Goal: Task Accomplishment & Management: Manage account settings

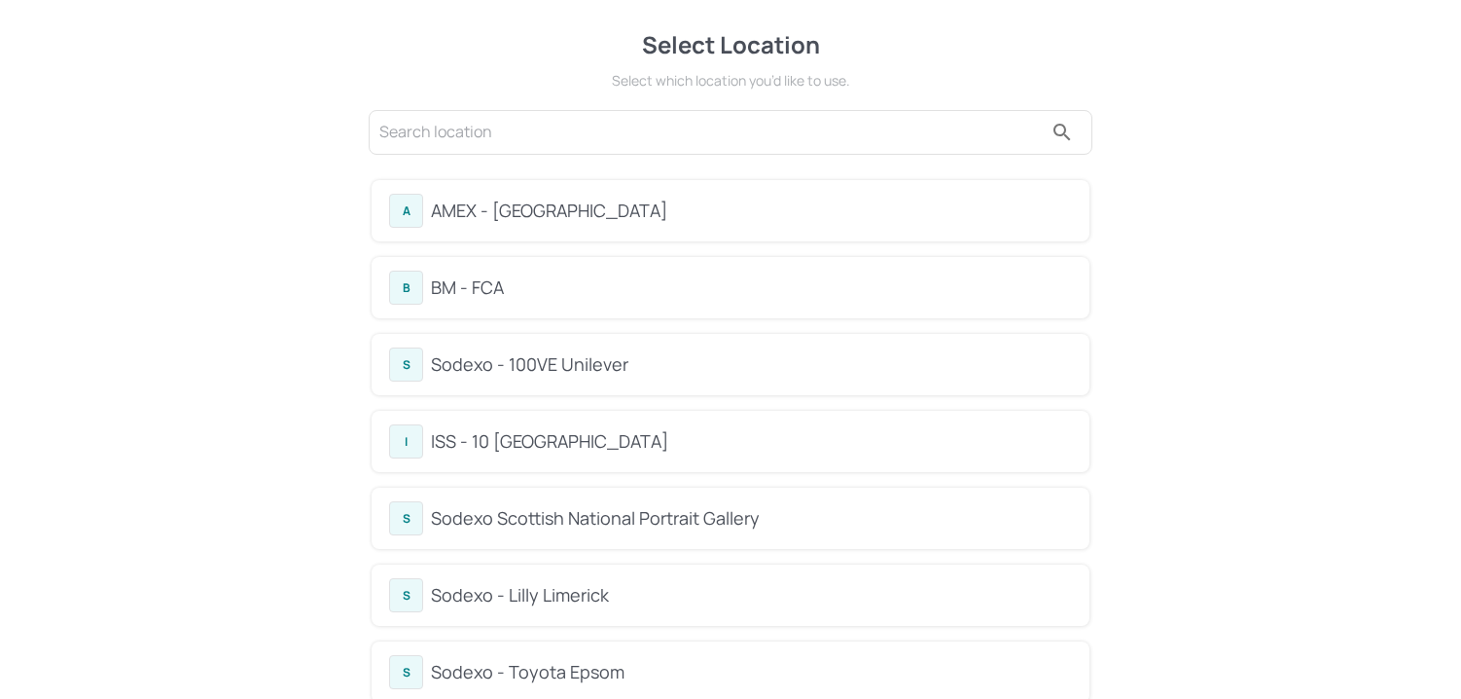
click at [474, 307] on div "B BM - FCA" at bounding box center [731, 287] width 718 height 61
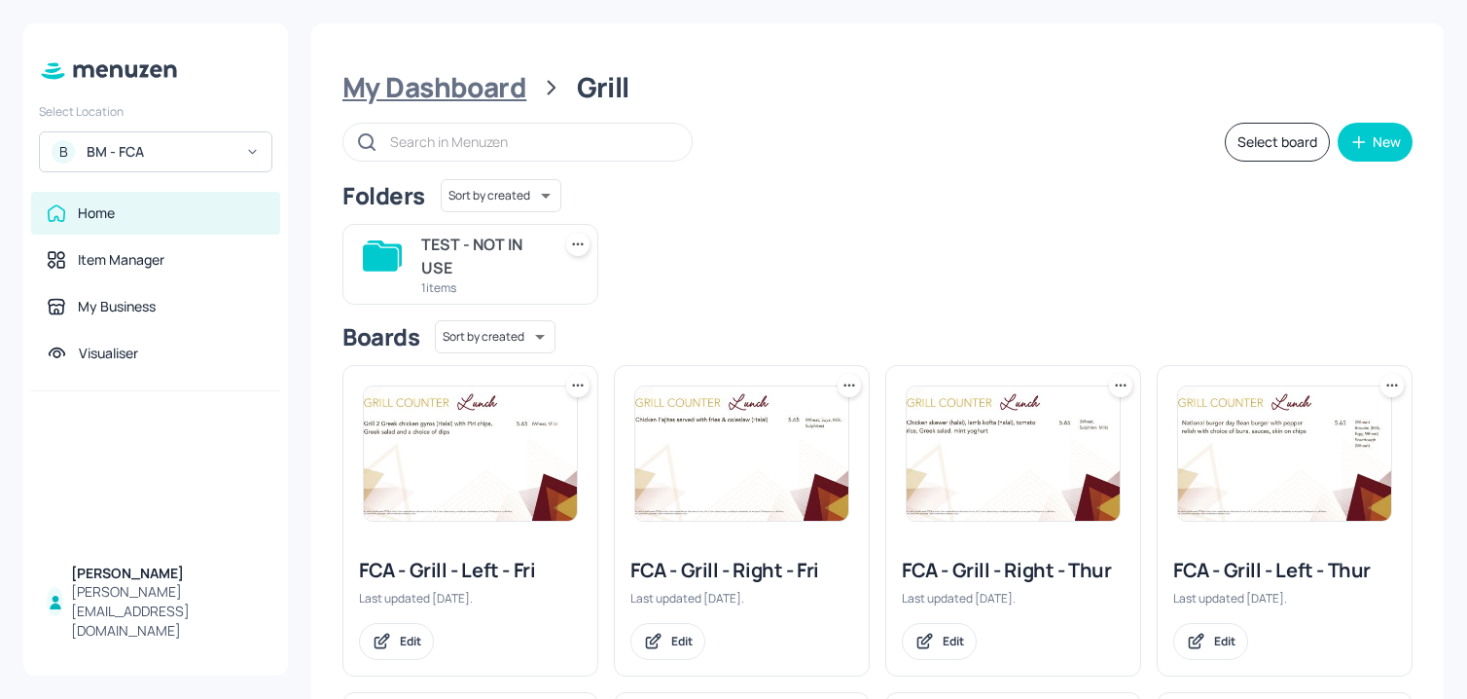
click at [475, 88] on div "My Dashboard" at bounding box center [434, 87] width 184 height 35
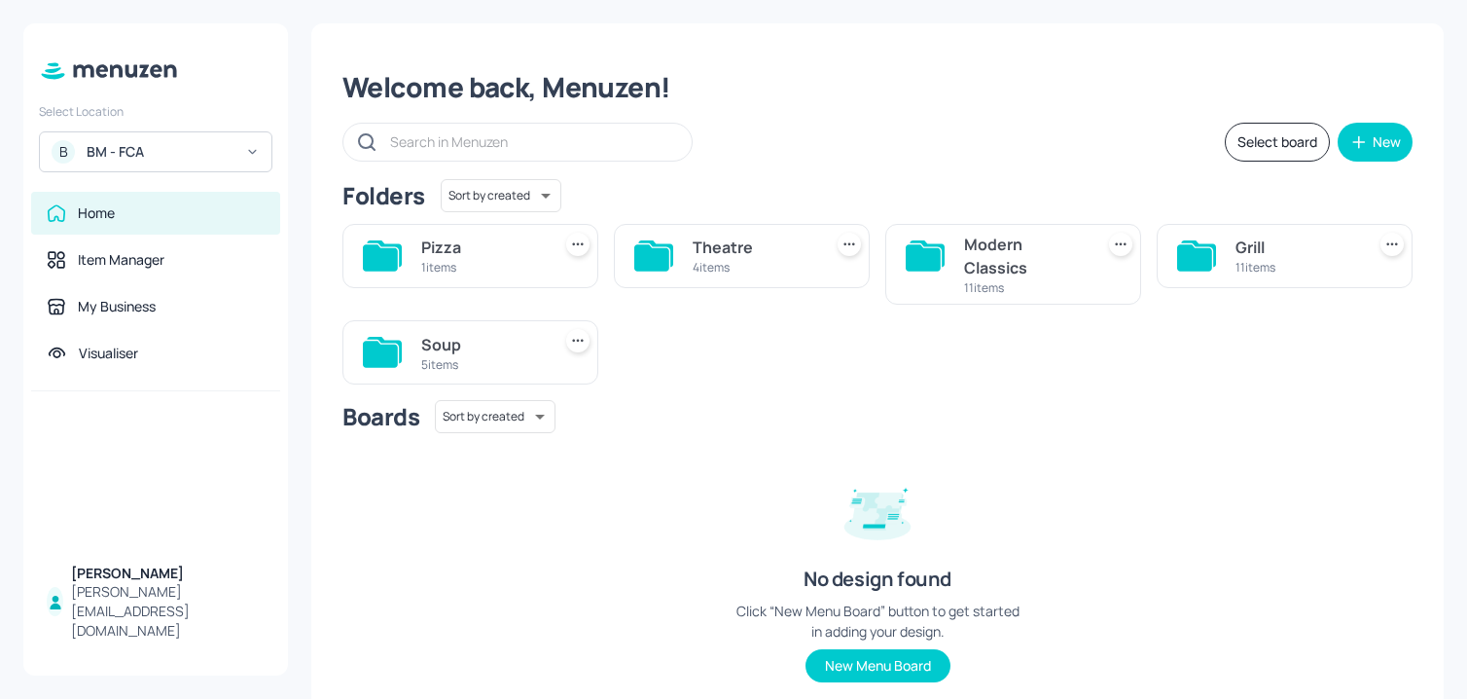
click at [418, 351] on div "Soup 5 items" at bounding box center [470, 352] width 256 height 64
click at [489, 341] on div "Soup" at bounding box center [482, 344] width 122 height 23
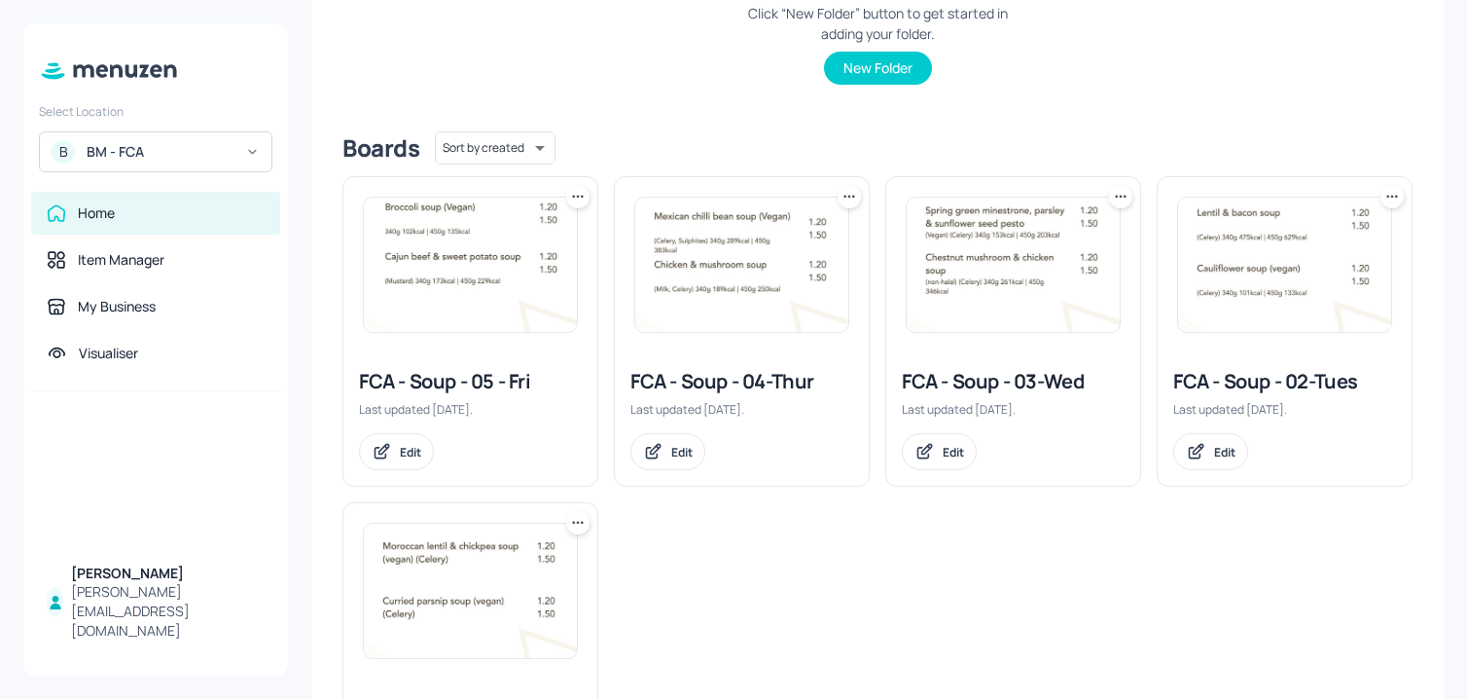
scroll to position [378, 0]
click at [676, 456] on div "Edit" at bounding box center [681, 450] width 21 height 17
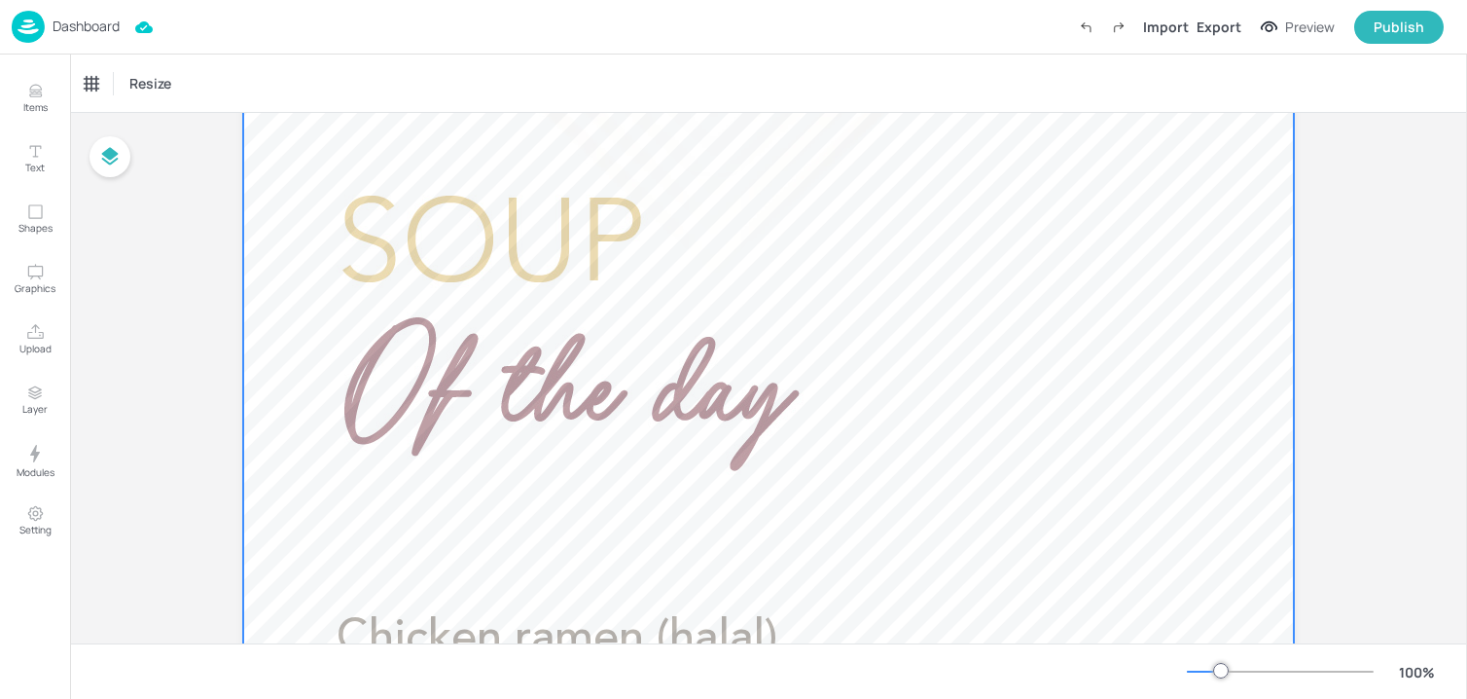
scroll to position [425, 0]
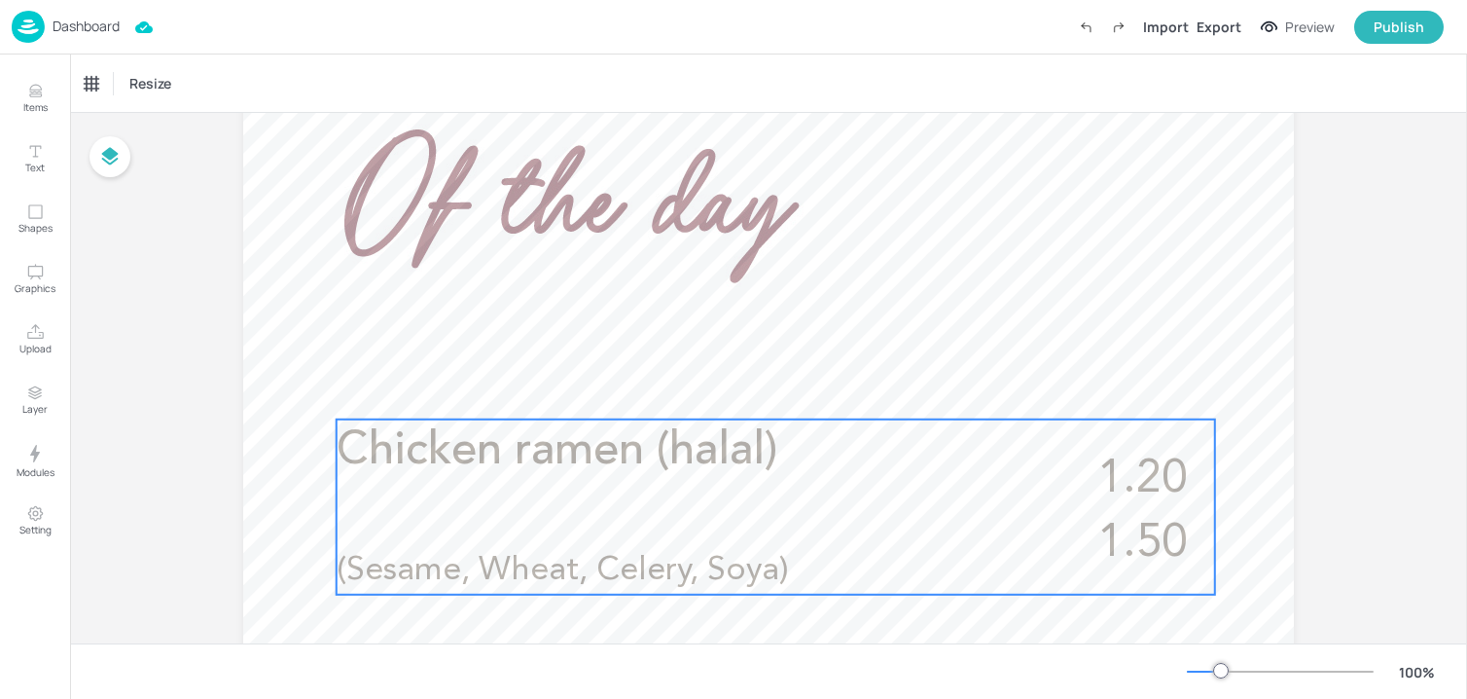
click at [498, 459] on span "Chicken ramen (halal)" at bounding box center [557, 451] width 441 height 46
click at [186, 84] on div "Chicken ramen (halal)" at bounding box center [145, 84] width 121 height 18
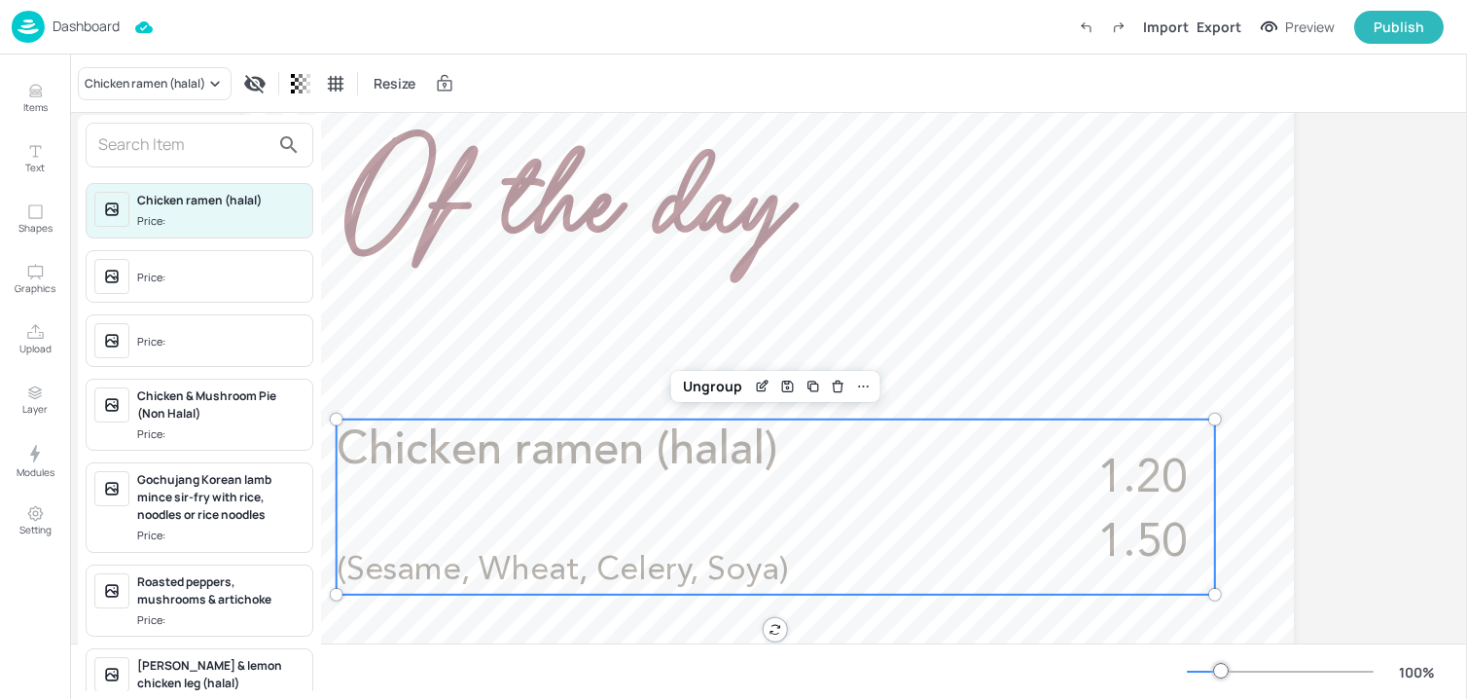
click at [600, 372] on div at bounding box center [733, 349] width 1467 height 699
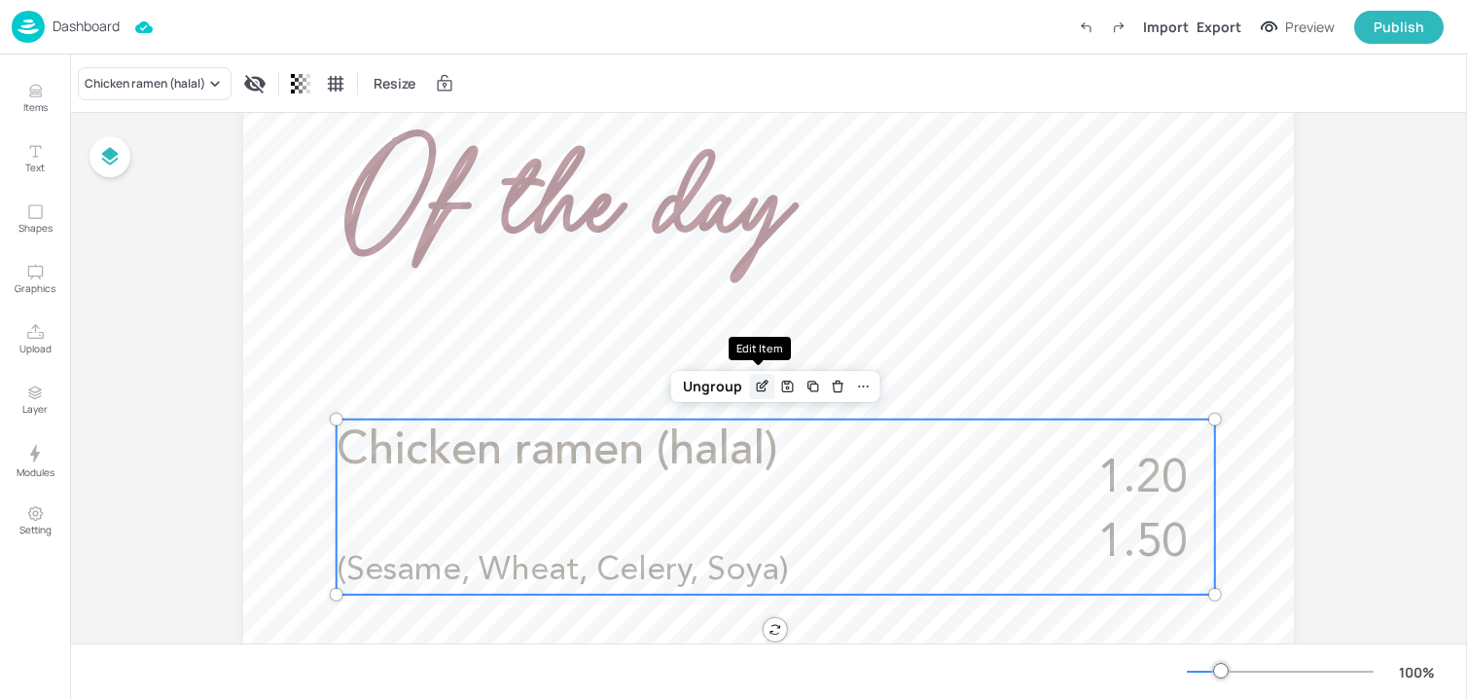
click at [768, 392] on div "Edit Item" at bounding box center [762, 386] width 25 height 25
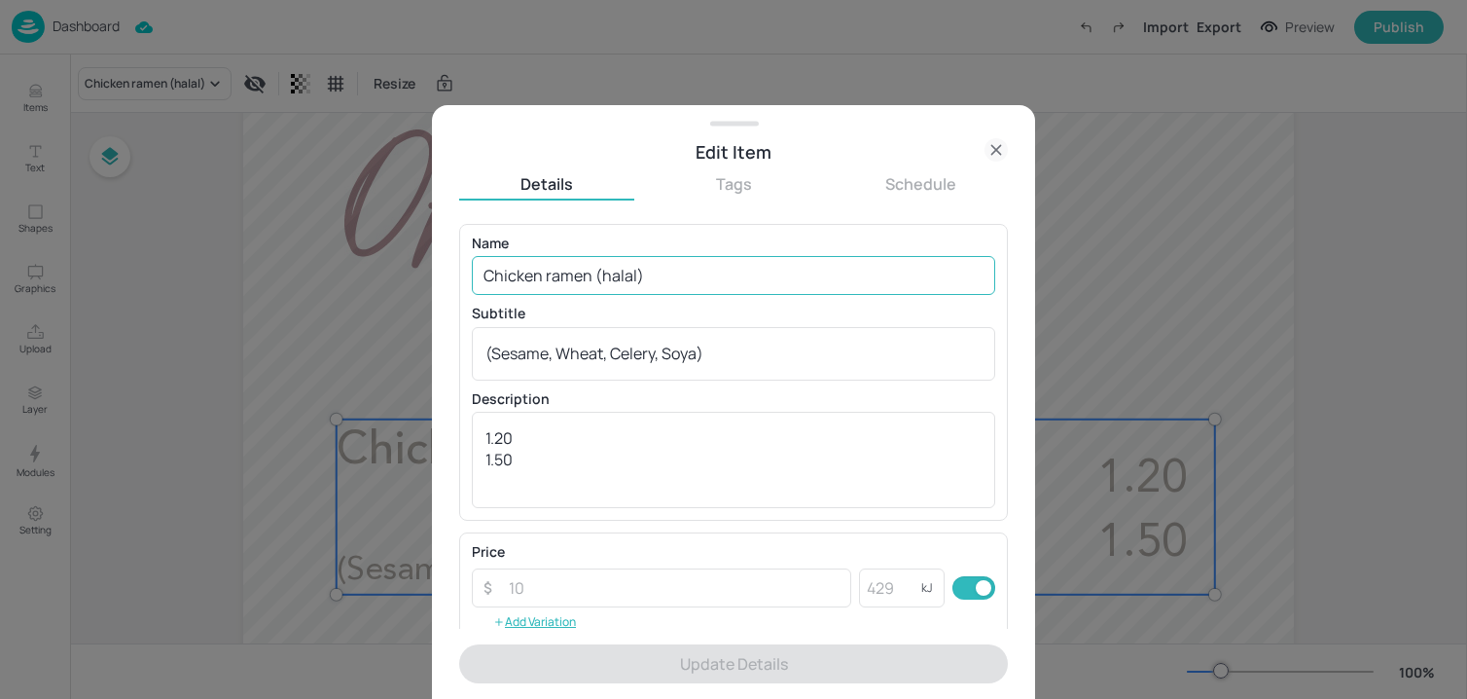
click at [684, 273] on input "Chicken ramen (halal)" at bounding box center [733, 275] width 523 height 39
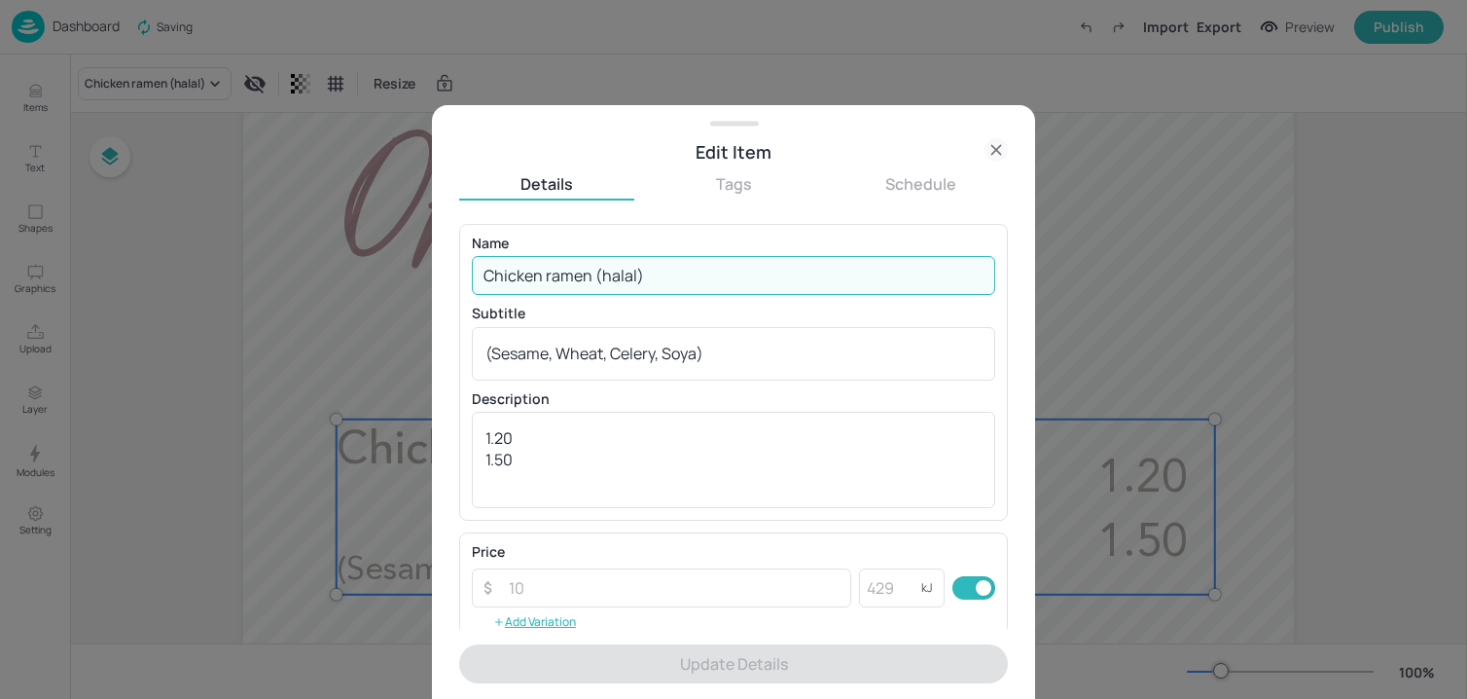
click at [684, 273] on input "Chicken ramen (halal)" at bounding box center [733, 275] width 523 height 39
paste input "Cullen skink (haddock and potato)"
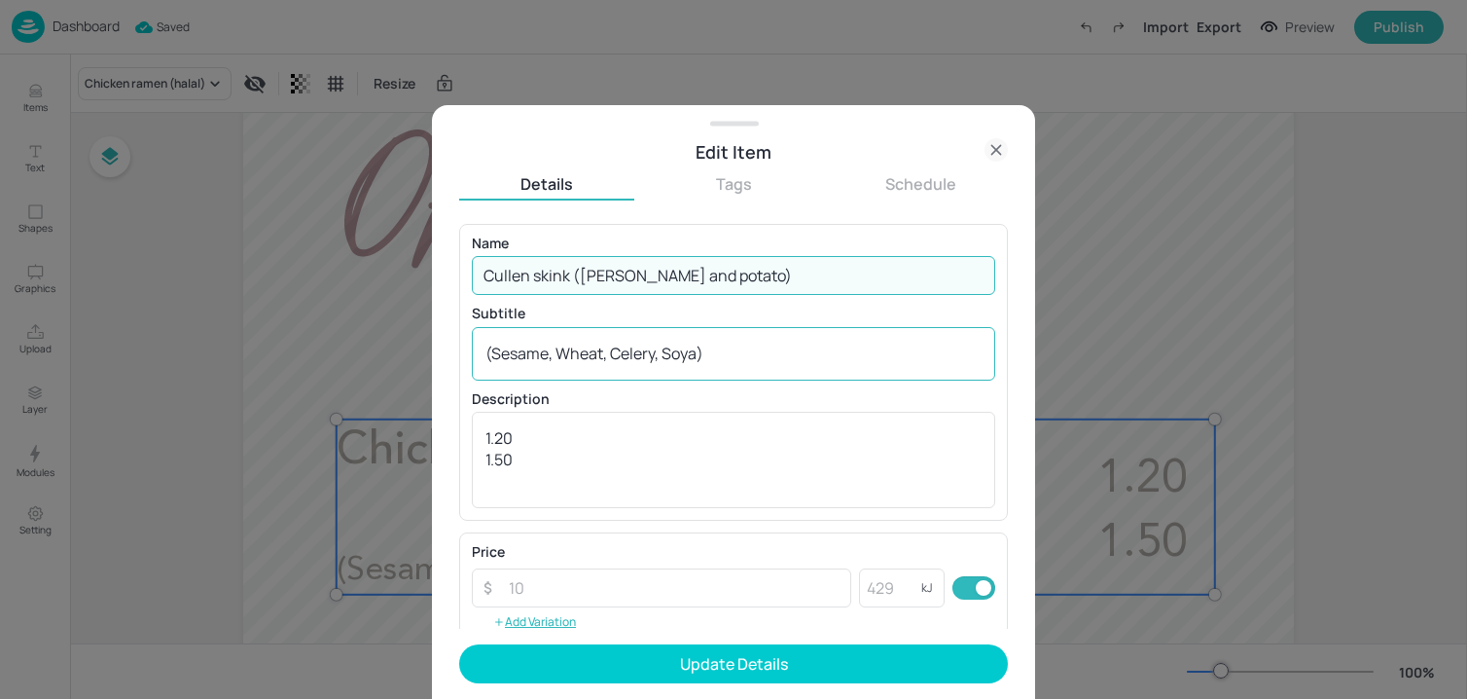
type input "Cullen skink (haddock and potato)"
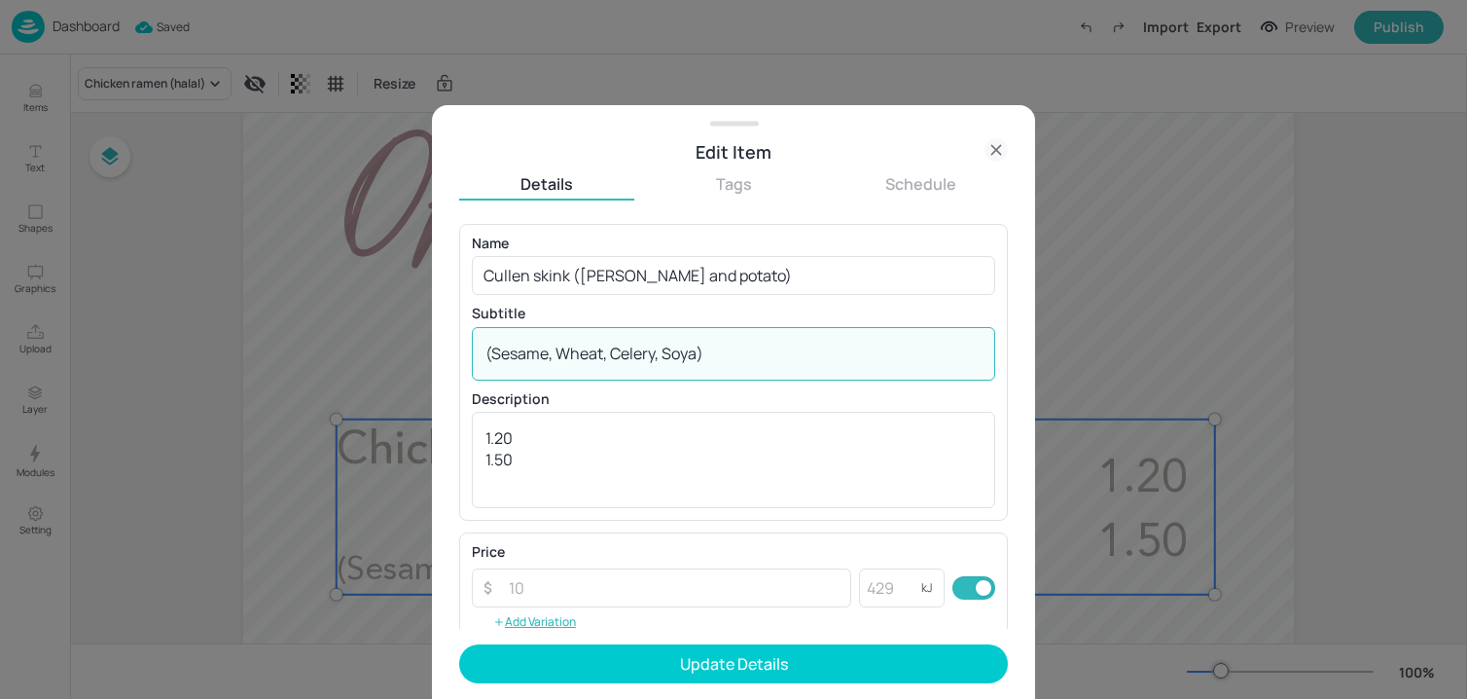
click at [684, 363] on textarea "(Sesame, Wheat, Celery, Soya)" at bounding box center [733, 352] width 496 height 21
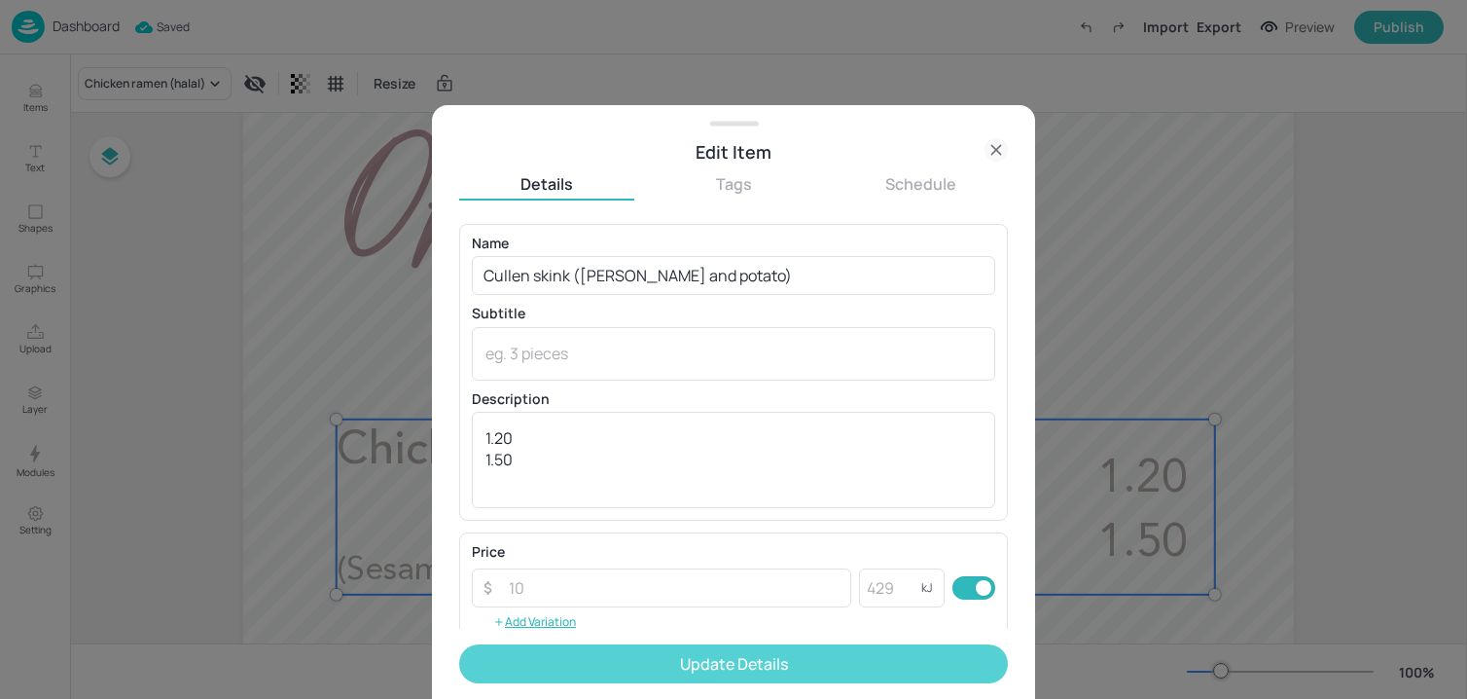
click at [689, 660] on button "Update Details" at bounding box center [733, 663] width 549 height 39
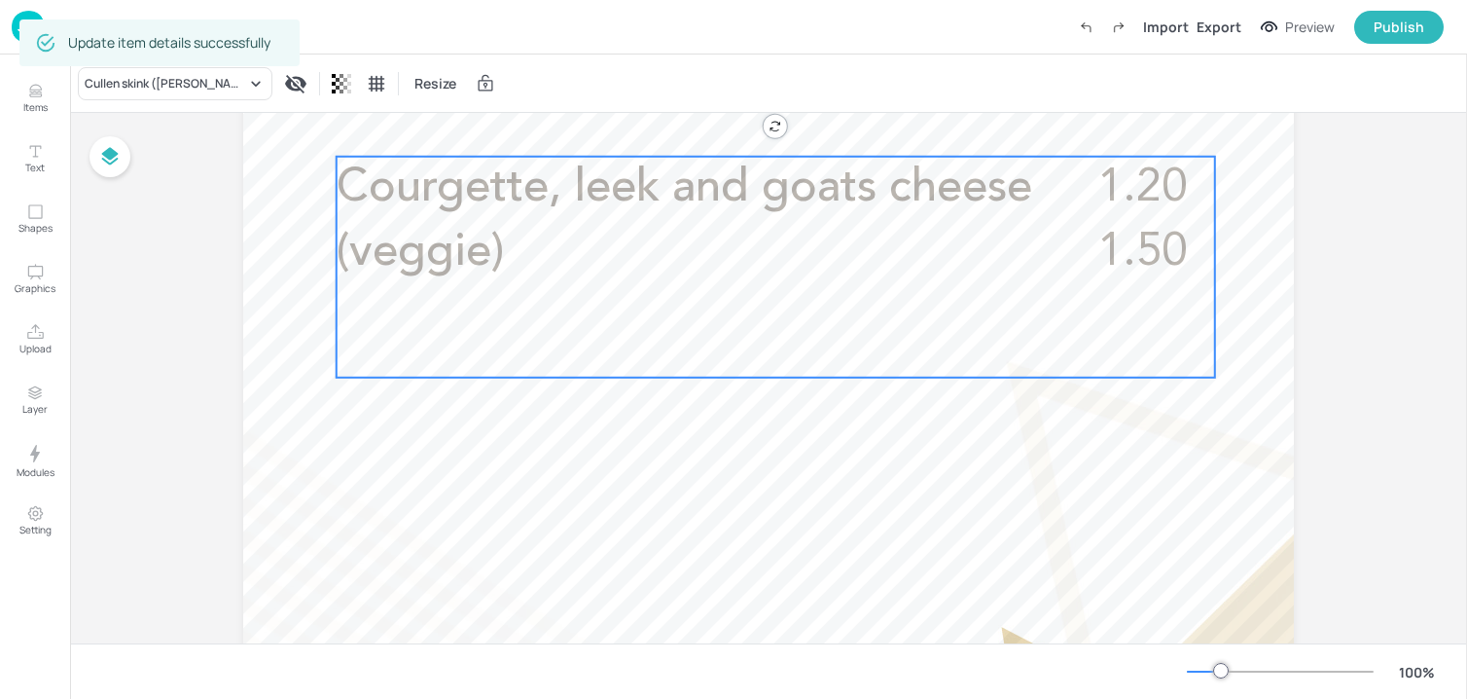
scroll to position [914, 0]
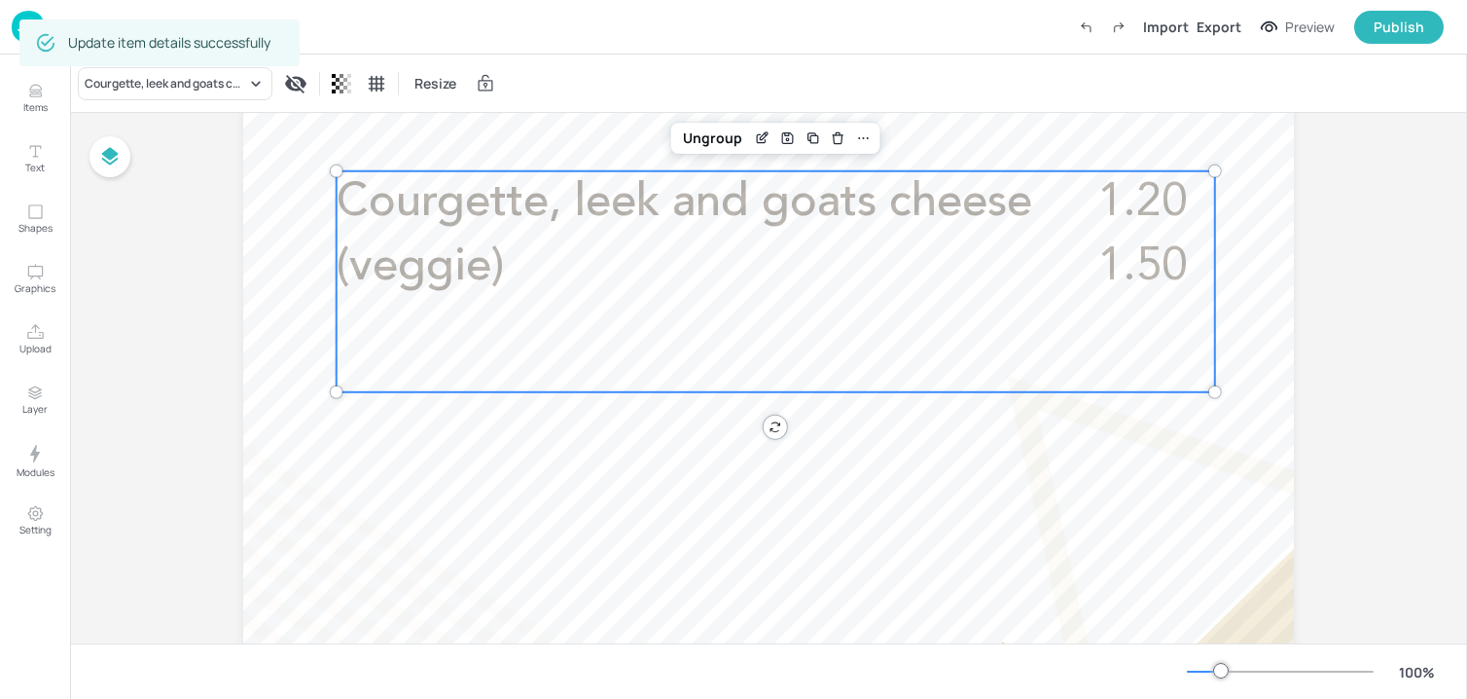
click at [526, 273] on p "Courgette, leek and goats cheese (veggie)" at bounding box center [695, 235] width 717 height 128
click at [754, 135] on icon "Edit Item" at bounding box center [762, 138] width 17 height 16
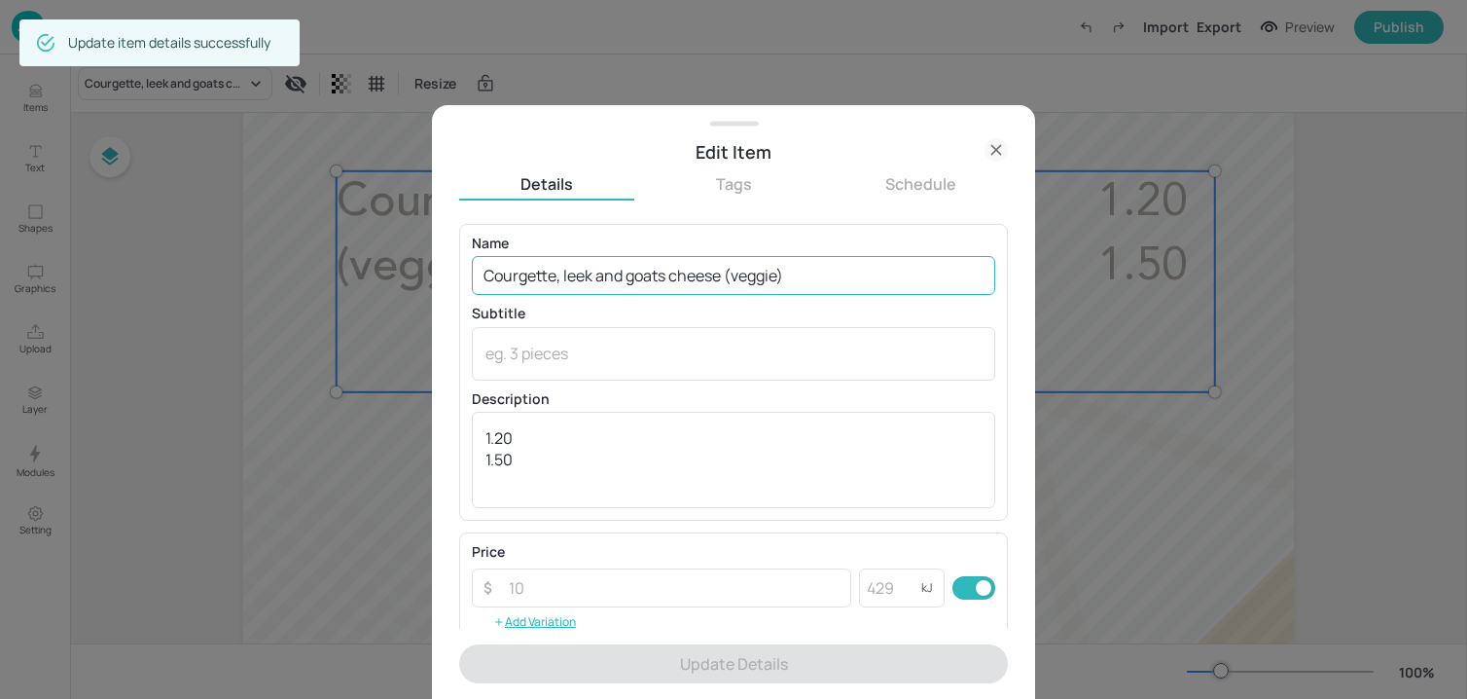
click at [630, 273] on input "Courgette, leek and goats cheese (veggie)" at bounding box center [733, 275] width 523 height 39
paste input "Tomato basil soup (vegan"
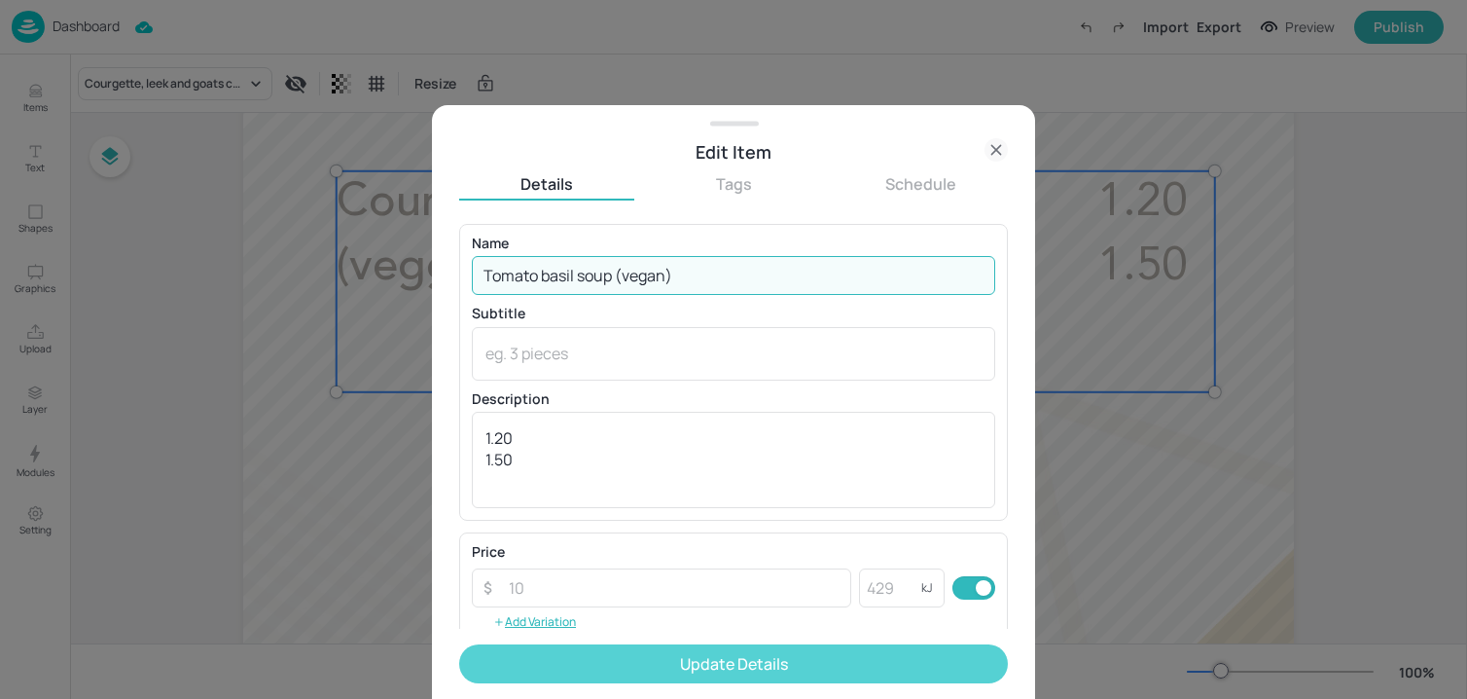
type input "Tomato basil soup (vegan)"
click at [688, 669] on button "Update Details" at bounding box center [733, 663] width 549 height 39
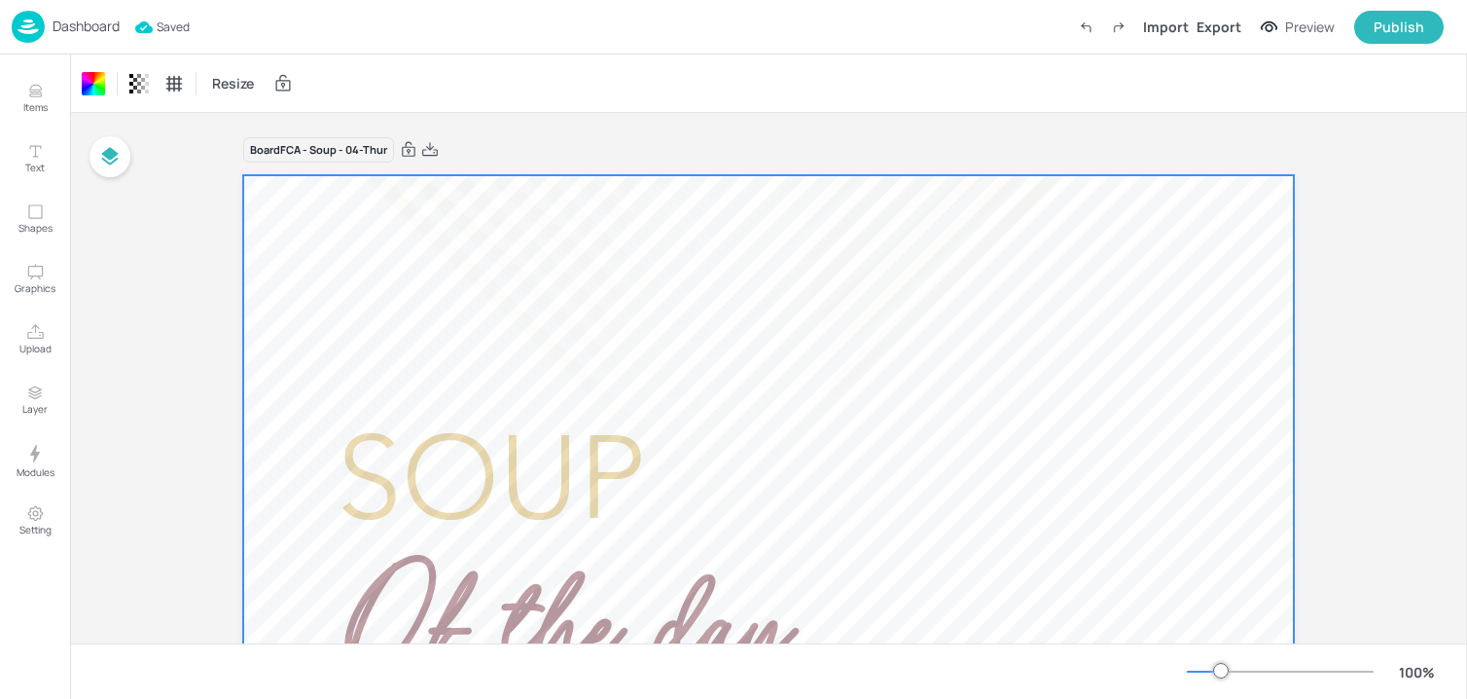
click at [100, 29] on p "Dashboard" at bounding box center [86, 26] width 67 height 14
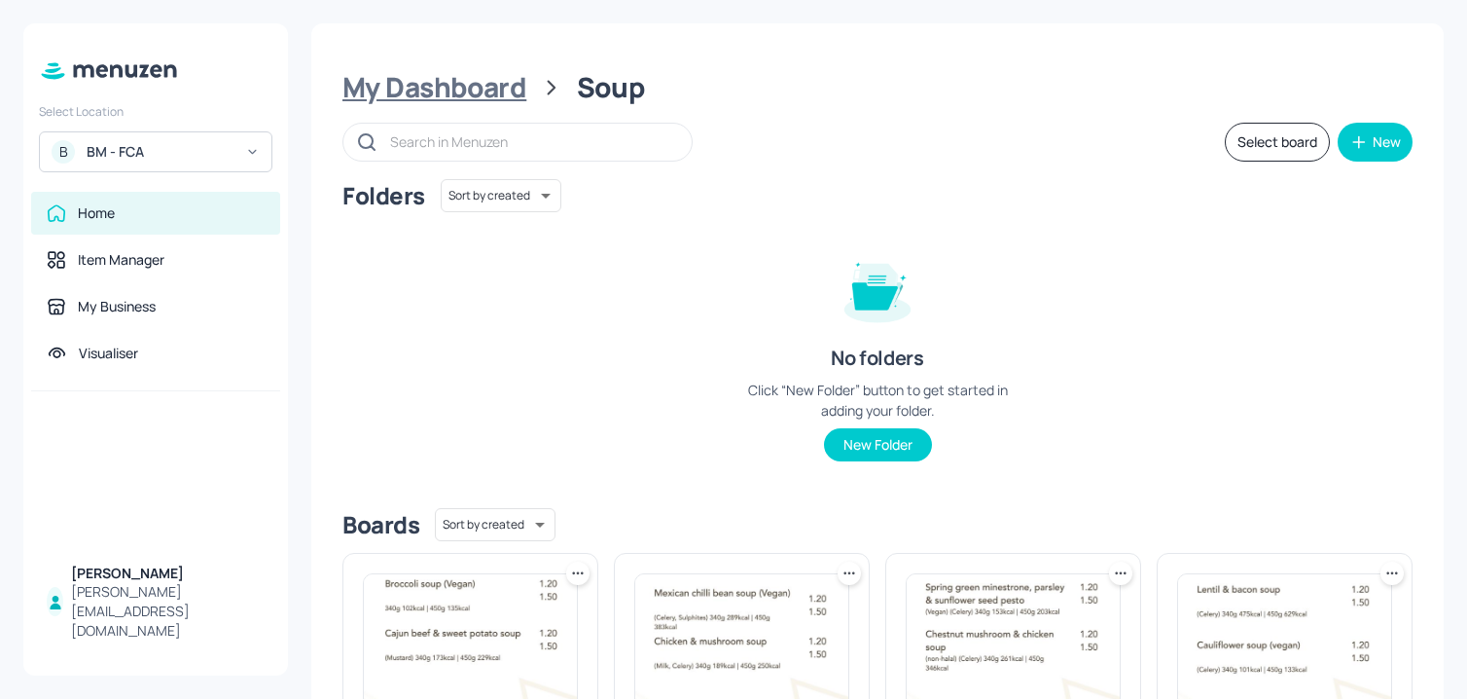
click at [441, 92] on div "My Dashboard" at bounding box center [434, 87] width 184 height 35
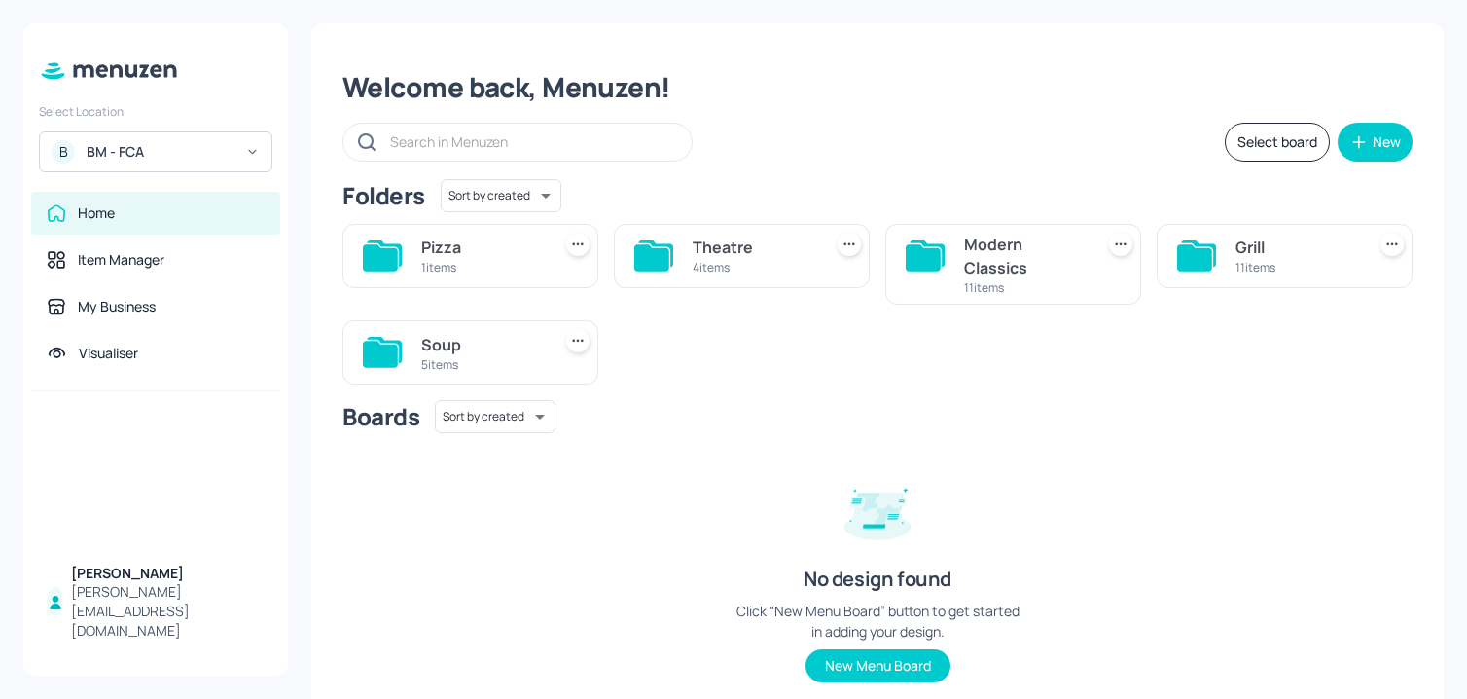
click at [1007, 266] on div "Modern Classics" at bounding box center [1025, 256] width 122 height 47
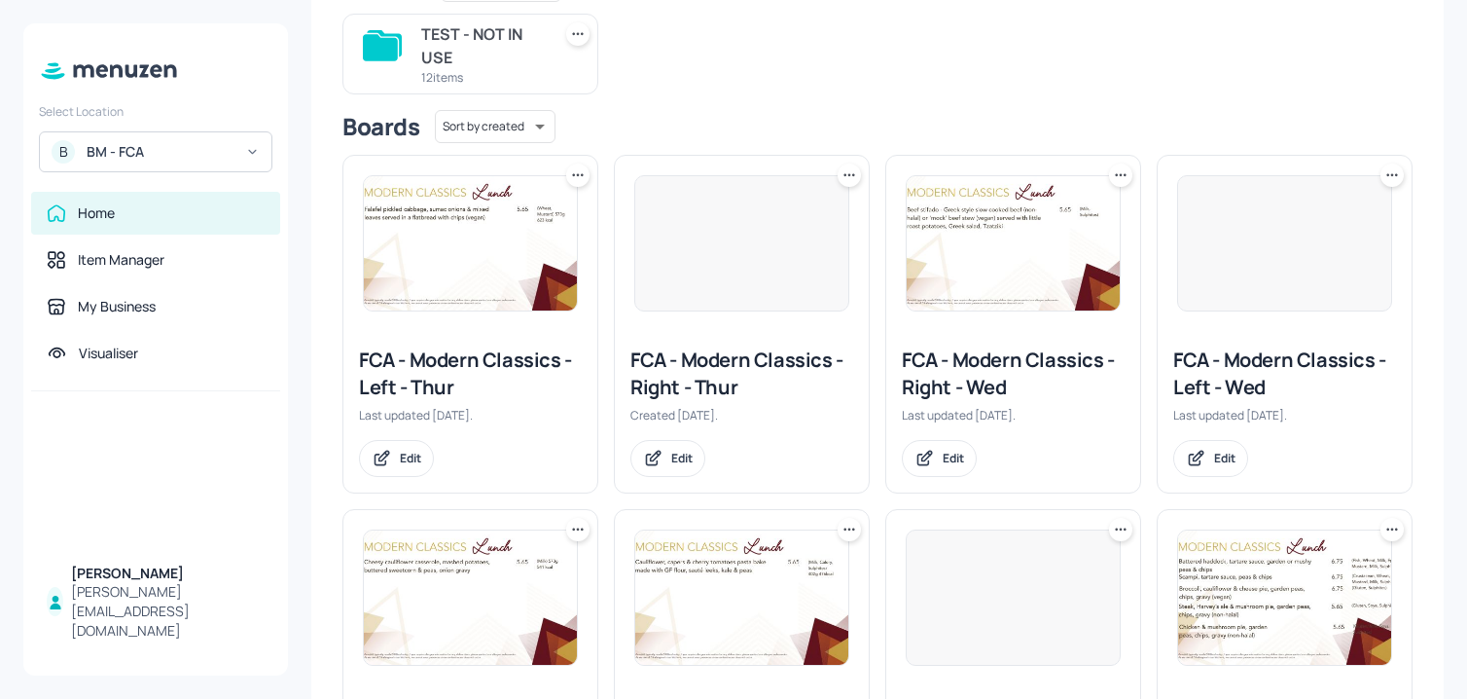
scroll to position [272, 0]
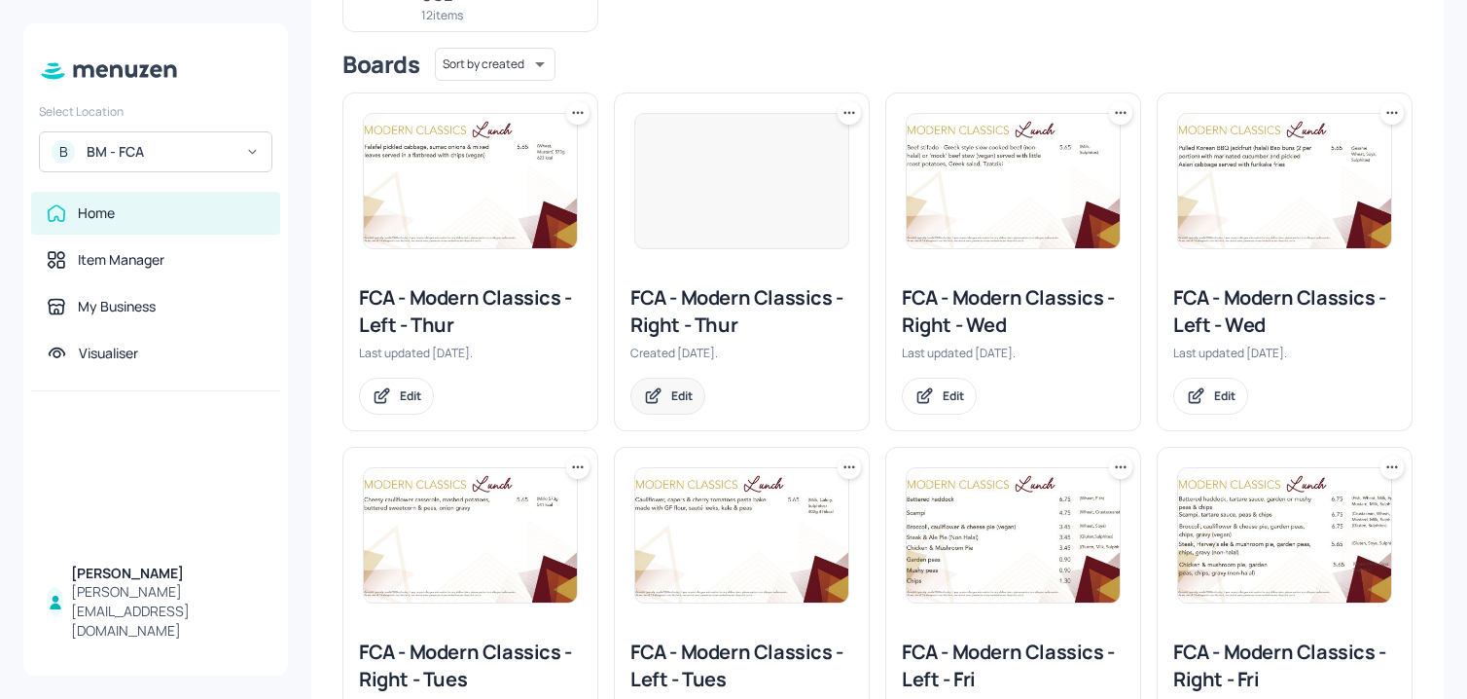
click at [683, 387] on div "Edit" at bounding box center [681, 395] width 21 height 17
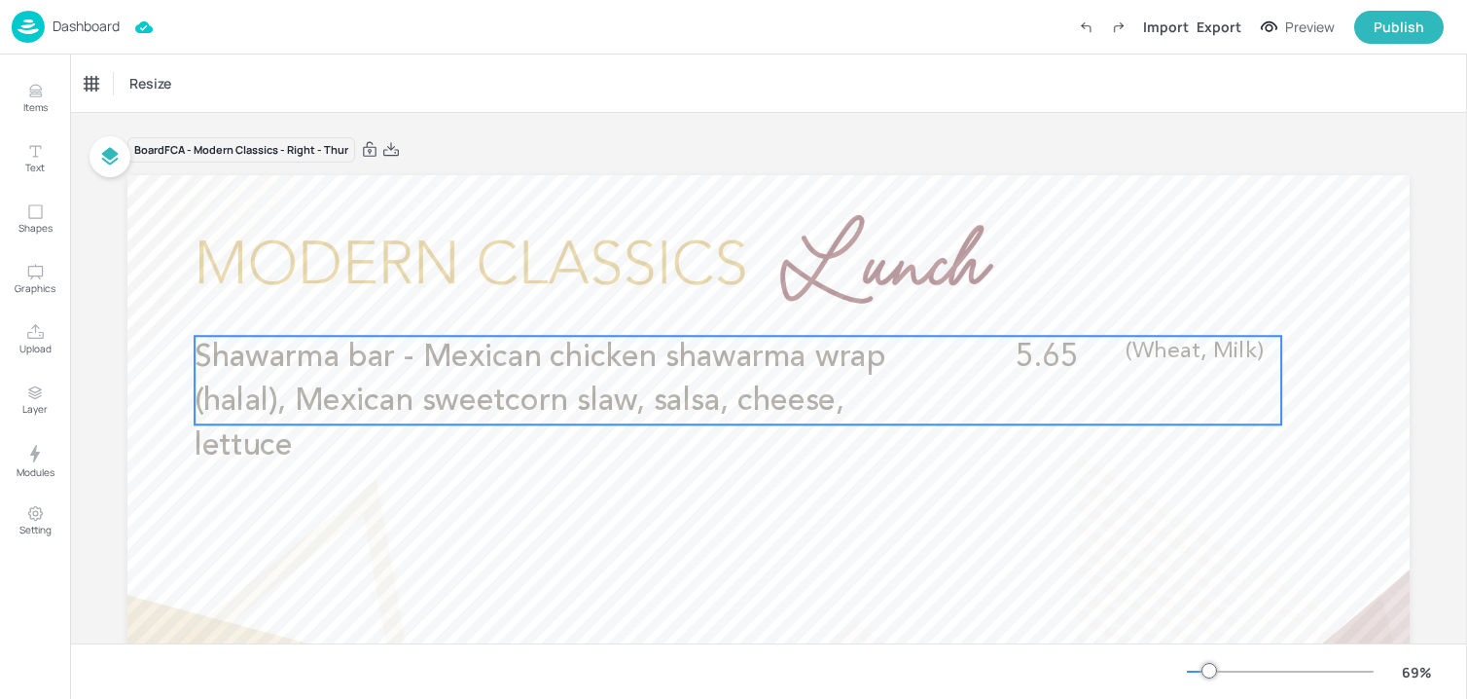
click at [534, 365] on span "Shawarma bar - Mexican chicken shawarma wrap (halal), Mexican sweetcorn slaw, s…" at bounding box center [540, 401] width 691 height 120
click at [721, 302] on icon "Edit Item" at bounding box center [725, 303] width 17 height 16
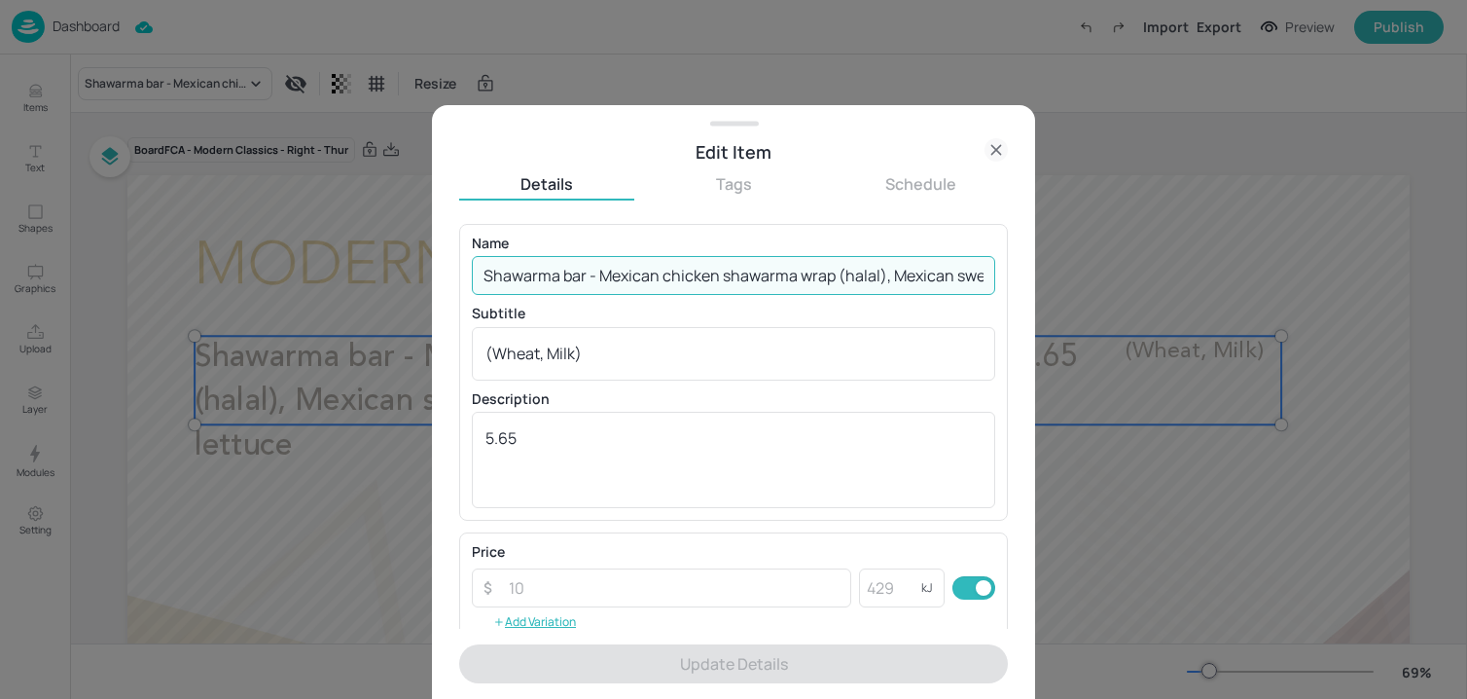
click at [686, 272] on input "Shawarma bar - Mexican chicken shawarma wrap (halal), Mexican sweetcorn slaw, s…" at bounding box center [733, 275] width 523 height 39
paste input "Chicken (halal) with tahini yoghurt, chilli sauce, pickled red cabbage, lettuce…"
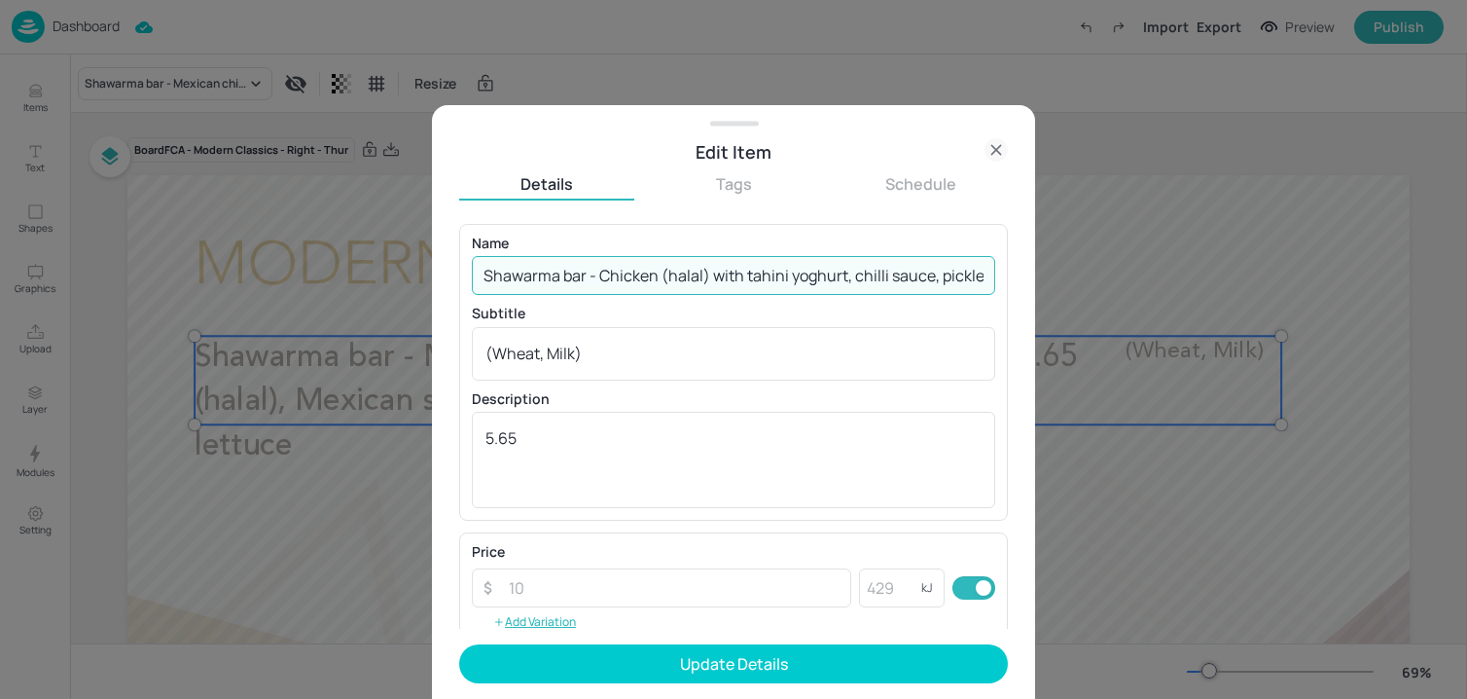
scroll to position [0, 442]
type input "Shawarma bar - Chicken (halal) with tahini yoghurt, chilli sauce, pickled red c…"
click at [680, 365] on div "(Wheat, Milk) x ​" at bounding box center [733, 354] width 523 height 54
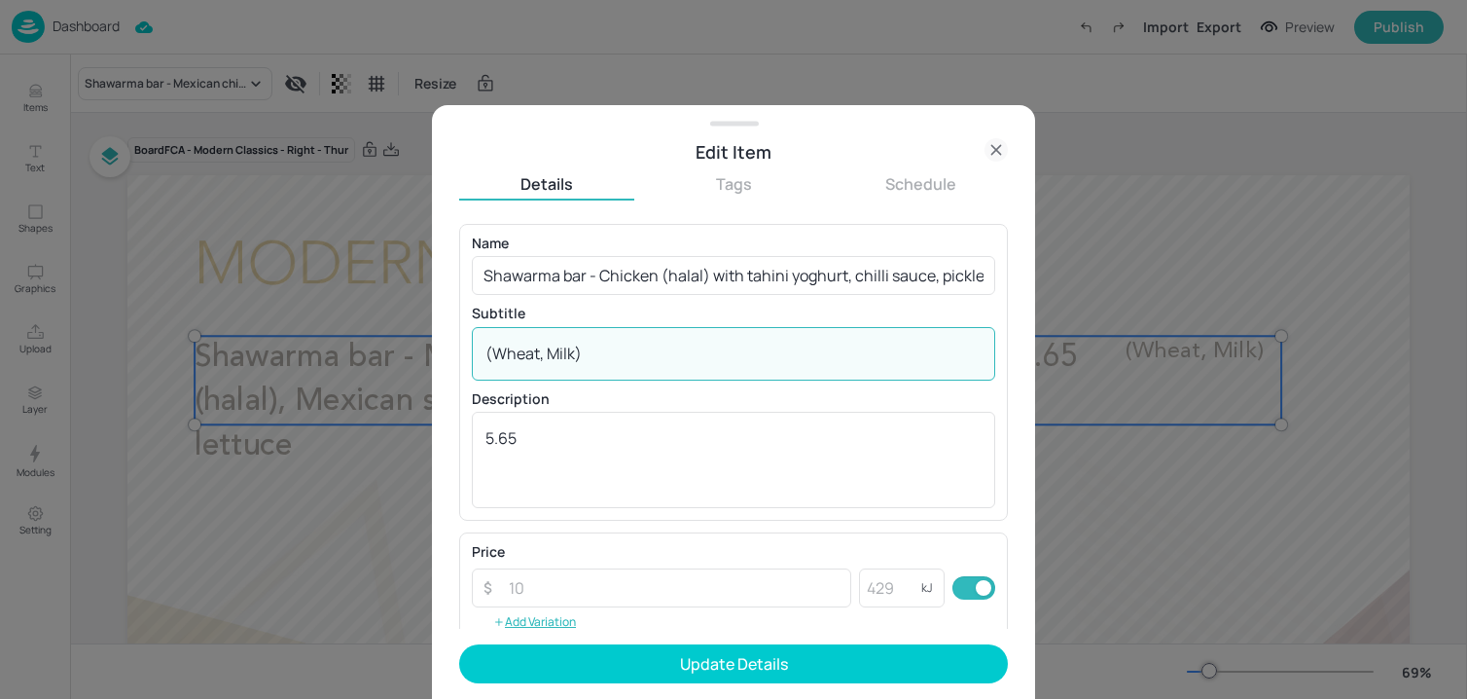
click at [680, 365] on div "(Wheat, Milk) x ​" at bounding box center [733, 354] width 523 height 54
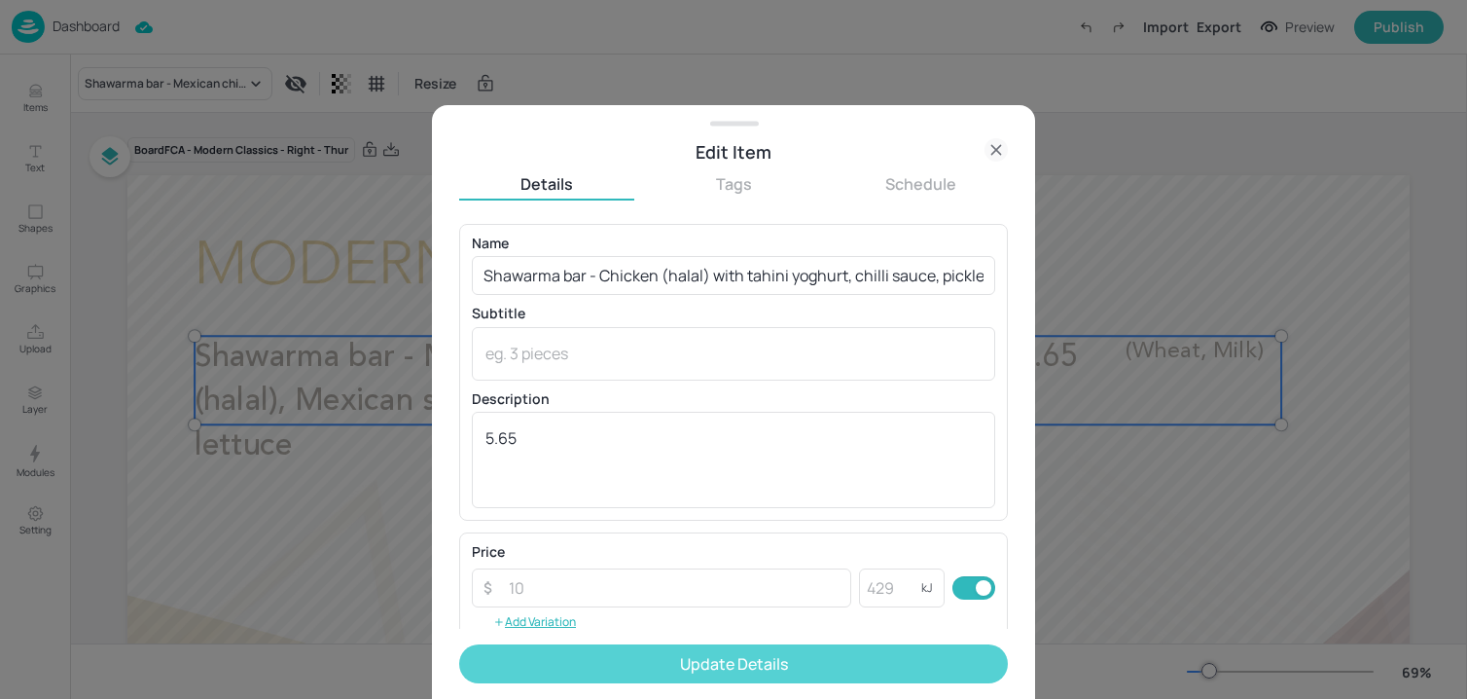
click at [605, 674] on button "Update Details" at bounding box center [733, 663] width 549 height 39
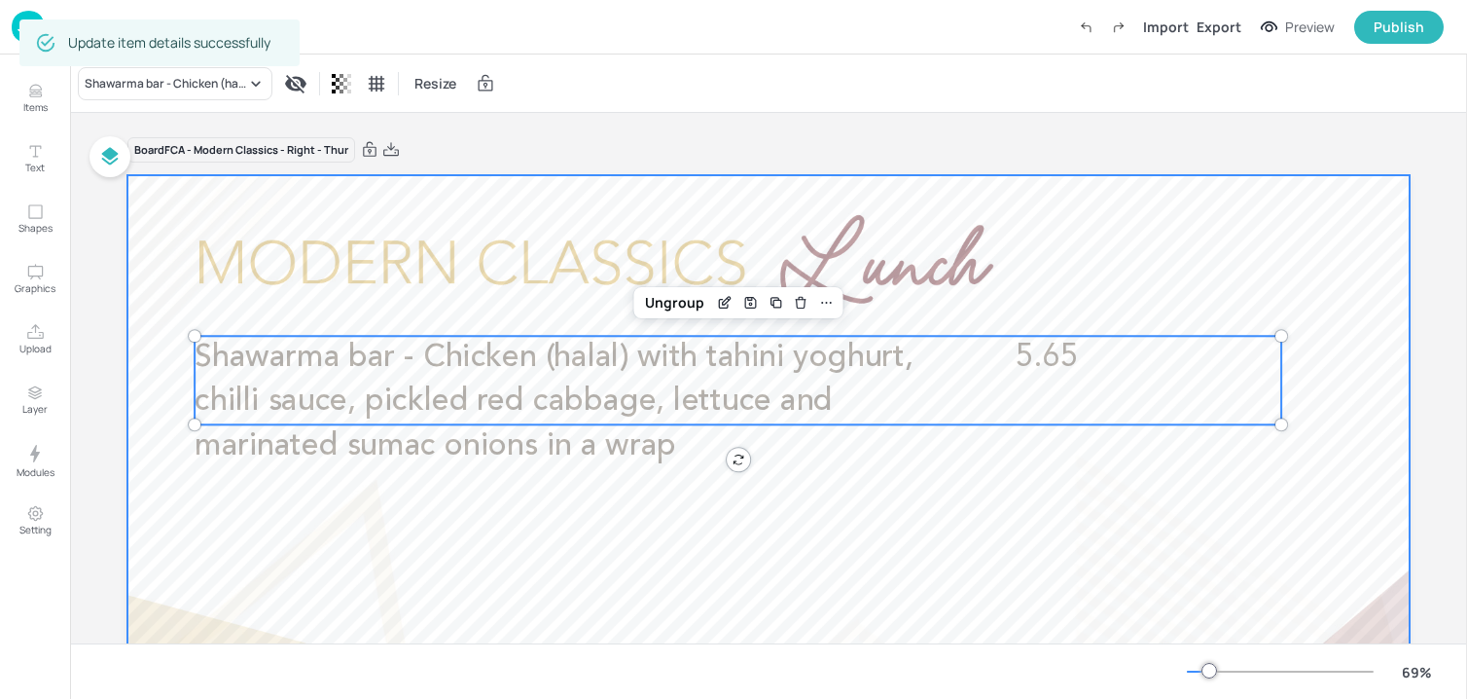
click at [350, 583] on div at bounding box center [768, 535] width 1282 height 721
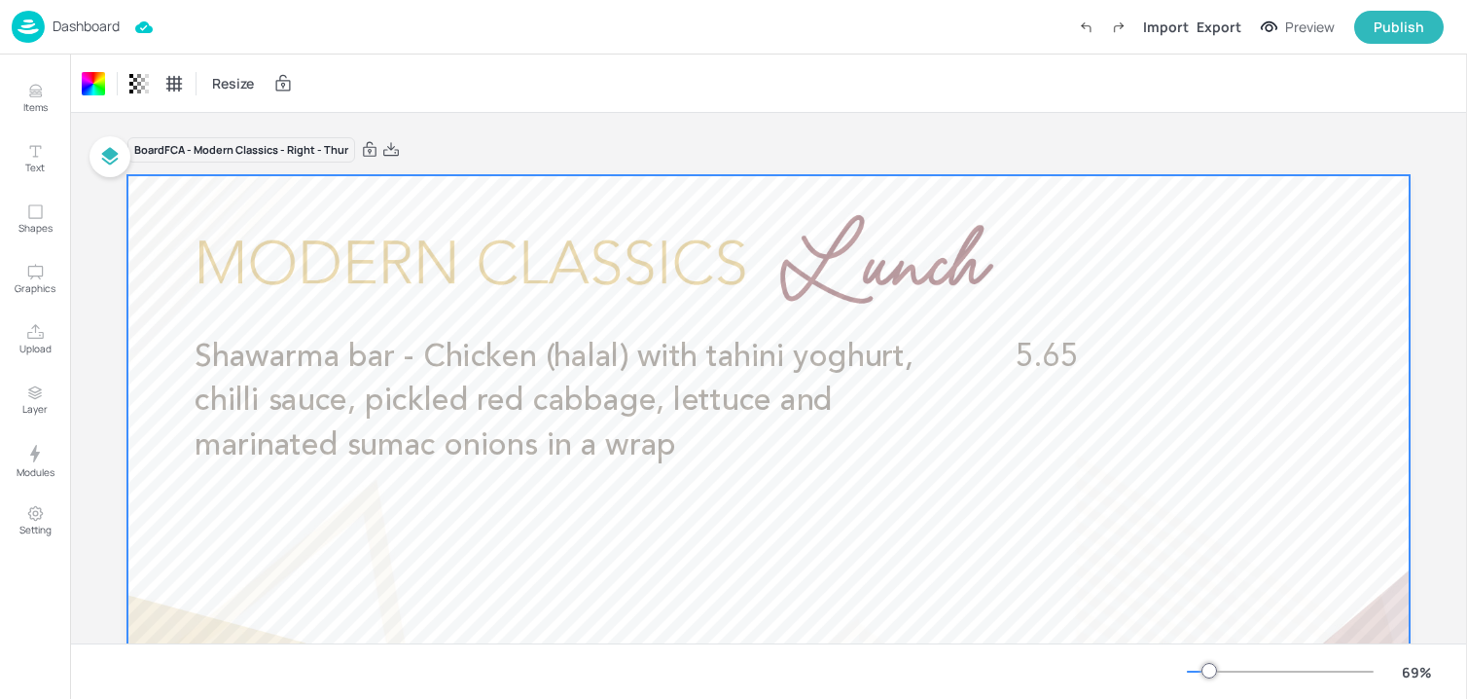
click at [74, 43] on div "Dashboard Import Export Preview Publish" at bounding box center [728, 27] width 1432 height 54
click at [71, 33] on p "Dashboard" at bounding box center [86, 26] width 67 height 14
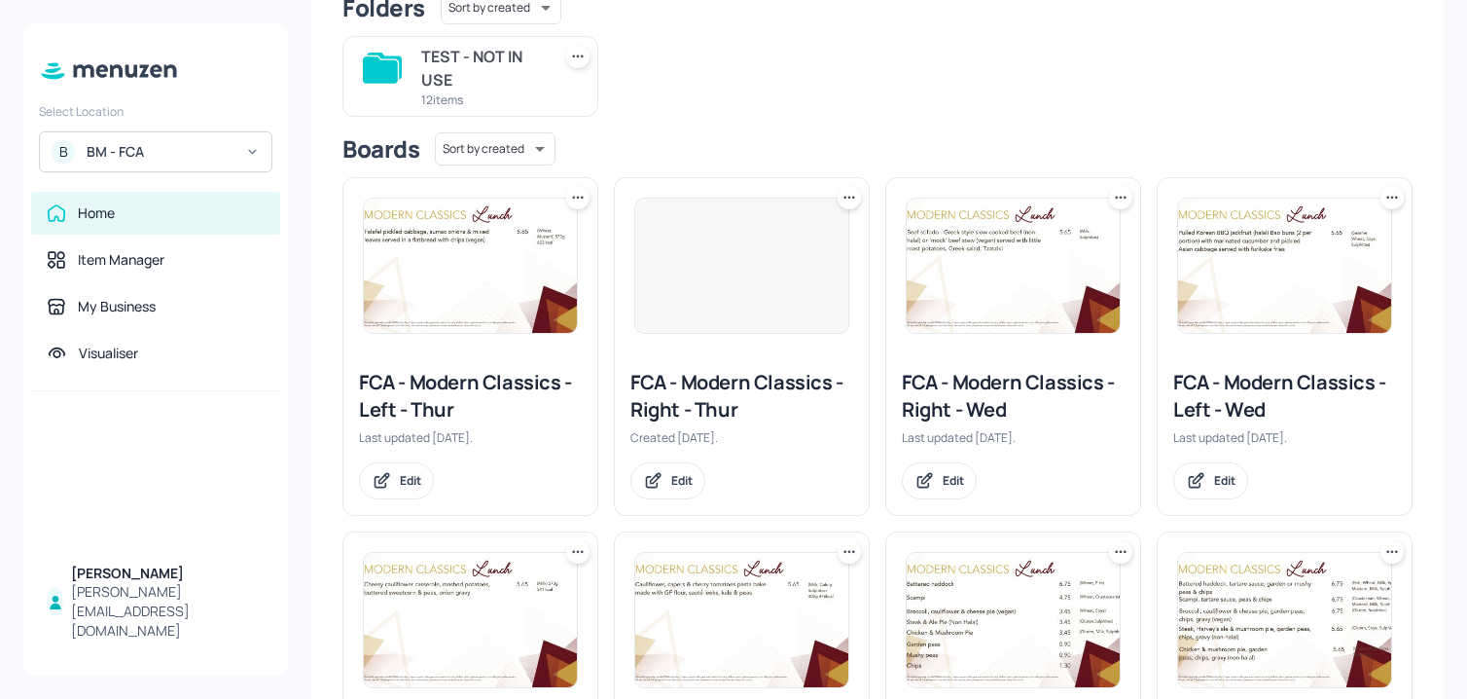
scroll to position [200, 0]
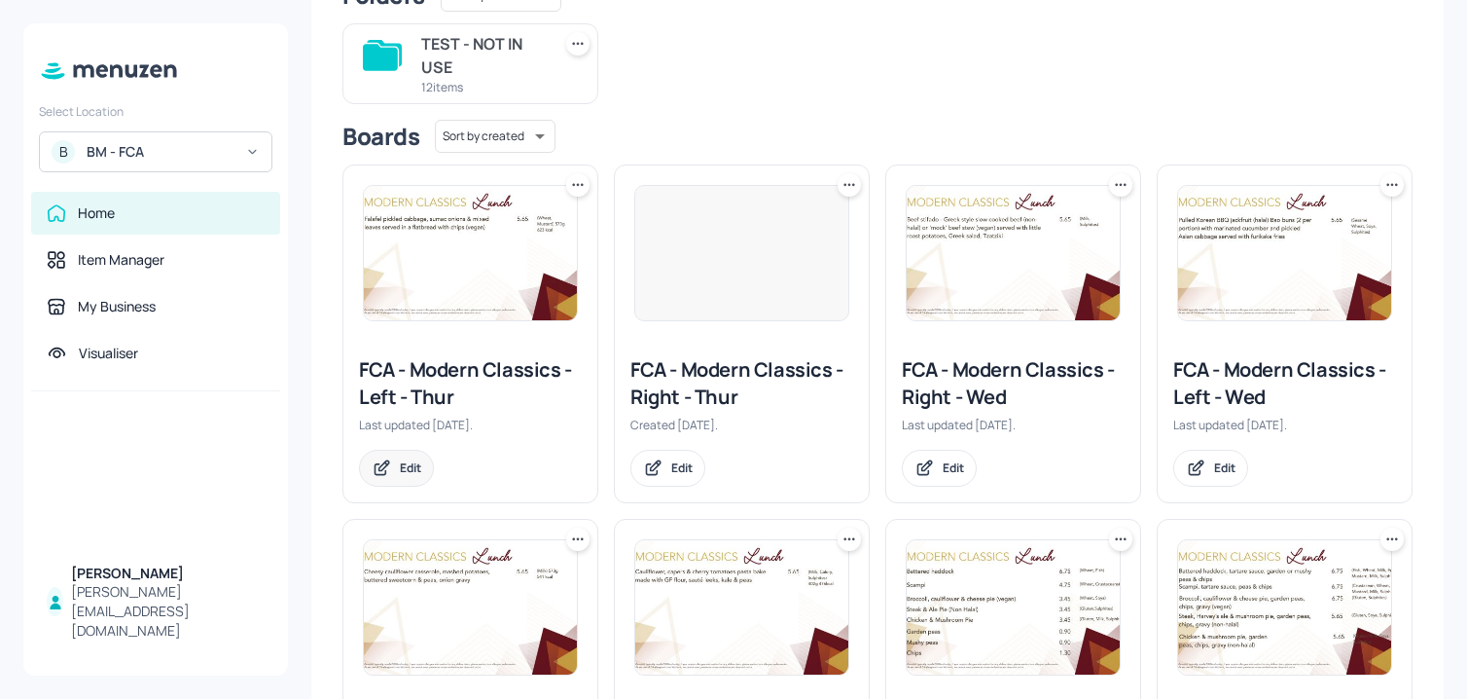
click at [407, 470] on div "Edit" at bounding box center [410, 467] width 21 height 17
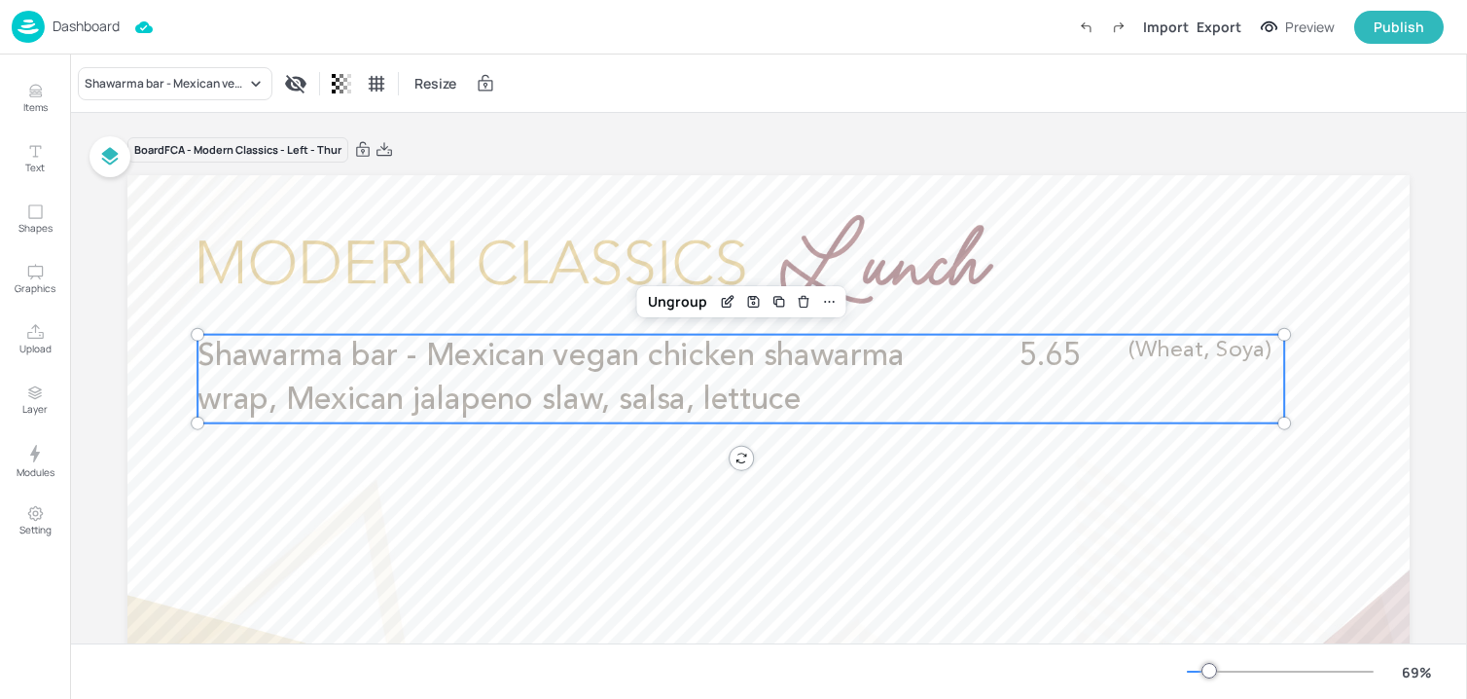
click at [557, 380] on p "Shawarma bar - Mexican vegan chicken shawarma wrap, Mexican jalapeno slaw, sals…" at bounding box center [560, 379] width 726 height 88
click at [715, 302] on div "Edit Item" at bounding box center [727, 301] width 25 height 25
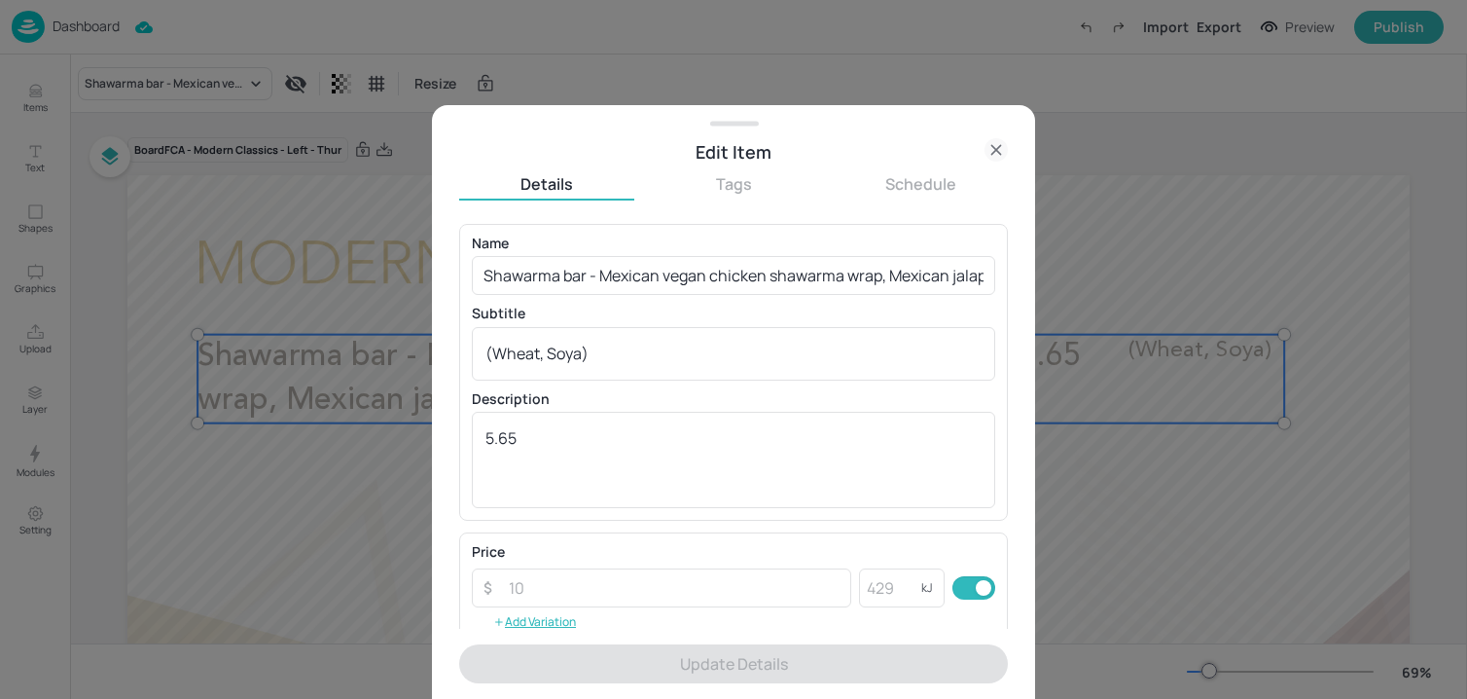
click at [656, 252] on div "Name Shawarma bar - Mexican vegan chicken shawarma wrap, Mexican jalapeno slaw,…" at bounding box center [733, 265] width 523 height 58
click at [654, 268] on input "Shawarma bar - Mexican vegan chicken shawarma wrap, Mexican jalapeno slaw, sals…" at bounding box center [733, 275] width 523 height 39
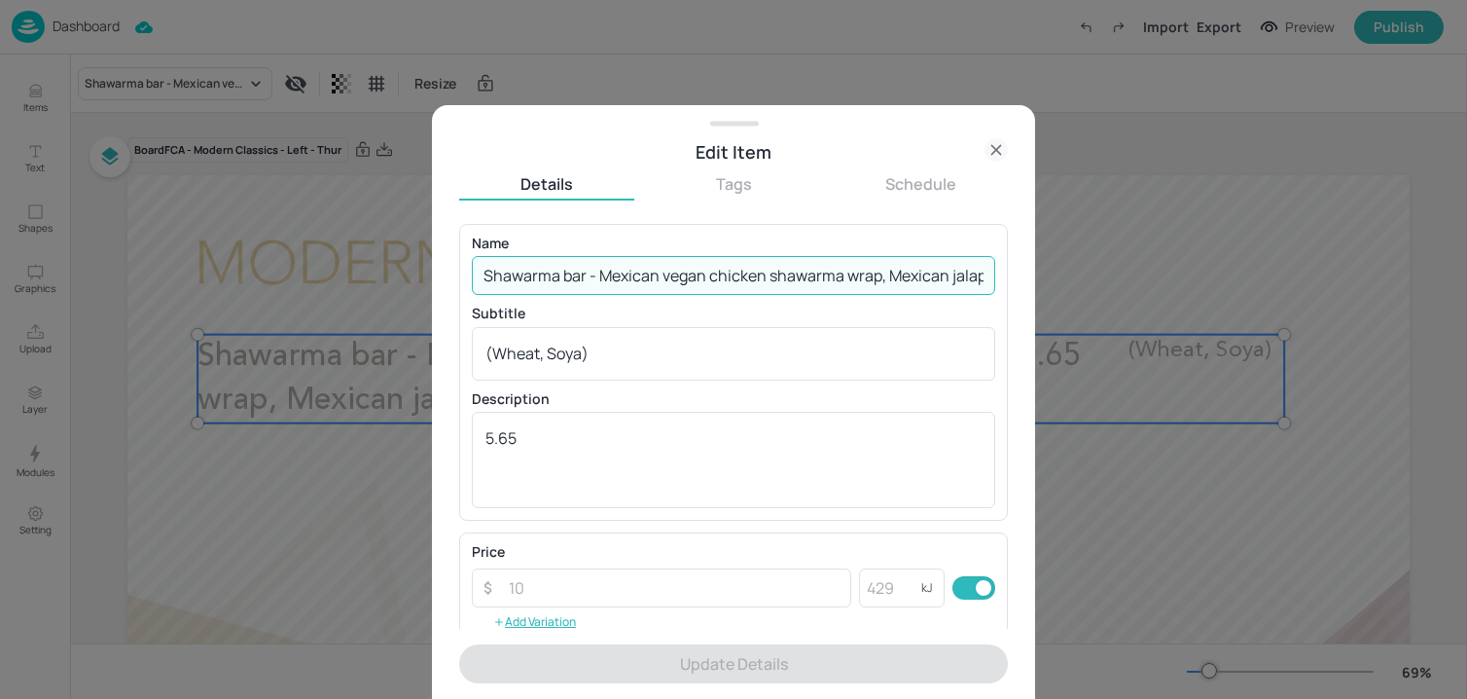
click at [654, 268] on input "Shawarma bar - Mexican vegan chicken shawarma wrap, Mexican jalapeno slaw, sals…" at bounding box center [733, 275] width 523 height 39
paste input "Spiced falafel with tahini yoghurt, chilli sauce, pickled red cabbage, lettuce …"
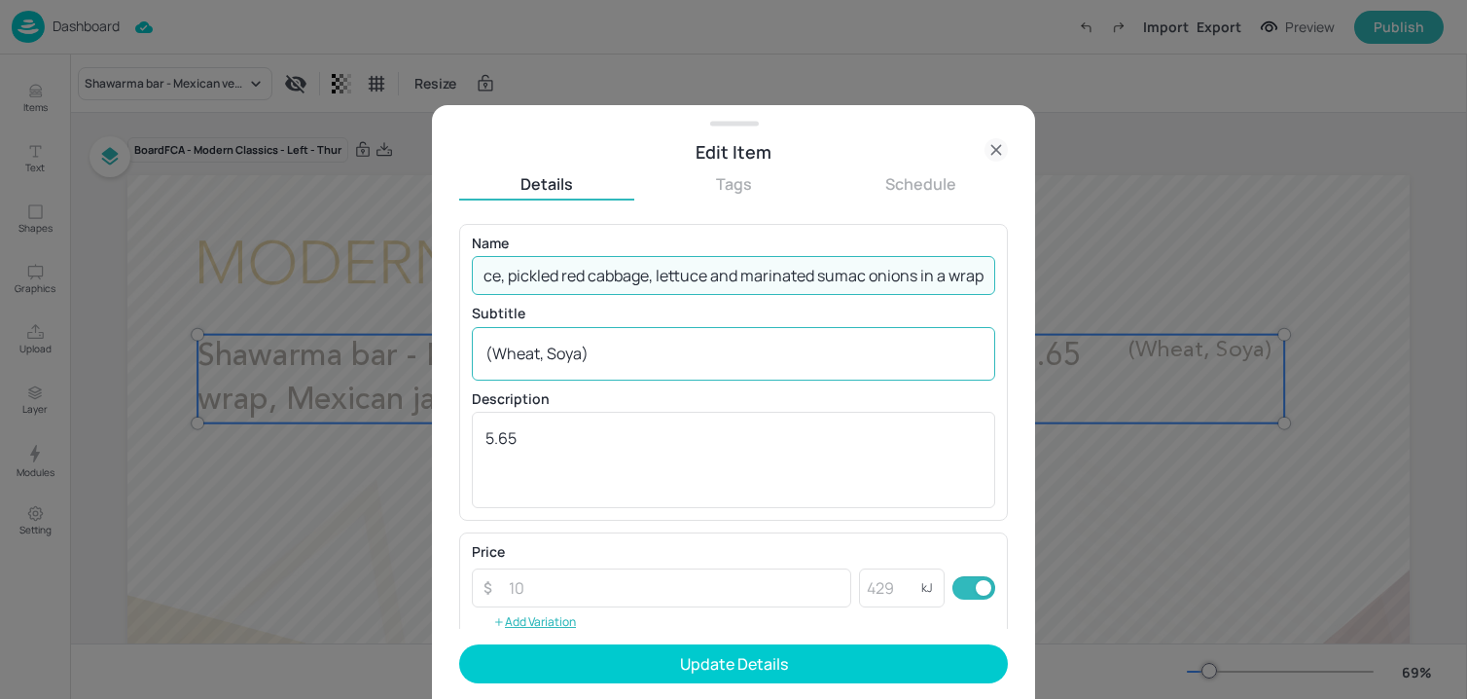
type input "Shawarma bar - Spiced falafel with tahini yoghurt, chilli sauce, pickled red ca…"
click at [584, 374] on div "(Wheat, Soya) x ​" at bounding box center [733, 354] width 523 height 54
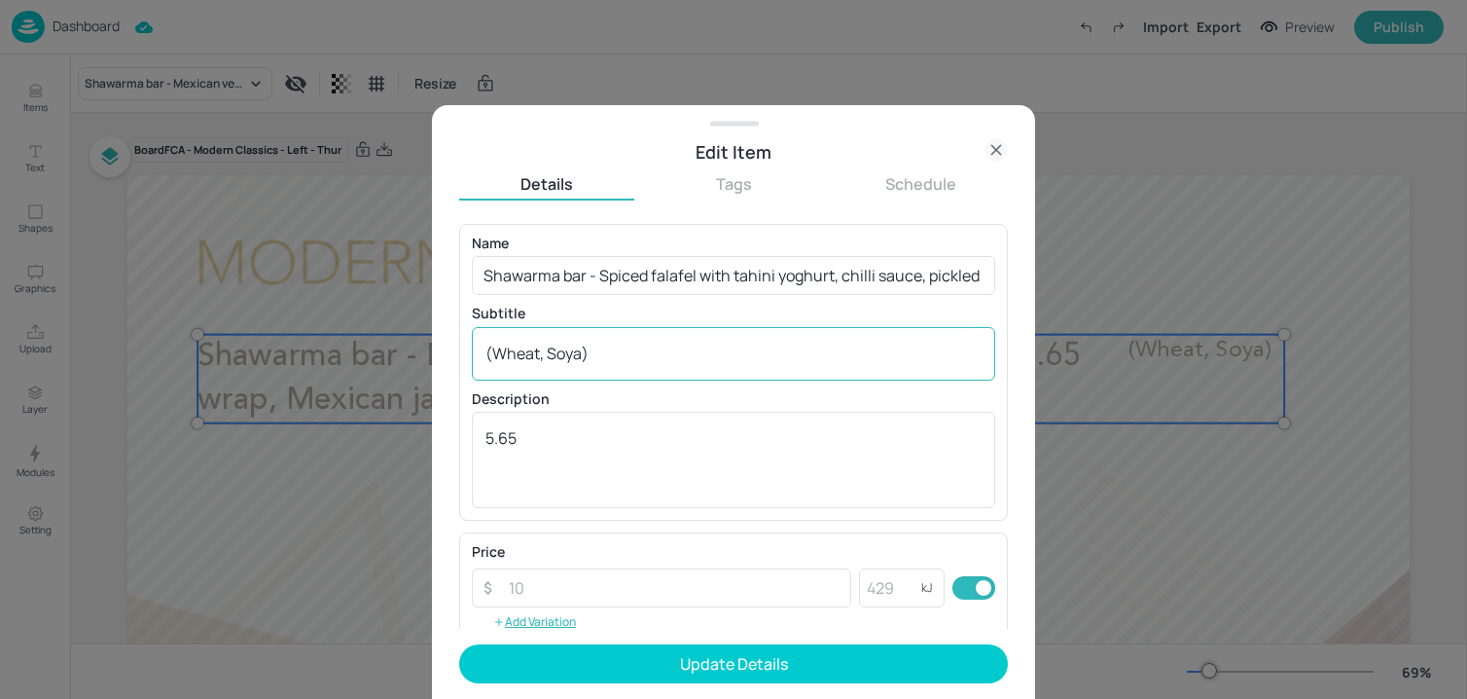
click at [584, 374] on div "(Wheat, Soya) x ​" at bounding box center [733, 354] width 523 height 54
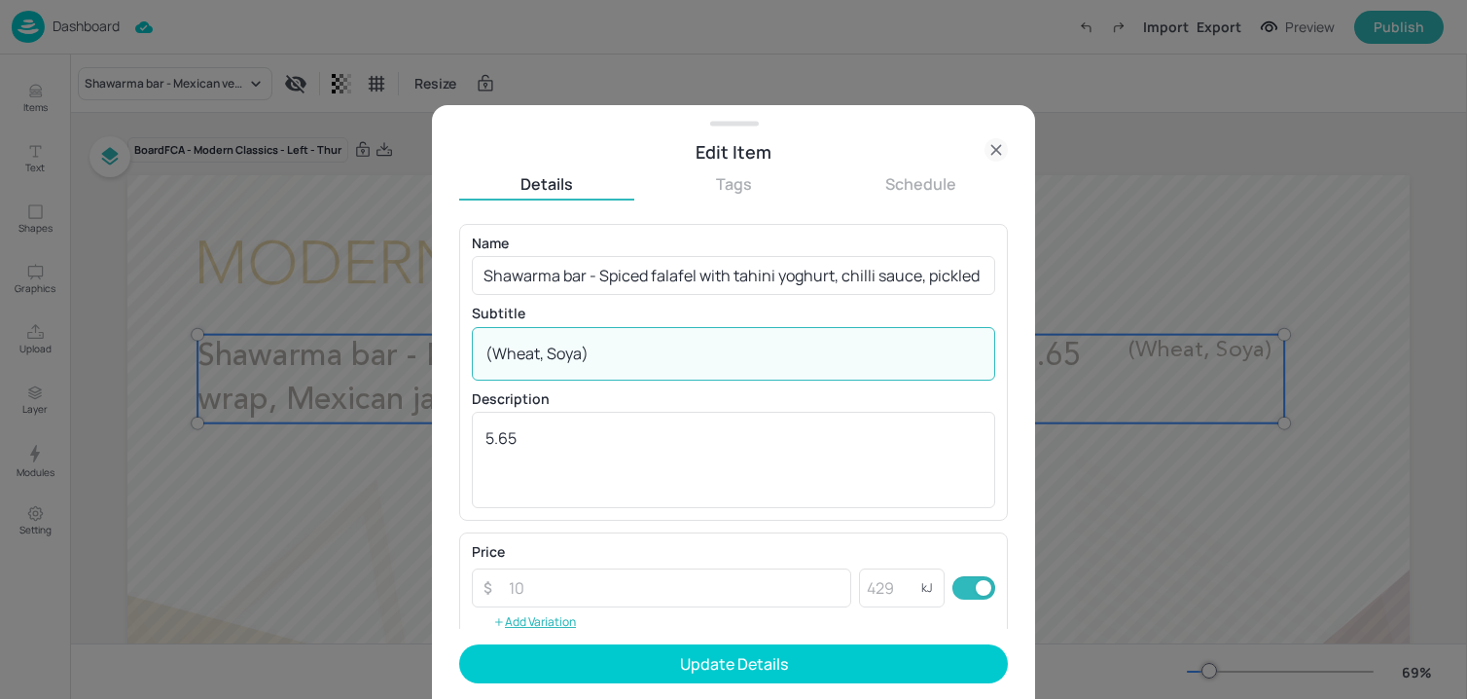
click at [584, 374] on div "(Wheat, Soya) x ​" at bounding box center [733, 354] width 523 height 54
click at [705, 660] on button "Update Details" at bounding box center [733, 663] width 549 height 39
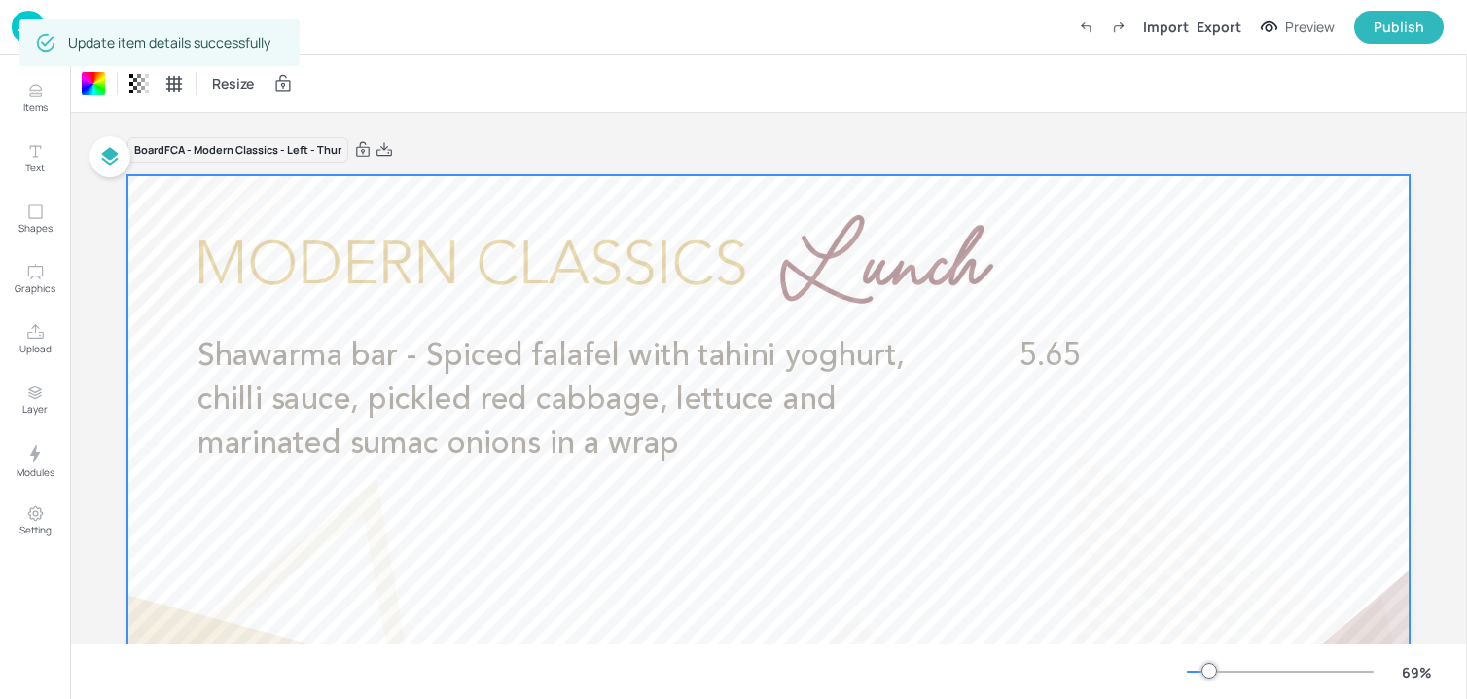
click at [13, 27] on img at bounding box center [28, 27] width 33 height 32
click at [17, 36] on img at bounding box center [28, 27] width 33 height 32
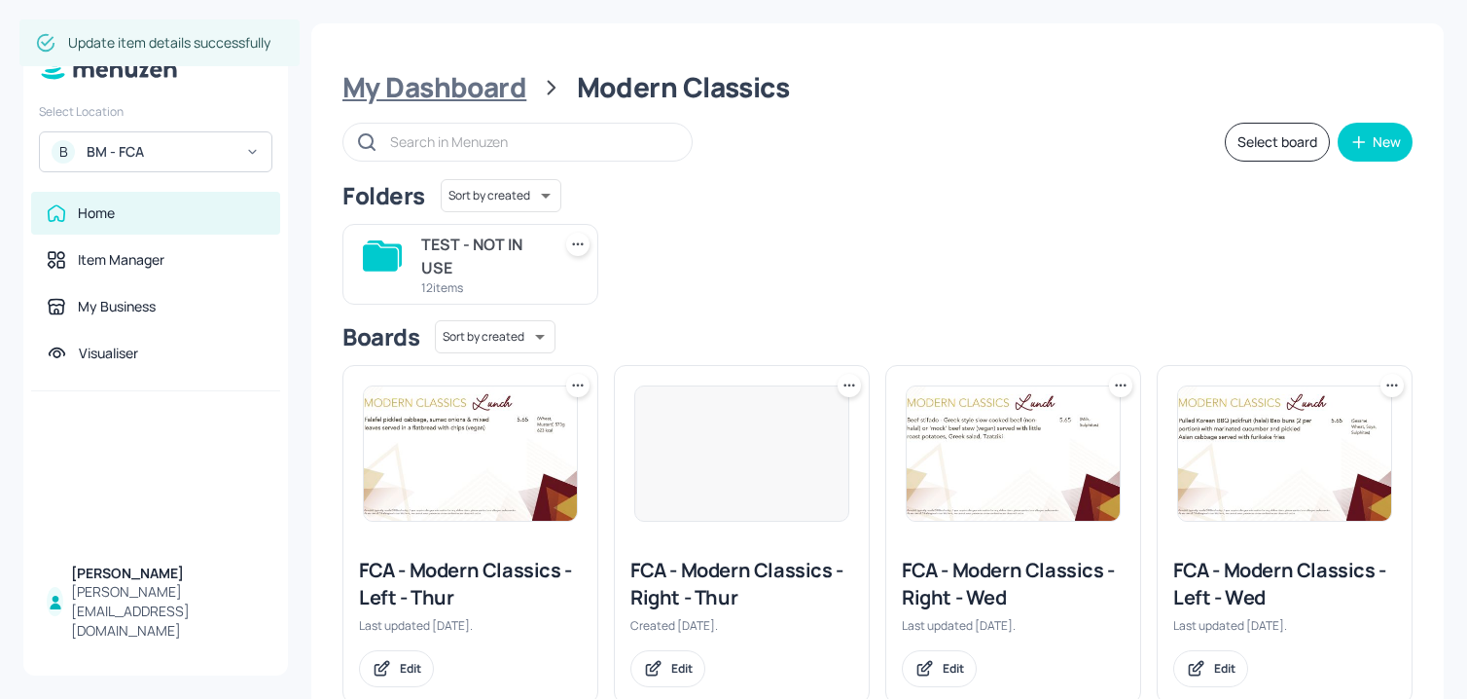
click at [473, 96] on div "My Dashboard" at bounding box center [434, 87] width 184 height 35
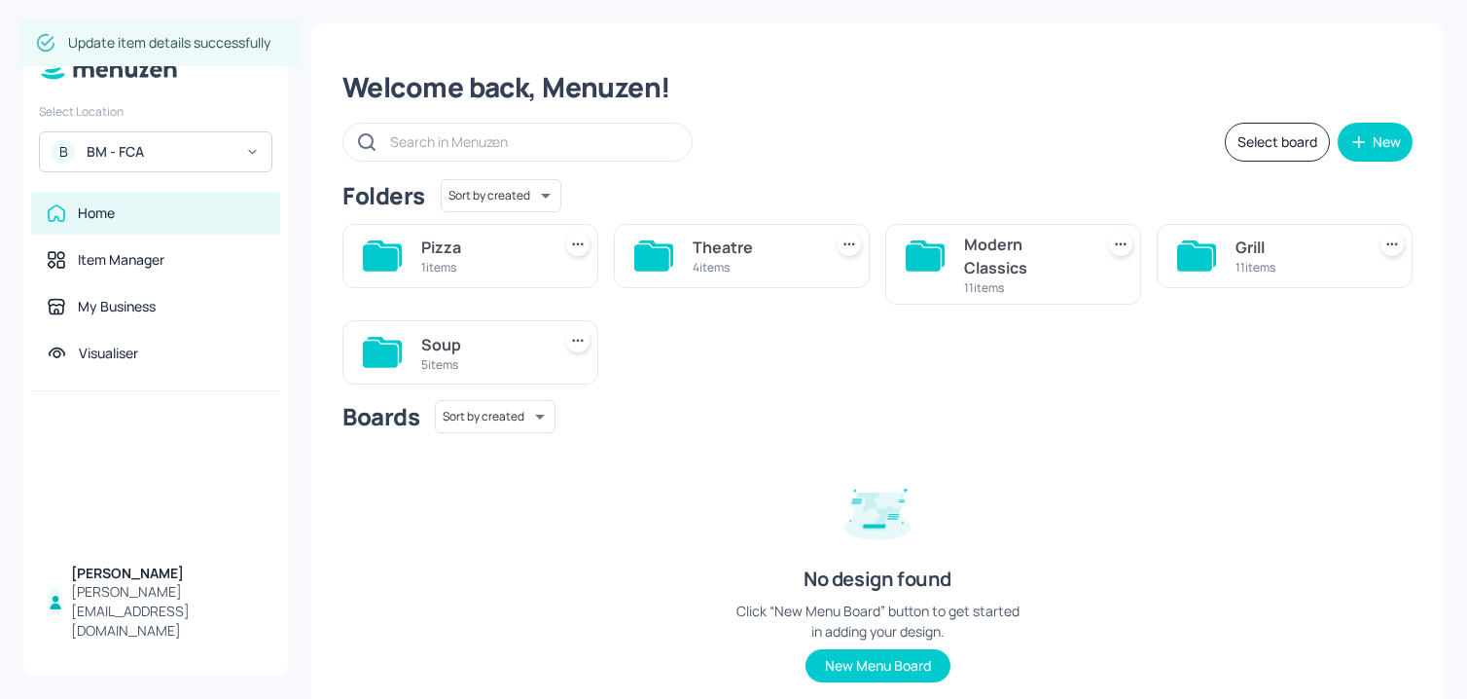
click at [1284, 235] on div "Grill" at bounding box center [1297, 246] width 122 height 23
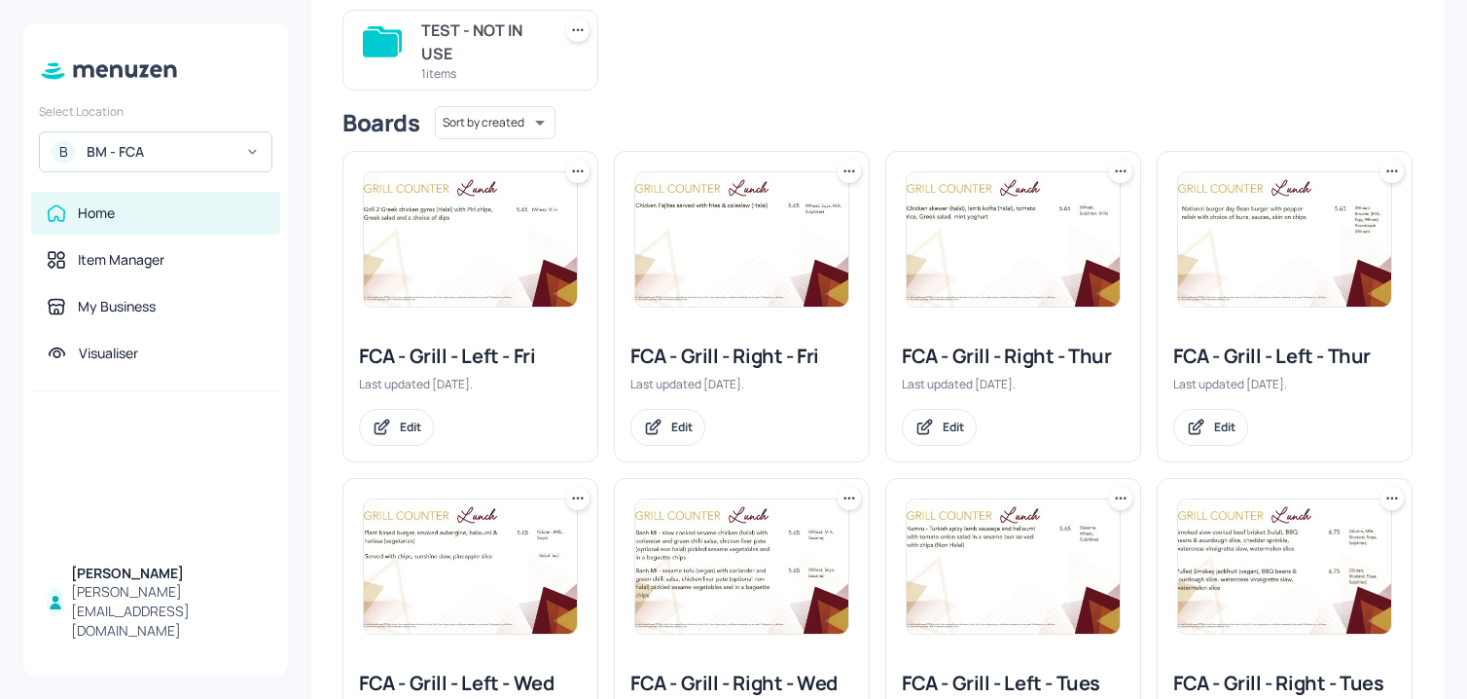
scroll to position [300, 0]
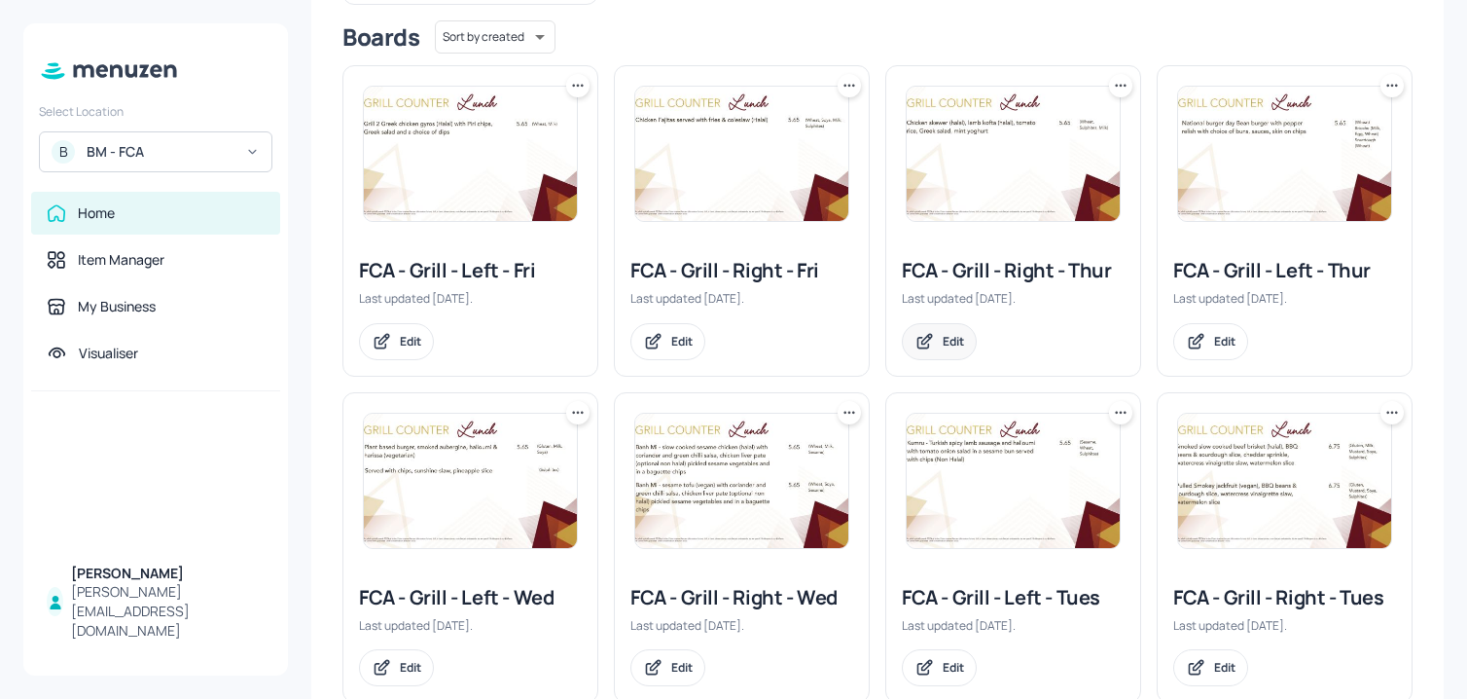
click at [924, 347] on icon at bounding box center [922, 342] width 11 height 11
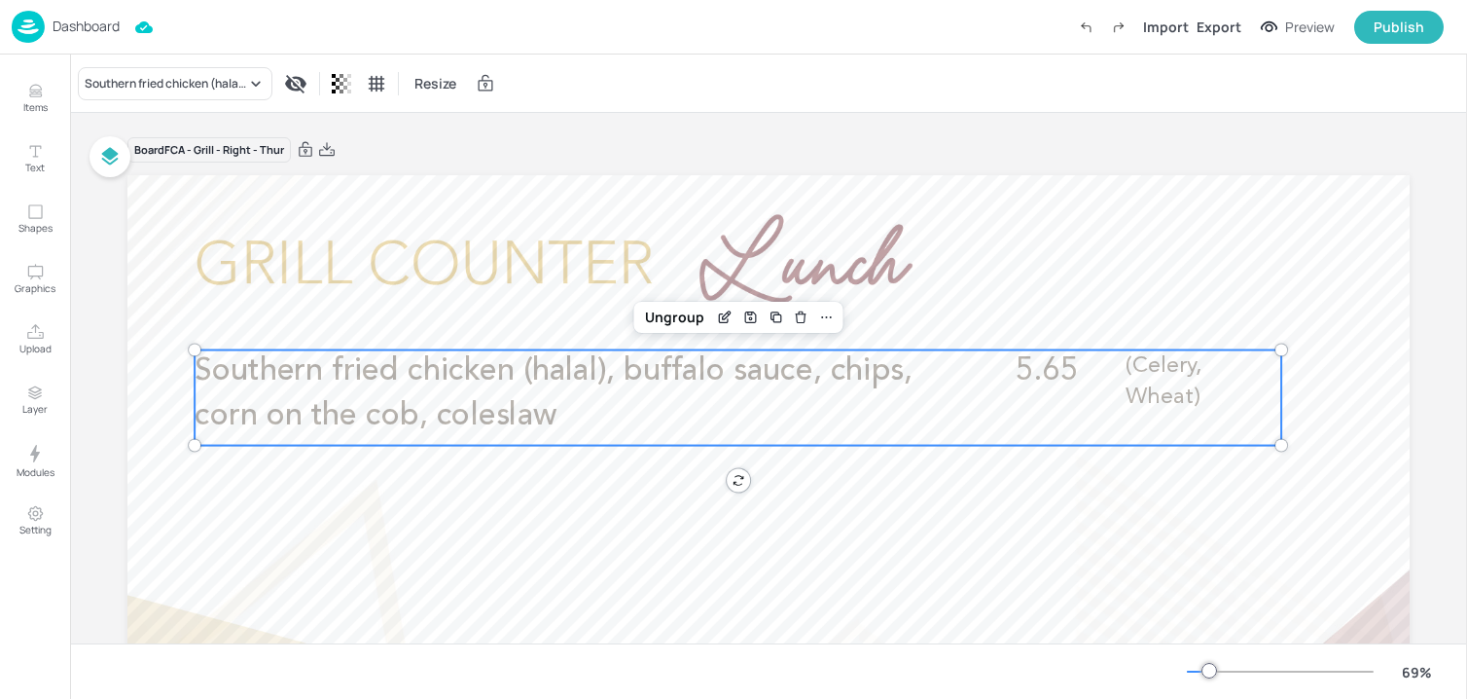
click at [536, 385] on span "Southern fried chicken (halal), buffalo sauce, chips, corn on the cob, coleslaw" at bounding box center [554, 393] width 718 height 75
click at [725, 317] on icon "Edit Item" at bounding box center [725, 317] width 17 height 16
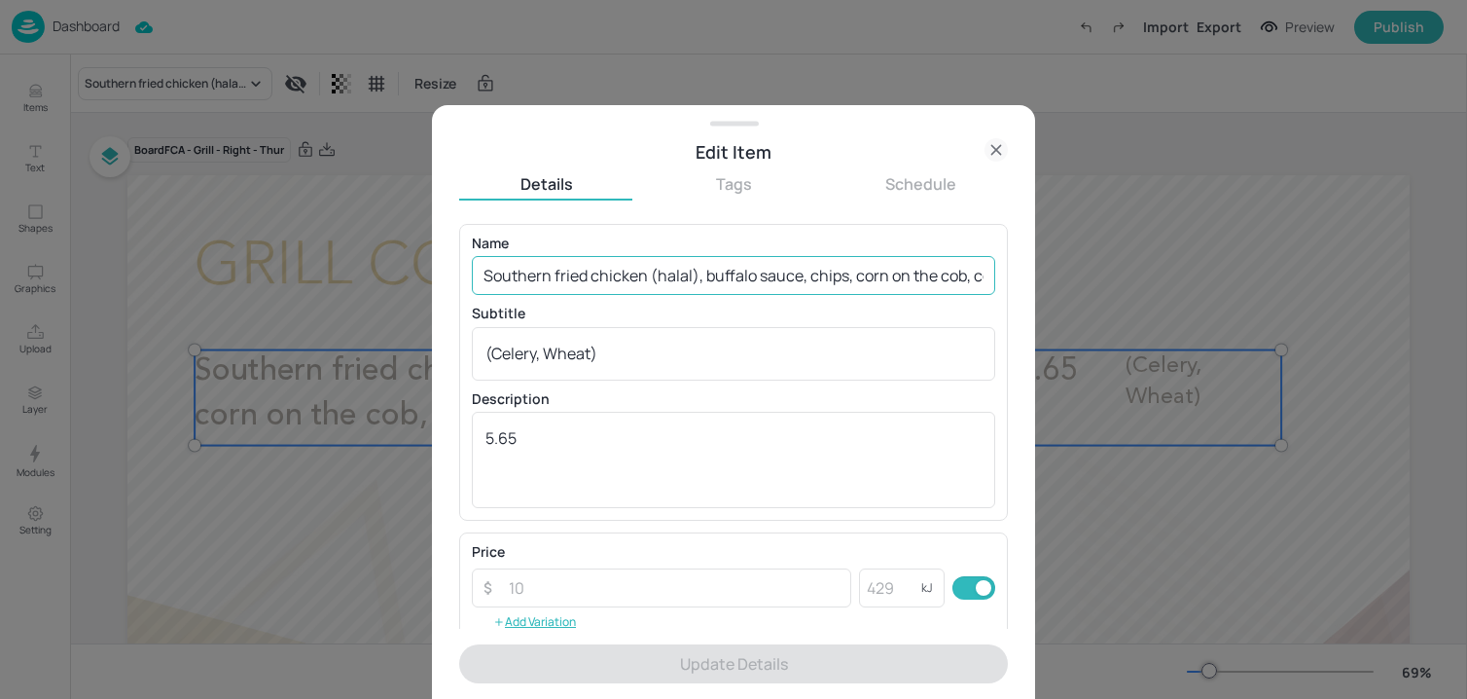
click at [703, 264] on input "Southern fried chicken (halal), buffalo sauce, chips, corn on the cob, coleslaw" at bounding box center [733, 275] width 523 height 39
paste input "FCA burger - Beef burger with smoked cheddar, burger sauce, pickles, tomato, on…"
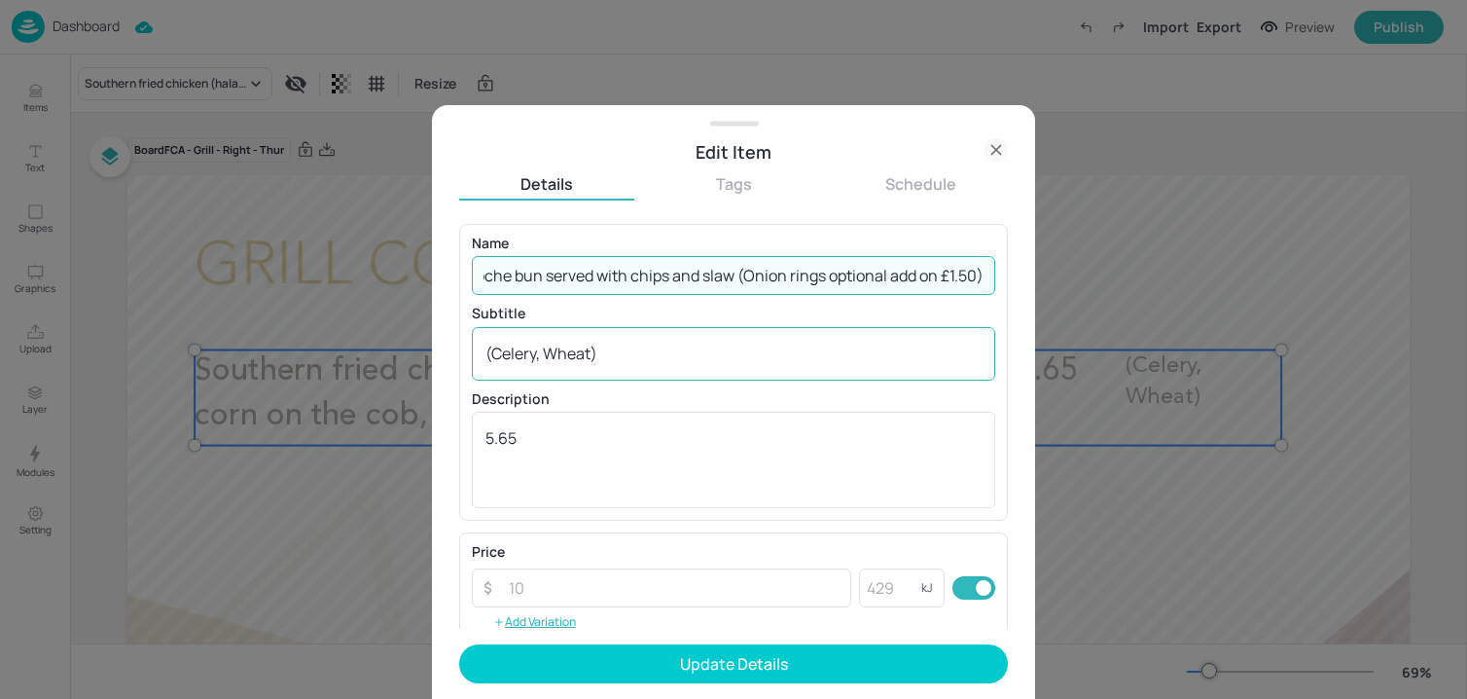
type input "FCA burger - Beef burger with smoked cheddar, burger sauce, pickles, tomato, on…"
click at [642, 330] on div "(Celery, Wheat) x ​" at bounding box center [733, 354] width 523 height 54
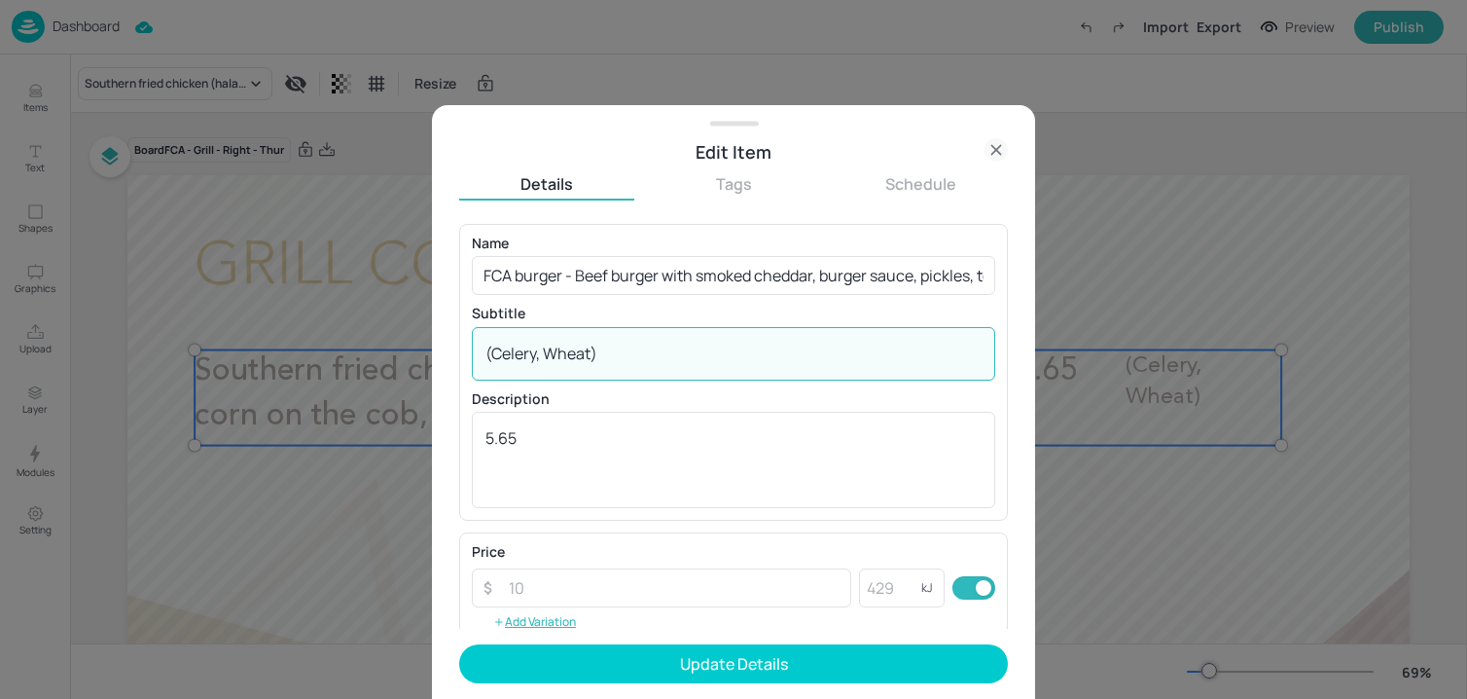
click at [634, 348] on textarea "(Celery, Wheat)" at bounding box center [733, 352] width 496 height 21
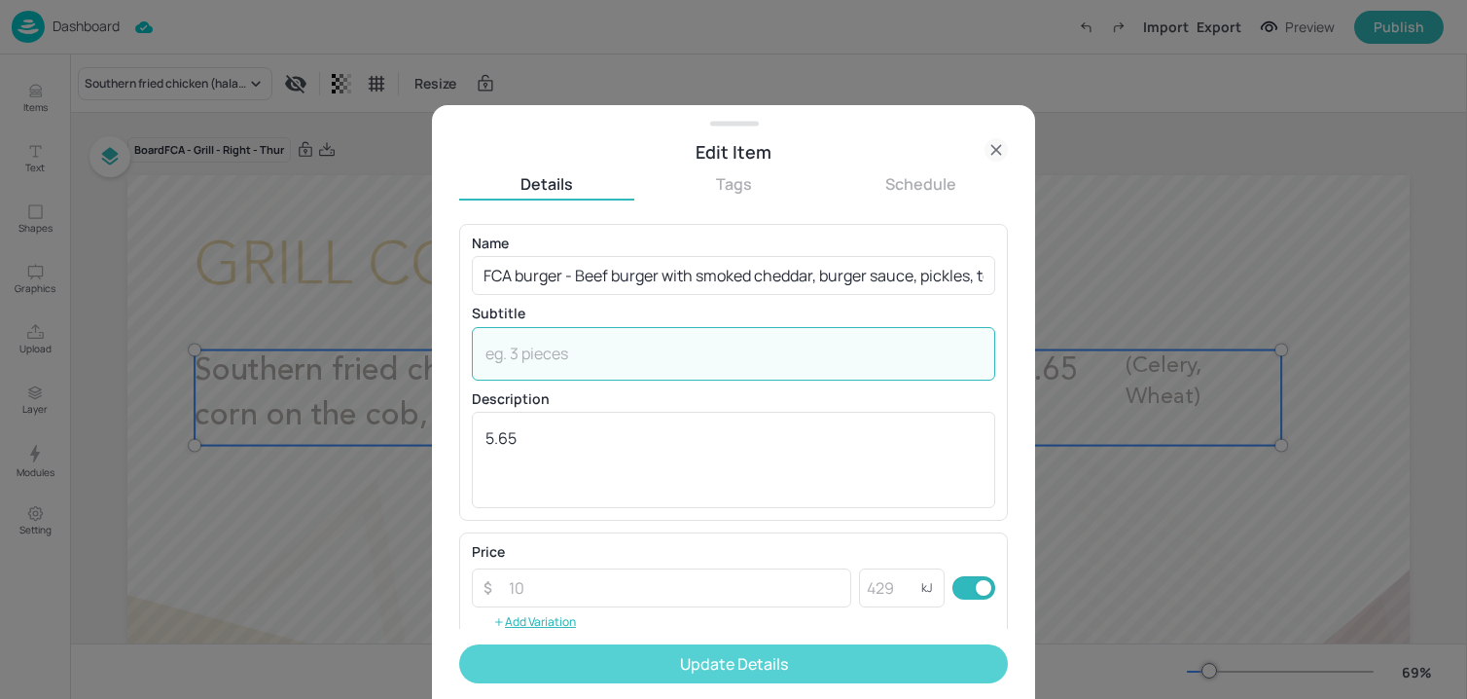
click at [592, 664] on button "Update Details" at bounding box center [733, 663] width 549 height 39
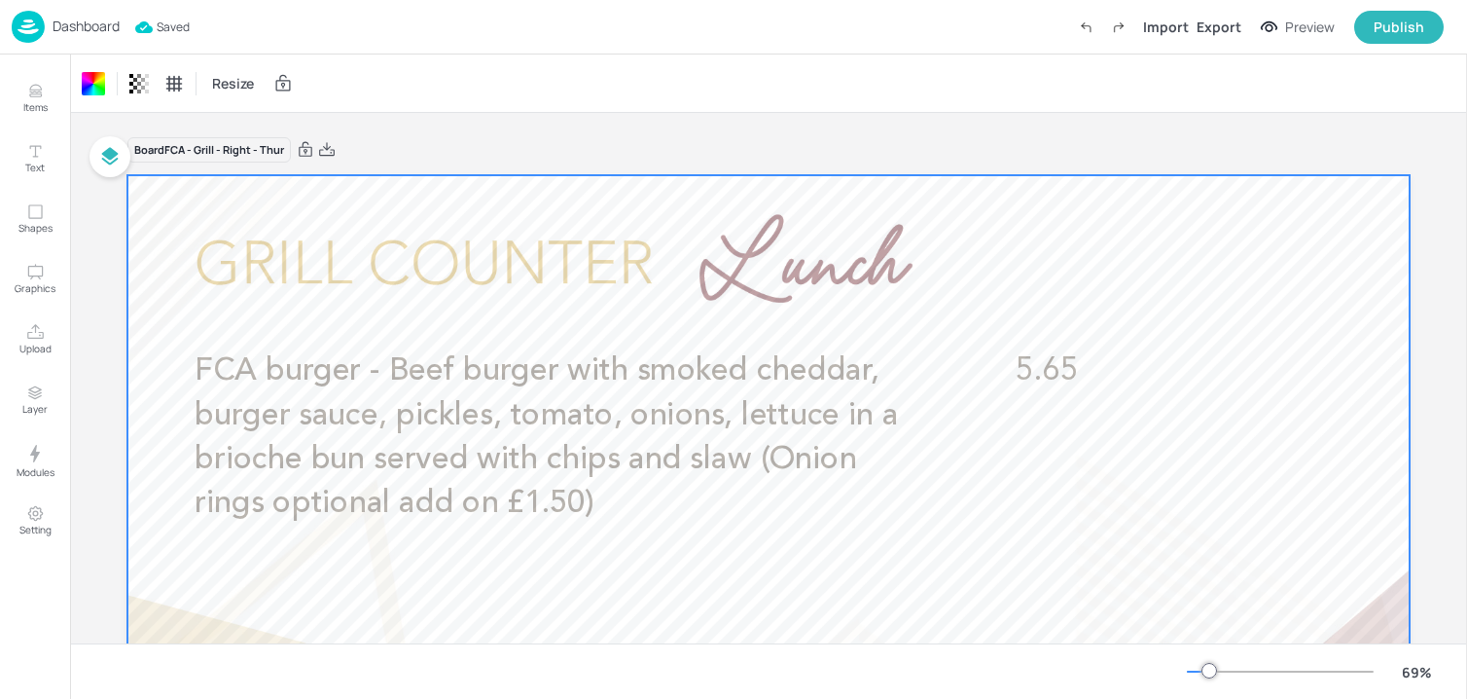
click at [40, 25] on img at bounding box center [28, 27] width 33 height 32
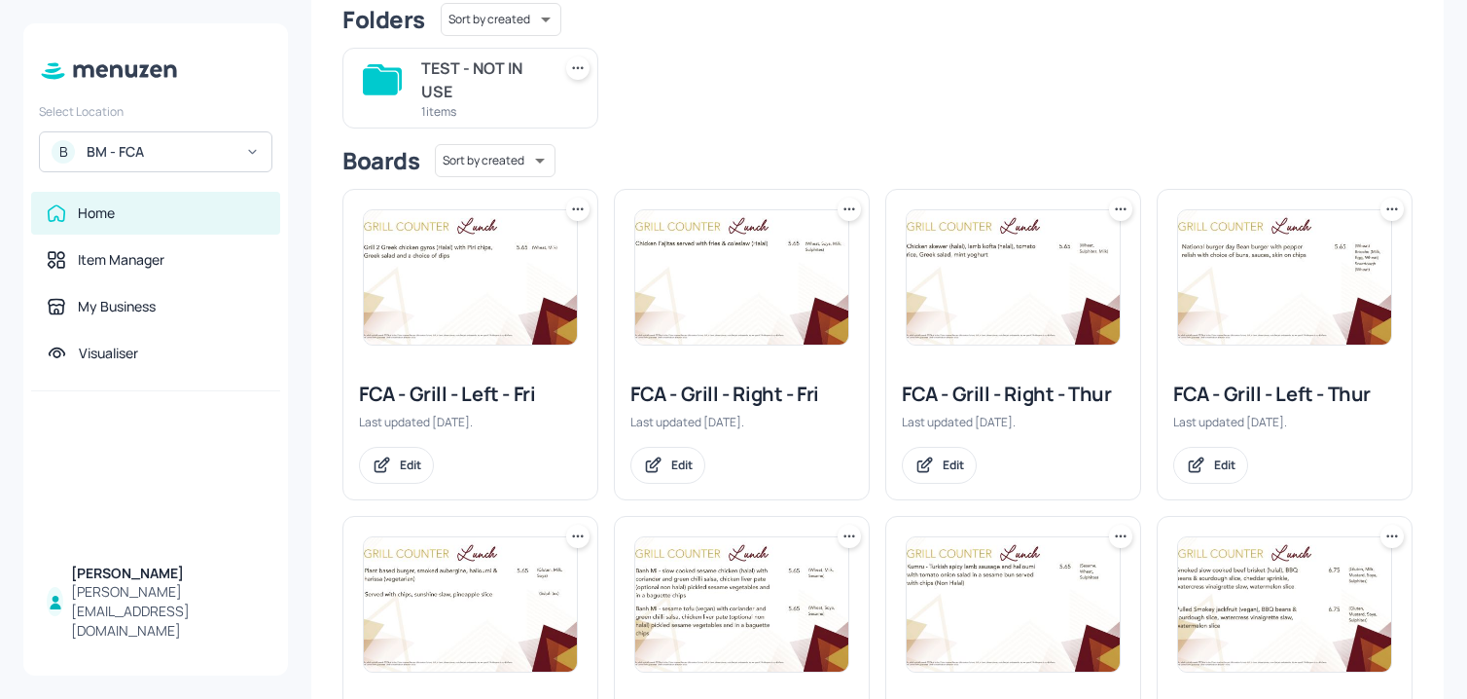
scroll to position [178, 0]
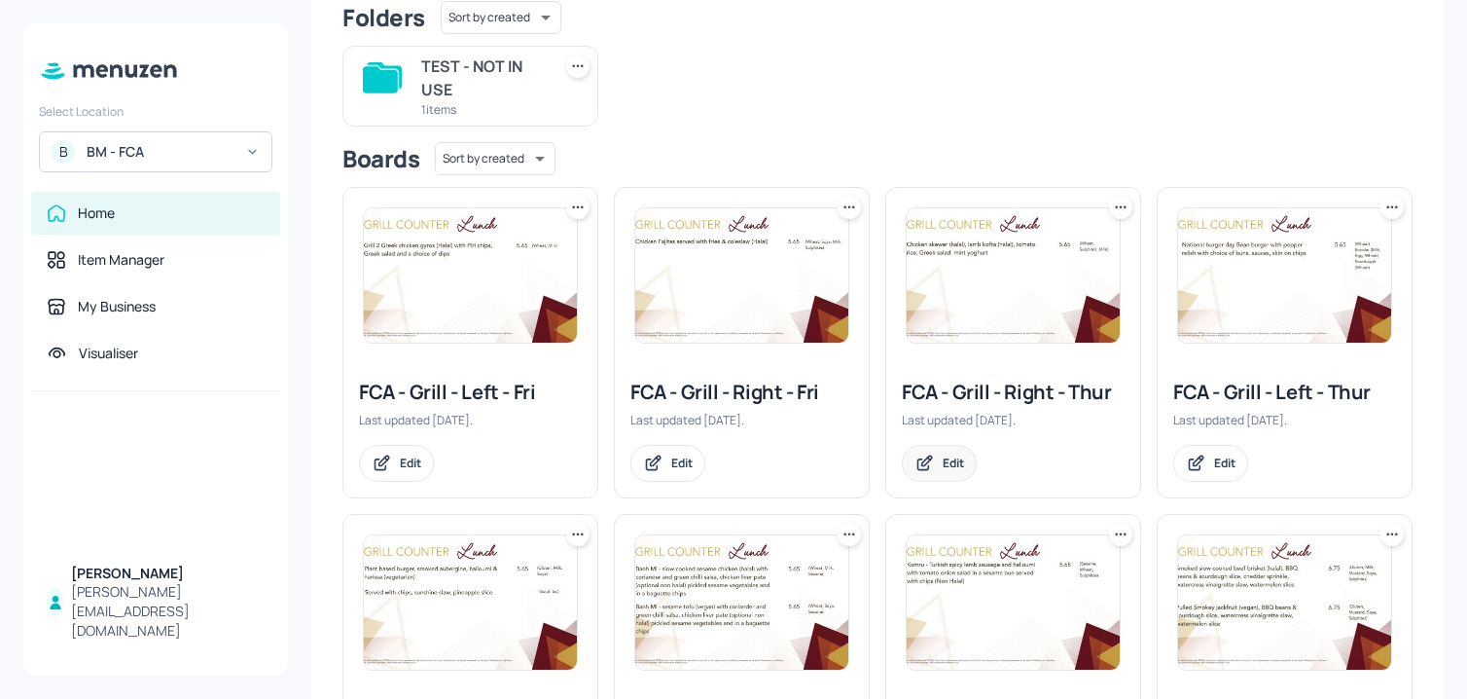
click at [926, 446] on div "Edit" at bounding box center [939, 463] width 75 height 37
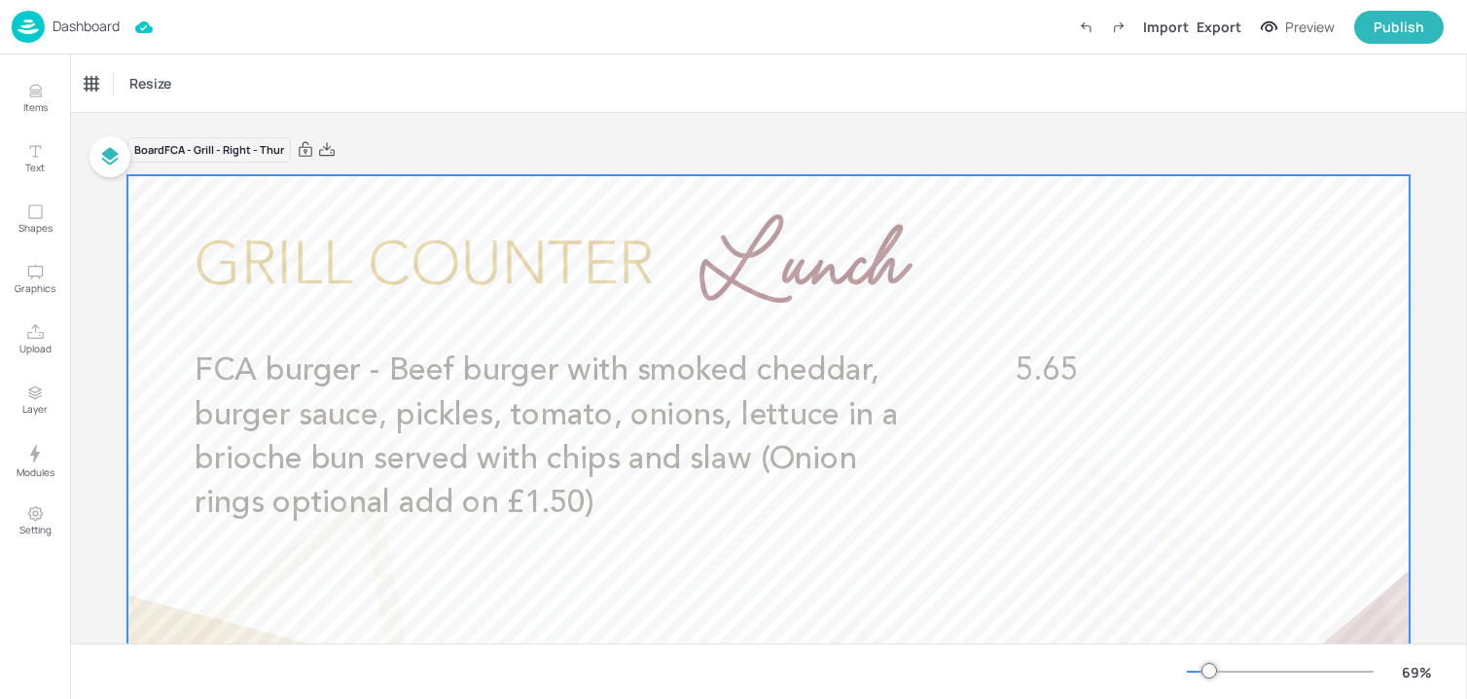
click at [593, 456] on span "FCA burger - Beef burger with smoked cheddar, burger sauce, pickles, tomato, on…" at bounding box center [547, 437] width 704 height 163
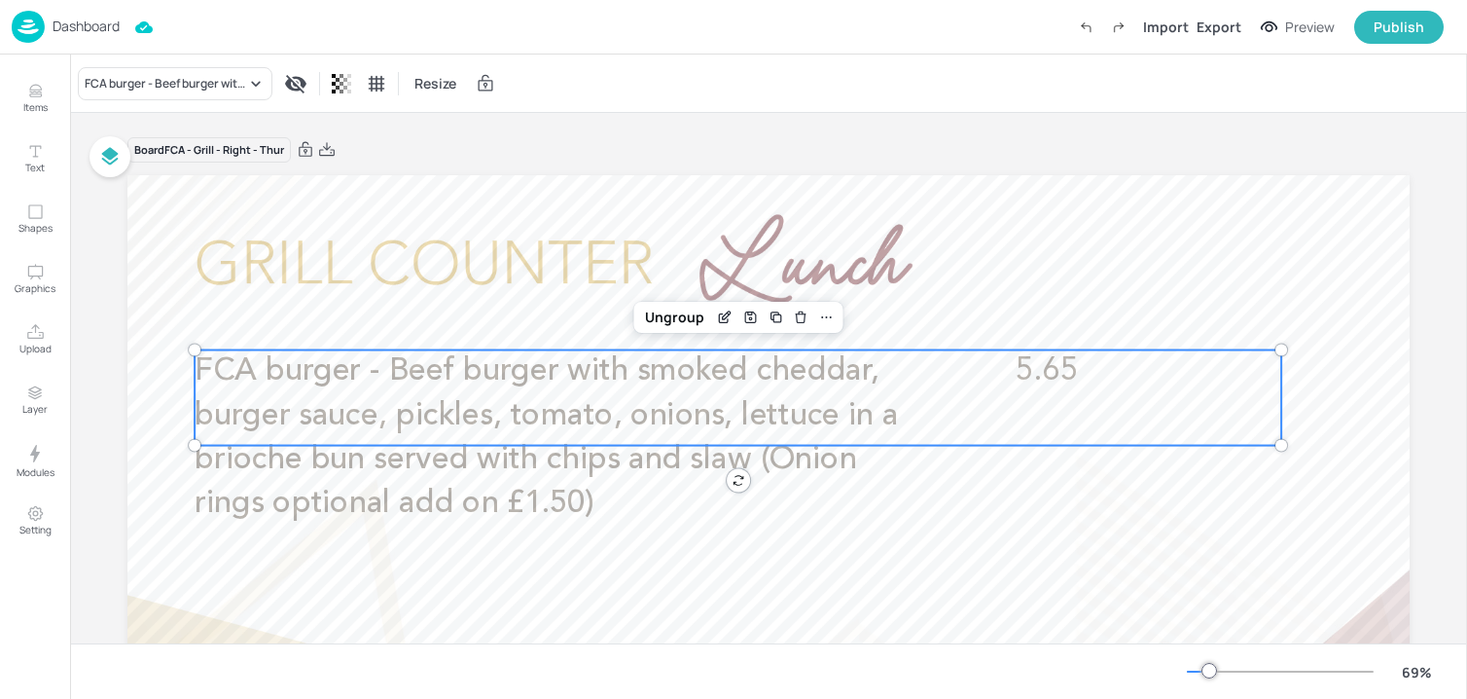
drag, startPoint x: 713, startPoint y: 316, endPoint x: 663, endPoint y: 416, distance: 112.3
click at [663, 416] on div "FCA burger - Beef burger with smoked cheddar, burger sauce, pickles, tomato, on…" at bounding box center [768, 535] width 1282 height 721
click at [86, 19] on p "Dashboard" at bounding box center [86, 26] width 67 height 14
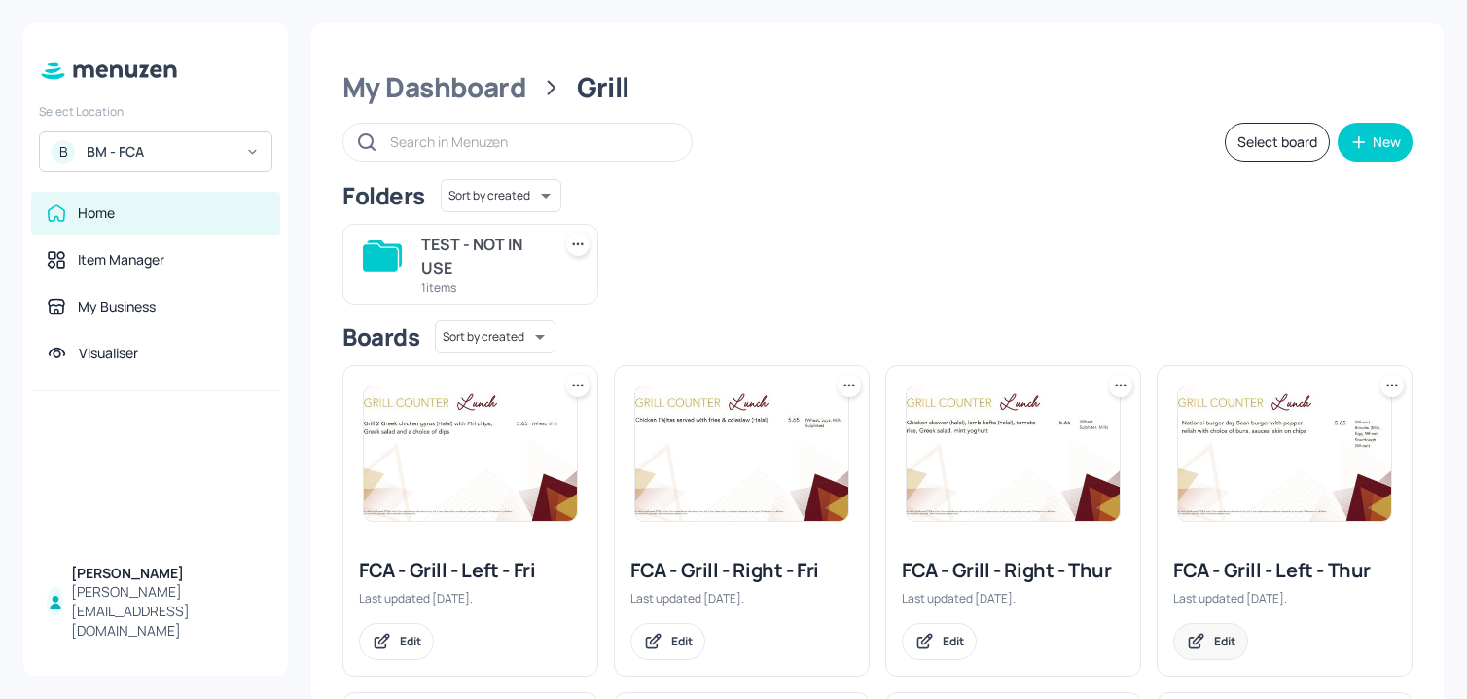
click at [1182, 626] on div "Edit" at bounding box center [1210, 641] width 75 height 37
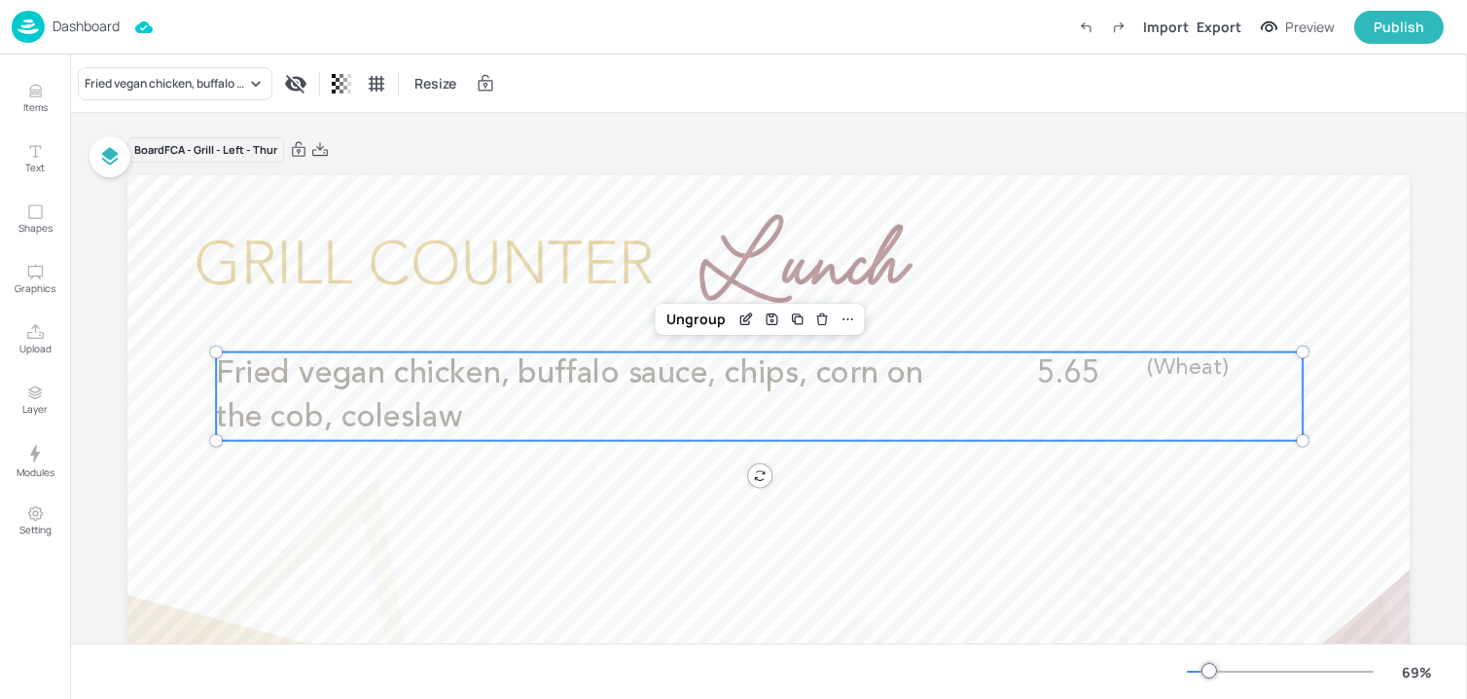
click at [551, 396] on p "Fried vegan chicken, buffalo sauce, chips, corn on the cob, coleslaw" at bounding box center [579, 396] width 726 height 88
click at [734, 321] on div "Edit Item" at bounding box center [746, 318] width 25 height 25
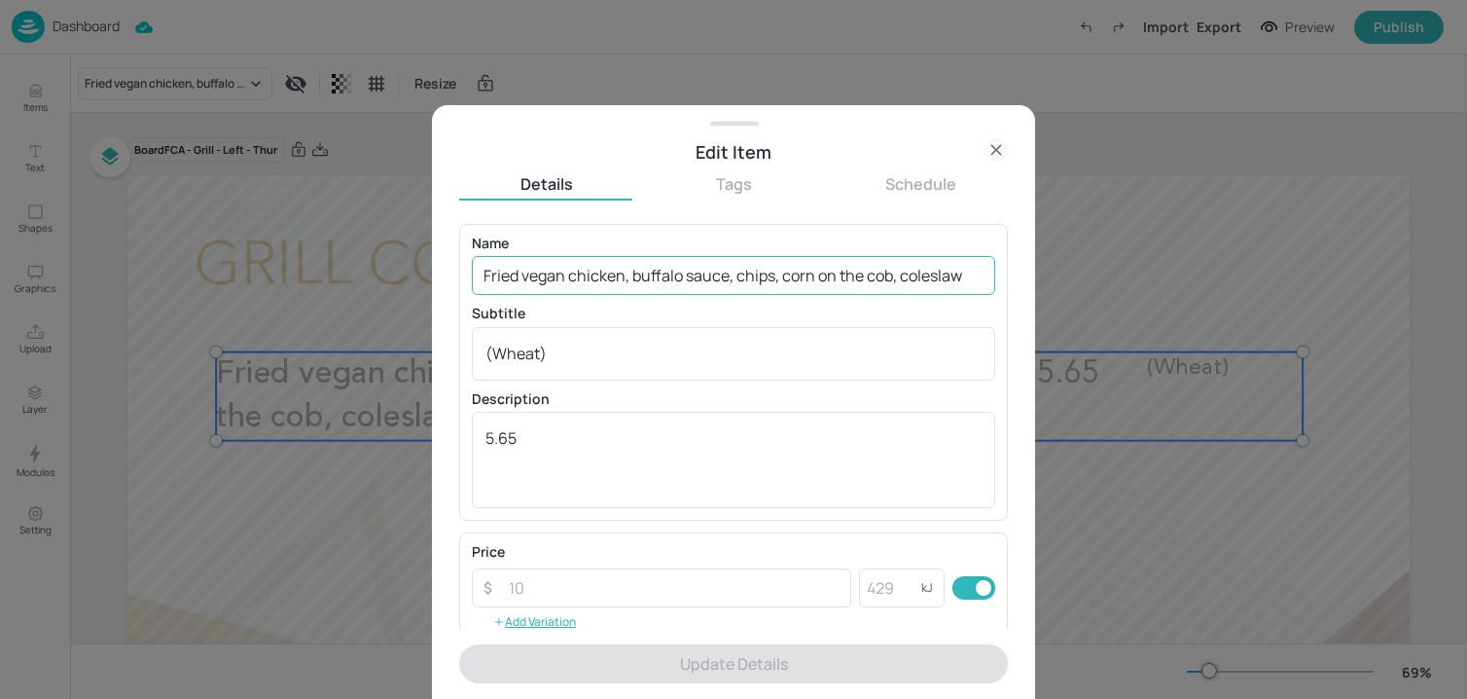
click at [732, 292] on input "Fried vegan chicken, buffalo sauce, chips, corn on the cob, coleslaw" at bounding box center [733, 275] width 523 height 39
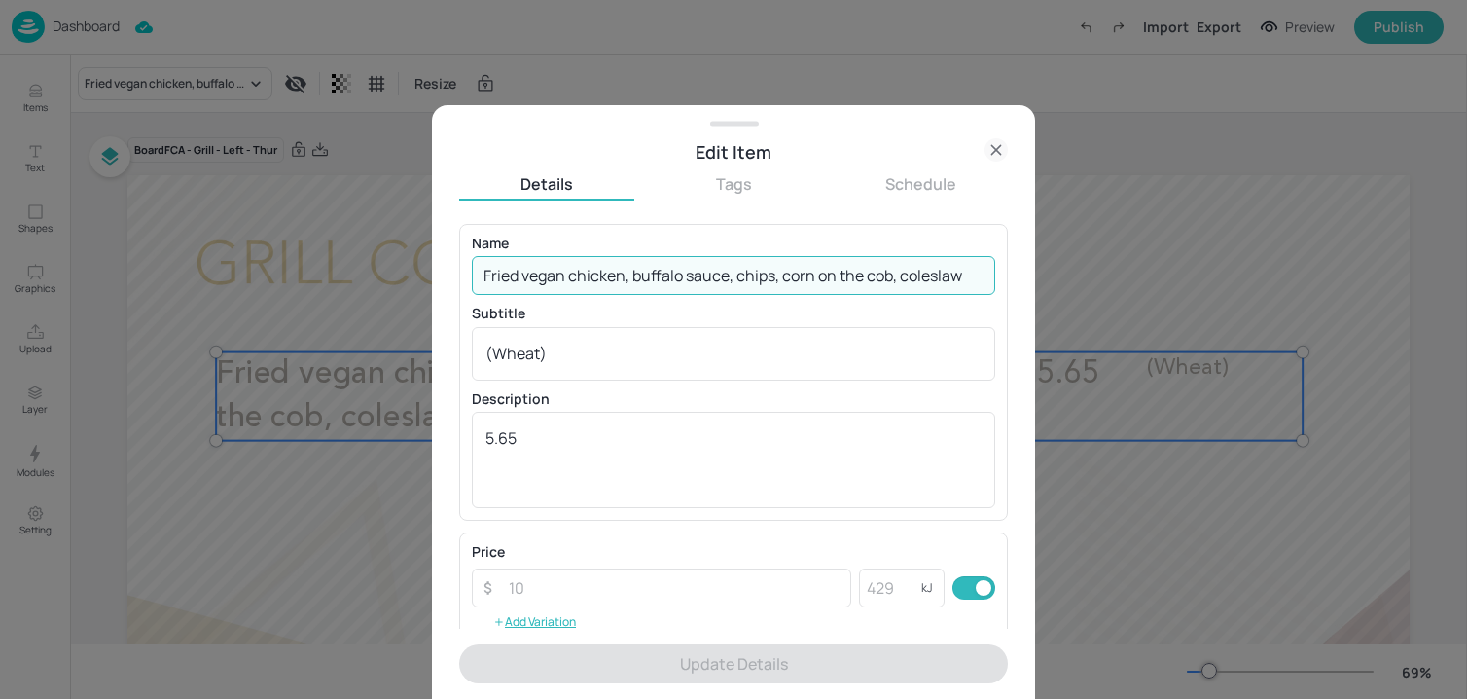
click at [732, 292] on input "Fried vegan chicken, buffalo sauce, chips, corn on the cob, coleslaw" at bounding box center [733, 275] width 523 height 39
paste input "Veggie burger with smoked cheddar, burger sauce, pickles, tomato, onions, lettu…"
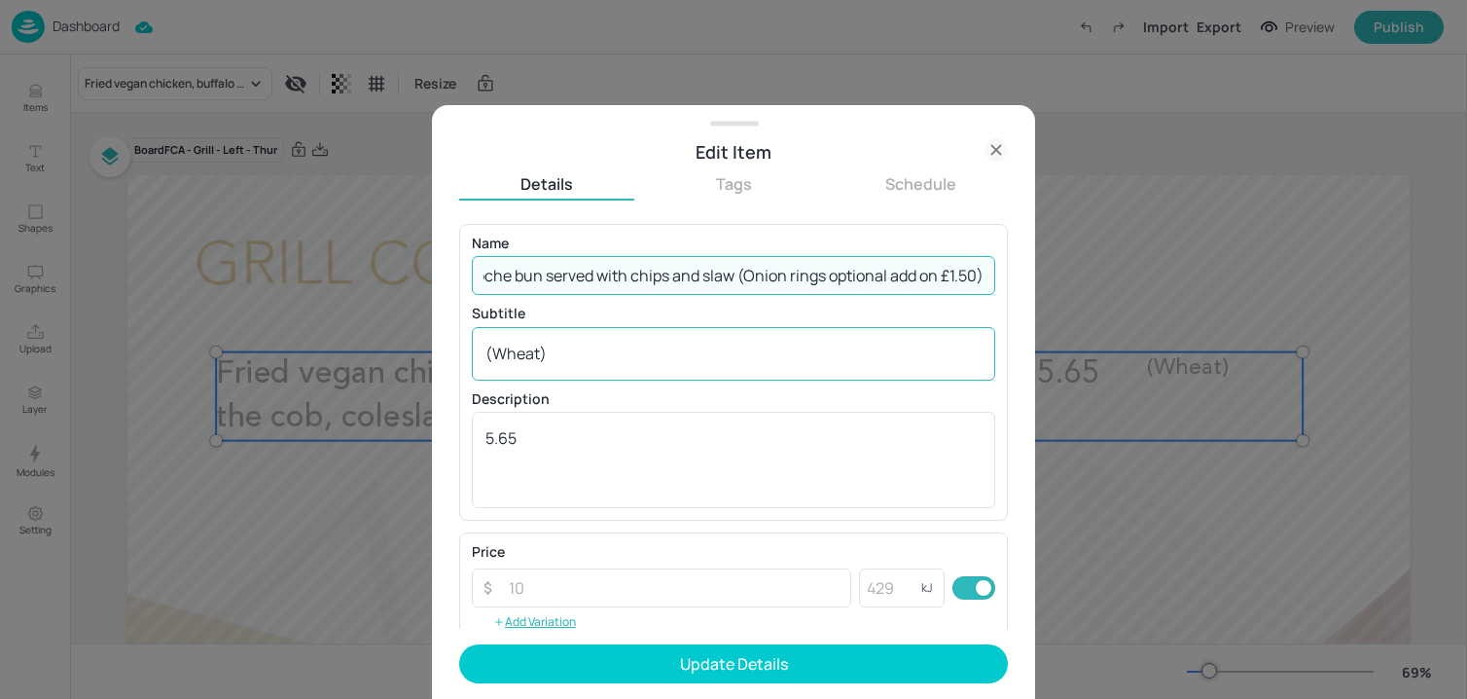
type input "Veggie burger with smoked cheddar, burger sauce, pickles, tomato, onions, lettu…"
click at [630, 360] on textarea "(Wheat)" at bounding box center [733, 352] width 496 height 21
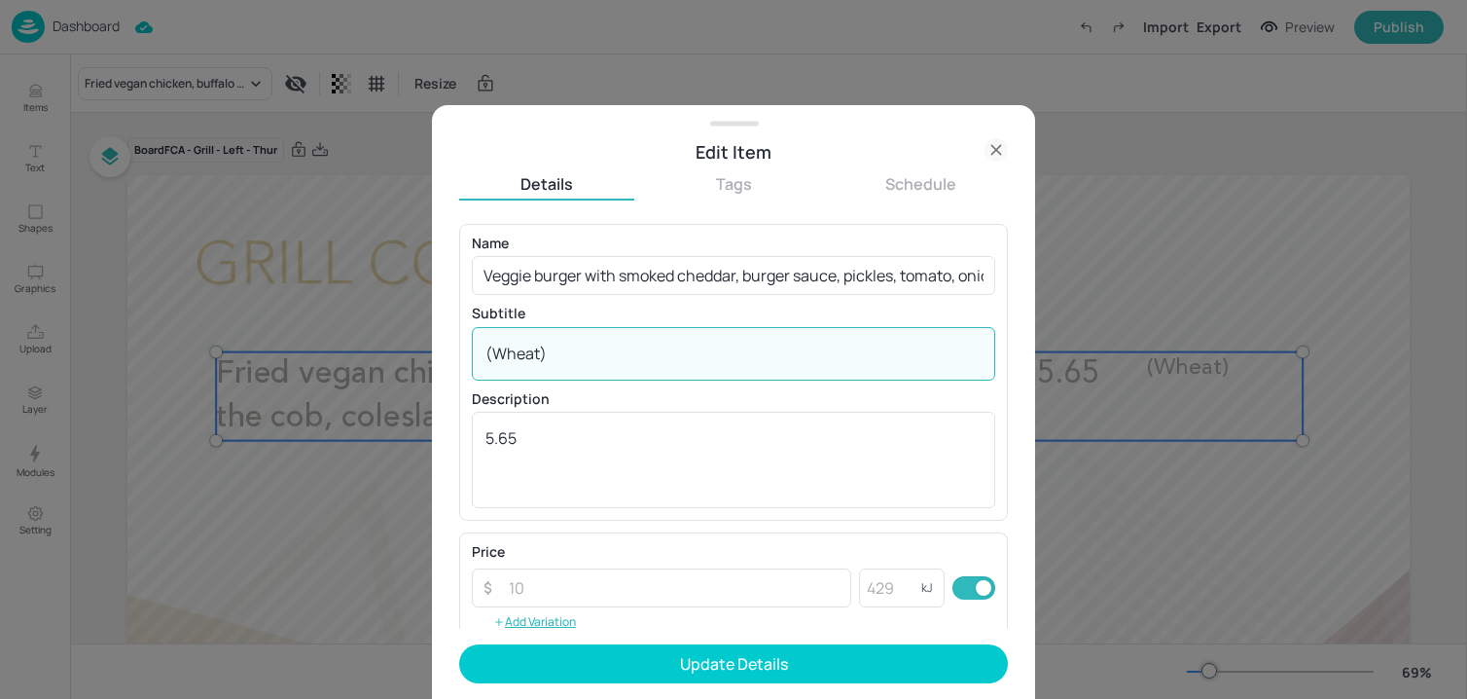
click at [630, 360] on textarea "(Wheat)" at bounding box center [733, 352] width 496 height 21
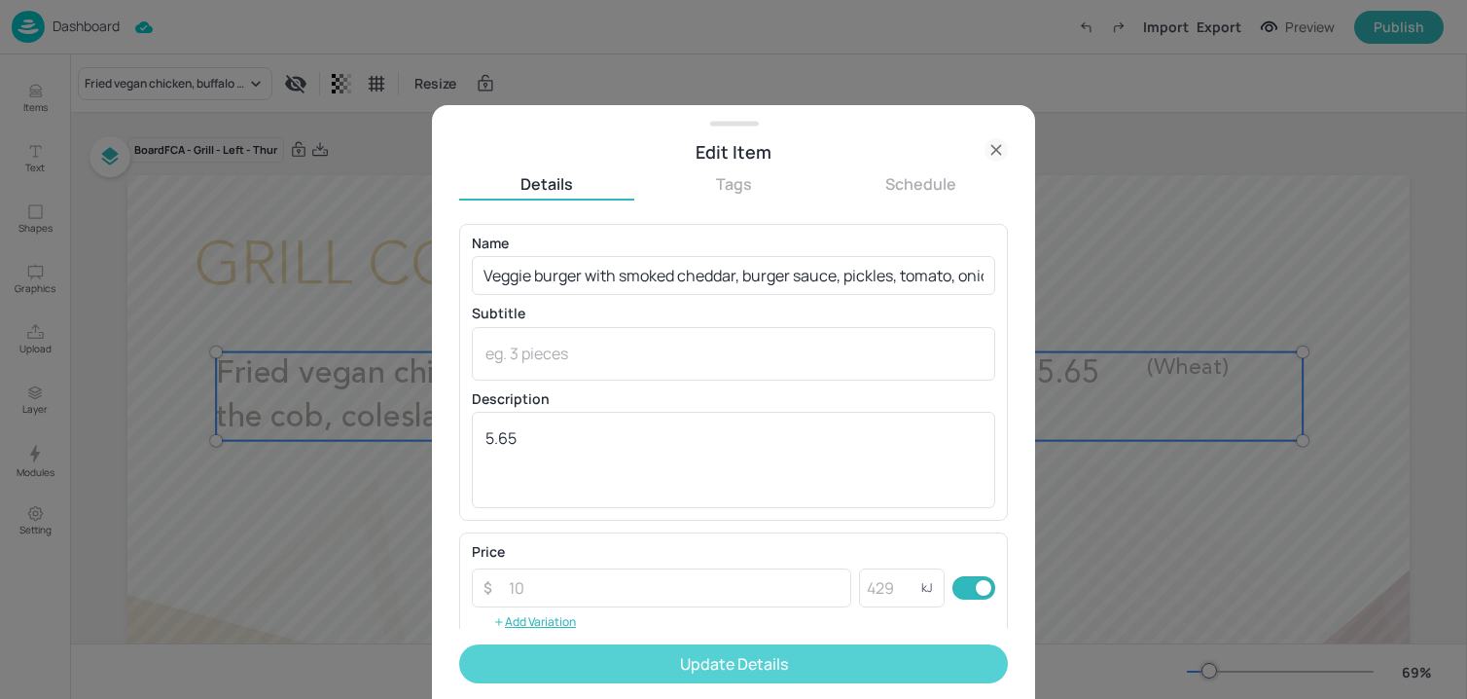
click at [666, 665] on button "Update Details" at bounding box center [733, 663] width 549 height 39
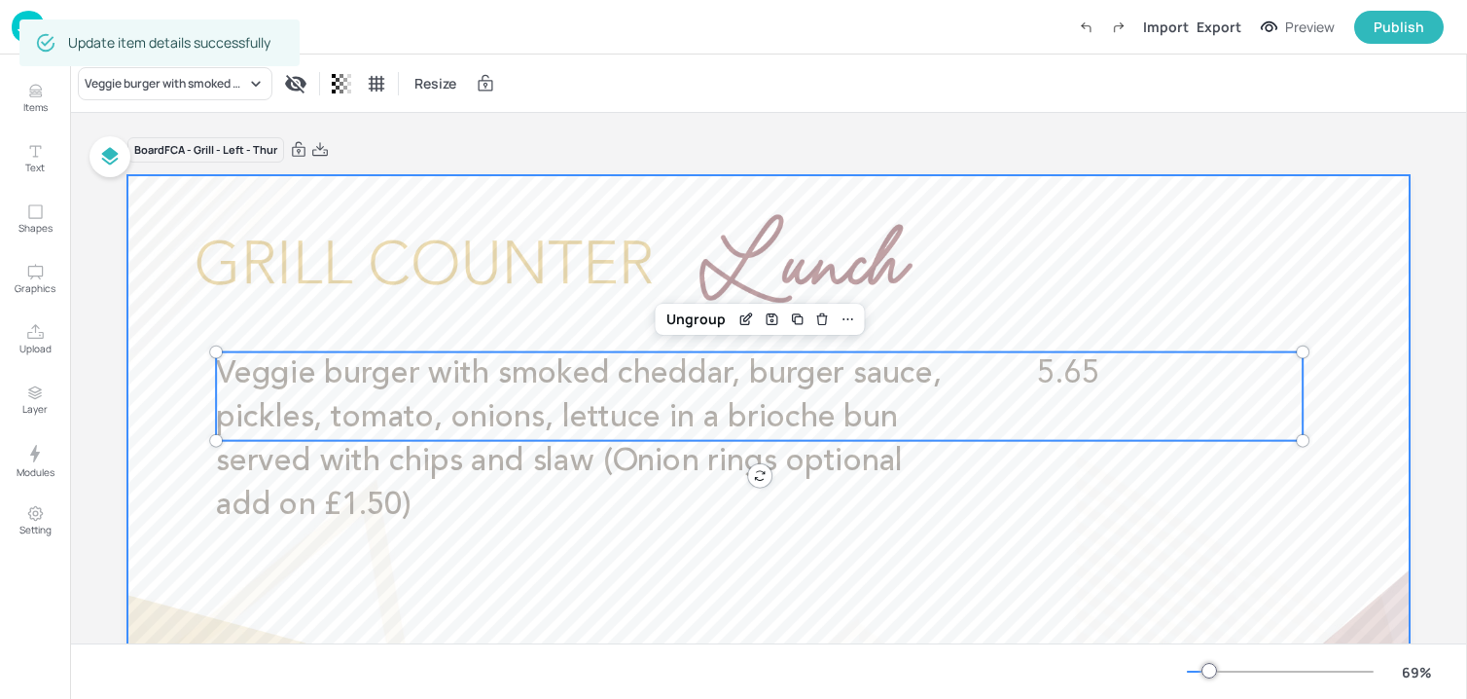
click at [639, 241] on div at bounding box center [768, 535] width 1282 height 721
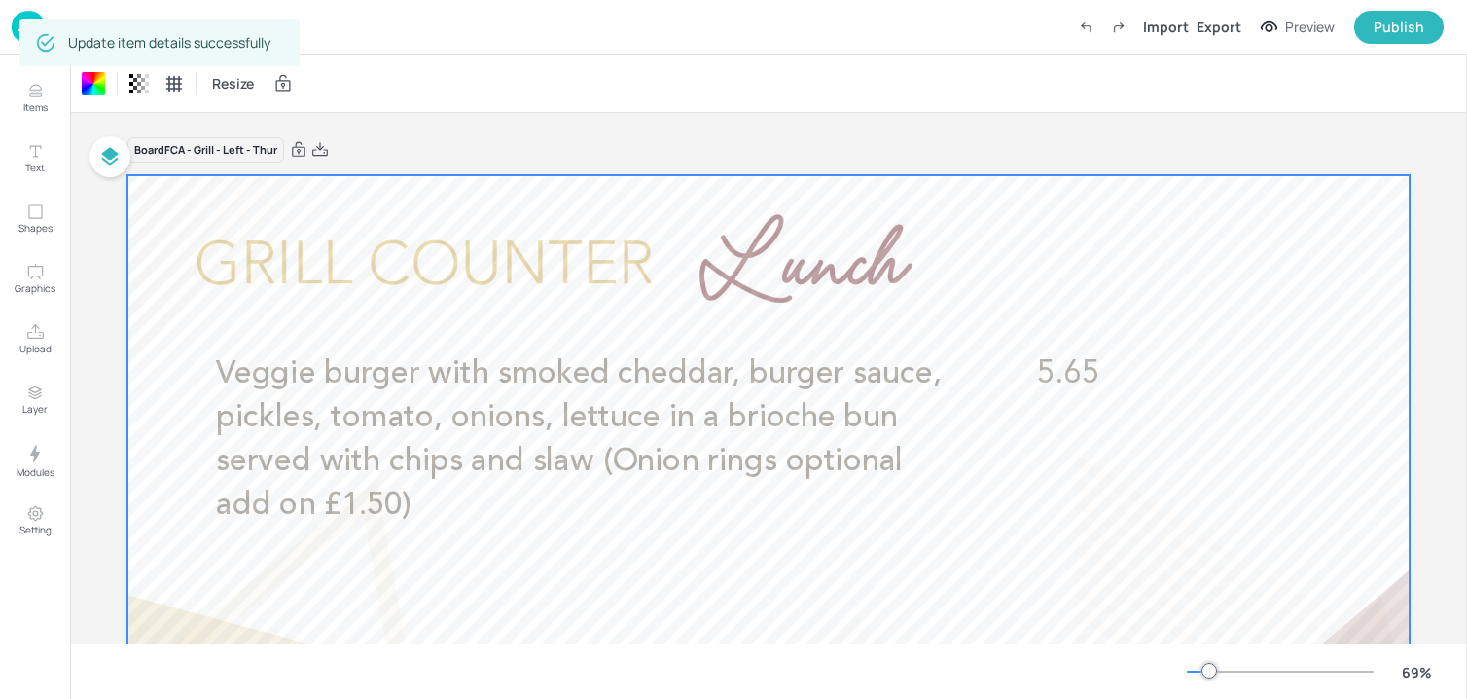
click at [16, 28] on img at bounding box center [28, 27] width 33 height 32
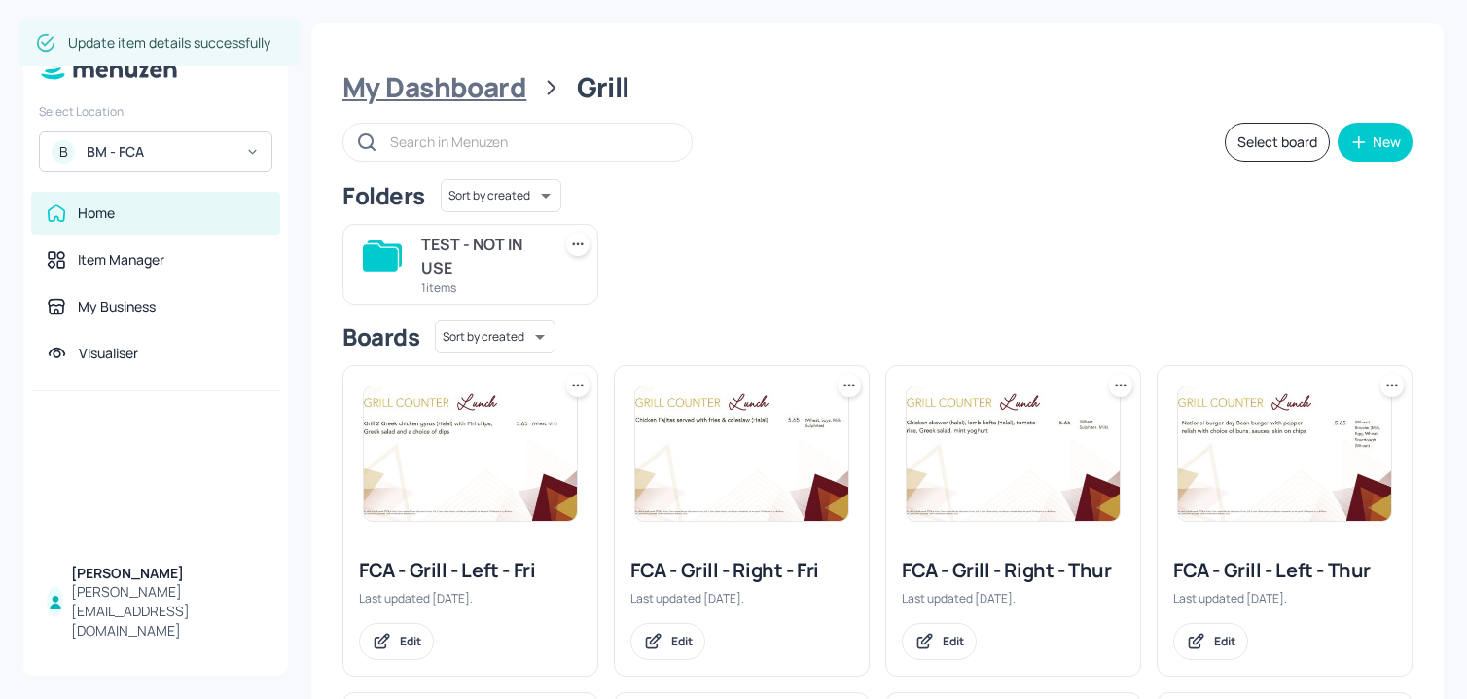
click at [452, 94] on div "My Dashboard" at bounding box center [434, 87] width 184 height 35
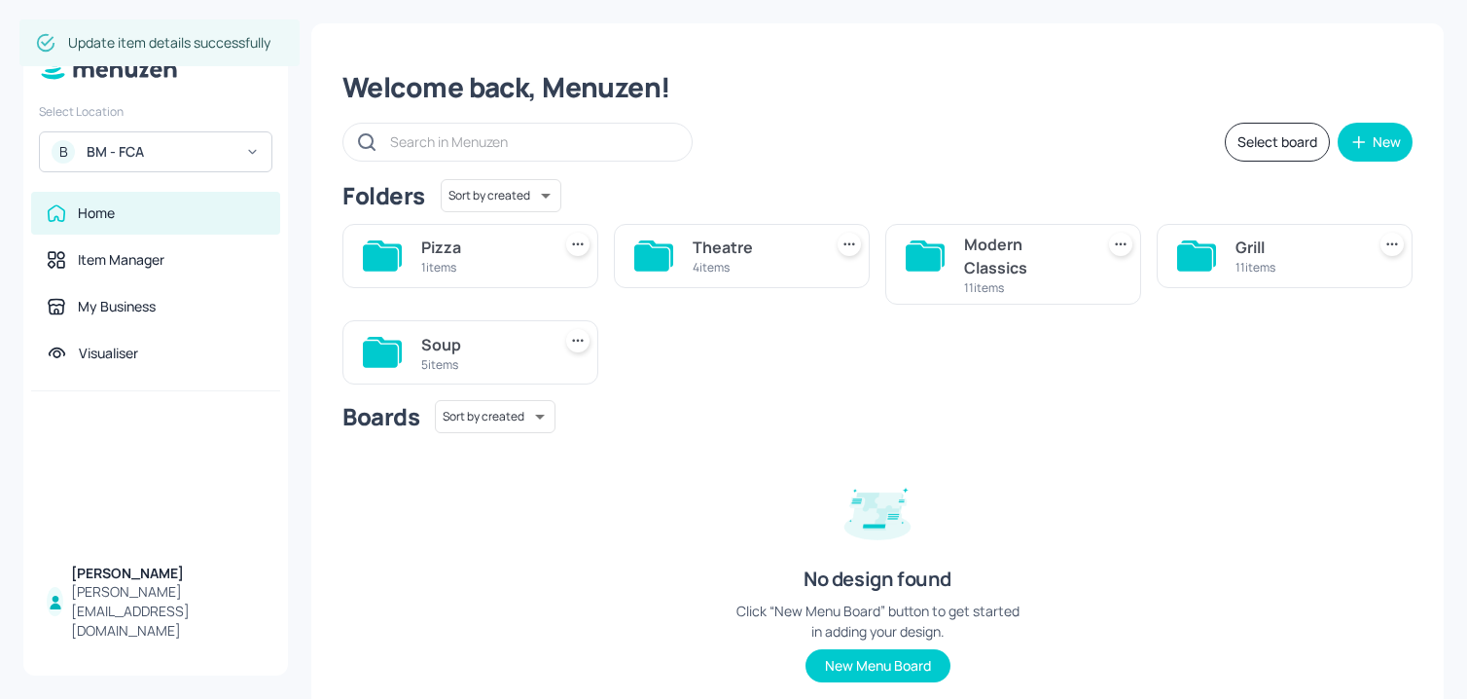
click at [485, 362] on div "5 items" at bounding box center [482, 364] width 122 height 17
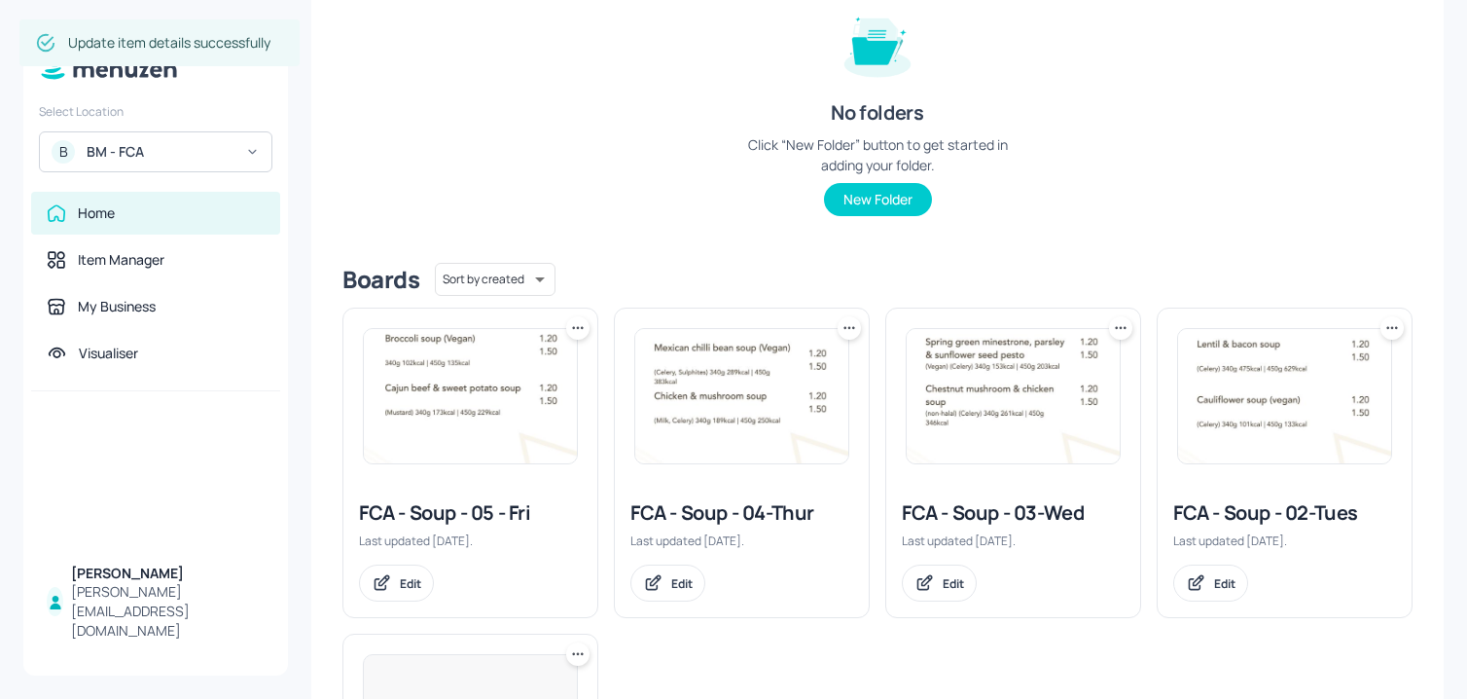
scroll to position [435, 0]
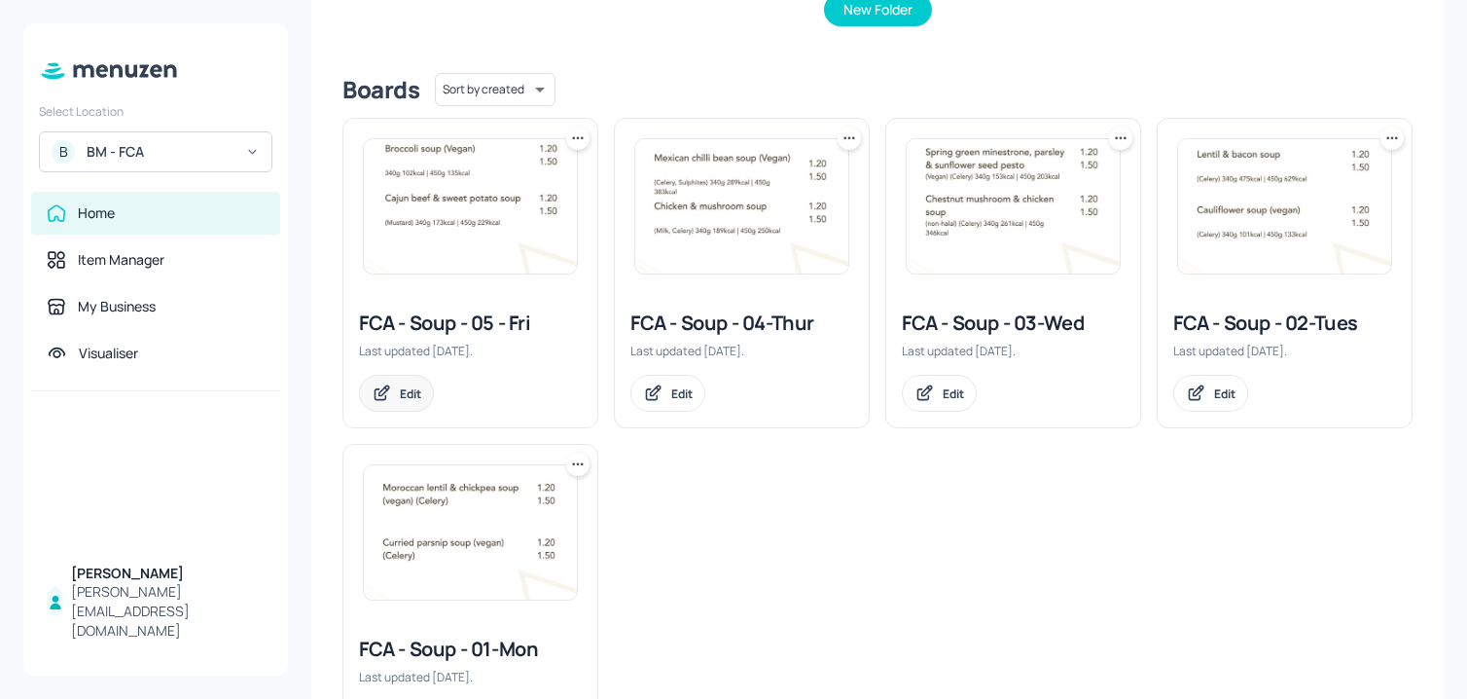
click at [382, 391] on icon at bounding box center [382, 392] width 20 height 19
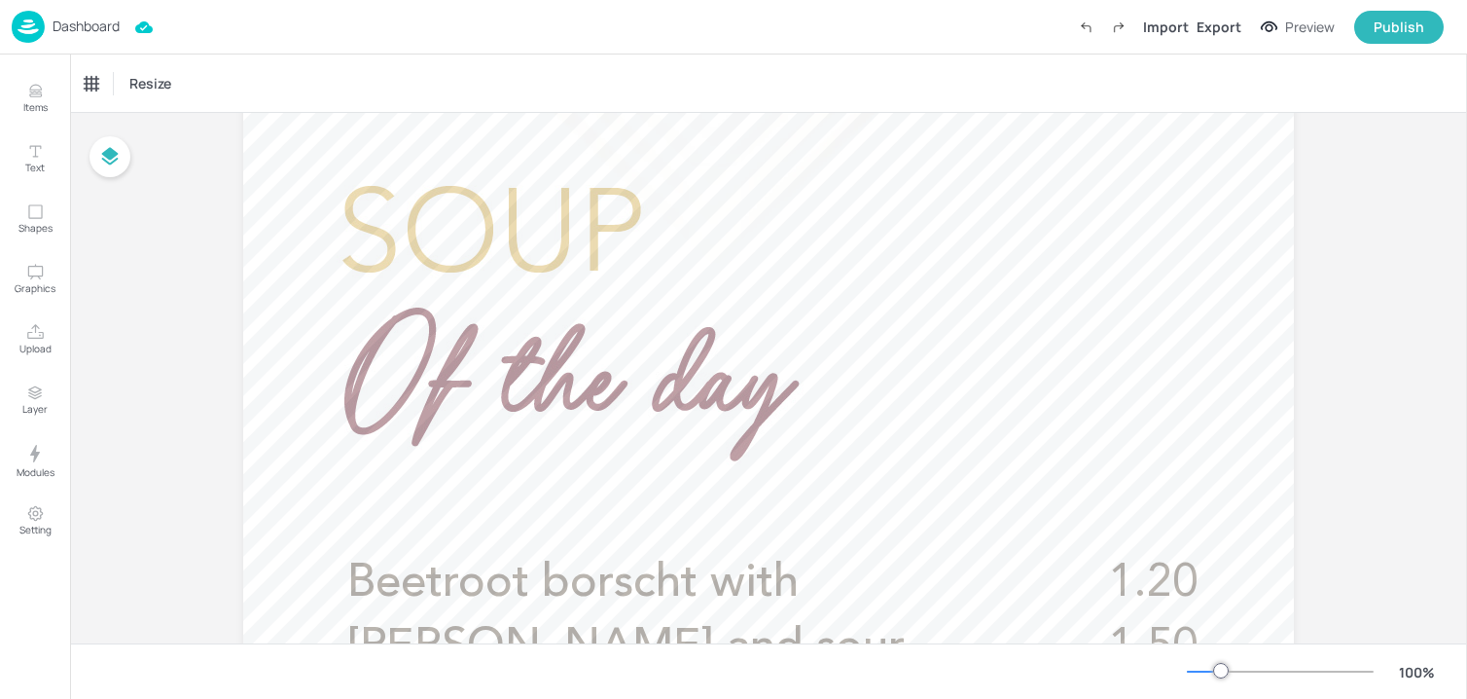
scroll to position [383, 0]
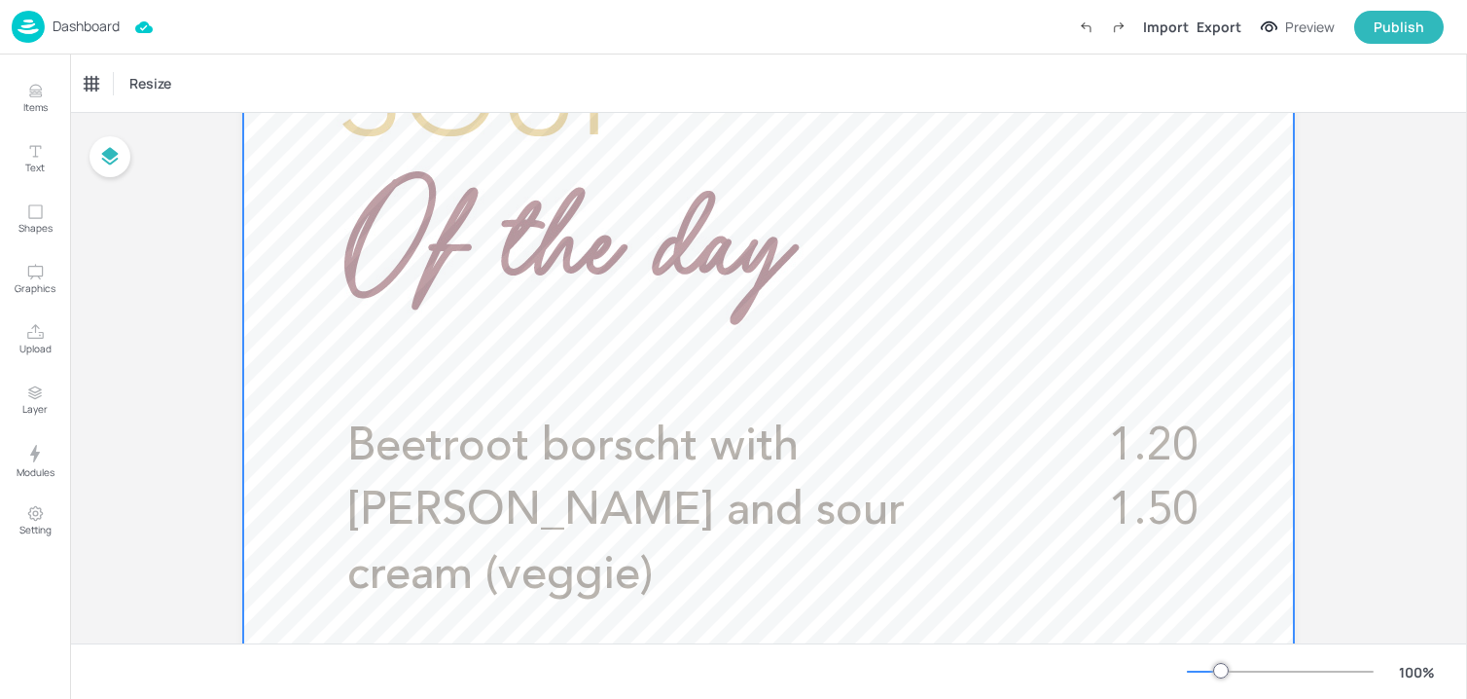
click at [715, 448] on span "Beetroot borscht with dill and sour cream (veggie)" at bounding box center [625, 511] width 557 height 174
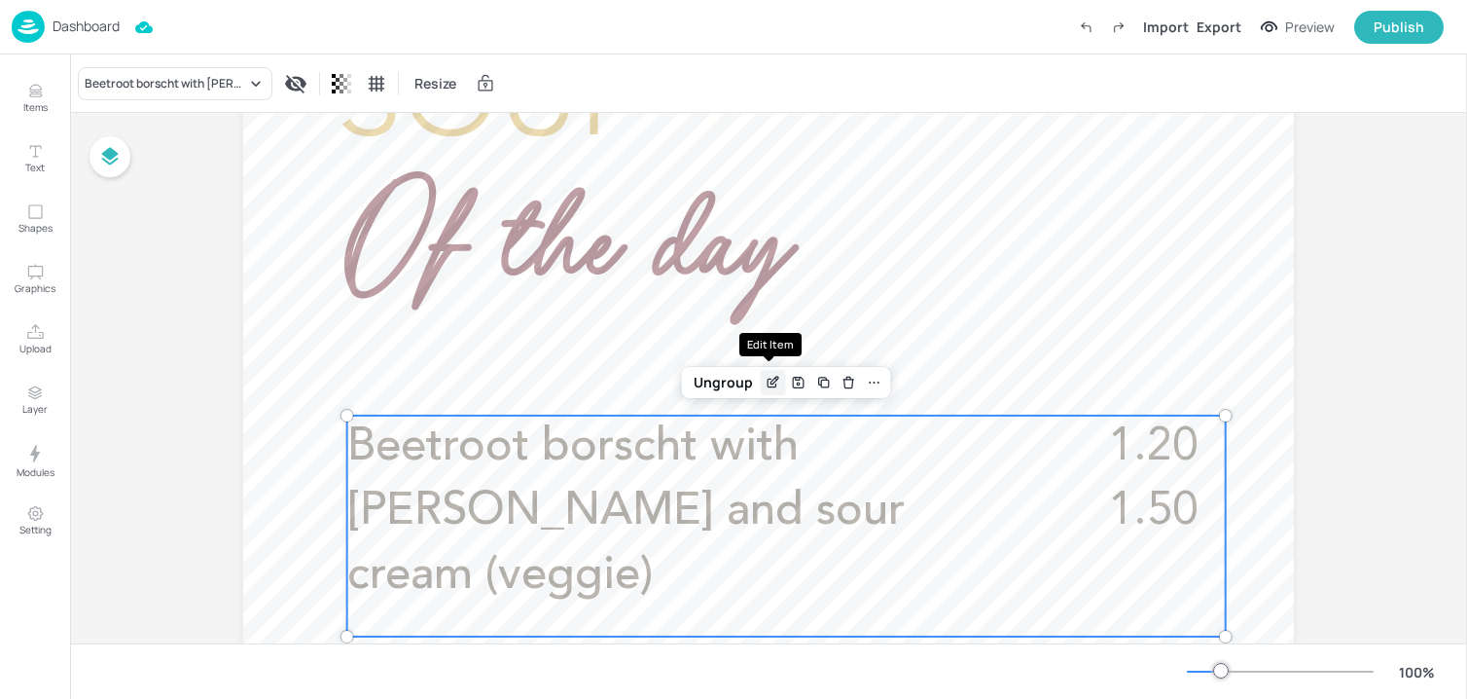
click at [777, 384] on div "Edit Item" at bounding box center [773, 382] width 25 height 25
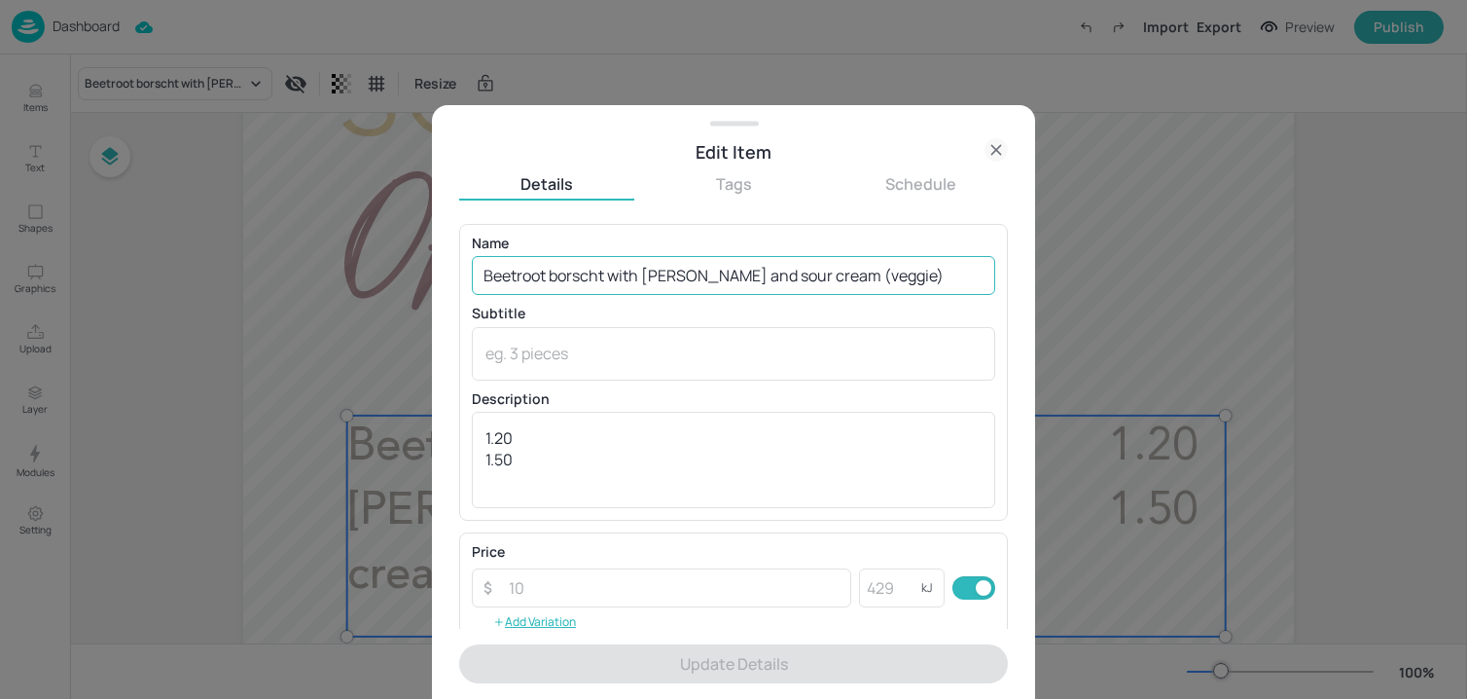
click at [728, 279] on input "Beetroot borscht with dill and sour cream (veggie)" at bounding box center [733, 275] width 523 height 39
paste input "Cream of mushroom soup (vegan) (Celery"
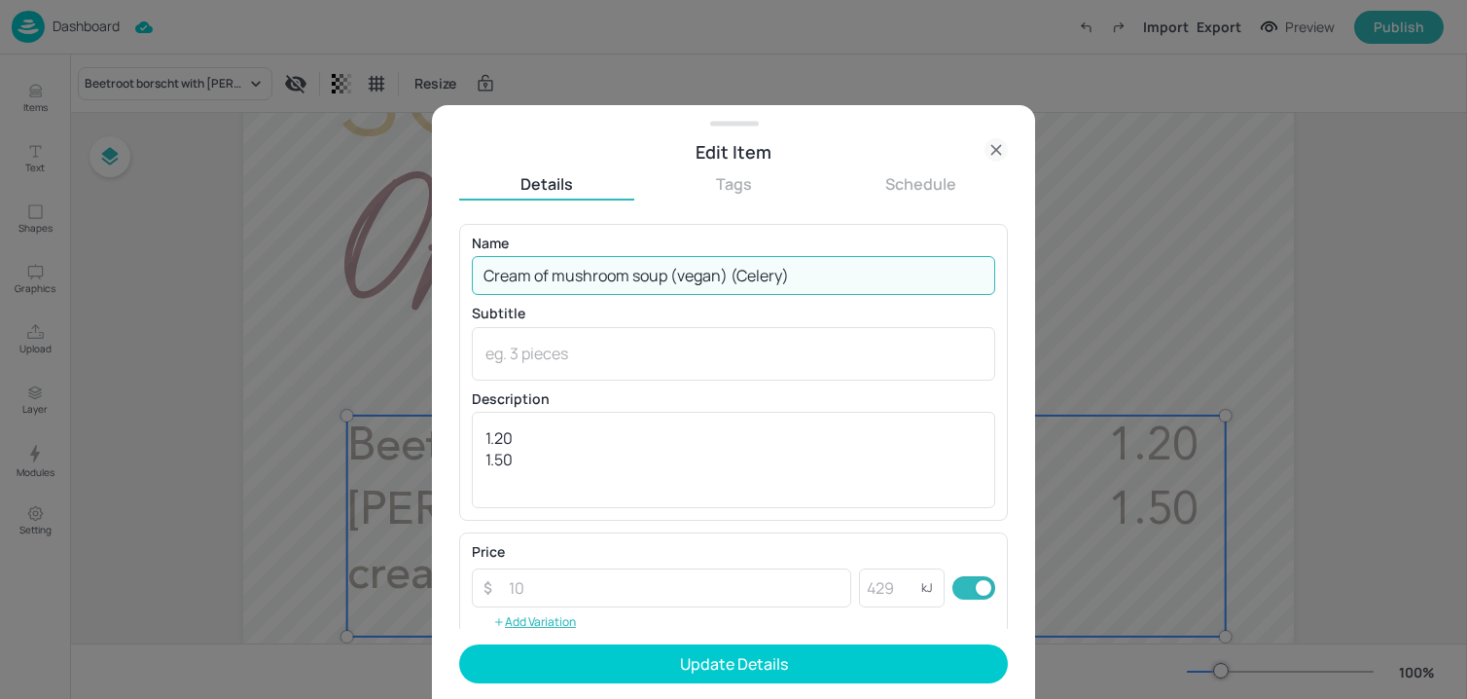
drag, startPoint x: 733, startPoint y: 280, endPoint x: 909, endPoint y: 280, distance: 176.1
click at [909, 280] on input "Cream of mushroom soup (vegan) (Celery)" at bounding box center [733, 275] width 523 height 39
type input "Cream of mushroom soup (vegan)"
click at [685, 375] on div "x ​" at bounding box center [733, 354] width 523 height 54
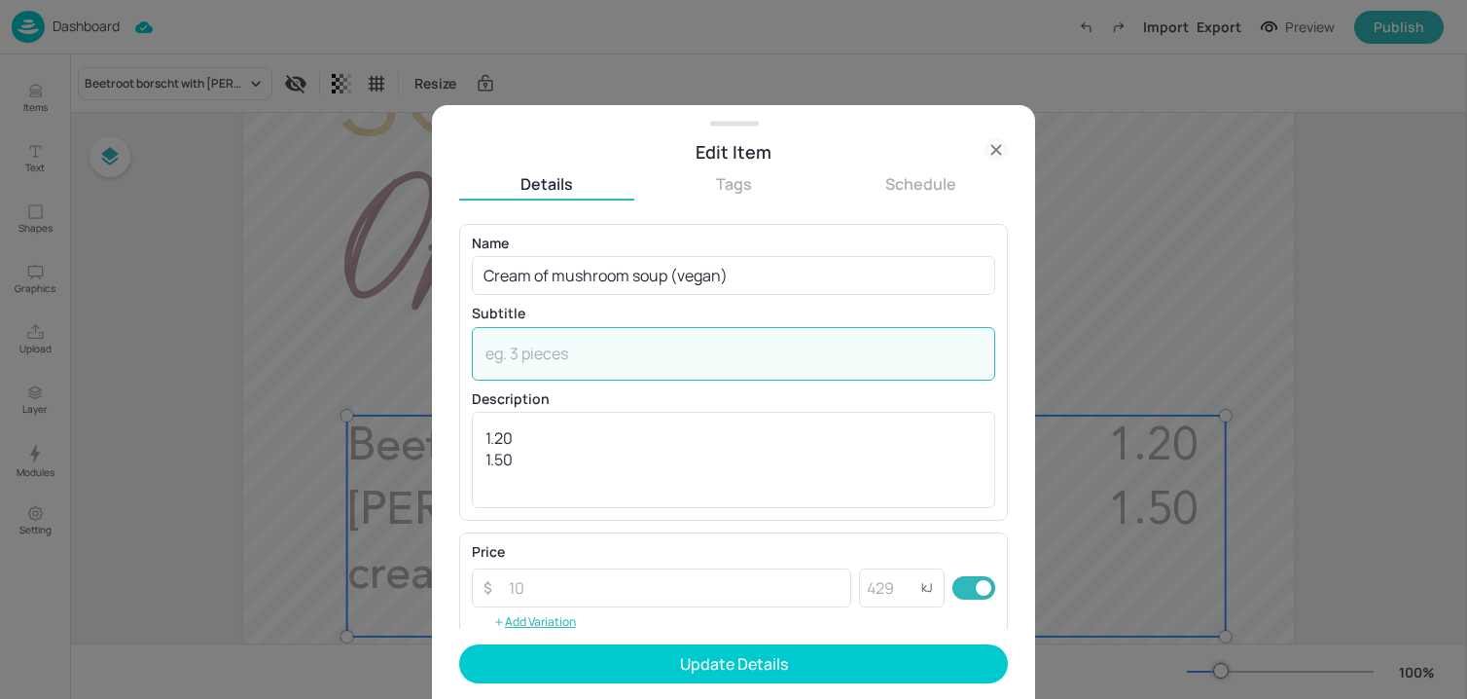
click at [648, 358] on textarea at bounding box center [733, 352] width 496 height 21
paste textarea "(Celery)"
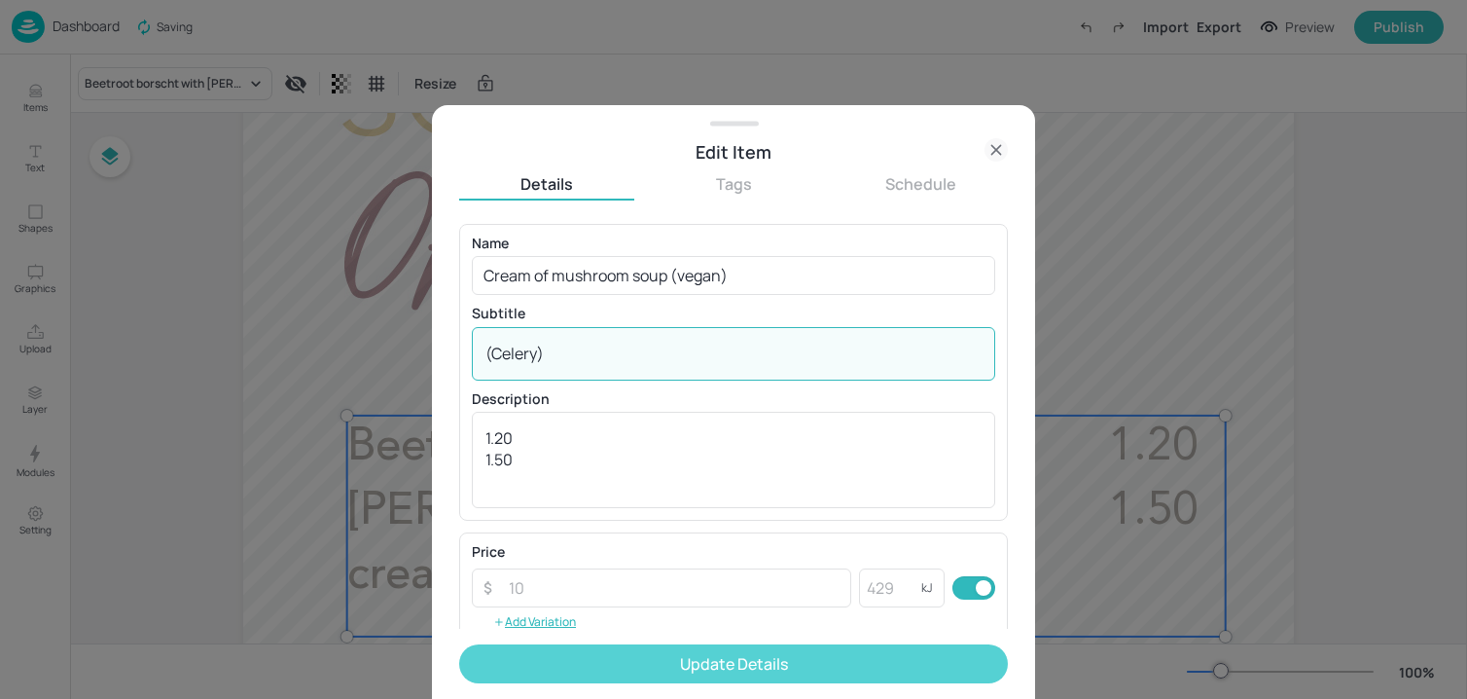
type textarea "(Celery)"
click at [651, 654] on button "Update Details" at bounding box center [733, 663] width 549 height 39
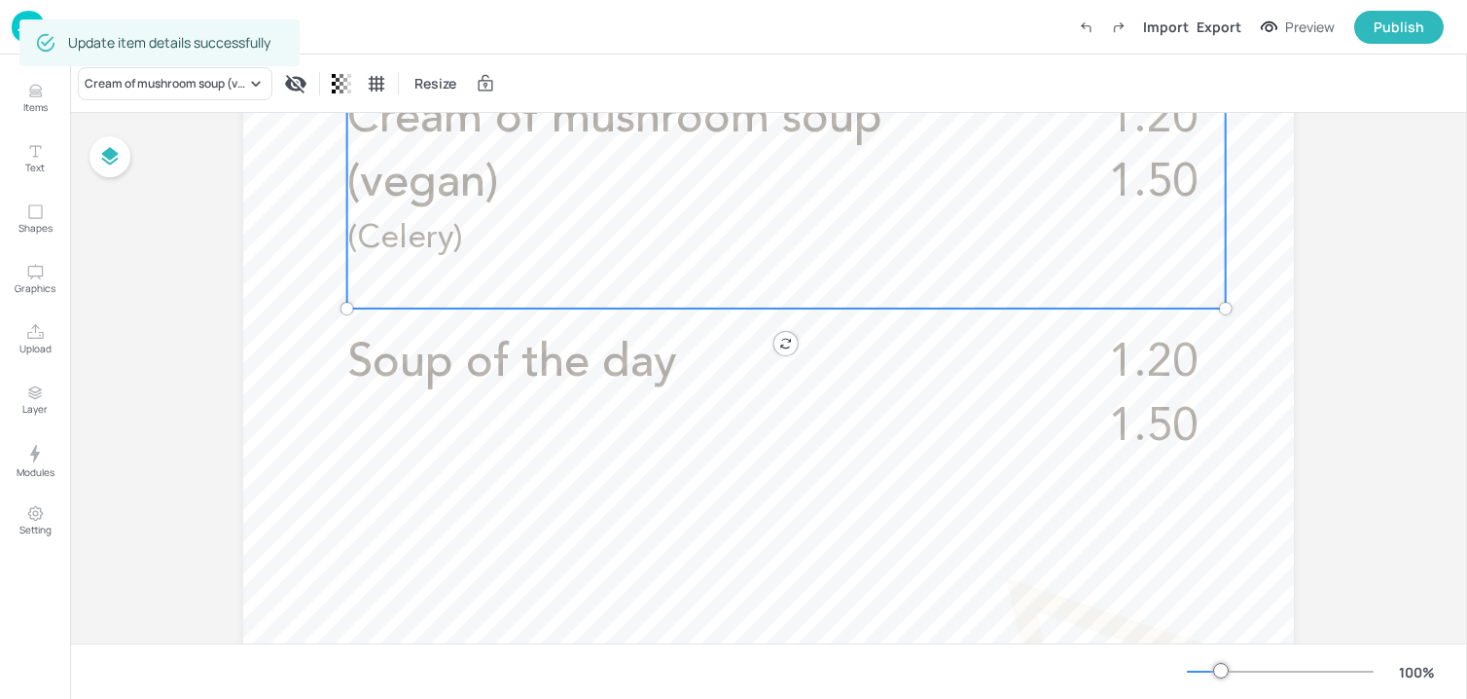
scroll to position [895, 0]
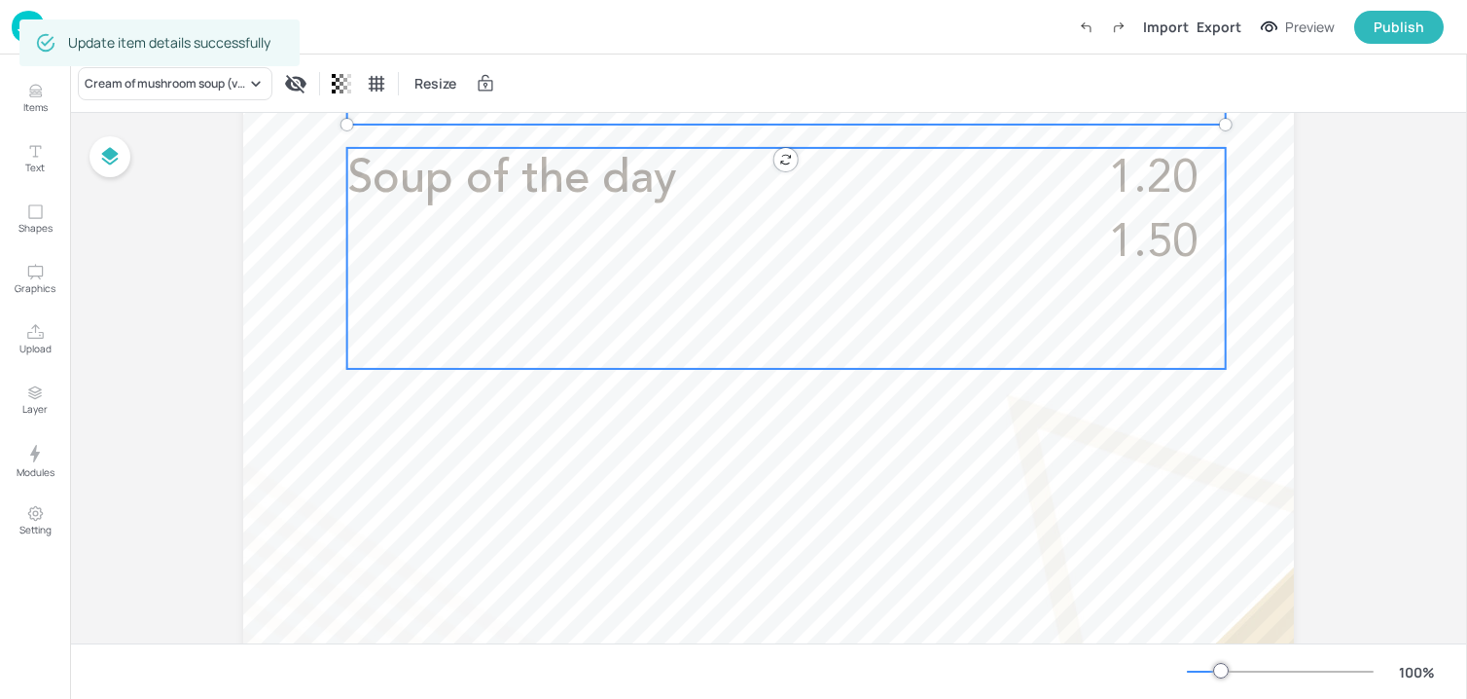
click at [649, 243] on div "Soup of the day 1.20 1.50" at bounding box center [786, 258] width 879 height 221
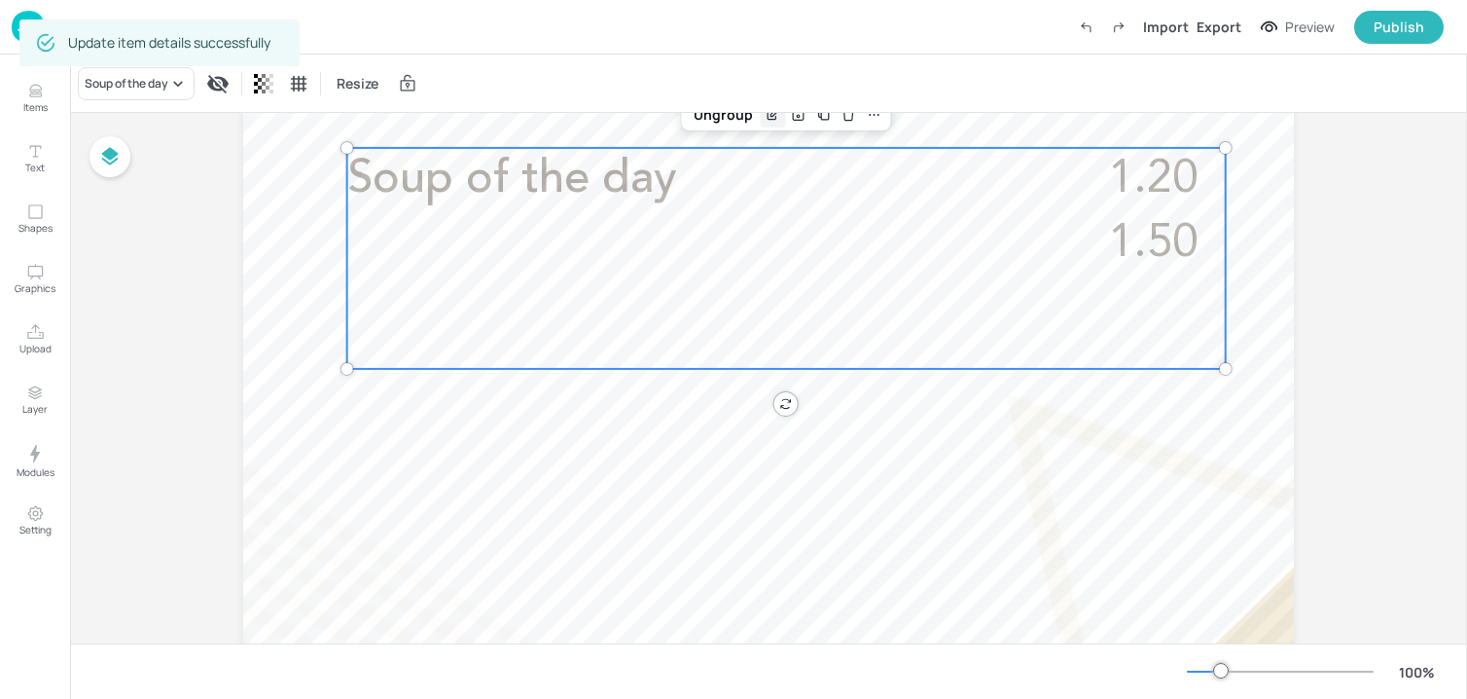
click at [767, 123] on div "Edit Item" at bounding box center [773, 114] width 25 height 25
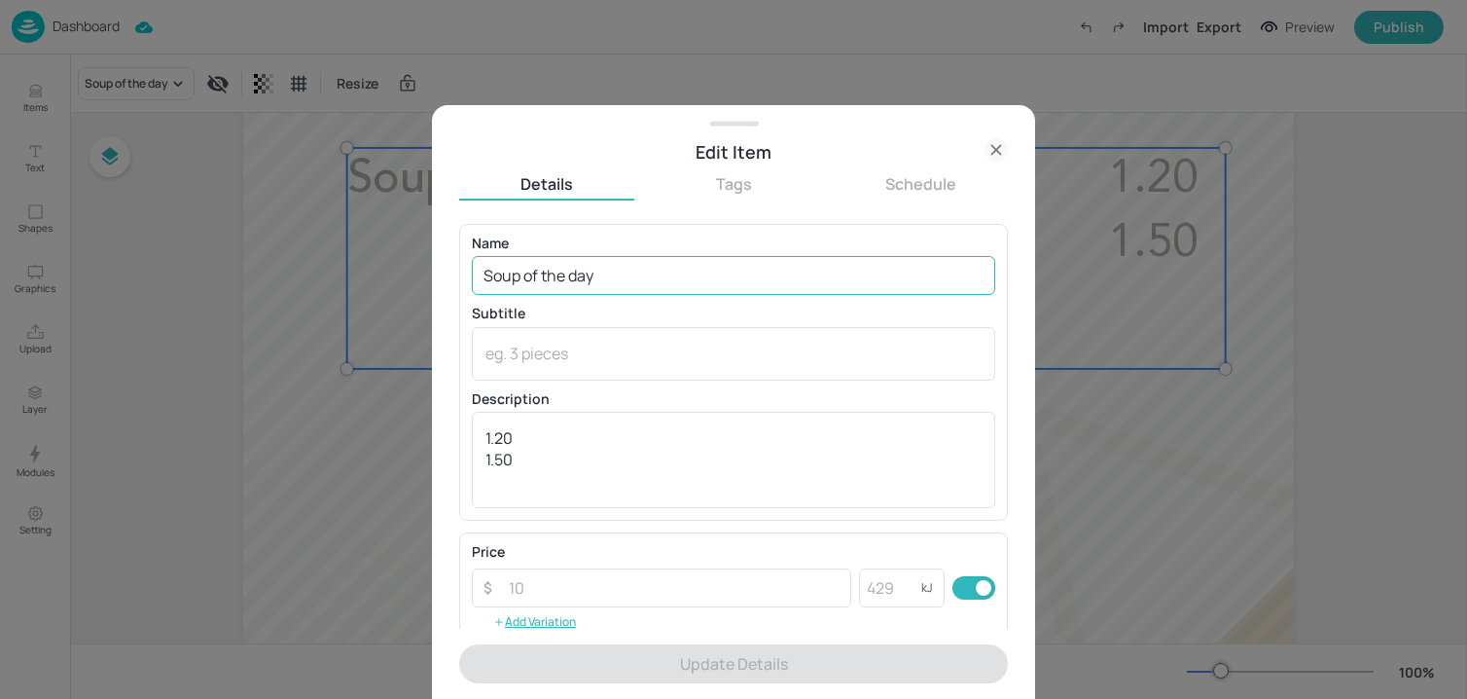
click at [654, 258] on input "Soup of the day" at bounding box center [733, 275] width 523 height 39
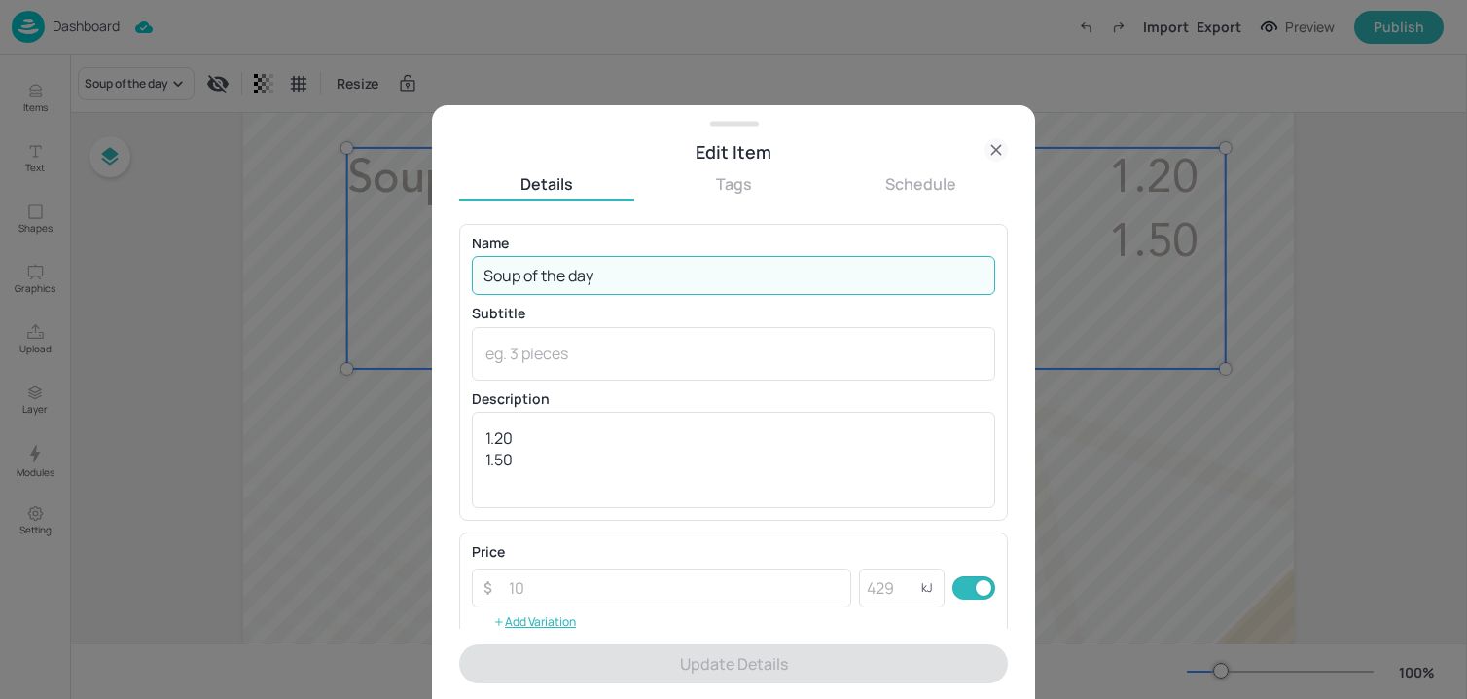
click at [654, 258] on input "Soup of the day" at bounding box center [733, 275] width 523 height 39
paste input "Mexican beef & bean soup (non-halal)"
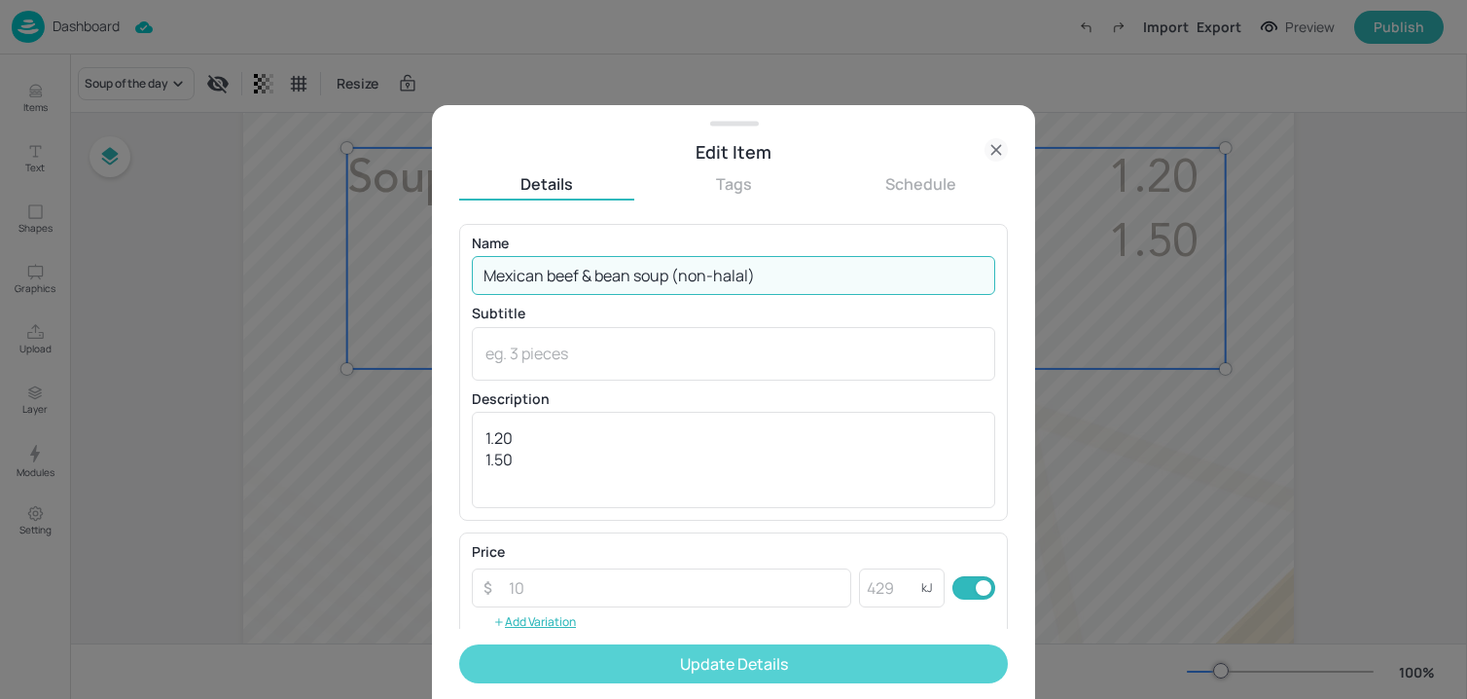
type input "Mexican beef & bean soup (non-halal)"
click at [673, 654] on button "Update Details" at bounding box center [733, 663] width 549 height 39
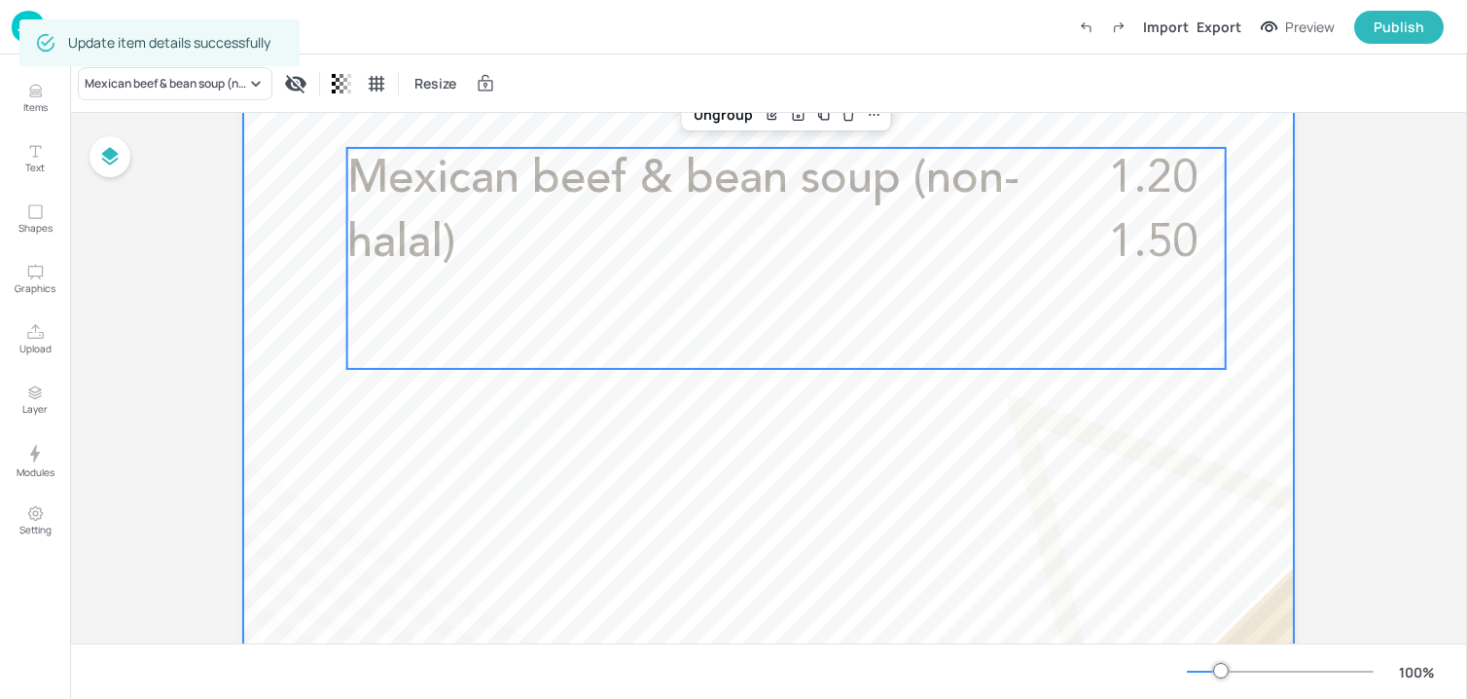
click at [1245, 334] on div at bounding box center [768, 214] width 1051 height 1868
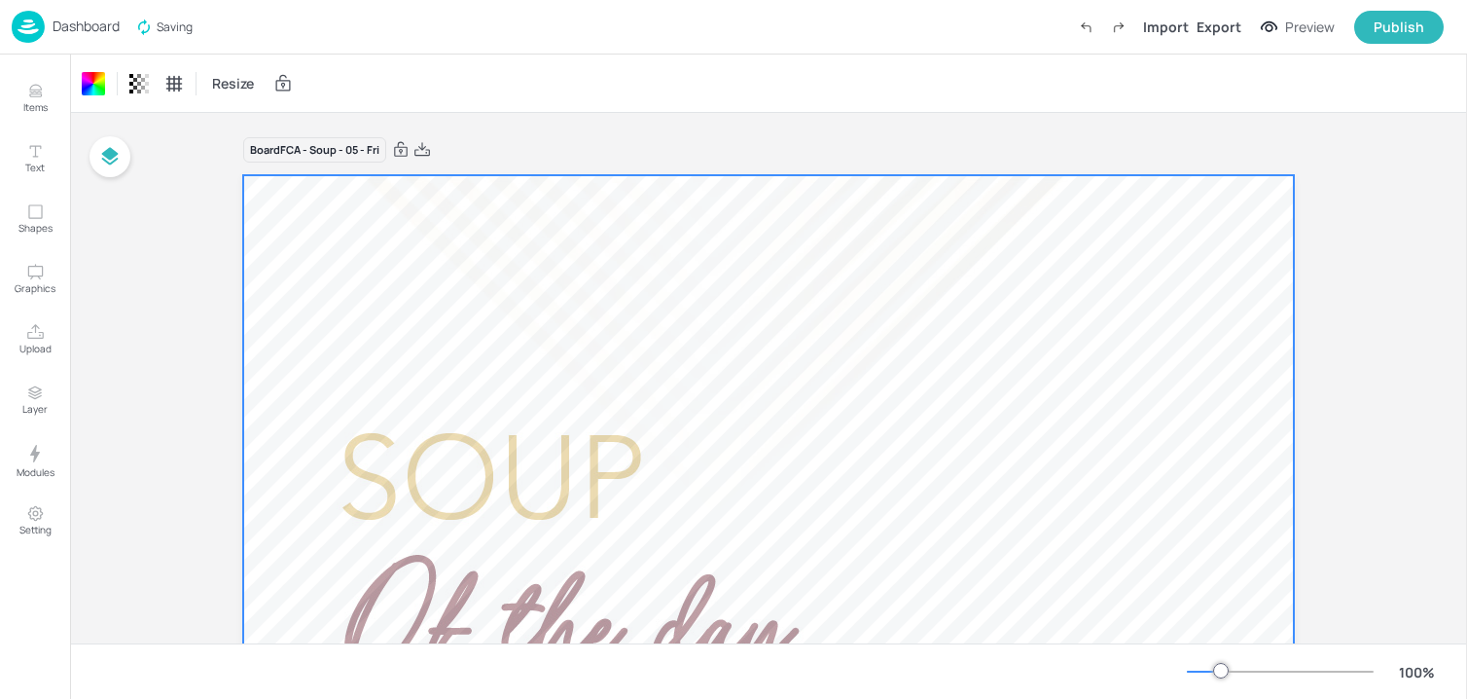
click at [35, 21] on img at bounding box center [28, 27] width 33 height 32
click at [34, 25] on img at bounding box center [28, 27] width 33 height 32
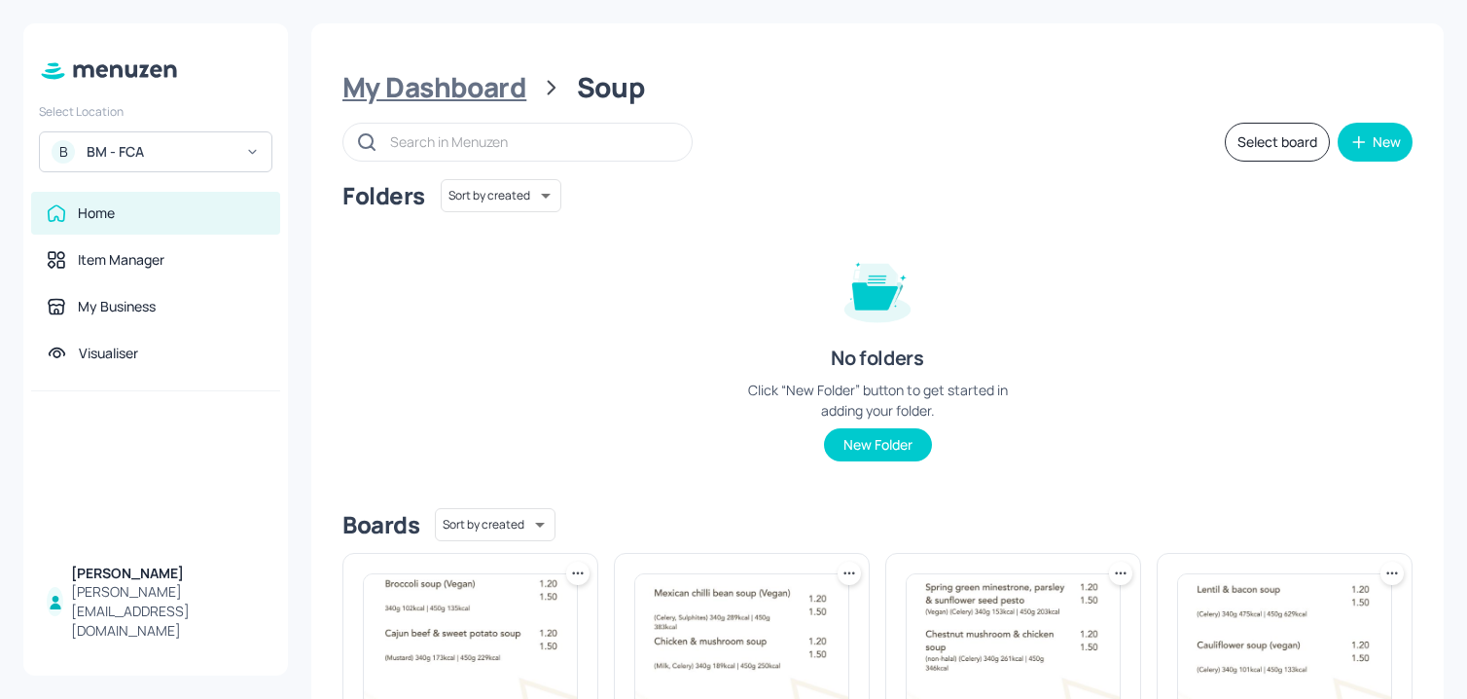
click at [471, 83] on div "My Dashboard" at bounding box center [434, 87] width 184 height 35
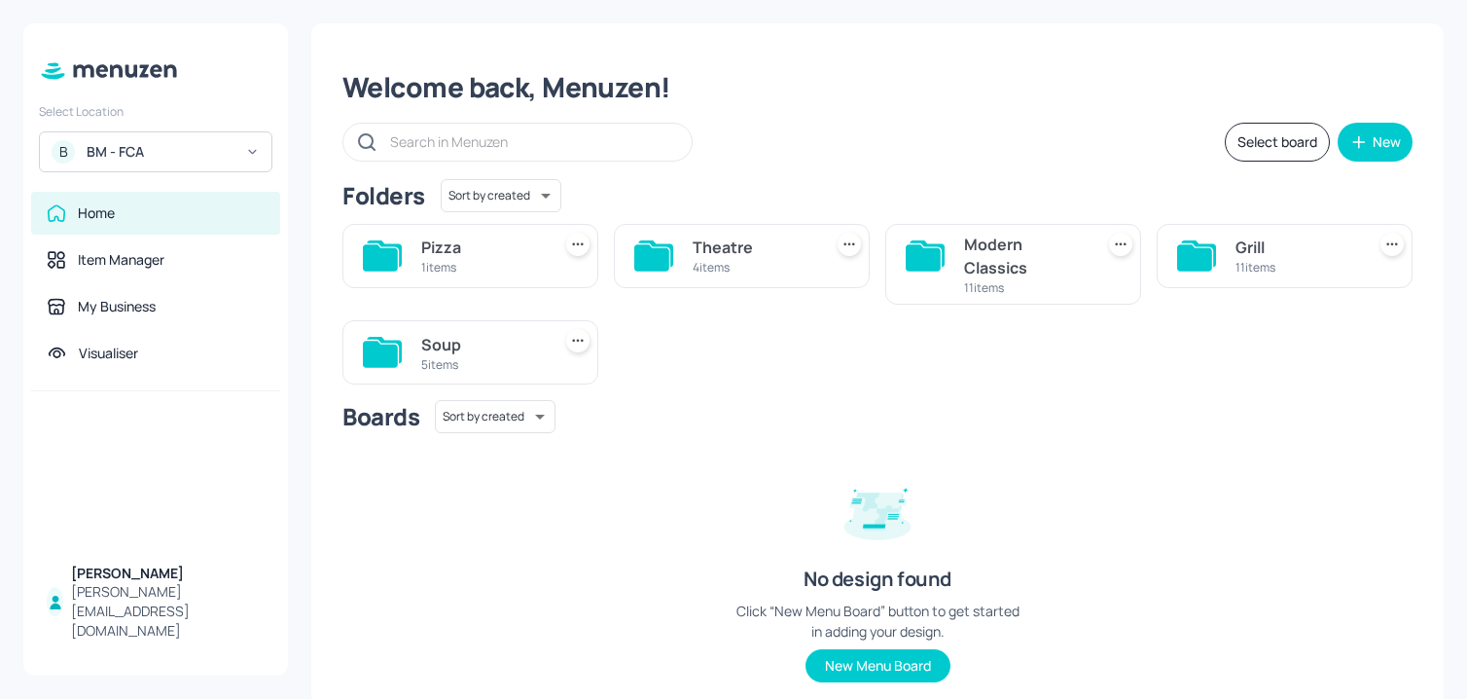
click at [946, 283] on div "Modern Classics 11 items" at bounding box center [1013, 264] width 256 height 81
click at [1000, 271] on div "Modern Classics" at bounding box center [1025, 256] width 122 height 47
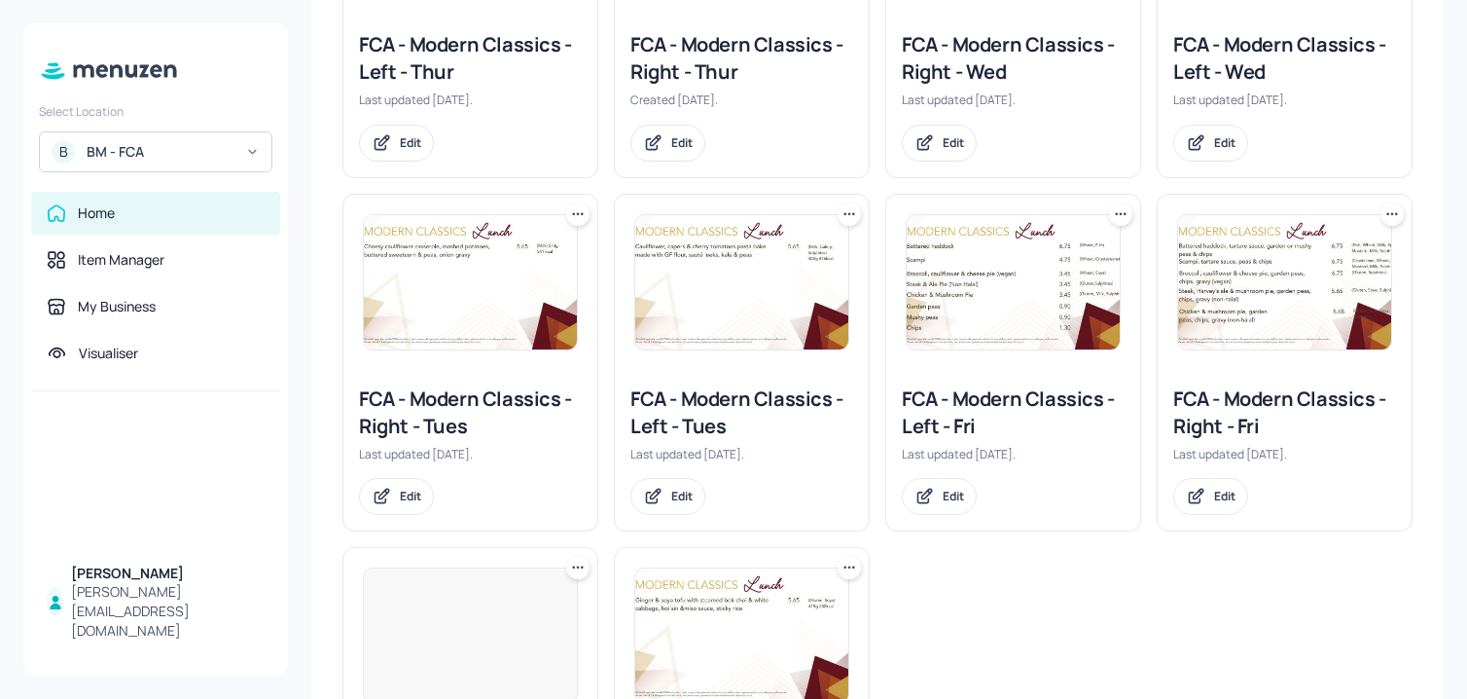
scroll to position [556, 0]
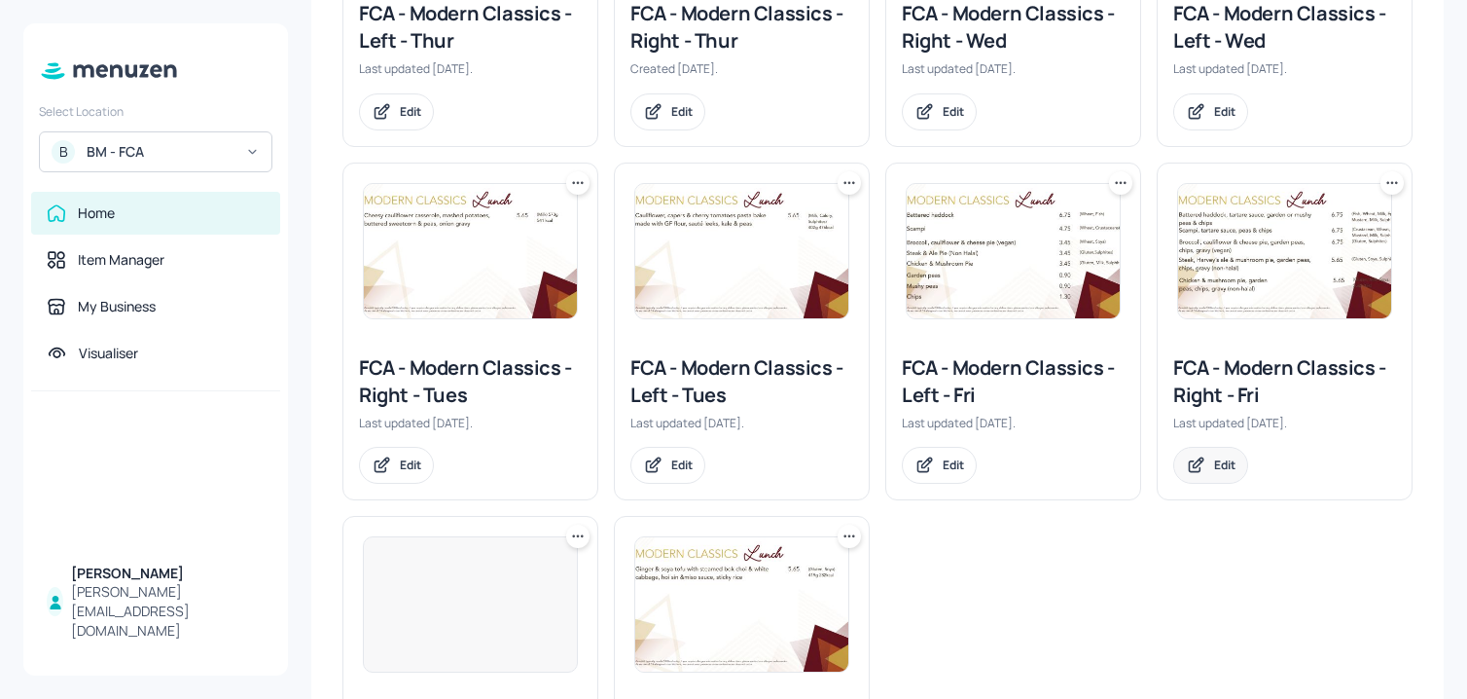
click at [1203, 469] on div "Edit" at bounding box center [1210, 465] width 75 height 37
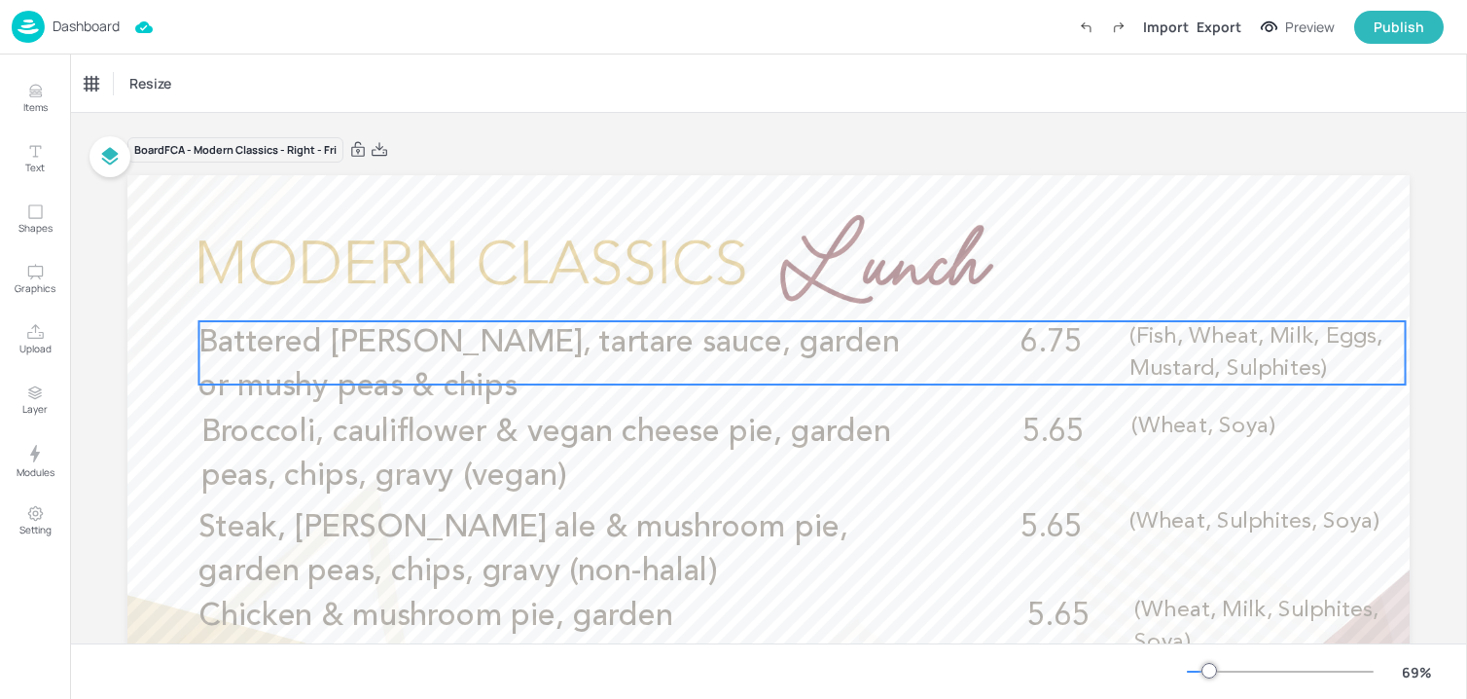
click at [304, 347] on span "Battered haddock, tartare sauce, garden or mushy peas & chips" at bounding box center [548, 364] width 700 height 75
click at [783, 285] on icon "Edit Item" at bounding box center [787, 289] width 9 height 9
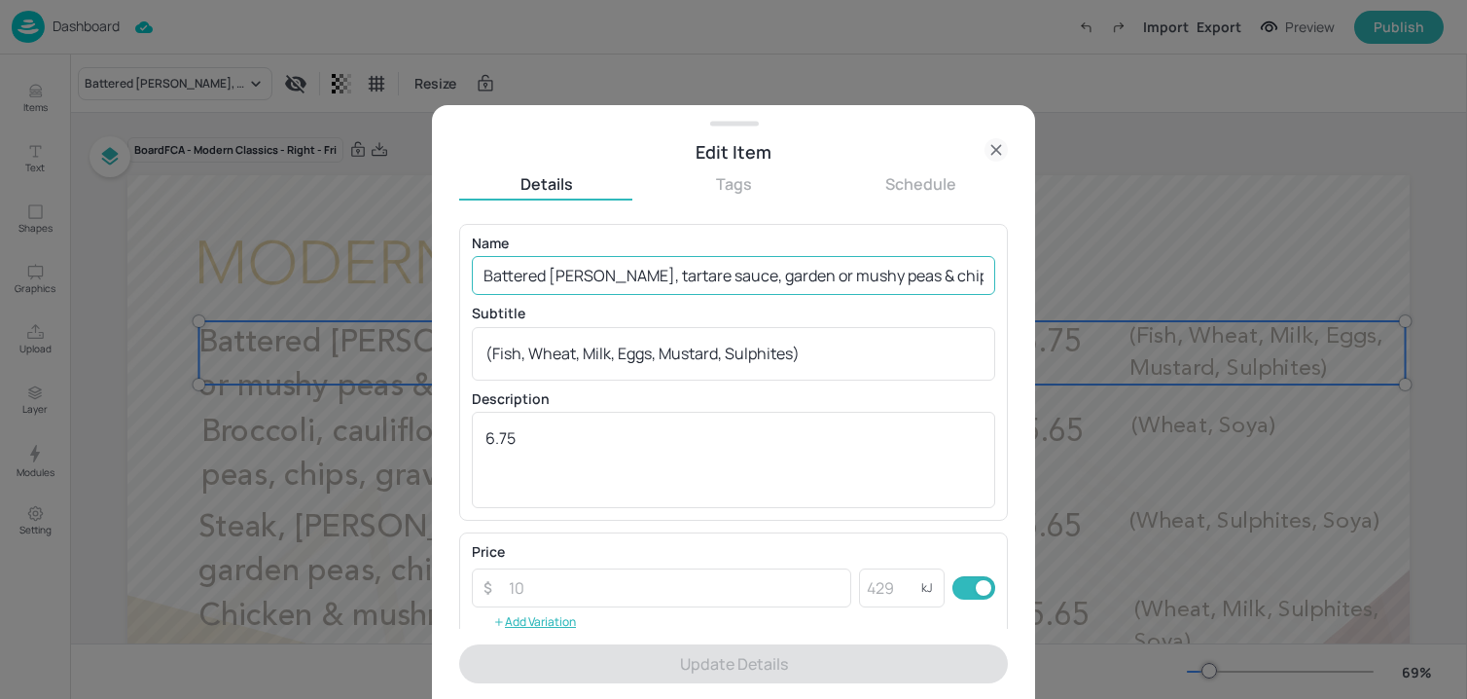
click at [757, 276] on input "Battered haddock, tartare sauce, garden or mushy peas & chips" at bounding box center [733, 275] width 523 height 39
paste input "(Fish, Wheat) or scampi (Crustacean, Wheat), chips & garden peas"
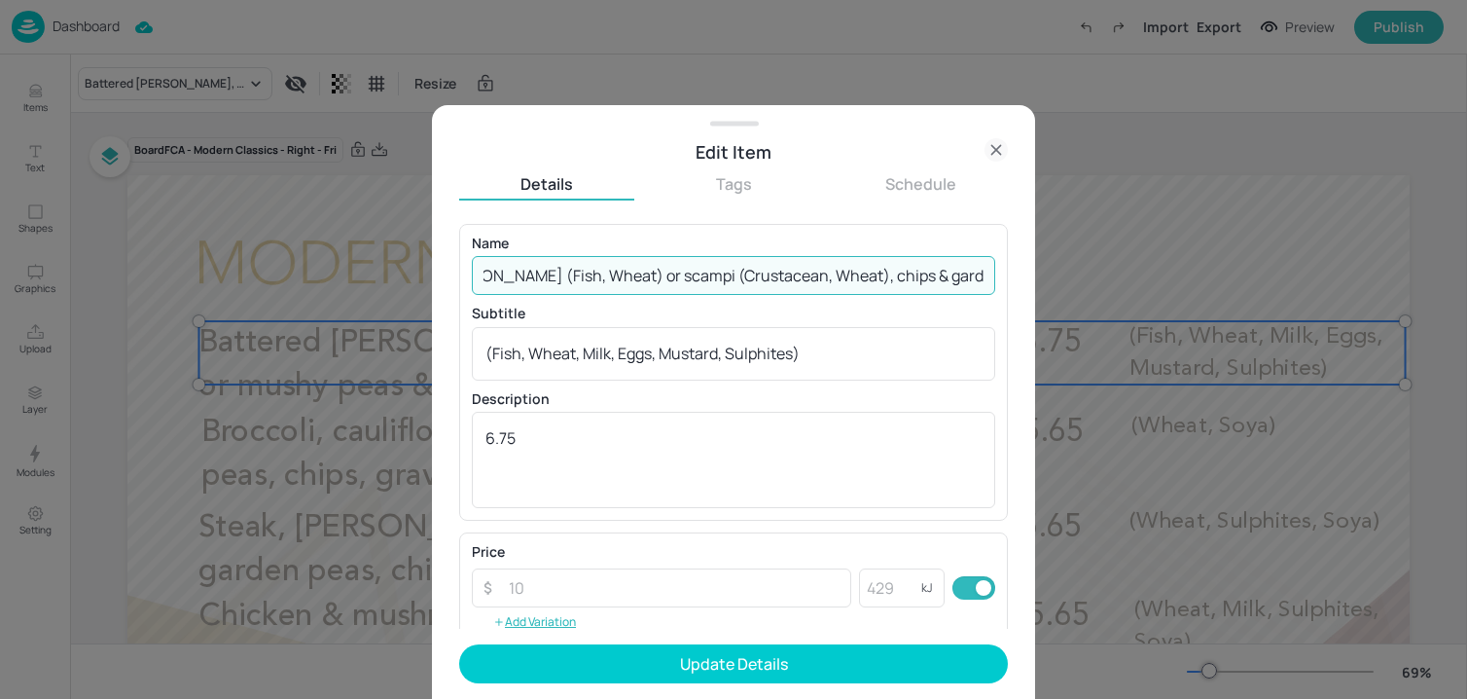
drag, startPoint x: 675, startPoint y: 282, endPoint x: 822, endPoint y: 283, distance: 146.9
click at [822, 283] on input "Battered haddock (Fish, Wheat) or scampi (Crustacean, Wheat), chips & garden pe…" at bounding box center [733, 275] width 523 height 39
drag, startPoint x: 828, startPoint y: 282, endPoint x: 677, endPoint y: 286, distance: 150.8
click at [677, 286] on input "Battered haddock (Fish, Wheat) or scampi (Crustacean, Wheat), chips & garden pe…" at bounding box center [733, 275] width 523 height 39
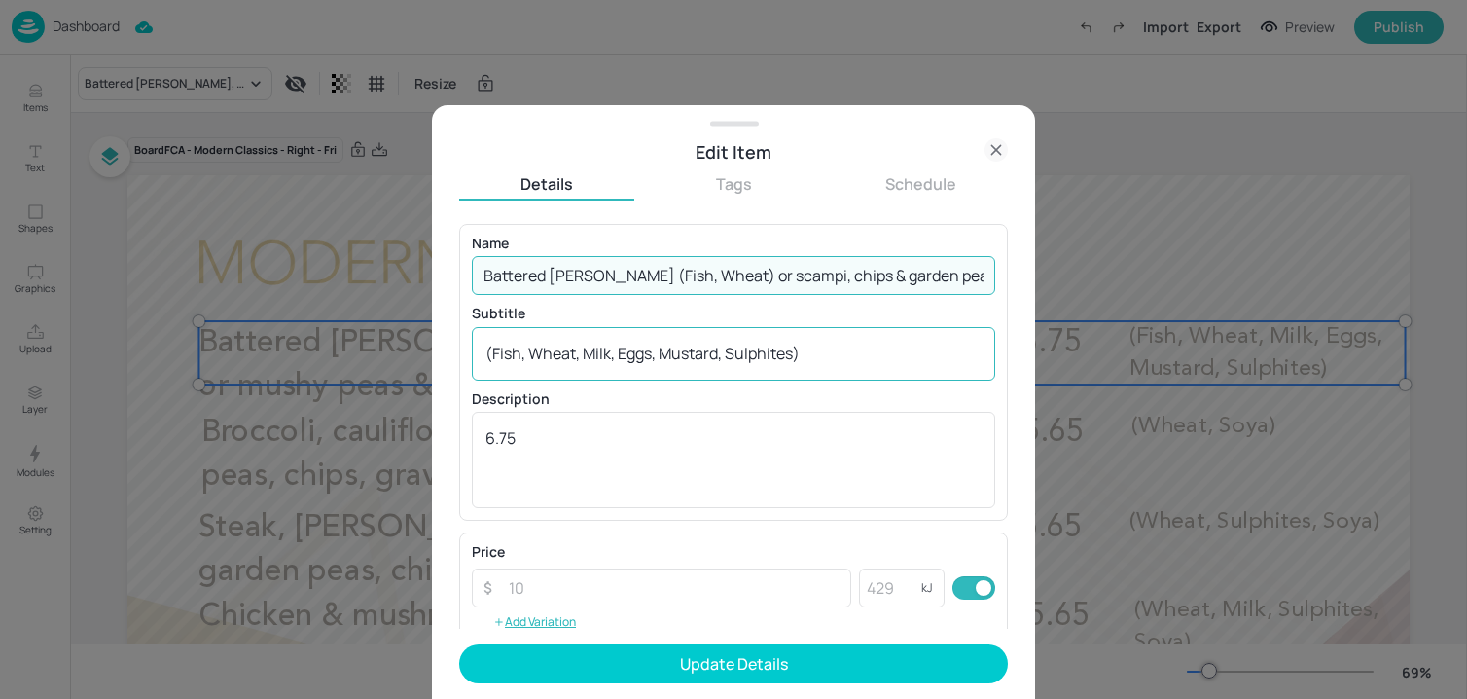
type input "Battered haddock (Fish, Wheat) or scampi, chips & garden peas"
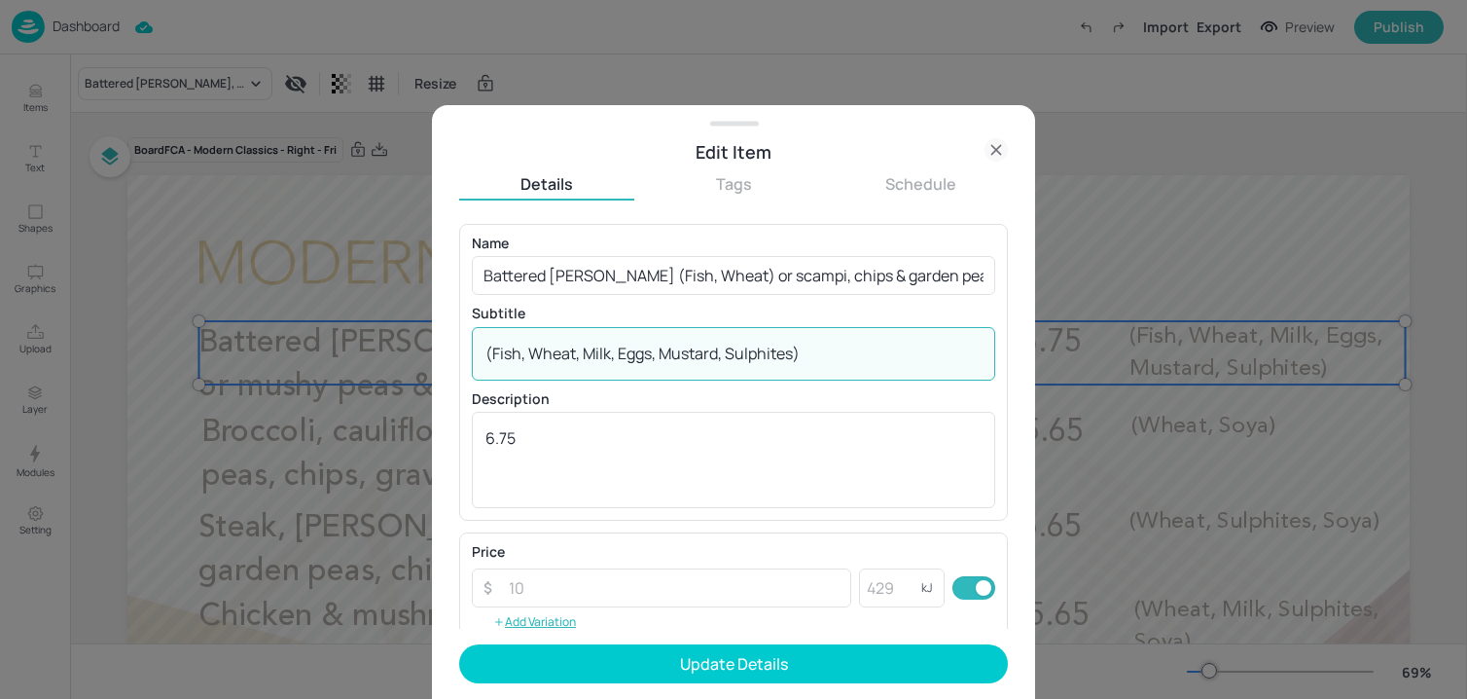
drag, startPoint x: 848, startPoint y: 359, endPoint x: 582, endPoint y: 359, distance: 266.6
click at [582, 359] on textarea "(Fish, Wheat, Milk, Eggs, Mustard, Sulphites)" at bounding box center [733, 352] width 496 height 21
paste textarea "(Crustacean, Wheat"
click at [590, 361] on textarea "(Fish, Wheat, (Crustacean, Wheat)" at bounding box center [733, 352] width 496 height 21
type textarea "(Fish, Wheat, Crustacean, Wheat)"
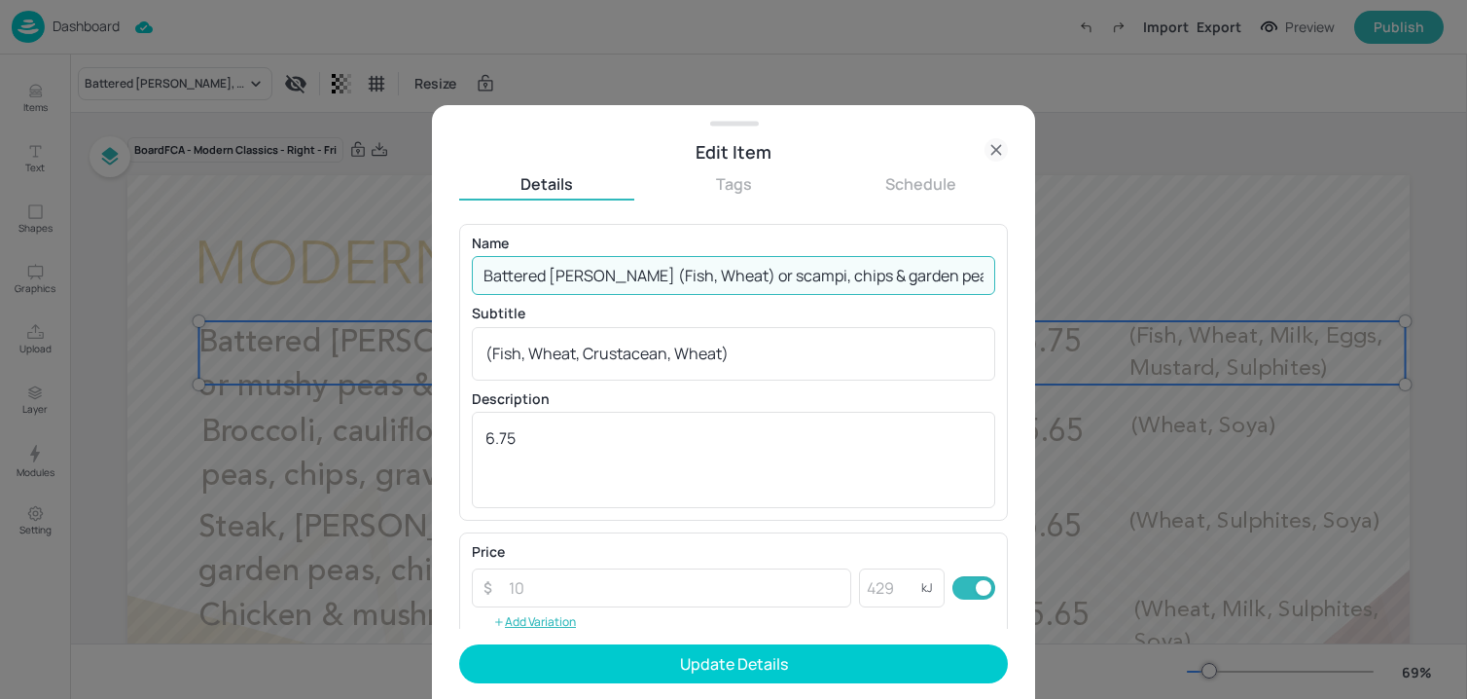
drag, startPoint x: 711, startPoint y: 276, endPoint x: 609, endPoint y: 285, distance: 102.5
click at [609, 285] on input "Battered haddock (Fish, Wheat) or scampi, chips & garden peas" at bounding box center [733, 275] width 523 height 39
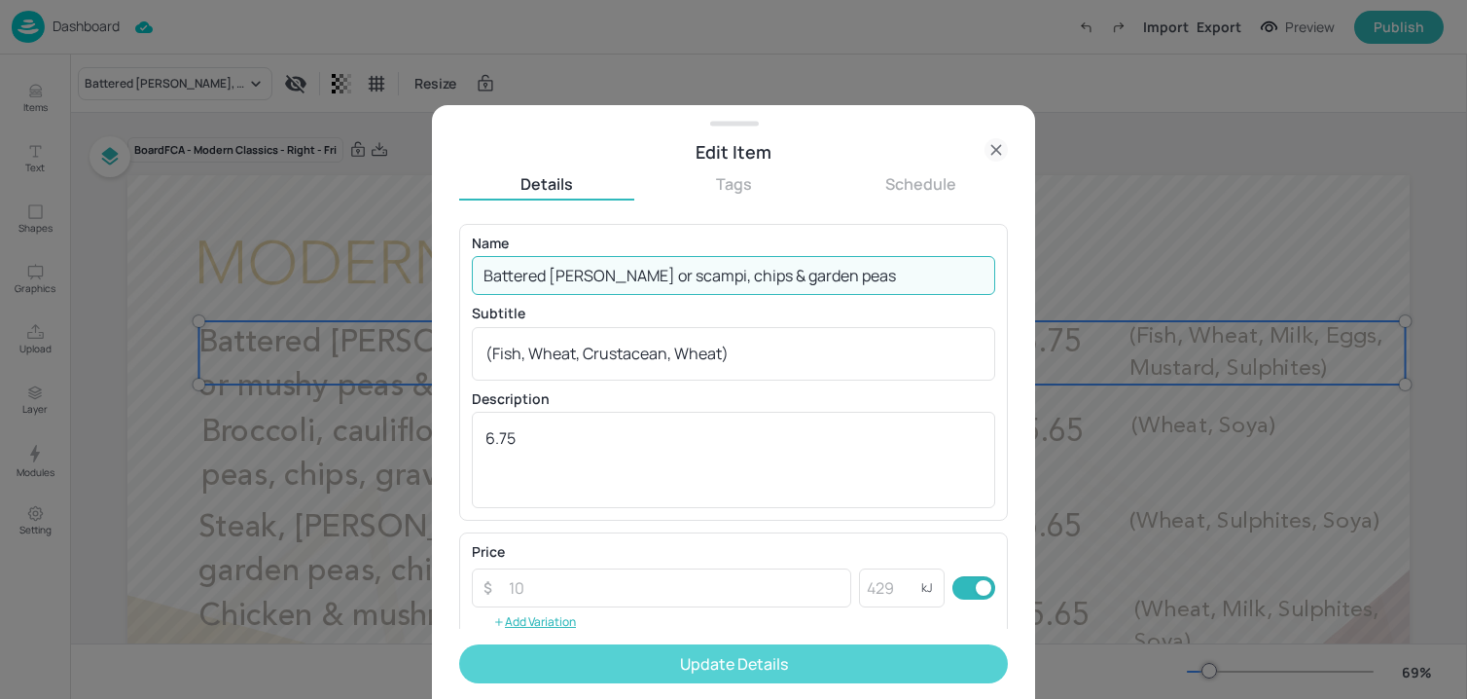
type input "Battered haddock or scampi, chips & garden peas"
click at [765, 676] on button "Update Details" at bounding box center [733, 663] width 549 height 39
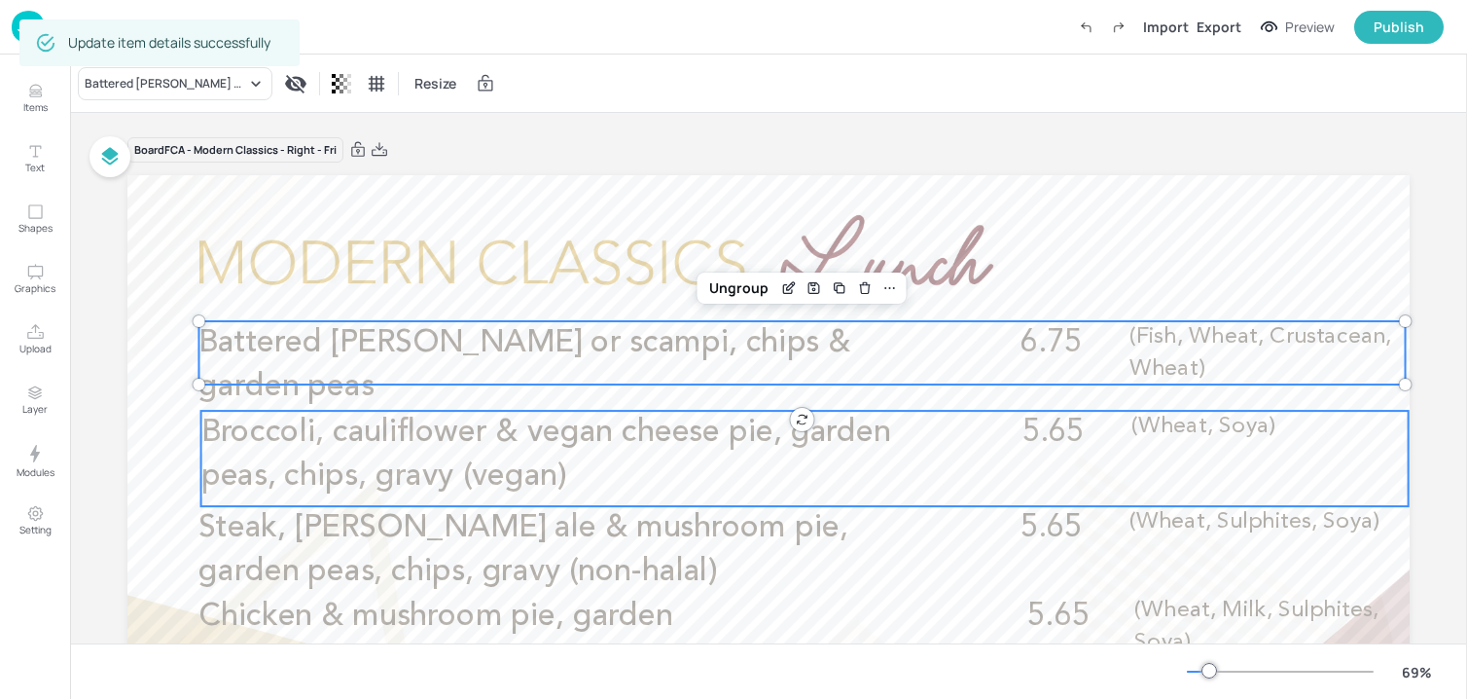
click at [621, 415] on p "Broccoli, cauliflower & vegan cheese pie, garden peas, chips, gravy (vegan)" at bounding box center [564, 455] width 726 height 88
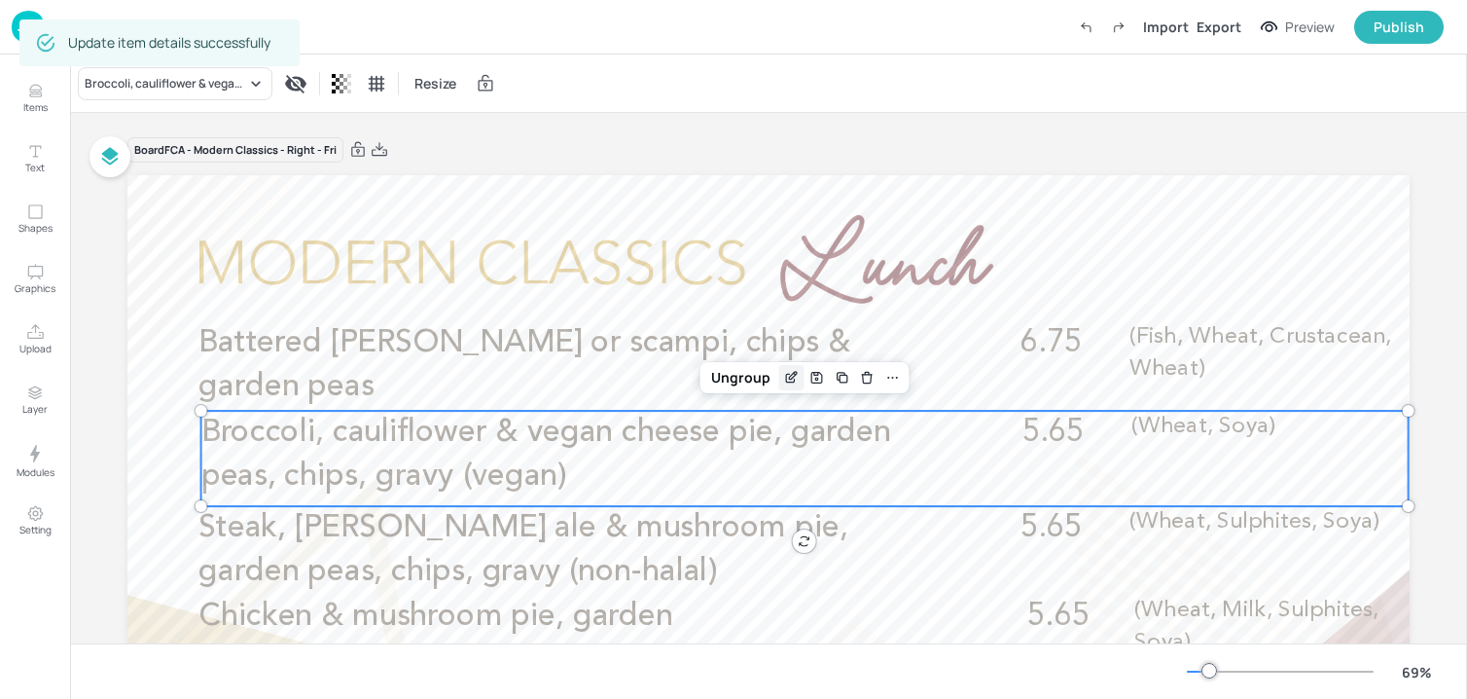
click at [786, 382] on icon "Edit Item" at bounding box center [790, 379] width 9 height 9
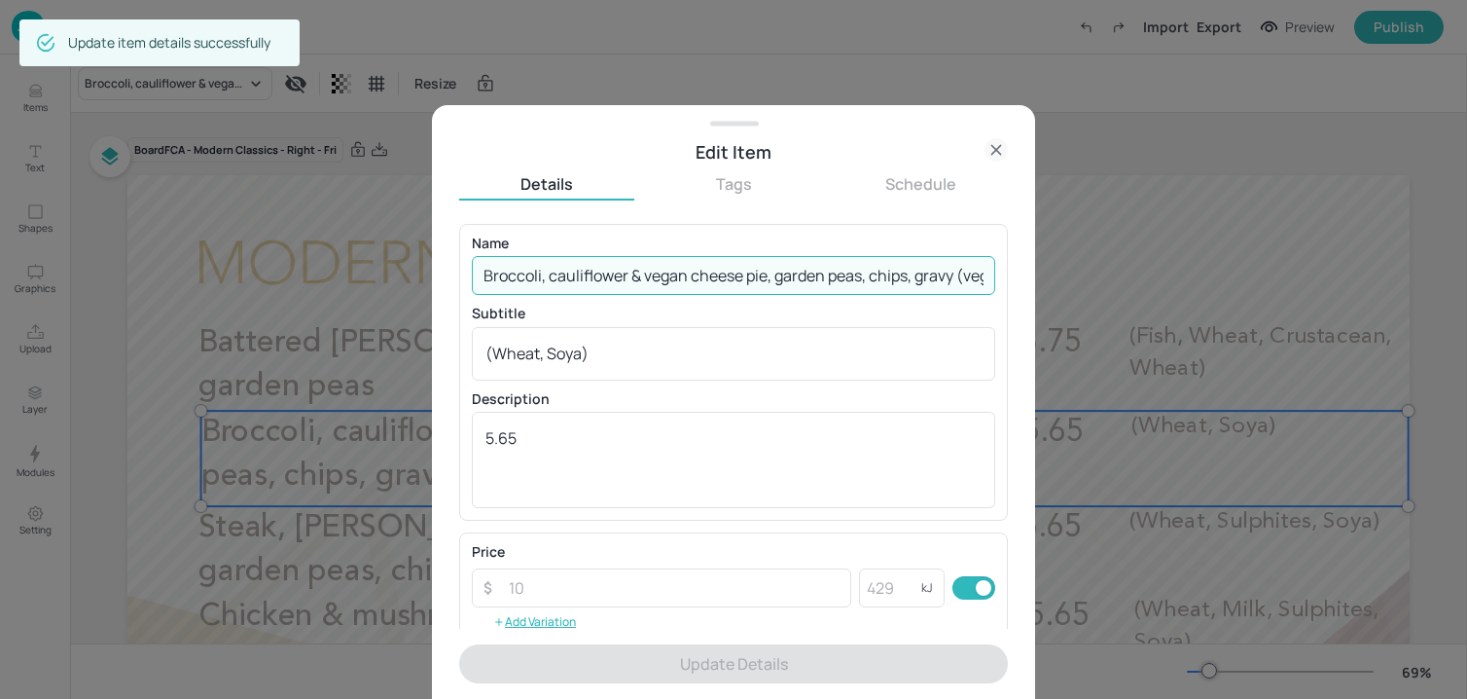
click at [696, 281] on input "Broccoli, cauliflower & vegan cheese pie, garden peas, chips, gravy (vegan)" at bounding box center [733, 275] width 523 height 39
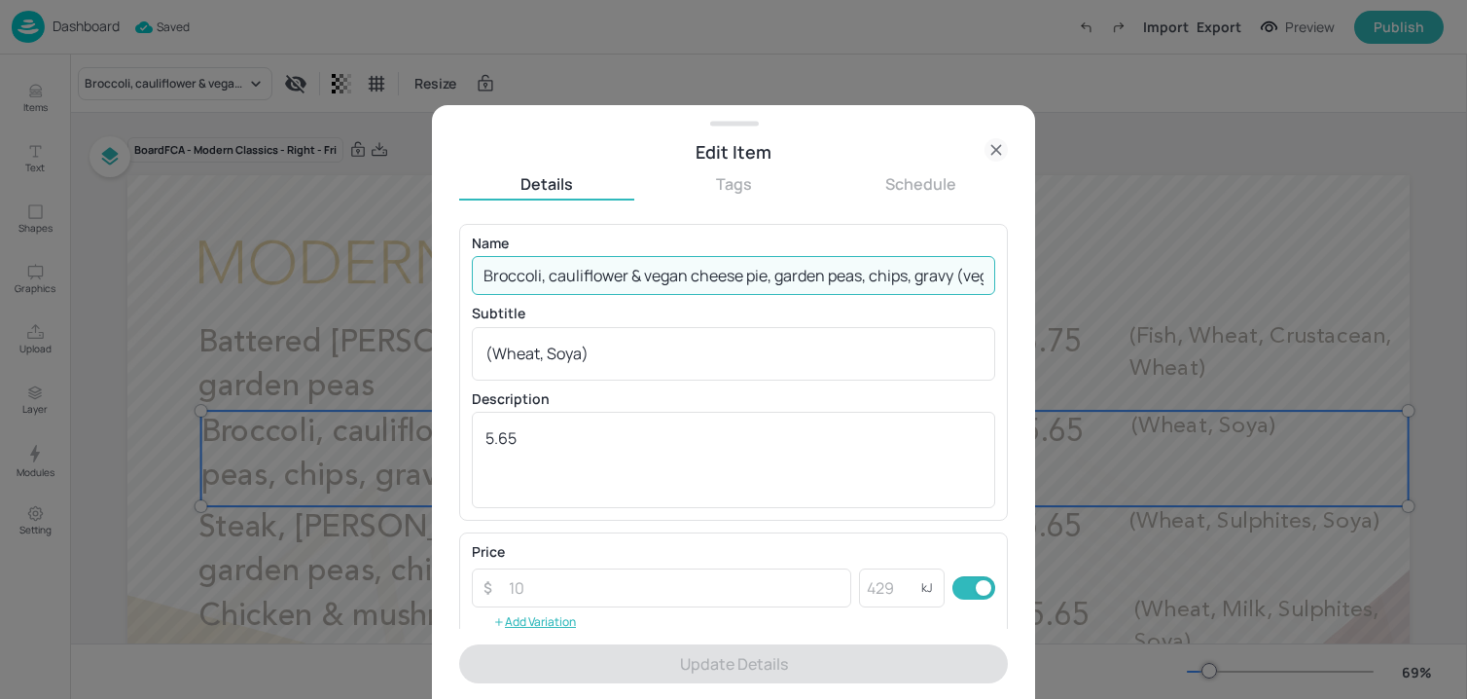
click at [696, 281] on input "Broccoli, cauliflower & vegan cheese pie, garden peas, chips, gravy (vegan)" at bounding box center [733, 275] width 523 height 39
paste input "Chicken & mushroom pie, gravy (Wheat, Soya, Milk, Sulphites)"
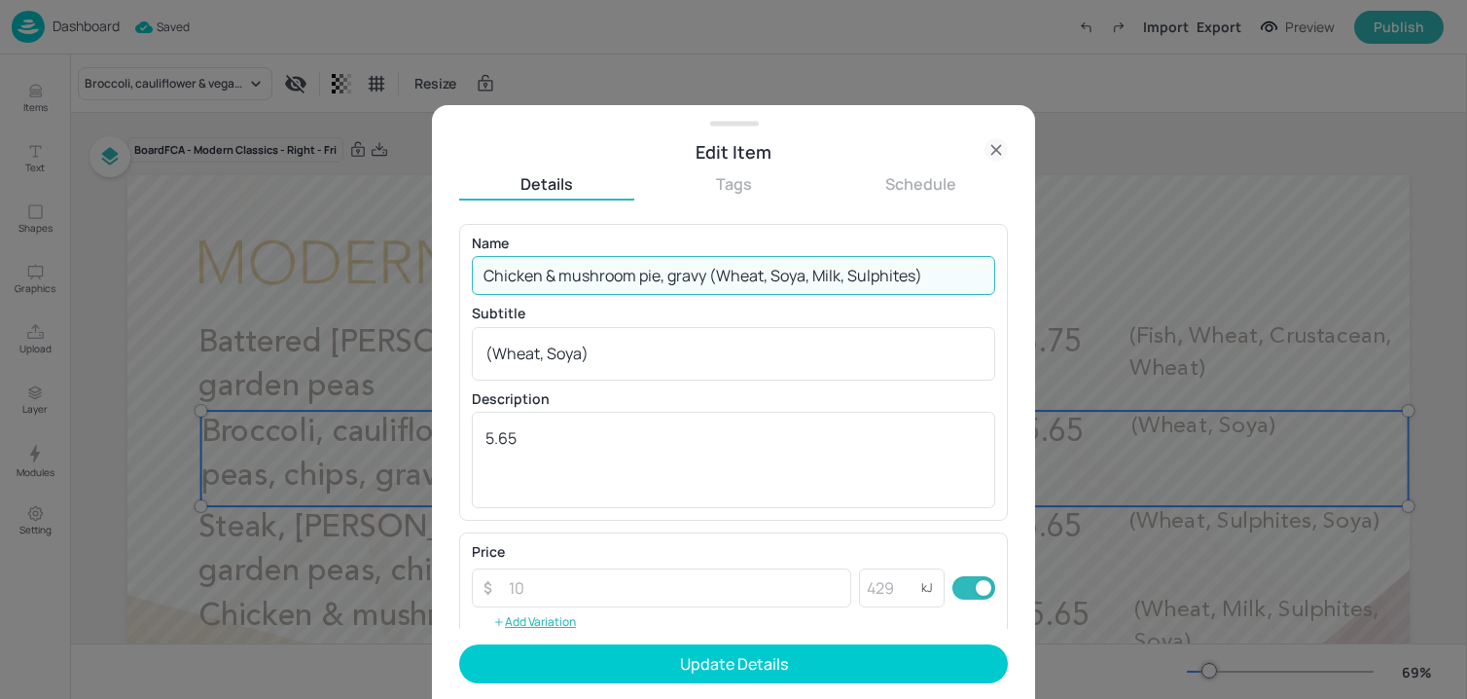
drag, startPoint x: 711, startPoint y: 281, endPoint x: 1056, endPoint y: 281, distance: 344.4
click at [1056, 281] on div "Edit Item Details Tags Schedule Name Chicken & mushroom pie, gravy (Wheat, Soya…" at bounding box center [733, 349] width 1467 height 699
type input "Chicken & mushroom pie, gravy"
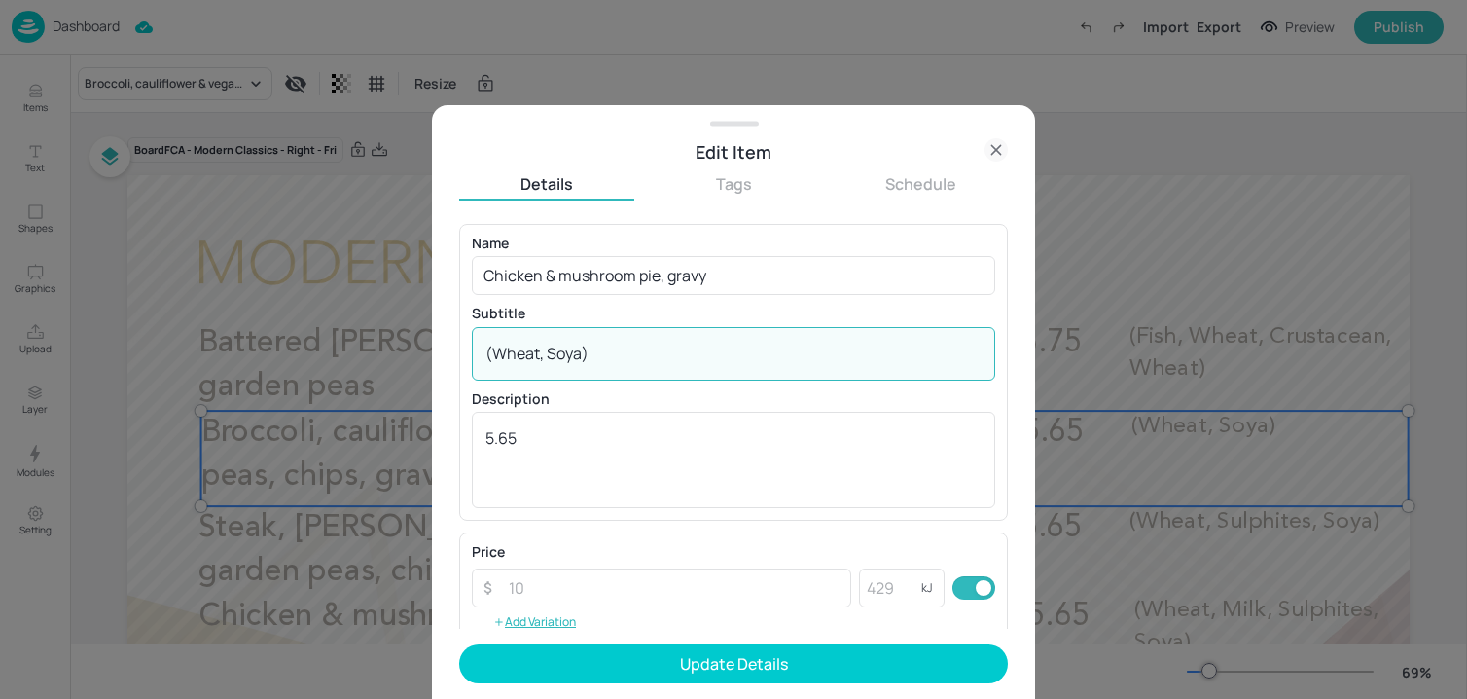
click at [708, 357] on textarea "(Wheat, Soya)" at bounding box center [733, 352] width 496 height 21
paste textarea ", Milk, Sulphites"
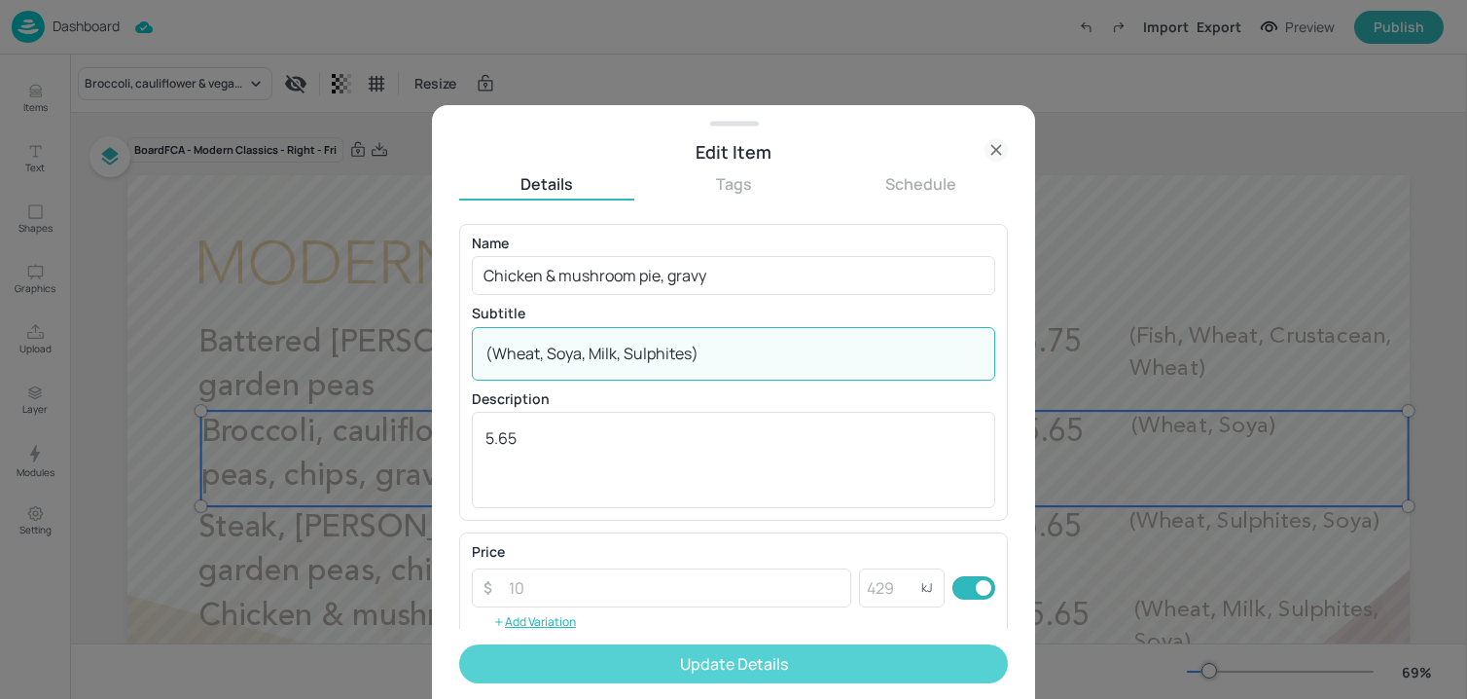
type textarea "(Wheat, Soya, Milk, Sulphites)"
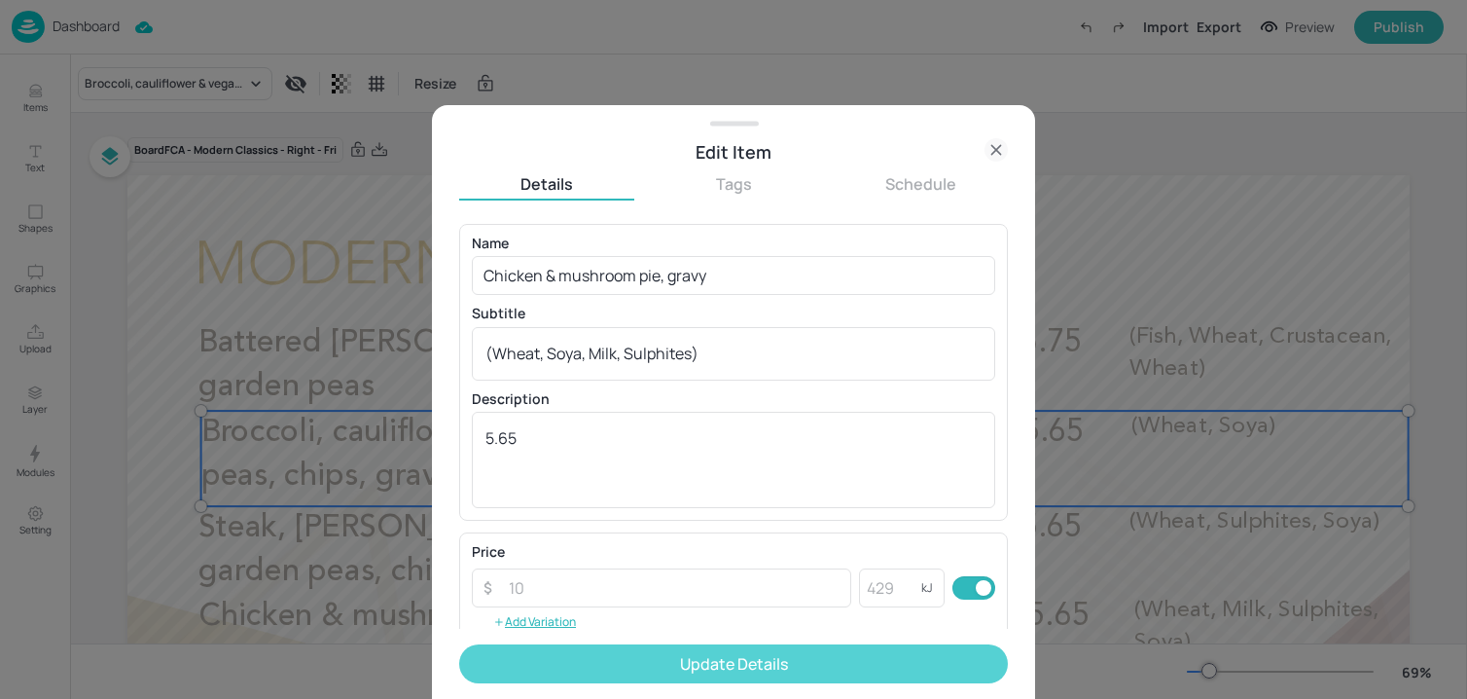
click at [581, 663] on button "Update Details" at bounding box center [733, 663] width 549 height 39
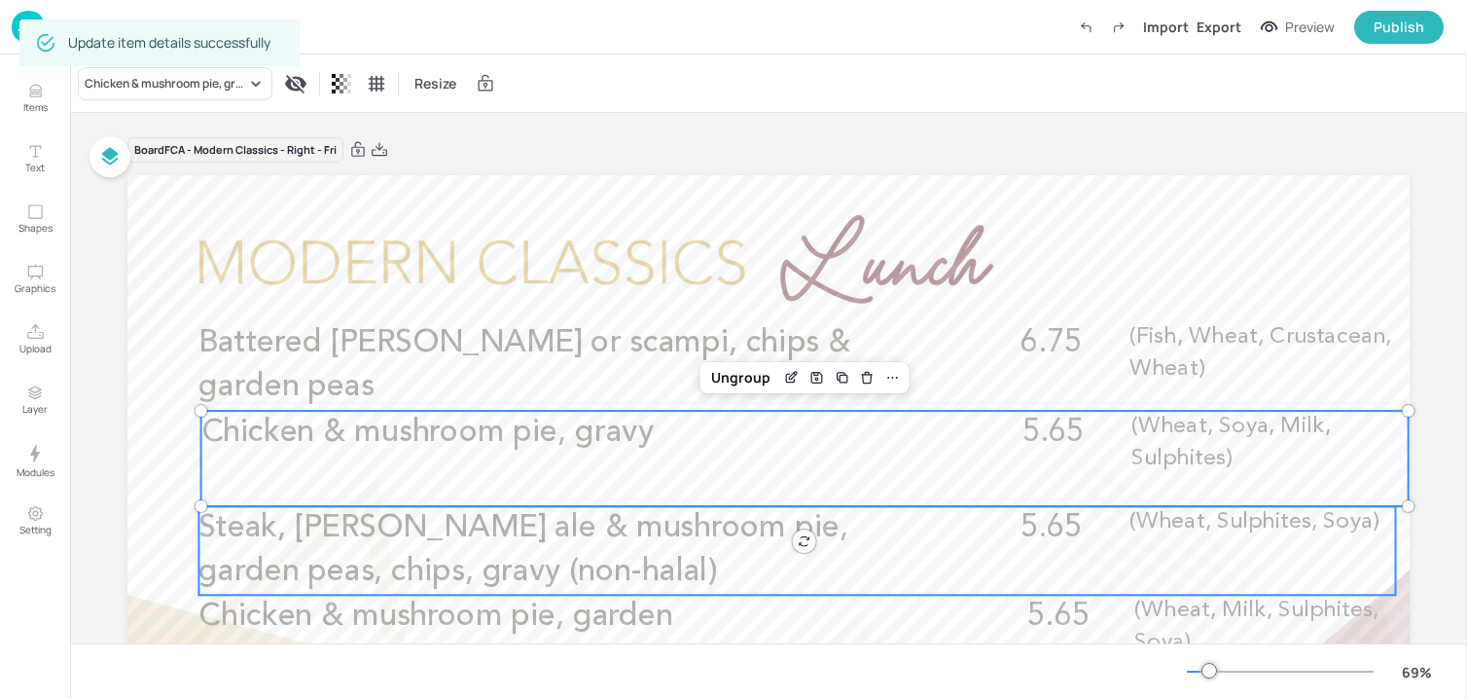
click at [482, 553] on p "Steak, Harvey’s ale & mushroom pie, garden peas, chips, gravy (non-halal)" at bounding box center [561, 550] width 726 height 88
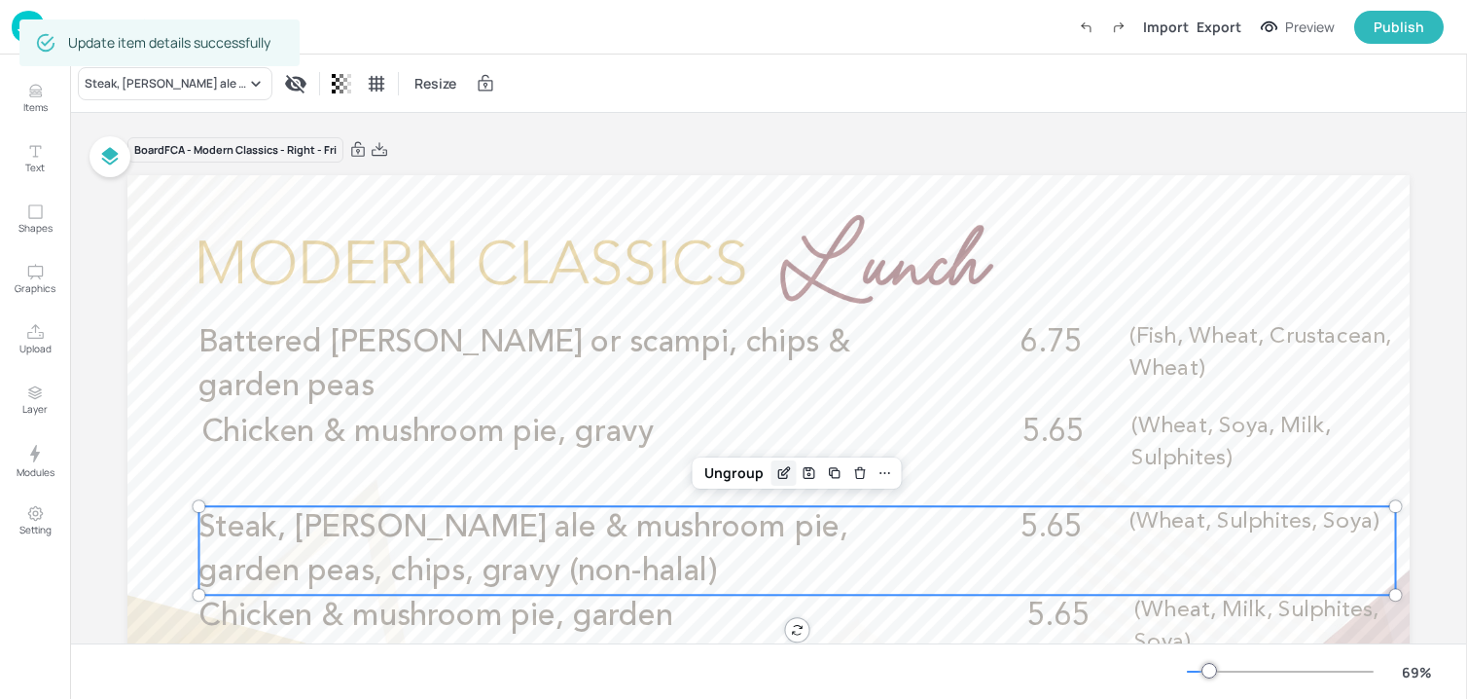
click at [776, 467] on icon "Edit Item" at bounding box center [783, 473] width 17 height 16
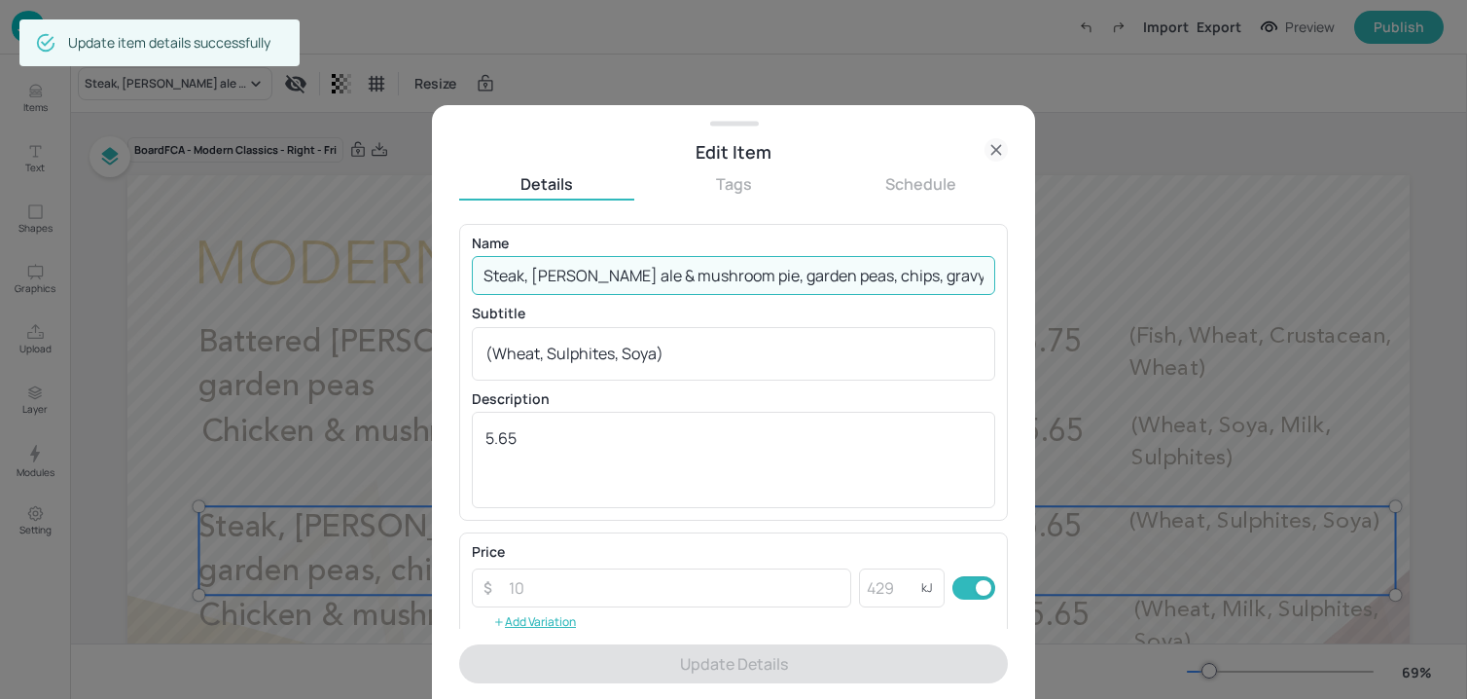
click at [686, 272] on input "Steak, Harvey’s ale & mushroom pie, garden peas, chips, gravy (non-halal)" at bounding box center [733, 275] width 523 height 39
paste input "ravy (Wheat, Barley, Soya, Sulphites"
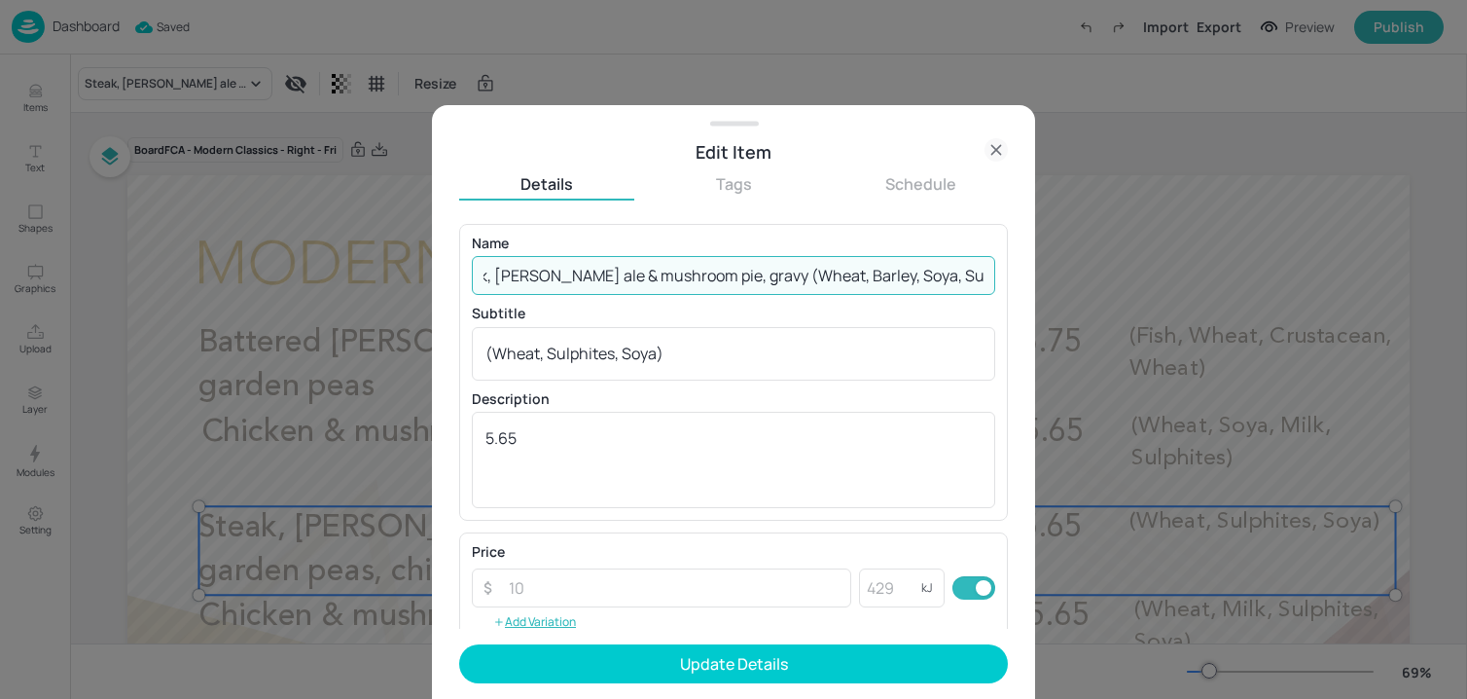
drag, startPoint x: 746, startPoint y: 278, endPoint x: 1009, endPoint y: 295, distance: 263.2
click at [1007, 294] on div "Name Steak, Harvey’s ale & mushroom pie, gravy (Wheat, Barley, Soya, Sulphites)…" at bounding box center [733, 426] width 549 height 405
type input "Steak, Harvey’s ale & mushroom pie, gravy"
click at [723, 341] on div "(Wheat, Sulphites, Soya) x ​" at bounding box center [733, 354] width 523 height 54
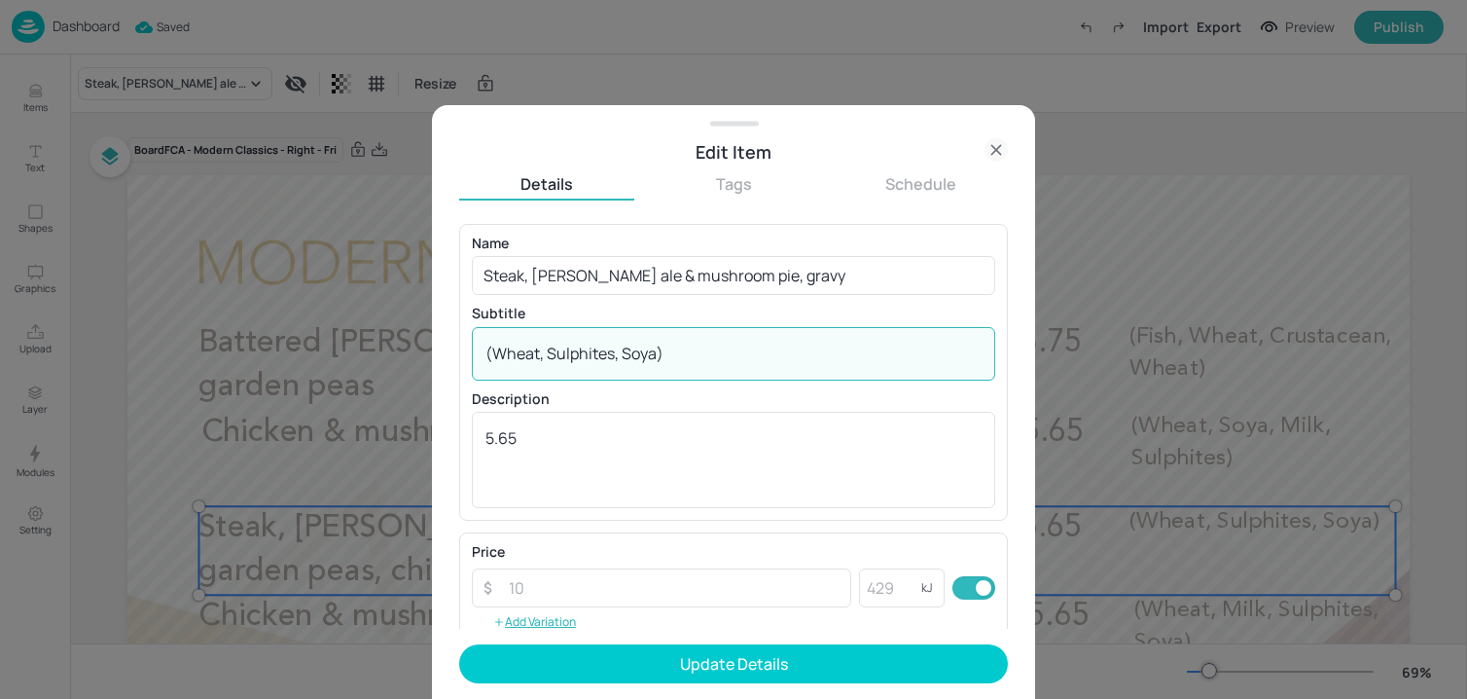
click at [723, 341] on div "(Wheat, Sulphites, Soya) x ​" at bounding box center [733, 354] width 523 height 54
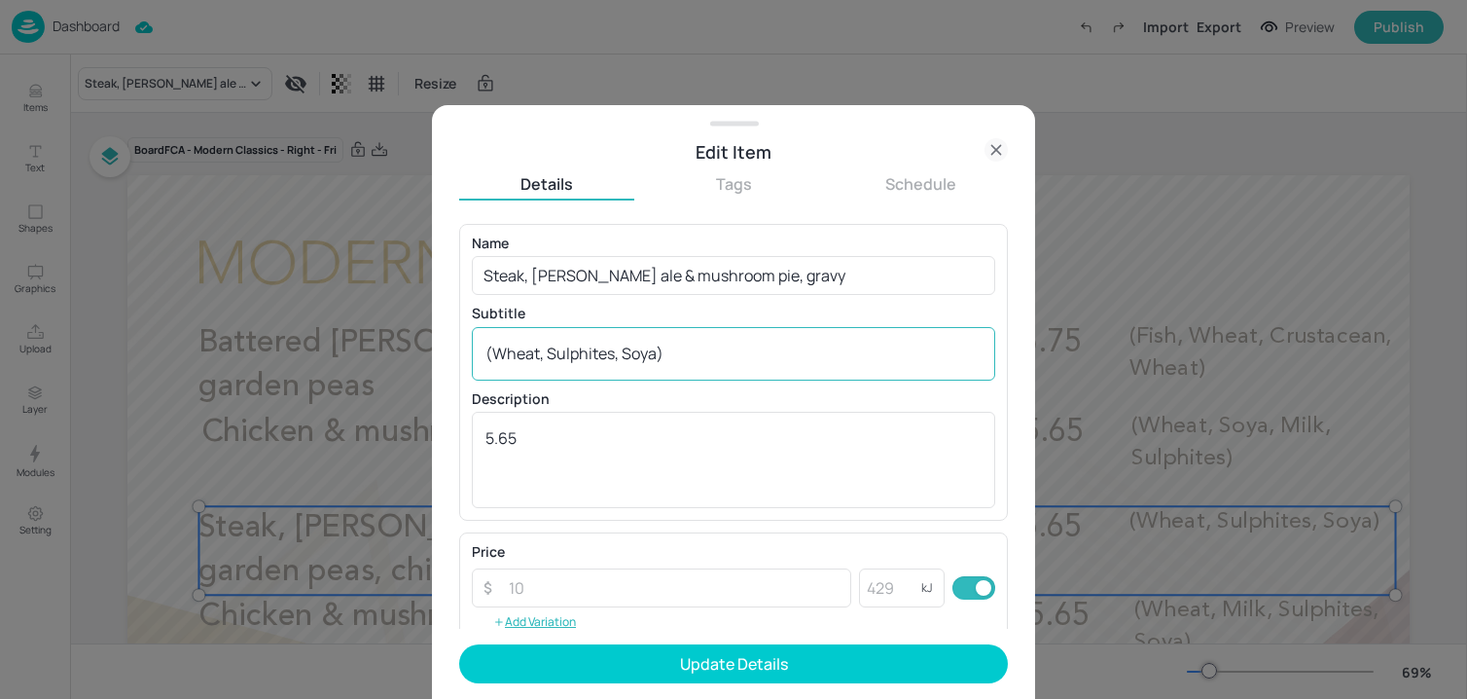
click at [723, 341] on div "(Wheat, Sulphites, Soya) x ​" at bounding box center [733, 354] width 523 height 54
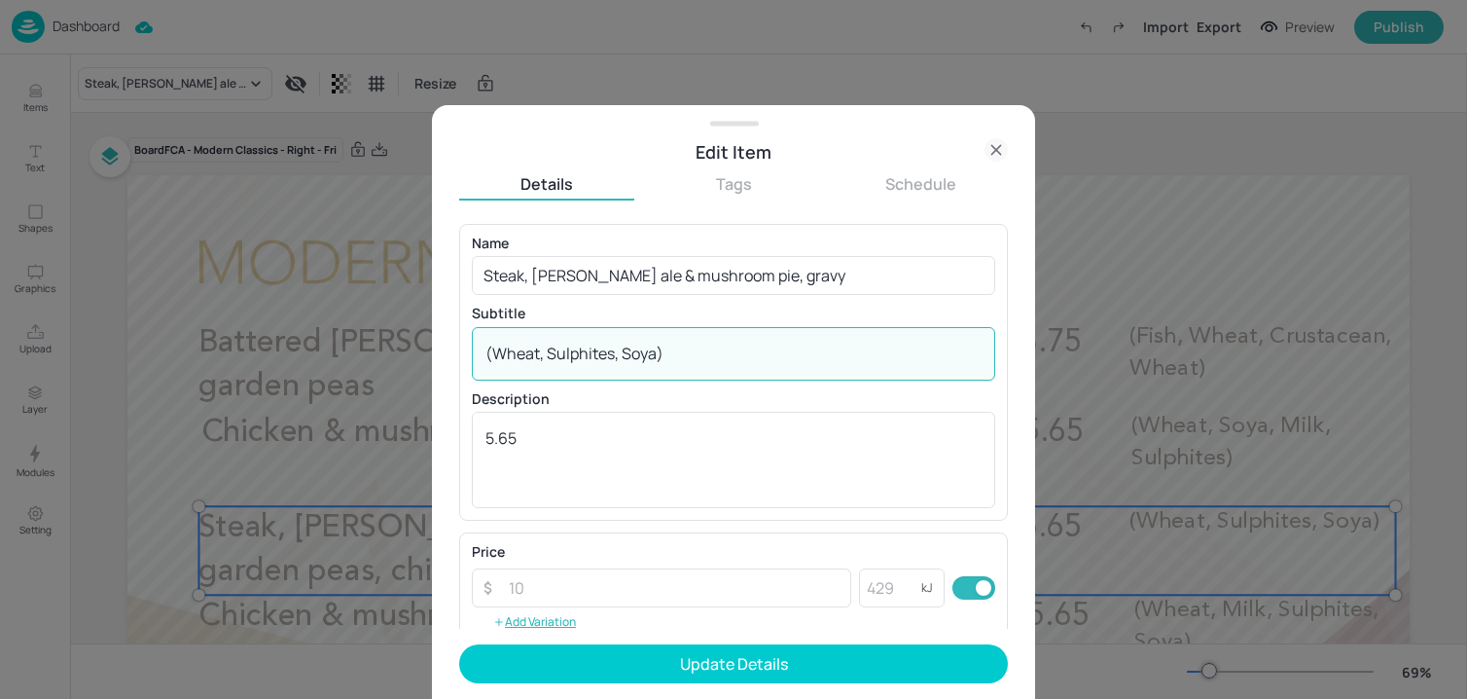
click at [725, 354] on textarea "(Wheat, Sulphites, Soya)" at bounding box center [733, 352] width 496 height 21
paste textarea "Barley, Soya, Sulphites)"
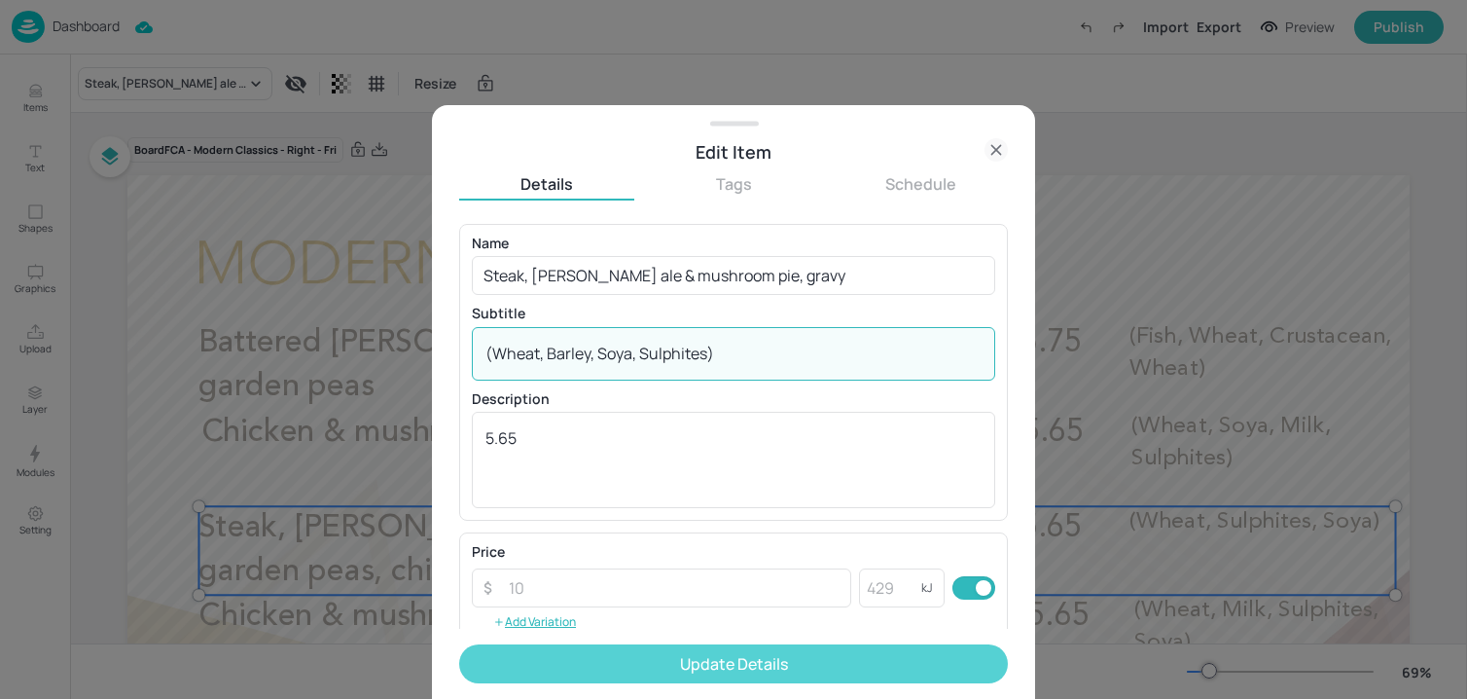
type textarea "(Wheat, Barley, Soya, Sulphites)"
click at [598, 664] on button "Update Details" at bounding box center [733, 663] width 549 height 39
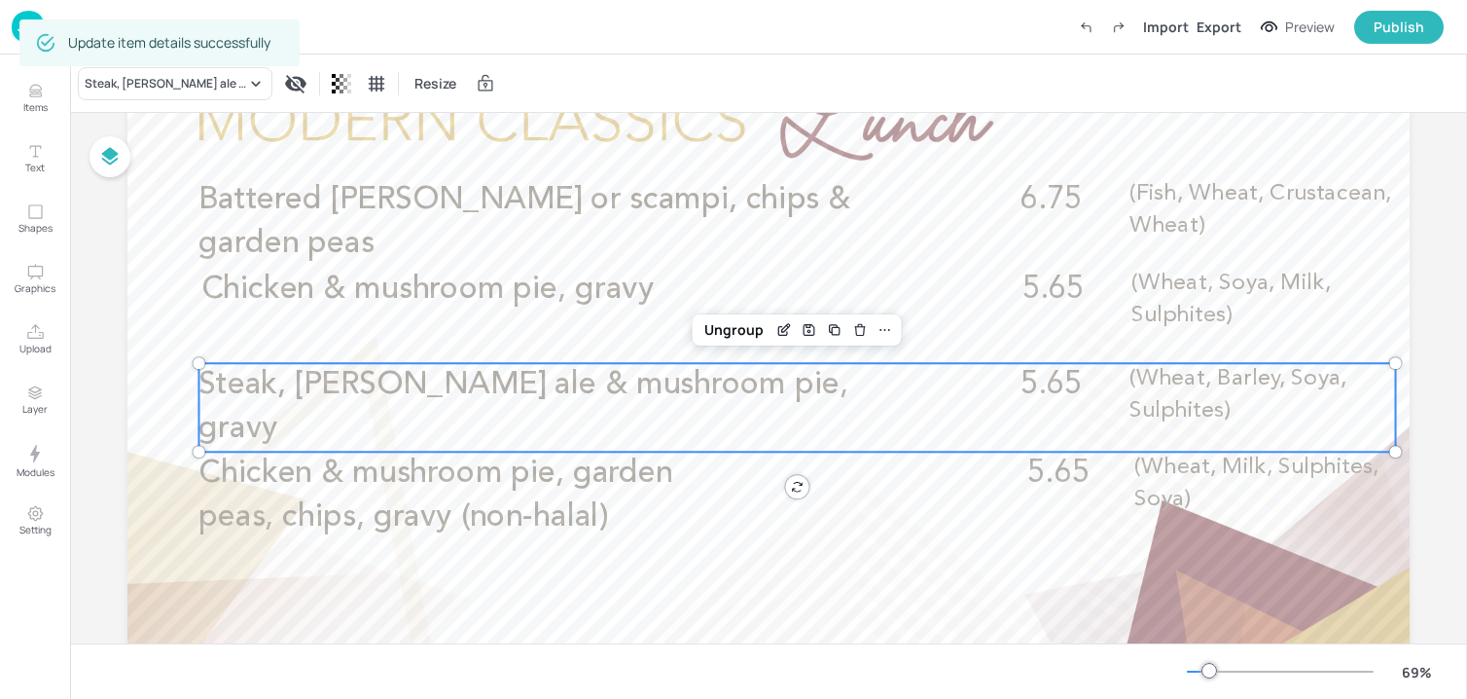
scroll to position [238, 0]
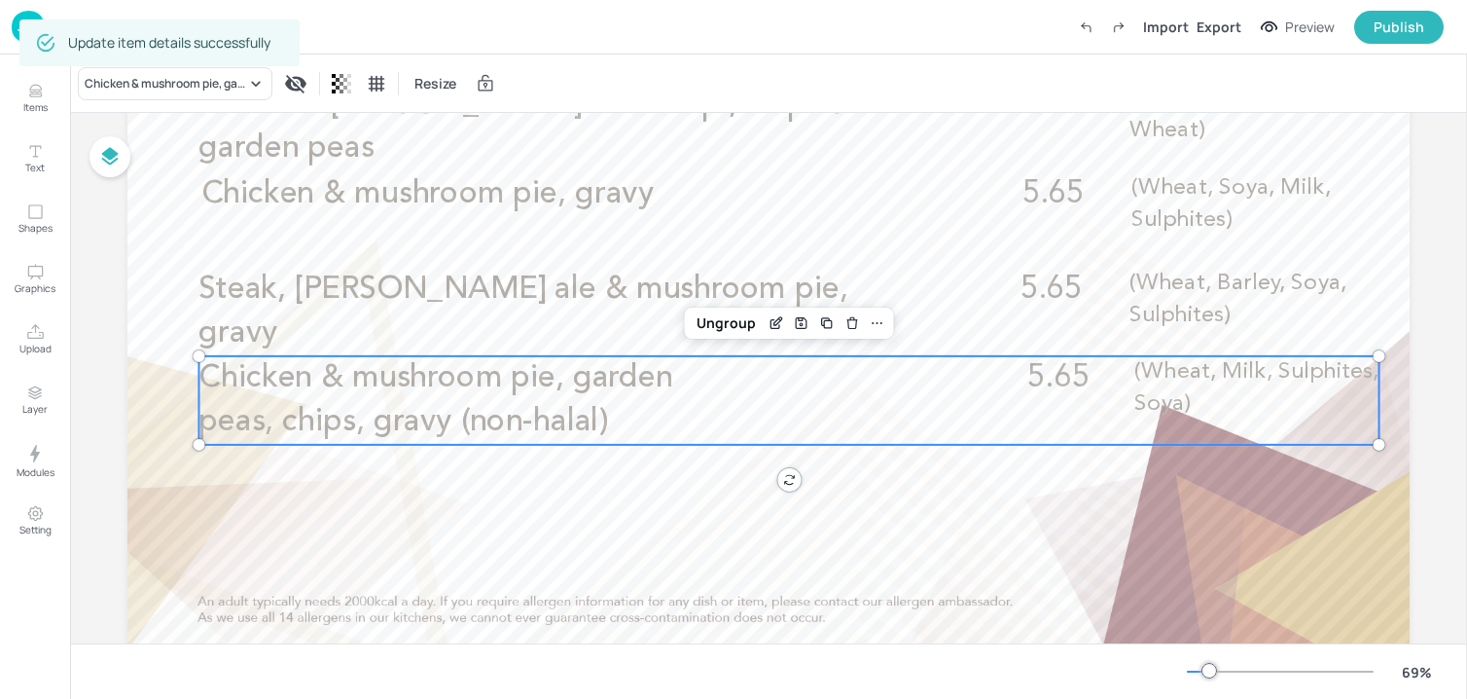
click at [559, 410] on span "Chicken & mushroom pie, garden peas, chips, gravy (non-halal)" at bounding box center [435, 399] width 474 height 75
click at [768, 328] on icon "Edit Item" at bounding box center [776, 323] width 17 height 16
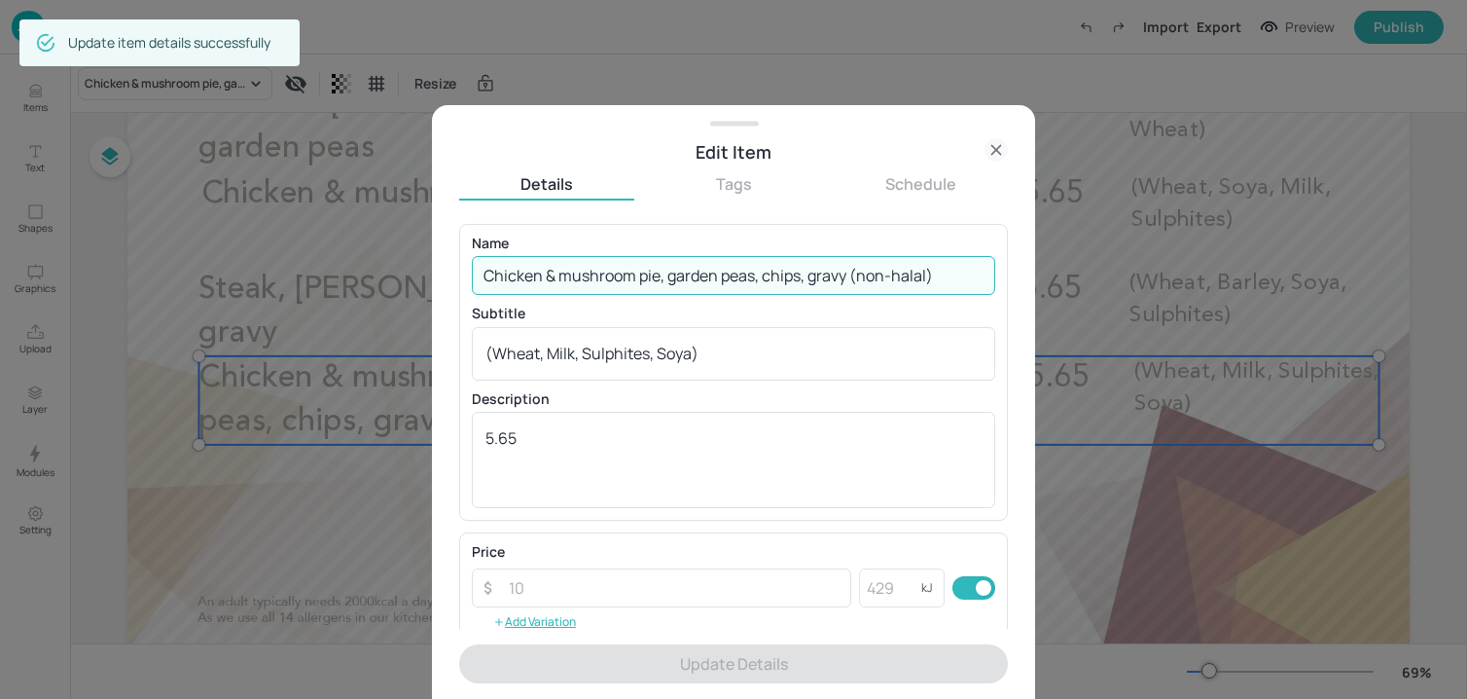
click at [672, 276] on input "Chicken & mushroom pie, garden peas, chips, gravy (non-halal)" at bounding box center [733, 275] width 523 height 39
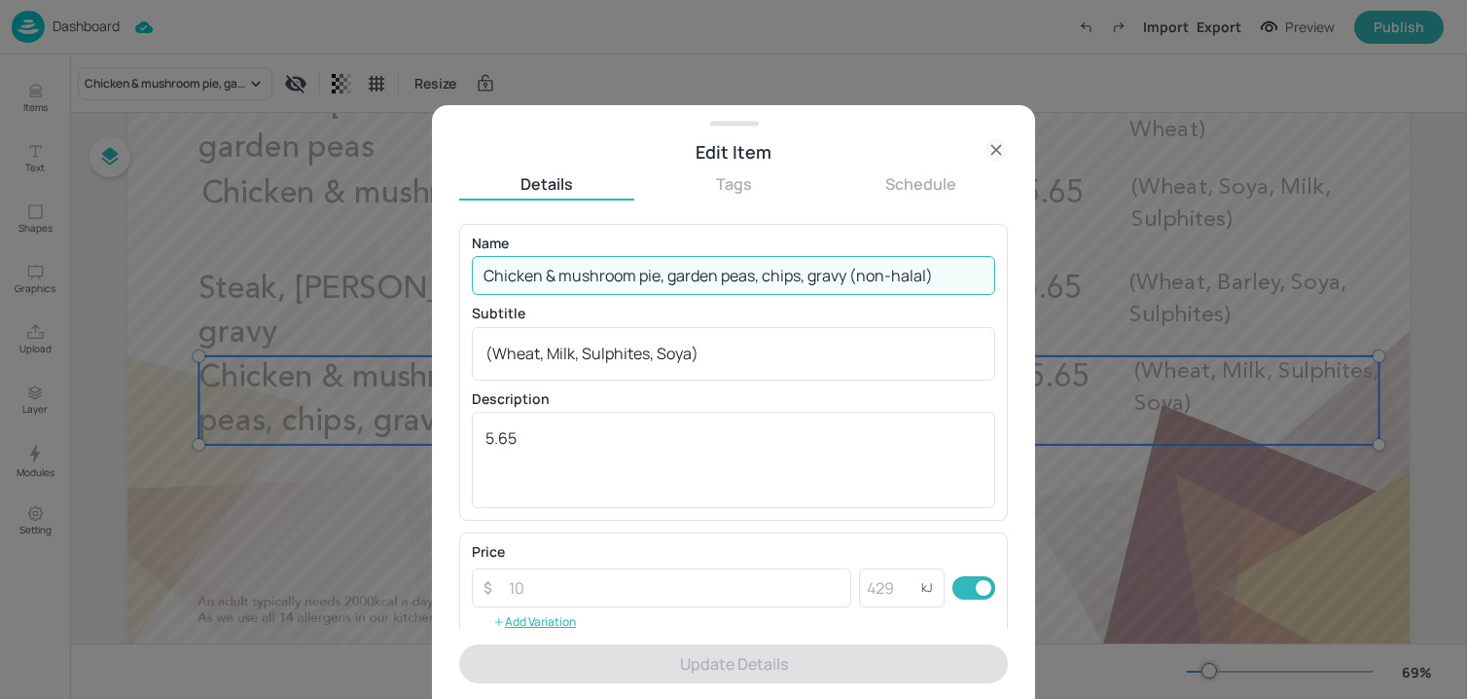
click at [672, 276] on input "Chicken & mushroom pie, garden peas, chips, gravy (non-halal)" at bounding box center [733, 275] width 523 height 39
paste input "Broccoli, cauliflower & cheese pie, gravy (Wheat, Soya, Sulphites)"
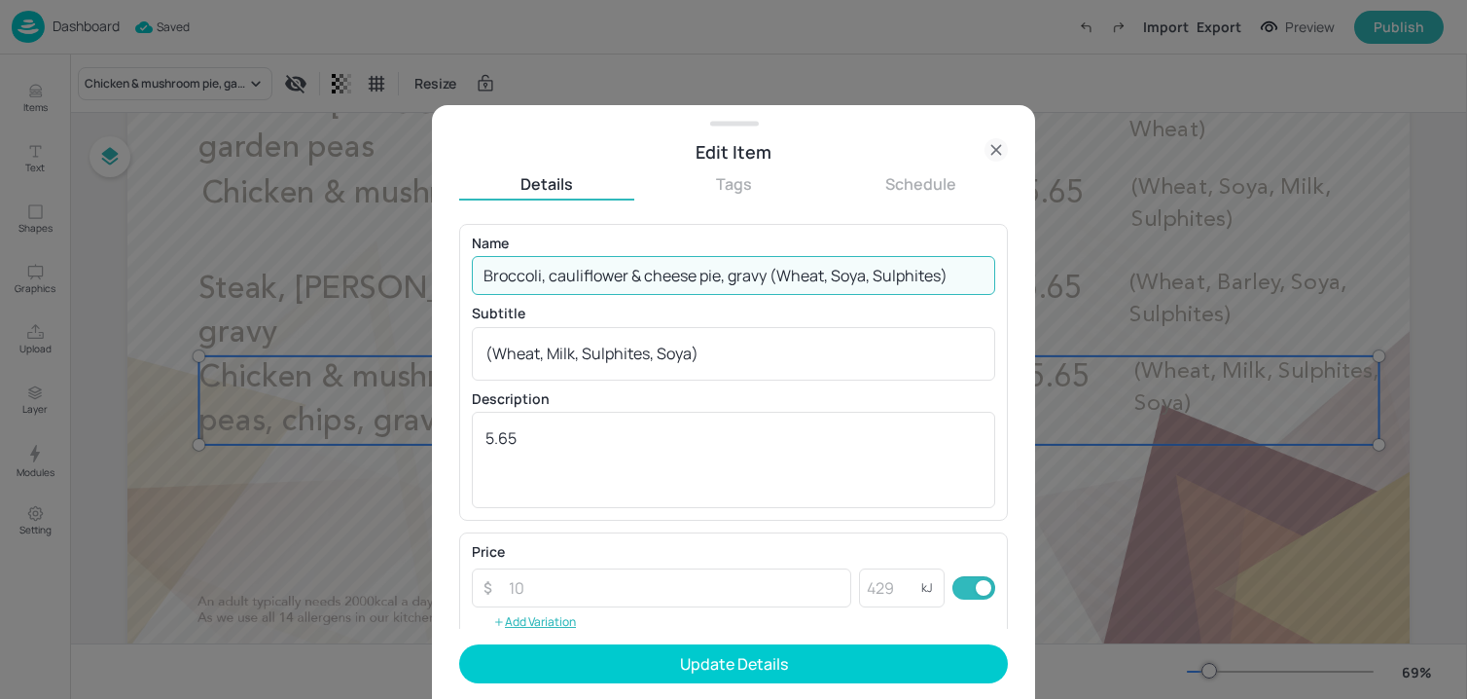
drag, startPoint x: 771, startPoint y: 281, endPoint x: 1040, endPoint y: 281, distance: 269.5
click at [1040, 281] on div "Edit Item Details Tags Schedule Name Broccoli, cauliflower & cheese pie, gravy …" at bounding box center [733, 349] width 1467 height 699
type input "Broccoli, cauliflower & cheese pie, gravy"
click at [668, 359] on textarea "(Wheat, Milk, Sulphites, Soya)" at bounding box center [733, 352] width 496 height 21
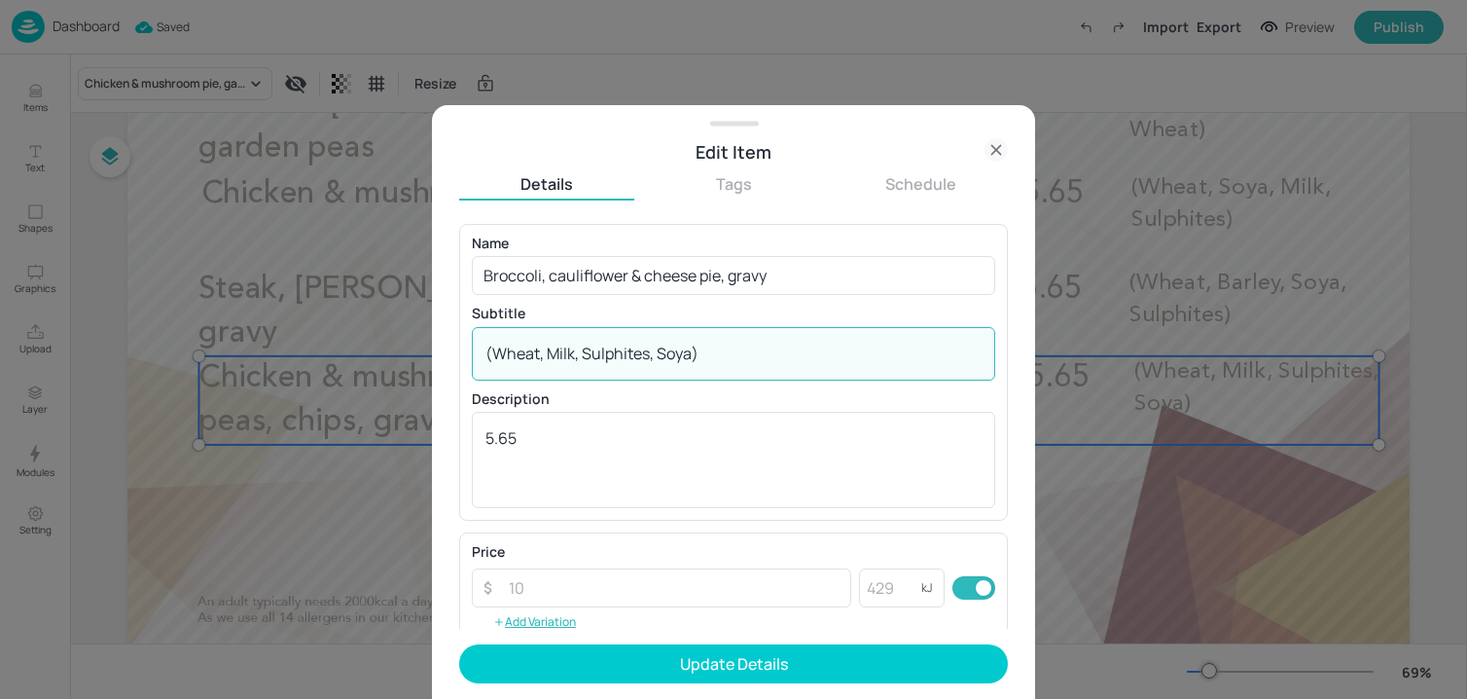
click at [668, 359] on textarea "(Wheat, Milk, Sulphites, Soya)" at bounding box center [733, 352] width 496 height 21
paste textarea "Soya, Sulphites)"
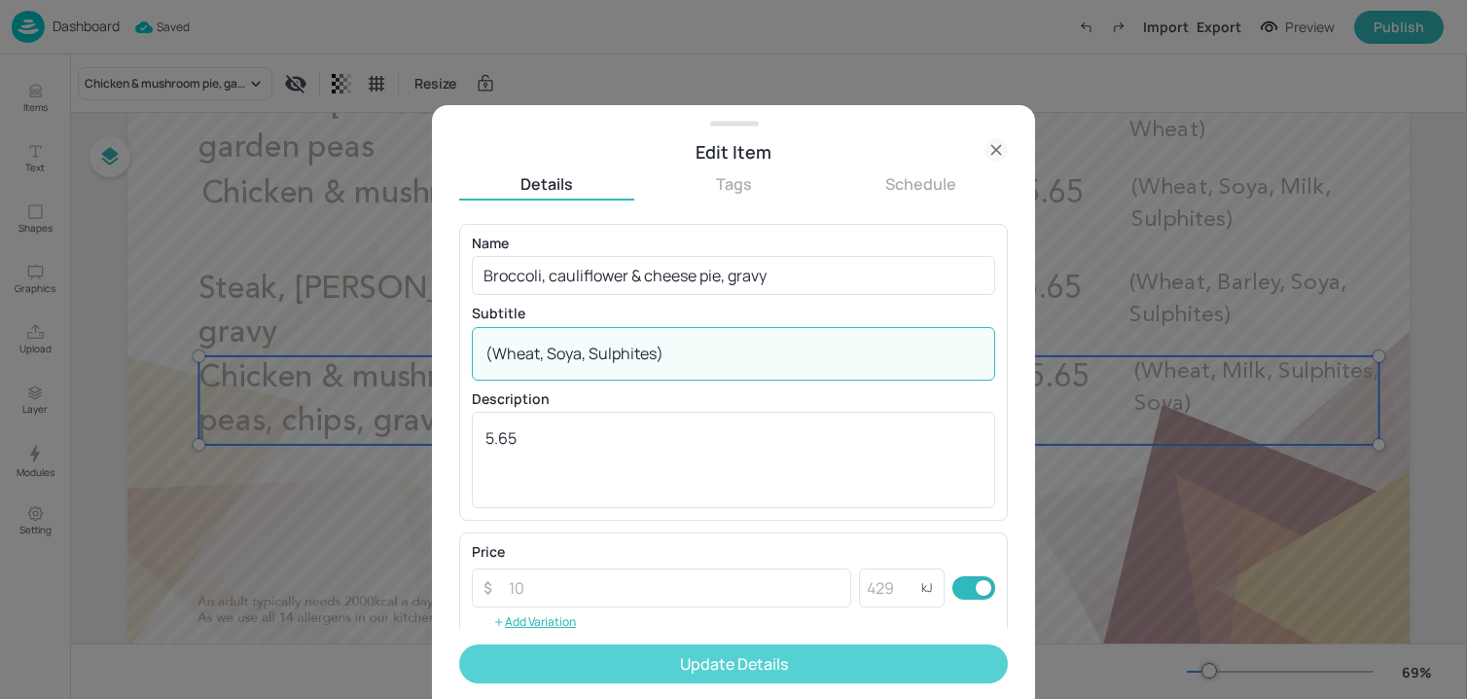
type textarea "(Wheat, Soya, Sulphites)"
click at [574, 667] on button "Update Details" at bounding box center [733, 663] width 549 height 39
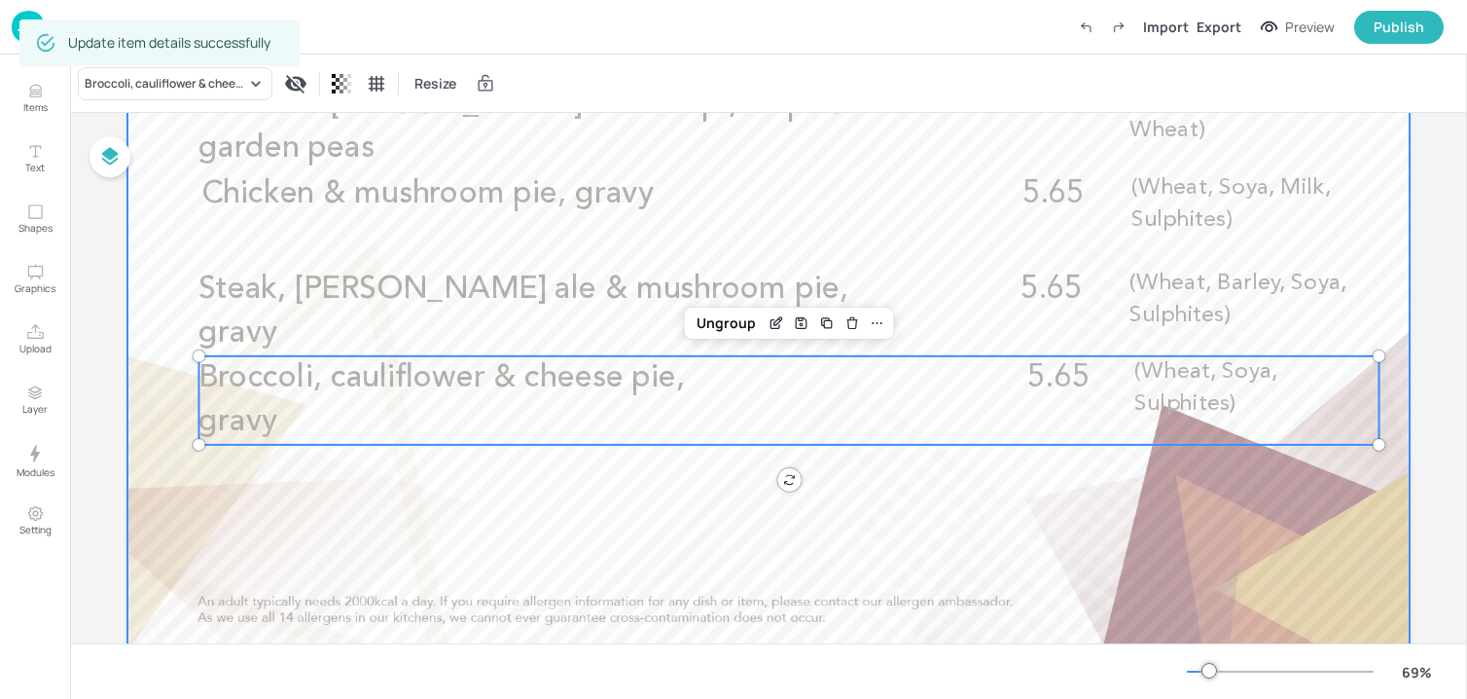
click at [1062, 521] on div at bounding box center [768, 297] width 1282 height 721
click at [1230, 371] on span "(Wheat, Soya, Sulphites)" at bounding box center [1205, 387] width 143 height 54
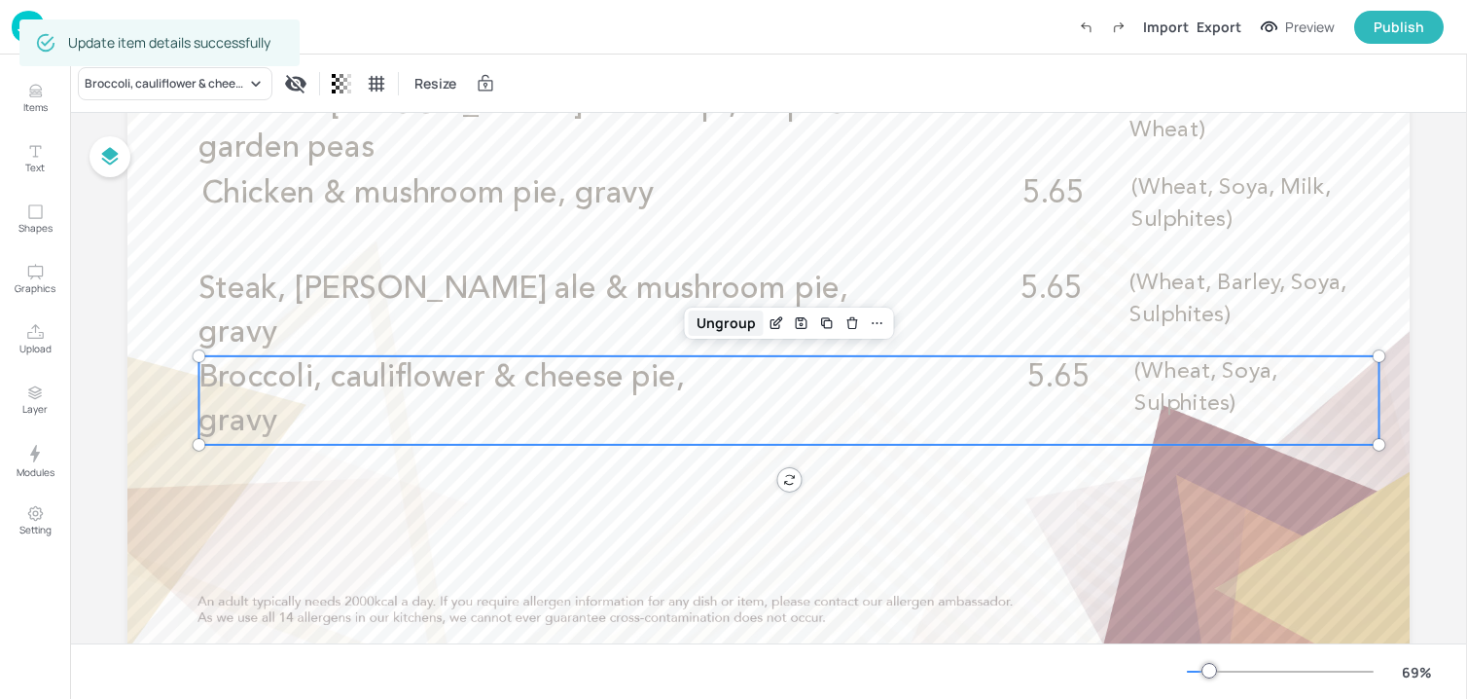
click at [713, 330] on div "Ungroup" at bounding box center [726, 322] width 75 height 25
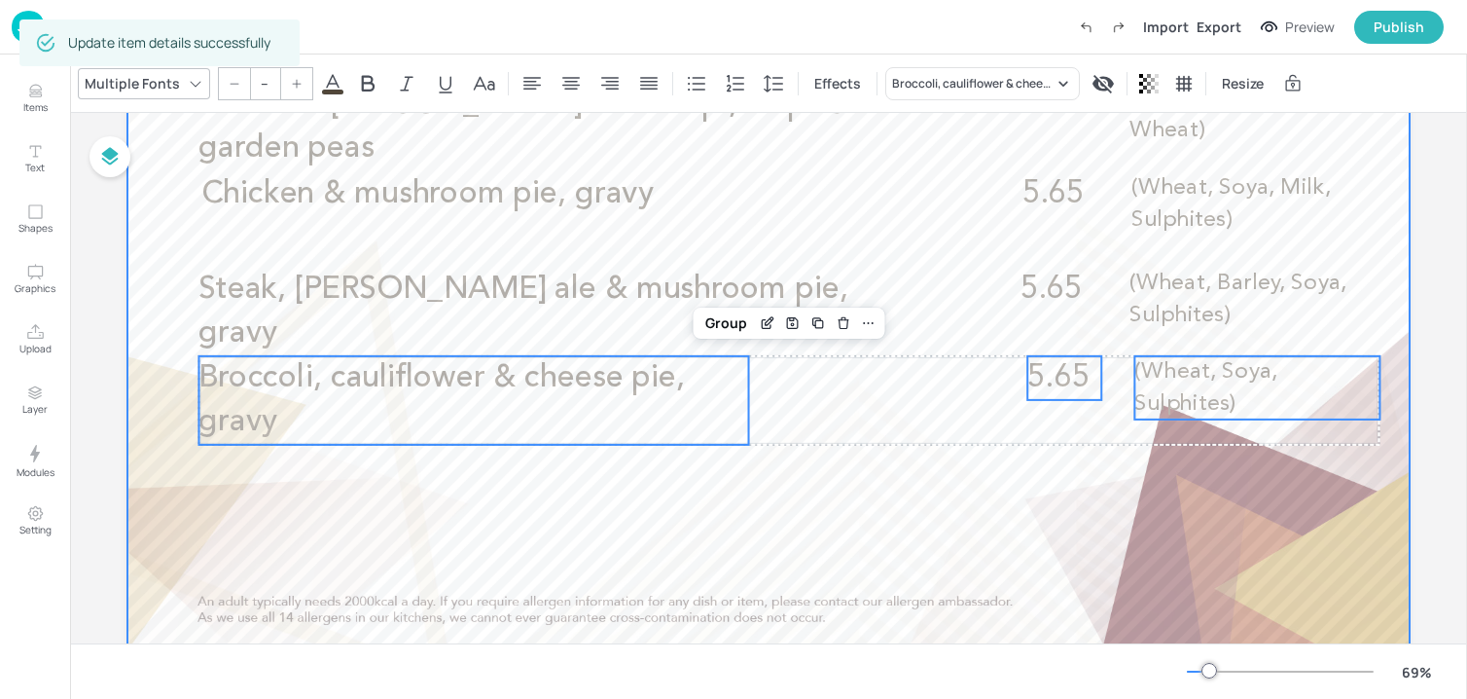
click at [951, 533] on div at bounding box center [768, 297] width 1282 height 721
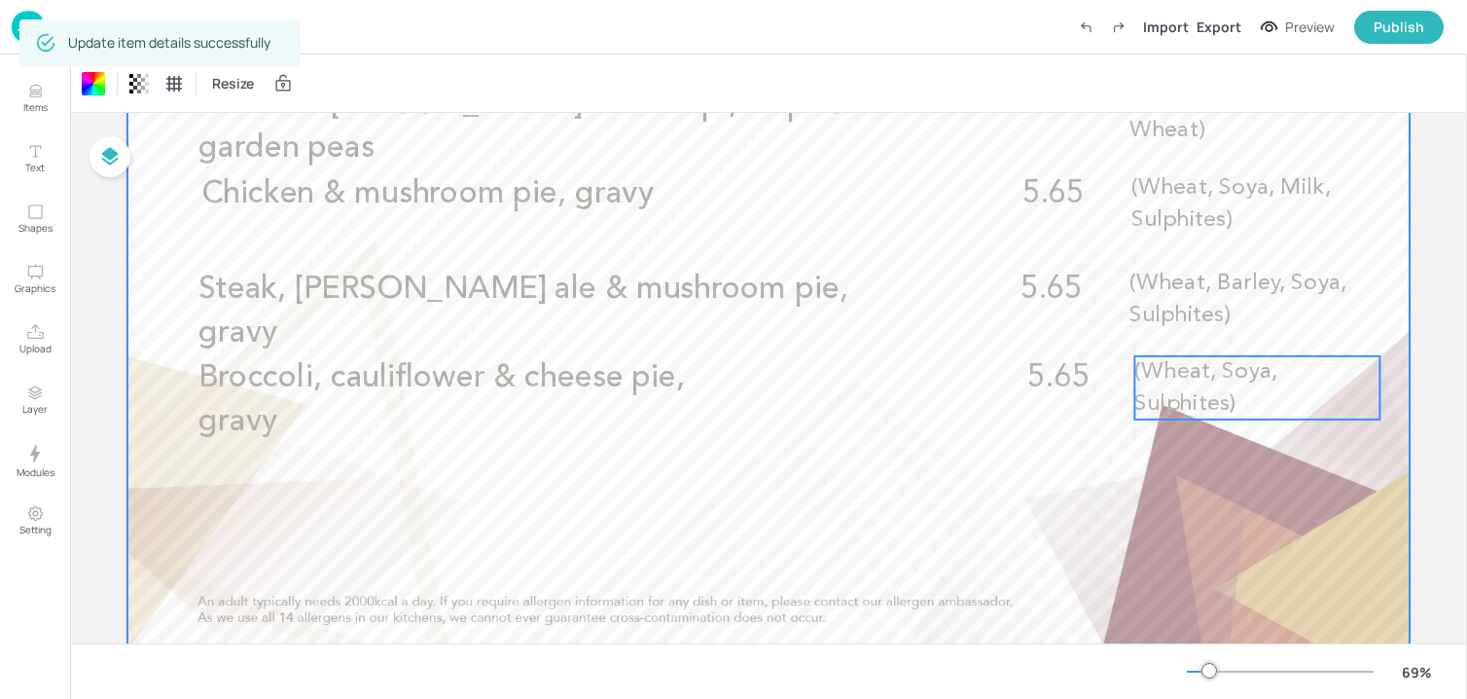
click at [1226, 394] on span "(Wheat, Soya, Sulphites)" at bounding box center [1205, 387] width 143 height 54
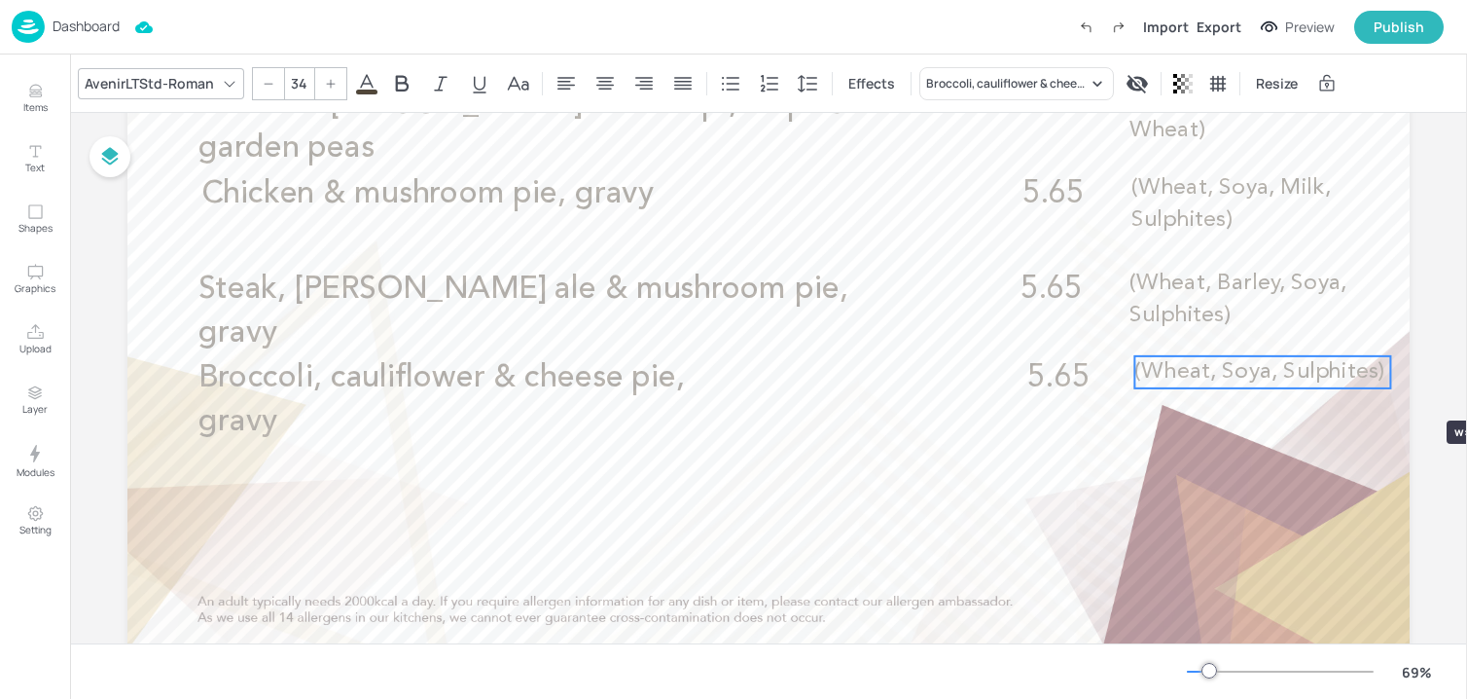
drag, startPoint x: 1378, startPoint y: 385, endPoint x: 1389, endPoint y: 385, distance: 11.7
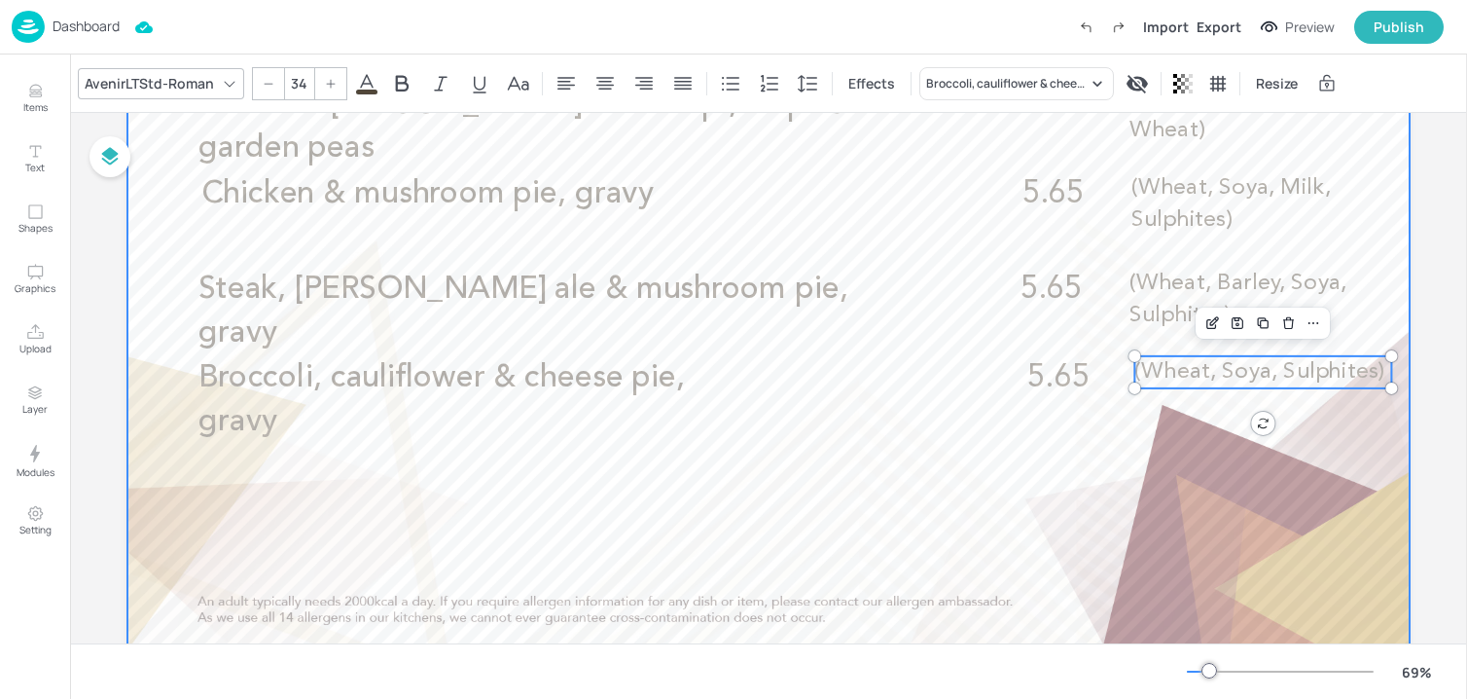
click at [1369, 404] on div at bounding box center [768, 297] width 1282 height 721
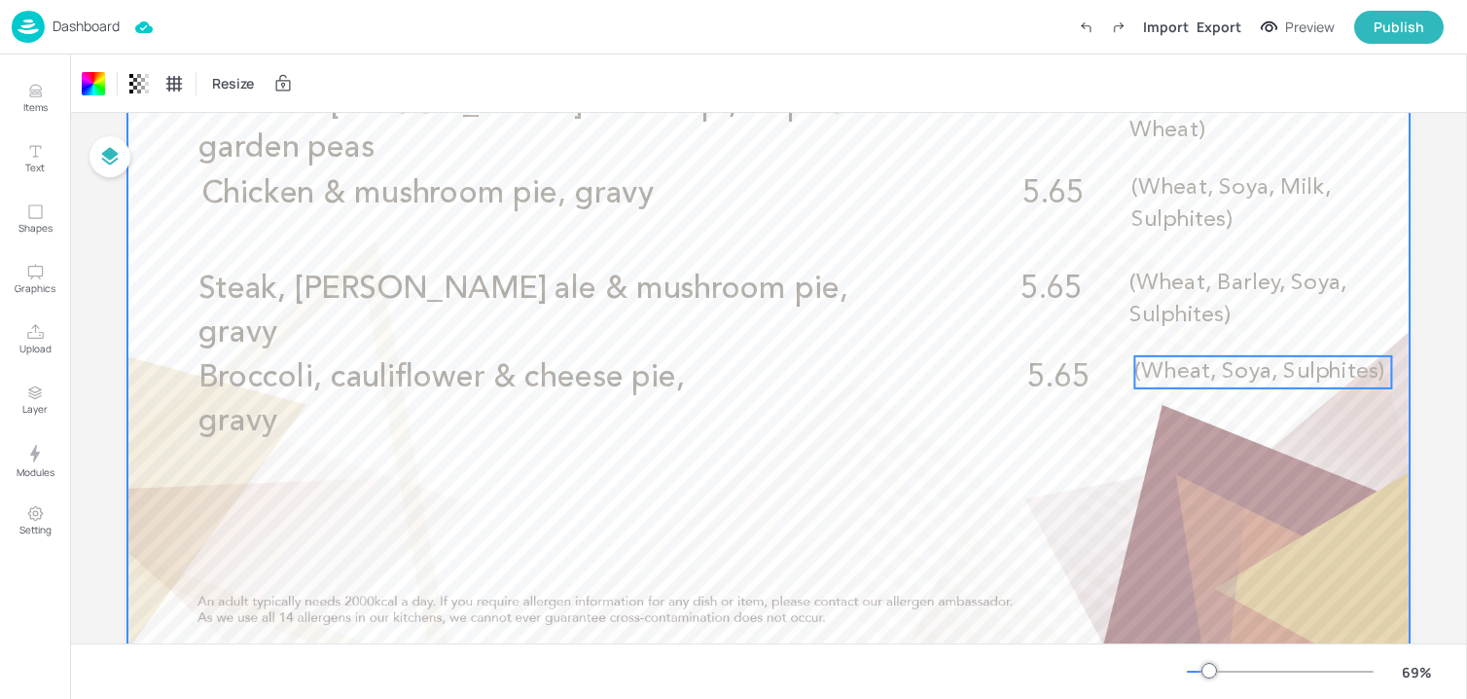
click at [1213, 386] on p "(Wheat, Soya, Sulphites)" at bounding box center [1262, 372] width 257 height 32
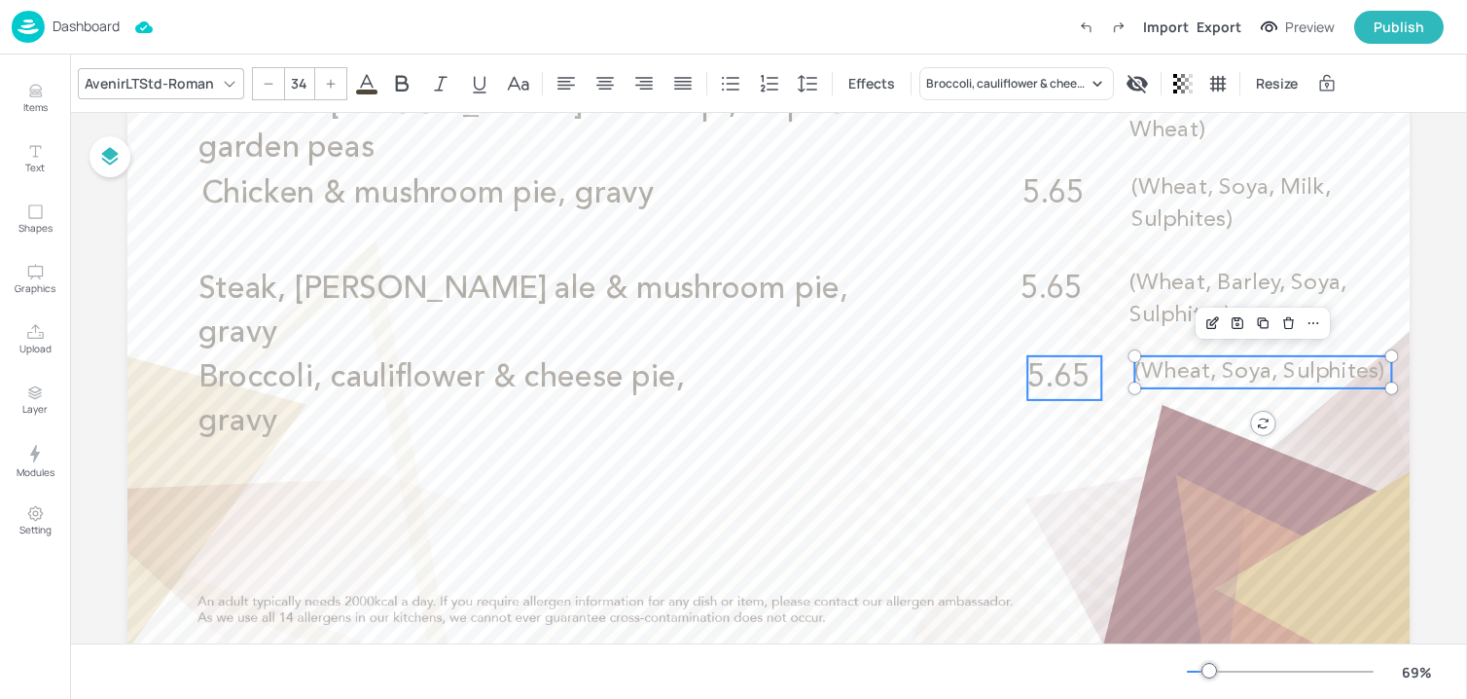
type input "--"
click at [1085, 386] on span "5.65" at bounding box center [1057, 377] width 61 height 31
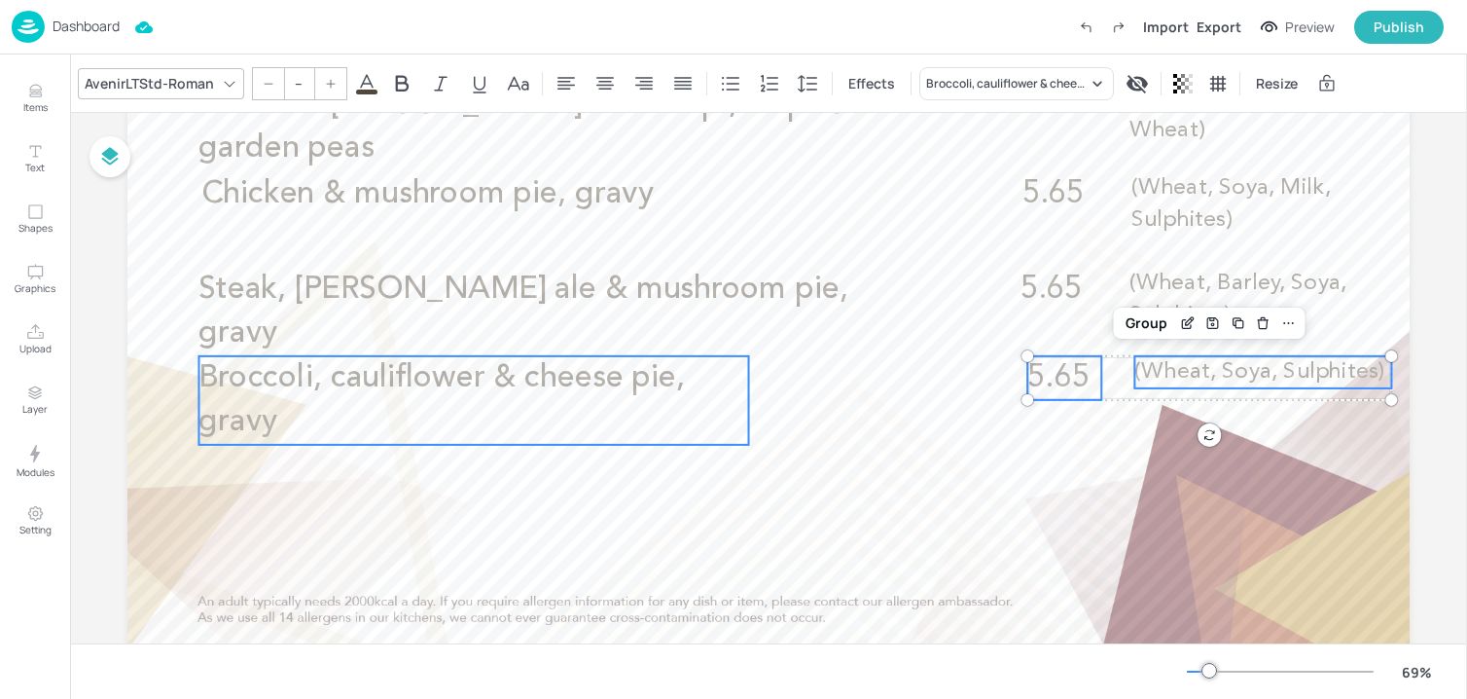
click at [685, 393] on p "Broccoli, cauliflower & cheese pie, gravy" at bounding box center [473, 400] width 550 height 88
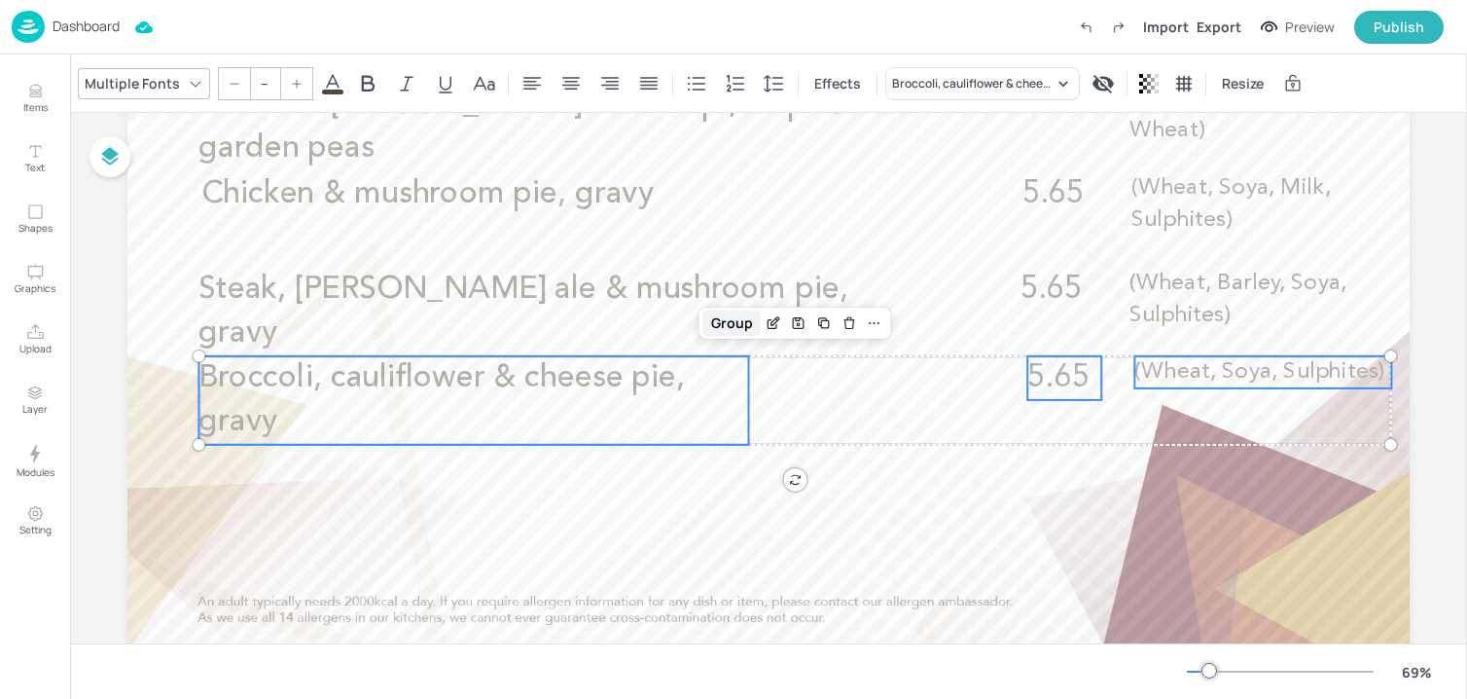
click at [736, 327] on div "Group" at bounding box center [731, 322] width 57 height 25
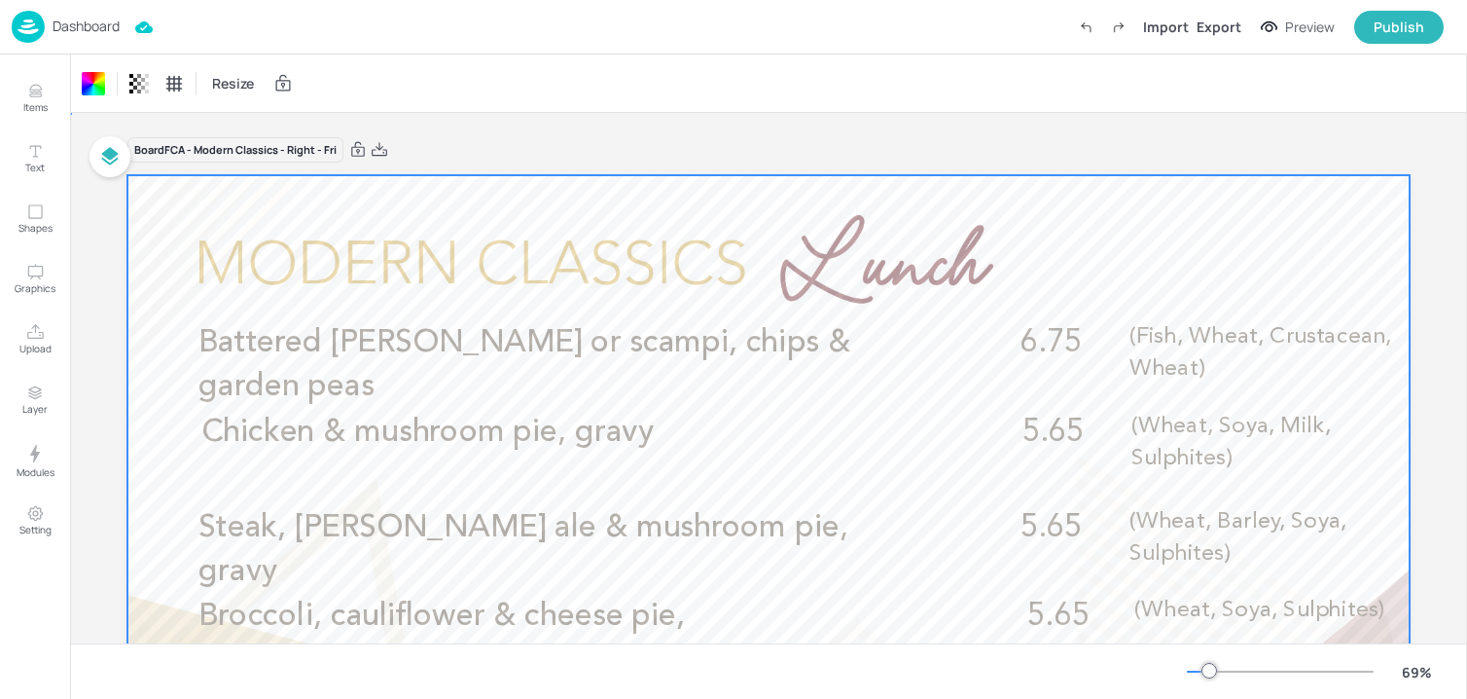
click at [658, 191] on div at bounding box center [768, 535] width 1282 height 721
click at [69, 31] on p "Dashboard" at bounding box center [86, 26] width 67 height 14
click at [73, 26] on p "Dashboard" at bounding box center [86, 26] width 67 height 14
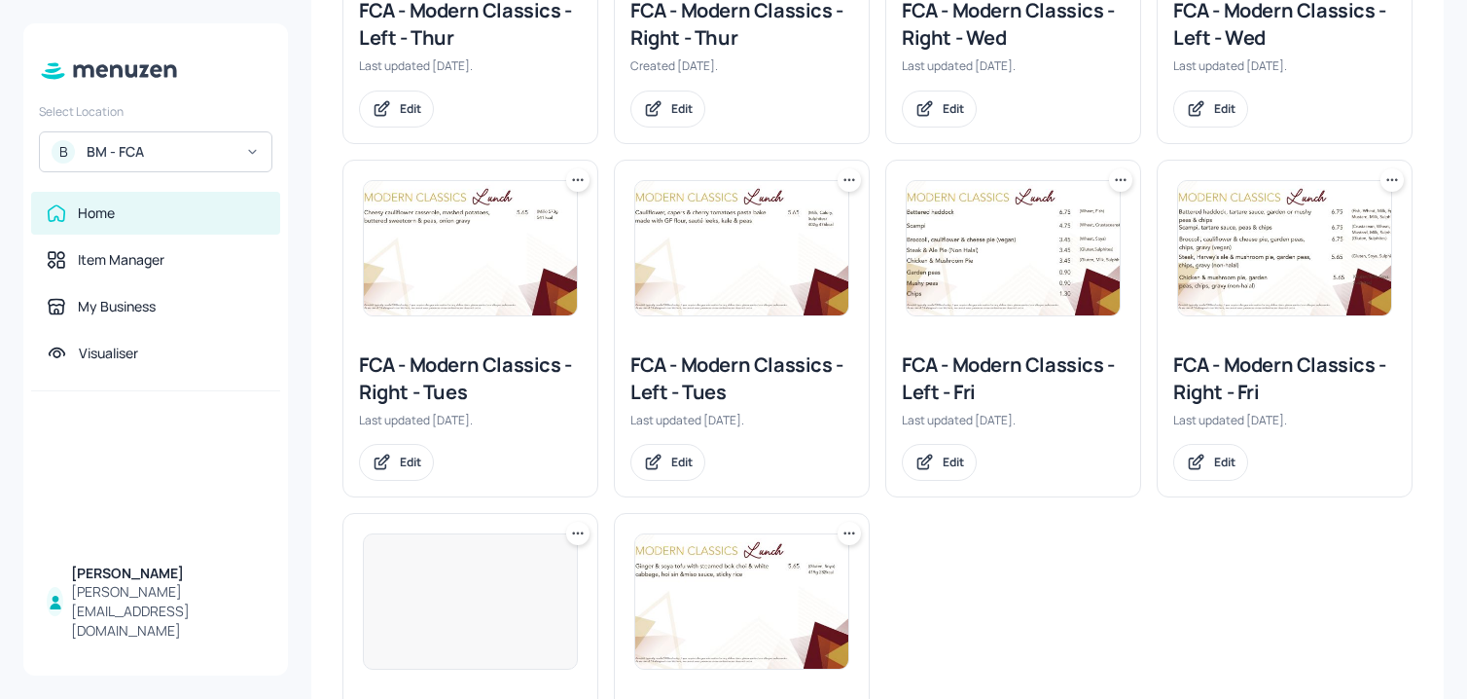
scroll to position [543, 0]
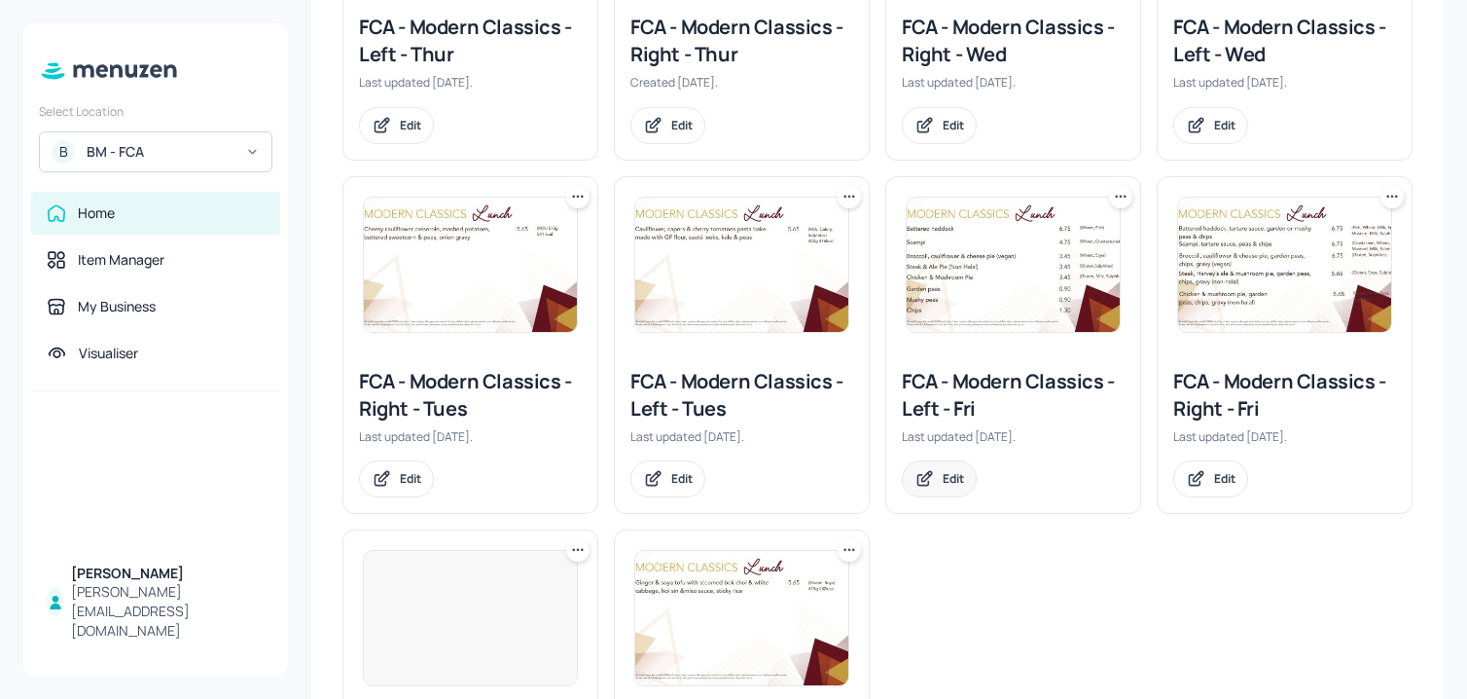
click at [950, 486] on div "Edit" at bounding box center [953, 478] width 21 height 17
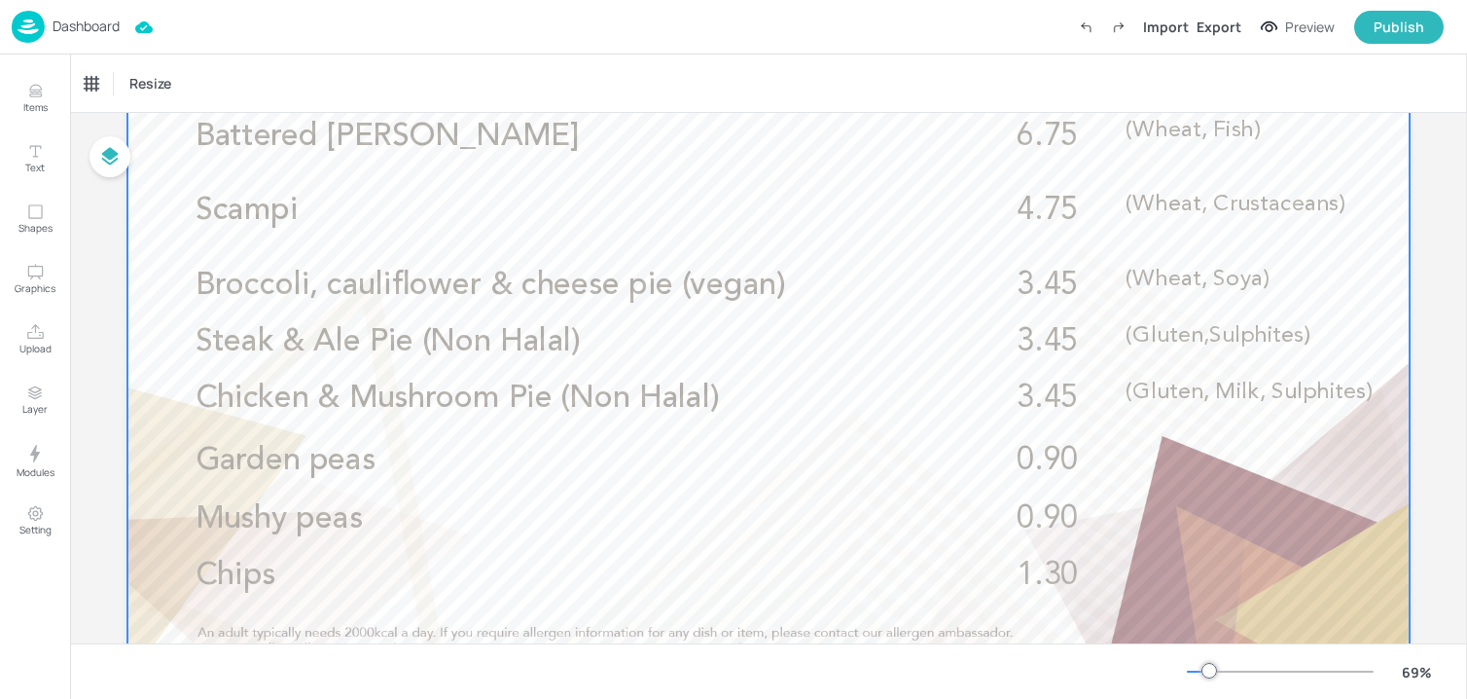
scroll to position [214, 0]
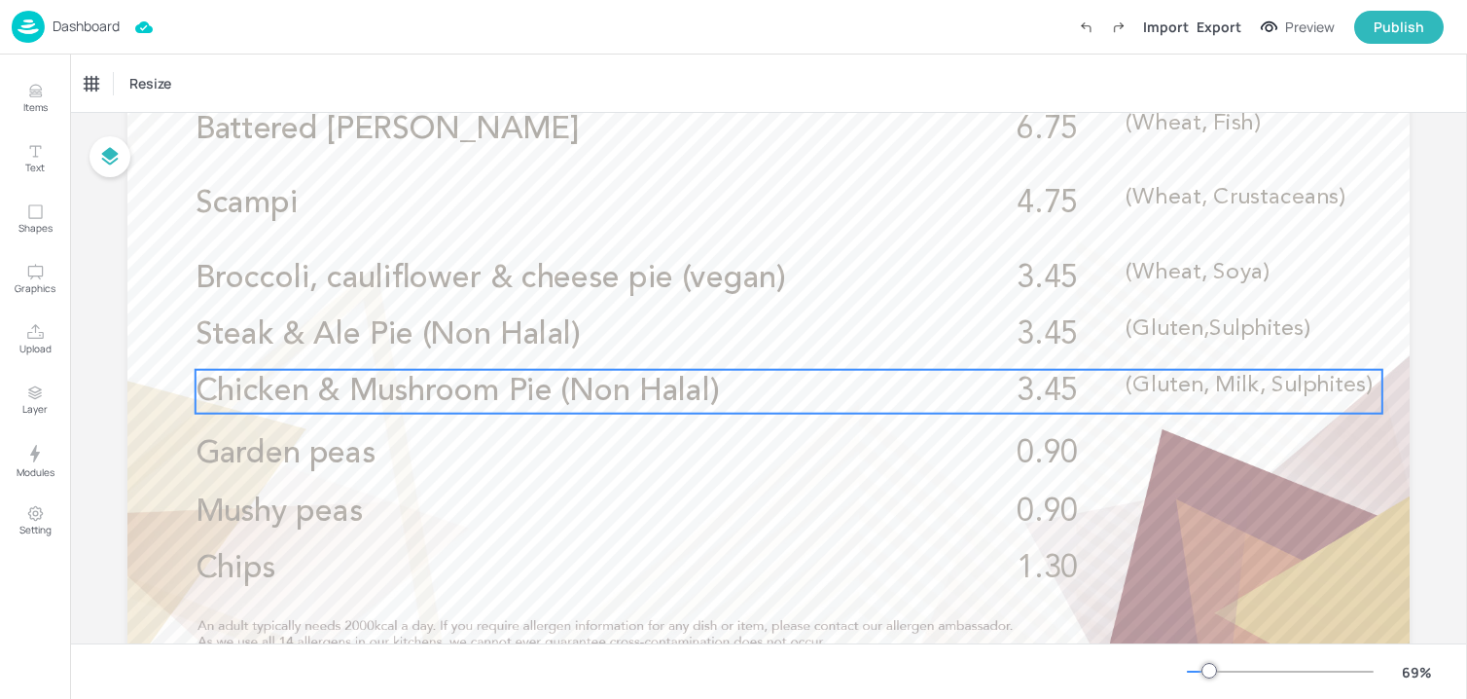
click at [491, 393] on span "Chicken & Mushroom Pie (Non Halal)" at bounding box center [457, 391] width 523 height 31
click at [768, 337] on icon "Edit Item" at bounding box center [776, 337] width 17 height 16
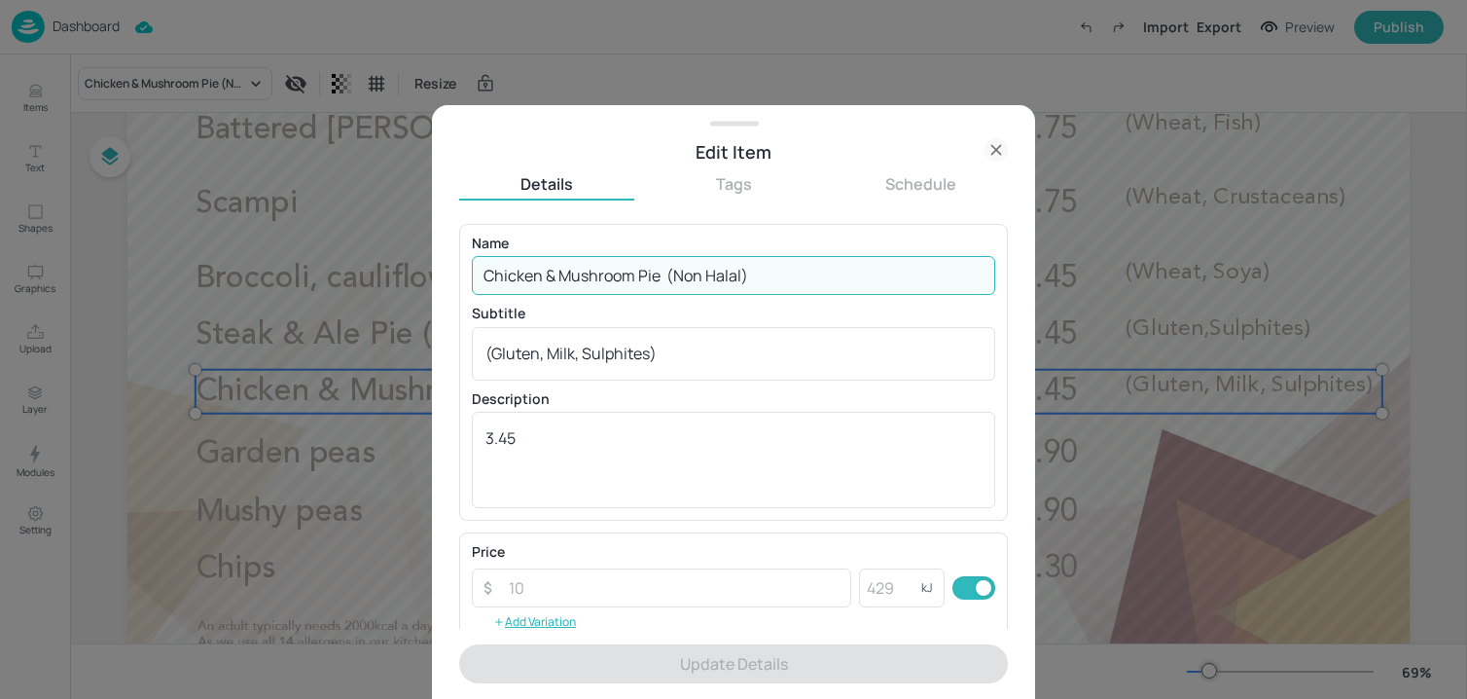
drag, startPoint x: 665, startPoint y: 281, endPoint x: 894, endPoint y: 281, distance: 228.6
click at [894, 281] on input "Chicken & Mushroom Pie (Non Halal)" at bounding box center [733, 275] width 523 height 39
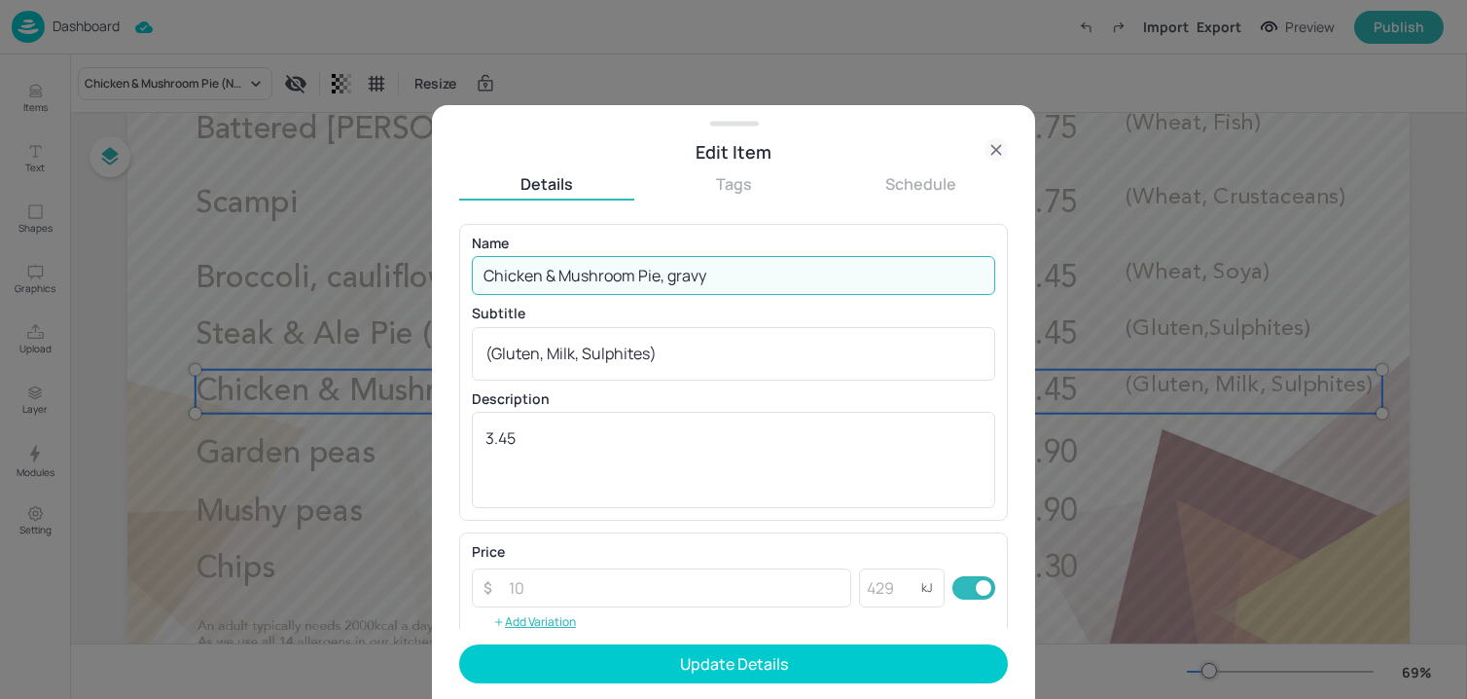
click at [650, 274] on input "Chicken & Mushroom Pie, gravy" at bounding box center [733, 275] width 523 height 39
click at [581, 283] on input "Chicken & Mushroom pie, gravy" at bounding box center [733, 275] width 523 height 39
type input "Chicken & mushroom pie, gravy"
click at [766, 359] on textarea "(Gluten, Milk, Sulphites)" at bounding box center [733, 352] width 496 height 21
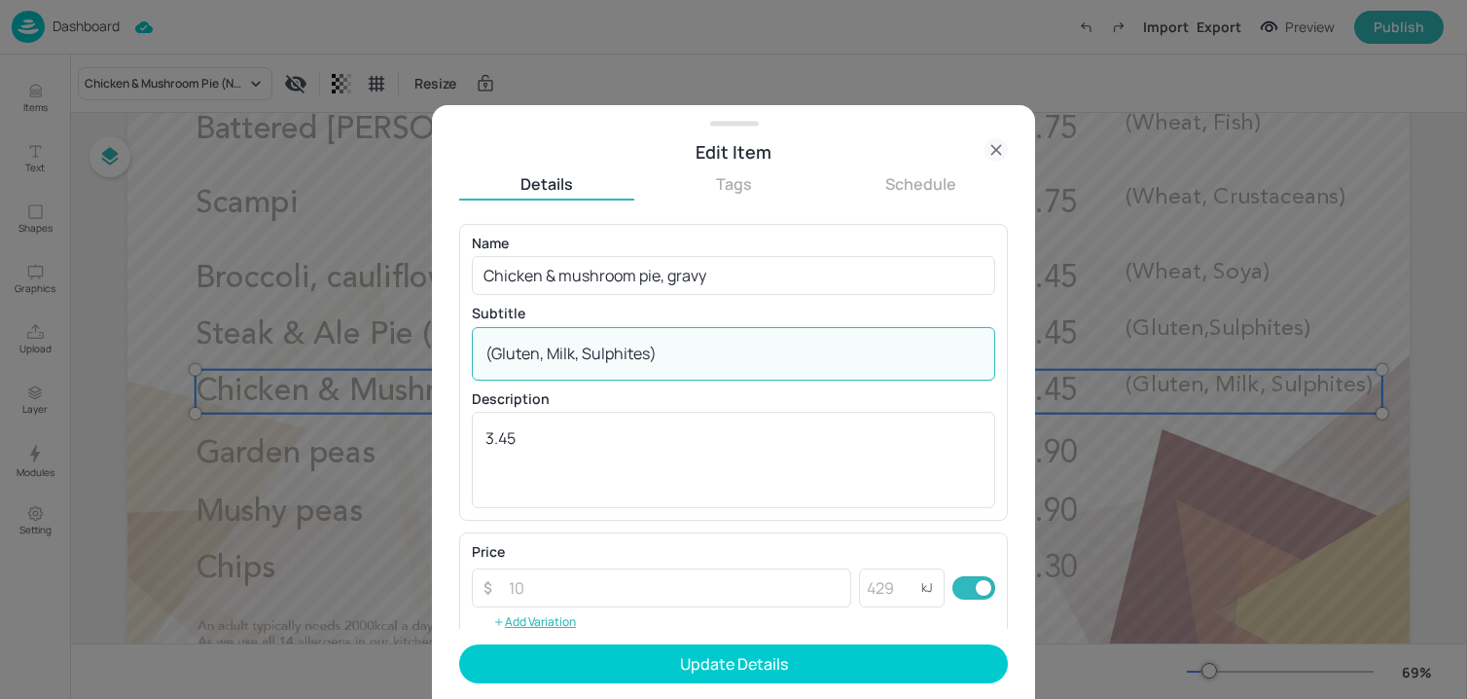
click at [766, 359] on textarea "(Gluten, Milk, Sulphites)" at bounding box center [733, 352] width 496 height 21
paste textarea "Wheat, Soya, Milk, Sulphites)"
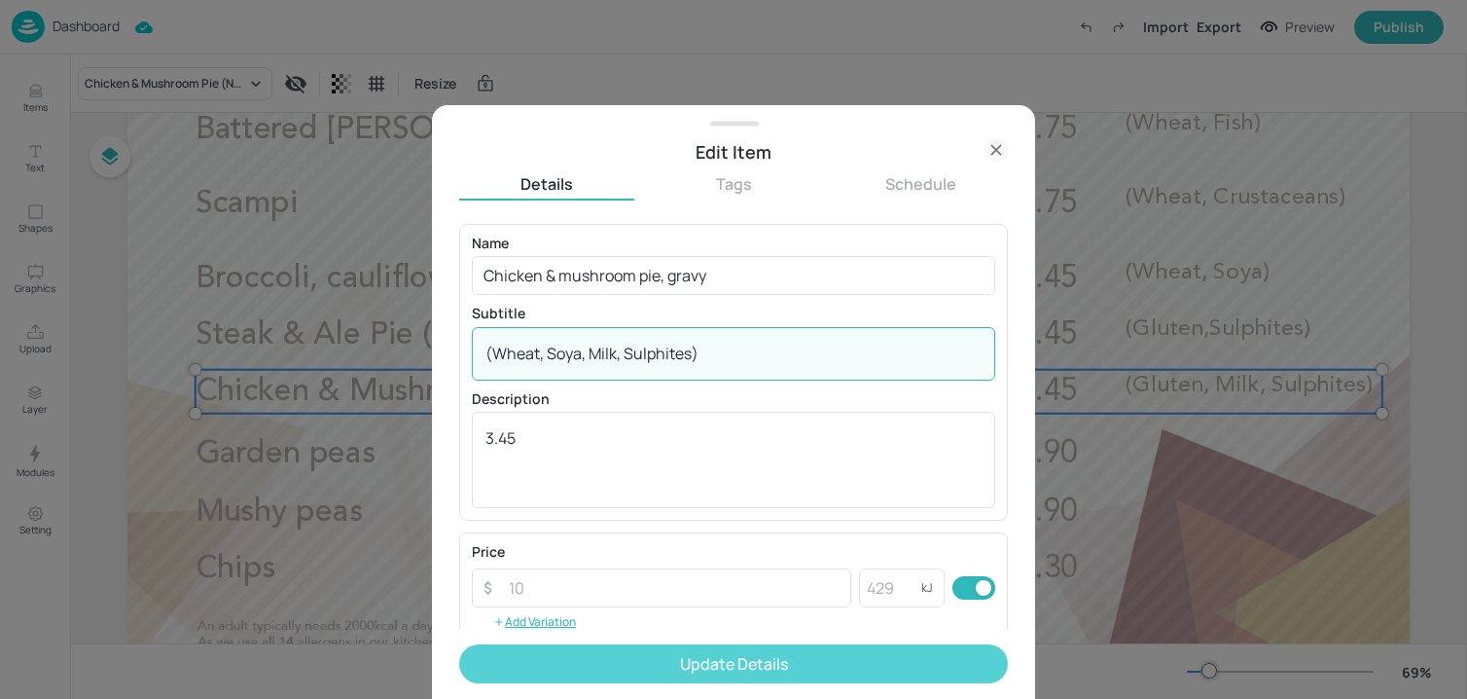
type textarea "(Wheat, Soya, Milk, Sulphites)"
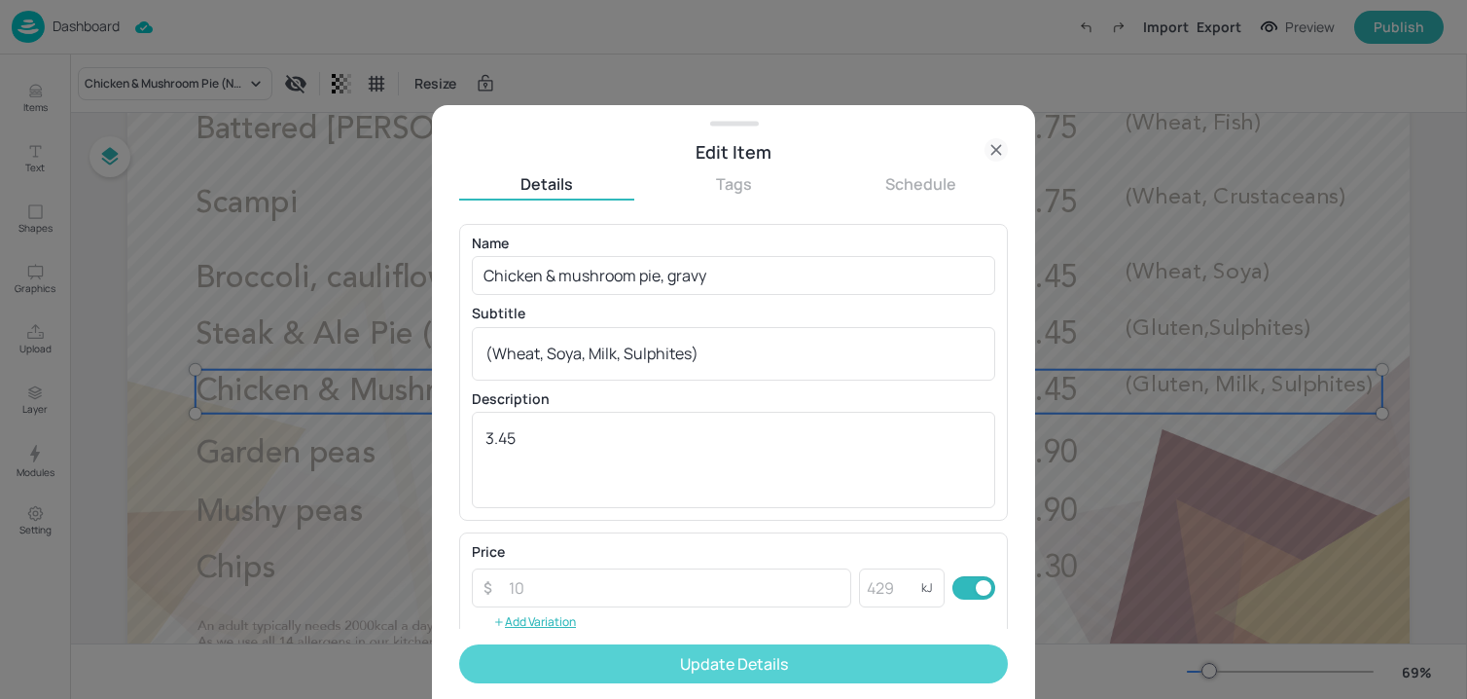
click at [637, 669] on button "Update Details" at bounding box center [733, 663] width 549 height 39
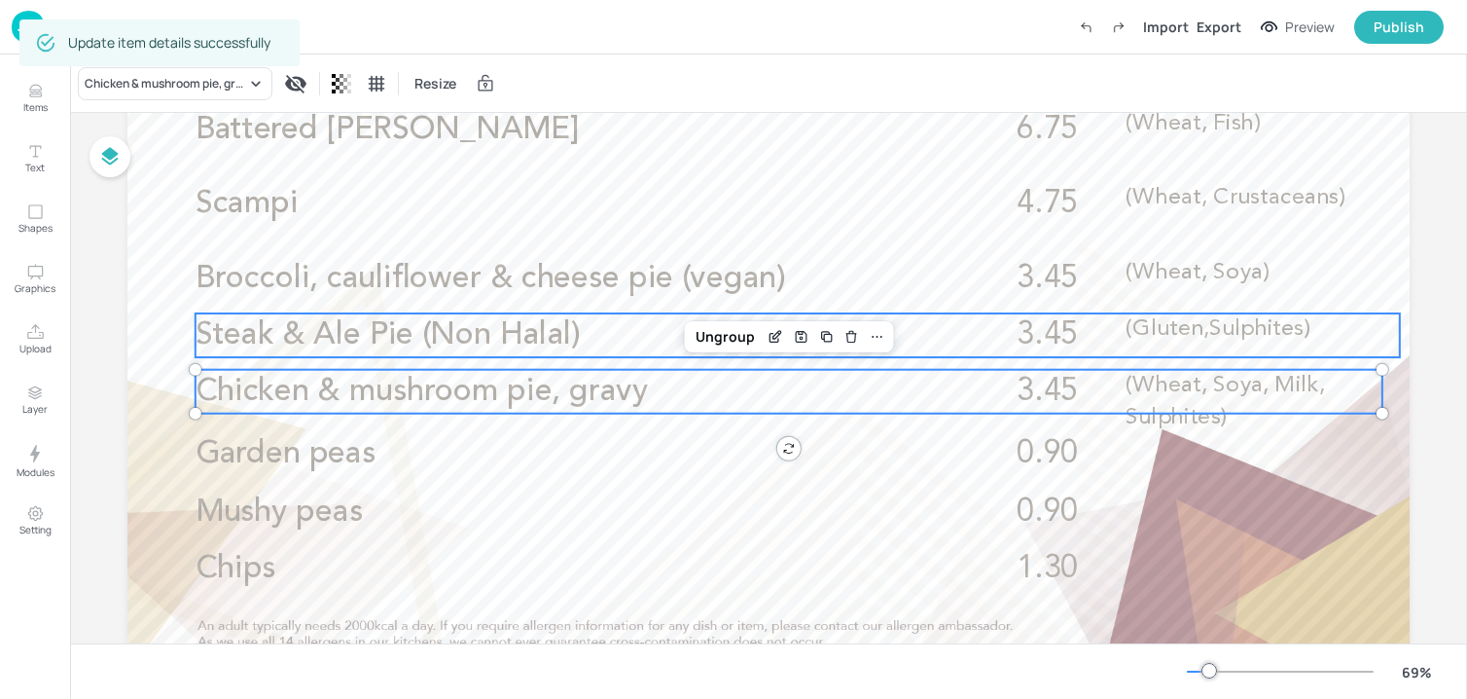
click at [437, 340] on span "Steak & Ale Pie (Non Halal)" at bounding box center [388, 334] width 384 height 31
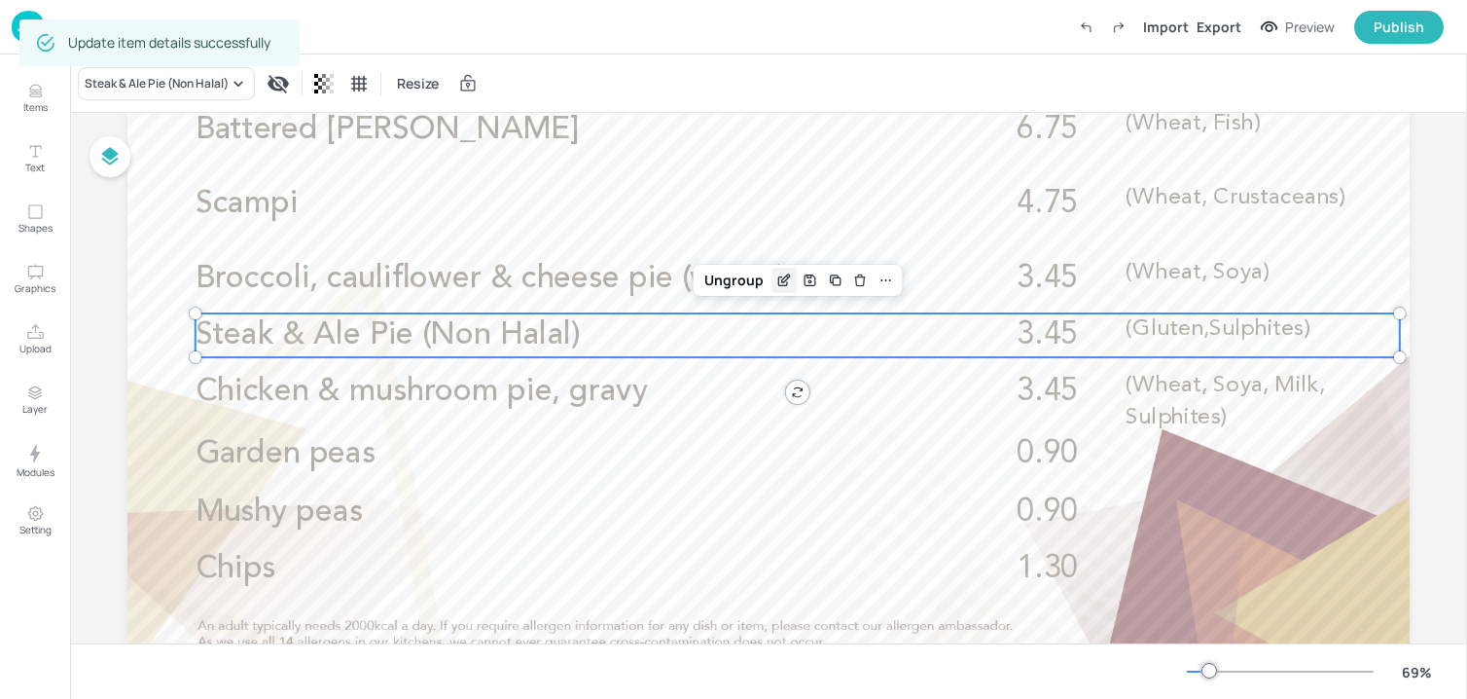
click at [779, 281] on icon "Edit Item" at bounding box center [783, 281] width 9 height 9
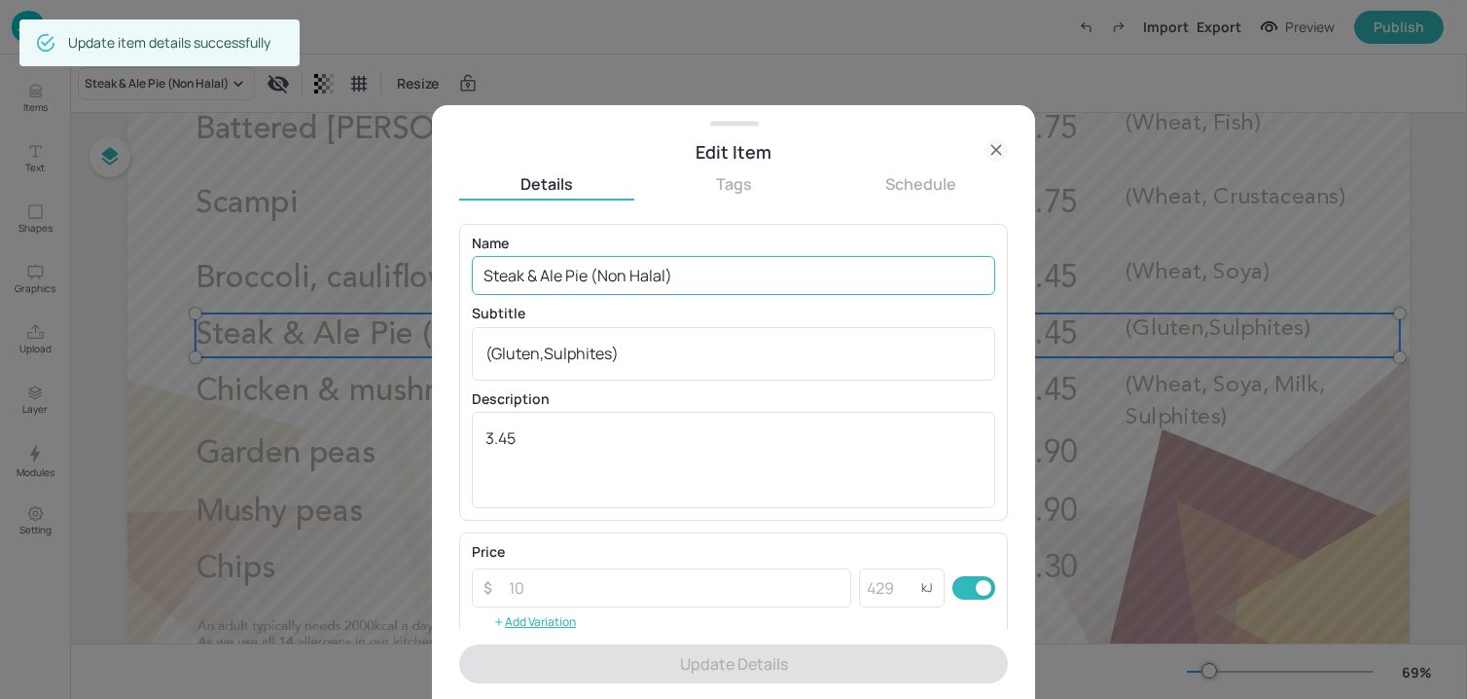
click at [650, 270] on input "Steak & Ale Pie (Non Halal)" at bounding box center [733, 275] width 523 height 39
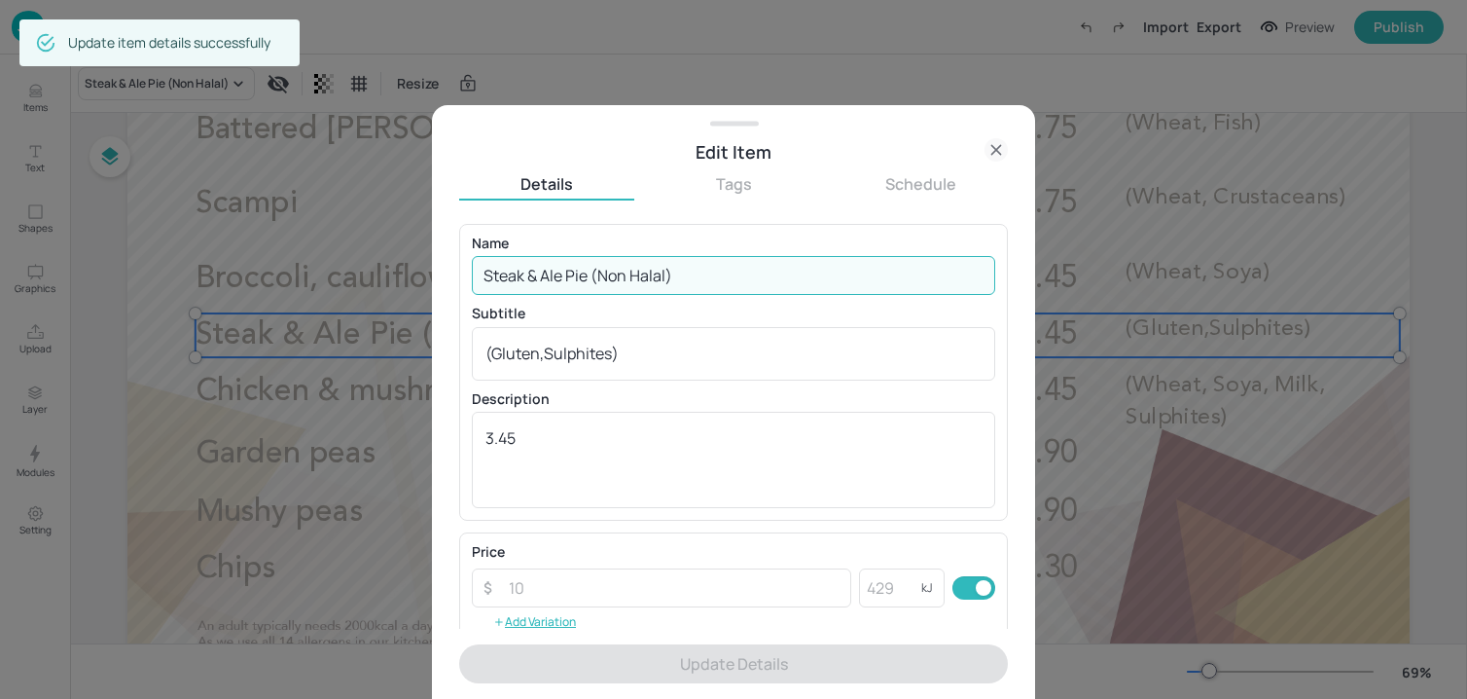
click at [650, 270] on input "Steak & Ale Pie (Non Halal)" at bounding box center [733, 275] width 523 height 39
paste input ", Harvey’s ale & mushroom pie, gravy (Wheat, Barley, Soya, Sulphites"
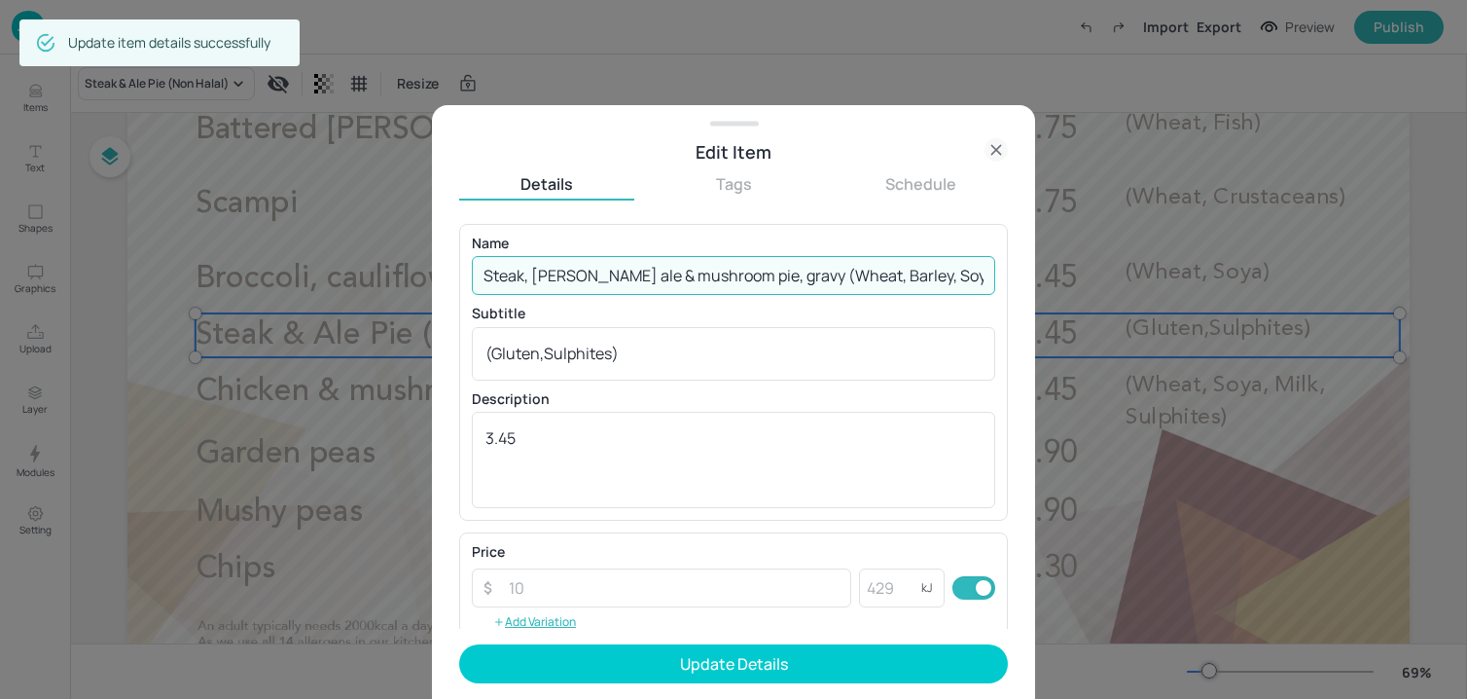
scroll to position [0, 34]
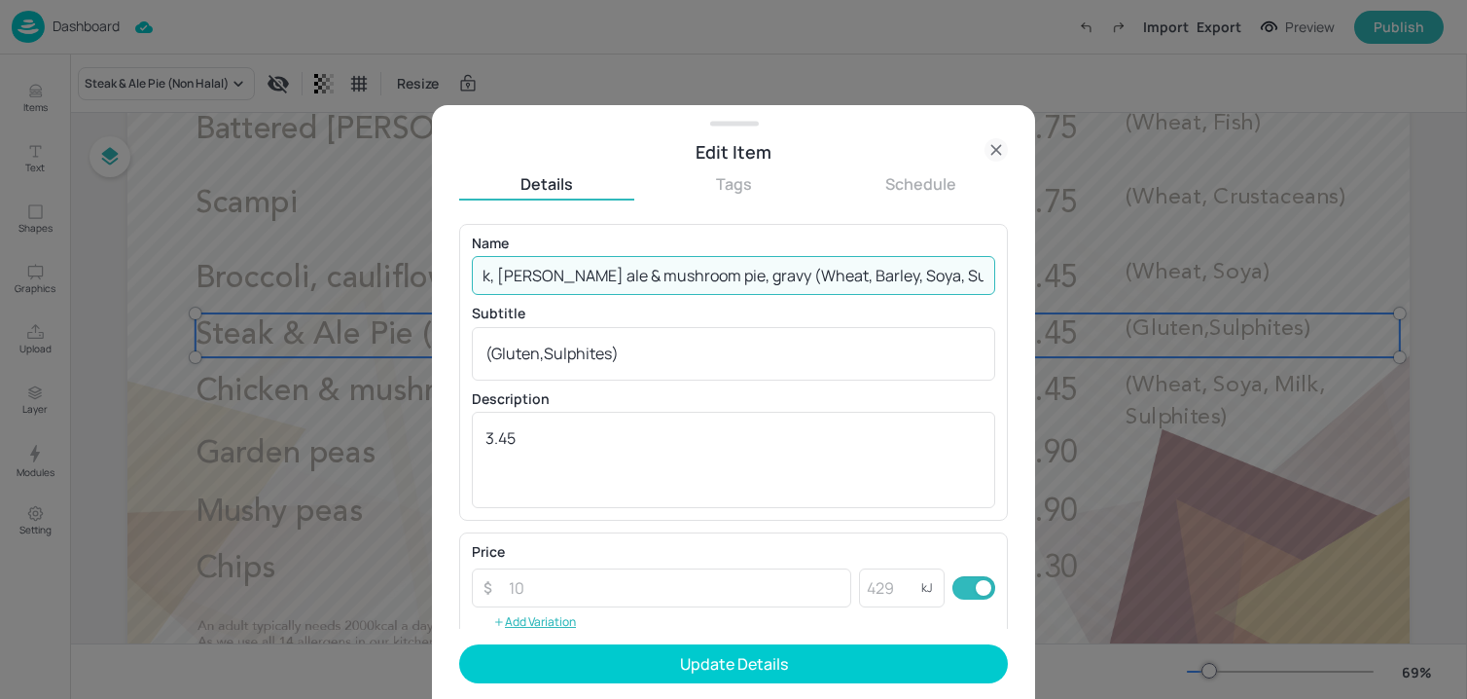
drag, startPoint x: 750, startPoint y: 273, endPoint x: 1049, endPoint y: 272, distance: 298.7
click at [1049, 272] on div "Edit Item Details Tags Schedule Name Steak, Harvey’s ale & mushroom pie, gravy …" at bounding box center [733, 349] width 1467 height 699
type input "Steak, Harvey’s ale & mushroom pie, gravy"
click at [634, 374] on div "(Gluten,Sulphites) x ​" at bounding box center [733, 354] width 523 height 54
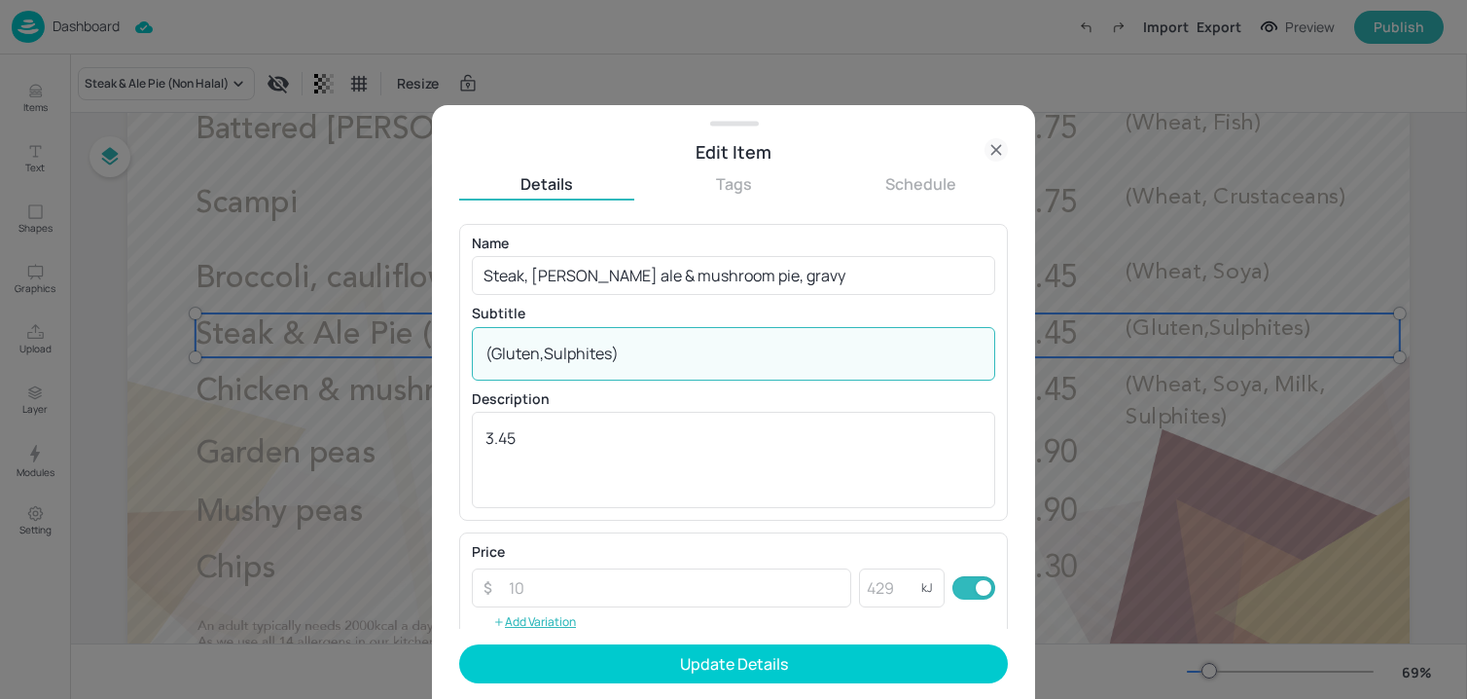
click at [634, 374] on div "(Gluten,Sulphites) x ​" at bounding box center [733, 354] width 523 height 54
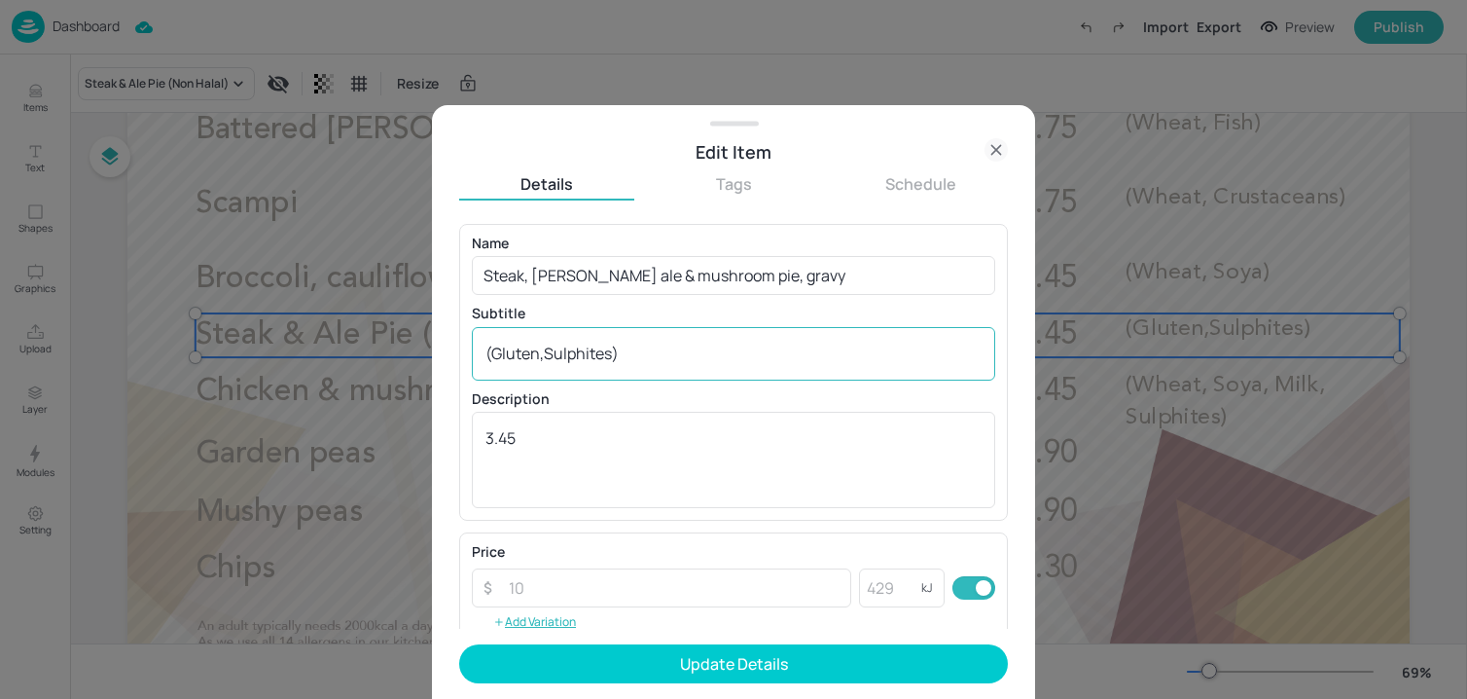
click at [634, 374] on div "(Gluten,Sulphites) x ​" at bounding box center [733, 354] width 523 height 54
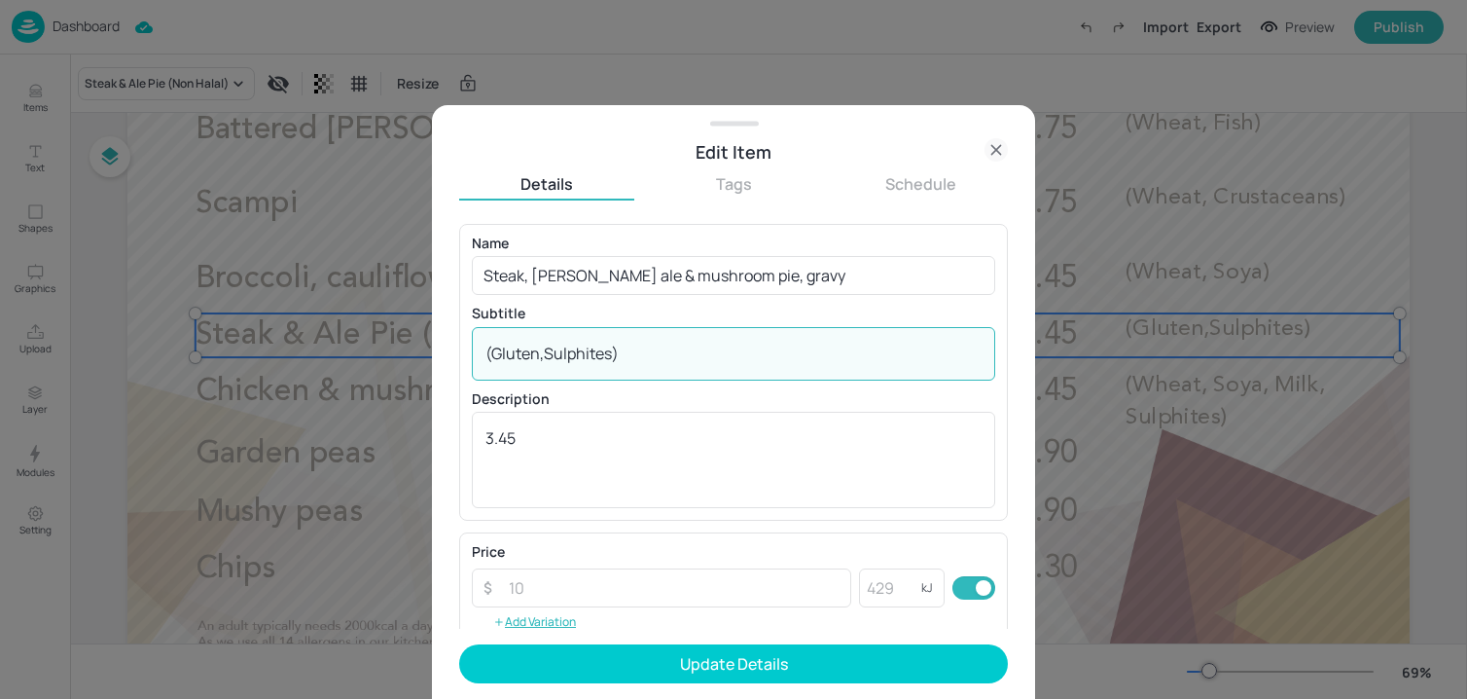
click at [634, 361] on textarea "(Gluten,Sulphites)" at bounding box center [733, 352] width 496 height 21
paste textarea "Wheat, Barley, Soya, Sulphites)"
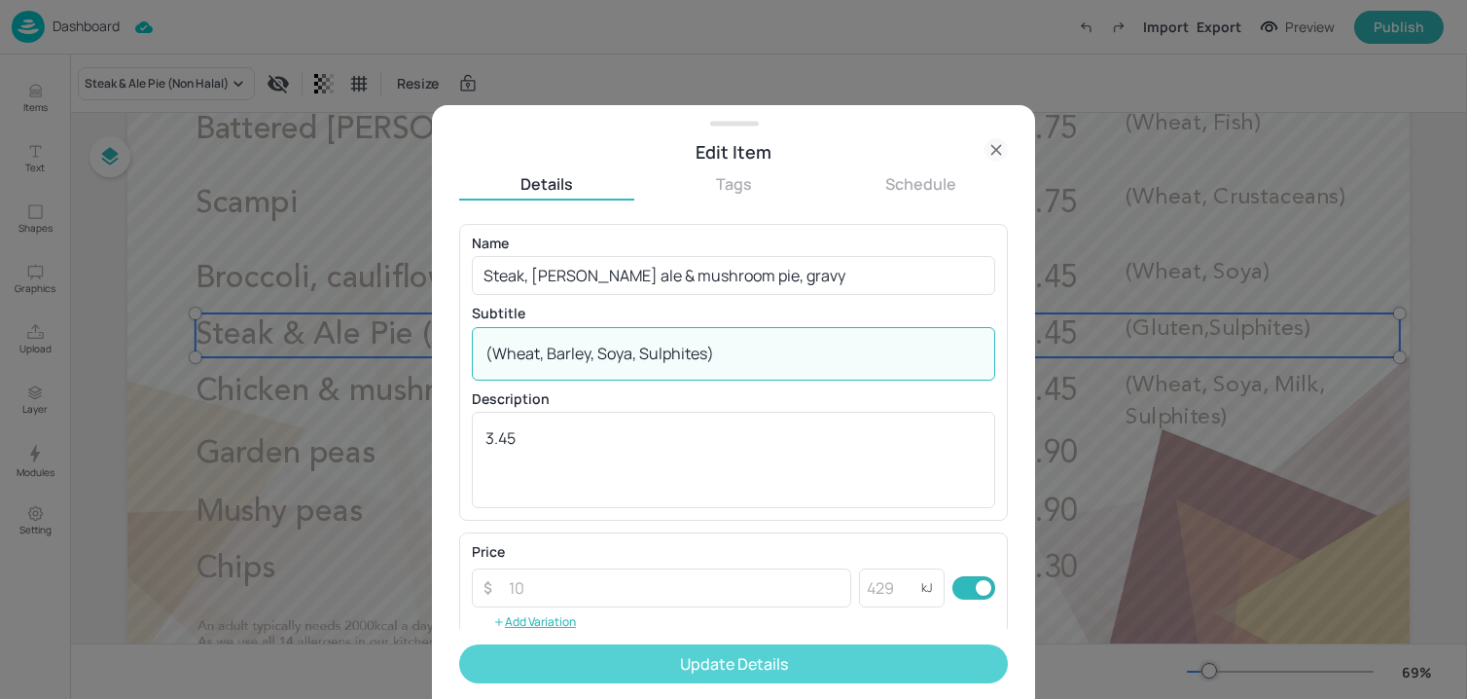
type textarea "(Wheat, Barley, Soya, Sulphites)"
click at [628, 663] on button "Update Details" at bounding box center [733, 663] width 549 height 39
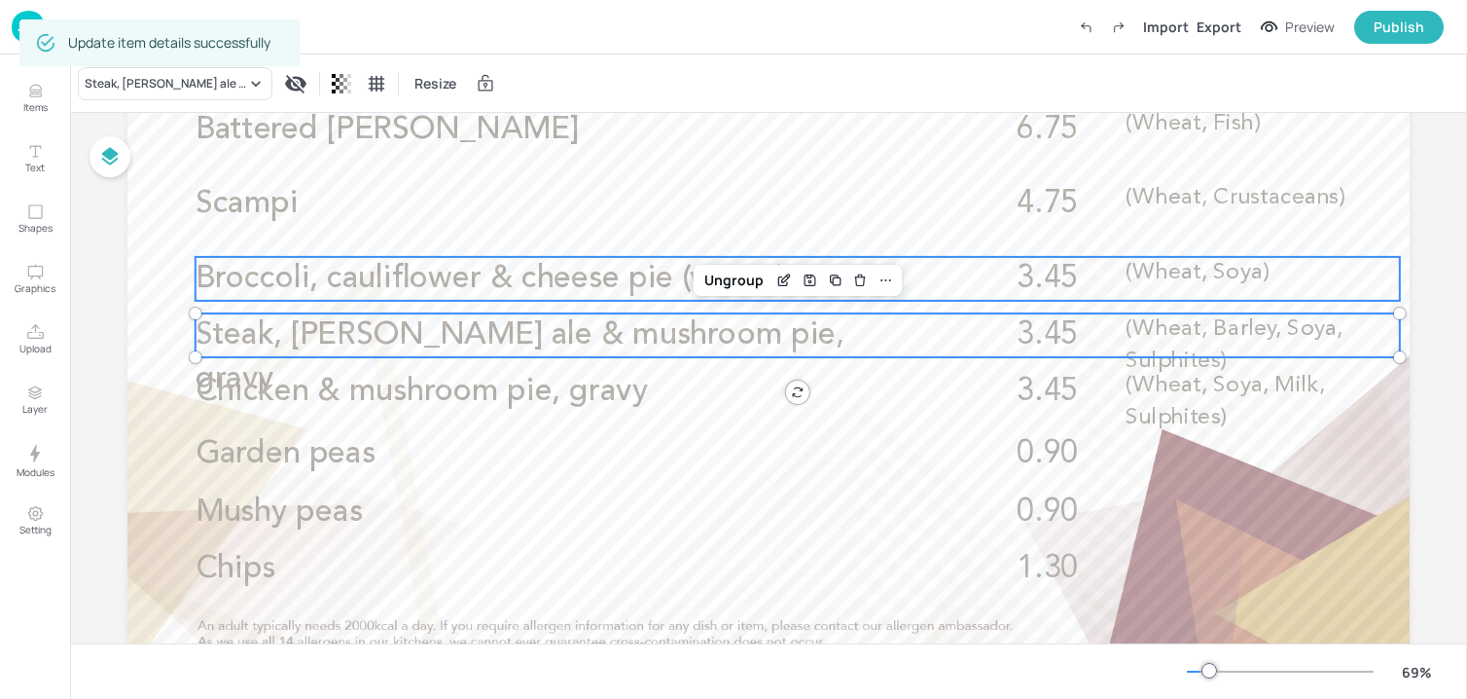
click at [1343, 268] on p "(Wheat, Soya)" at bounding box center [1262, 273] width 273 height 32
click at [1283, 334] on span "(Wheat, Barley, Soya, Sulphites)" at bounding box center [1234, 344] width 217 height 54
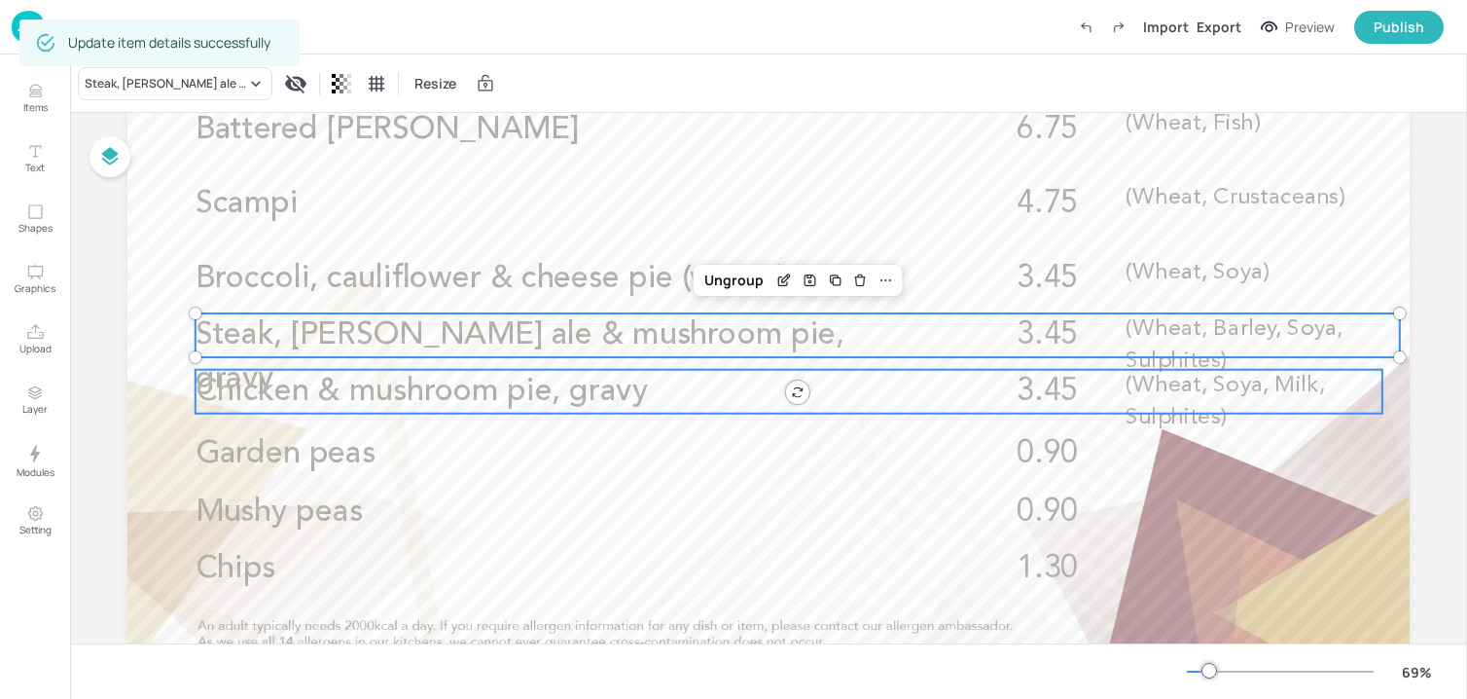
click at [1239, 403] on p "(Wheat, Soya, Milk, Sulphites)" at bounding box center [1254, 401] width 256 height 63
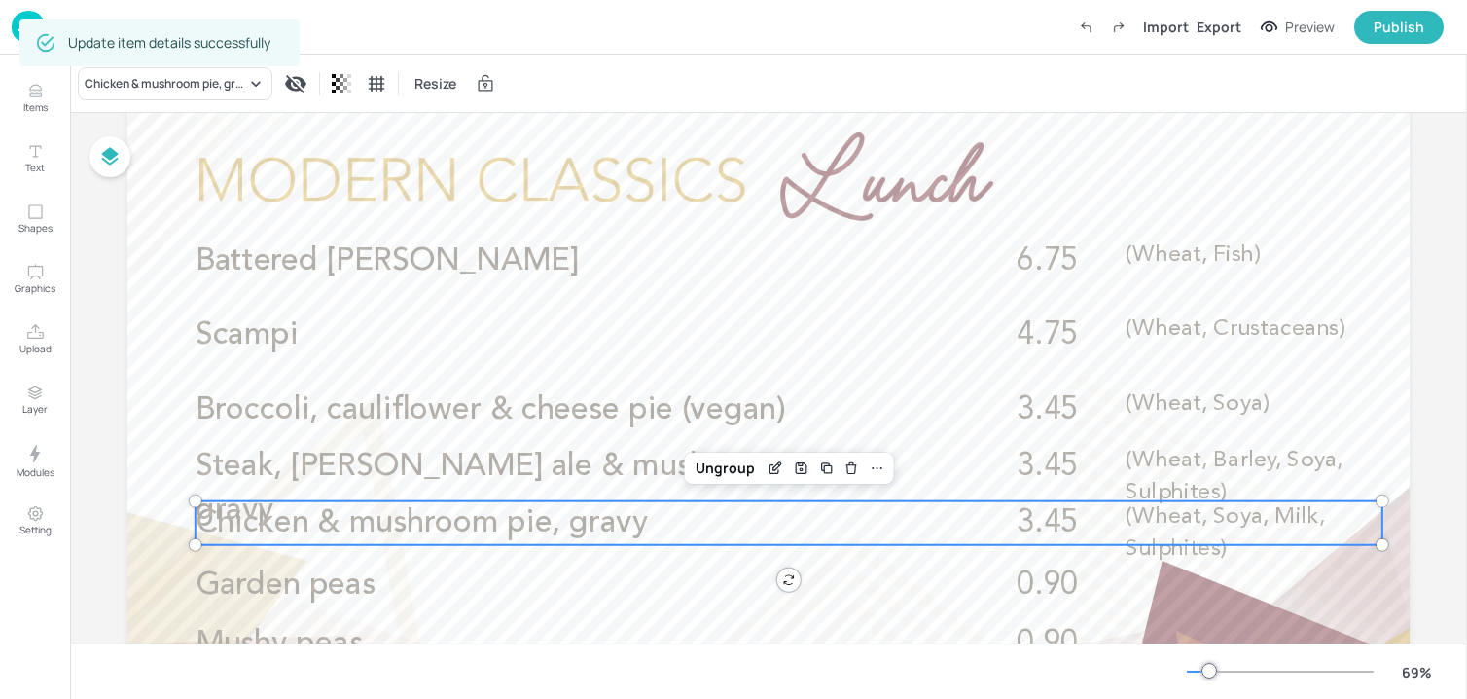
scroll to position [54, 0]
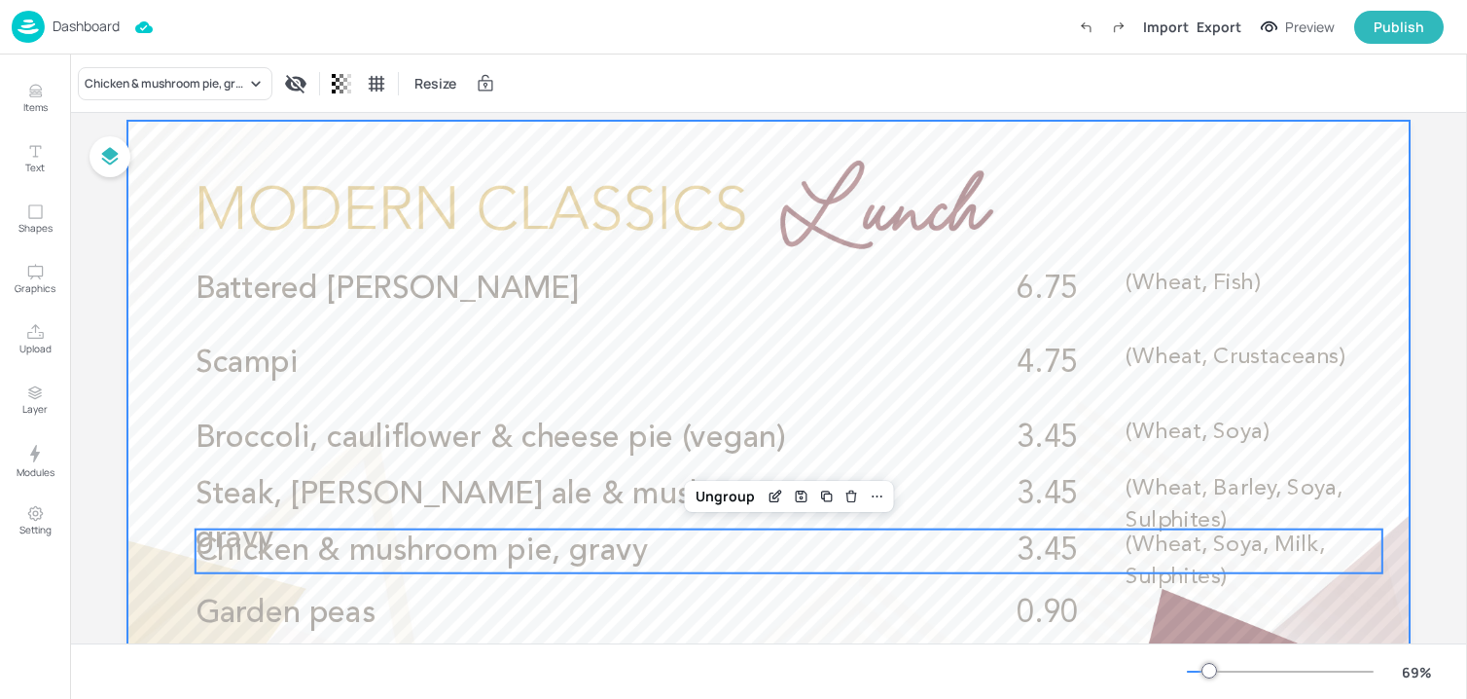
click at [631, 193] on div at bounding box center [768, 481] width 1282 height 721
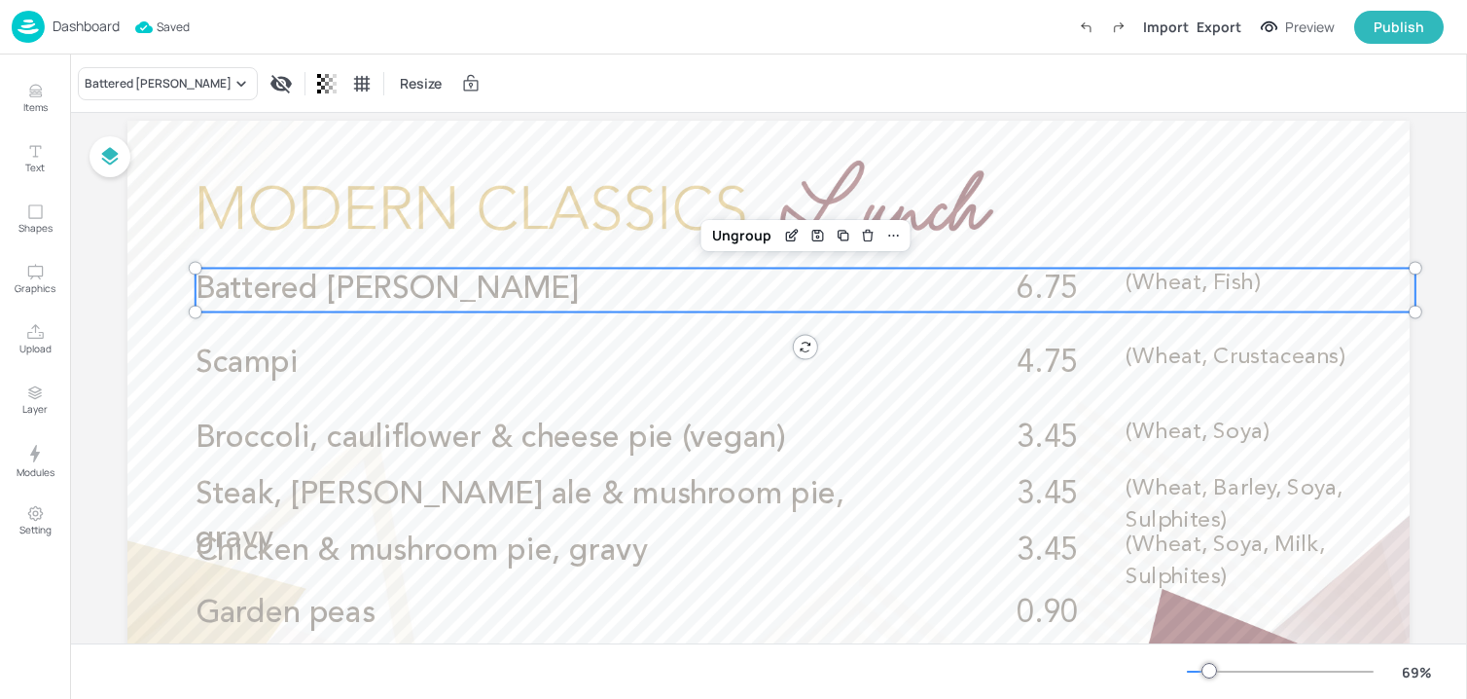
click at [597, 297] on p "Battered haddock" at bounding box center [559, 291] width 726 height 44
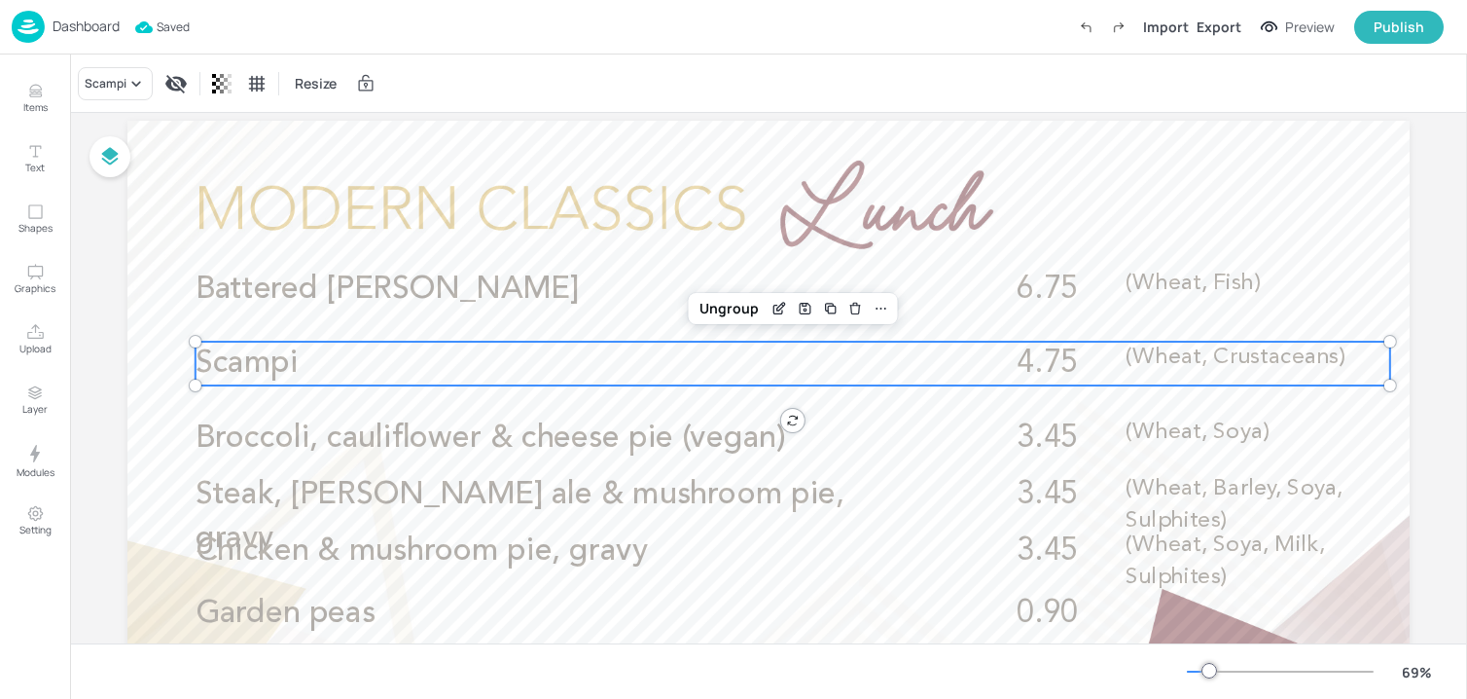
click at [574, 350] on p "Scampi" at bounding box center [559, 363] width 726 height 44
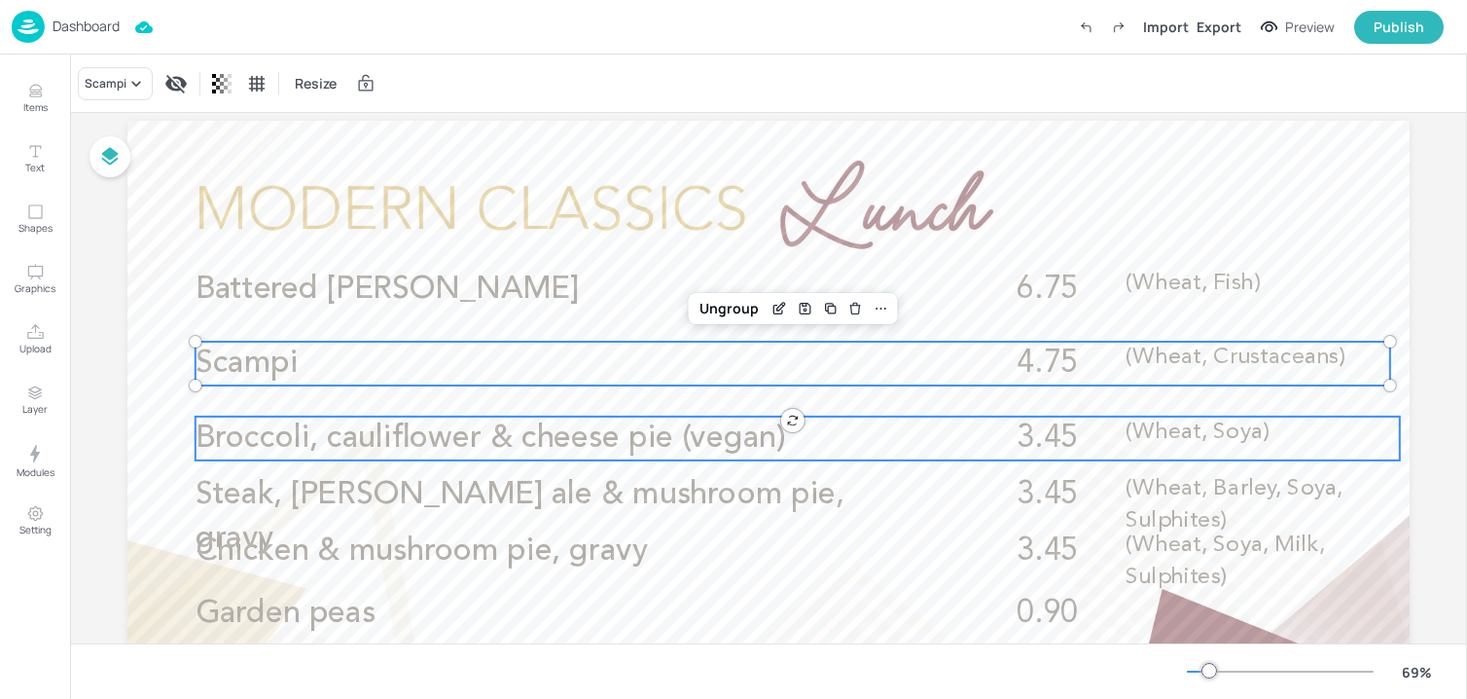
click at [564, 426] on span "Broccoli, cauliflower & cheese pie (vegan)" at bounding box center [491, 437] width 590 height 31
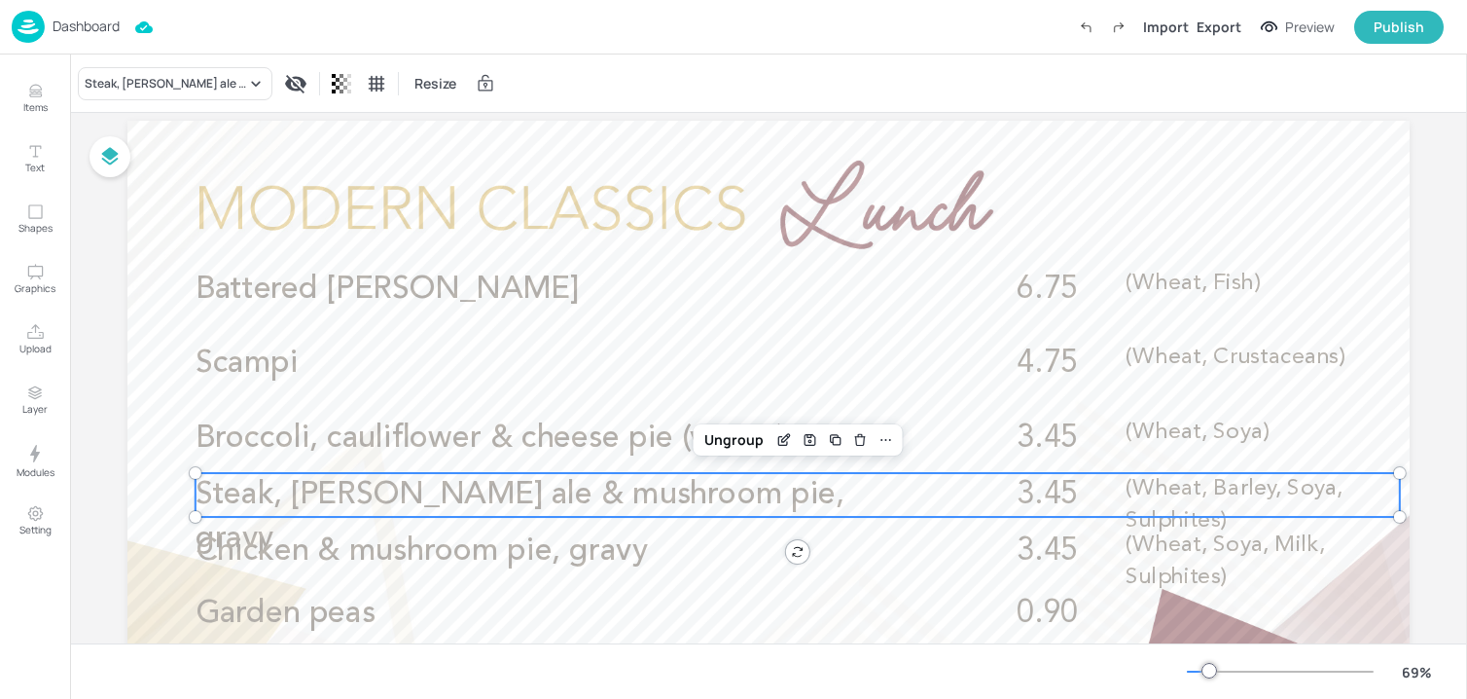
click at [576, 494] on span "Steak, Harvey’s ale & mushroom pie, gravy" at bounding box center [520, 516] width 649 height 75
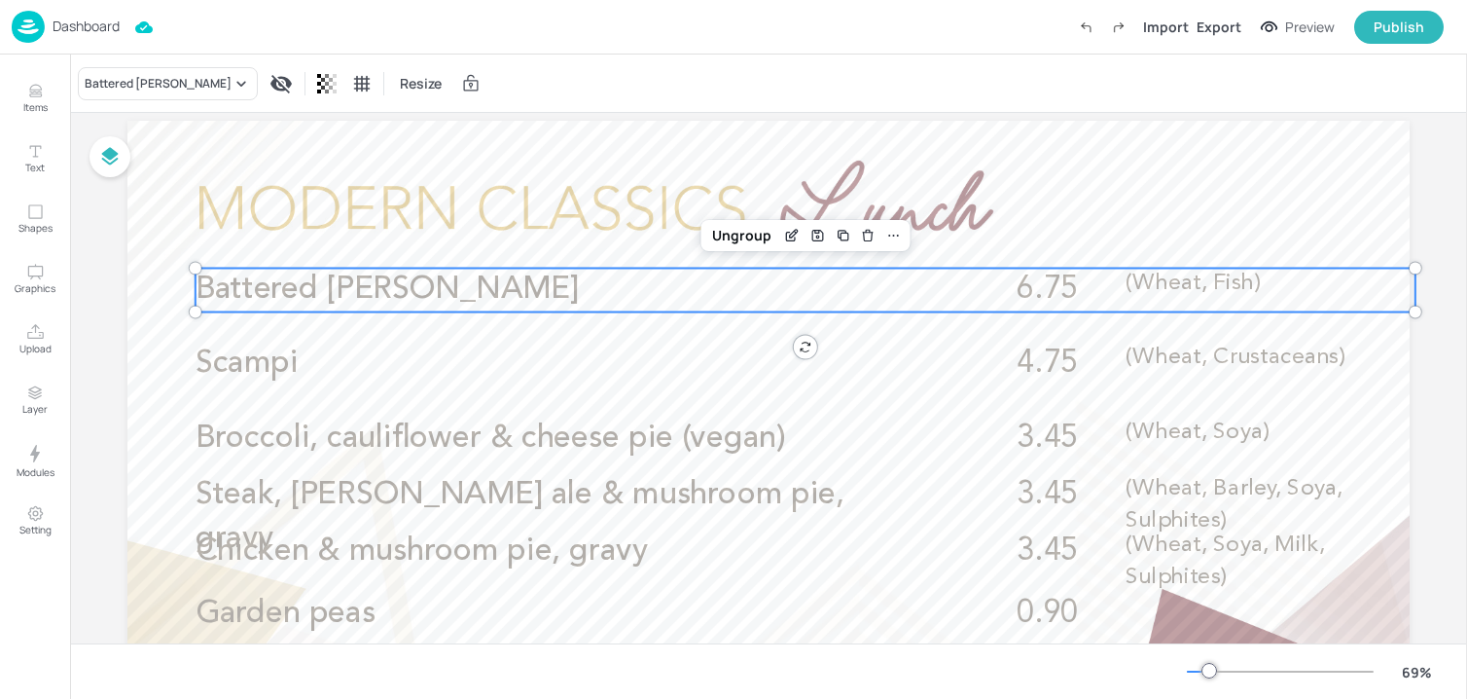
click at [577, 303] on p "Battered haddock" at bounding box center [559, 291] width 726 height 44
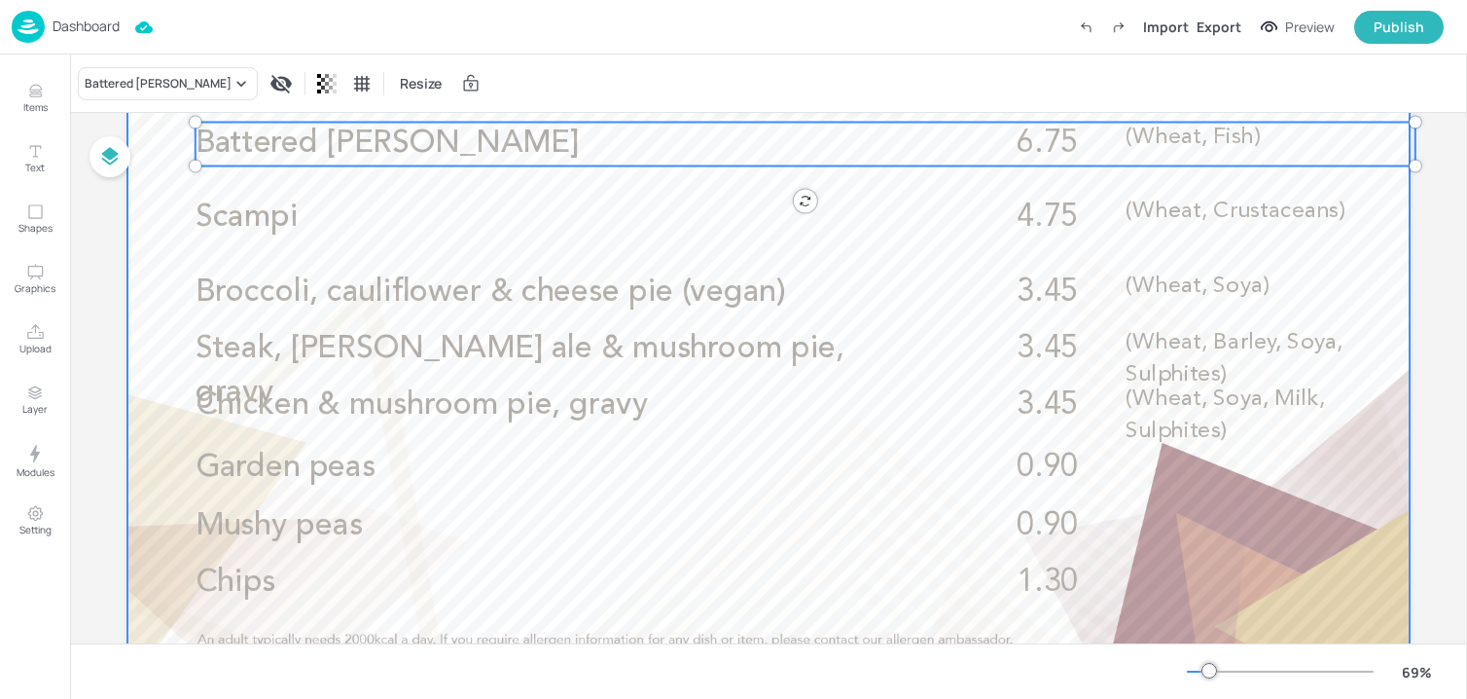
scroll to position [193, 0]
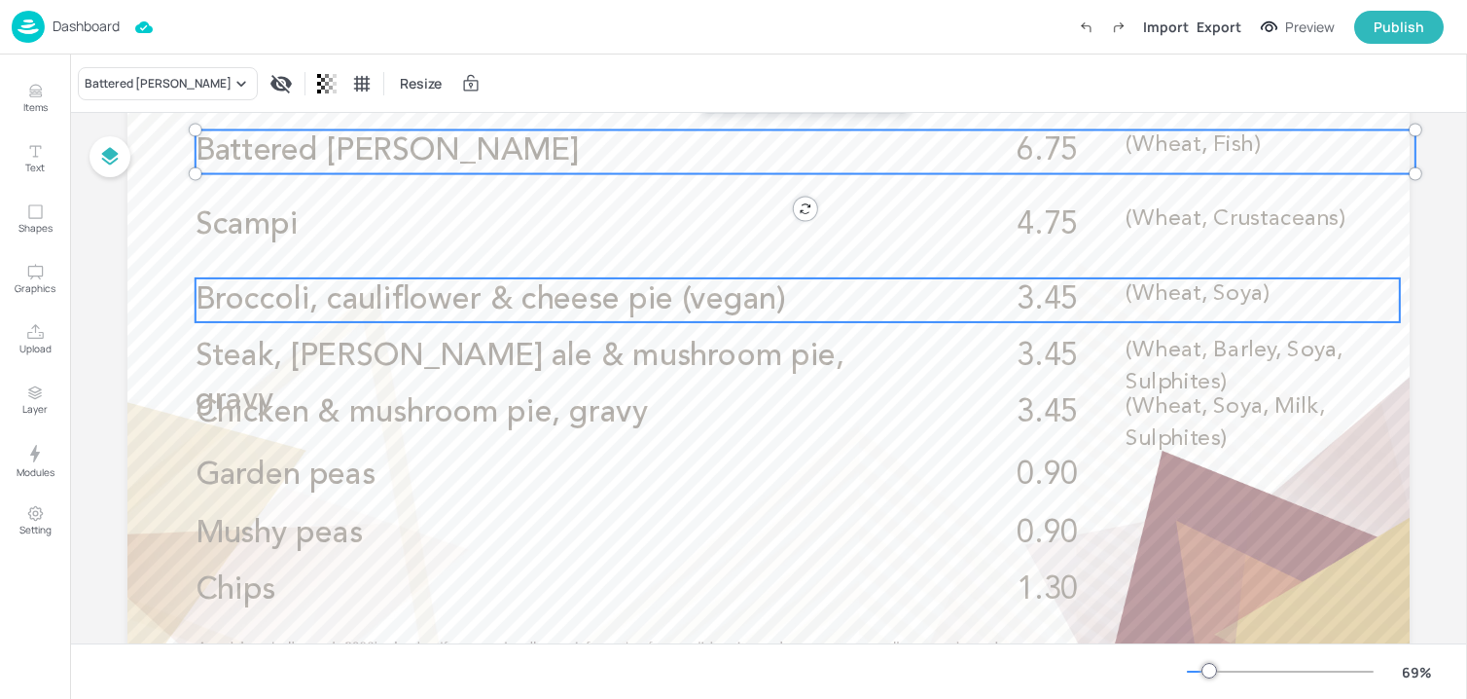
click at [616, 300] on span "Broccoli, cauliflower & cheese pie (vegan)" at bounding box center [491, 299] width 590 height 31
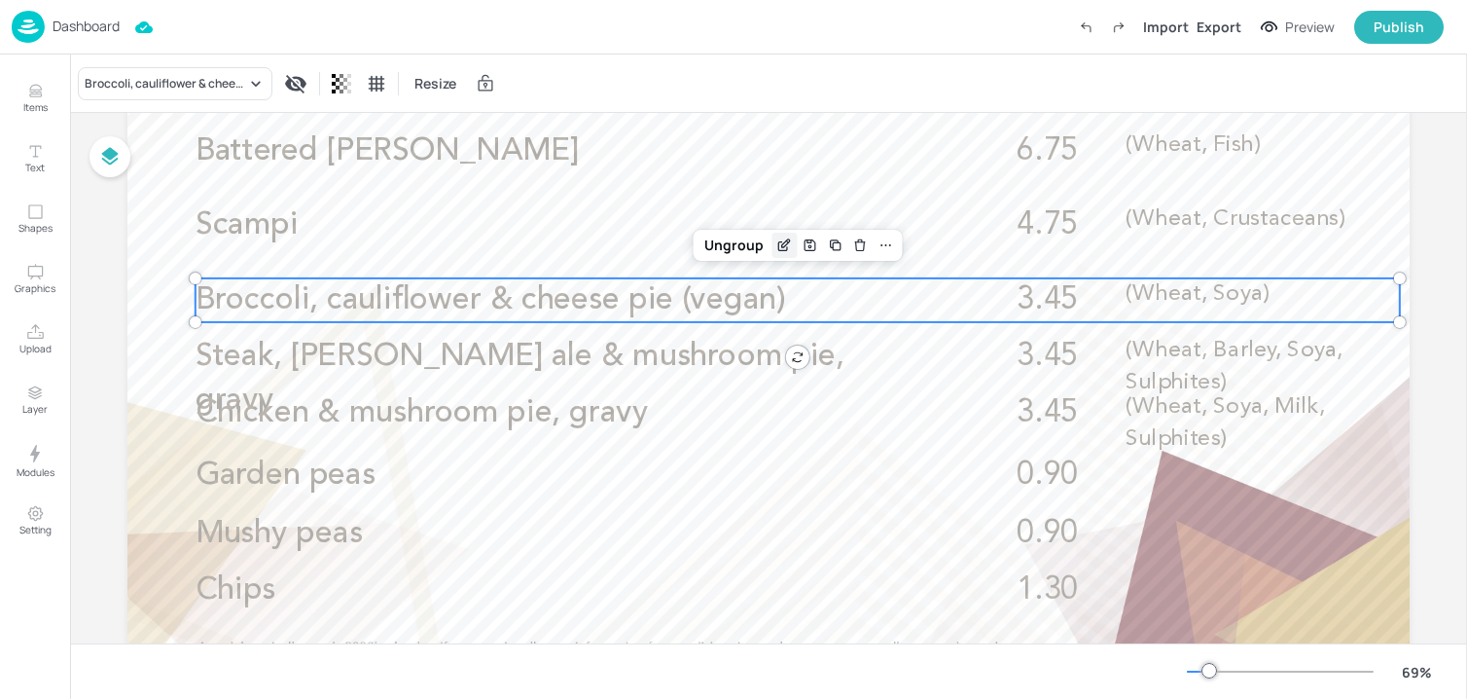
click at [778, 238] on icon "Edit Item" at bounding box center [784, 245] width 17 height 16
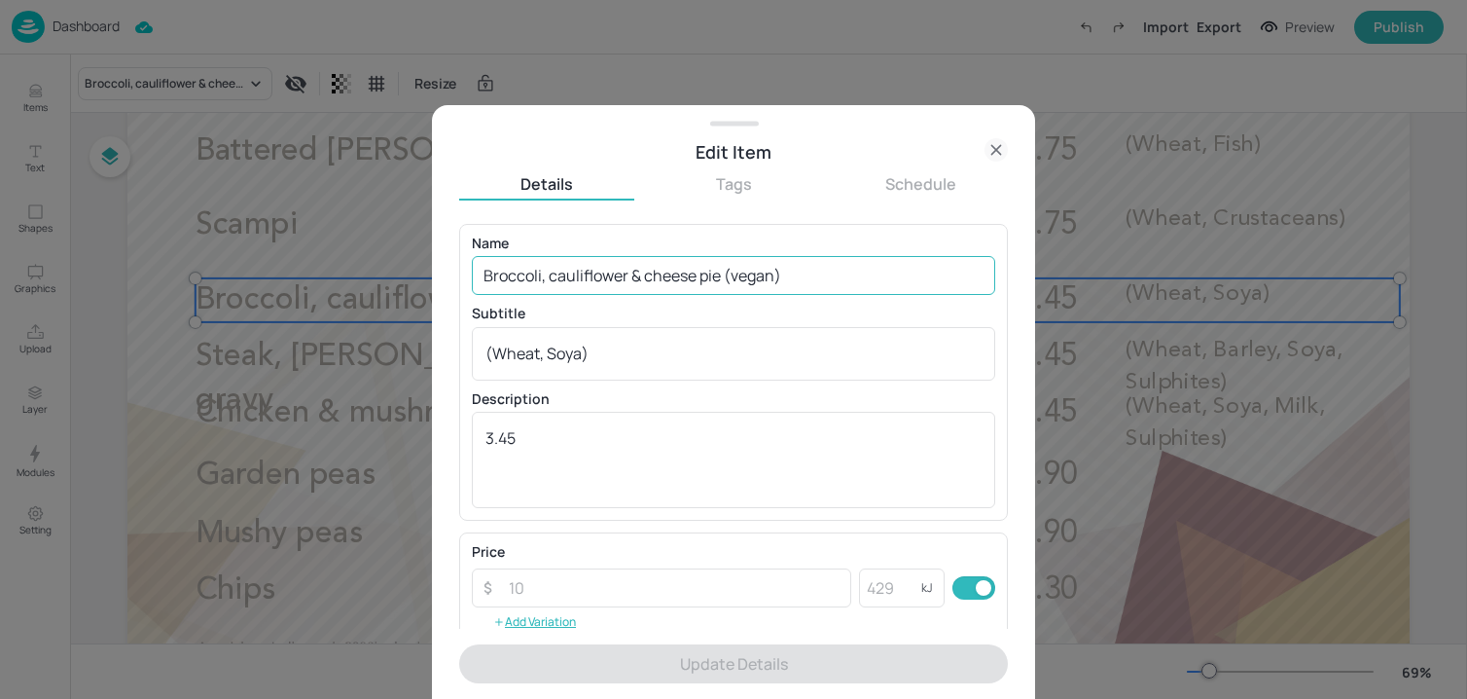
click at [706, 263] on input "Broccoli, cauliflower & cheese pie (vegan)" at bounding box center [733, 275] width 523 height 39
paste input ", gravy (Wheat, Soya, Sulphites)"
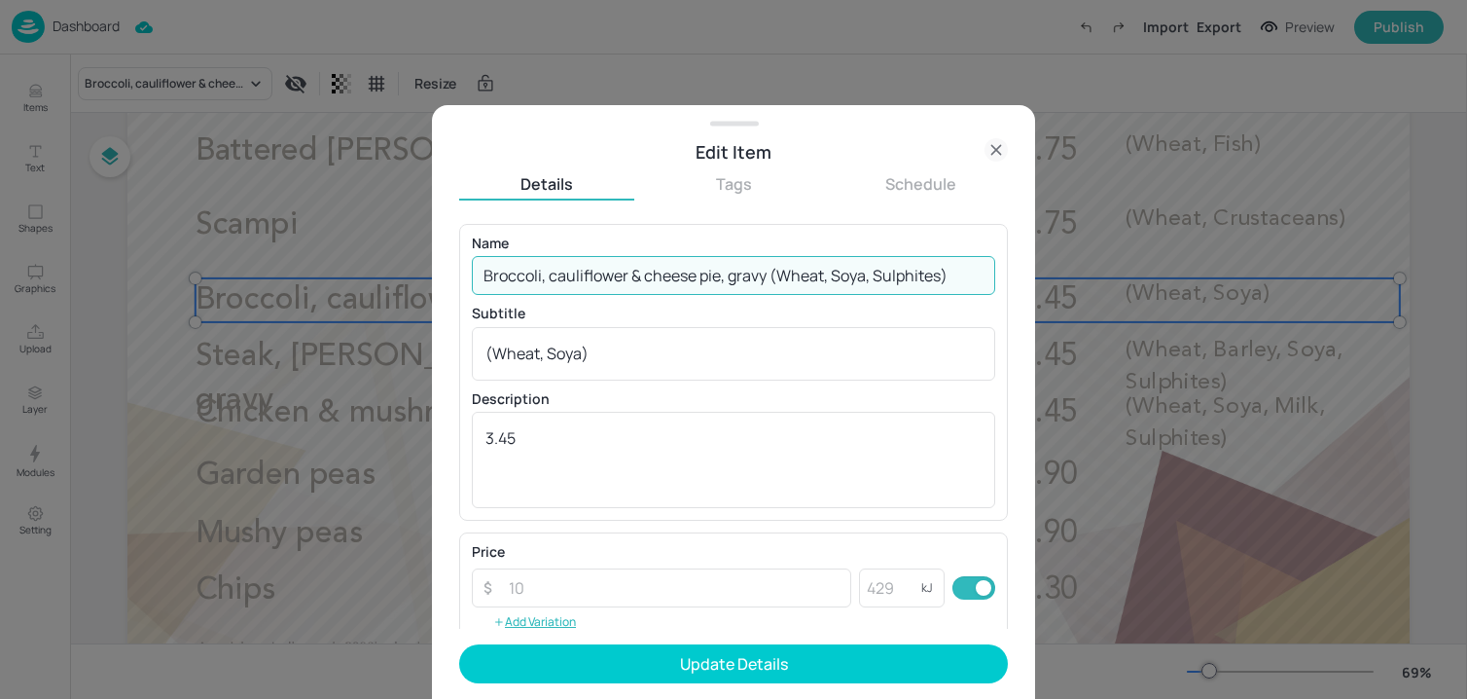
click at [746, 279] on input "Broccoli, cauliflower & cheese pie, gravy (Wheat, Soya, Sulphites)" at bounding box center [733, 275] width 523 height 39
drag, startPoint x: 726, startPoint y: 276, endPoint x: 1012, endPoint y: 278, distance: 286.0
click at [1012, 278] on div "Edit Item Details Tags Schedule Name Broccoli, cauliflower & cheese pie (Wheat,…" at bounding box center [733, 401] width 603 height 593
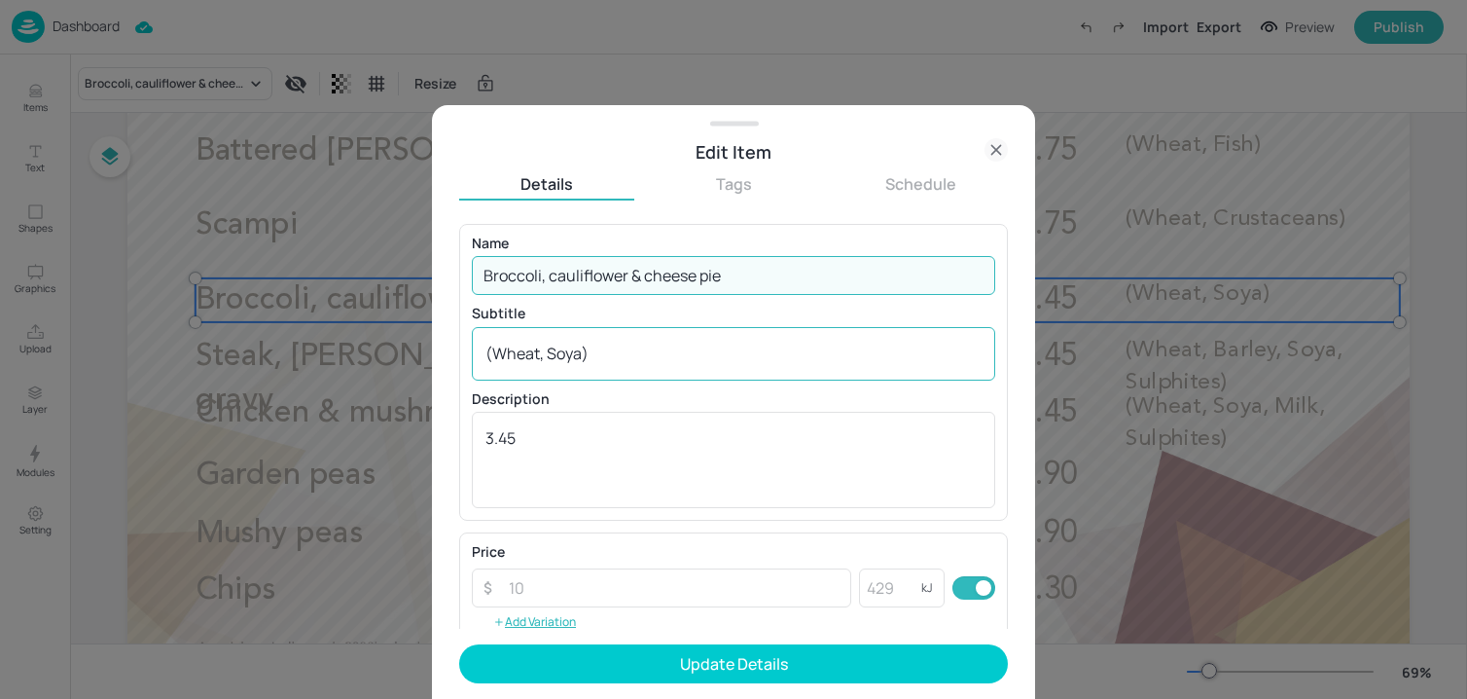
type input "Broccoli, cauliflower & cheese pie"
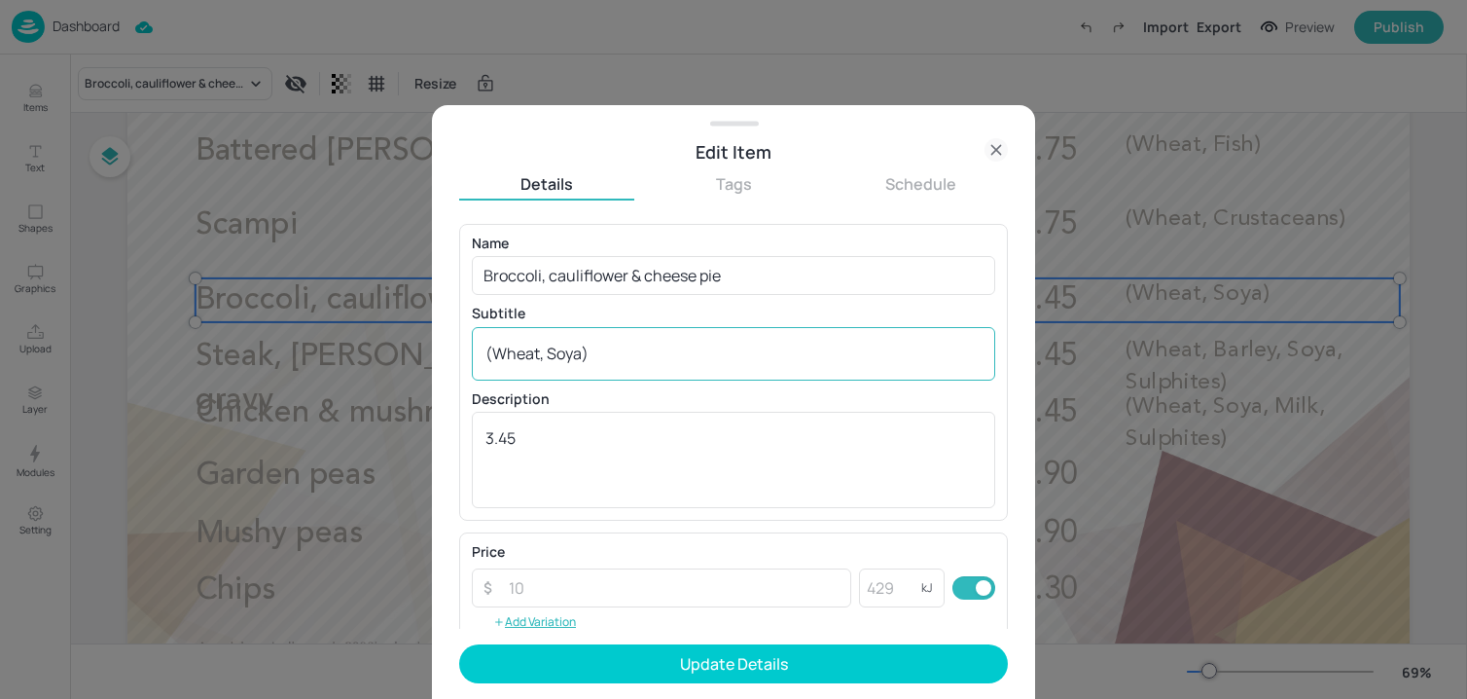
click at [595, 365] on div "(Wheat, Soya) x ​" at bounding box center [733, 354] width 523 height 54
paste textarea "(Wheat, Soya, Sulphites)"
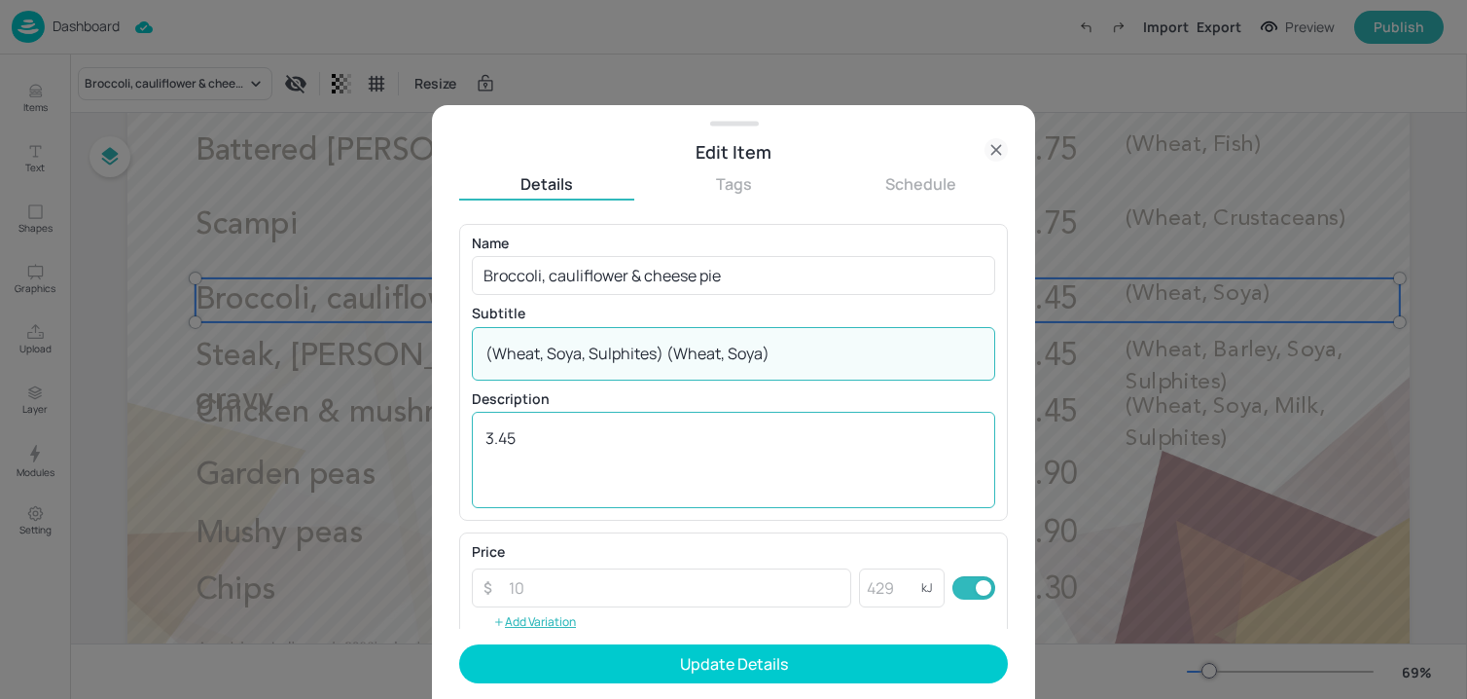
paste textarea
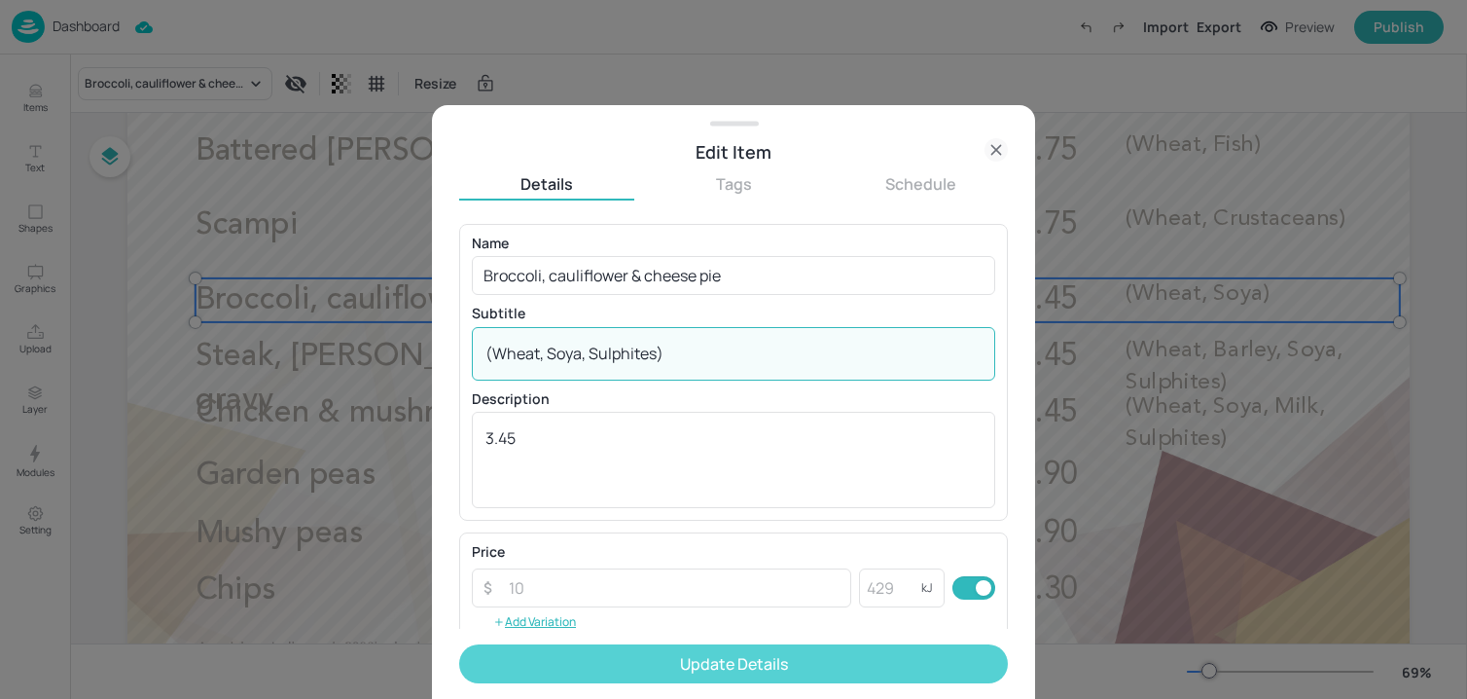
type textarea "(Wheat, Soya, Sulphites)"
click at [585, 660] on button "Update Details" at bounding box center [733, 663] width 549 height 39
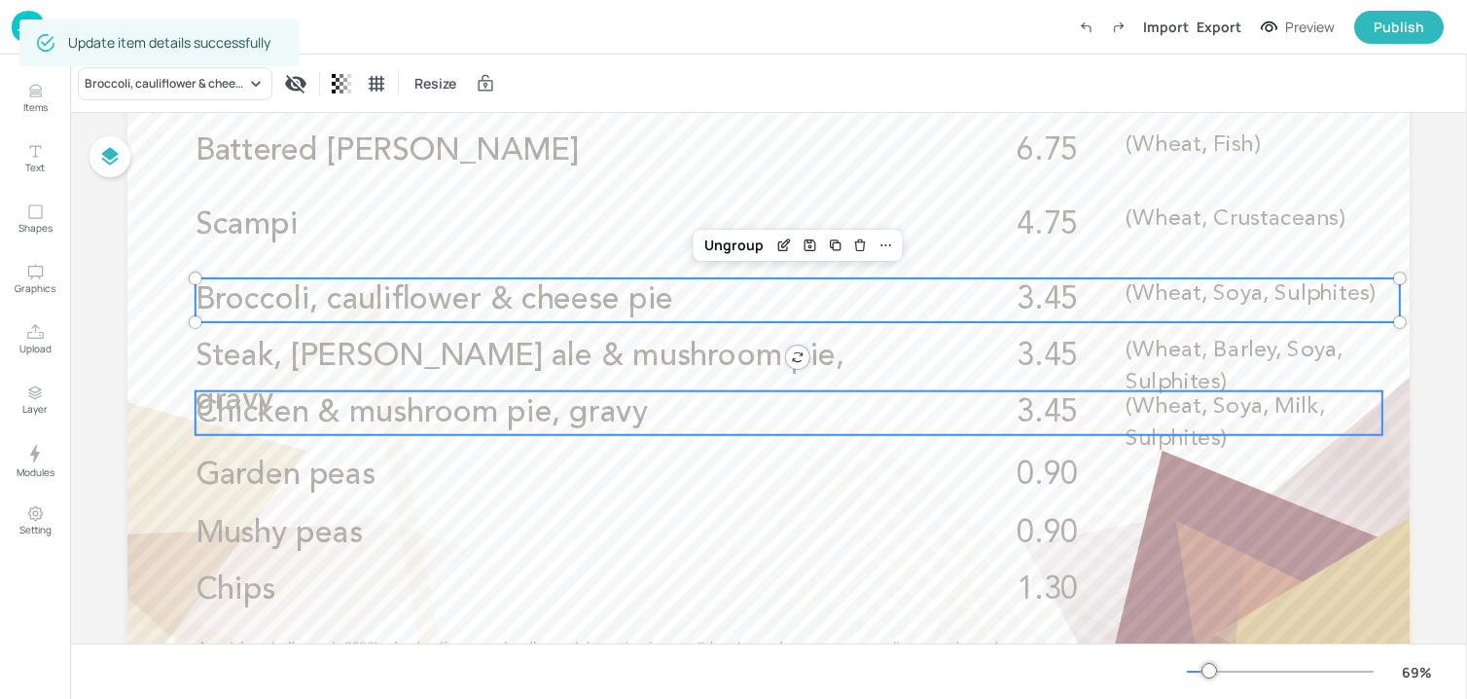
click at [350, 412] on span "Chicken & mushroom pie, gravy" at bounding box center [422, 412] width 452 height 31
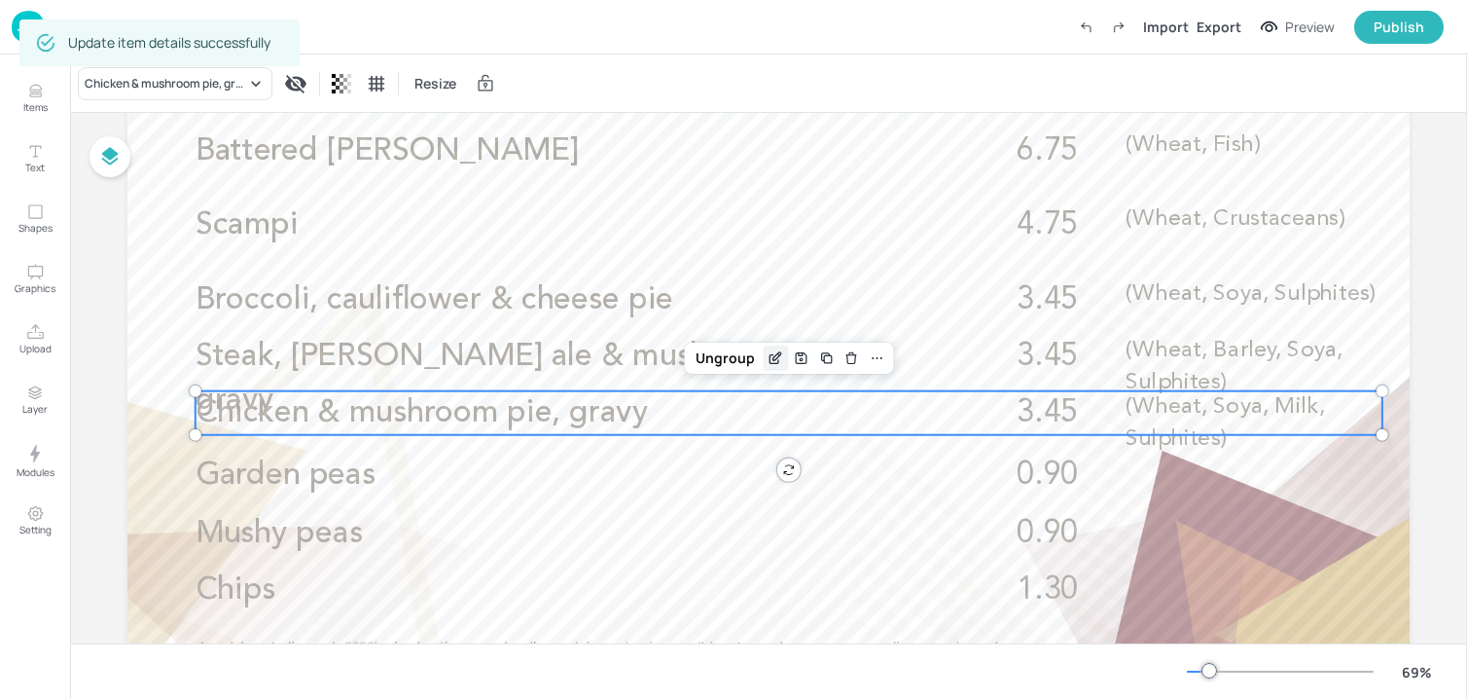
click at [771, 359] on icon "Edit Item" at bounding box center [775, 358] width 9 height 9
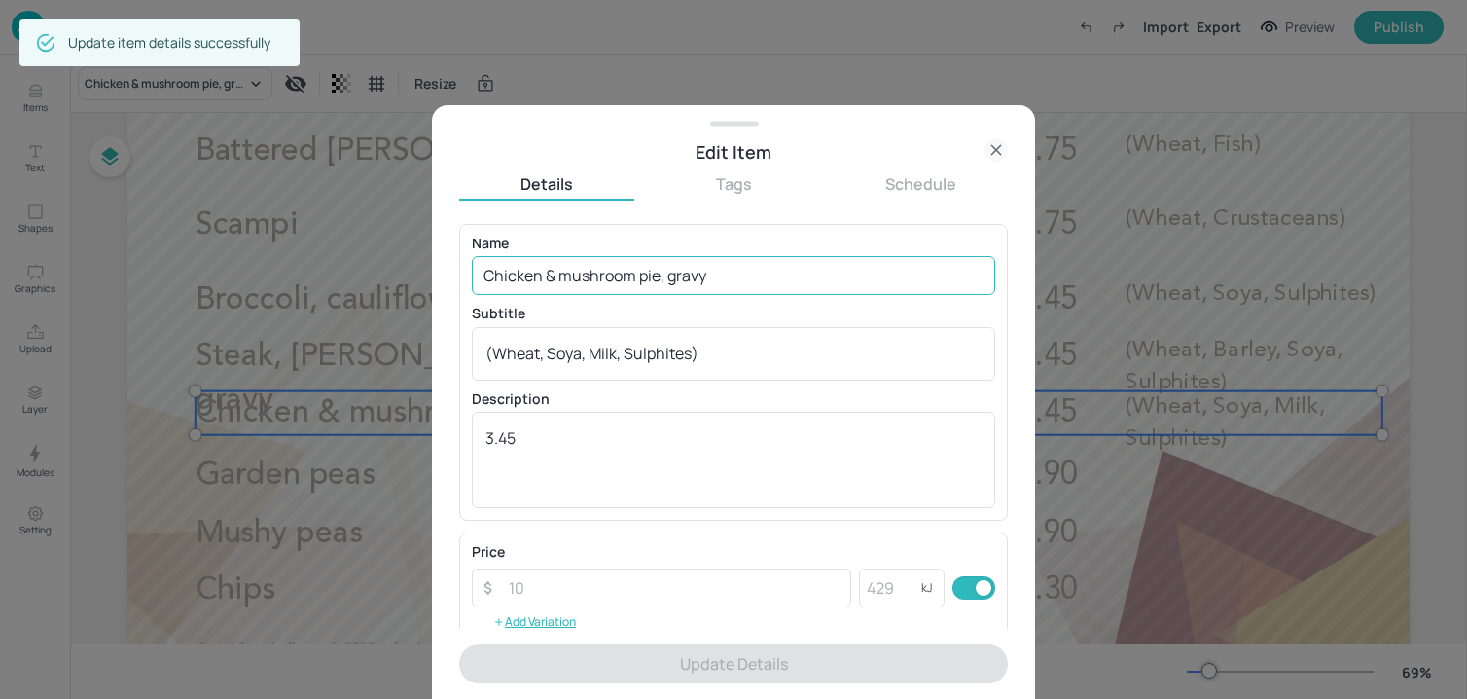
click at [725, 277] on input "Chicken & mushroom pie, gravy" at bounding box center [733, 275] width 523 height 39
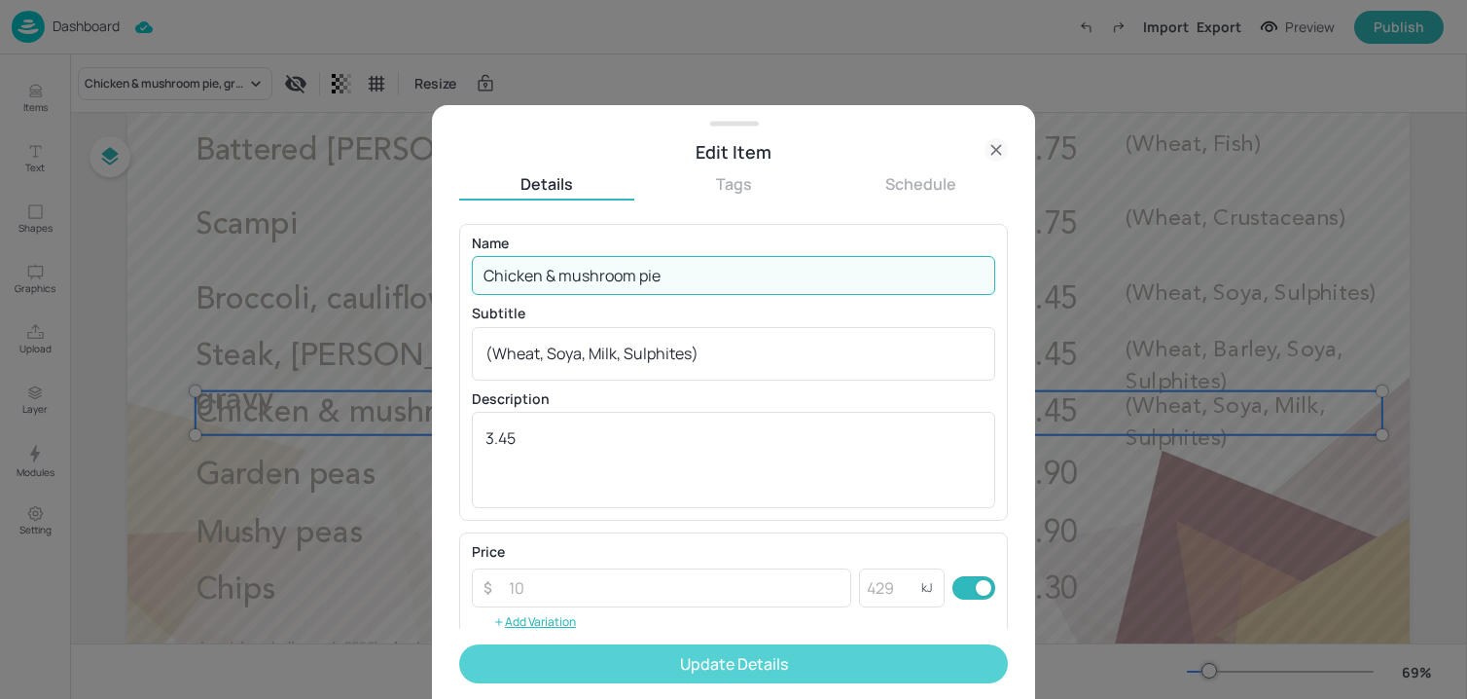
type input "Chicken & mushroom pie"
click at [696, 655] on button "Update Details" at bounding box center [733, 663] width 549 height 39
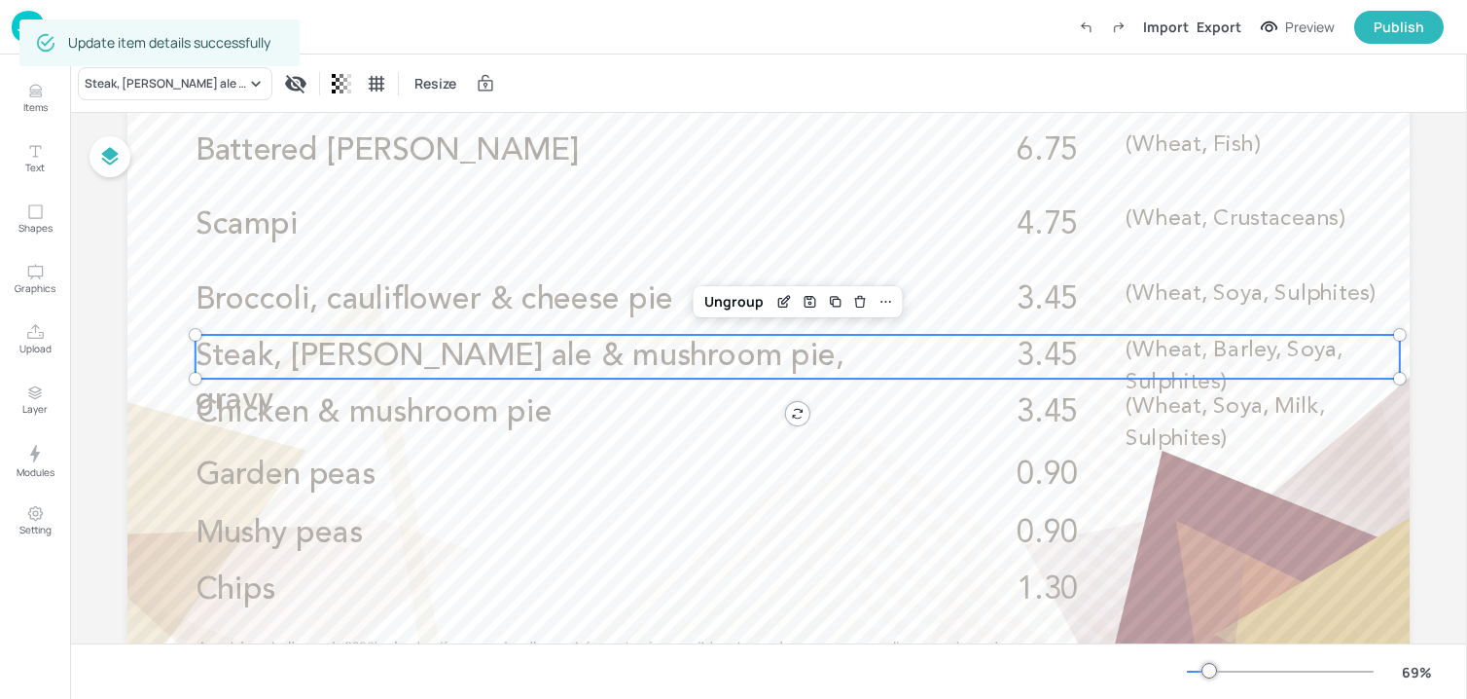
click at [382, 360] on span "Steak, Harvey’s ale & mushroom pie, gravy" at bounding box center [520, 378] width 649 height 75
click at [772, 303] on div "Edit Item" at bounding box center [784, 301] width 25 height 25
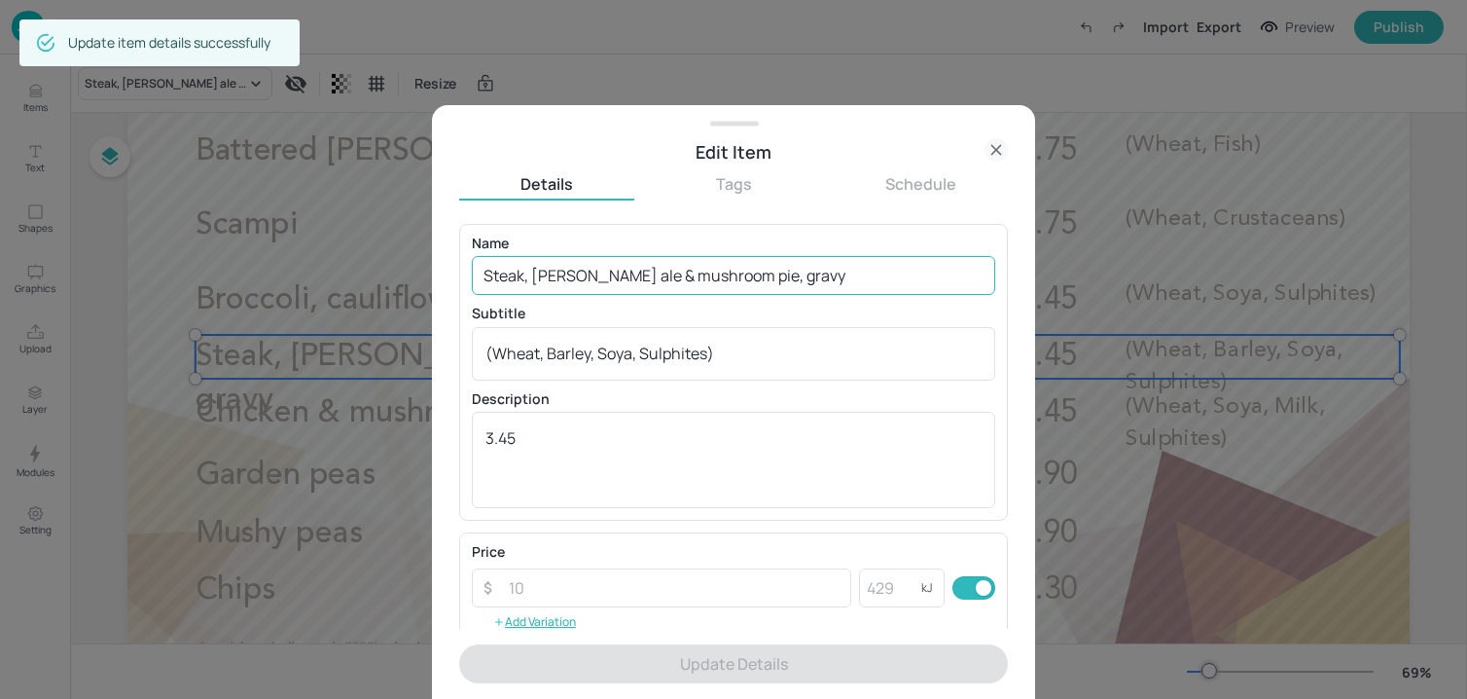
click at [758, 279] on input "Steak, Harvey’s ale & mushroom pie, gravy" at bounding box center [733, 275] width 523 height 39
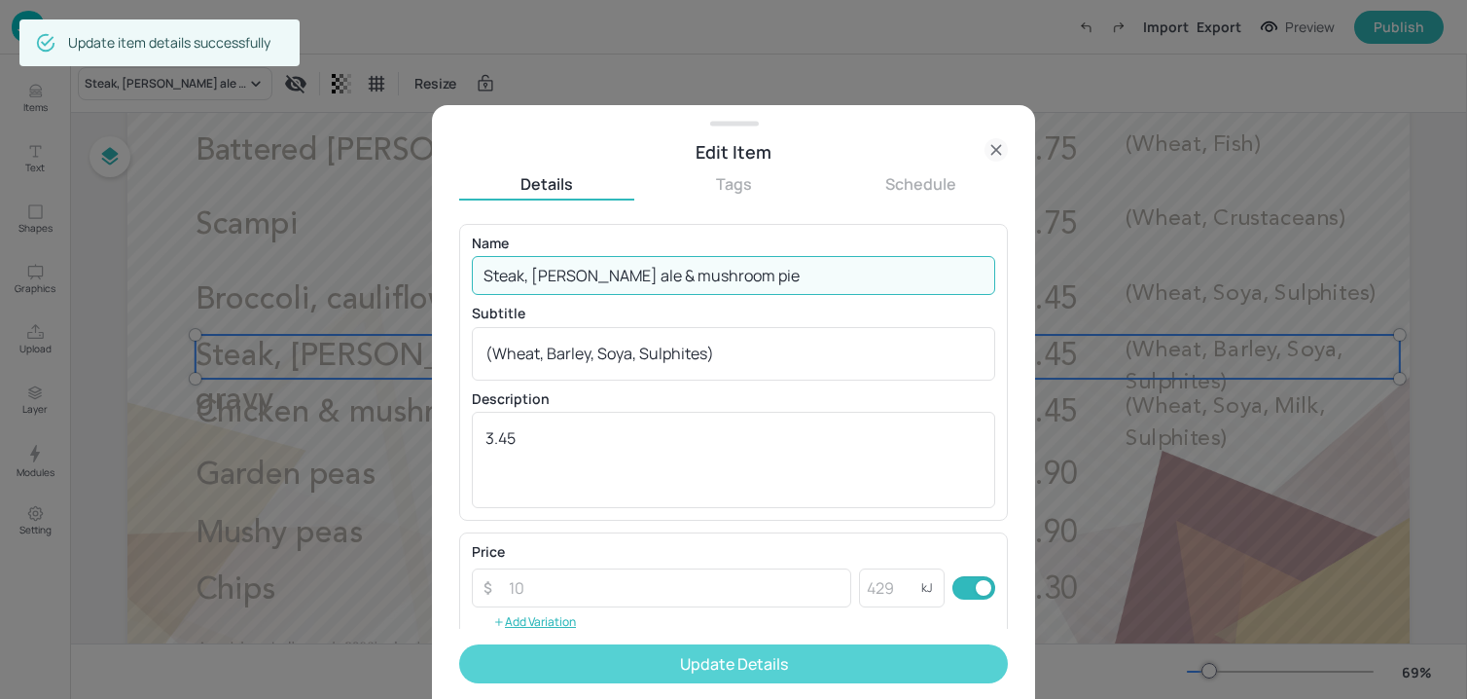
type input "Steak, Harvey’s ale & mushroom pie"
click at [657, 664] on button "Update Details" at bounding box center [733, 663] width 549 height 39
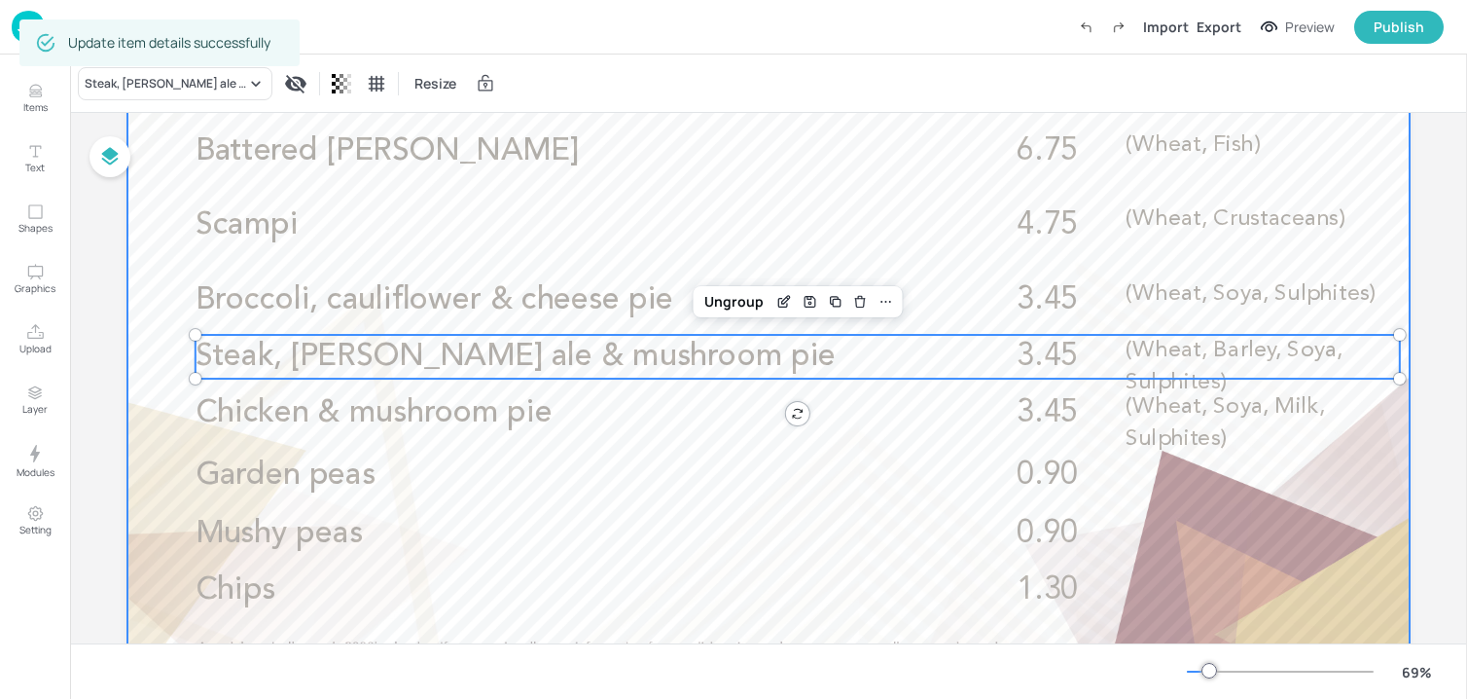
click at [1274, 561] on div at bounding box center [768, 342] width 1282 height 721
click at [1244, 353] on span "(Wheat, Barley, Soya, Sulphites)" at bounding box center [1234, 366] width 217 height 54
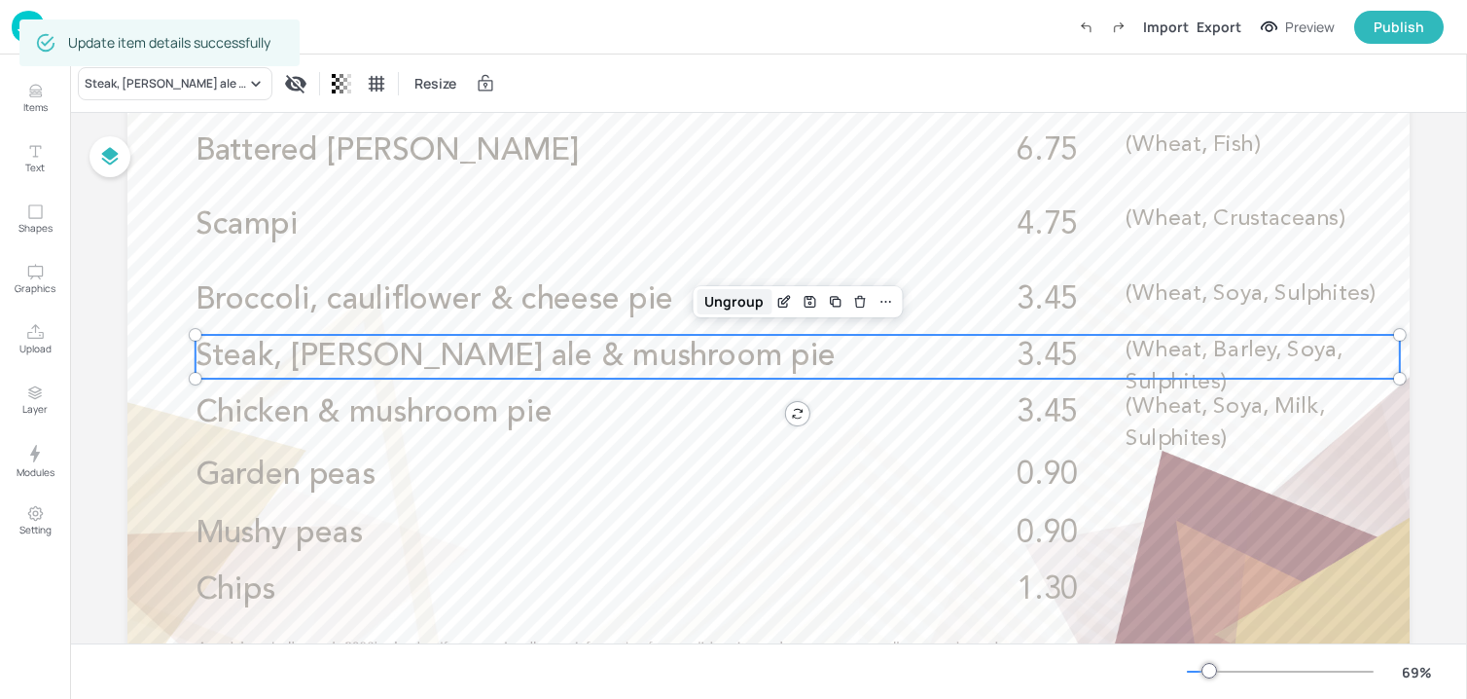
click at [732, 298] on div "Ungroup" at bounding box center [734, 301] width 75 height 25
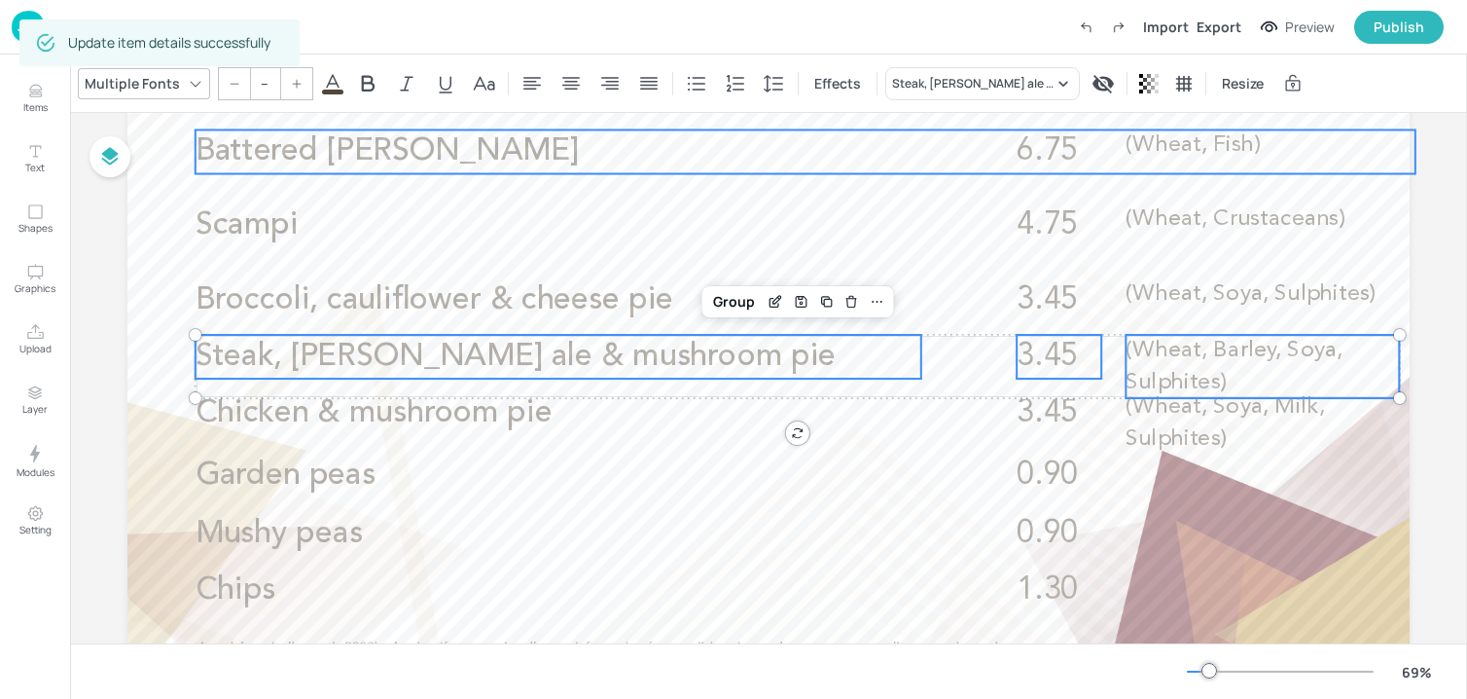
click at [1267, 175] on div at bounding box center [768, 342] width 1282 height 721
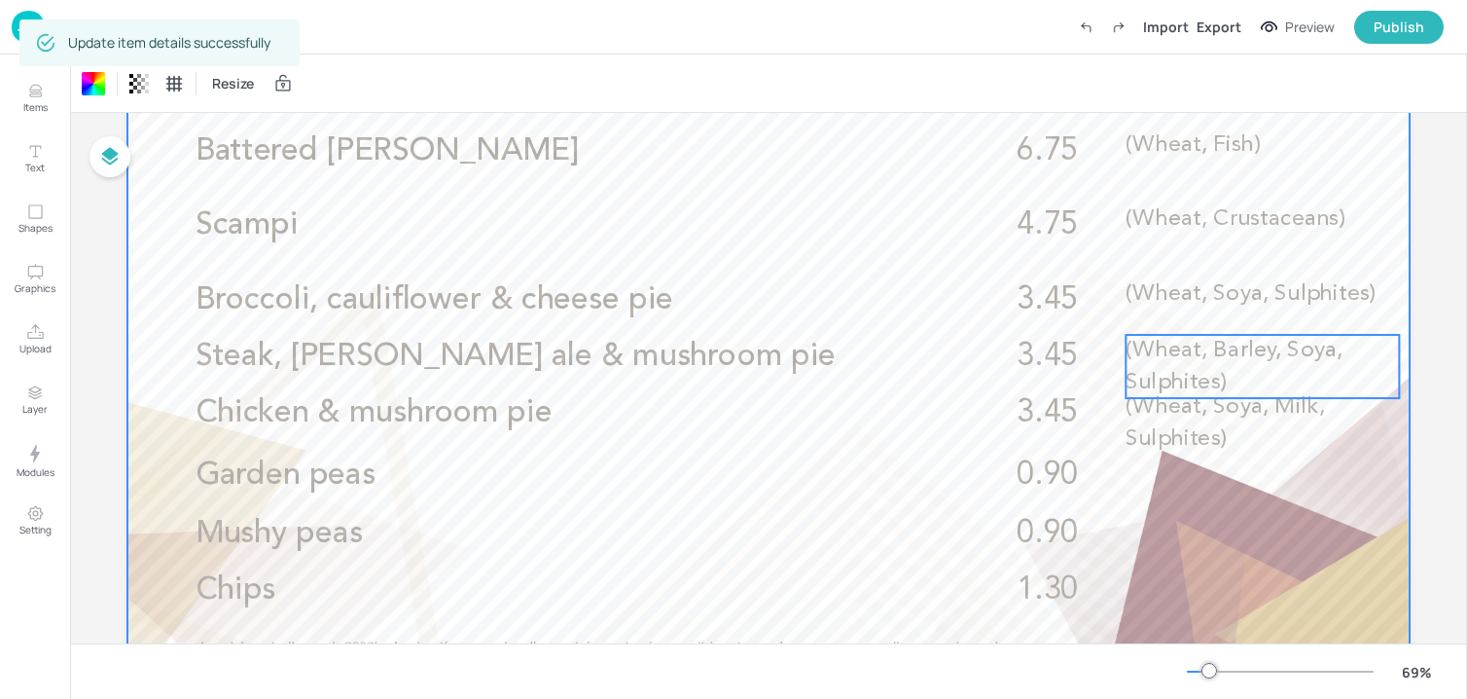
click at [1262, 382] on p "(Wheat, Barley, Soya, Sulphites)" at bounding box center [1262, 366] width 273 height 63
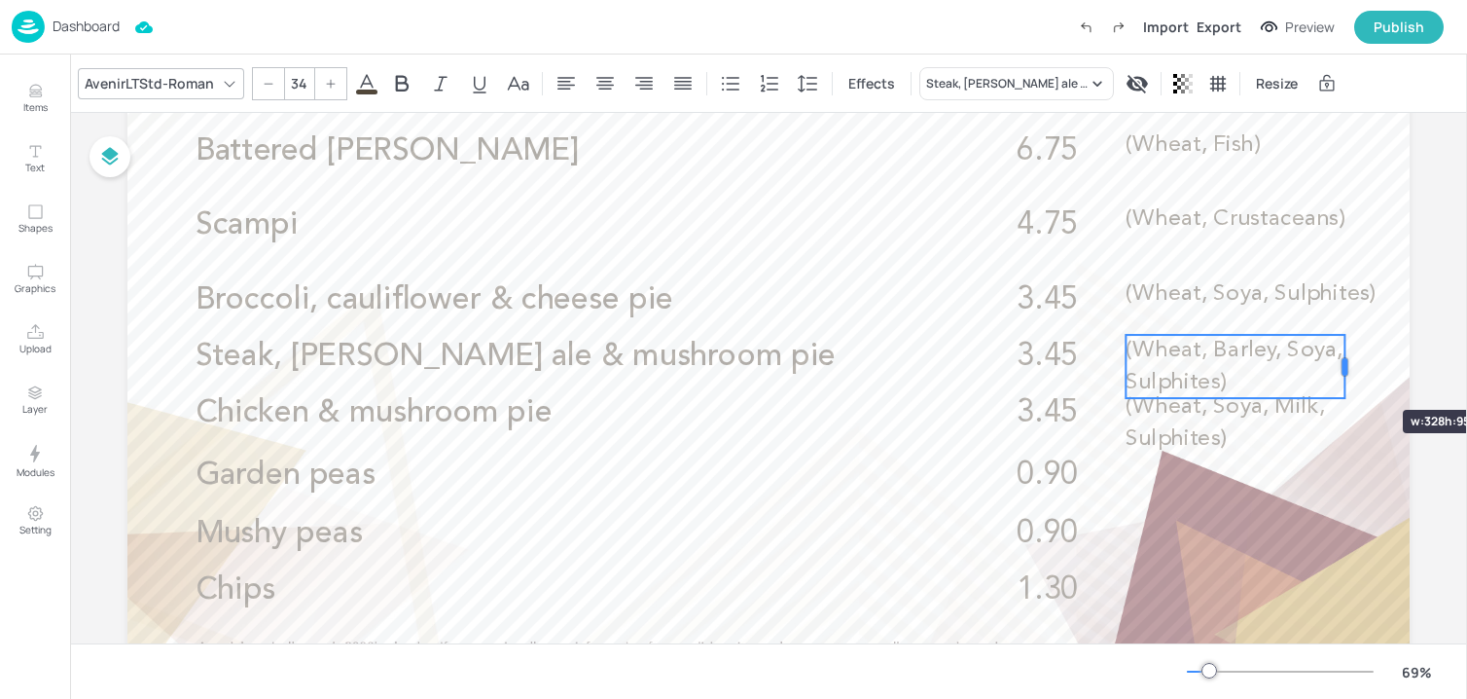
drag, startPoint x: 1399, startPoint y: 366, endPoint x: 1345, endPoint y: 375, distance: 55.2
type input "--"
click at [1032, 356] on span "3.45" at bounding box center [1047, 356] width 61 height 31
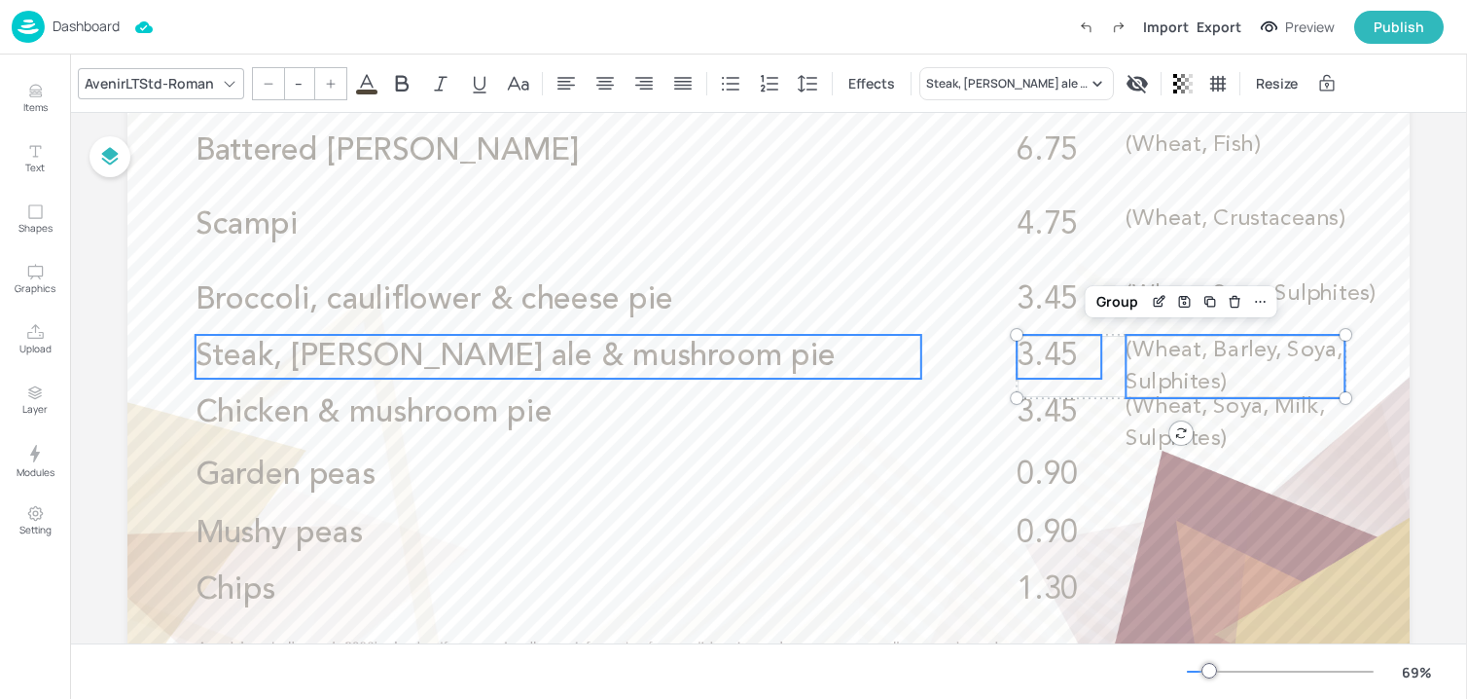
click at [700, 359] on span "Steak, Harvey’s ale & mushroom pie" at bounding box center [516, 356] width 640 height 31
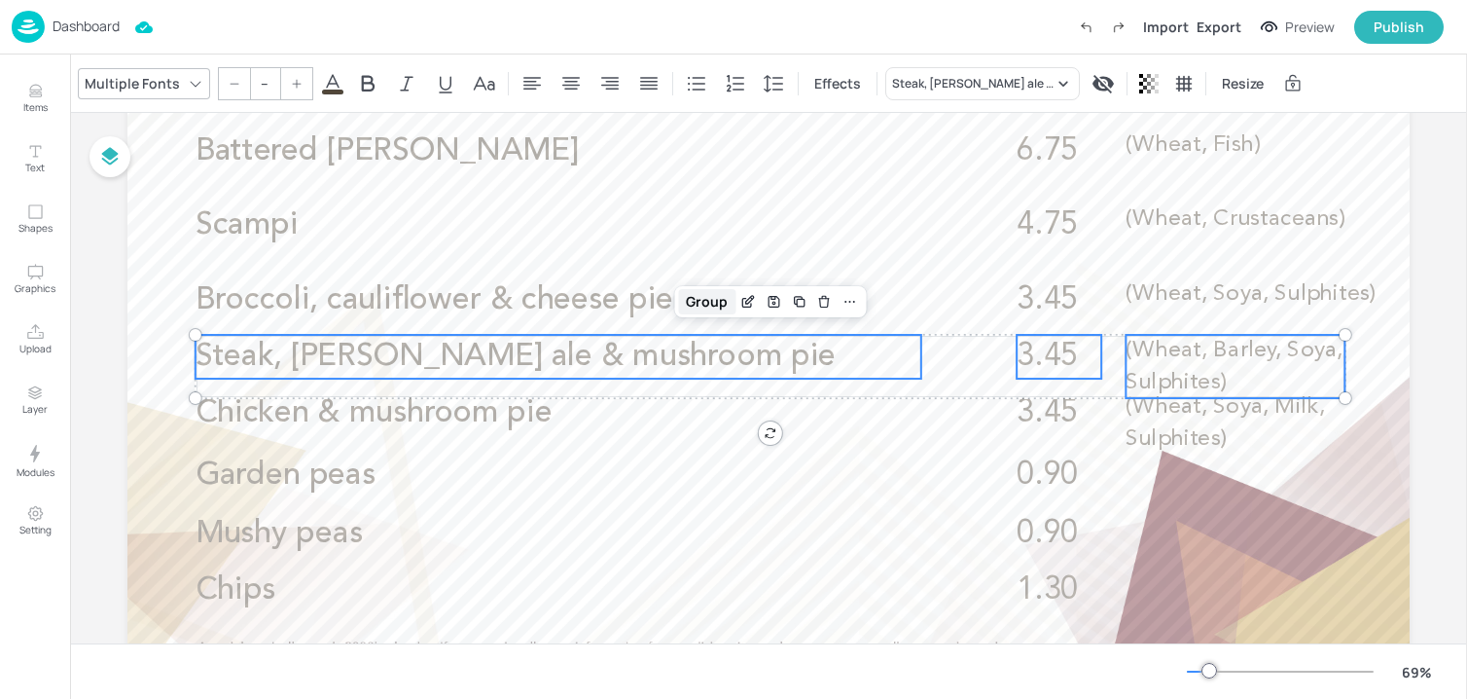
click at [705, 307] on div "Group" at bounding box center [706, 301] width 57 height 25
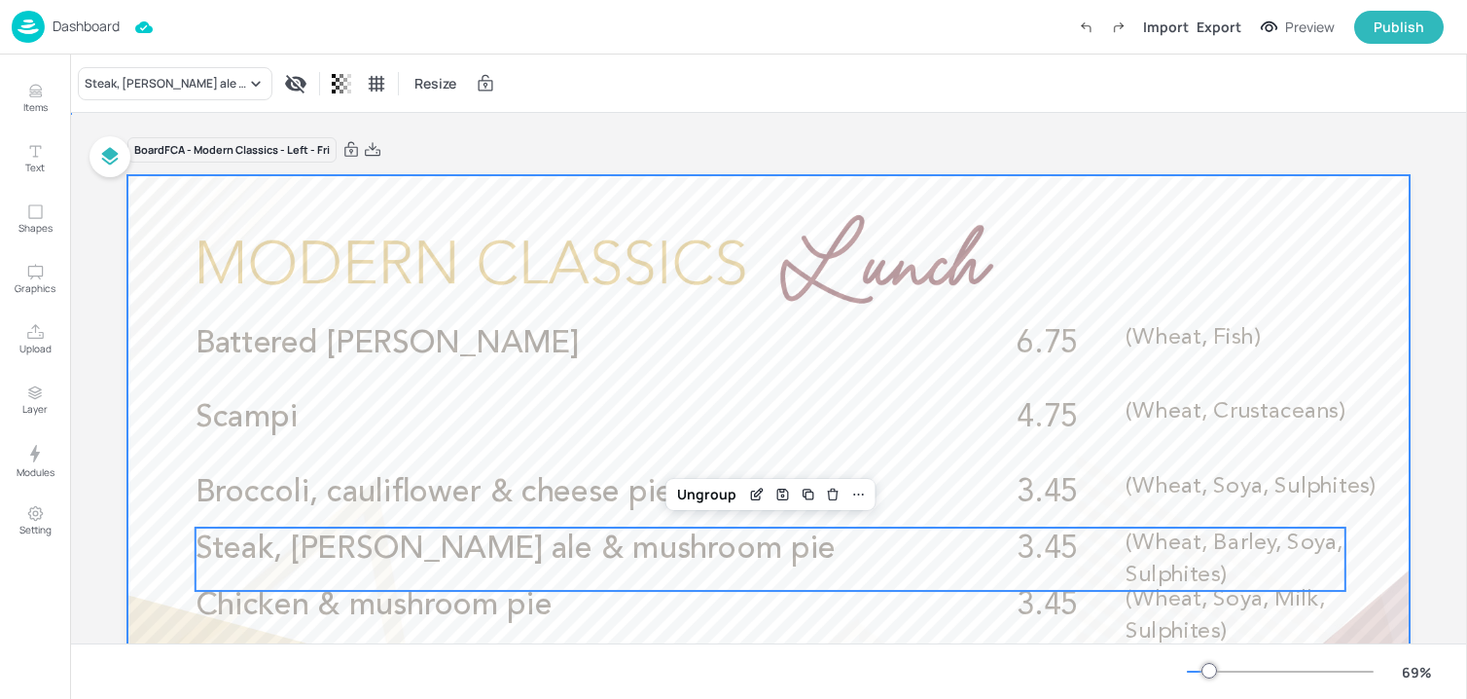
click at [672, 208] on div at bounding box center [768, 535] width 1282 height 721
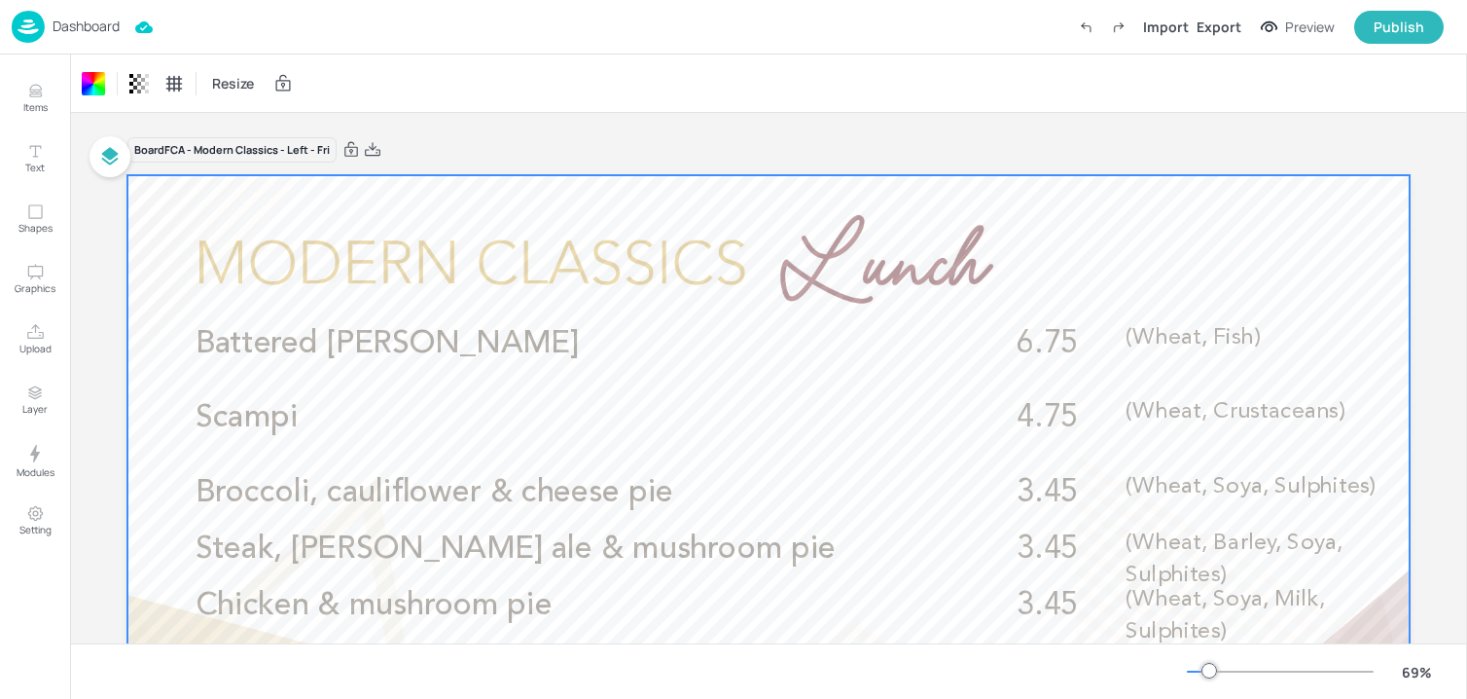
click at [94, 33] on p "Dashboard" at bounding box center [86, 26] width 67 height 14
click at [85, 26] on p "Dashboard" at bounding box center [86, 26] width 67 height 14
click at [92, 27] on p "Dashboard" at bounding box center [86, 26] width 67 height 14
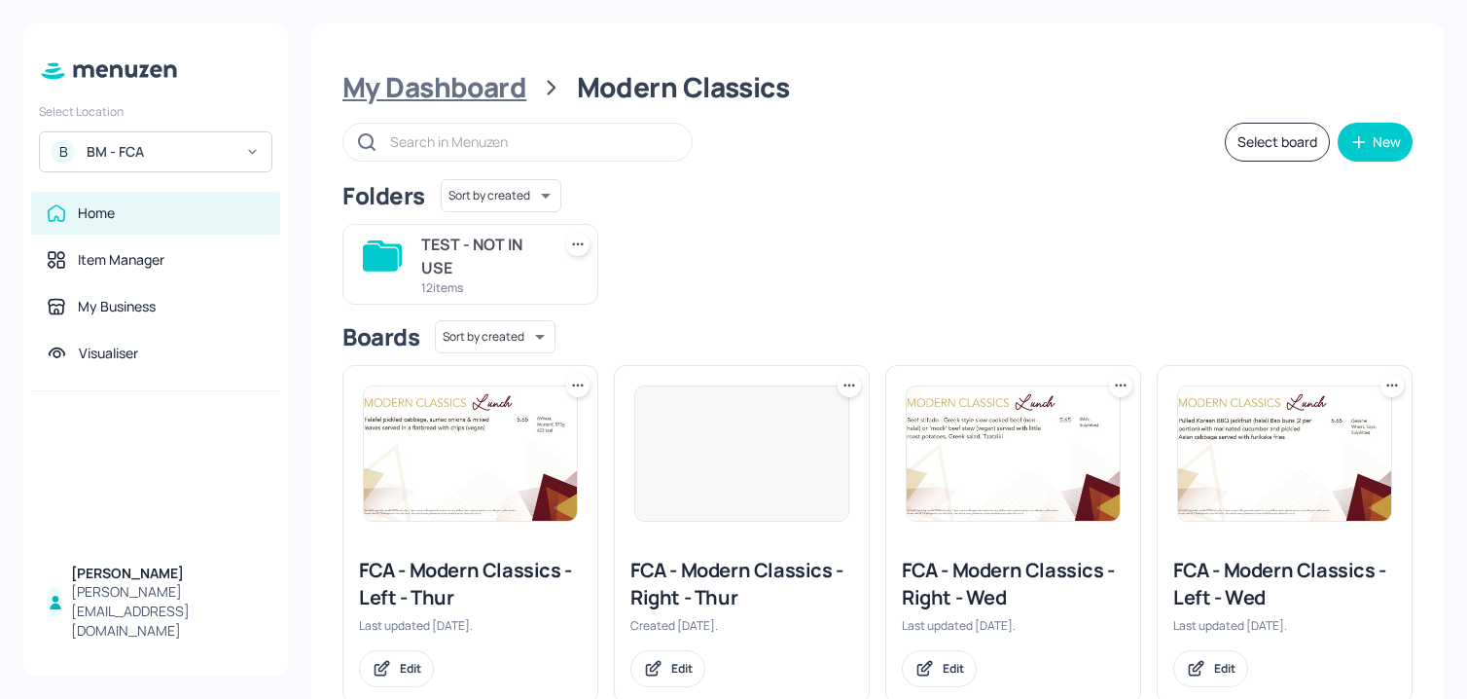
click at [481, 83] on div "My Dashboard" at bounding box center [434, 87] width 184 height 35
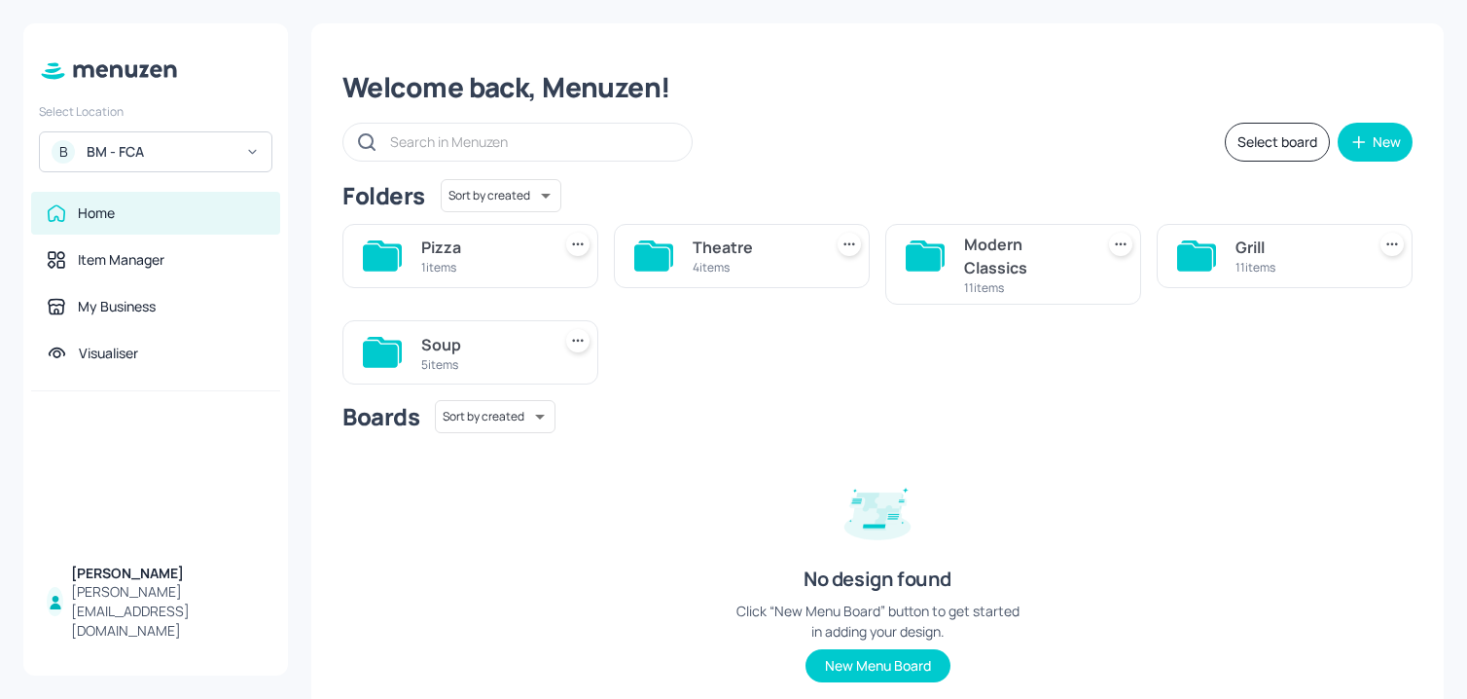
click at [1232, 297] on div "Grill 11 items" at bounding box center [1276, 256] width 271 height 96
click at [1236, 270] on div "11 items" at bounding box center [1297, 267] width 122 height 17
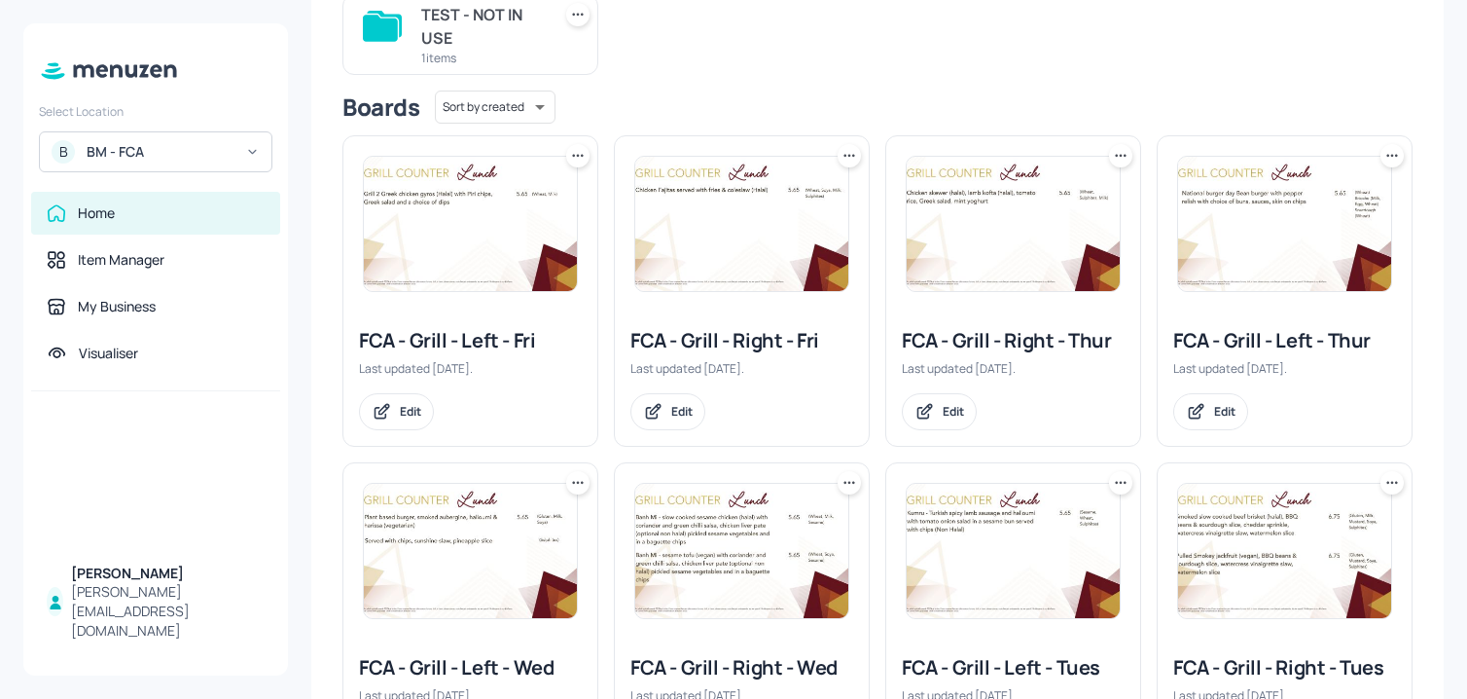
scroll to position [396, 0]
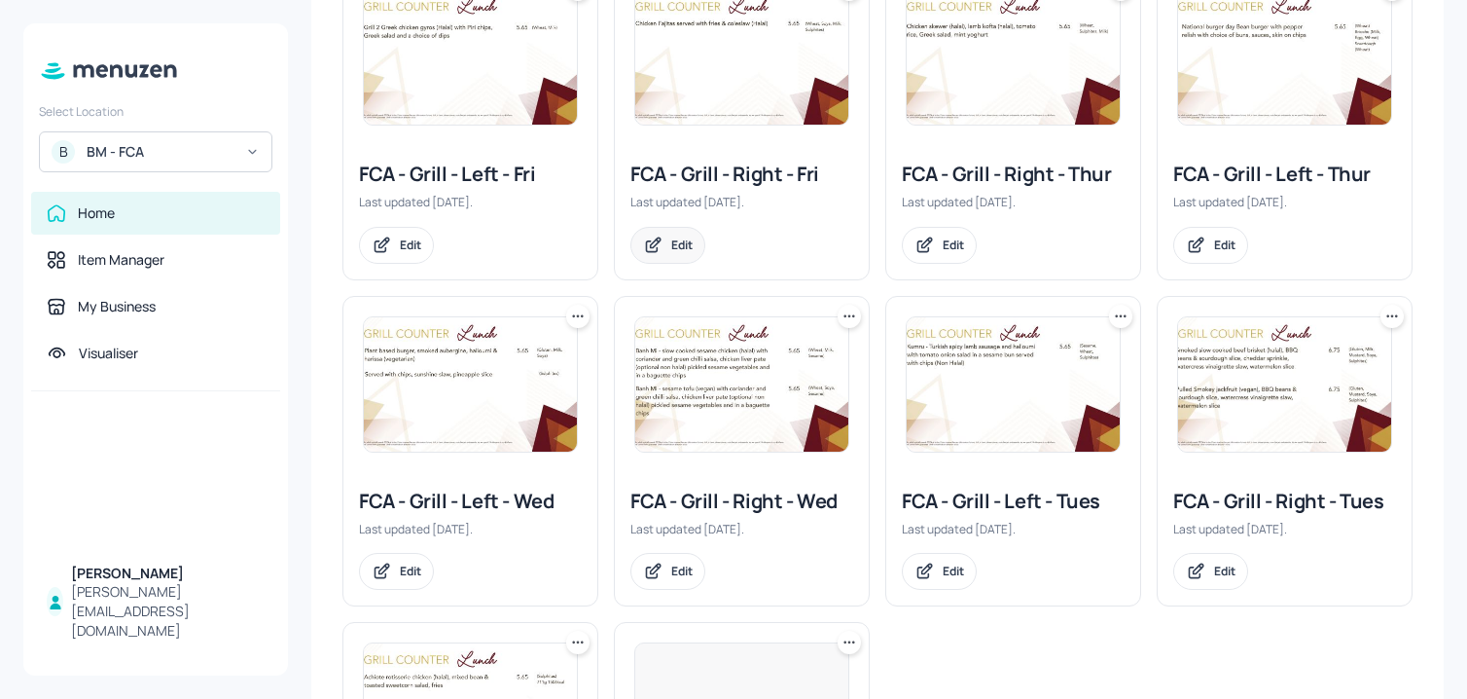
click at [666, 261] on div "Edit" at bounding box center [667, 245] width 75 height 37
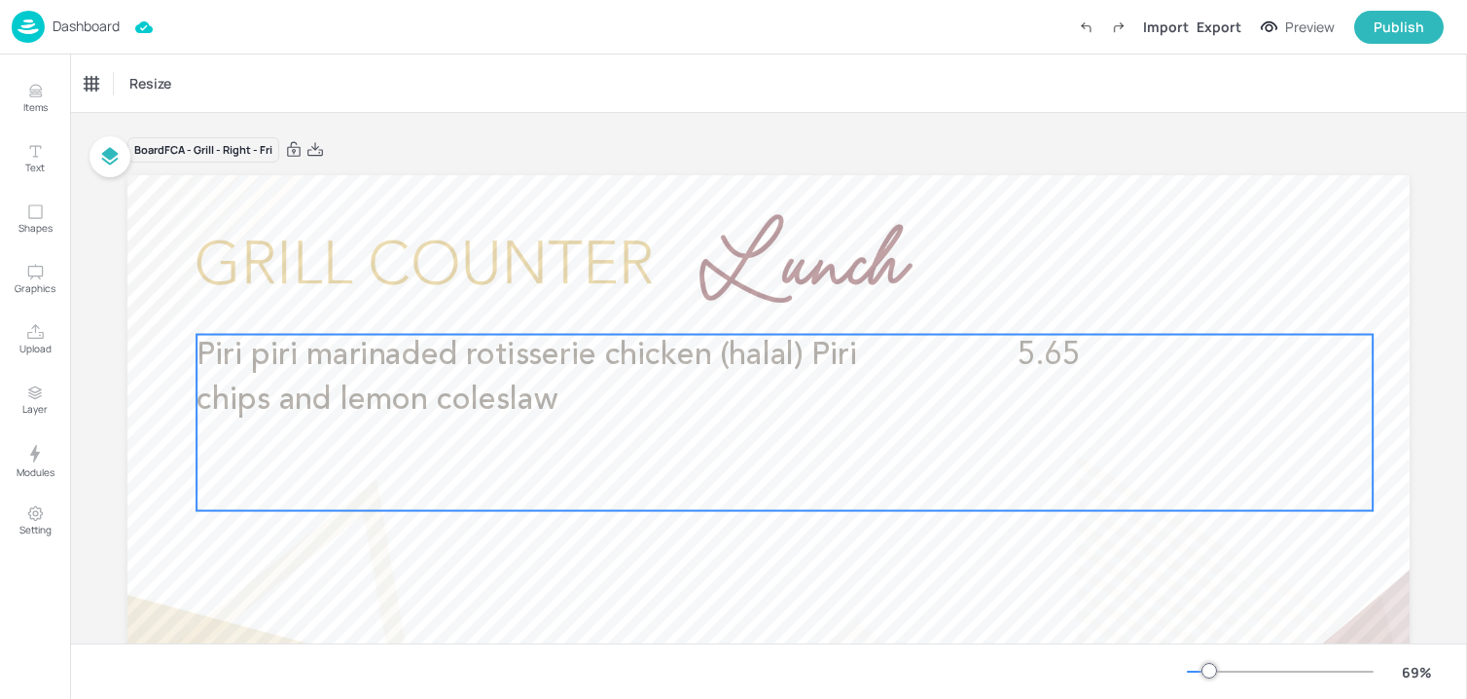
scroll to position [70, 0]
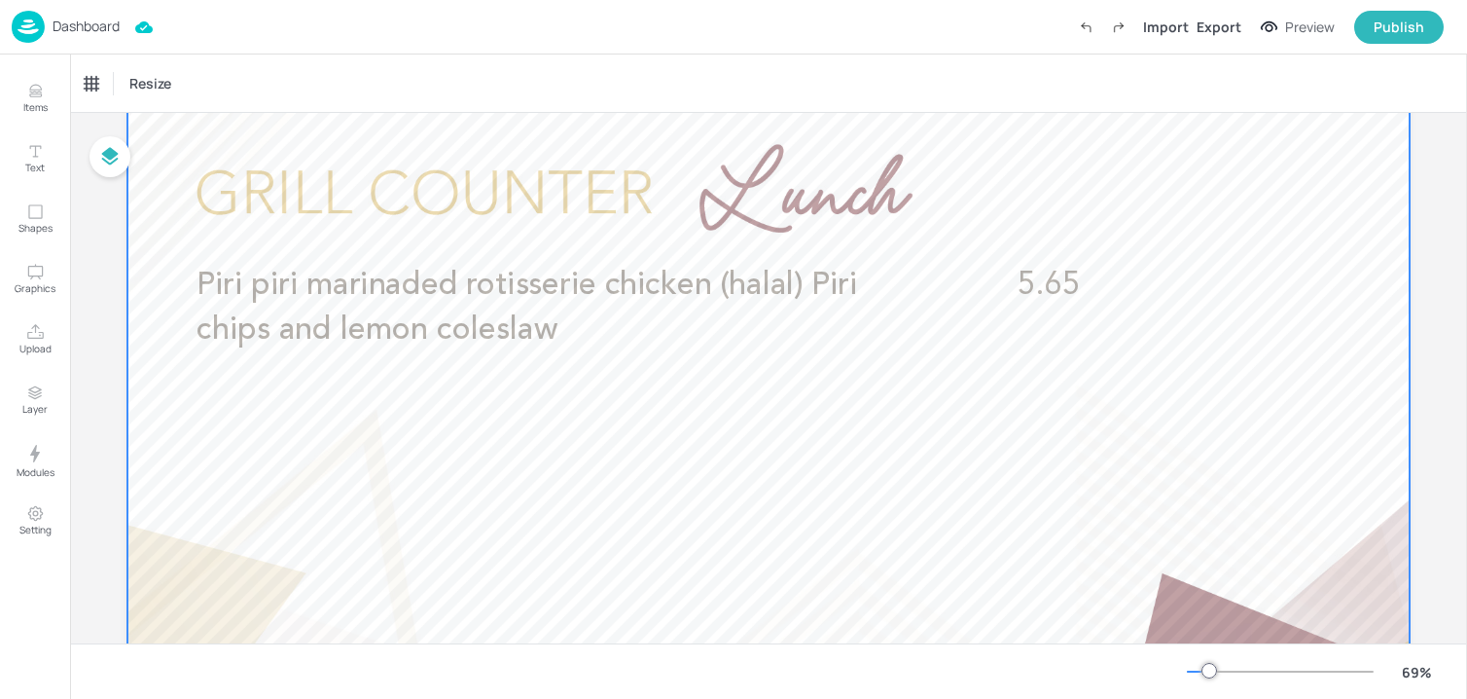
click at [648, 369] on div "Piri piri marinaded rotisserie chicken (halal) Piri chips and lemon coleslaw 5.…" at bounding box center [785, 353] width 1176 height 176
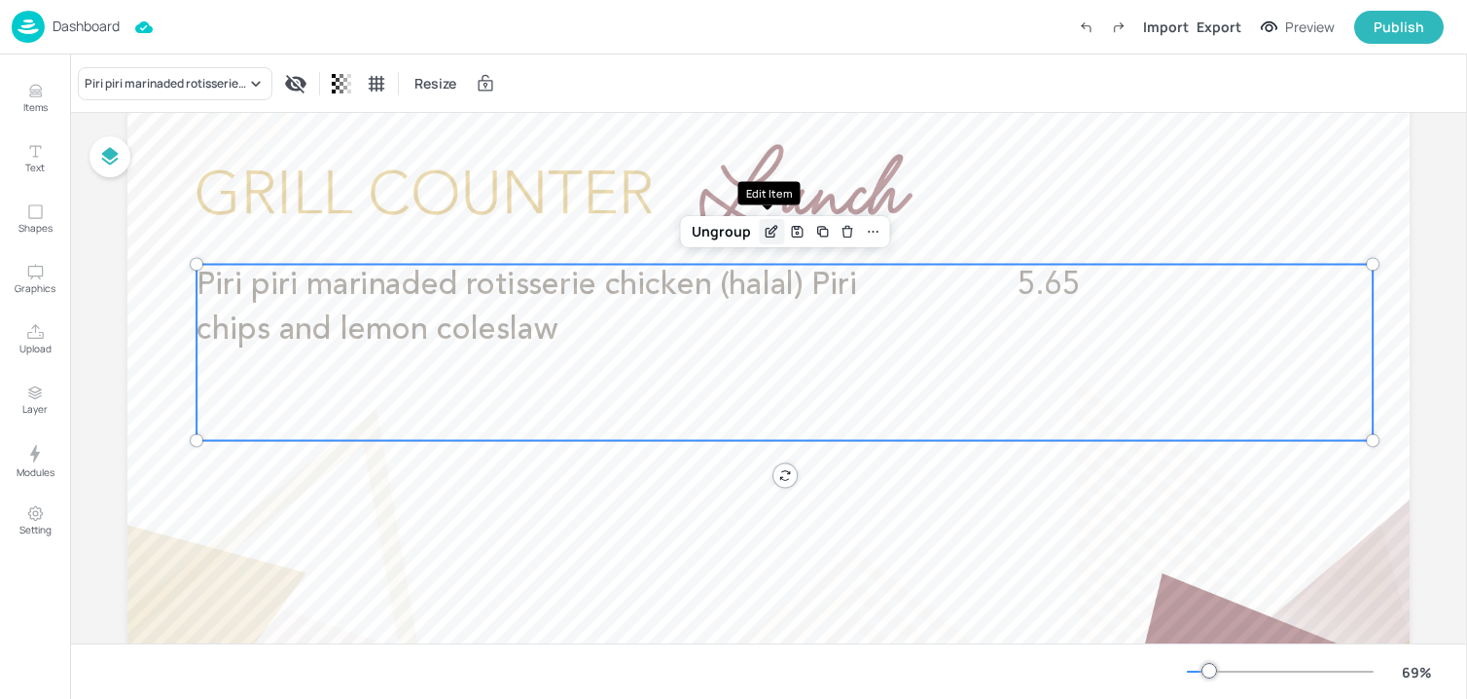
click at [765, 219] on div "Edit Item" at bounding box center [771, 231] width 25 height 25
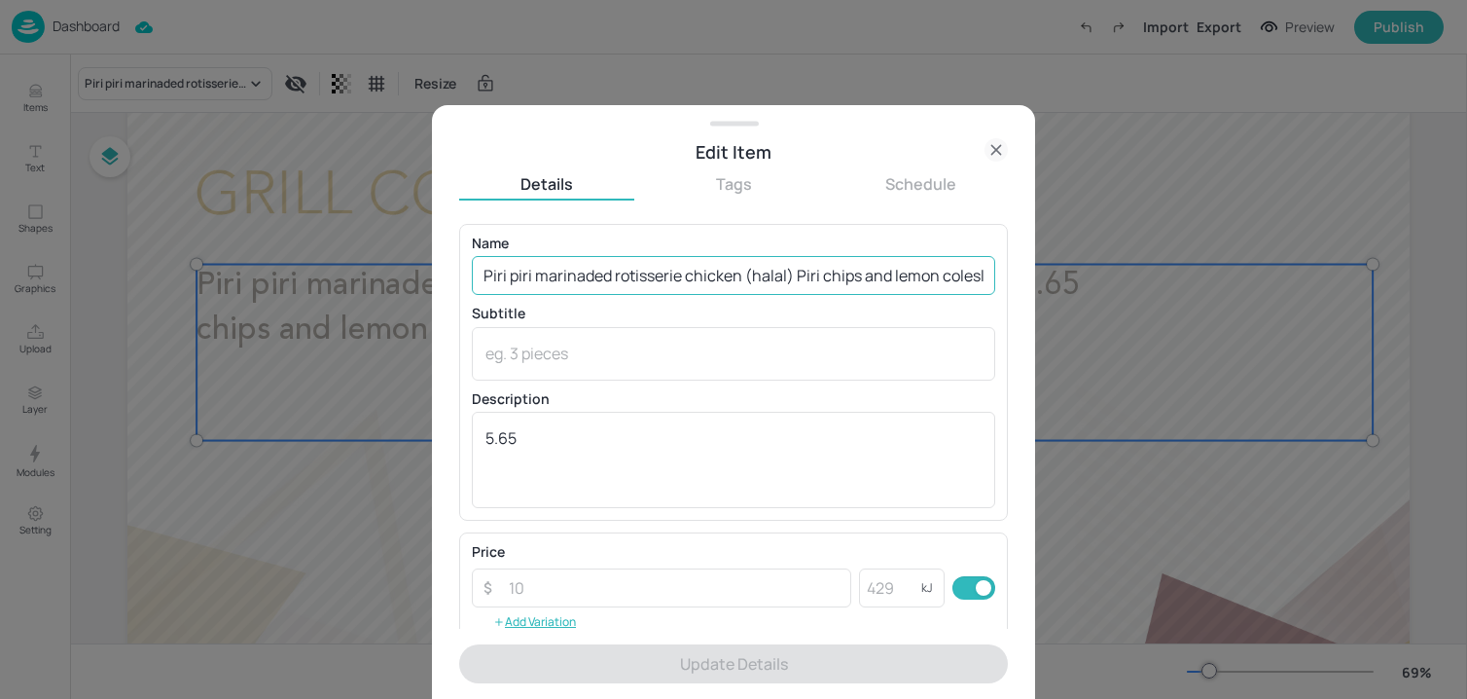
click at [680, 261] on input "Piri piri marinaded rotisserie chicken (halal) Piri chips and lemon coleslaw" at bounding box center [733, 275] width 523 height 39
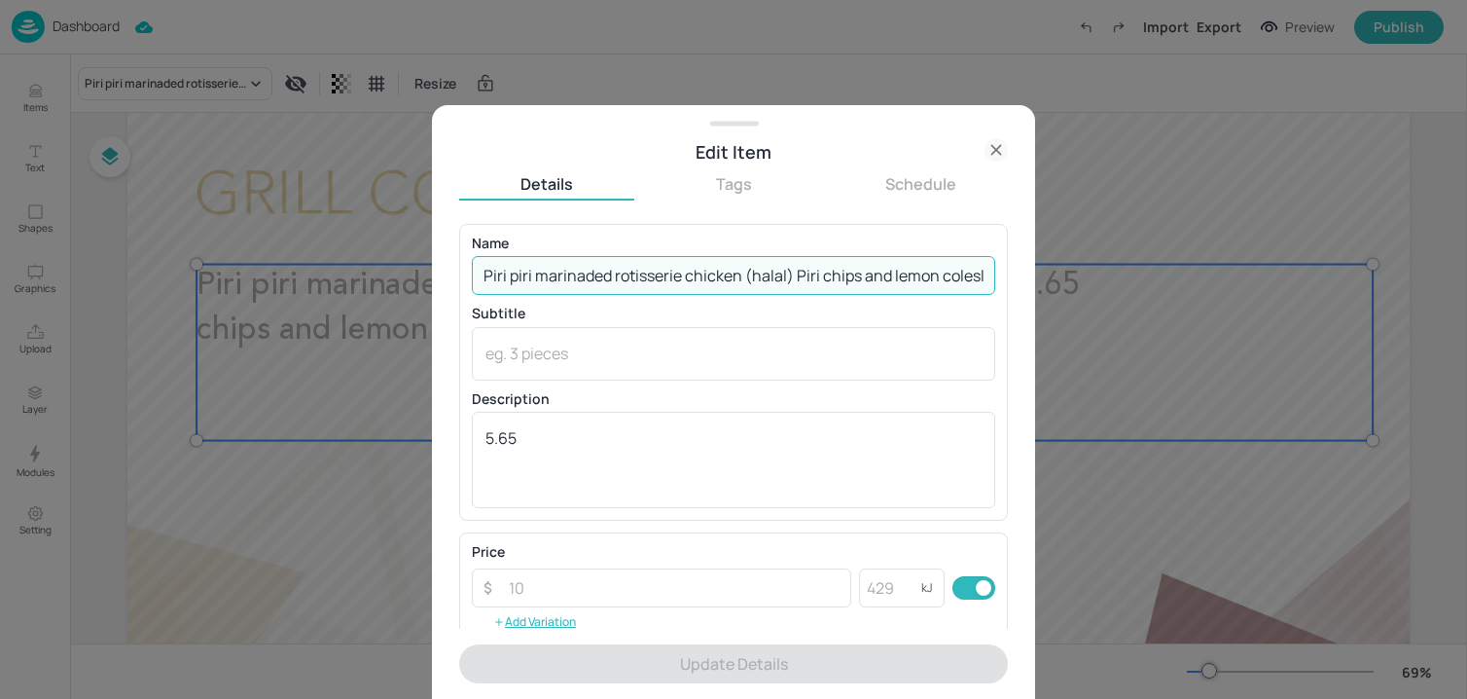
paste input "Rotisserie chicken (halal), chips, coleslaw (Sulphites)"
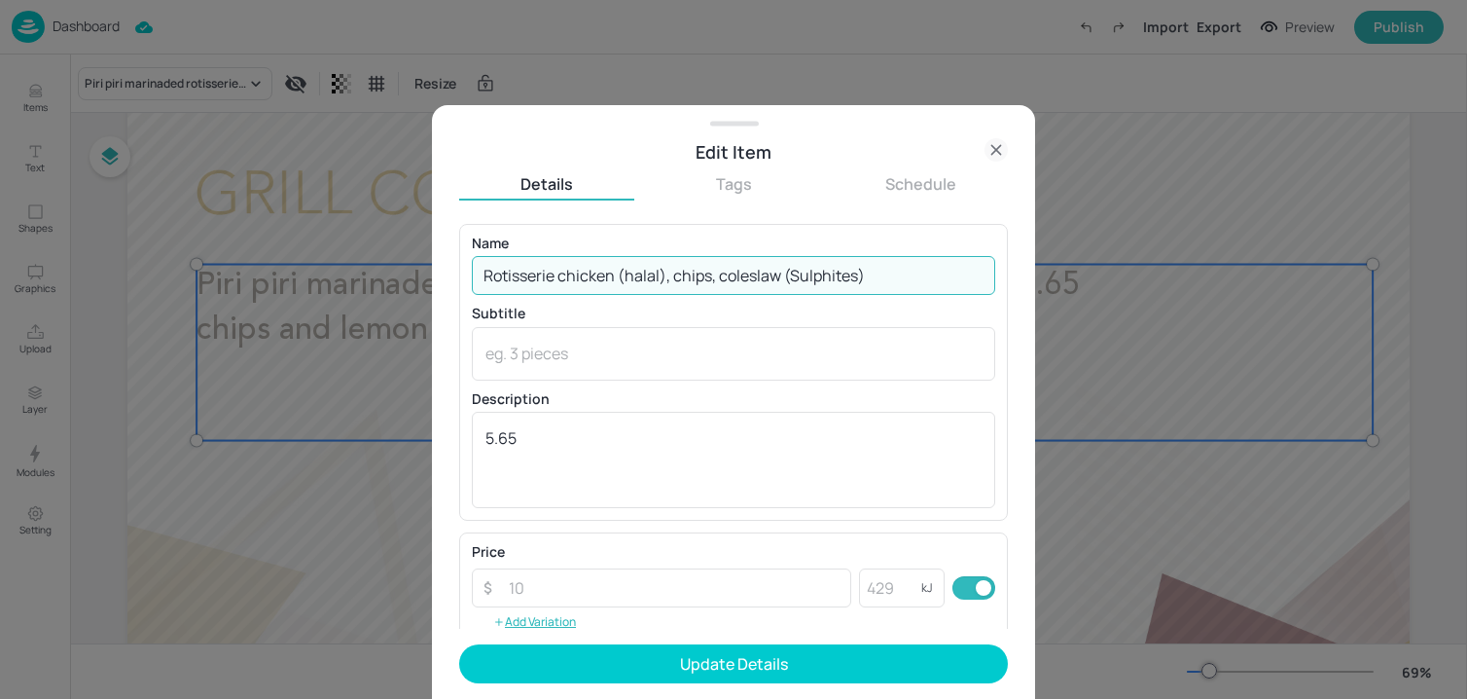
drag, startPoint x: 785, startPoint y: 279, endPoint x: 989, endPoint y: 278, distance: 204.3
click at [989, 278] on div "Name Rotisserie chicken (halal), chips, coleslaw (Sulphites) ​ Subtitle x ​ Des…" at bounding box center [733, 372] width 549 height 297
type input "Rotisserie chicken (halal), chips, coleslaw"
click at [684, 367] on div "x ​" at bounding box center [733, 354] width 523 height 54
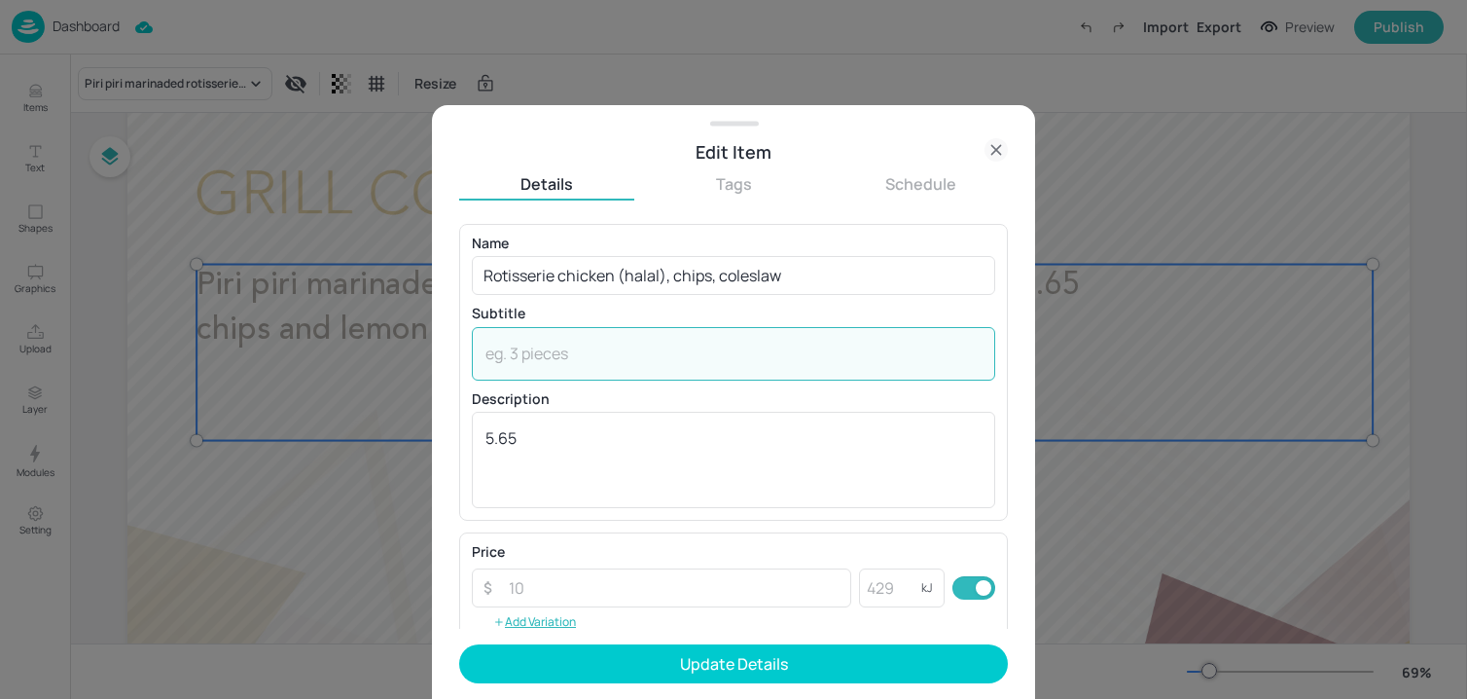
paste textarea "(Sulphites)"
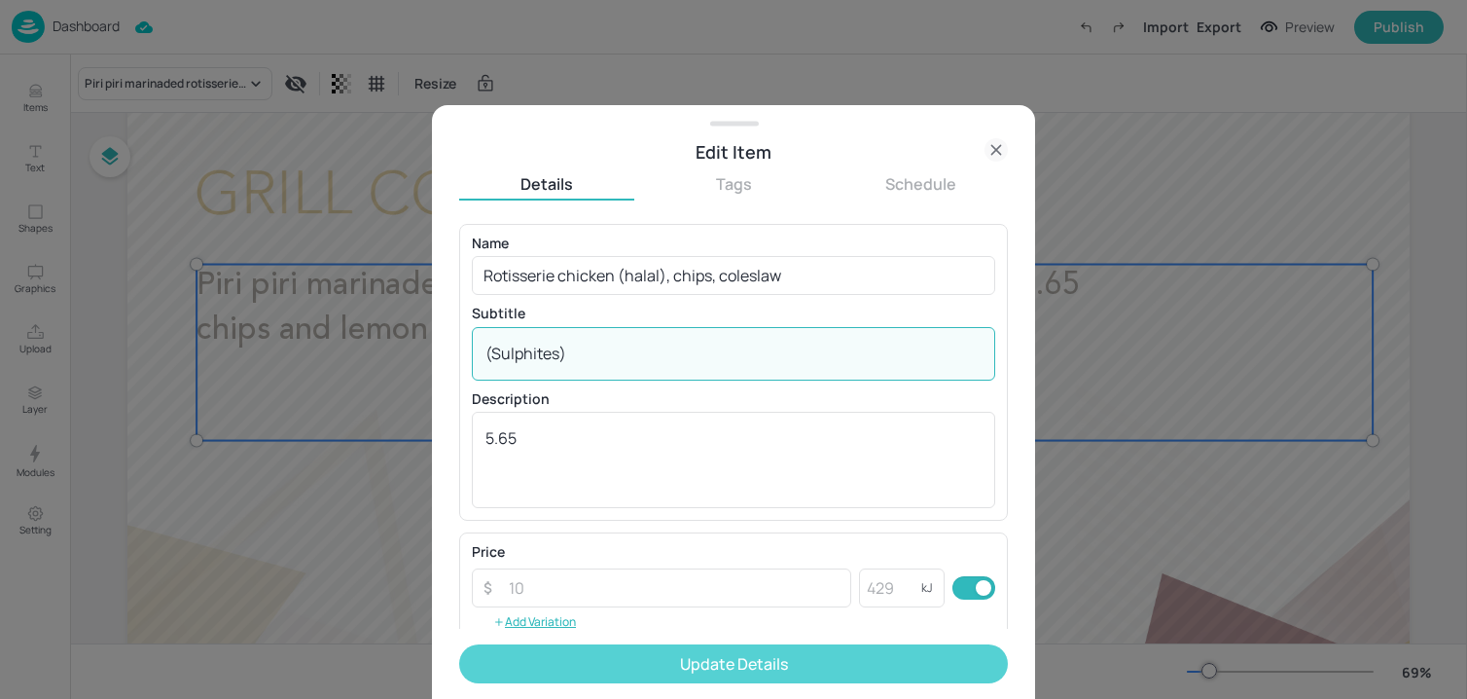
type textarea "(Sulphites)"
click at [664, 661] on button "Update Details" at bounding box center [733, 663] width 549 height 39
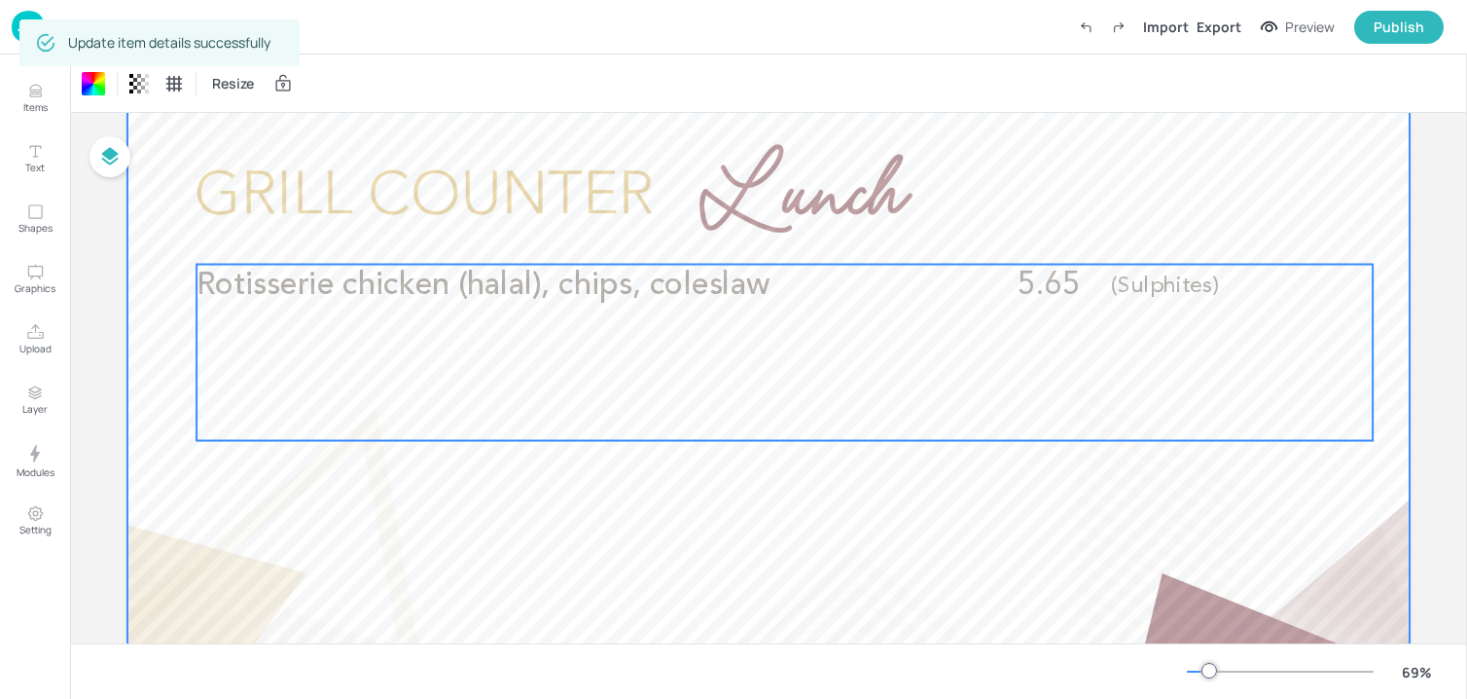
click at [413, 383] on div "Rotisserie chicken (halal), chips, coleslaw 5.65 (Sulphites)" at bounding box center [785, 353] width 1176 height 176
click at [493, 547] on div at bounding box center [768, 465] width 1282 height 721
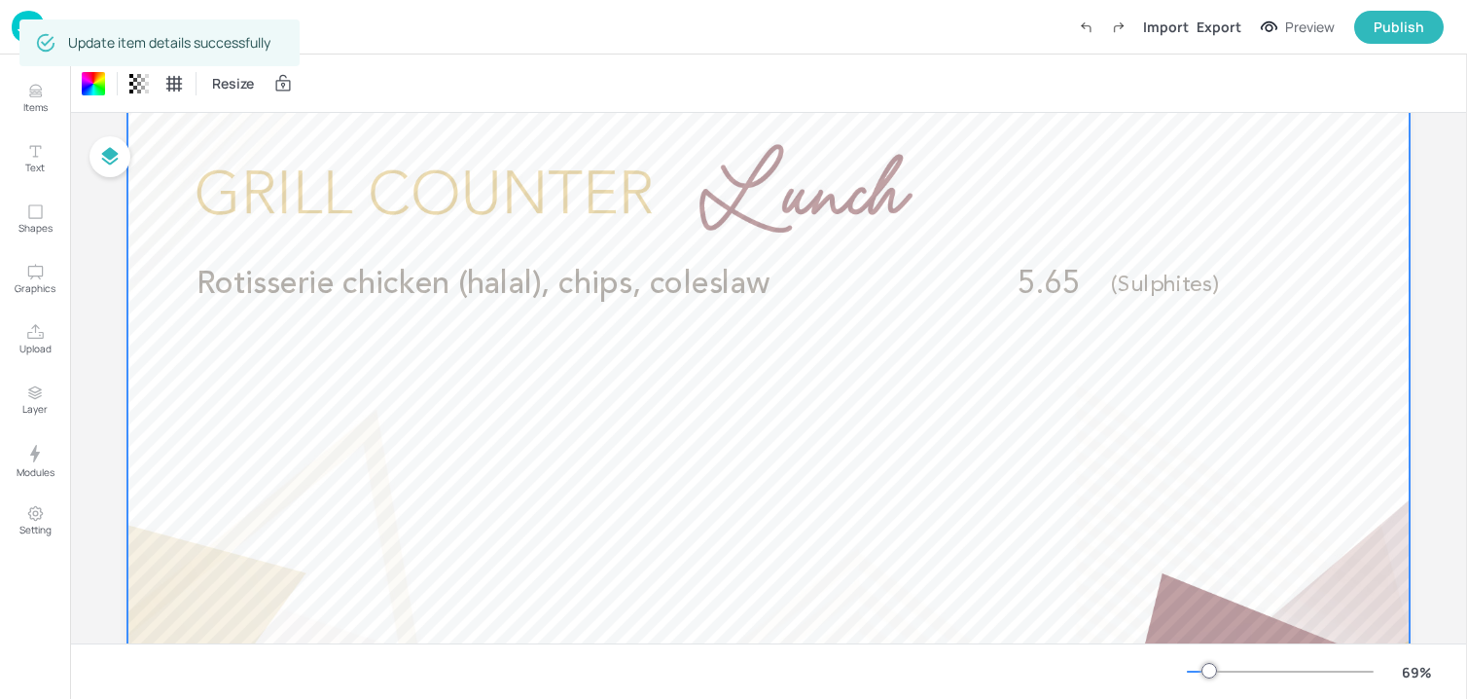
click at [14, 30] on img at bounding box center [28, 27] width 33 height 32
click at [15, 32] on img at bounding box center [28, 27] width 33 height 32
click at [17, 34] on img at bounding box center [28, 27] width 33 height 32
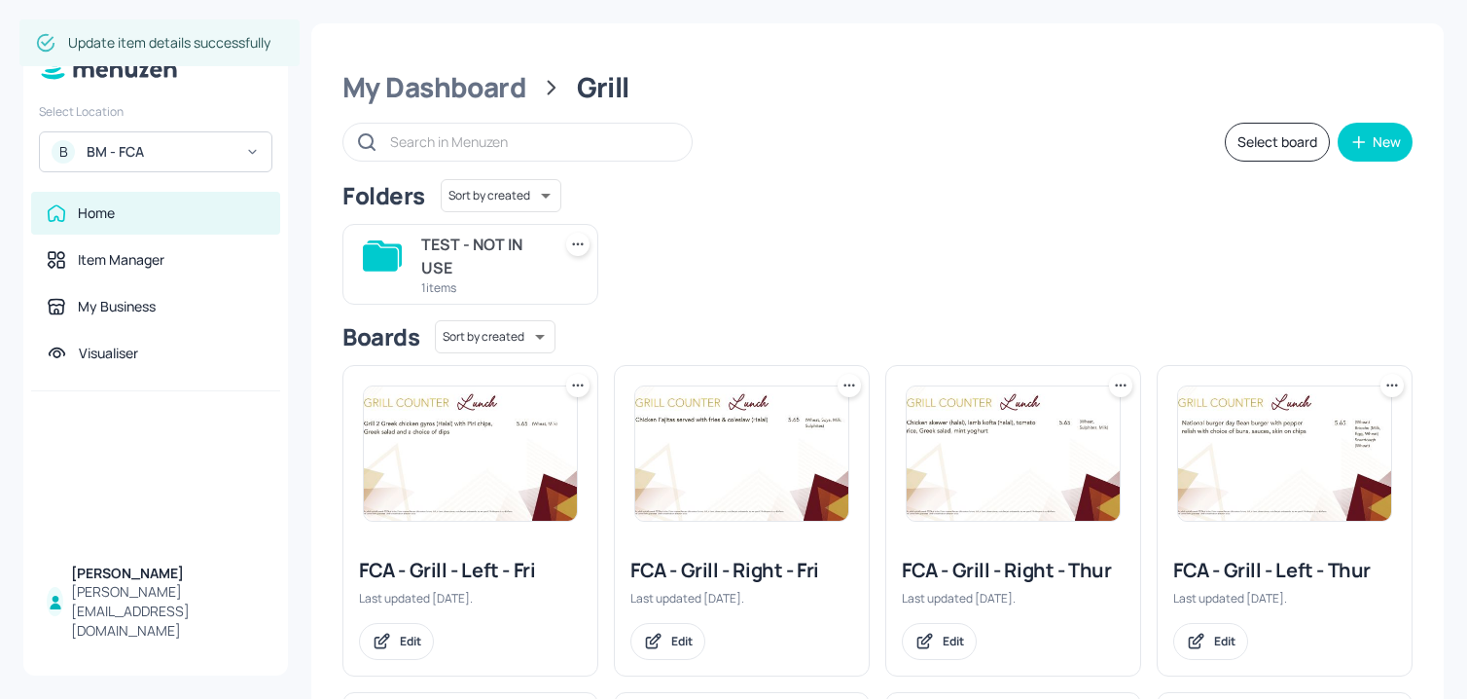
scroll to position [75, 0]
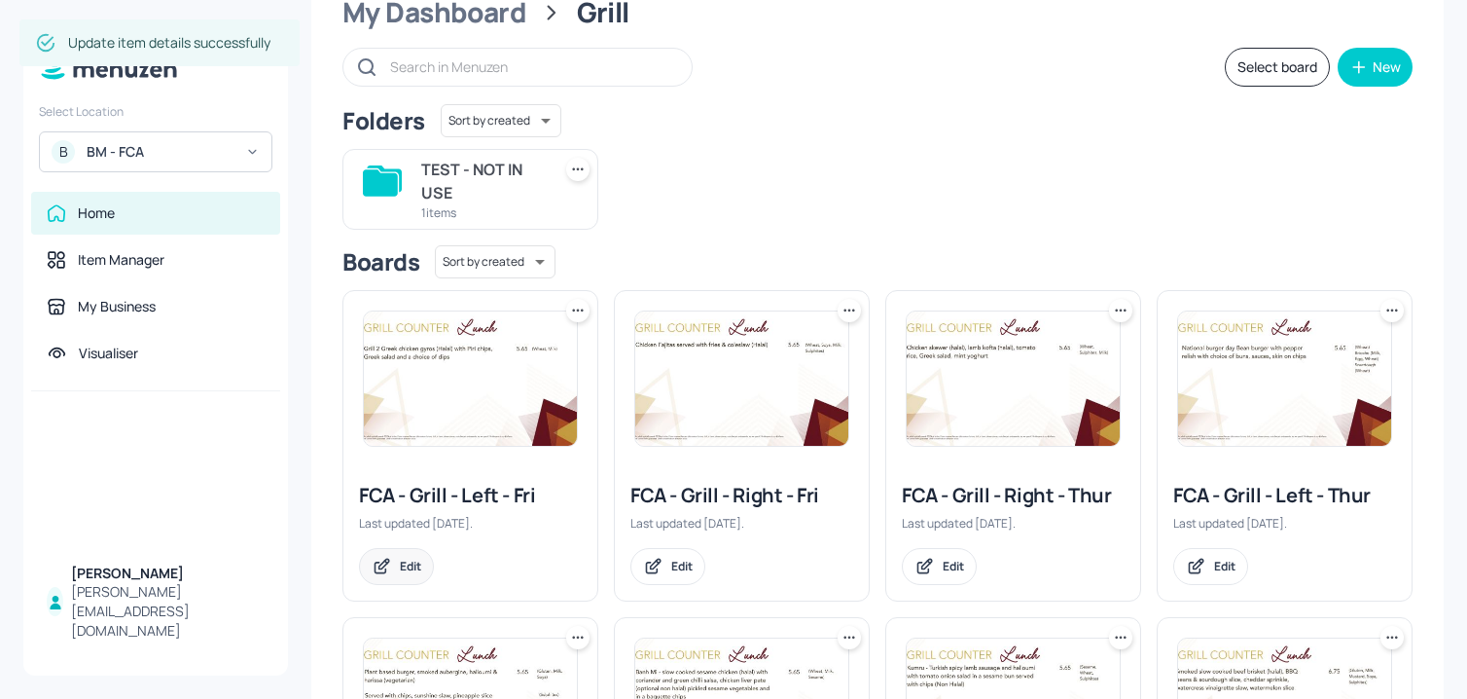
click at [409, 557] on div "Edit" at bounding box center [410, 565] width 21 height 17
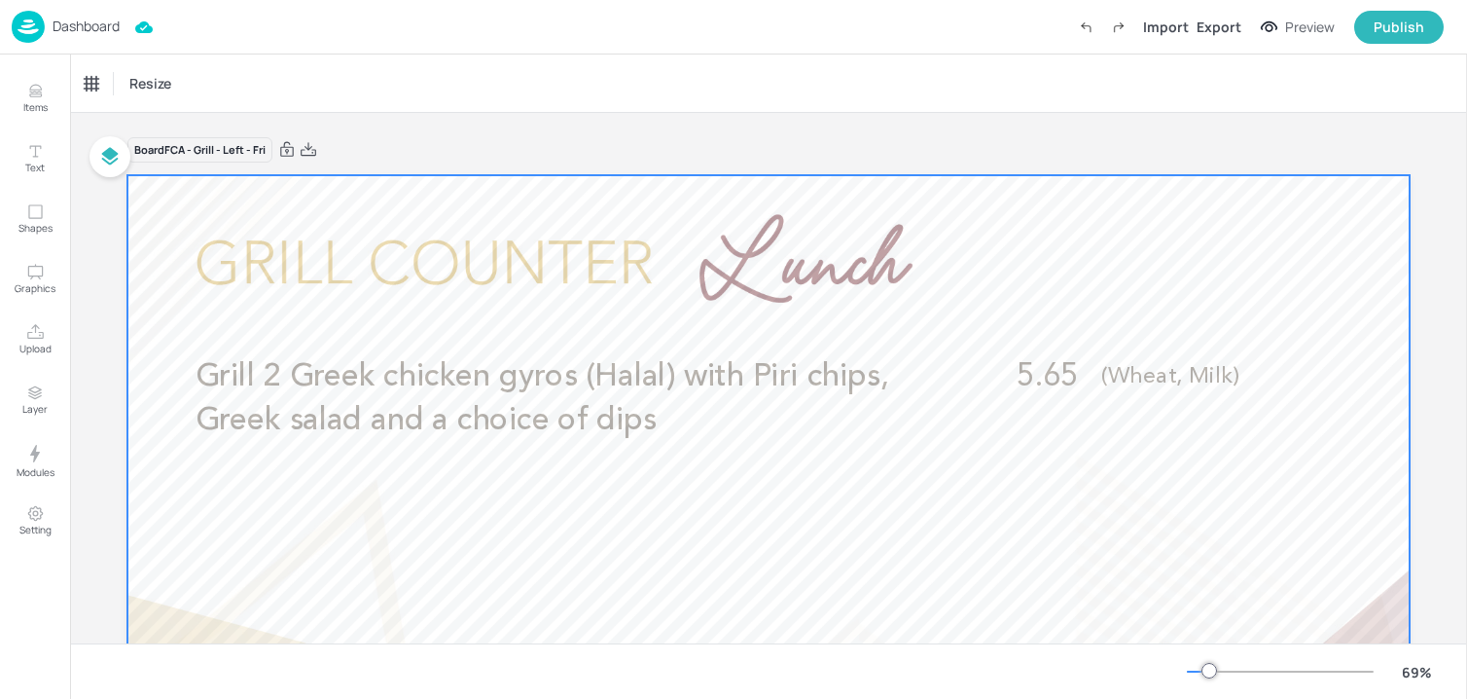
click at [462, 425] on span "Grill 2 Greek chicken gyros (Halal) with Piri chips, Greek salad and a choice o…" at bounding box center [543, 398] width 694 height 75
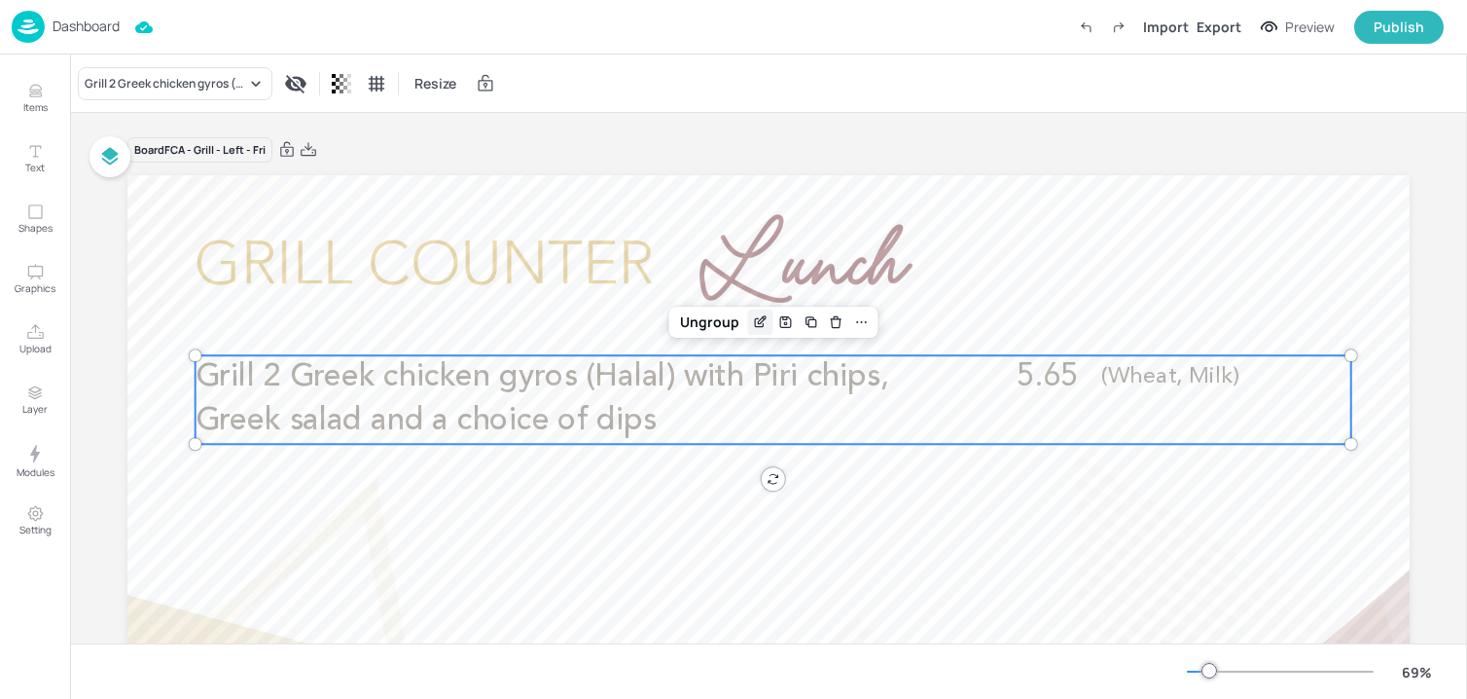
click at [753, 321] on icon "Edit Item" at bounding box center [760, 322] width 17 height 16
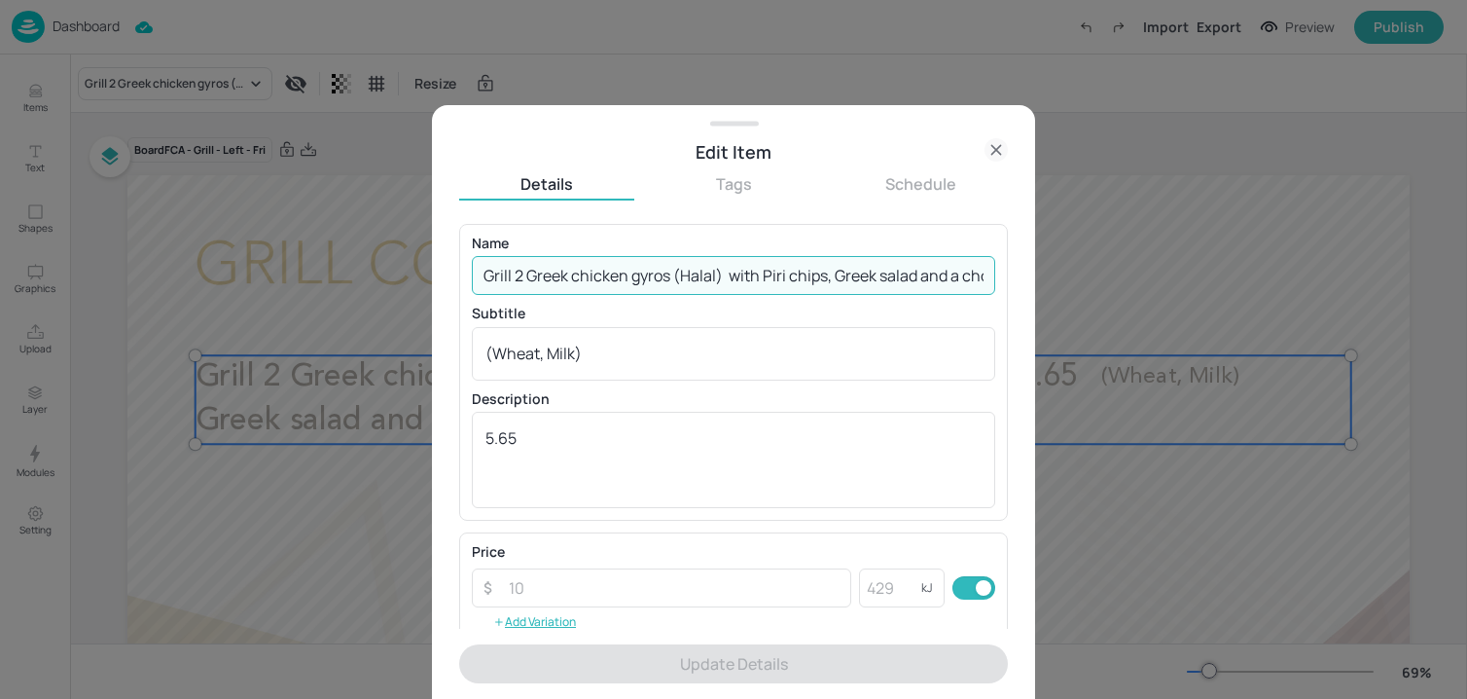
click at [721, 272] on input "Grill 2 Greek chicken gyros (Halal) with Piri chips, Greek salad and a choice o…" at bounding box center [733, 275] width 523 height 39
paste input "Chicken, pork & prawn gumbo served with rice (Crustacean, Wheat, Soya, Mustard,…"
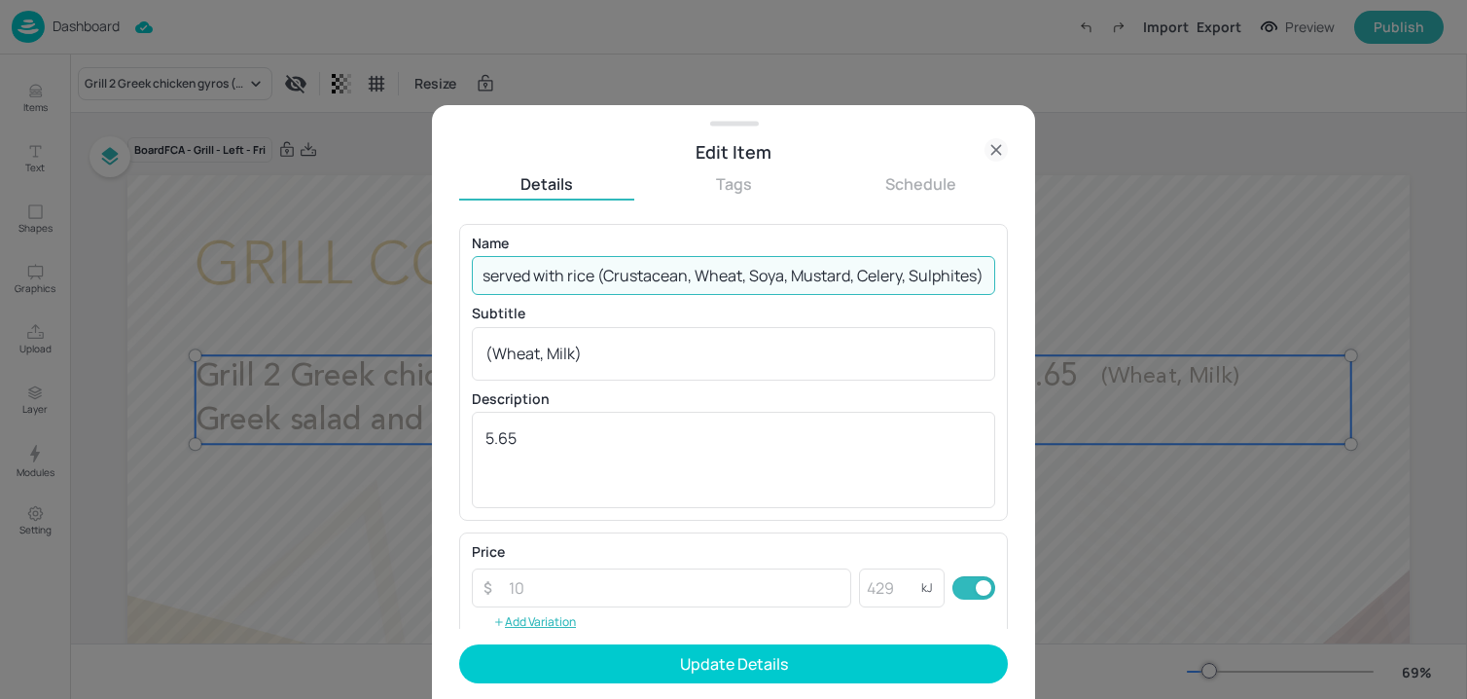
drag, startPoint x: 592, startPoint y: 282, endPoint x: 1133, endPoint y: 296, distance: 542.1
click at [1133, 296] on div "Edit Item Details Tags Schedule Name Chicken, pork & prawn gumbo served with ri…" at bounding box center [733, 349] width 1467 height 699
type input "Chicken, pork & prawn gumbo served with rice"
click at [760, 373] on div "(Wheat, Milk) x ​" at bounding box center [733, 354] width 523 height 54
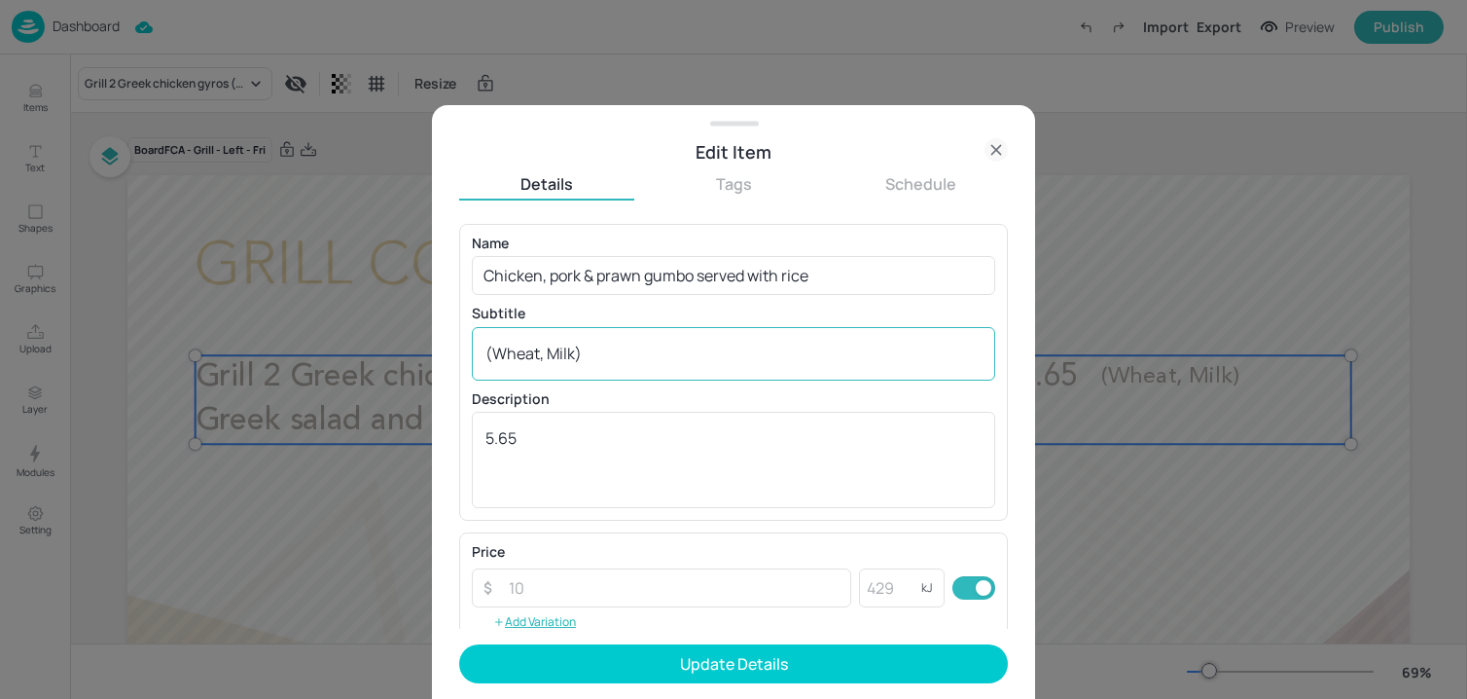
click at [760, 373] on div "(Wheat, Milk) x ​" at bounding box center [733, 354] width 523 height 54
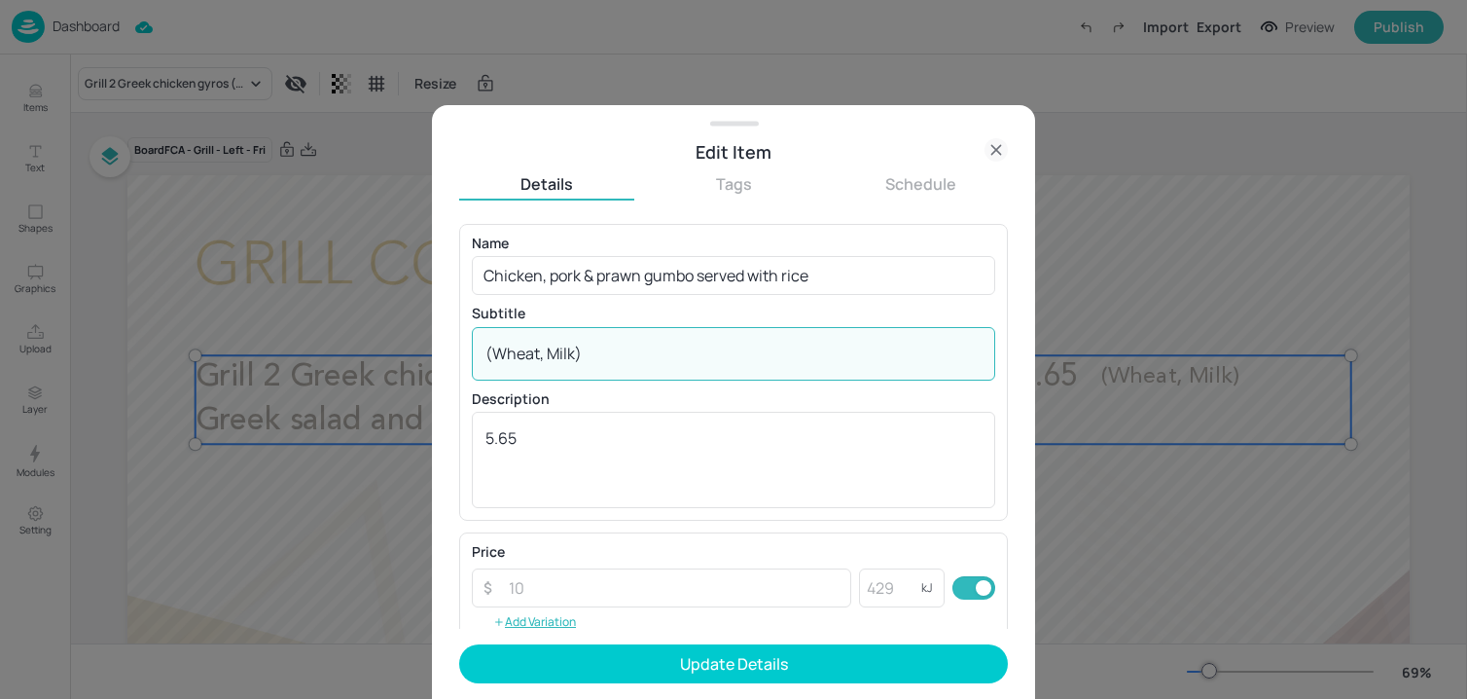
click at [752, 342] on textarea "(Wheat, Milk)" at bounding box center [733, 352] width 496 height 21
paste textarea "Crustacean, Wheat, Soya, Mustard, Celery, Sulphites)"
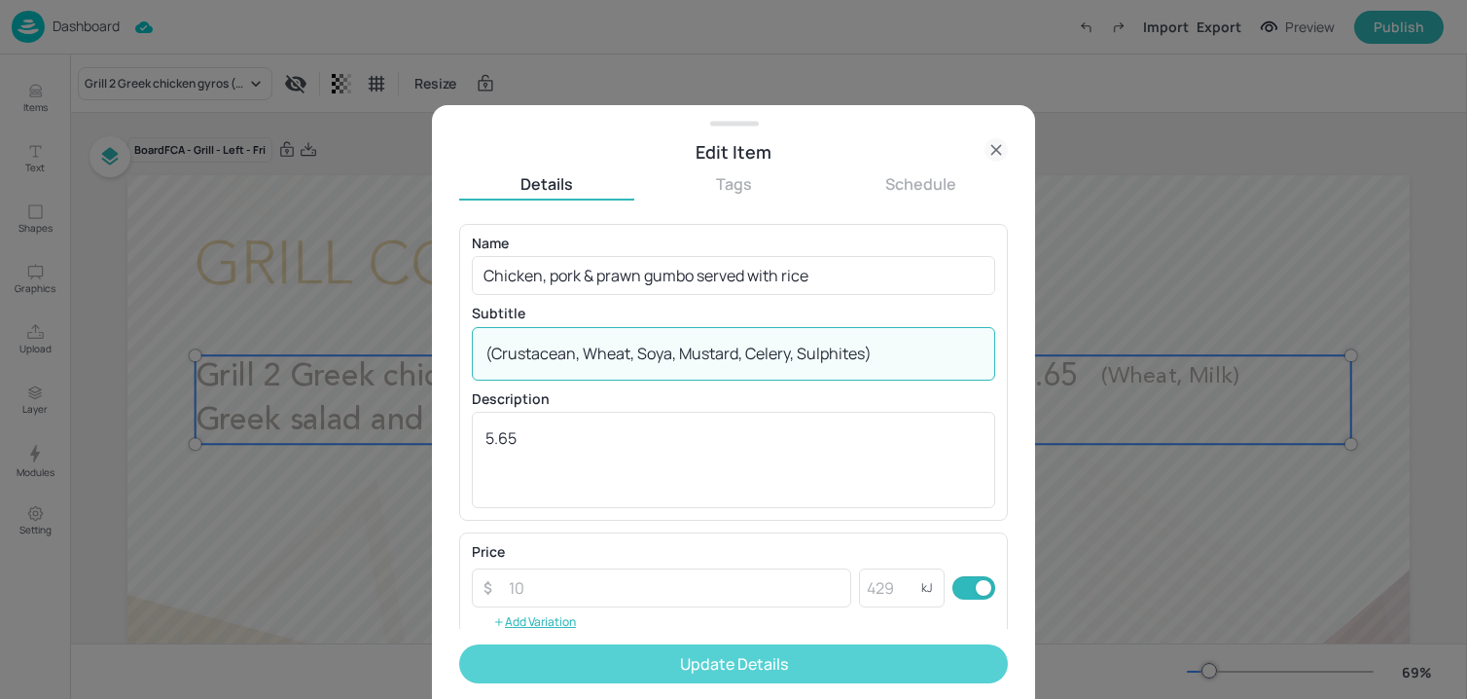
type textarea "(Crustacean, Wheat, Soya, Mustard, Celery, Sulphites)"
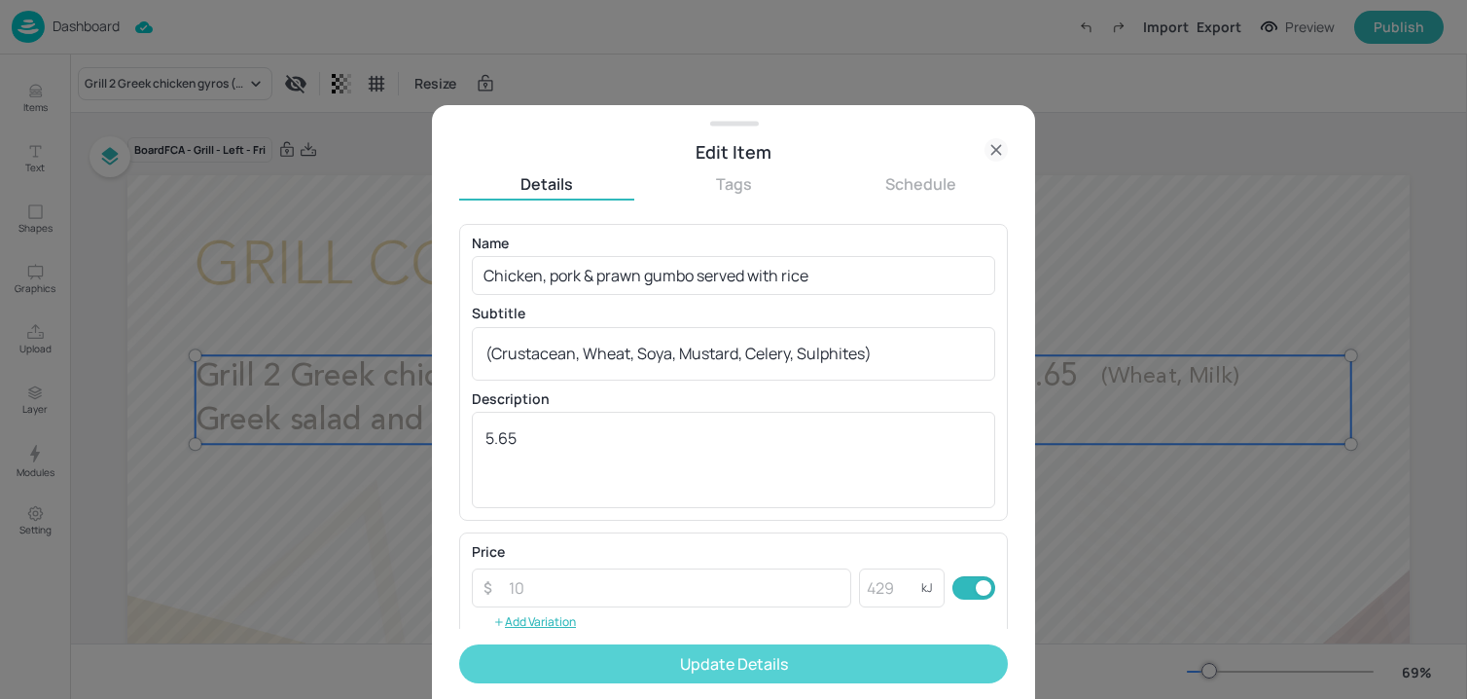
click at [647, 656] on button "Update Details" at bounding box center [733, 663] width 549 height 39
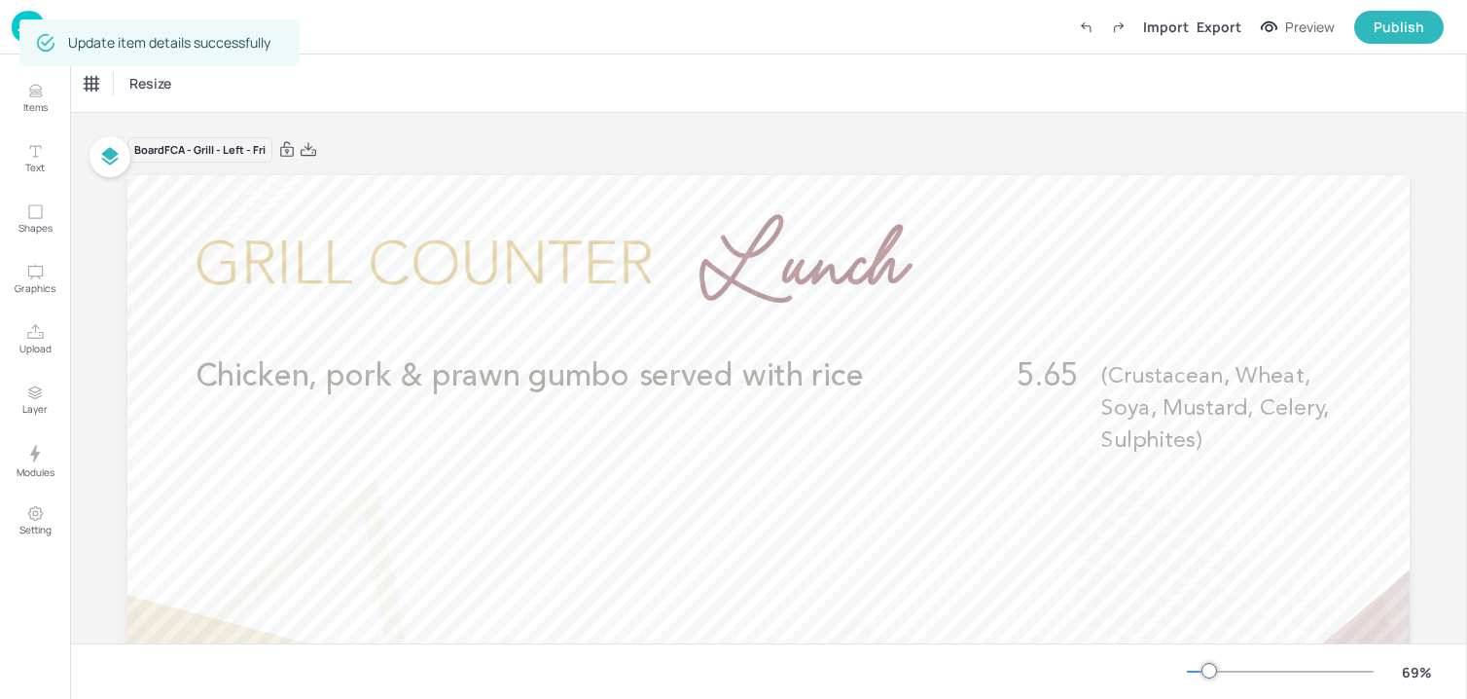
click at [369, 643] on div "69 %" at bounding box center [768, 670] width 1397 height 55
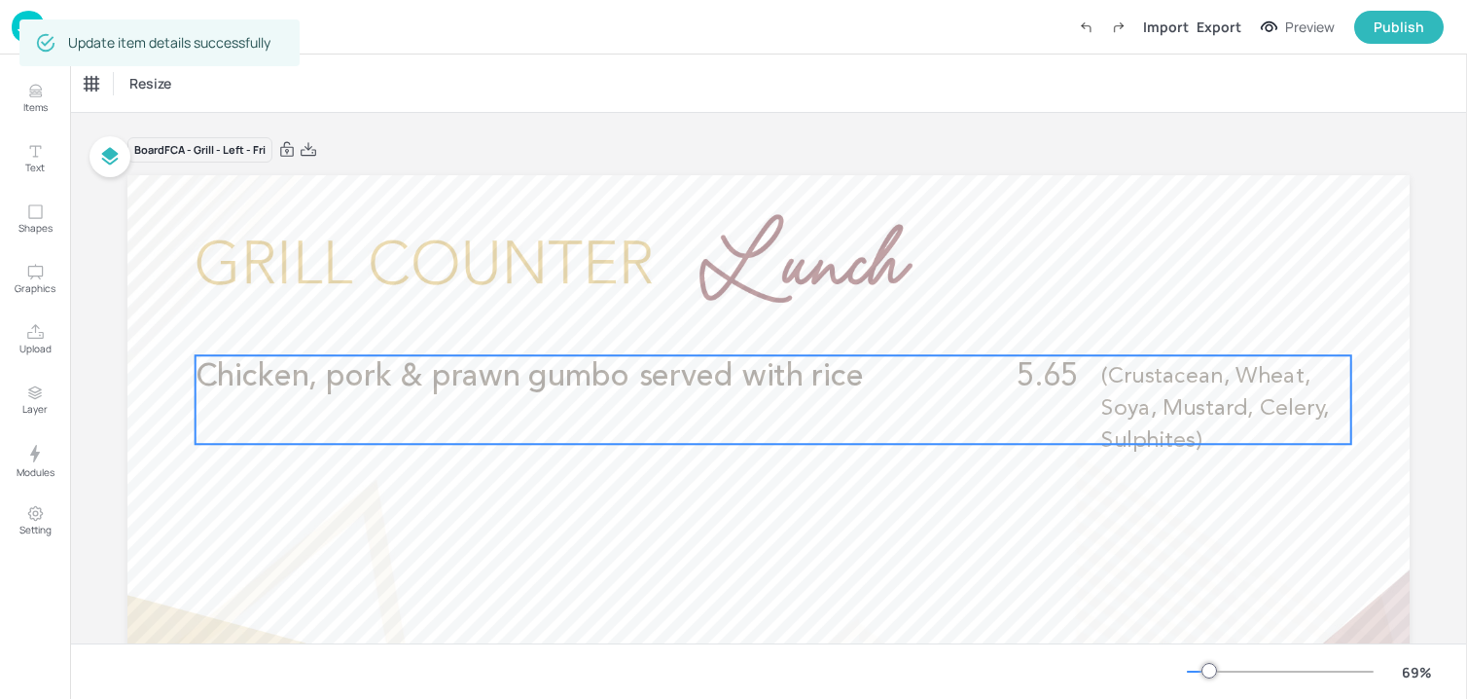
click at [397, 398] on p "Chicken, pork & prawn gumbo served with rice" at bounding box center [559, 377] width 726 height 44
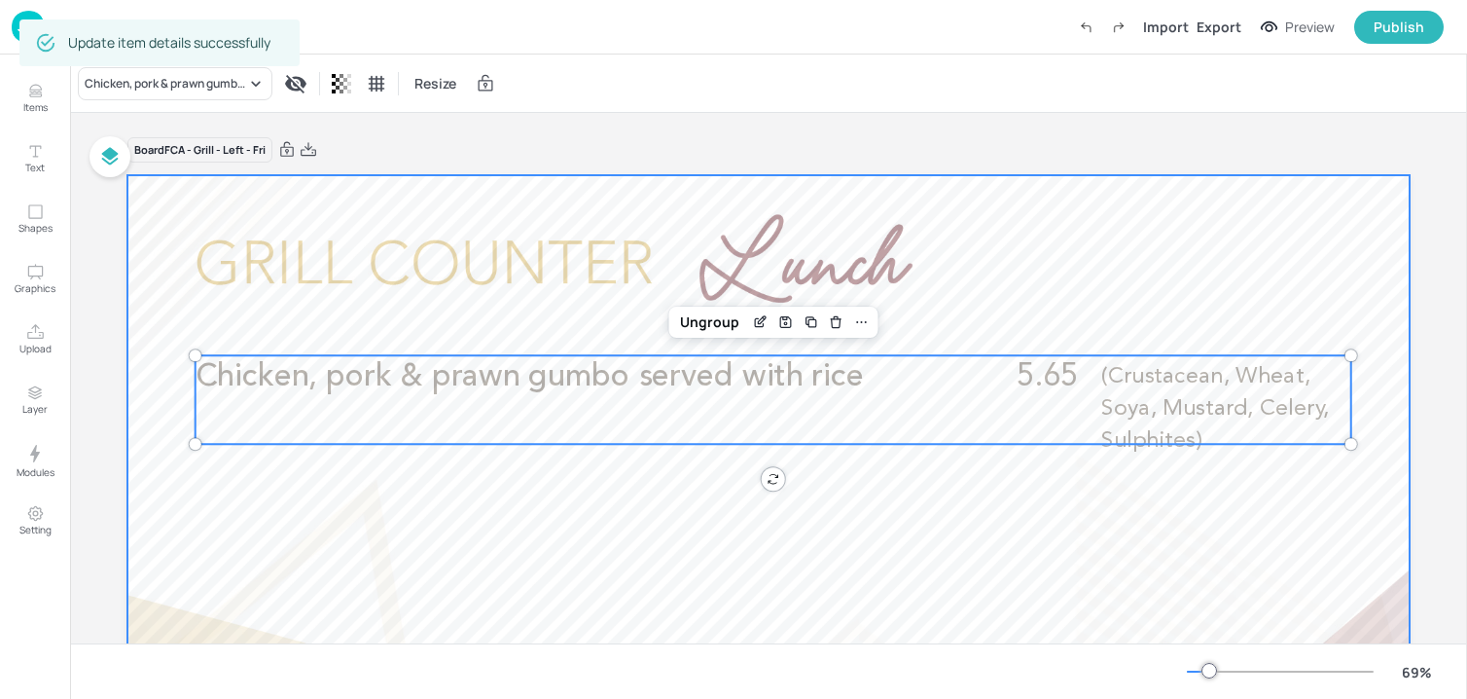
click at [449, 527] on div at bounding box center [768, 535] width 1282 height 721
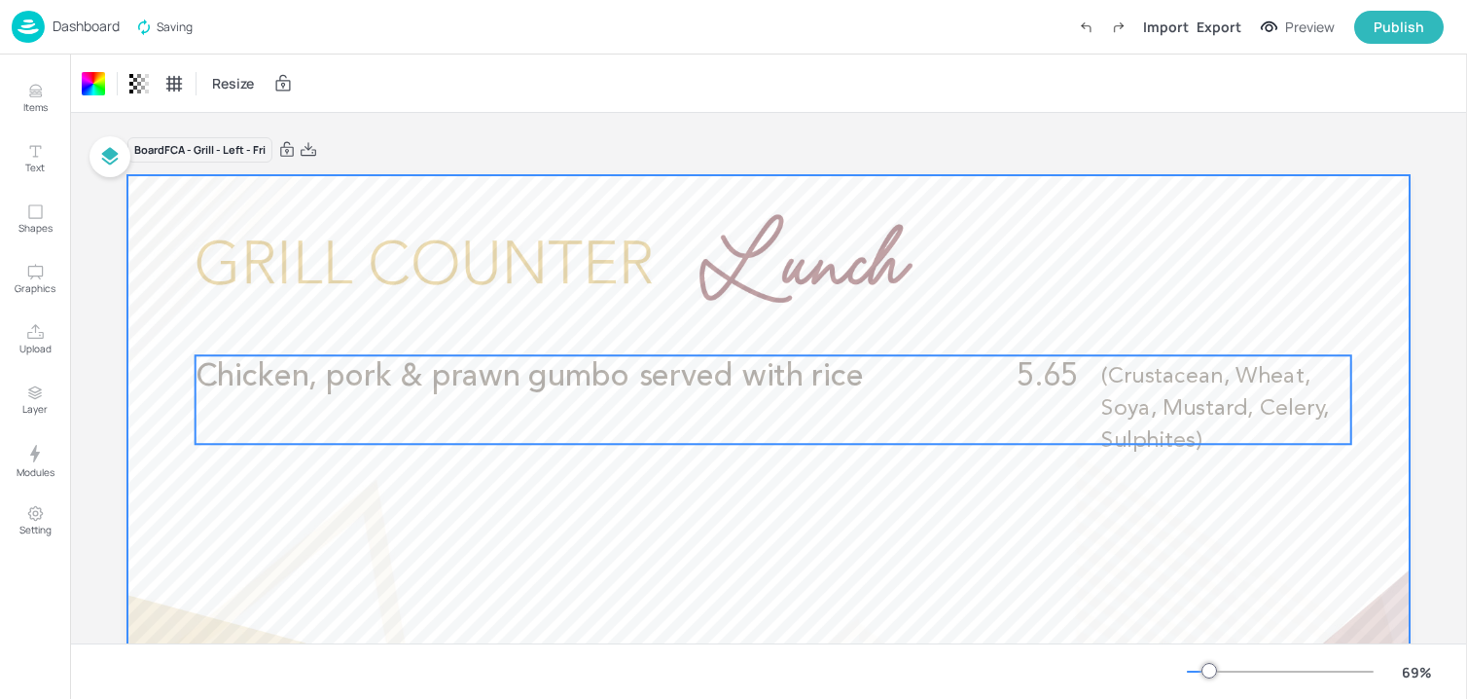
click at [483, 415] on div "Chicken, pork & prawn gumbo served with rice 5.65 (Crustacean, Wheat, Soya, Mus…" at bounding box center [774, 399] width 1156 height 89
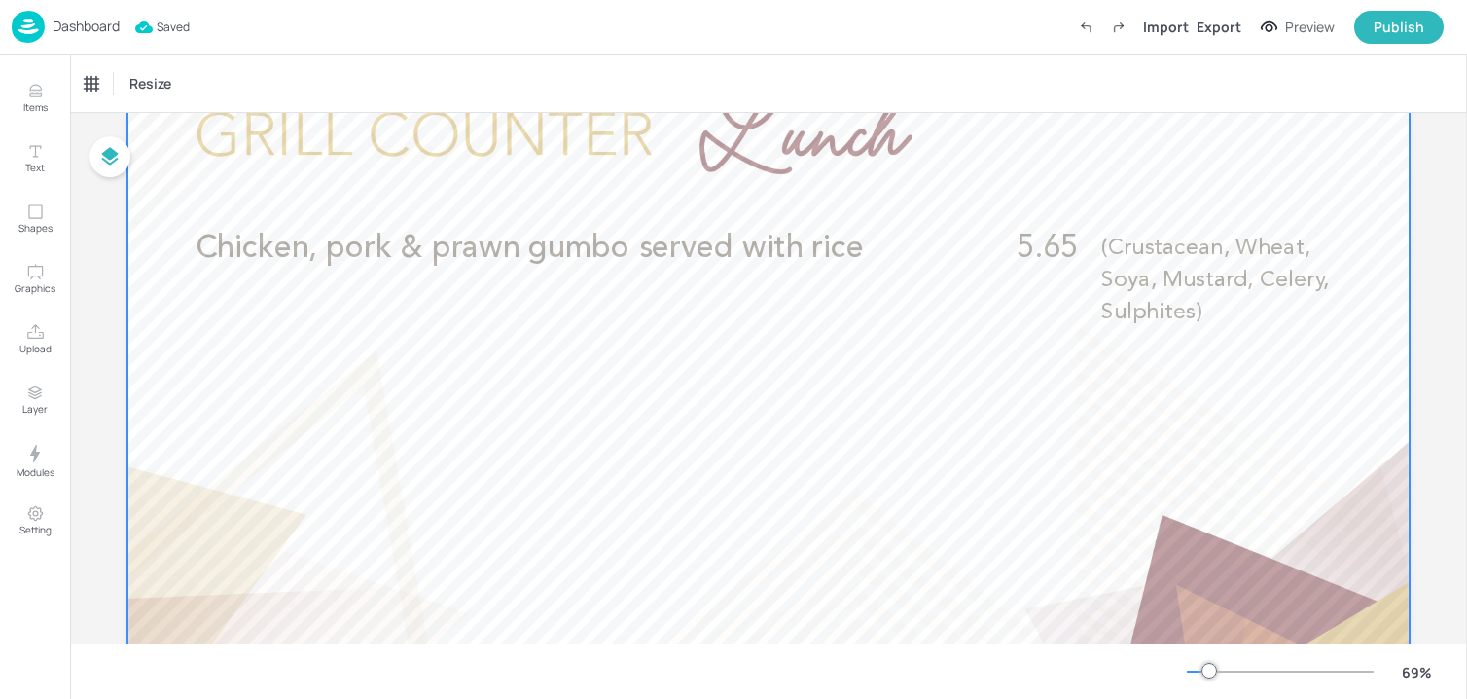
scroll to position [213, 0]
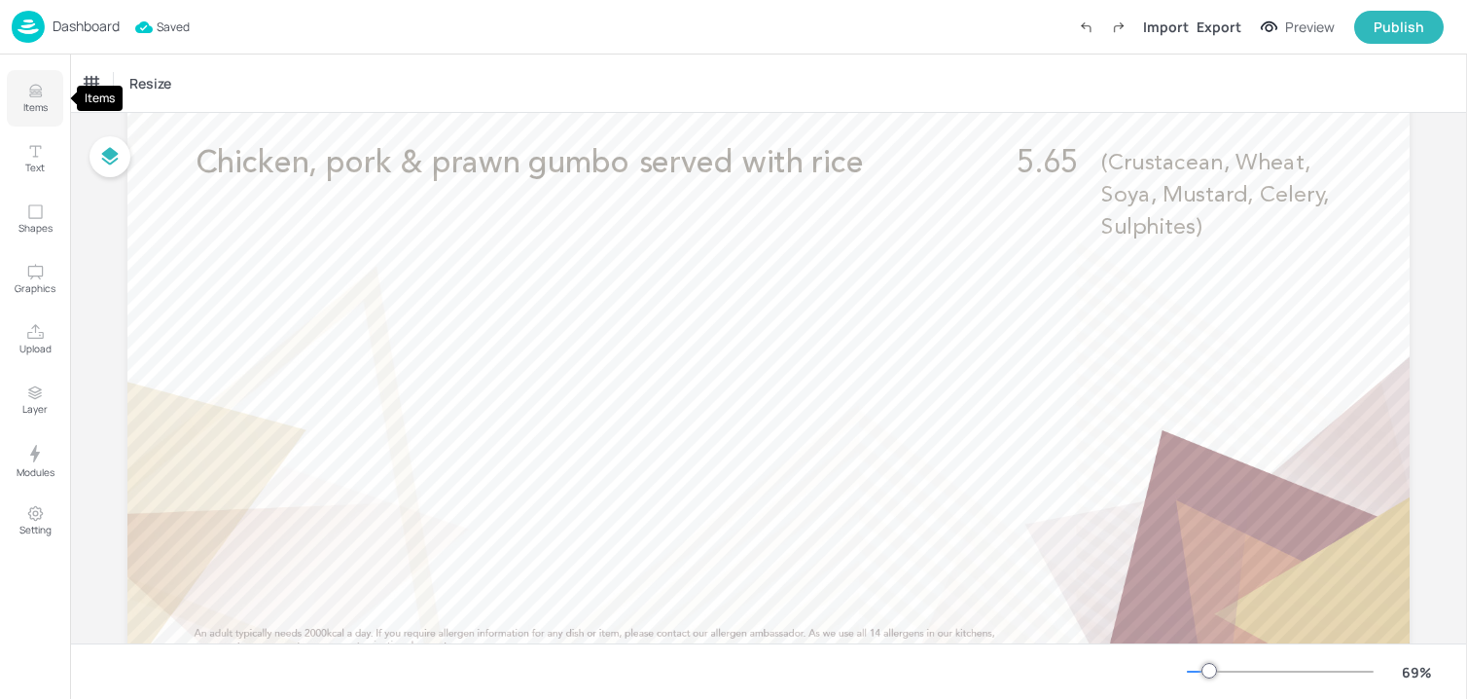
click at [37, 112] on p "Items" at bounding box center [35, 107] width 24 height 14
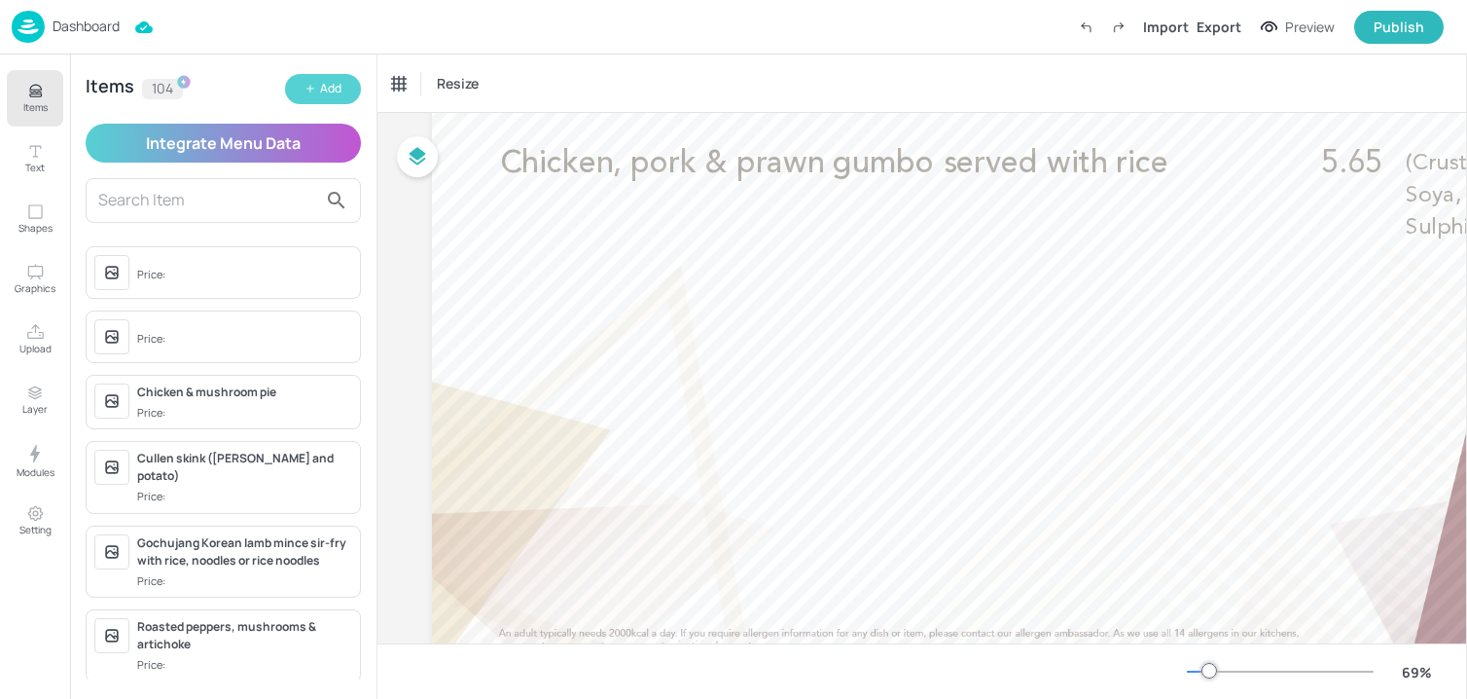
click at [317, 95] on button "Add" at bounding box center [323, 89] width 76 height 30
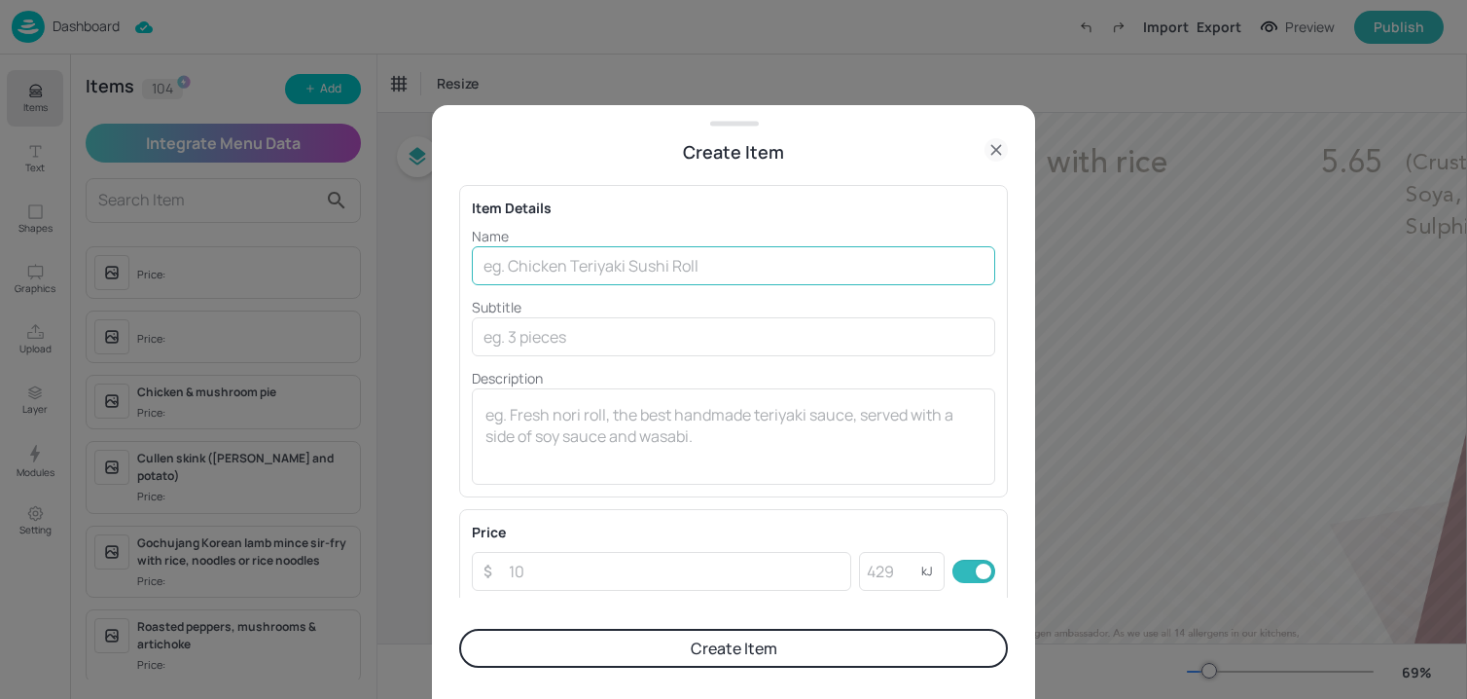
click at [672, 257] on input "text" at bounding box center [733, 265] width 523 height 39
paste input "Mac & Cheese (Wheat, Milk)"
drag, startPoint x: 592, startPoint y: 269, endPoint x: 815, endPoint y: 269, distance: 223.8
click at [815, 269] on input "Mac & Cheese (Wheat, Milk)" at bounding box center [733, 265] width 523 height 39
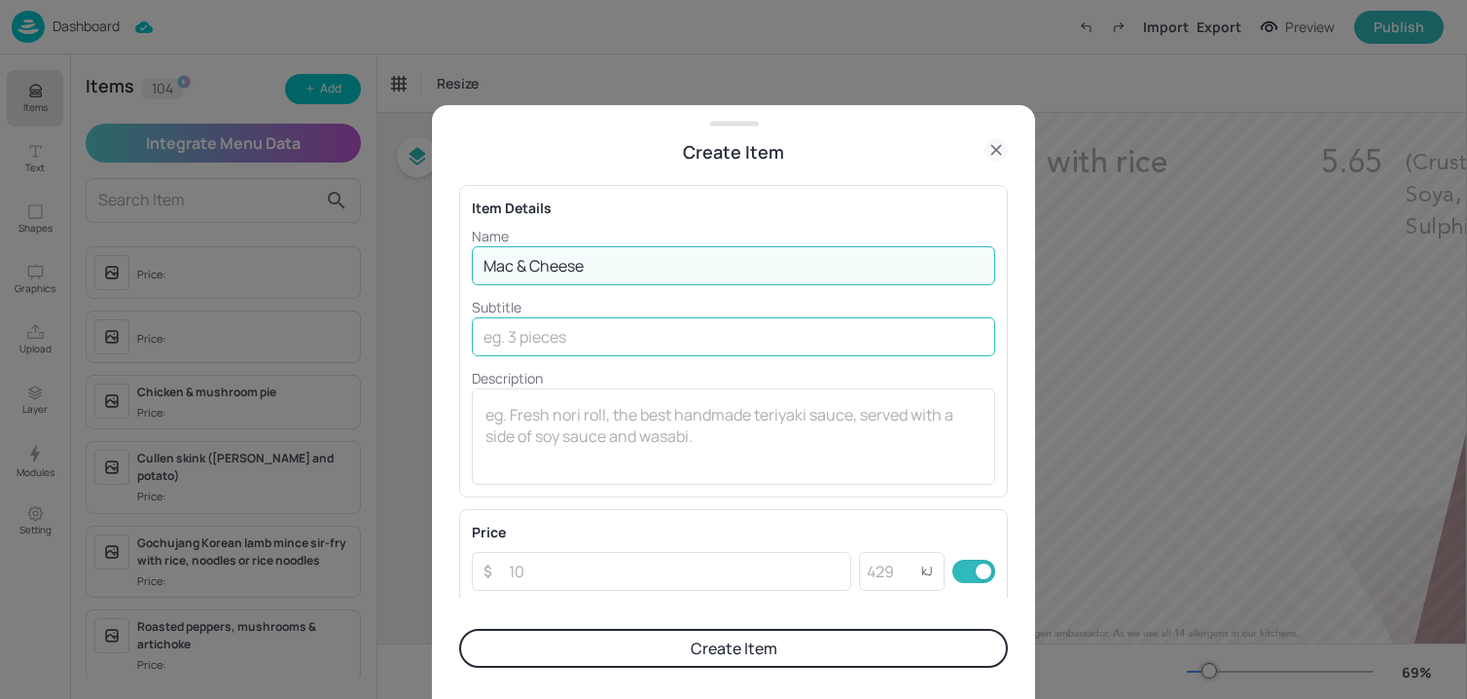
type input "Mac & Cheese"
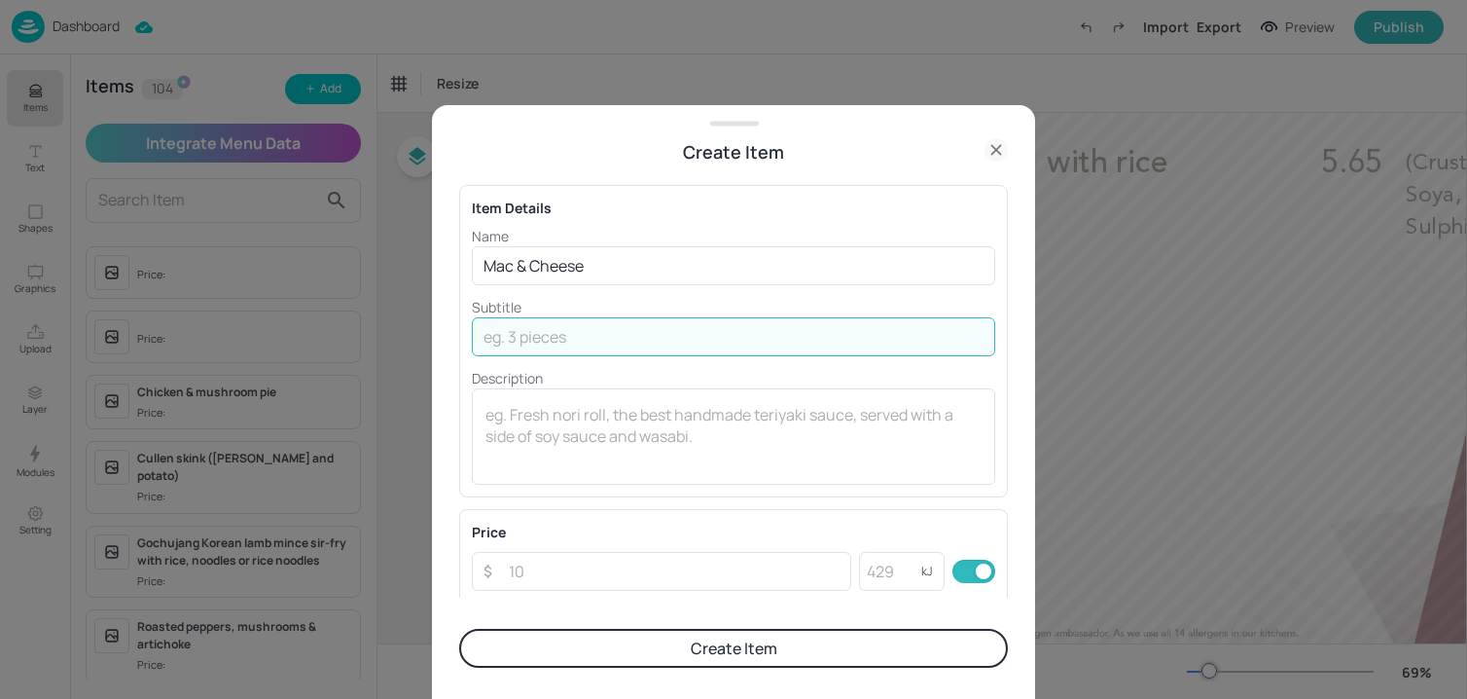
click at [610, 335] on input "text" at bounding box center [733, 336] width 523 height 39
type input "Served with Smoky Jollof Rice"
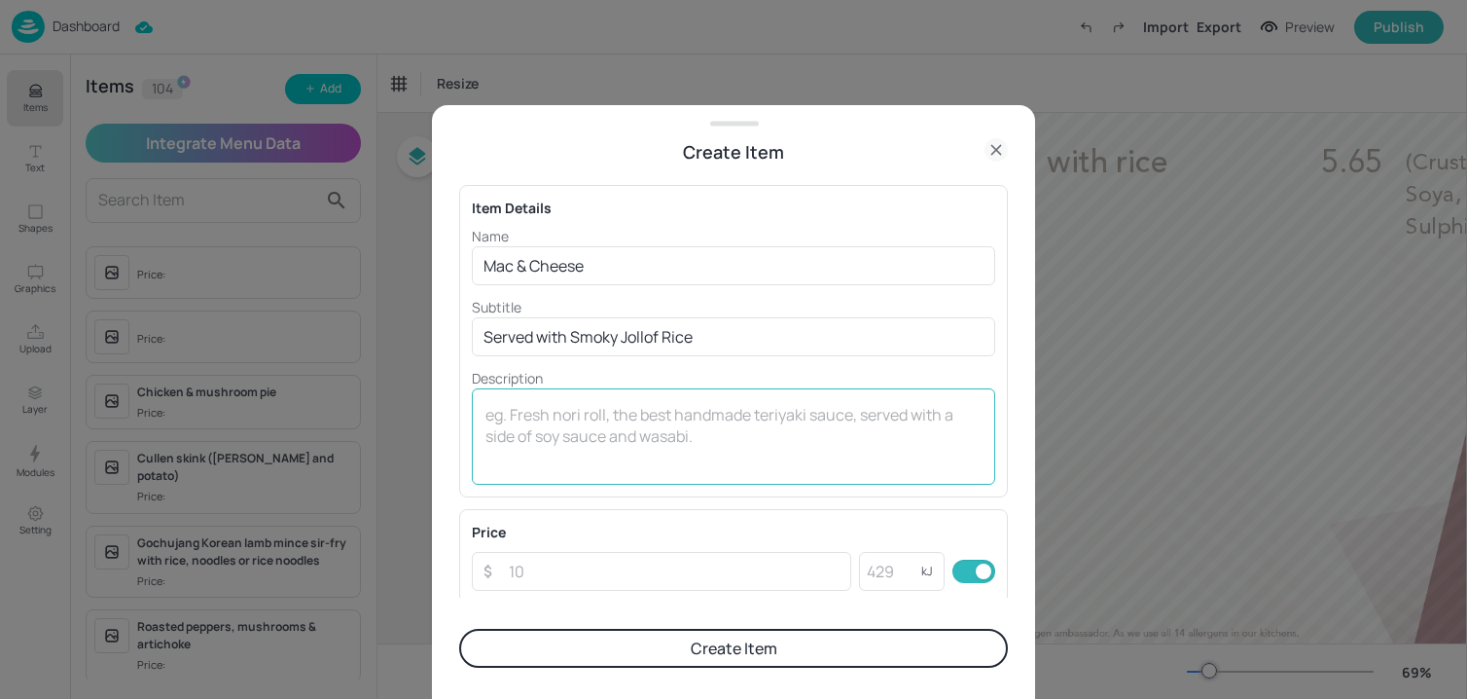
click at [529, 395] on div "x ​" at bounding box center [733, 436] width 523 height 96
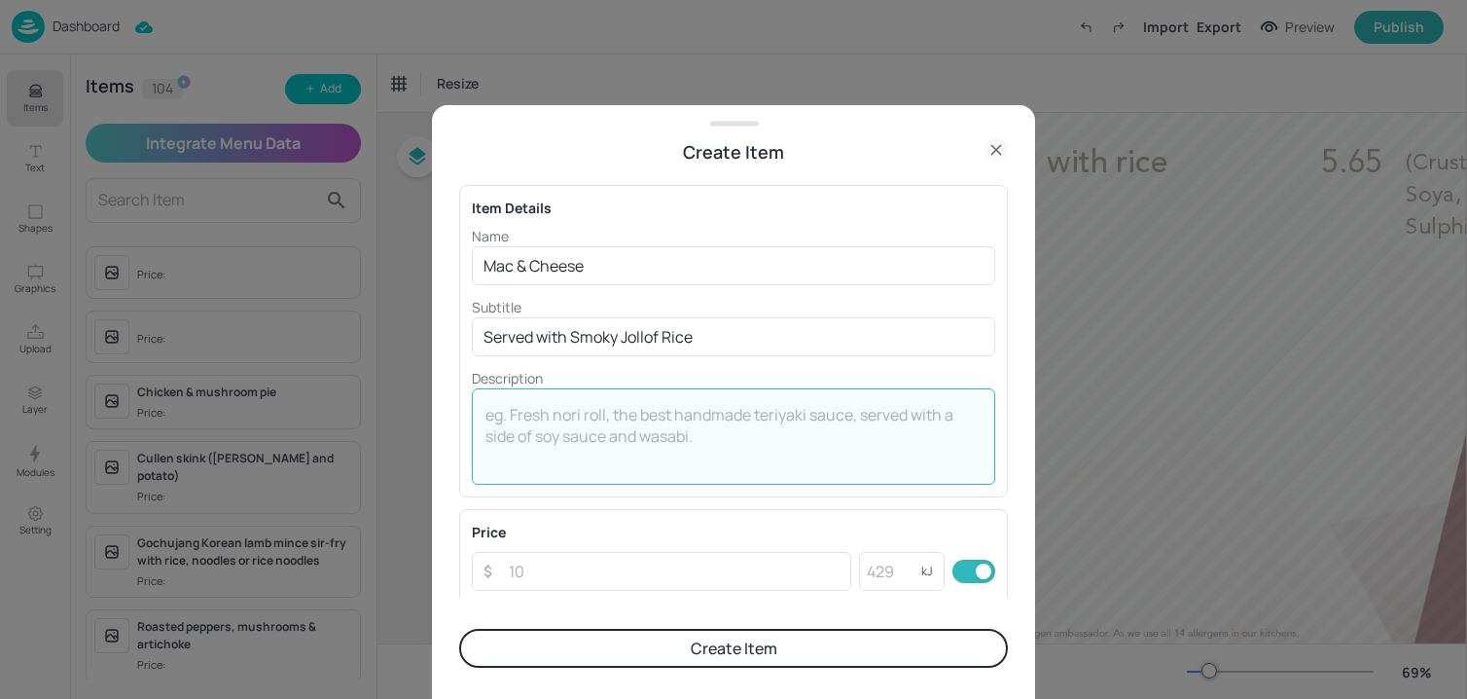
paste textarea "(Wheat, Milk)"
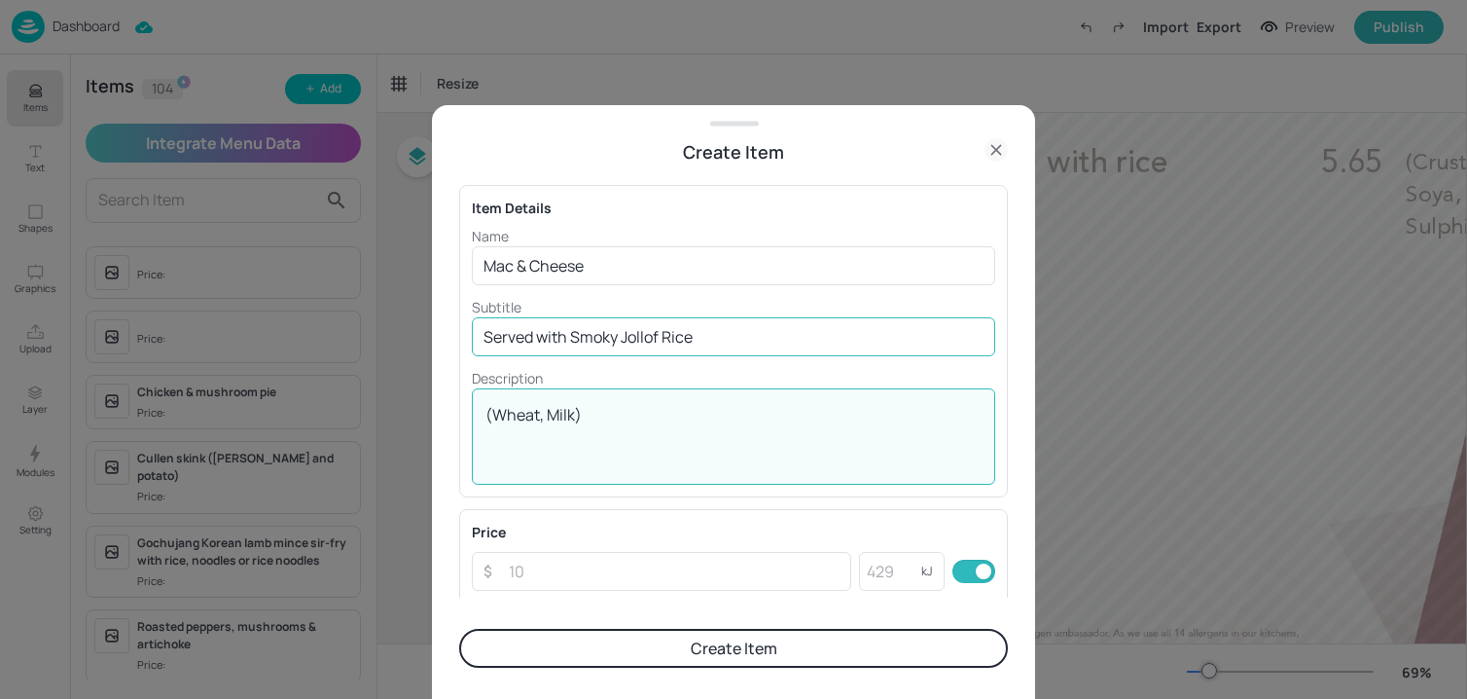
type textarea "(Wheat, Milk)"
click at [618, 317] on input "Served with Smoky Jollof Rice" at bounding box center [733, 336] width 523 height 39
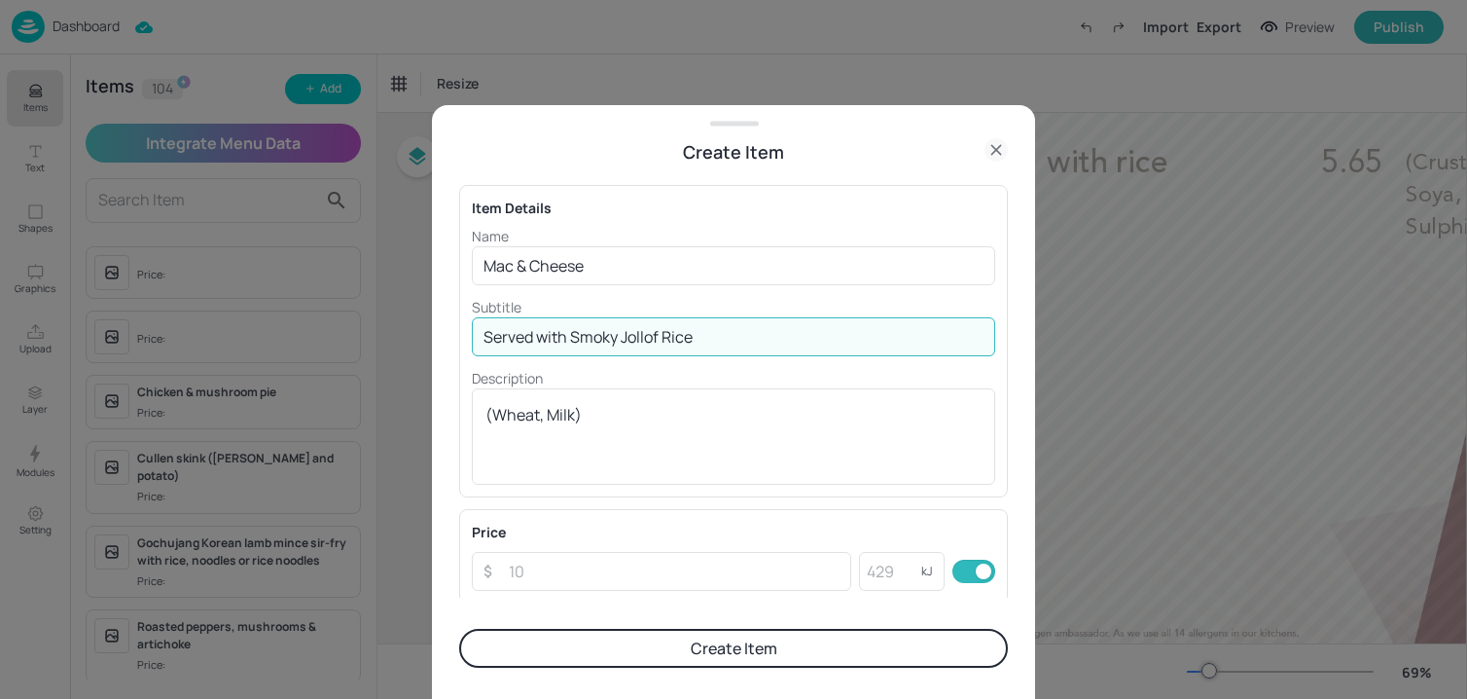
click at [618, 317] on input "Served with Smoky Jollof Rice" at bounding box center [733, 336] width 523 height 39
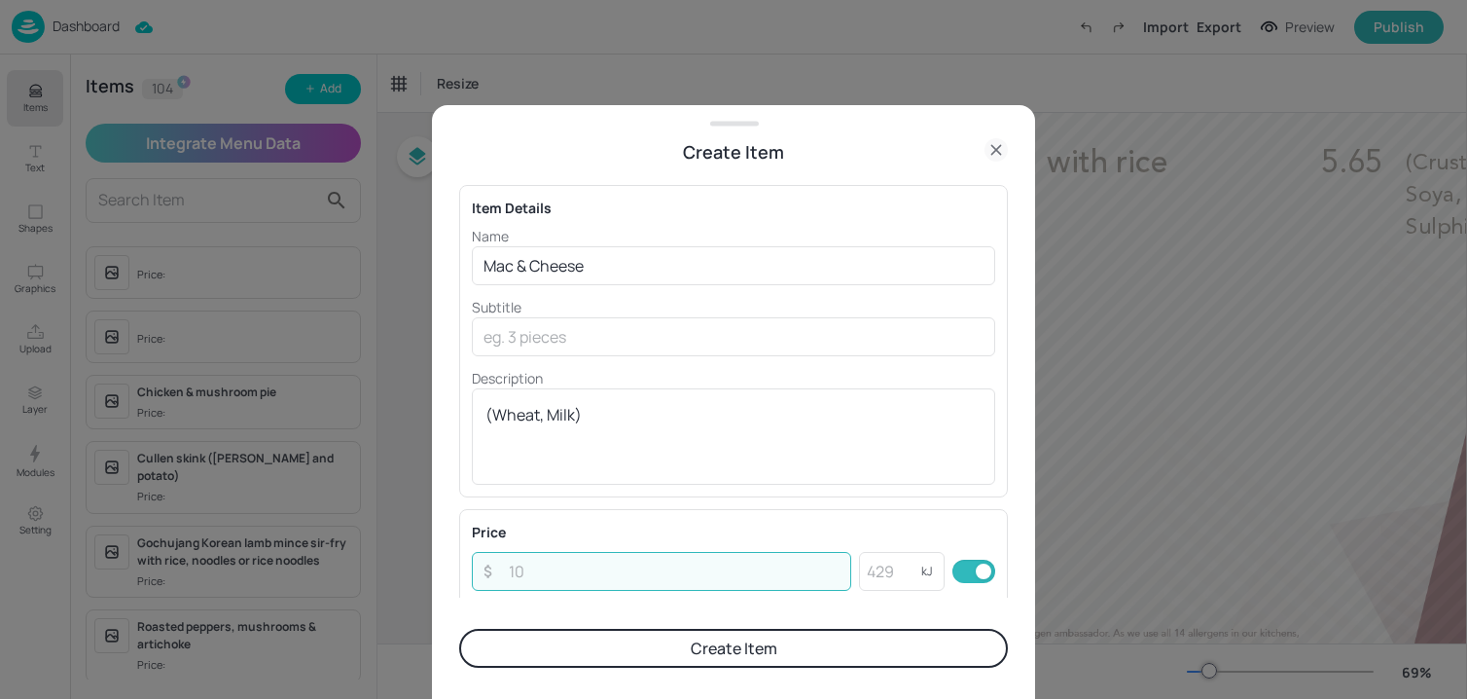
click at [600, 578] on input "number" at bounding box center [674, 571] width 354 height 39
type input "5.65"
click at [637, 652] on button "Create Item" at bounding box center [733, 647] width 549 height 39
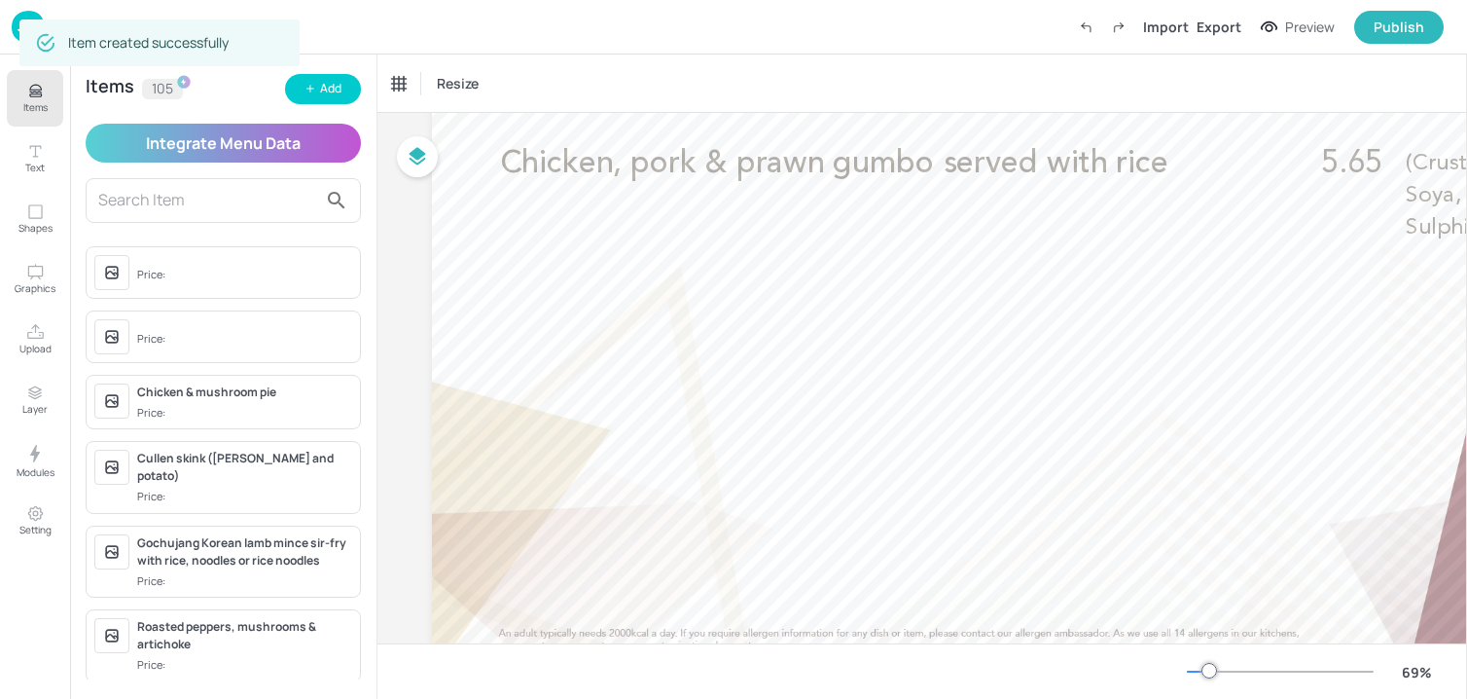
click at [260, 186] on input "text" at bounding box center [207, 200] width 219 height 31
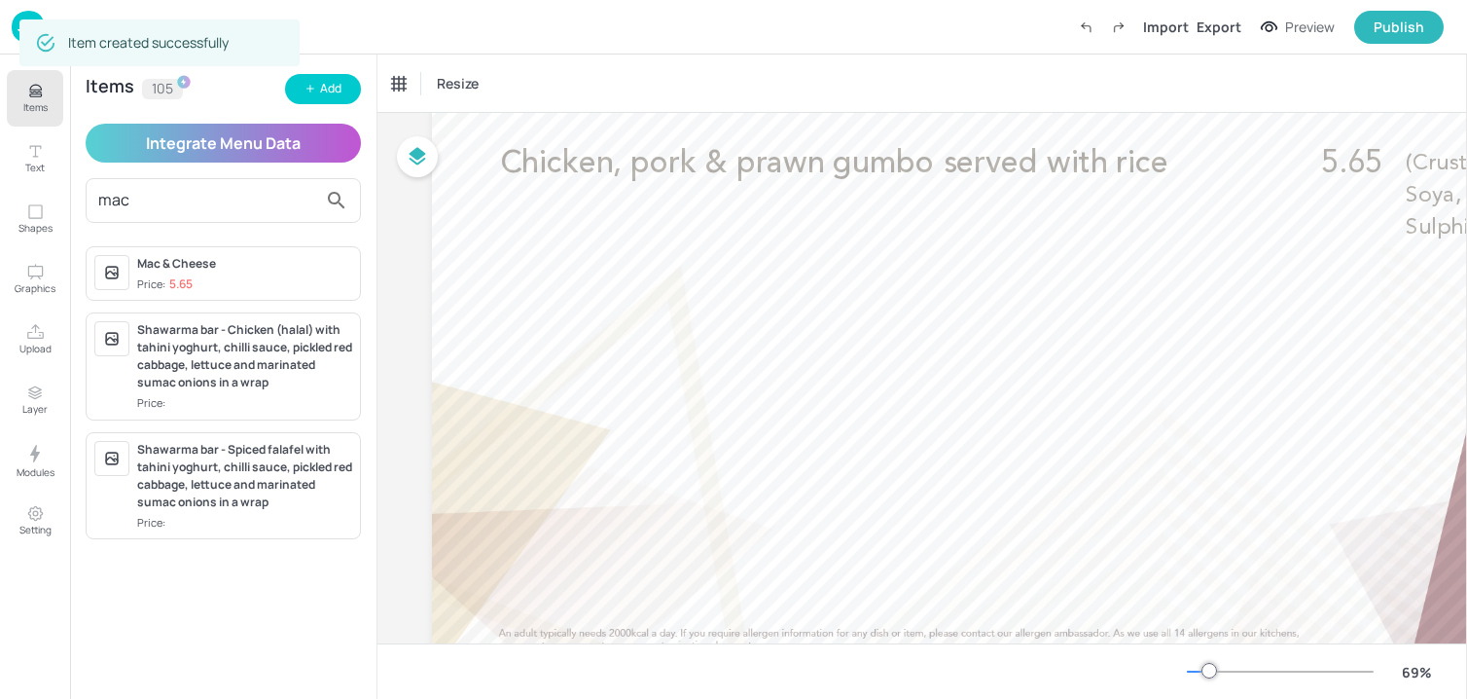
type input "mac"
click at [278, 271] on div "Mac & Cheese" at bounding box center [244, 264] width 215 height 18
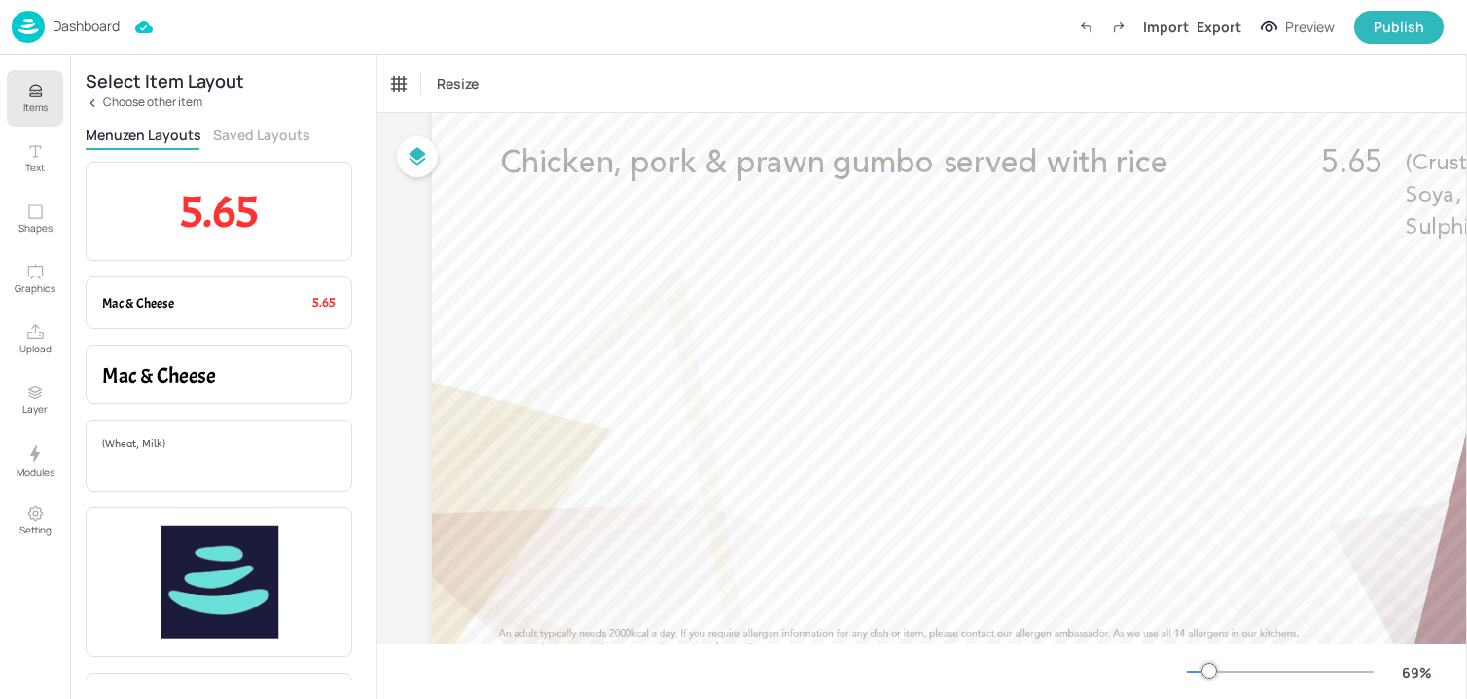
click at [254, 126] on button "Saved Layouts" at bounding box center [261, 135] width 97 height 18
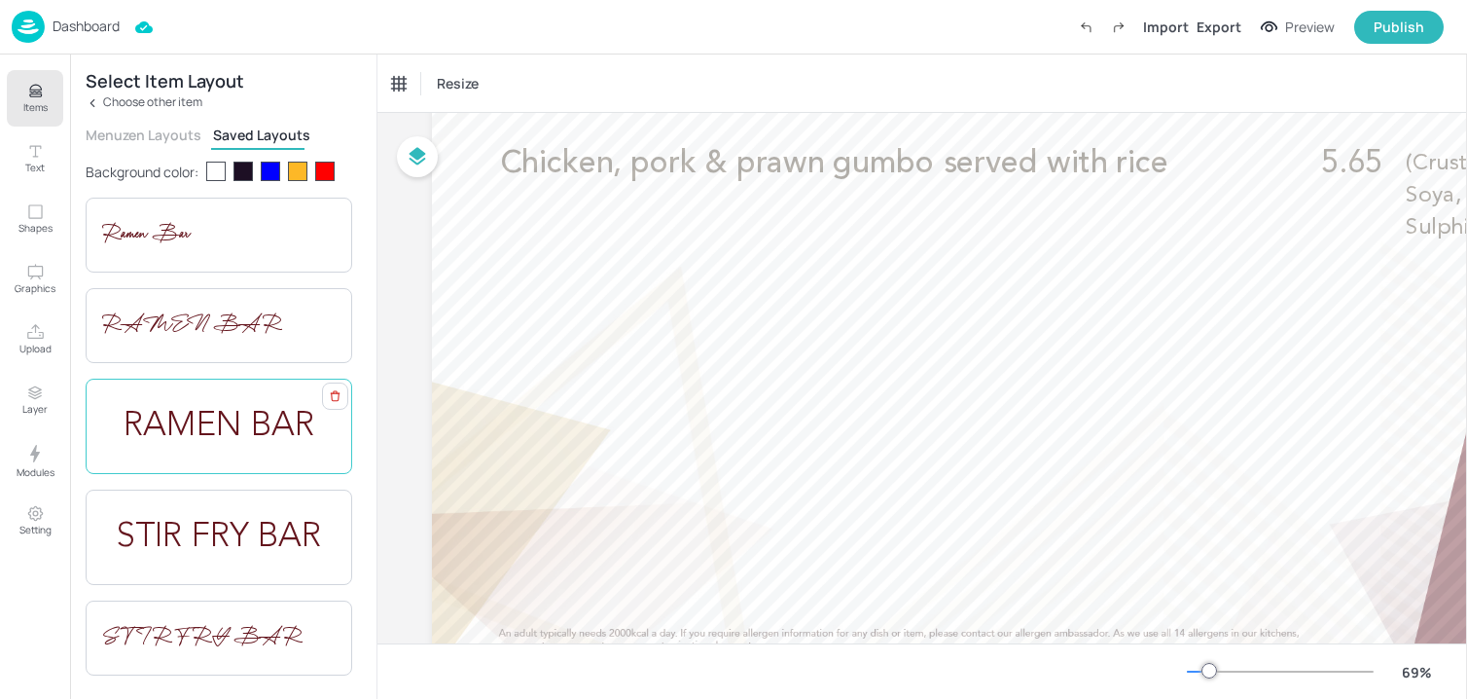
scroll to position [392, 0]
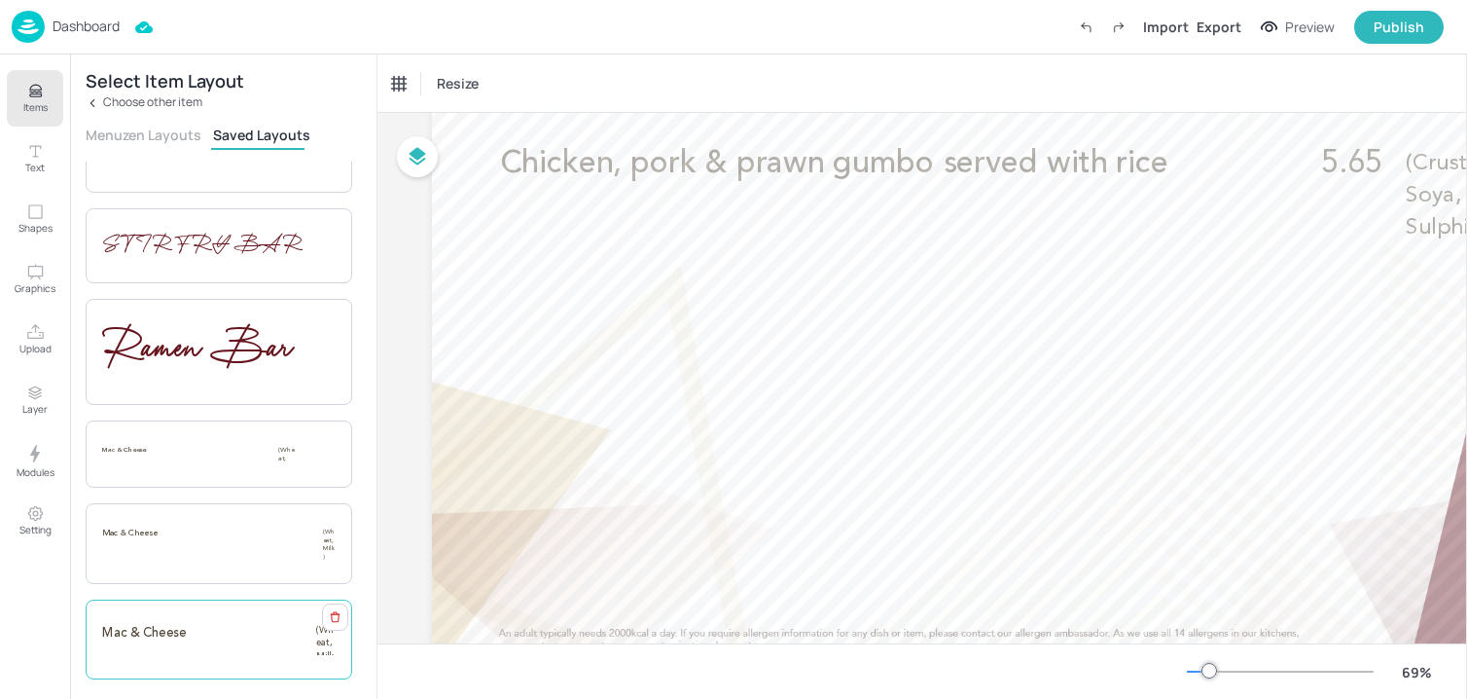
click at [250, 623] on div "Mac & Cheese (Wheat, Milk)" at bounding box center [219, 639] width 267 height 80
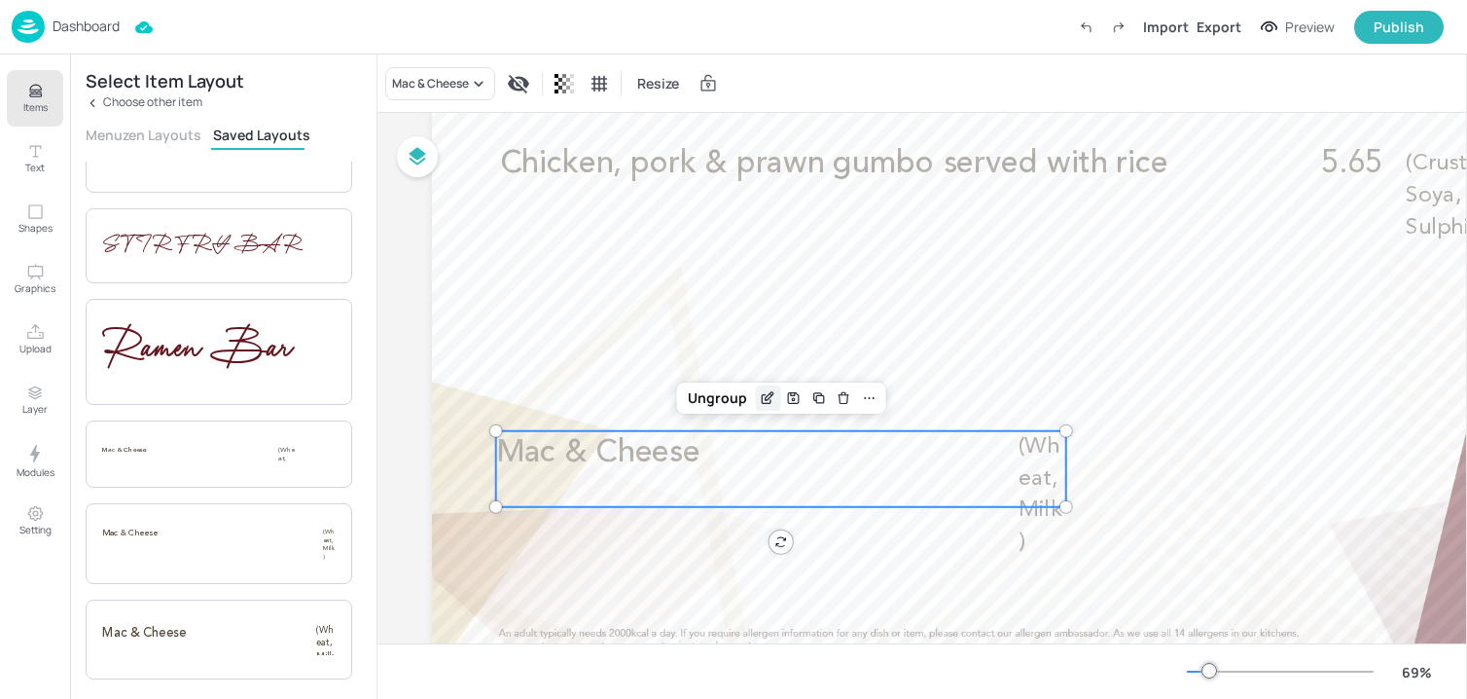
click at [766, 398] on icon "Edit Item" at bounding box center [770, 396] width 8 height 8
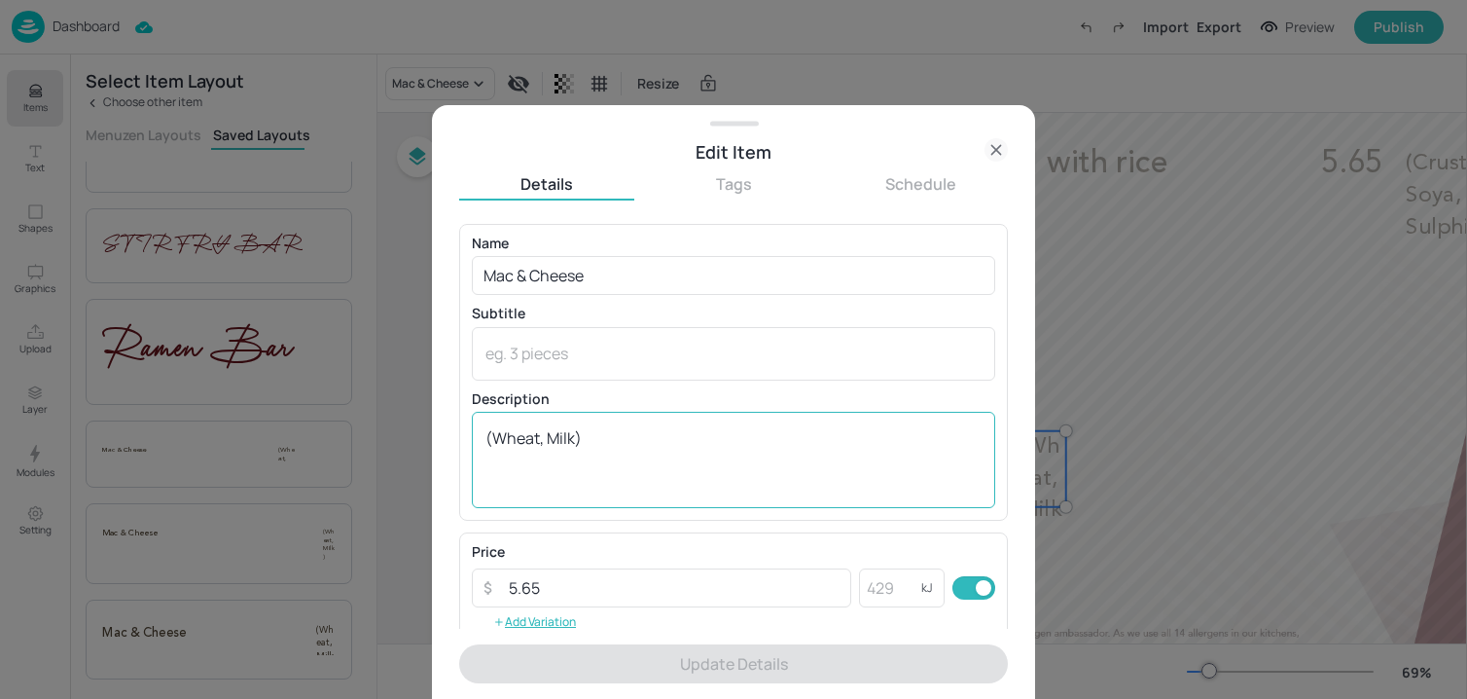
click at [641, 433] on textarea "(Wheat, Milk)" at bounding box center [733, 459] width 496 height 64
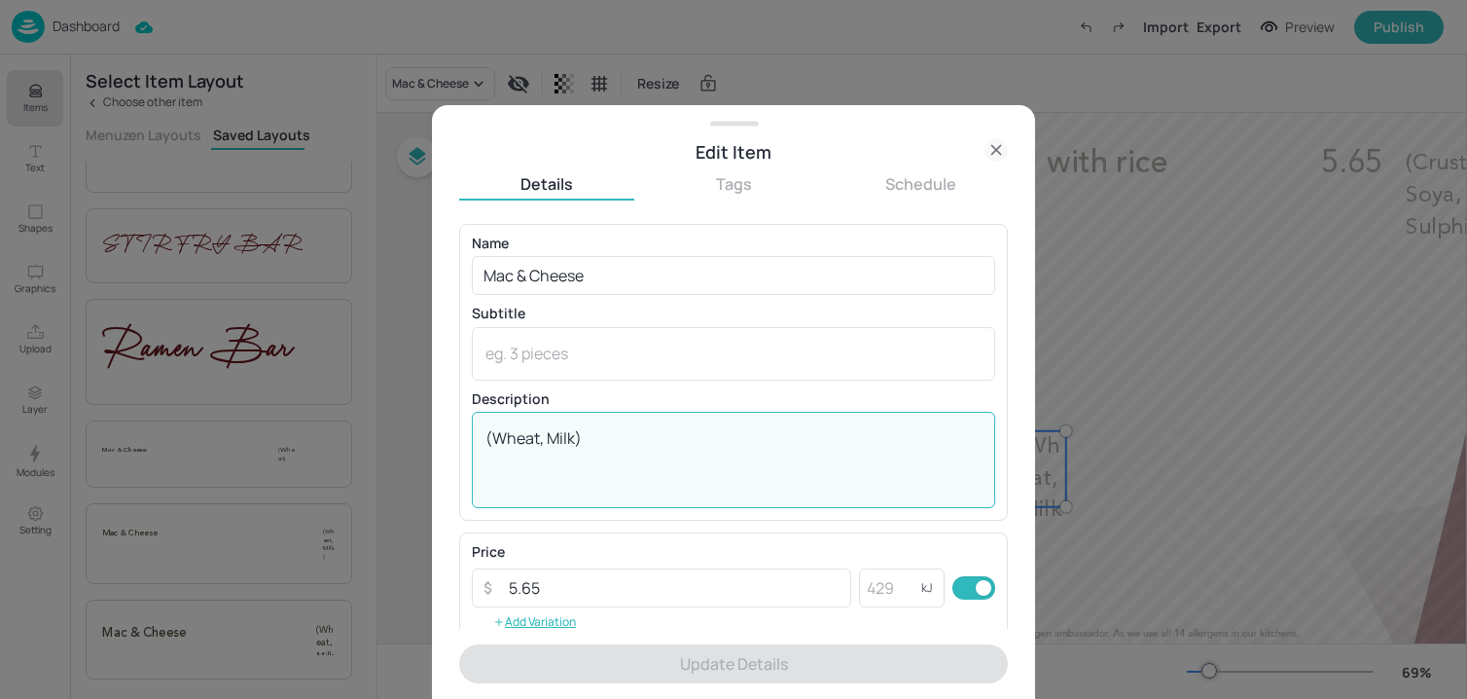
click at [641, 433] on textarea "(Wheat, Milk)" at bounding box center [733, 459] width 496 height 64
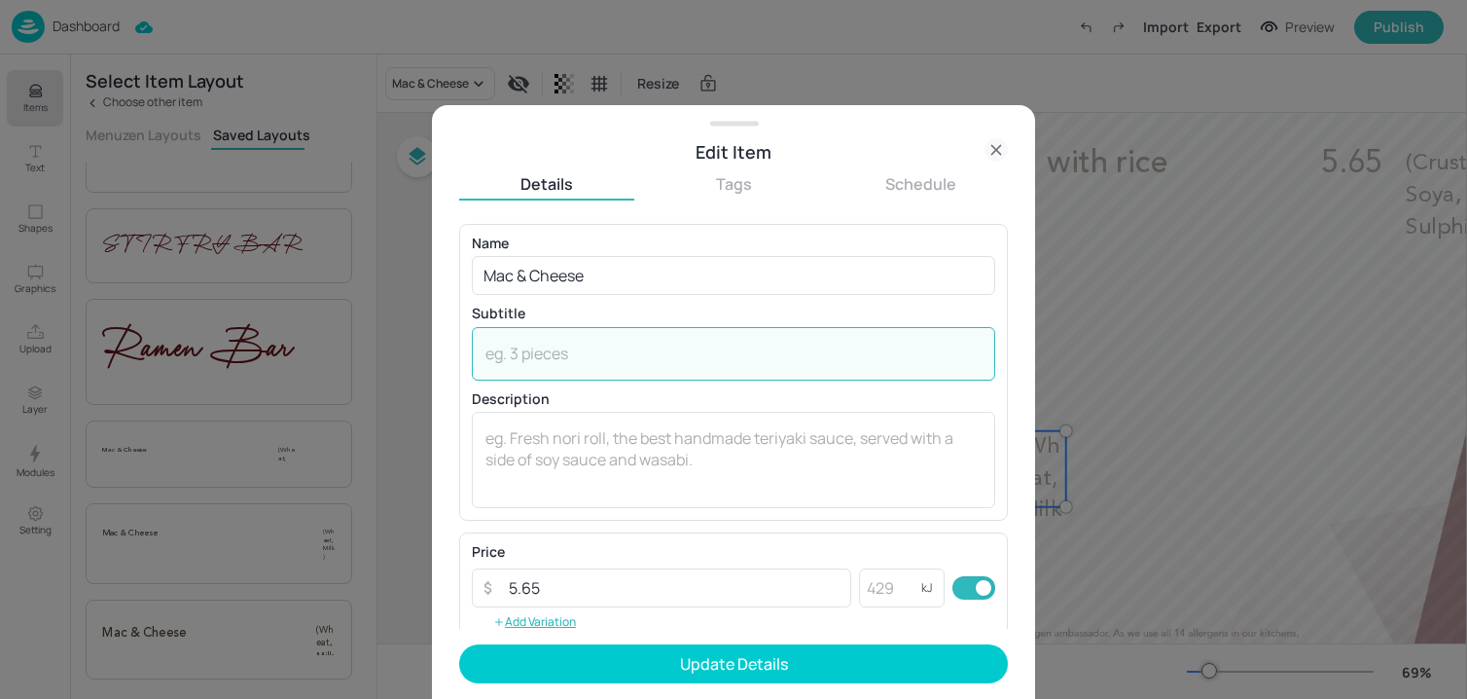
click at [620, 349] on textarea at bounding box center [733, 352] width 496 height 21
paste textarea "(Wheat, Milk)"
type textarea "(Wheat, Milk)"
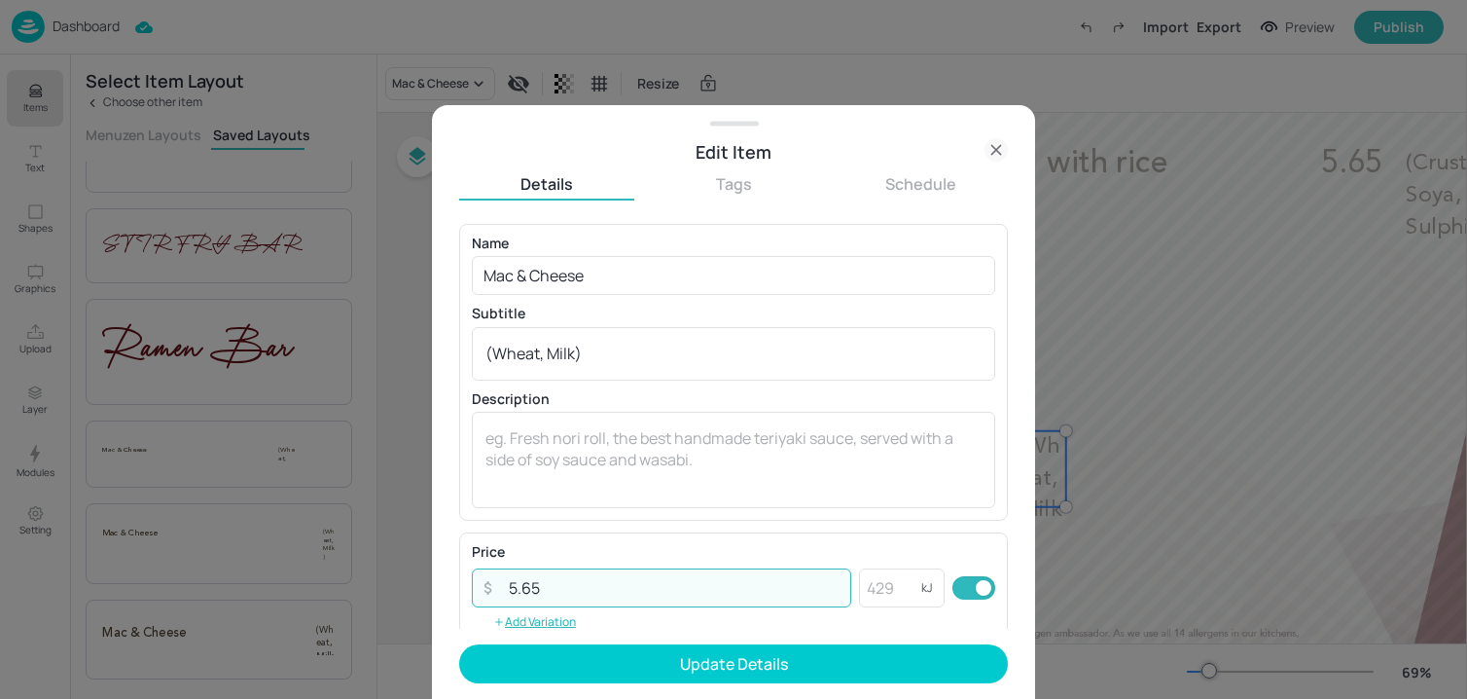
click at [563, 583] on input "5.65" at bounding box center [674, 587] width 354 height 39
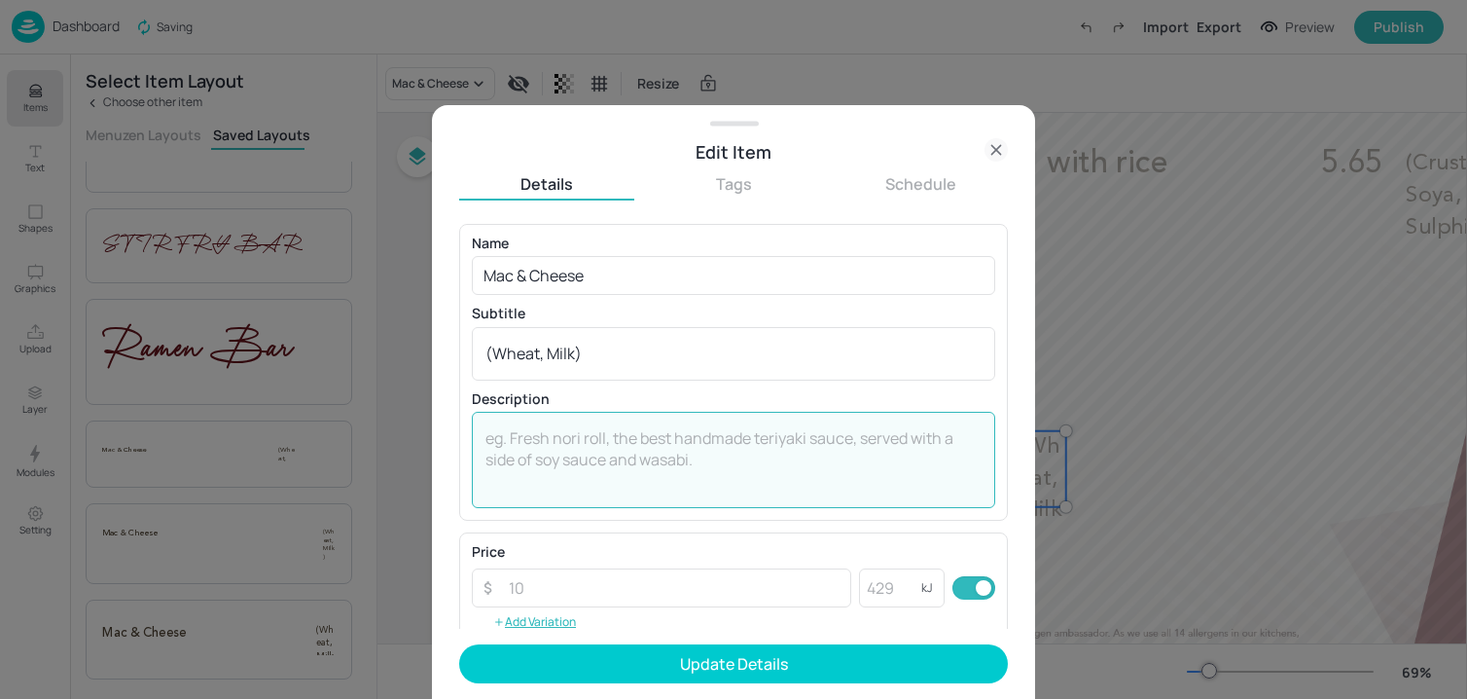
click at [567, 488] on textarea at bounding box center [733, 459] width 496 height 64
paste textarea "5.65"
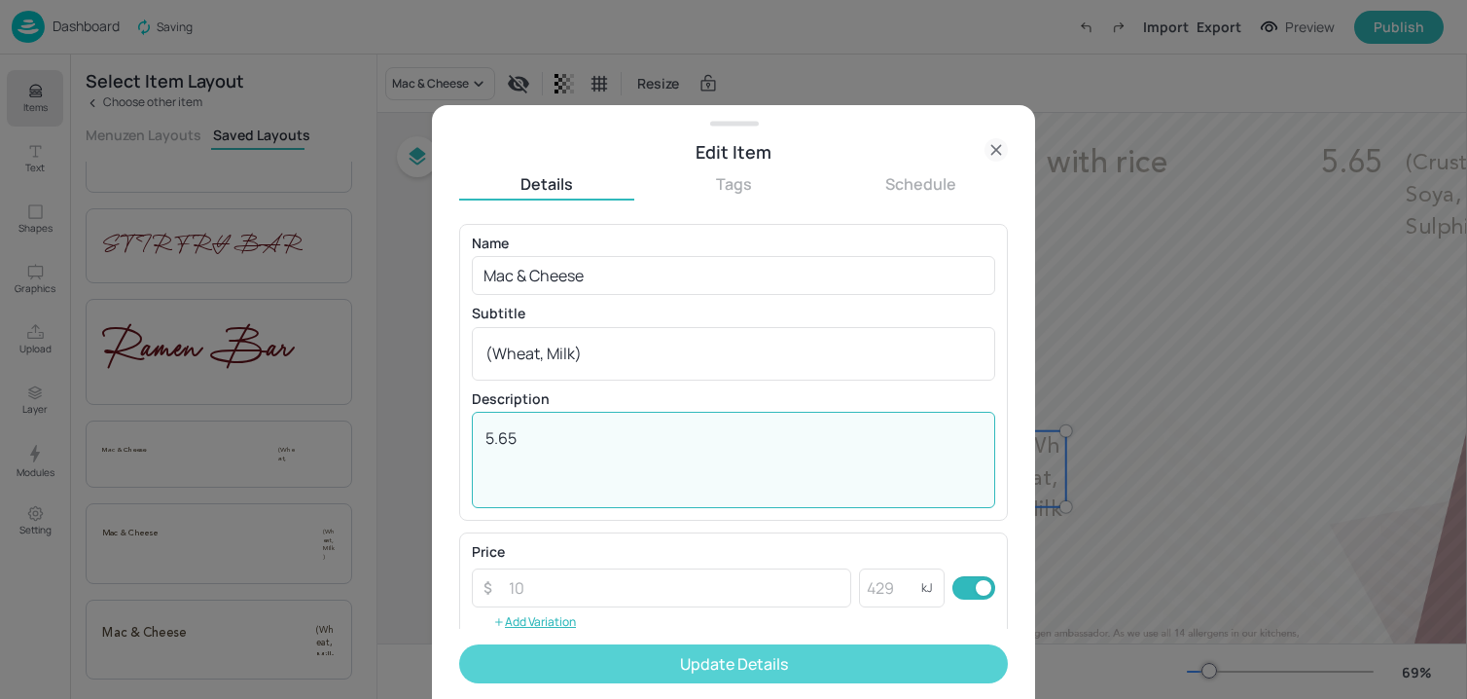
type textarea "5.65"
click at [576, 663] on button "Update Details" at bounding box center [733, 663] width 549 height 39
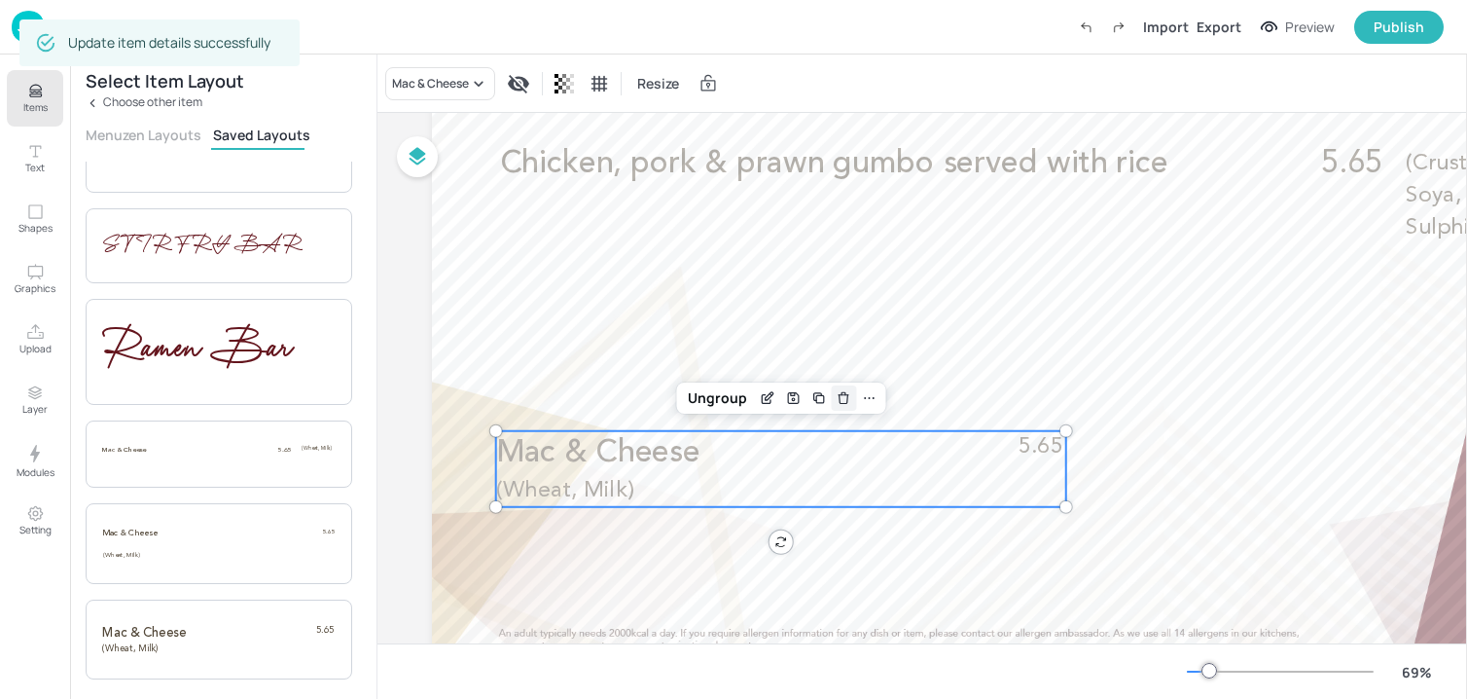
click at [844, 395] on icon "Delete" at bounding box center [844, 395] width 10 height 0
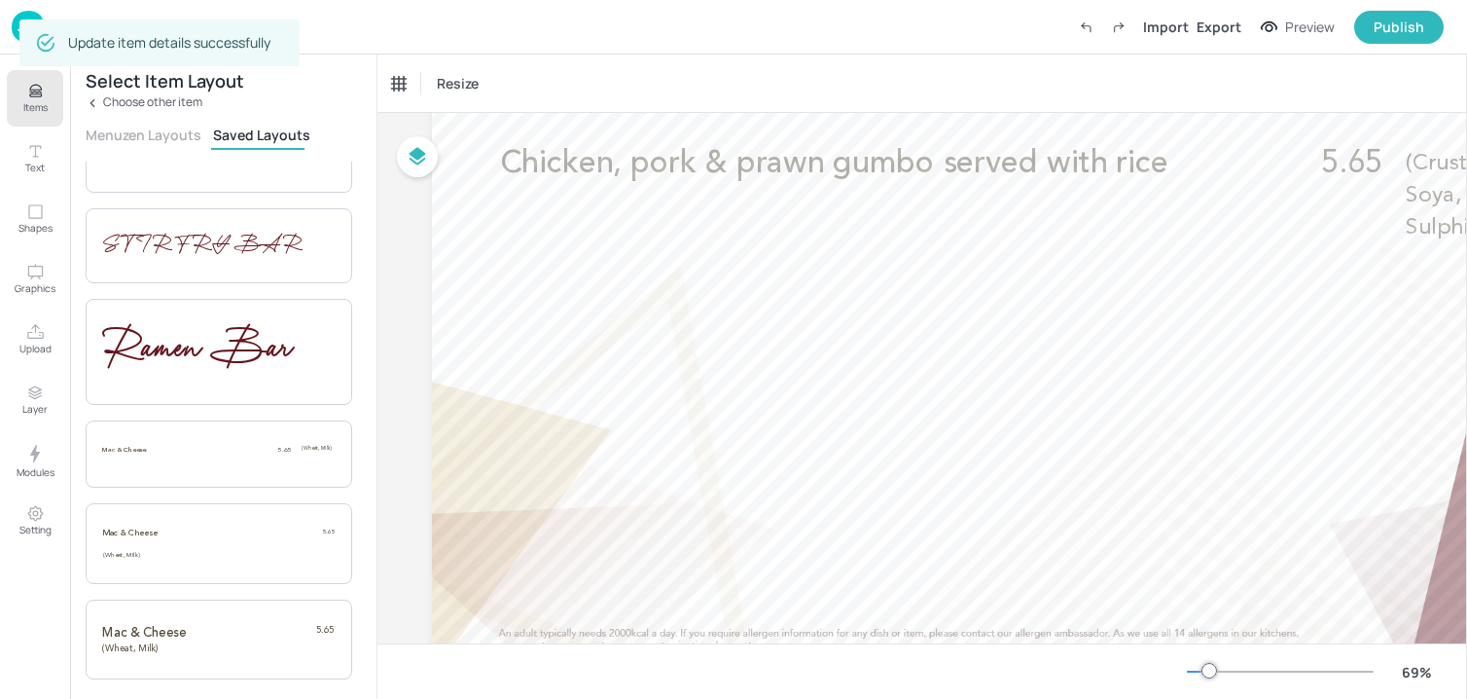
click at [31, 90] on icon "Items" at bounding box center [35, 87] width 12 height 5
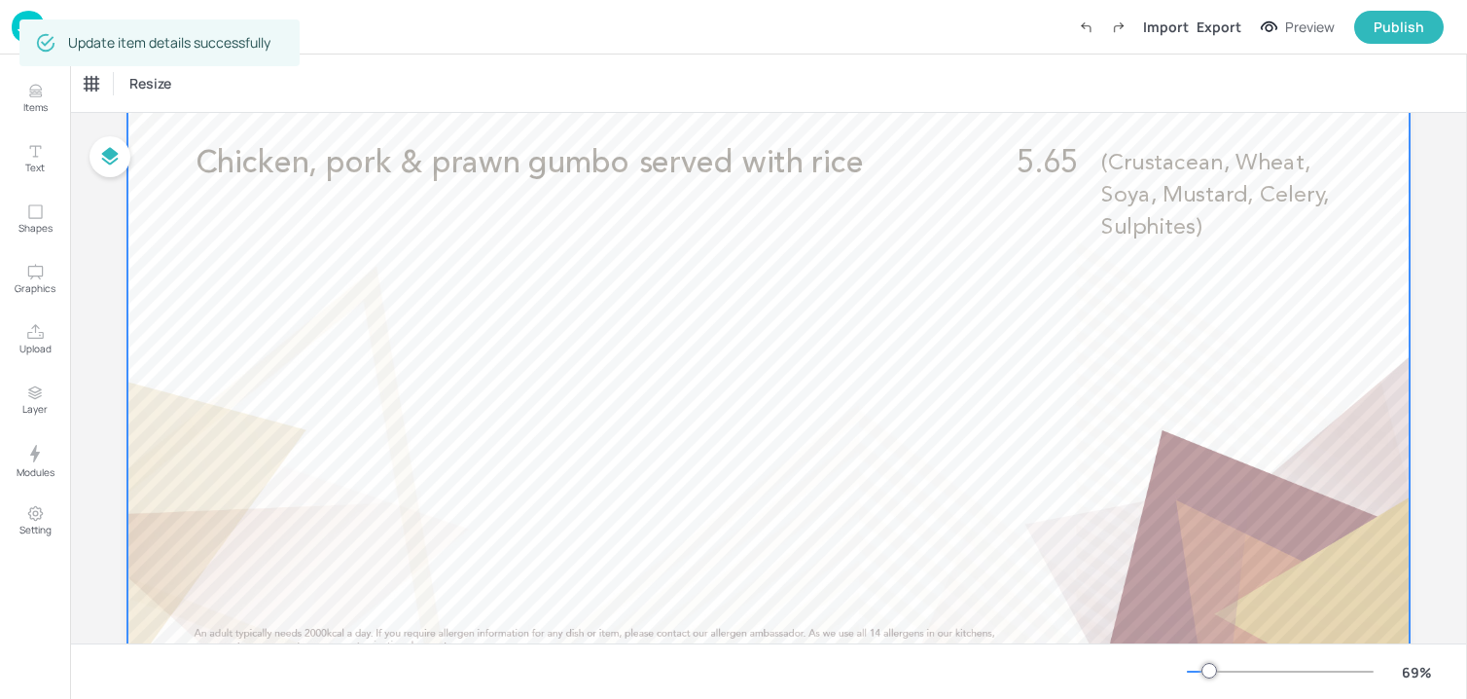
click at [424, 158] on span "Chicken, pork & prawn gumbo served with rice" at bounding box center [530, 163] width 668 height 31
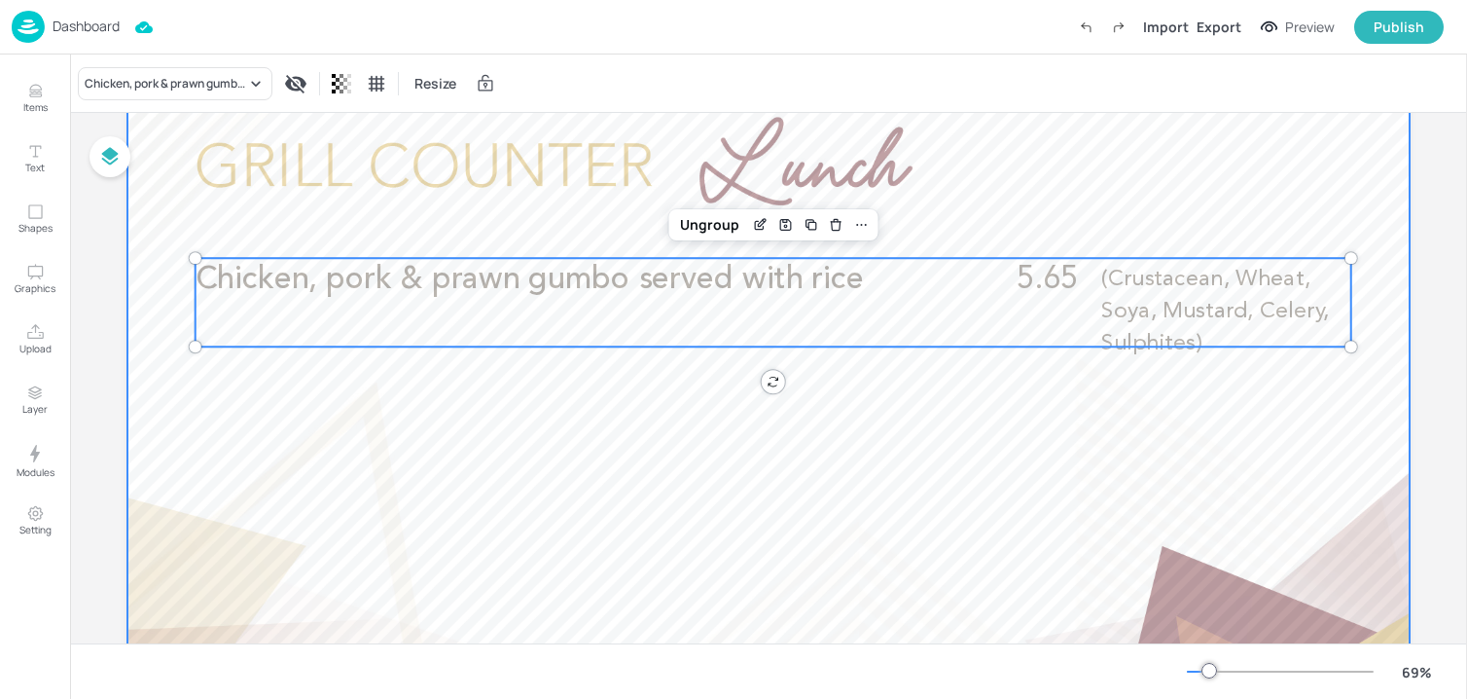
scroll to position [83, 0]
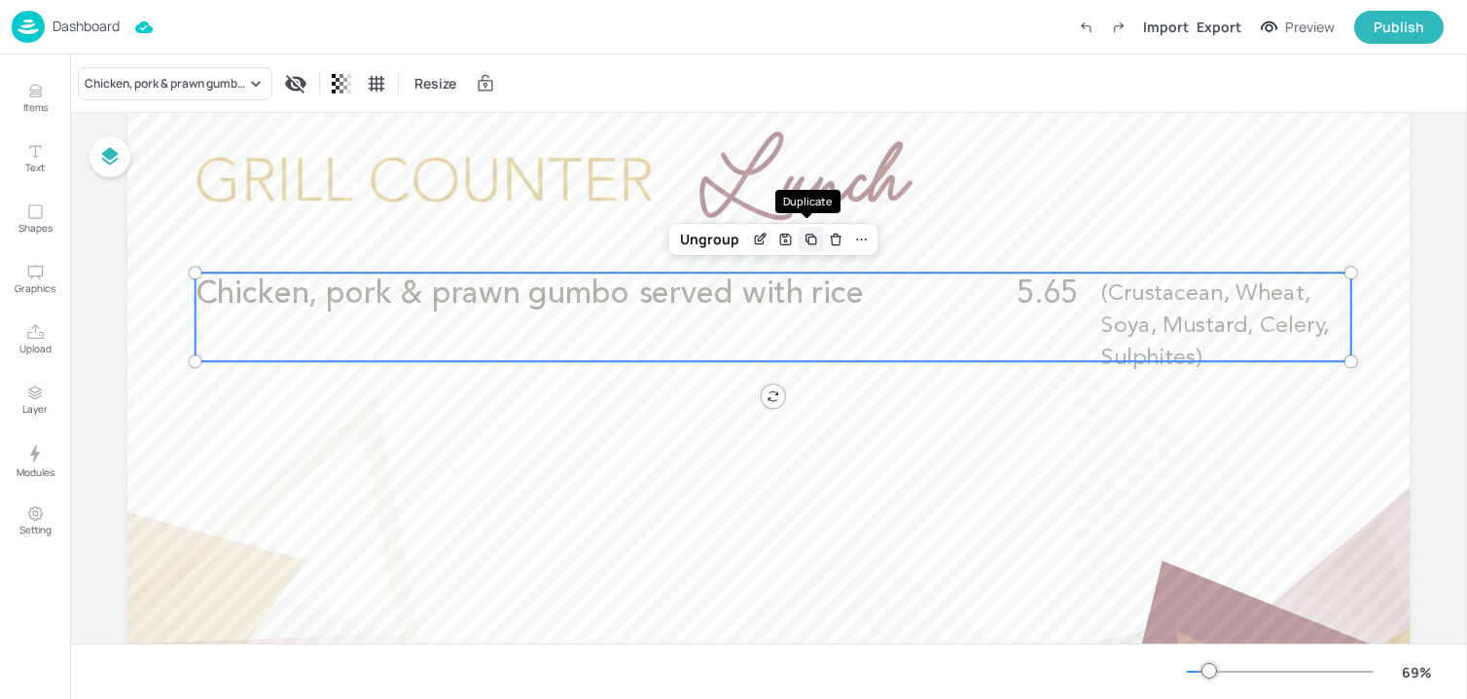
click at [807, 234] on icon "Duplicate" at bounding box center [811, 238] width 8 height 8
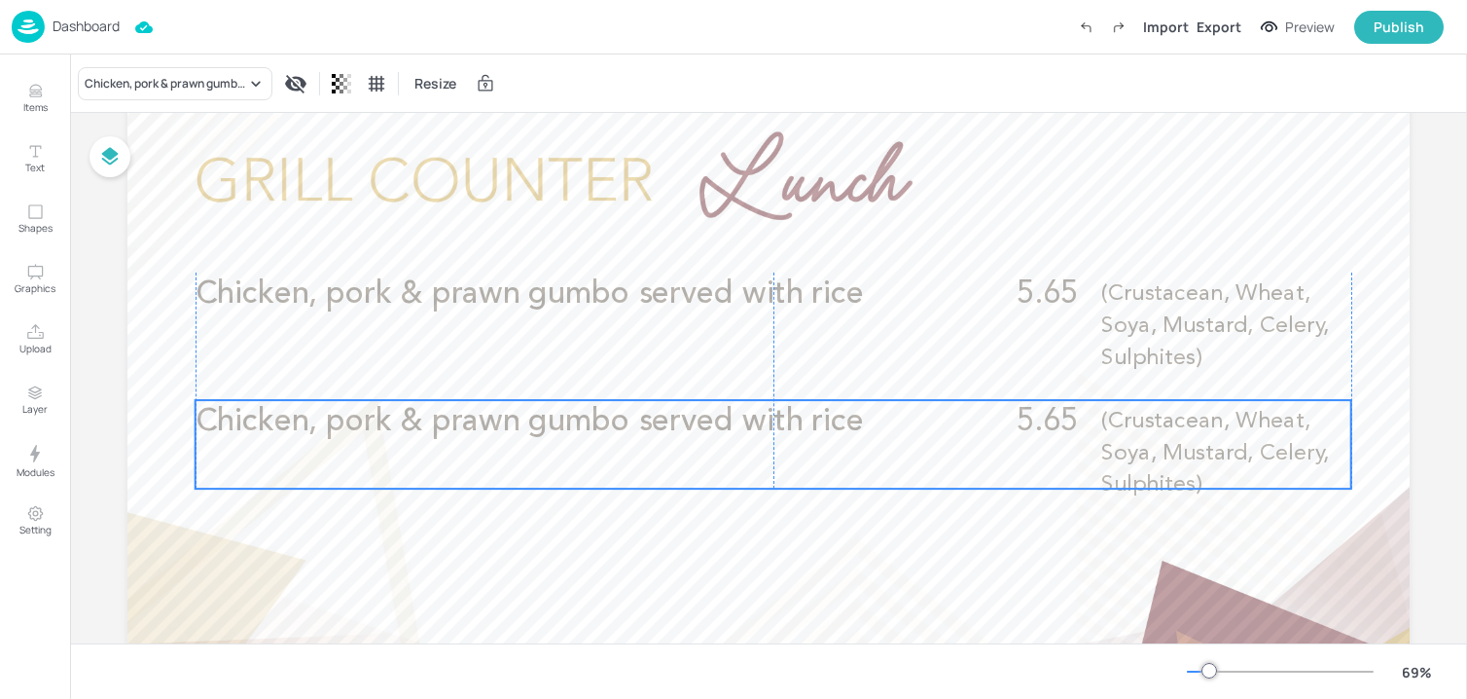
drag, startPoint x: 648, startPoint y: 339, endPoint x: 638, endPoint y: 459, distance: 121.0
click at [638, 459] on div "Chicken, pork & prawn gumbo served with rice 5.65 (Crustacean, Wheat, Soya, Mus…" at bounding box center [774, 444] width 1156 height 89
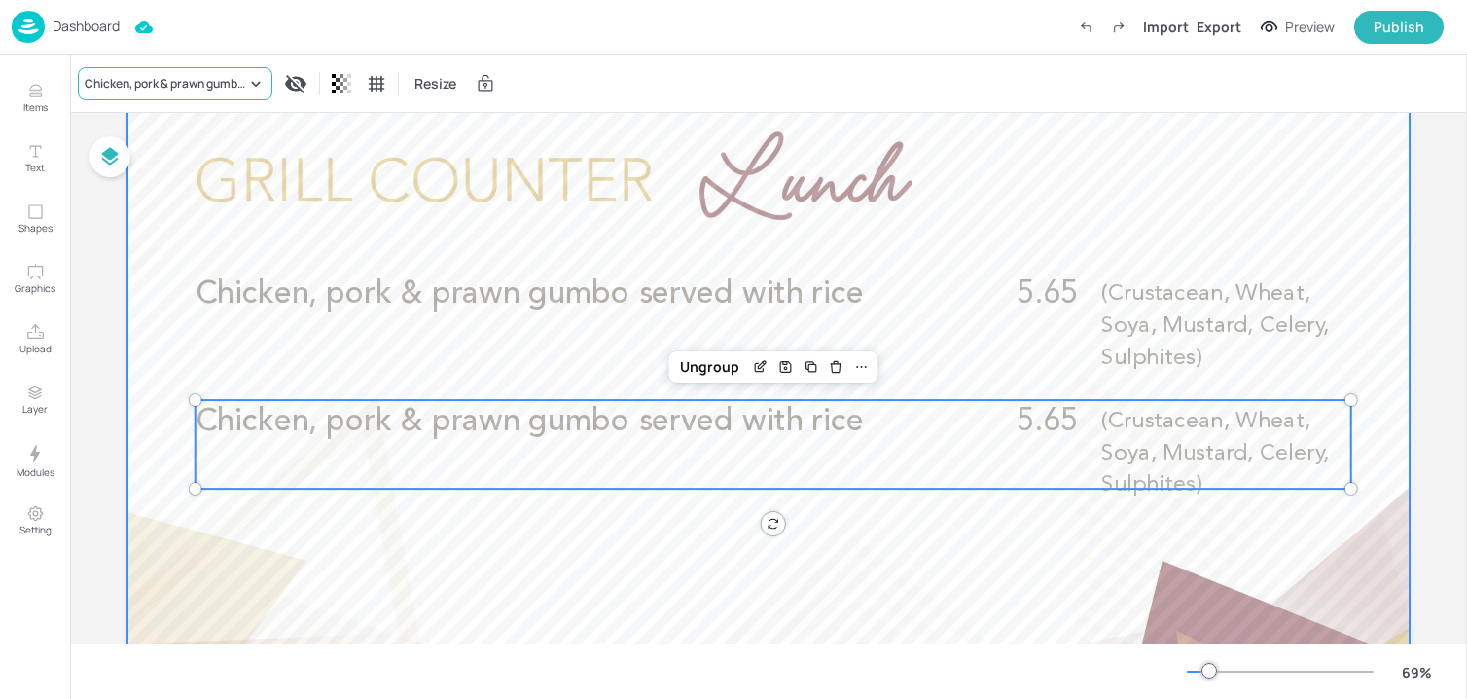
click at [238, 90] on div "Chicken, pork & prawn gumbo served with rice" at bounding box center [166, 84] width 162 height 18
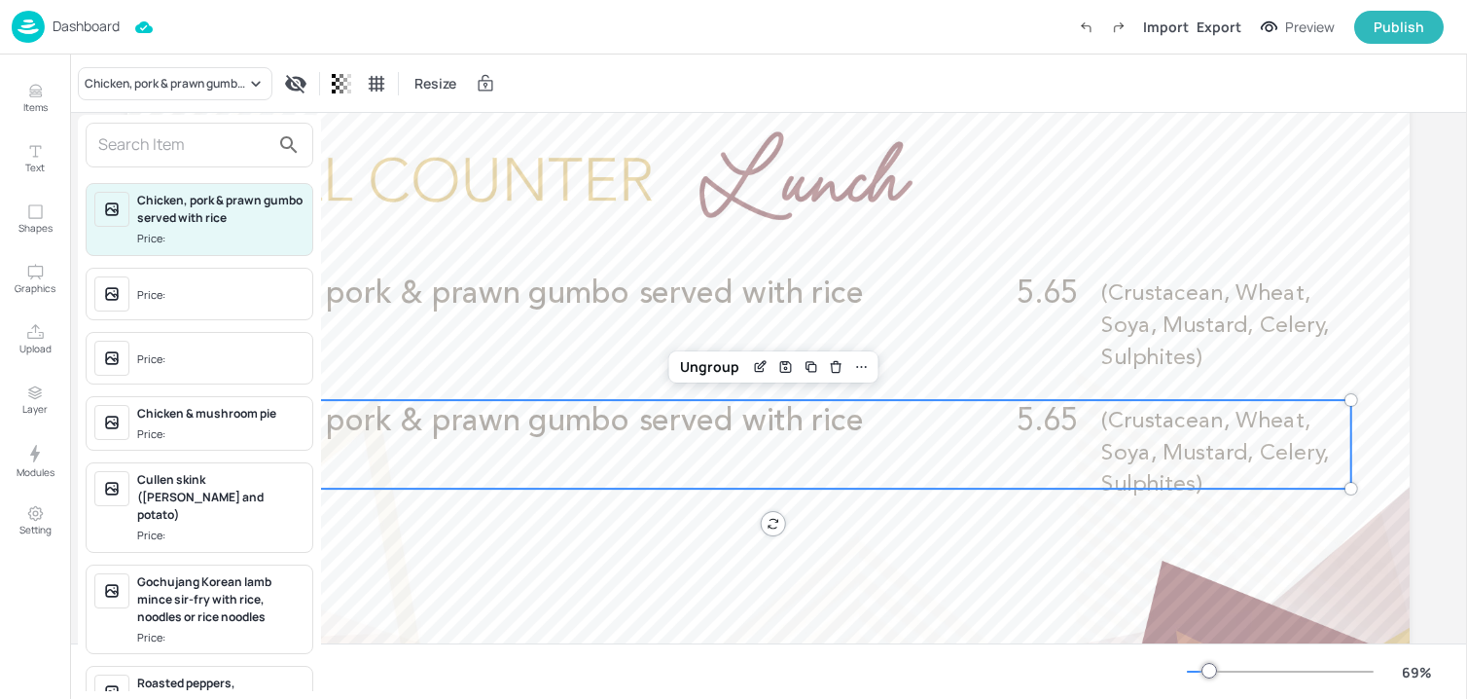
click at [207, 137] on input "text" at bounding box center [183, 144] width 171 height 31
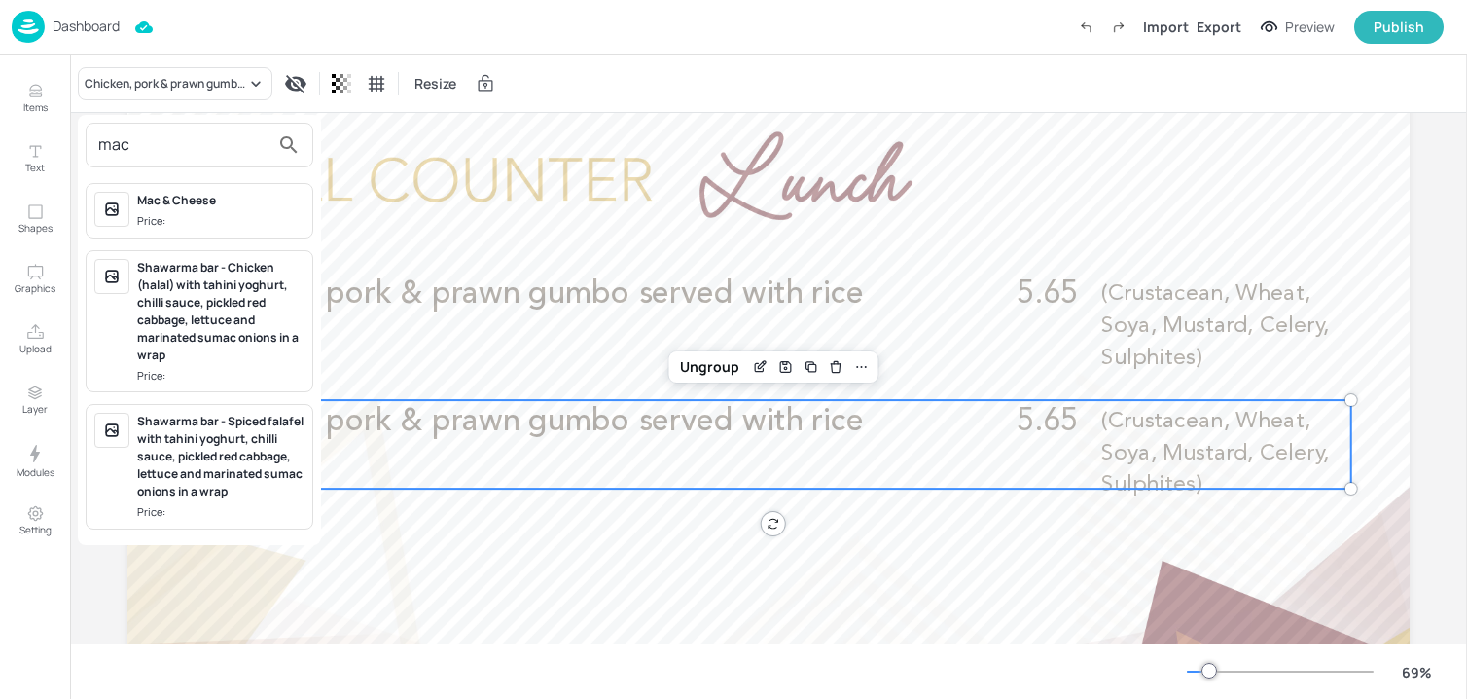
type input "mac"
click at [220, 227] on span "Price:" at bounding box center [220, 221] width 167 height 17
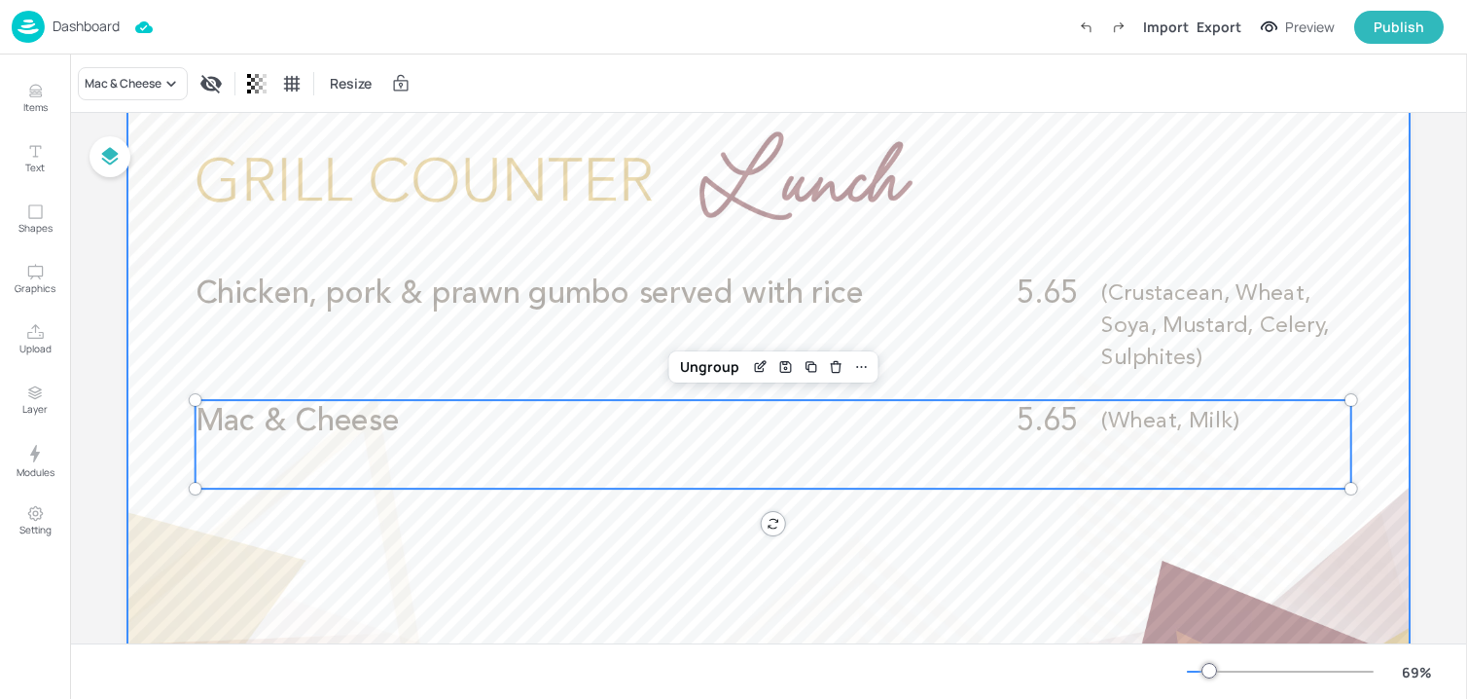
click at [660, 516] on div at bounding box center [768, 452] width 1282 height 721
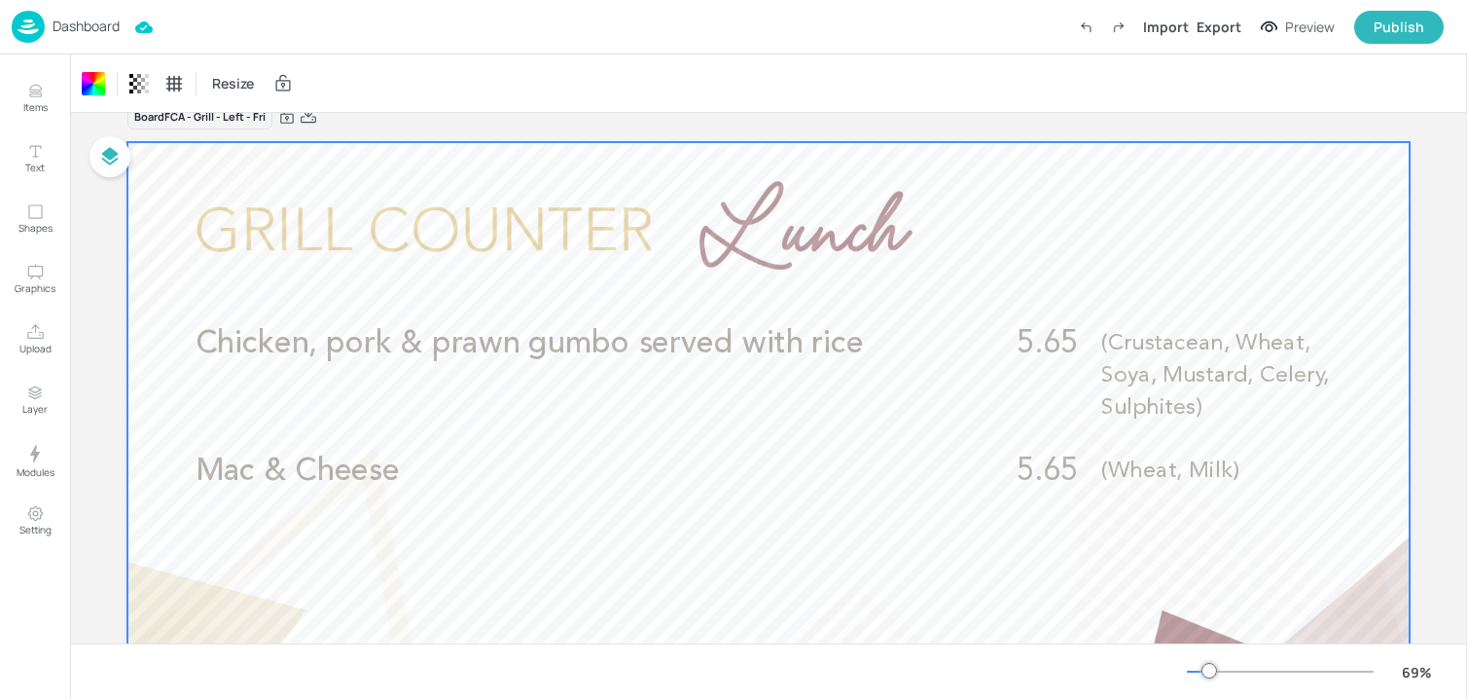
scroll to position [0, 0]
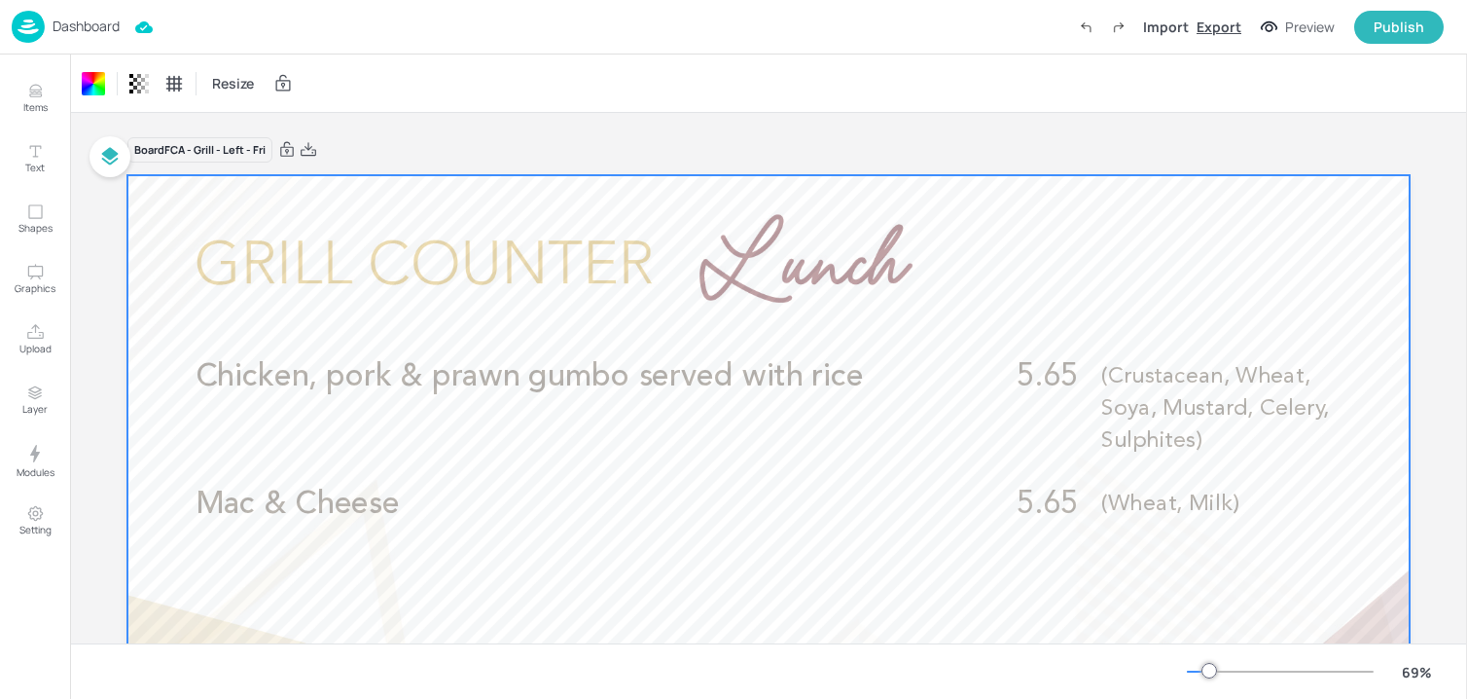
click at [1228, 28] on div "Export" at bounding box center [1219, 27] width 45 height 20
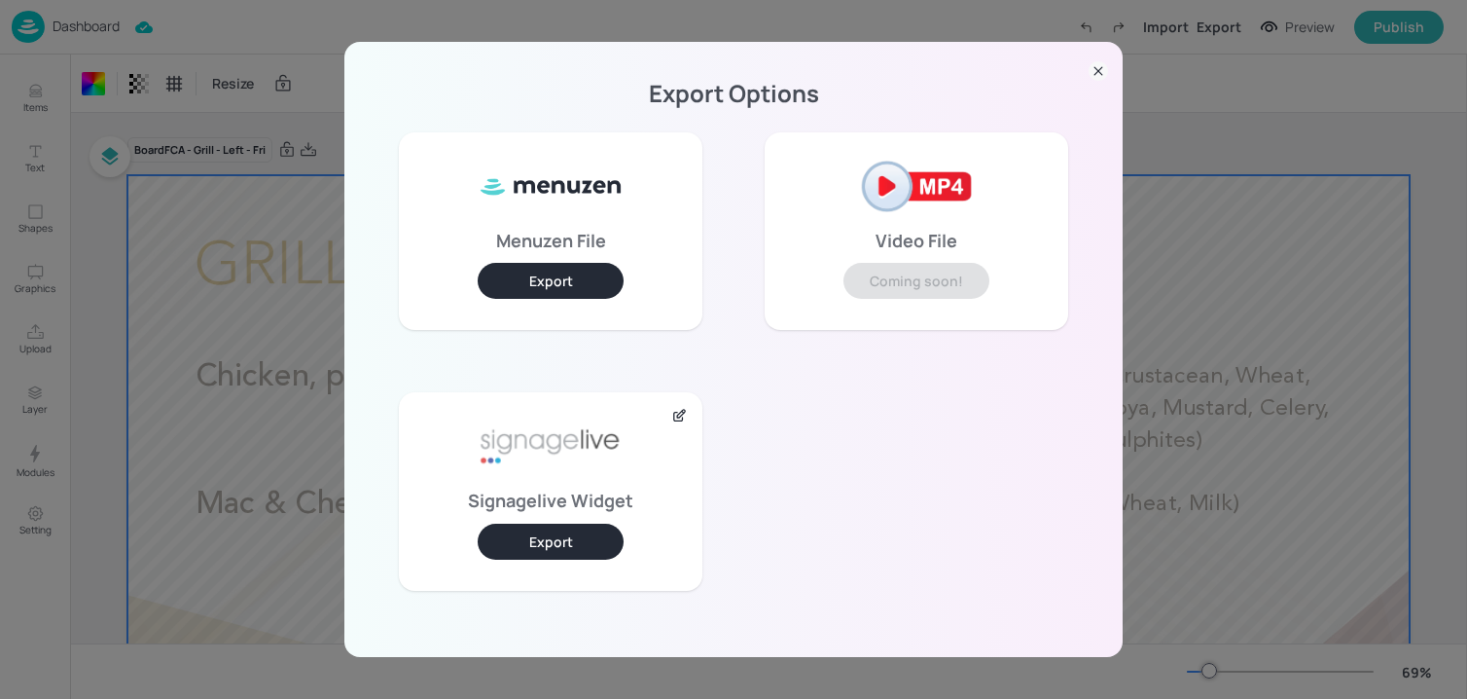
click at [582, 535] on button "Export" at bounding box center [551, 541] width 146 height 36
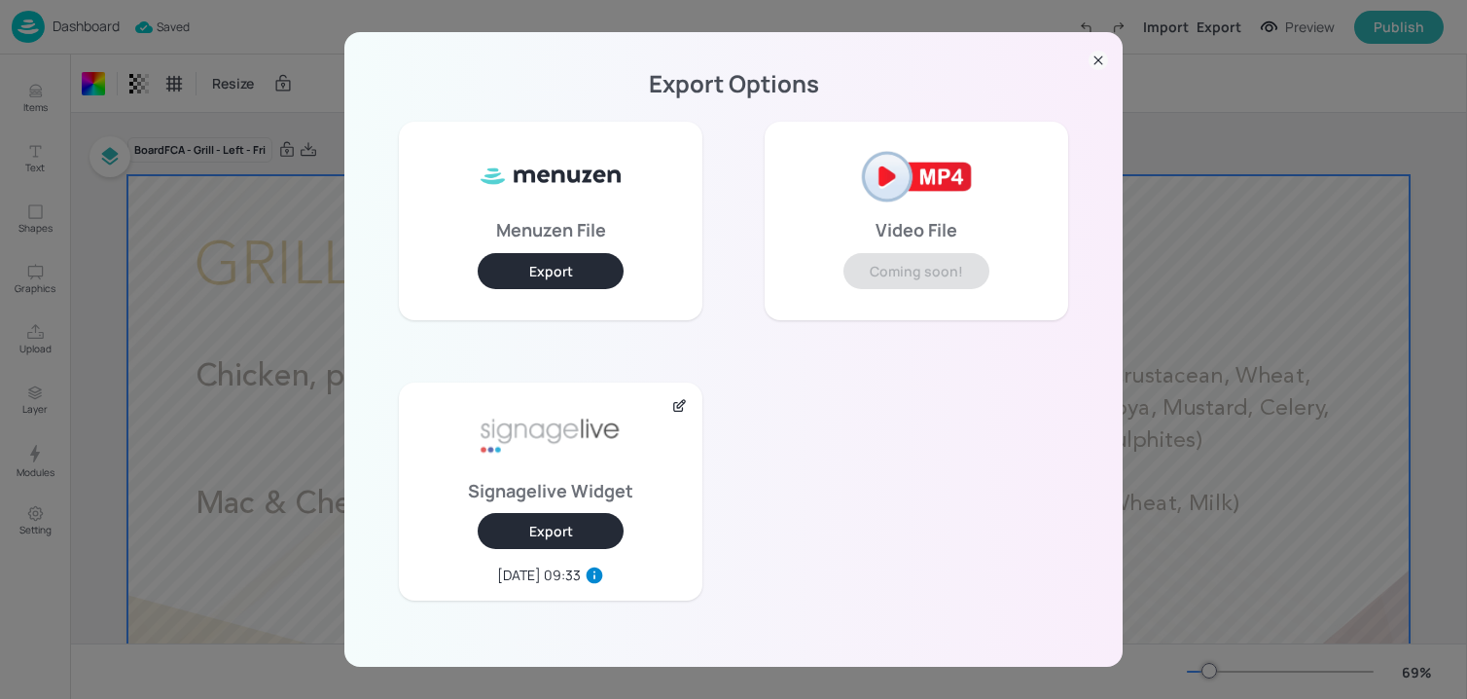
click at [1095, 67] on icon at bounding box center [1098, 60] width 19 height 19
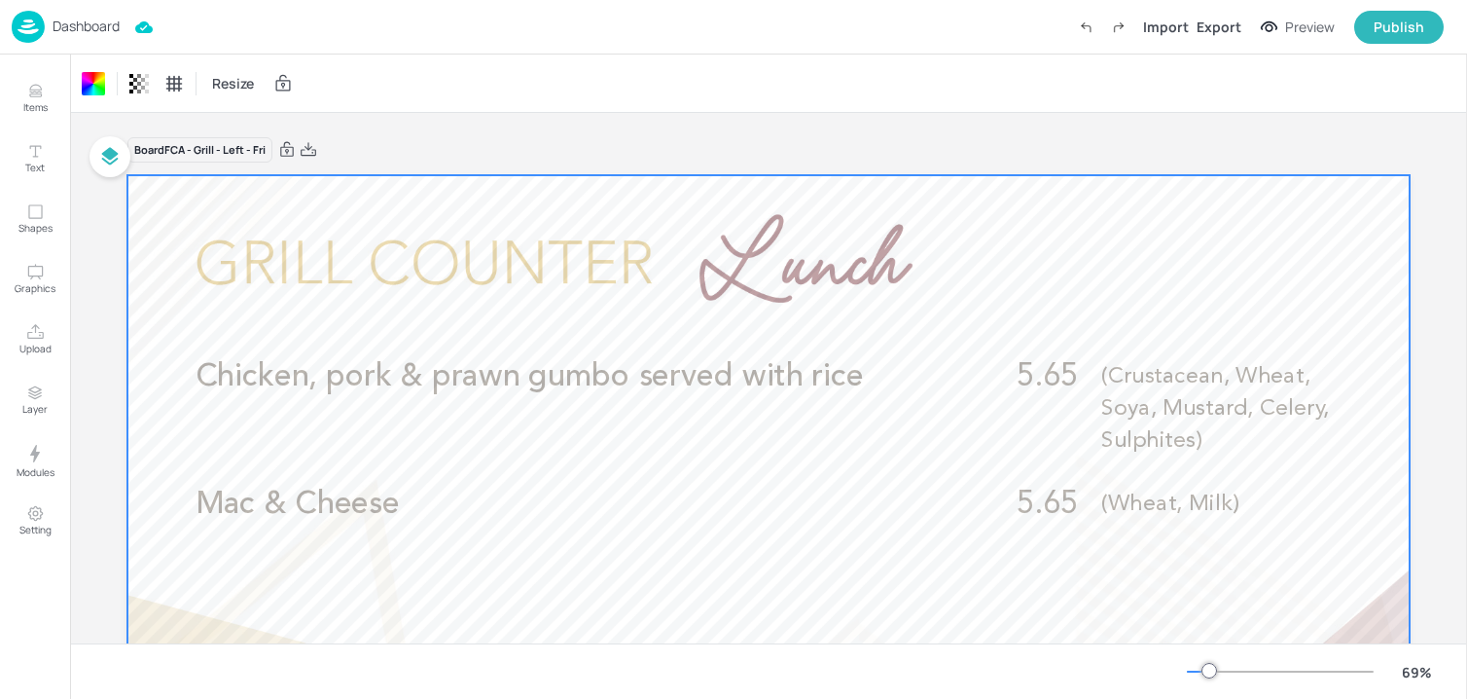
click at [116, 22] on p "Dashboard" at bounding box center [86, 26] width 67 height 14
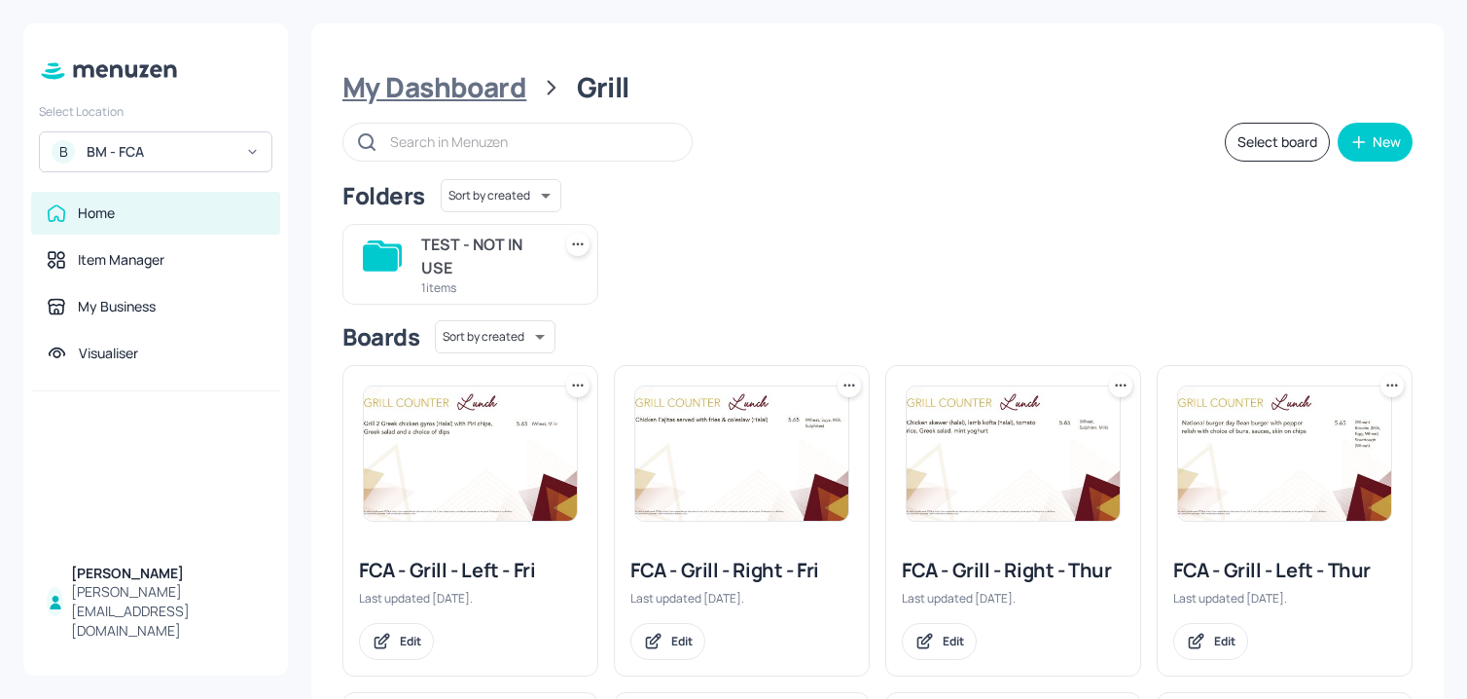
click at [407, 82] on div "My Dashboard" at bounding box center [434, 87] width 184 height 35
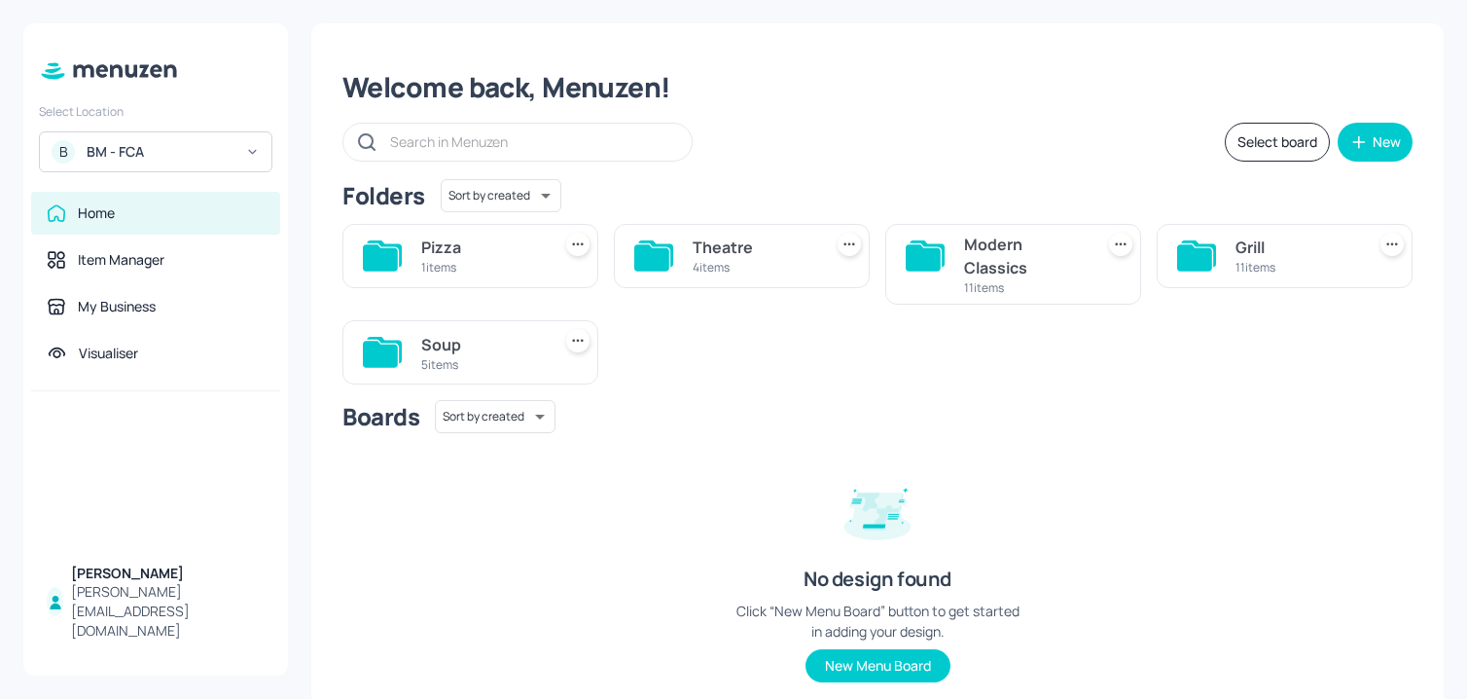
click at [683, 264] on div "Theatre 4 items" at bounding box center [742, 256] width 256 height 64
click at [721, 242] on div "Theatre" at bounding box center [754, 246] width 122 height 23
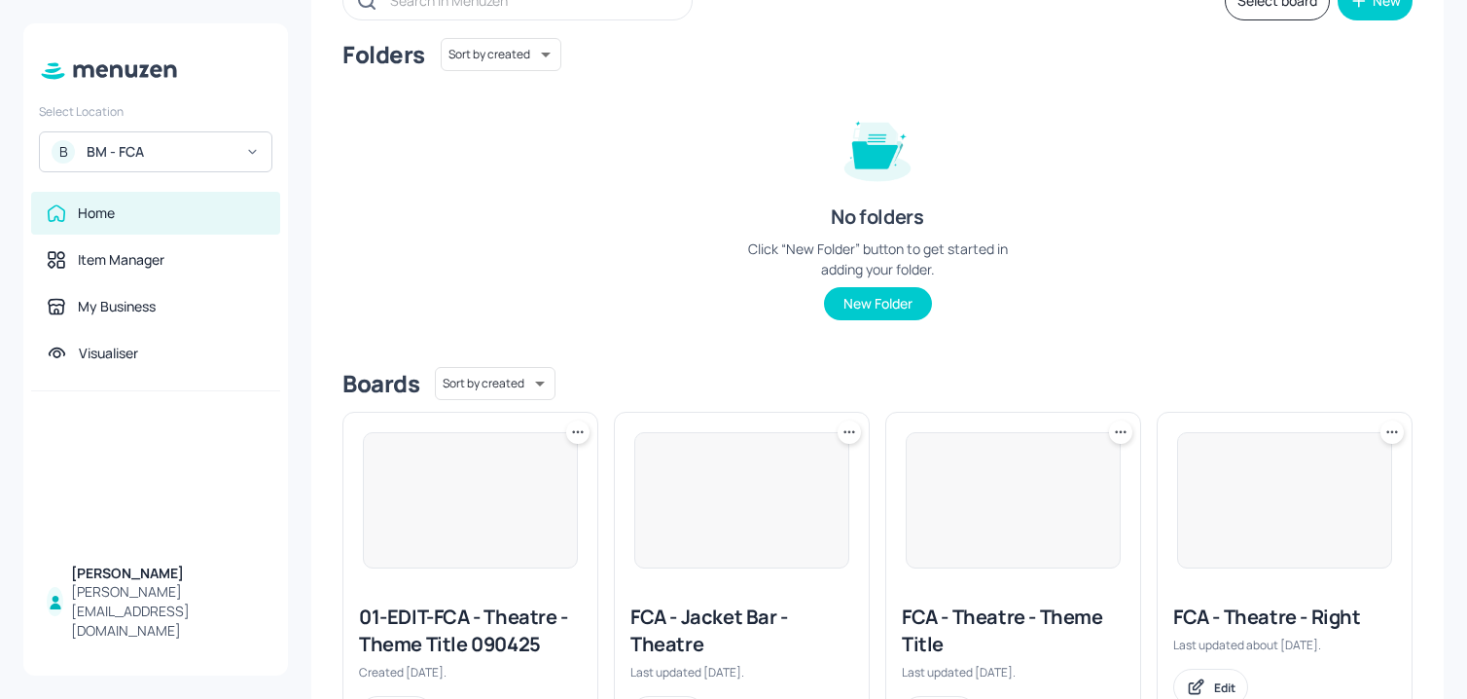
scroll to position [238, 0]
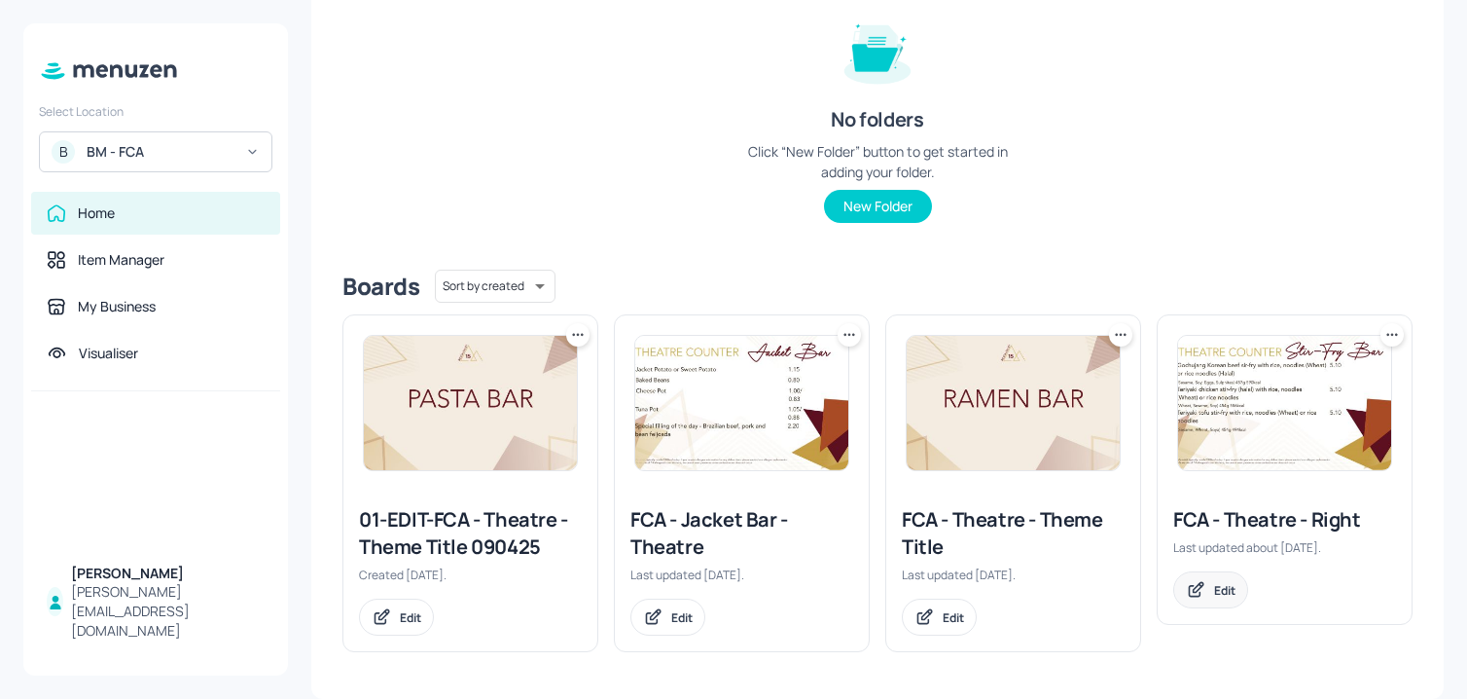
click at [1214, 593] on div "Edit" at bounding box center [1224, 590] width 21 height 17
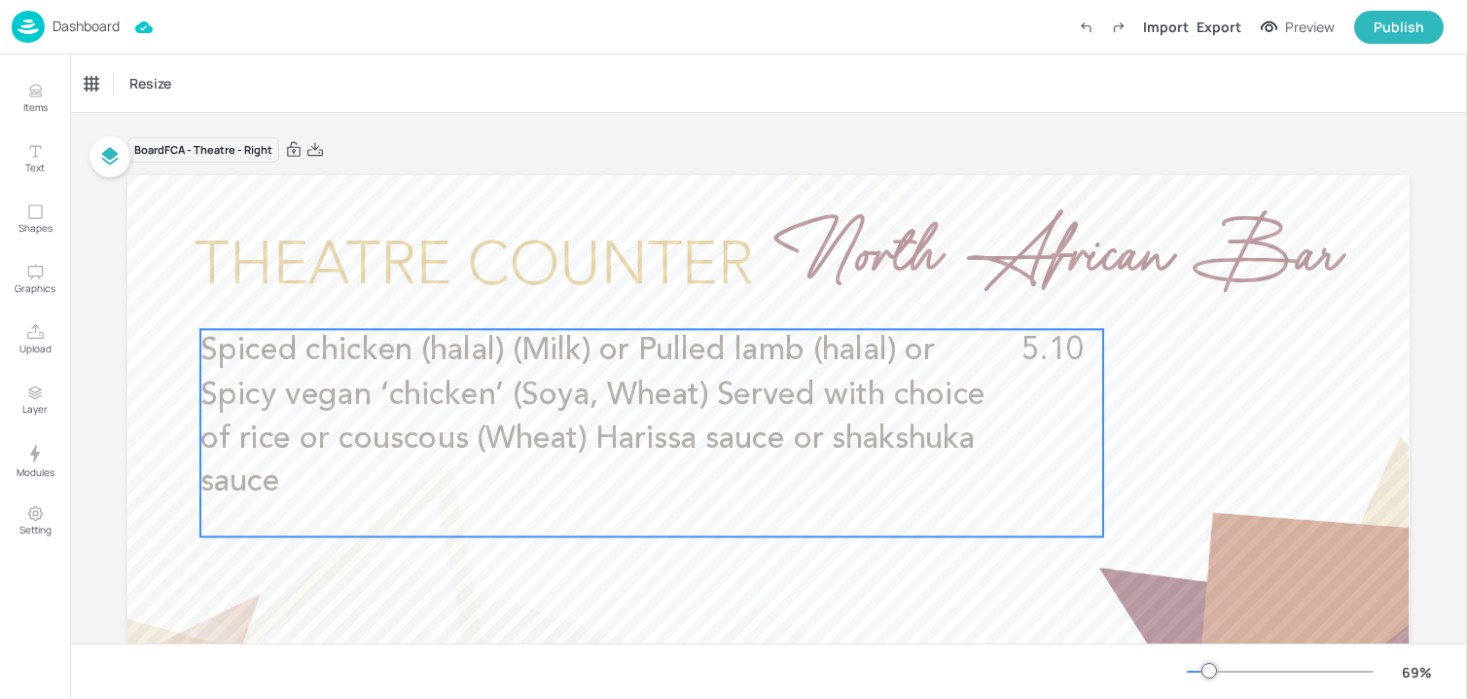
click at [652, 345] on span "Spiced chicken (halal) (Milk) or Pulled lamb (halal) or Spicy vegan ‘chicken’ (…" at bounding box center [592, 417] width 785 height 163
click at [626, 304] on div "Edit Item" at bounding box center [638, 295] width 25 height 25
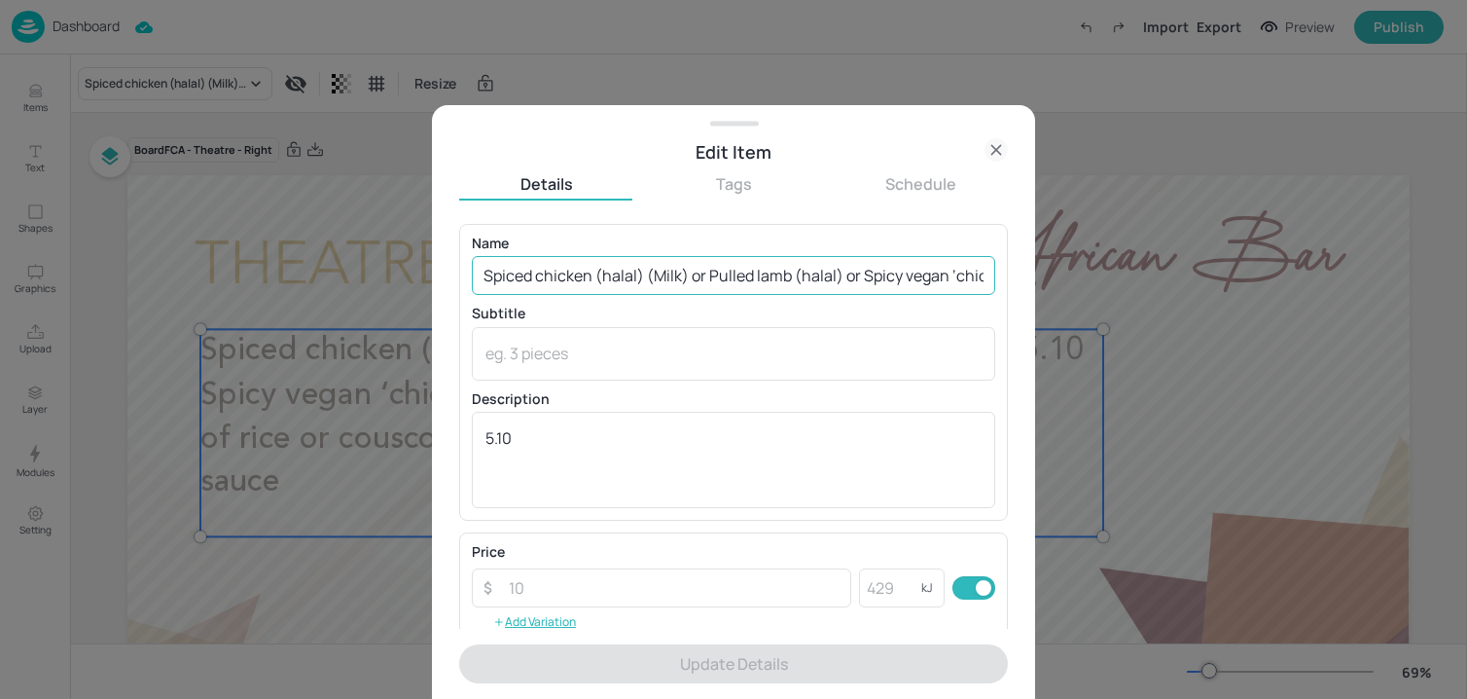
click at [678, 282] on input "Spiced chicken (halal) (Milk) or Pulled lamb (halal) or Spicy vegan ‘chicken’ (…" at bounding box center [733, 275] width 523 height 39
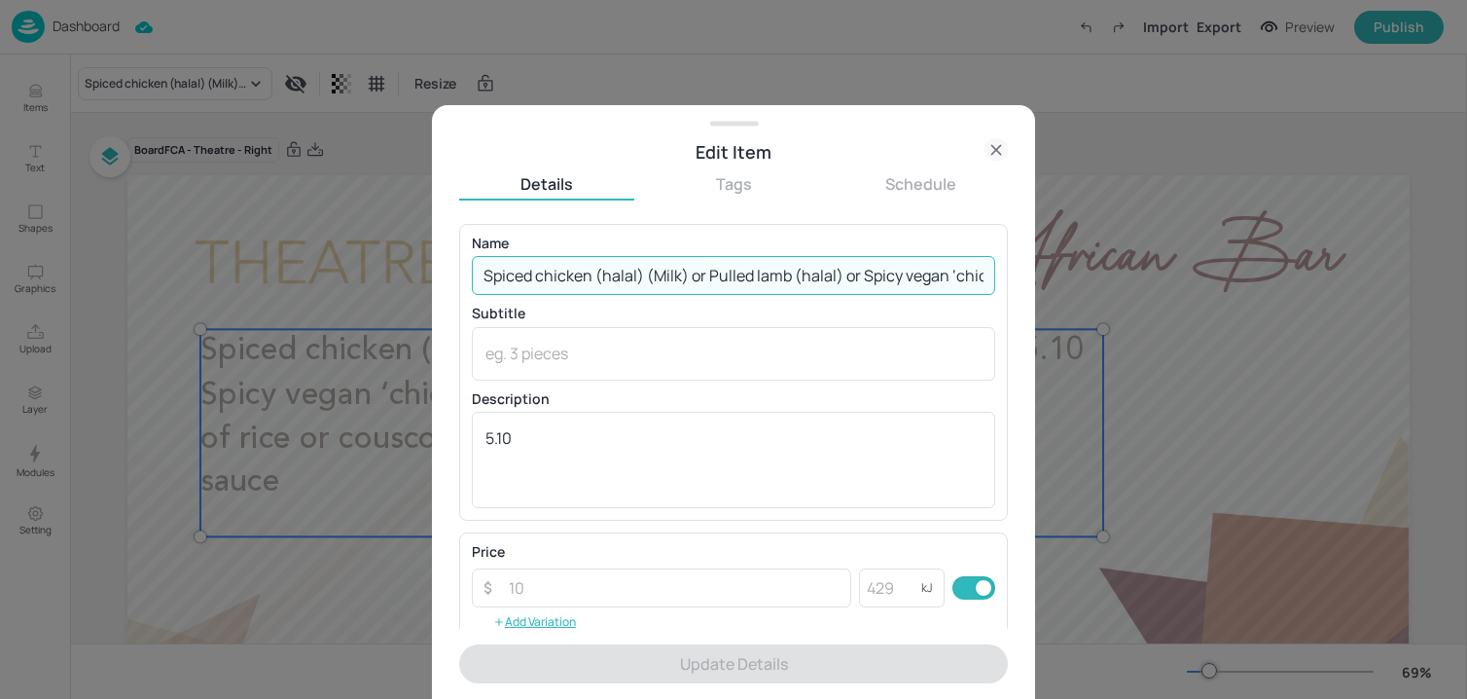
click at [678, 282] on input "Spiced chicken (halal) (Milk) or Pulled lamb (halal) or Spicy vegan ‘chicken’ (…" at bounding box center [733, 275] width 523 height 39
paste input "text"
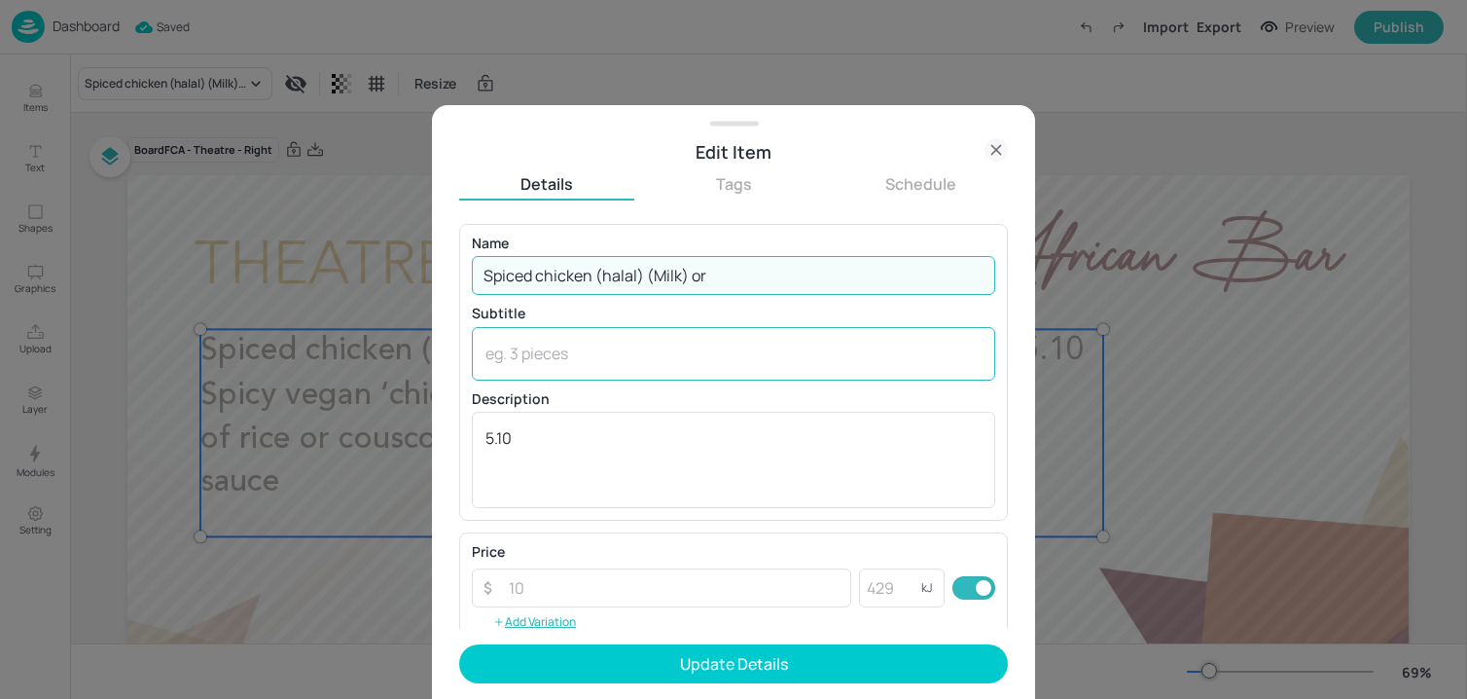
paste input "Pulled lamb (halal)"
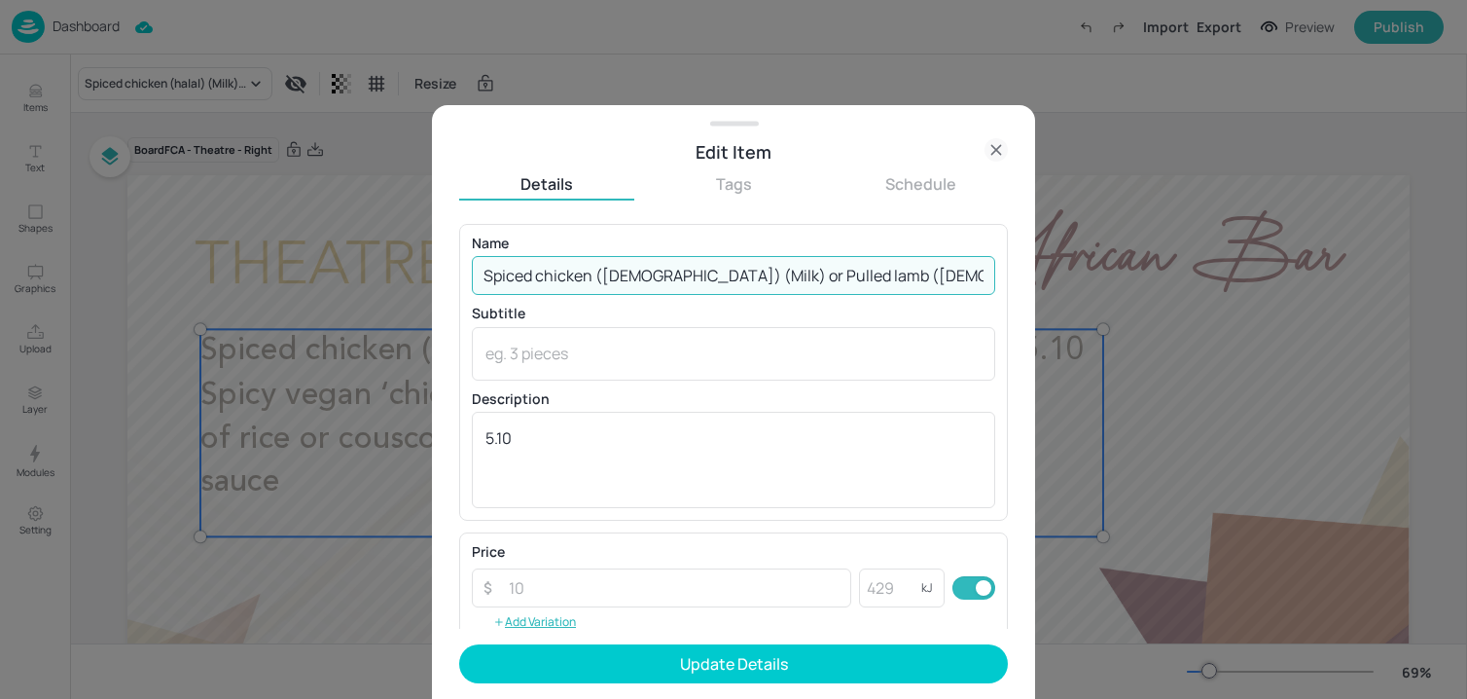
paste input "Spicy tofu (Soya)"
click at [929, 289] on input "Spiced chicken (halal) (Milk) or Pulled lamb (halal) or Spicy tofu (Soya)" at bounding box center [733, 275] width 523 height 39
click at [929, 288] on input "Spiced chicken (halal) (Milk) or Pulled lamb (halal) or Spicy tofu (Soya)" at bounding box center [733, 275] width 523 height 39
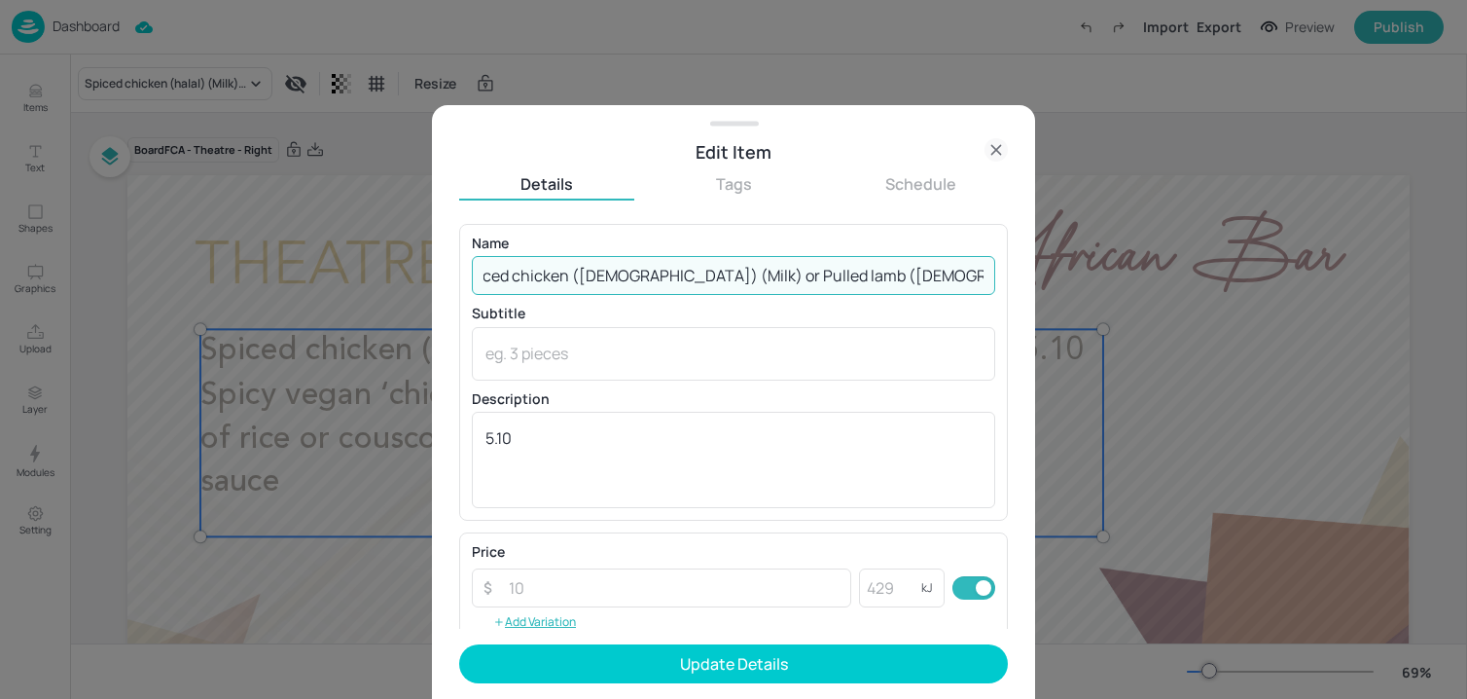
click at [961, 279] on input "Spiced chicken (halal) (Milk) or Pulled lamb (halal) or Spicy tofu (Soya)" at bounding box center [733, 275] width 523 height 39
paste input "Served with choice of rice or couscous (Wheat)"
drag, startPoint x: 918, startPoint y: 270, endPoint x: 1022, endPoint y: 270, distance: 103.1
click at [1022, 270] on div "Edit Item Details Tags Schedule Name Spiced chicken (halal) (Milk) or Pulled la…" at bounding box center [733, 401] width 603 height 593
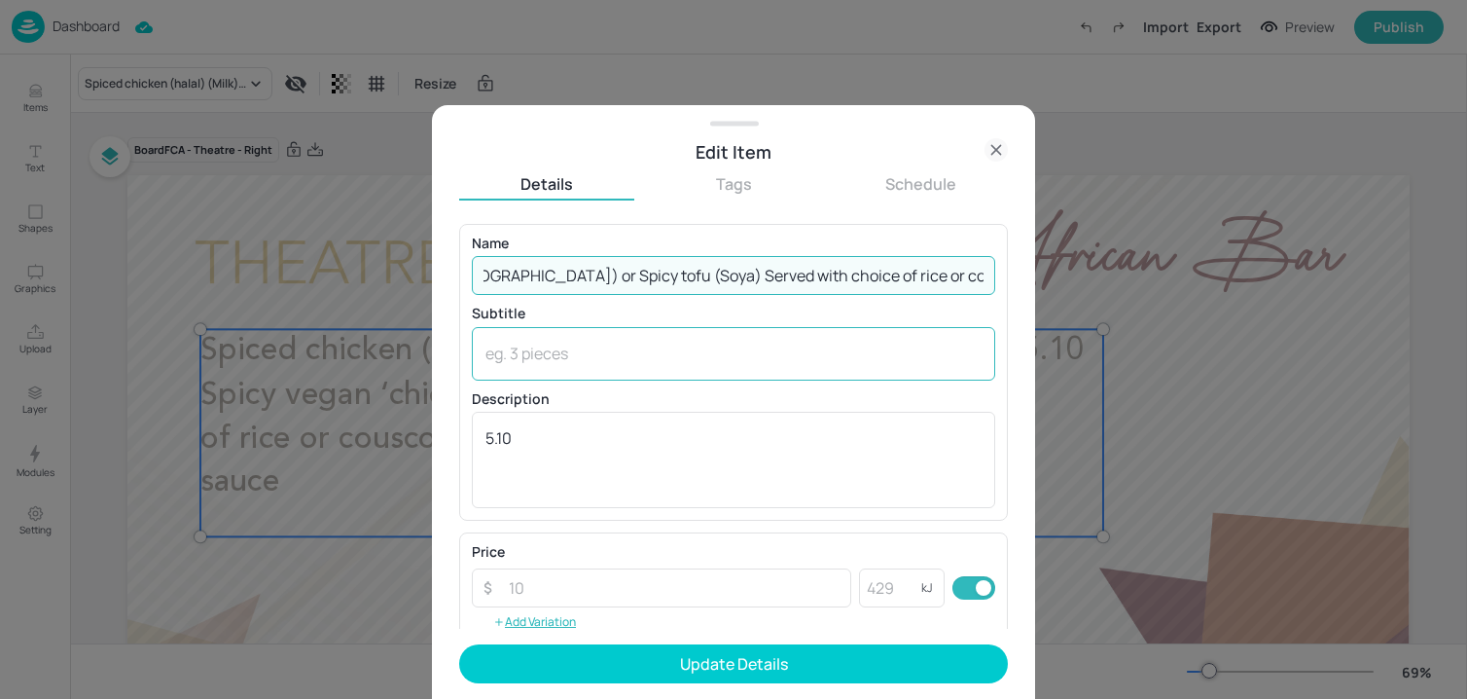
scroll to position [0, 286]
type input "Spiced chicken (halal) (Milk) or Pulled lamb (halal) or Spicy tofu (Soya) Serve…"
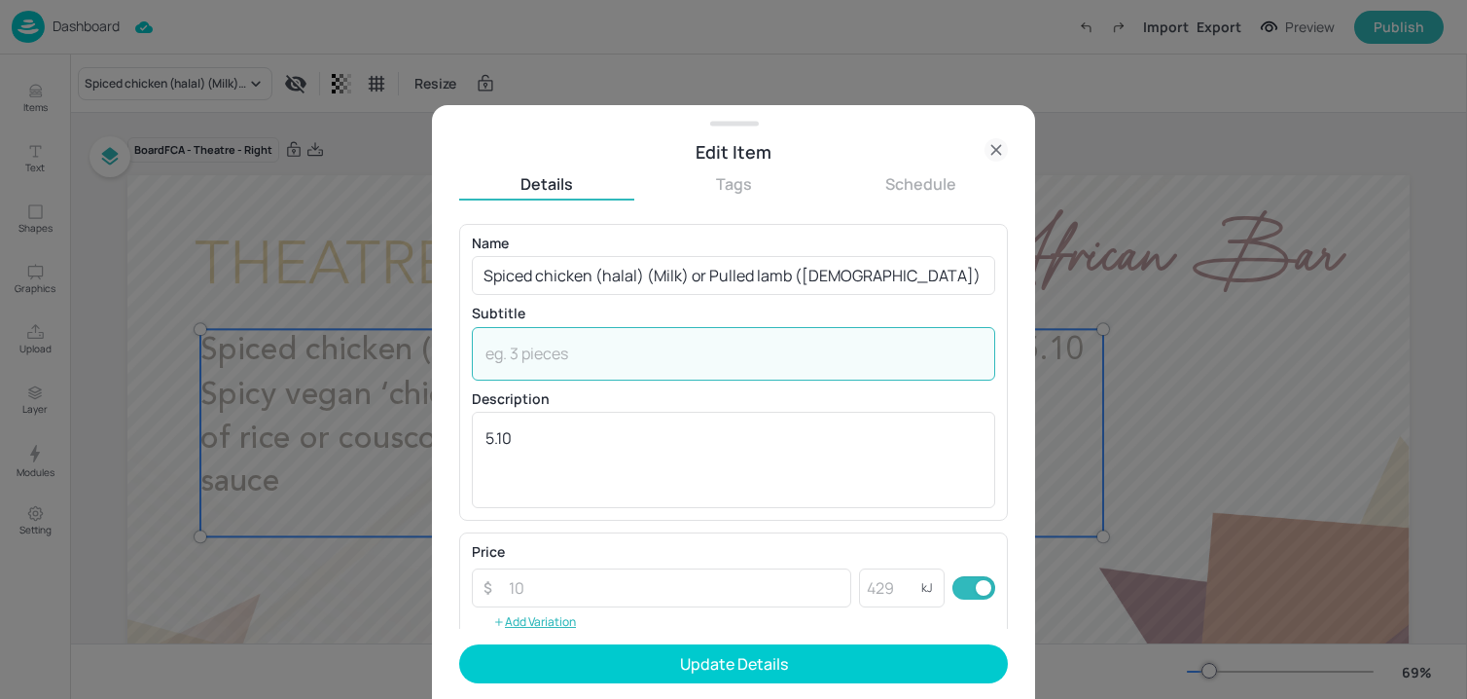
click at [717, 356] on textarea at bounding box center [733, 352] width 496 height 21
paste textarea "(Wheat)"
type textarea "(Wheat)"
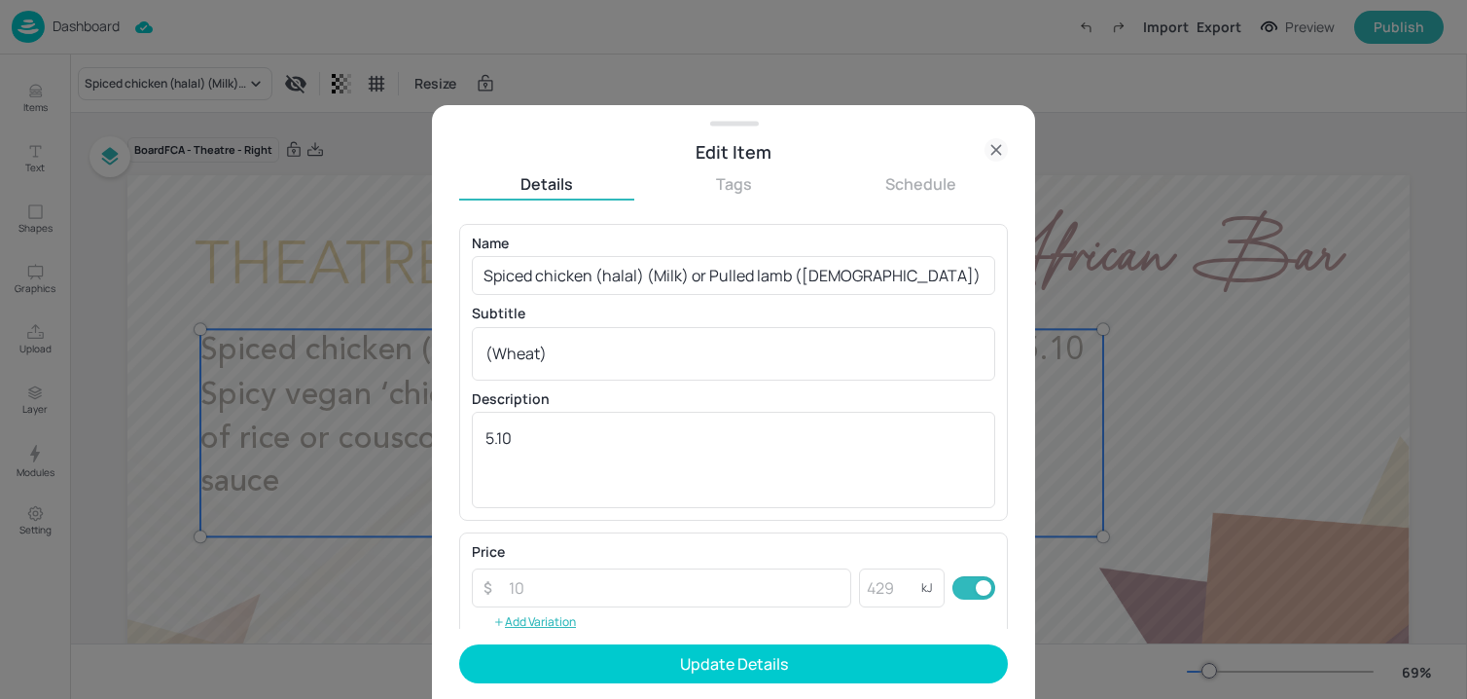
click at [669, 251] on div "Name Spiced chicken (halal) (Milk) or Pulled lamb (halal) or Spicy tofu (Soya) …" at bounding box center [733, 265] width 523 height 58
click at [669, 260] on input "Spiced chicken (halal) (Milk) or Pulled lamb (halal) or Spicy tofu (Soya) Serve…" at bounding box center [733, 275] width 523 height 39
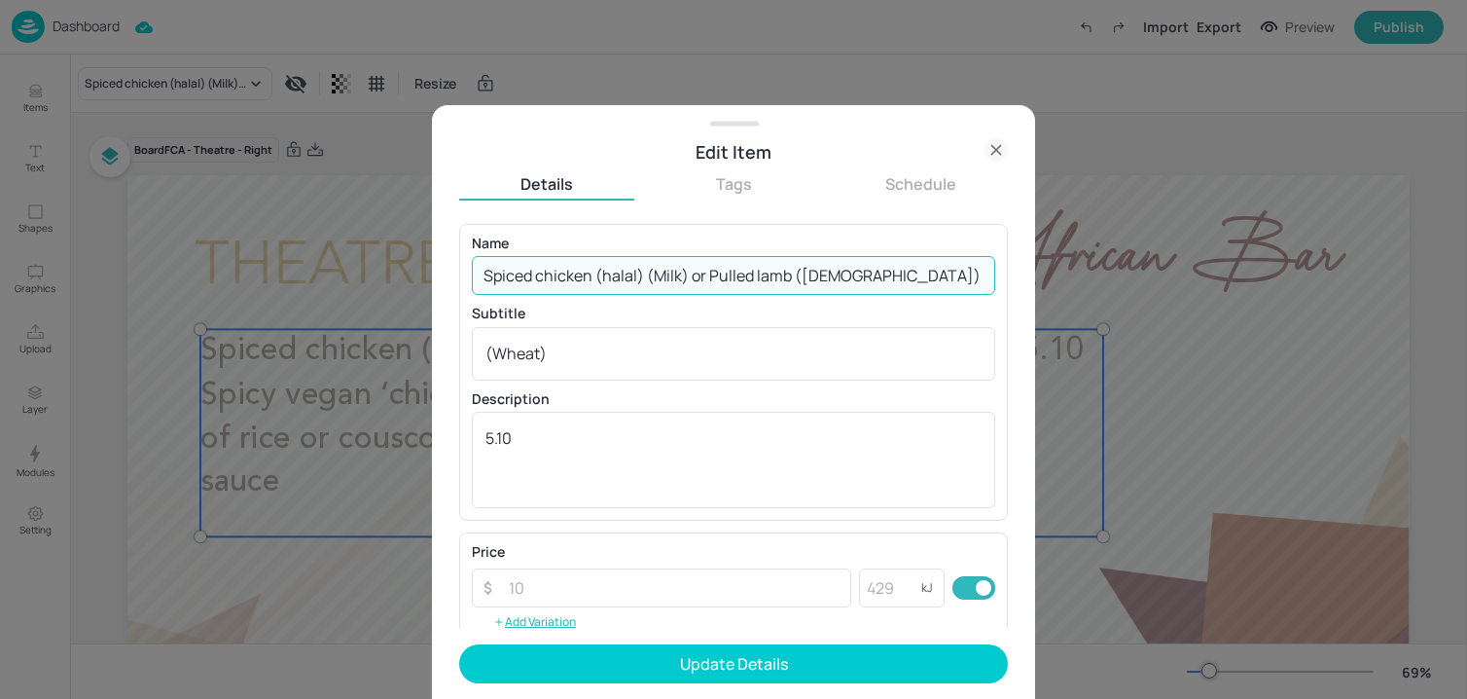
click at [669, 260] on input "Spiced chicken (halal) (Milk) or Pulled lamb (halal) or Spicy tofu (Soya) Serve…" at bounding box center [733, 275] width 523 height 39
paste input "Harissa sauce or shakshuka sauce"
click at [727, 278] on input "Spiced chicken (halal) (Milk) or Pulled lamb (halal) or Spicy tofu (Soya) Serve…" at bounding box center [733, 275] width 523 height 39
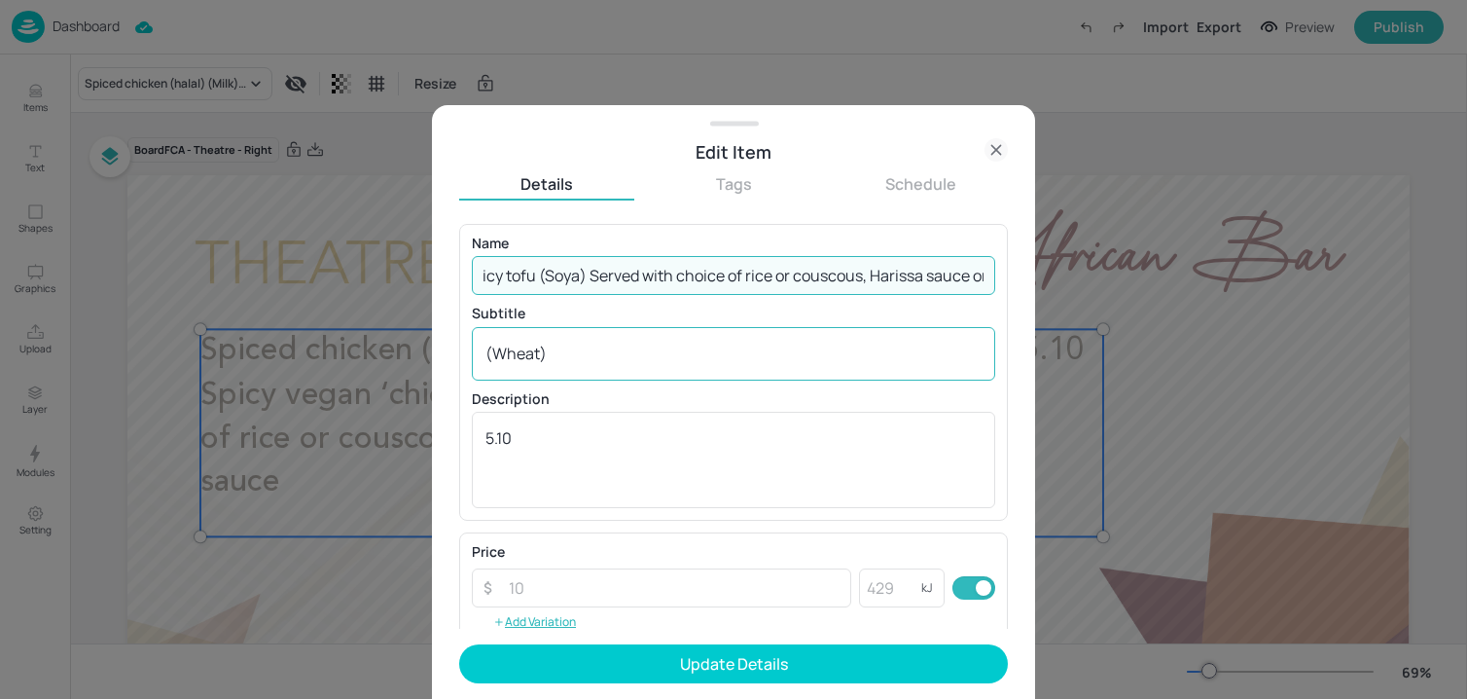
scroll to position [0, 534]
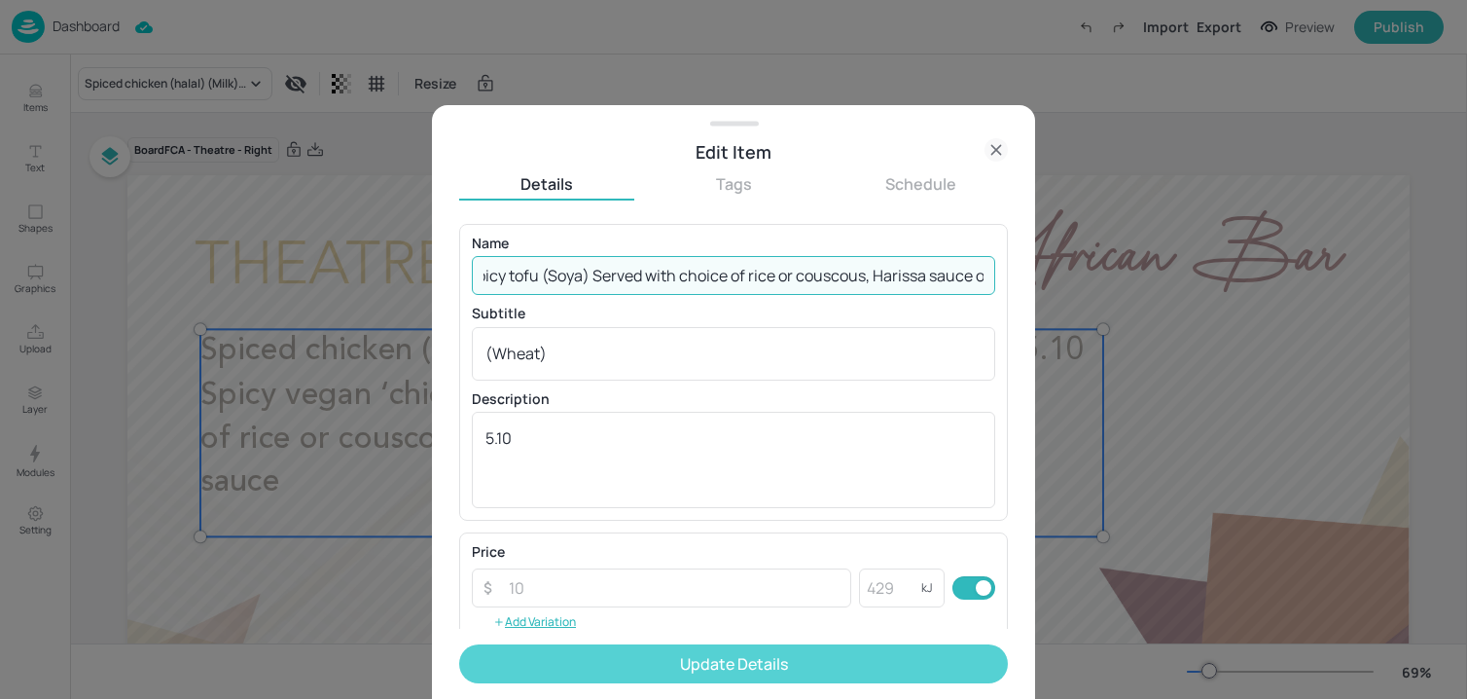
type input "Spiced chicken (halal) (Milk) or Pulled lamb (halal) or Spicy tofu (Soya) Serve…"
click at [680, 658] on button "Update Details" at bounding box center [733, 663] width 549 height 39
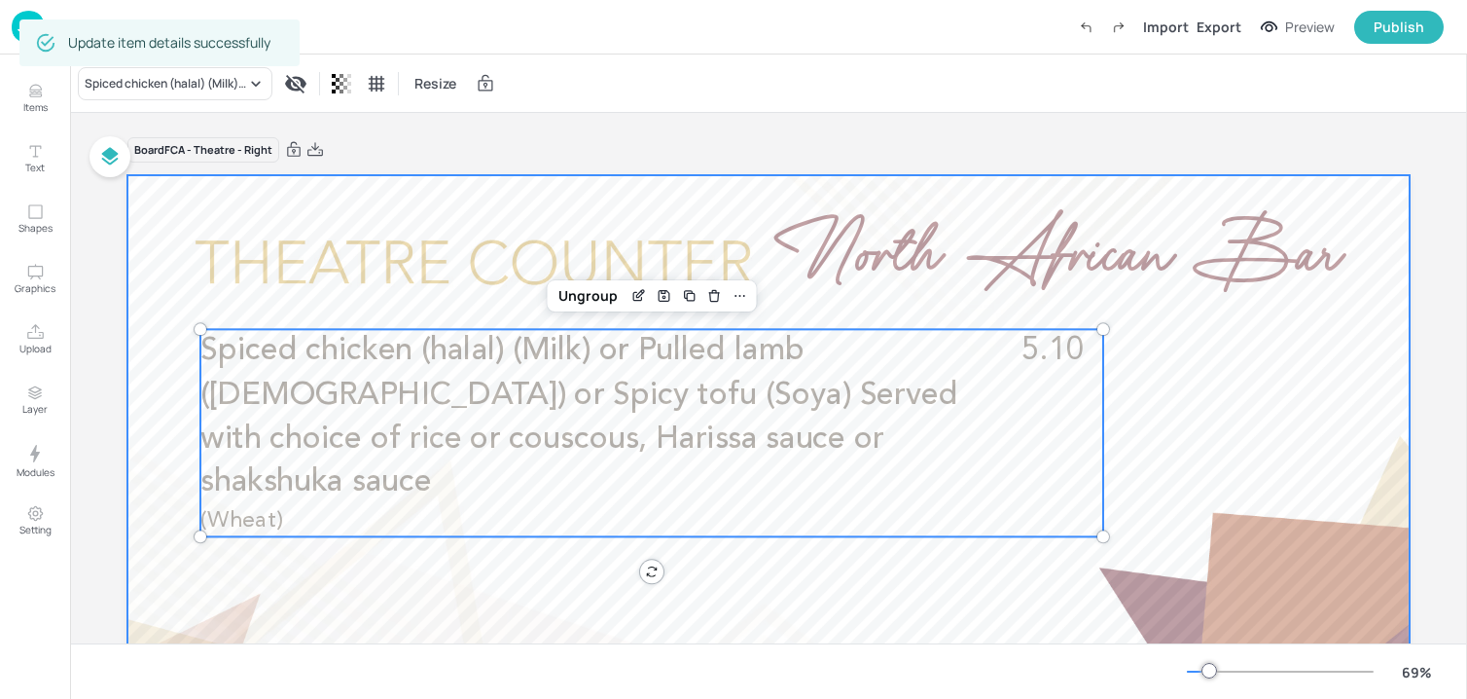
click at [1250, 393] on div at bounding box center [768, 535] width 1282 height 721
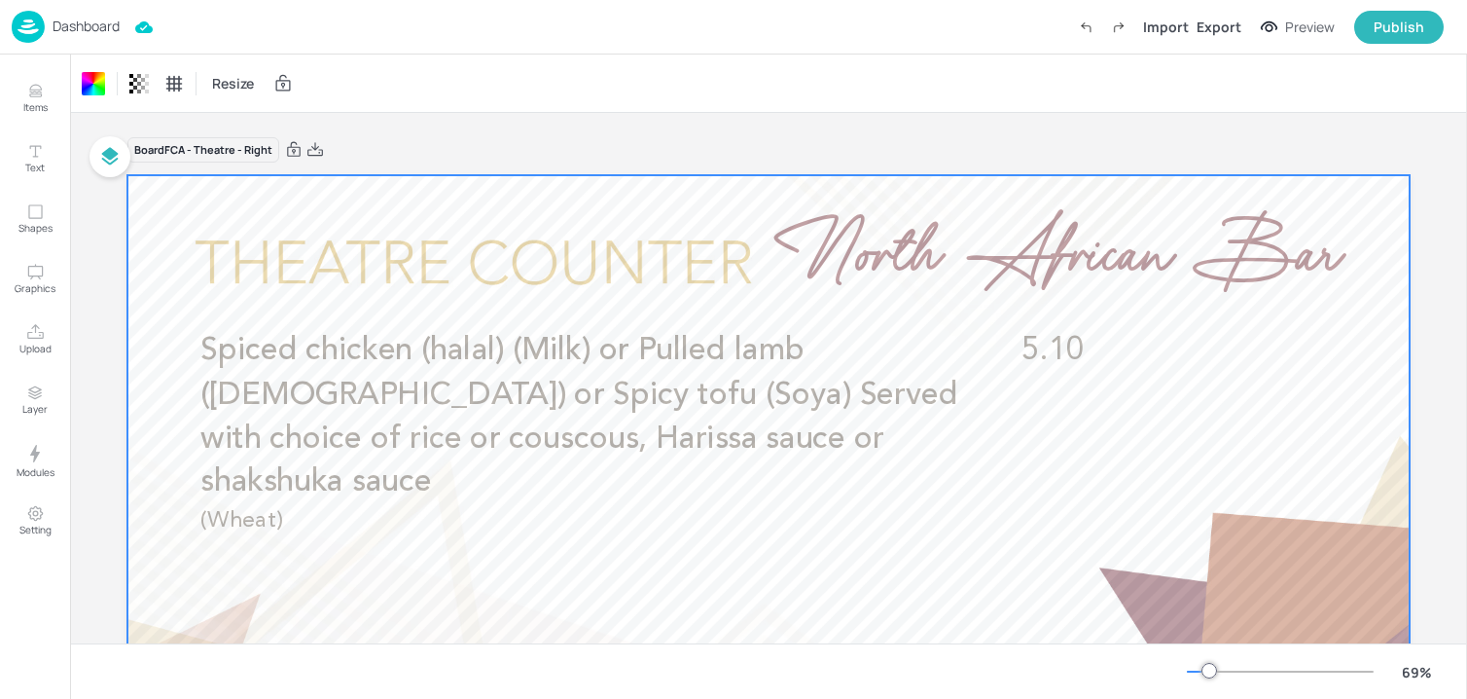
click at [97, 29] on p "Dashboard" at bounding box center [86, 26] width 67 height 14
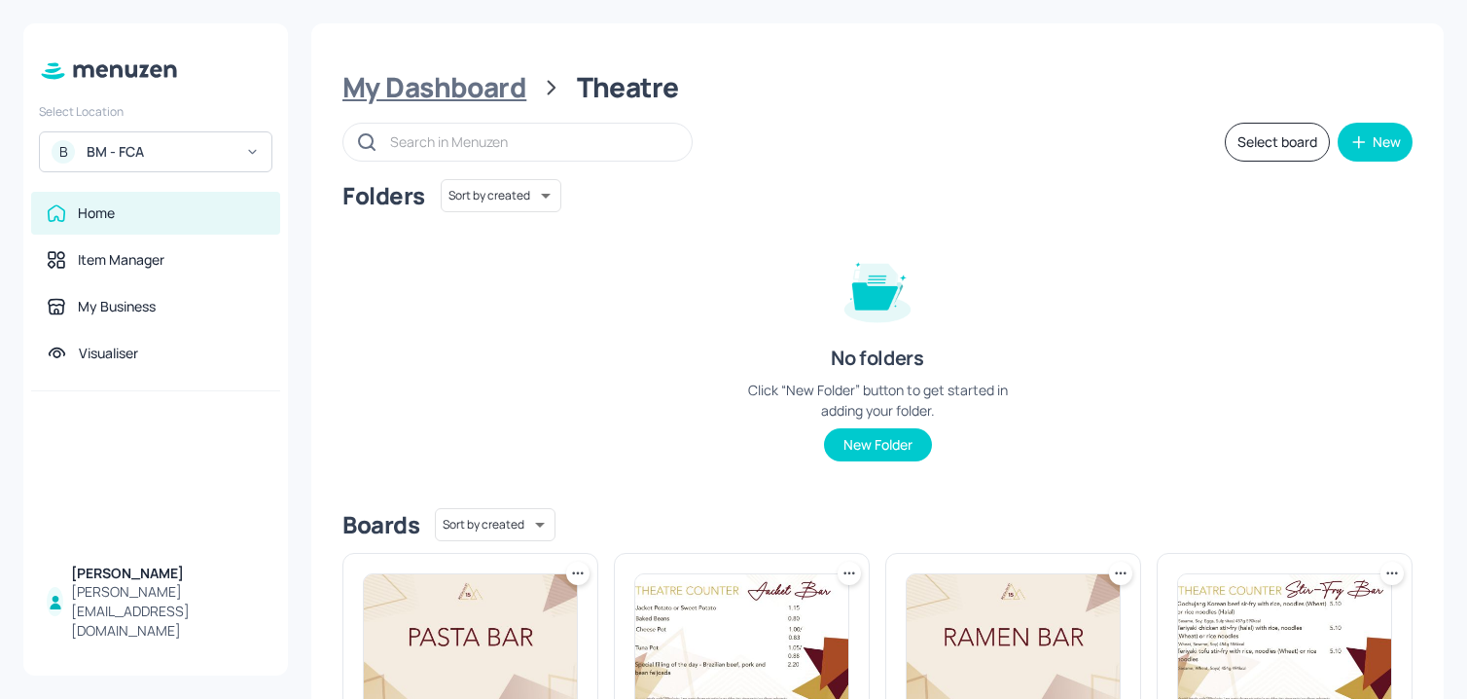
click at [479, 90] on div "My Dashboard" at bounding box center [434, 87] width 184 height 35
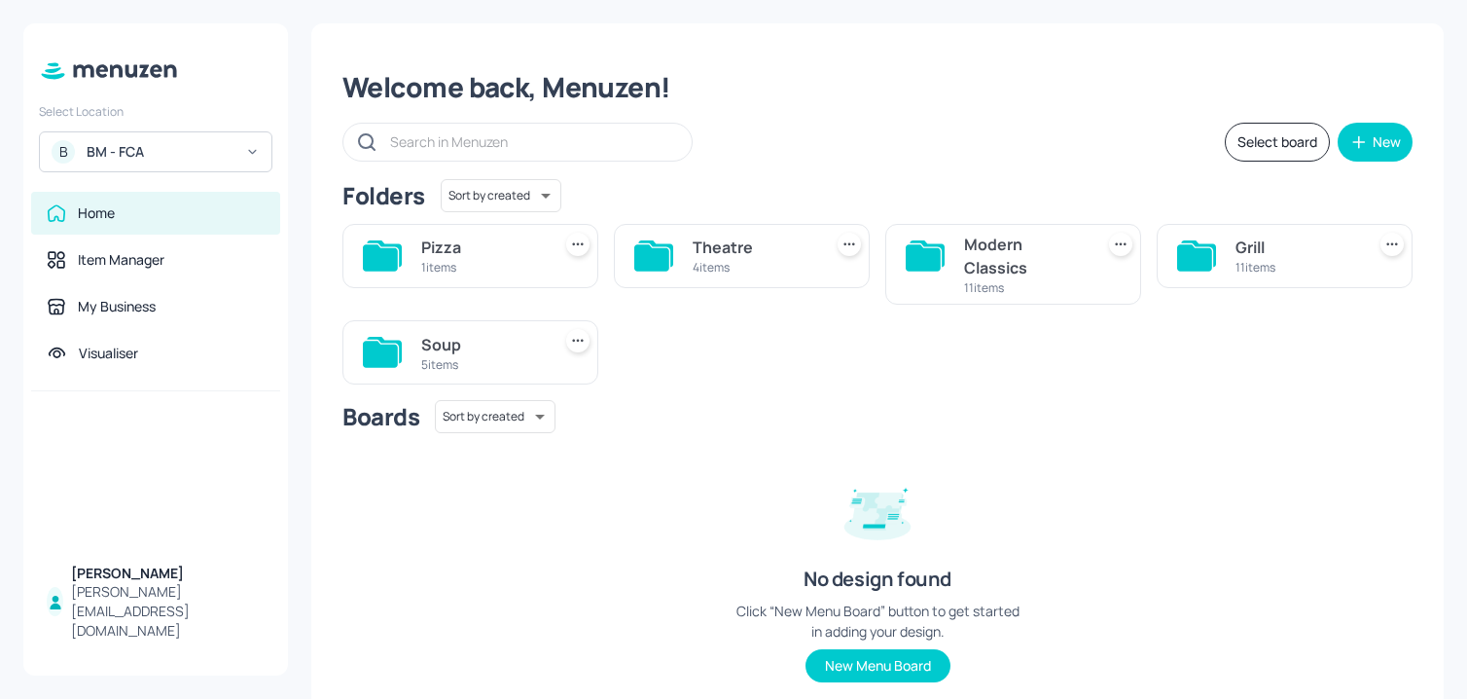
click at [742, 257] on div "Theatre" at bounding box center [754, 246] width 122 height 23
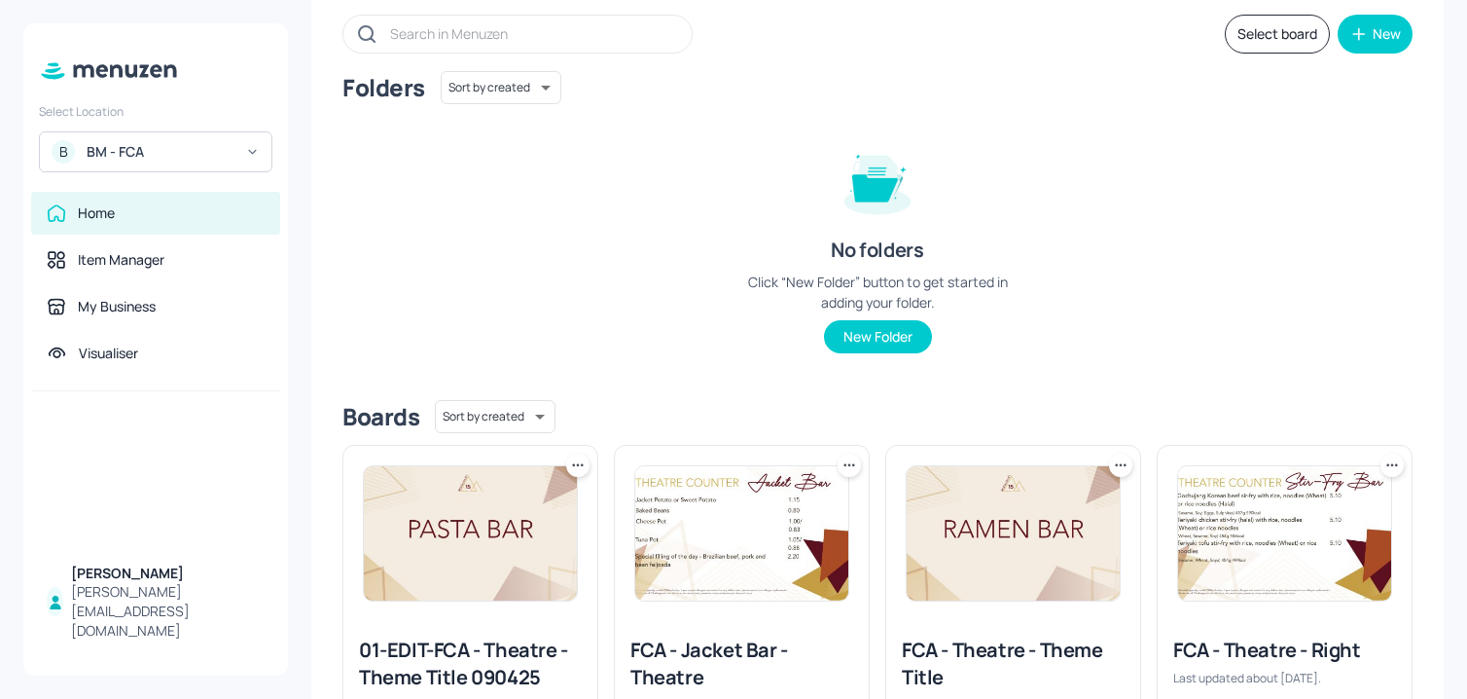
scroll to position [238, 0]
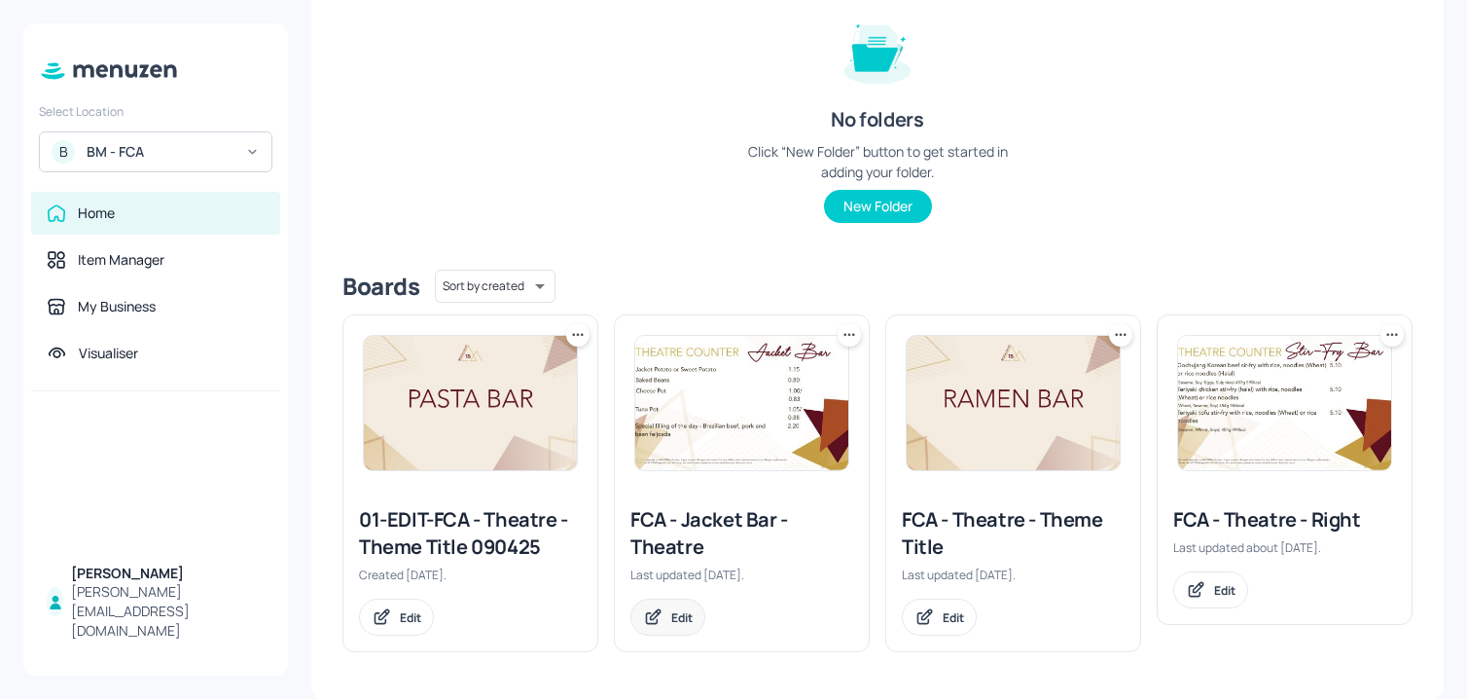
click at [657, 610] on icon at bounding box center [656, 615] width 10 height 10
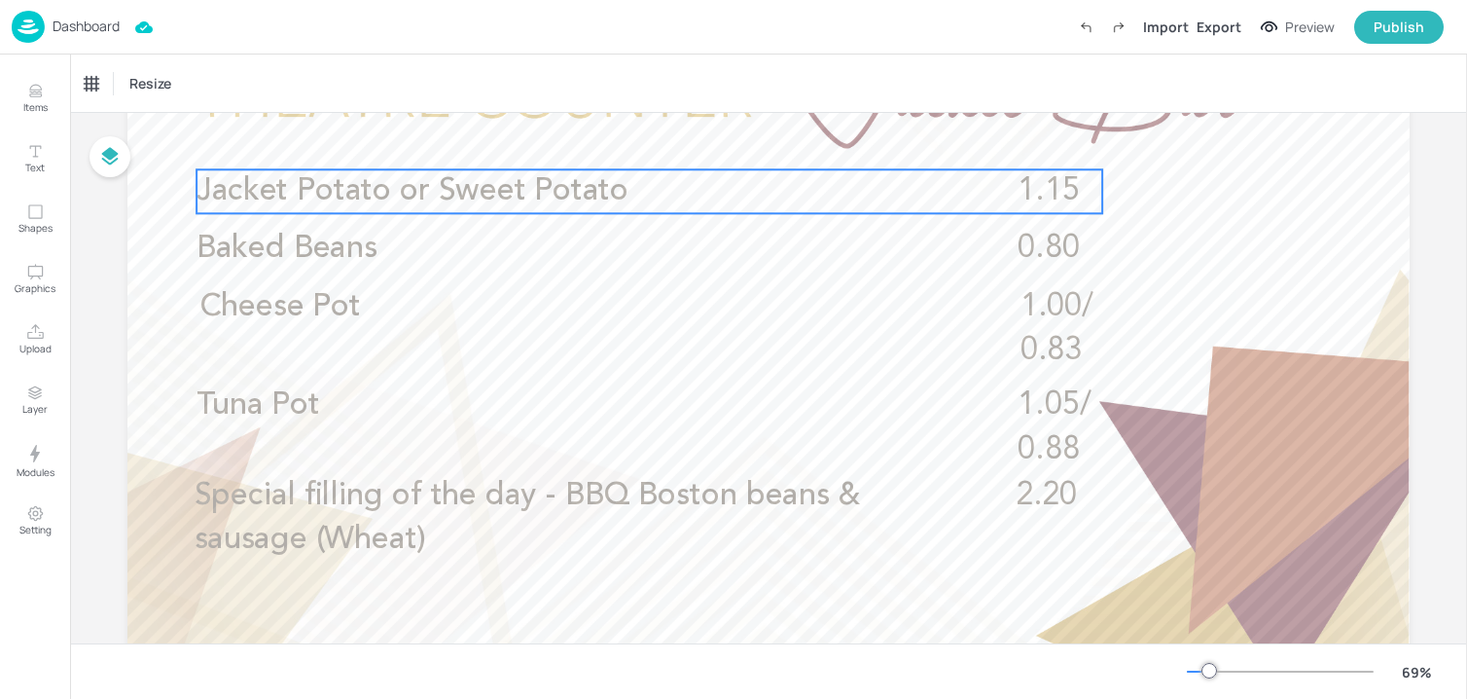
scroll to position [238, 0]
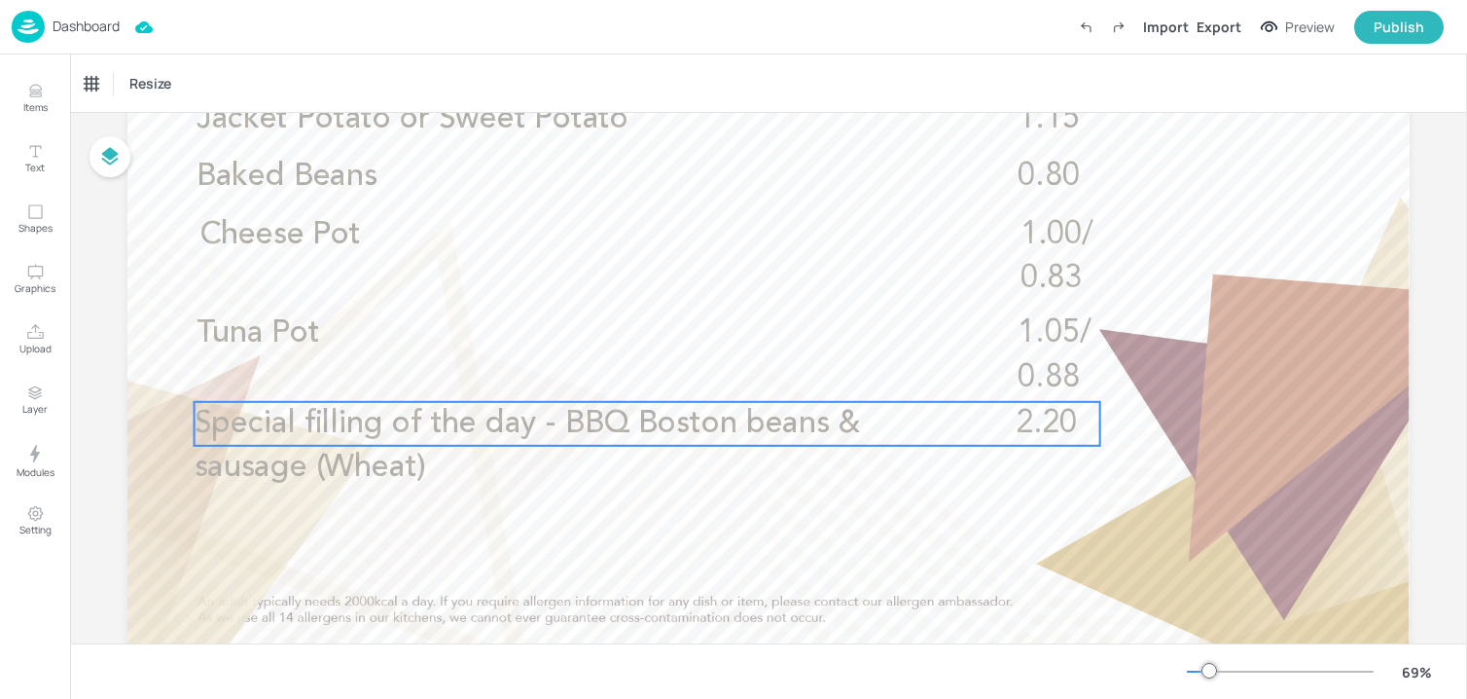
click at [645, 424] on span "Special filling of the day - BBQ Boston beans & sausage (Wheat)" at bounding box center [528, 445] width 666 height 75
click at [631, 377] on div "Edit Item" at bounding box center [636, 369] width 25 height 25
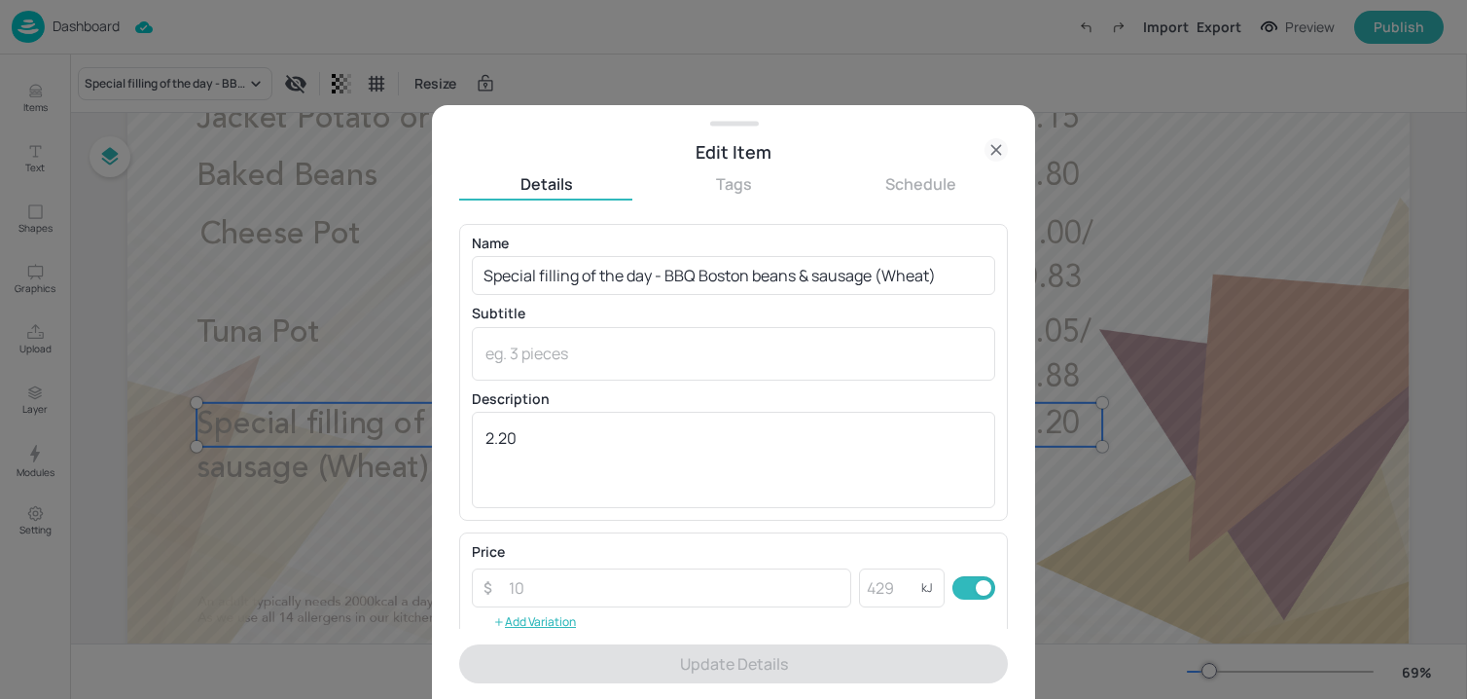
scroll to position [4, 0]
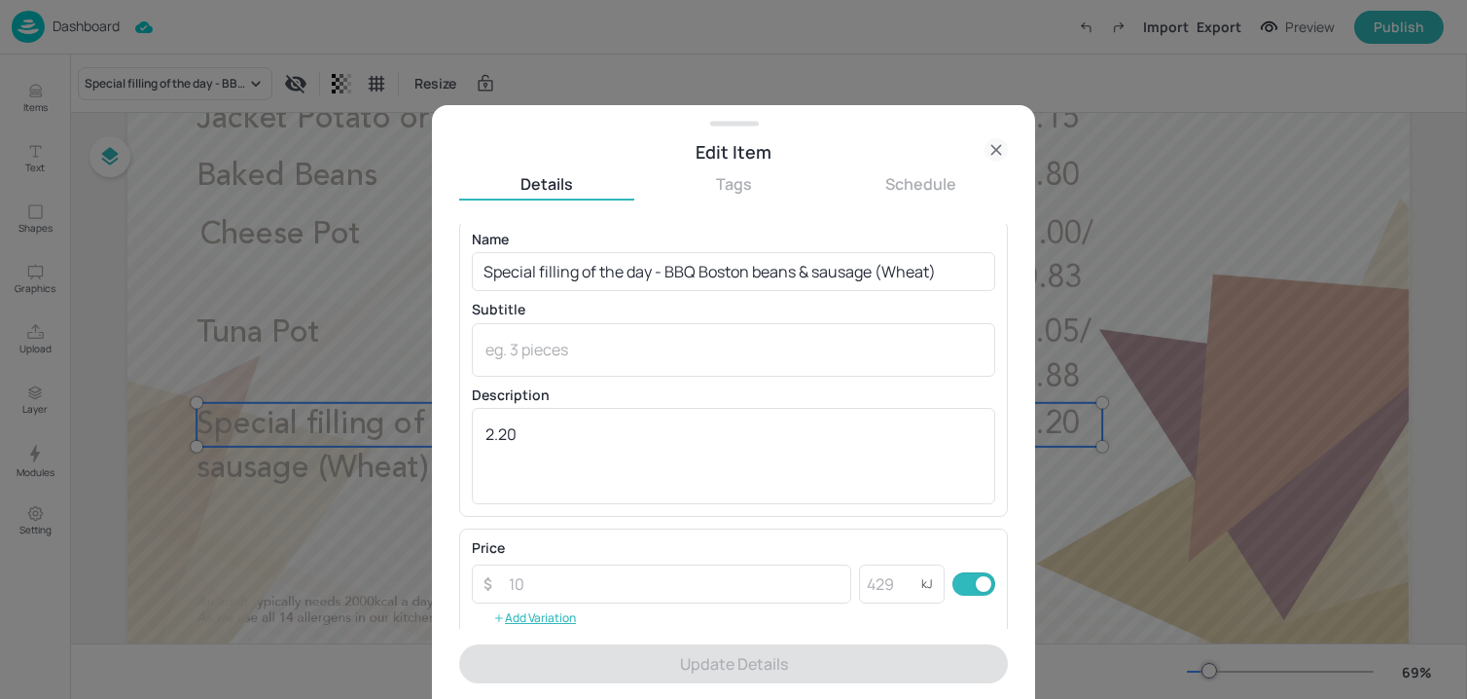
click at [621, 292] on div "Name Special filling of the day - BBQ Boston beans & sausage (Wheat) ​ Subtitle…" at bounding box center [733, 368] width 523 height 271
click at [621, 283] on input "Special filling of the day - BBQ Boston beans & sausage (Wheat)" at bounding box center [733, 271] width 523 height 39
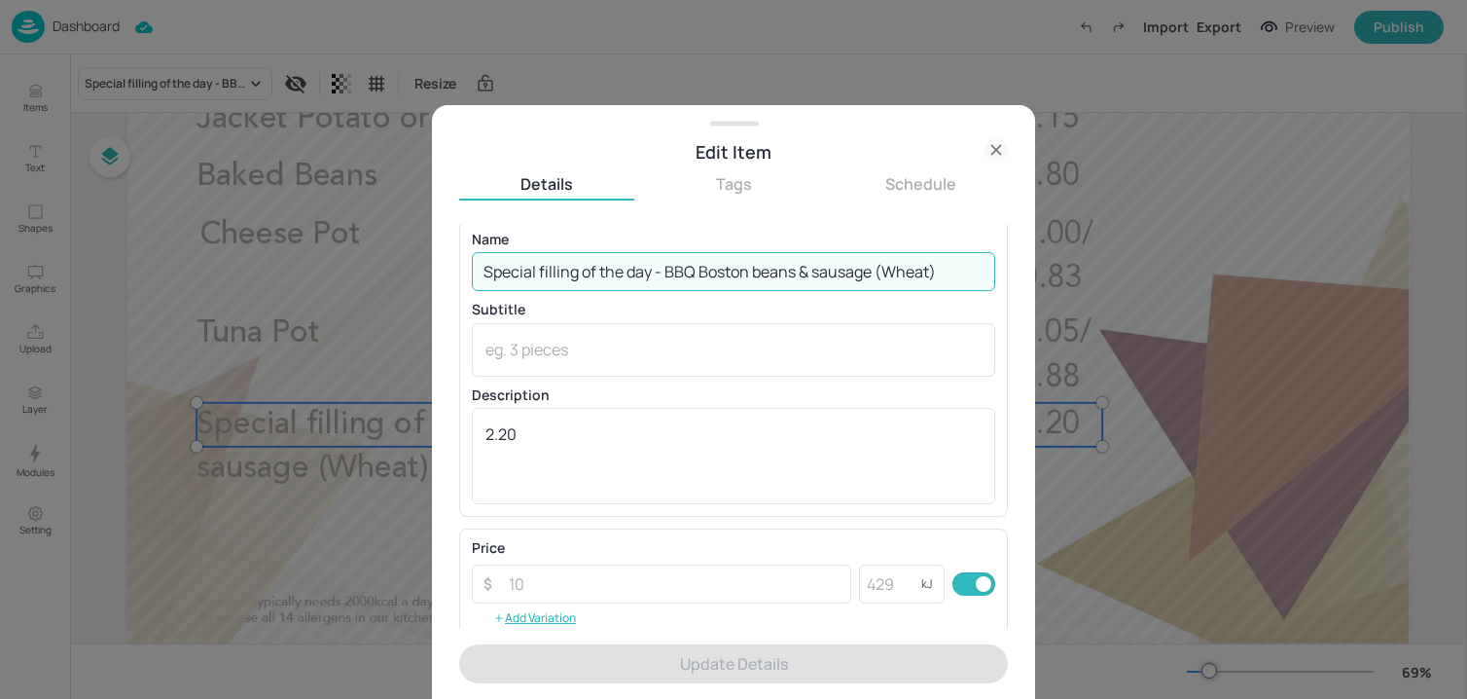
click at [621, 283] on input "Special filling of the day - BBQ Boston beans & sausage (Wheat)" at bounding box center [733, 271] width 523 height 39
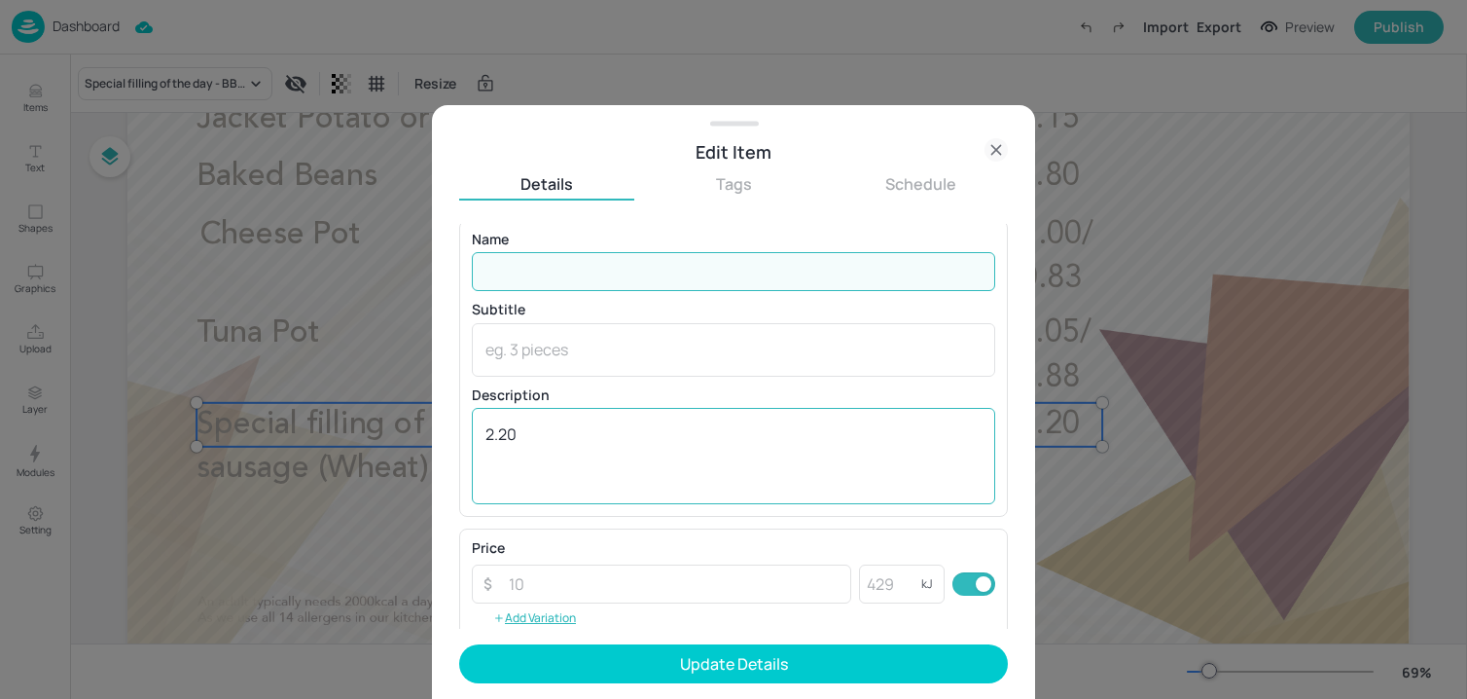
click at [513, 459] on textarea "2.20" at bounding box center [733, 455] width 496 height 64
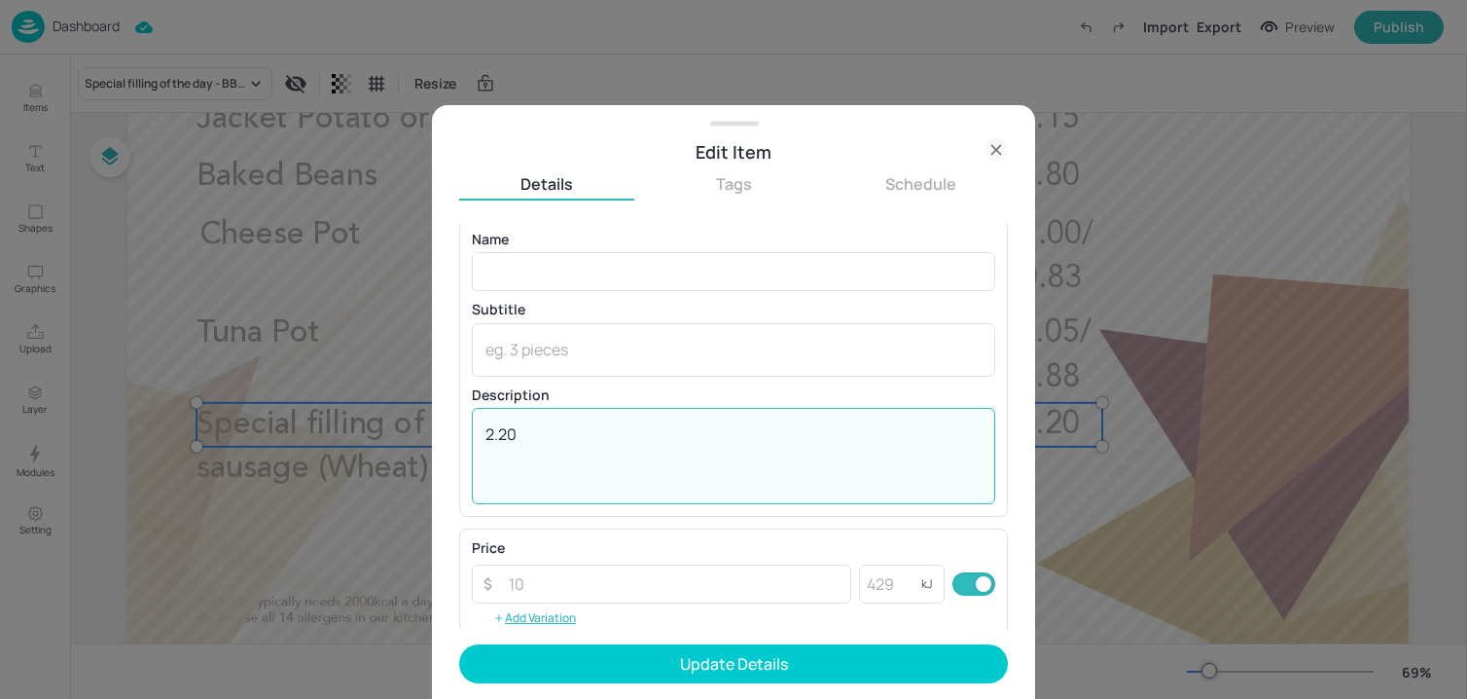
click at [513, 459] on textarea "2.20" at bounding box center [733, 455] width 496 height 64
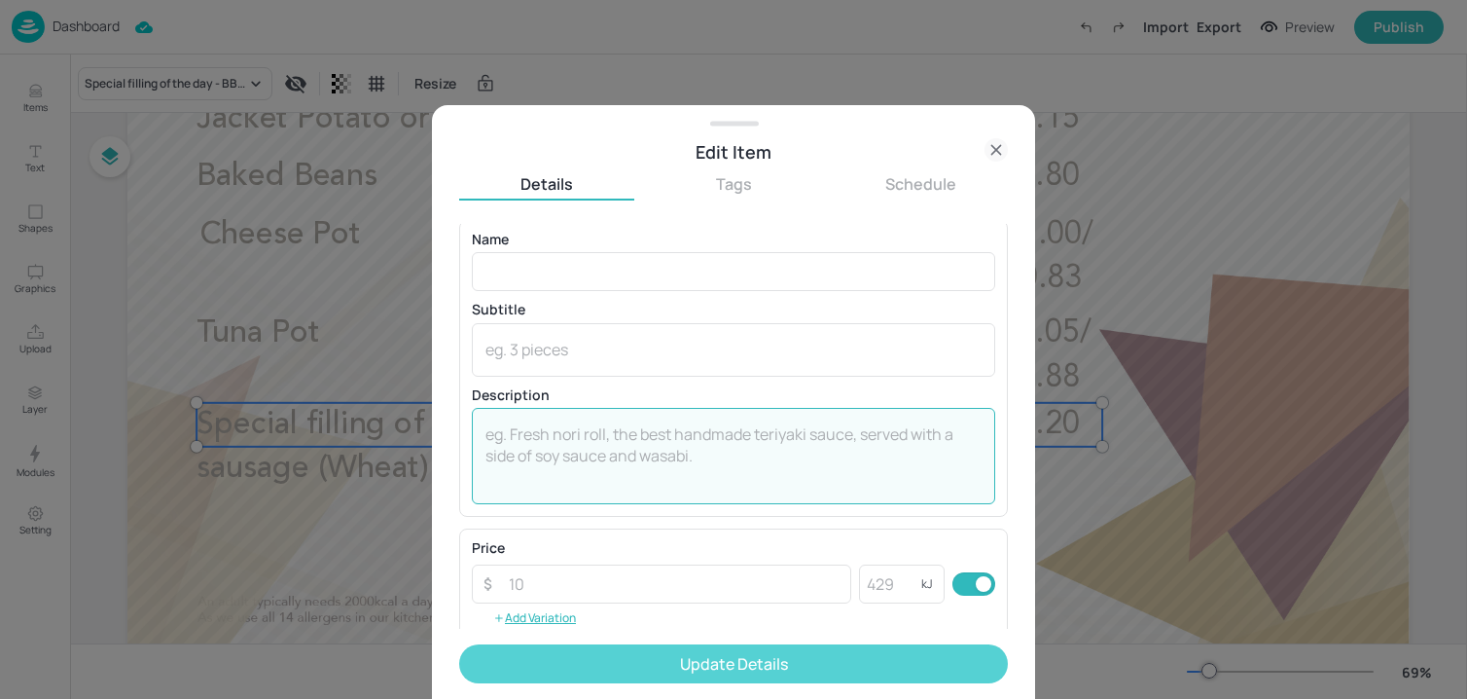
click at [584, 664] on button "Update Details" at bounding box center [733, 663] width 549 height 39
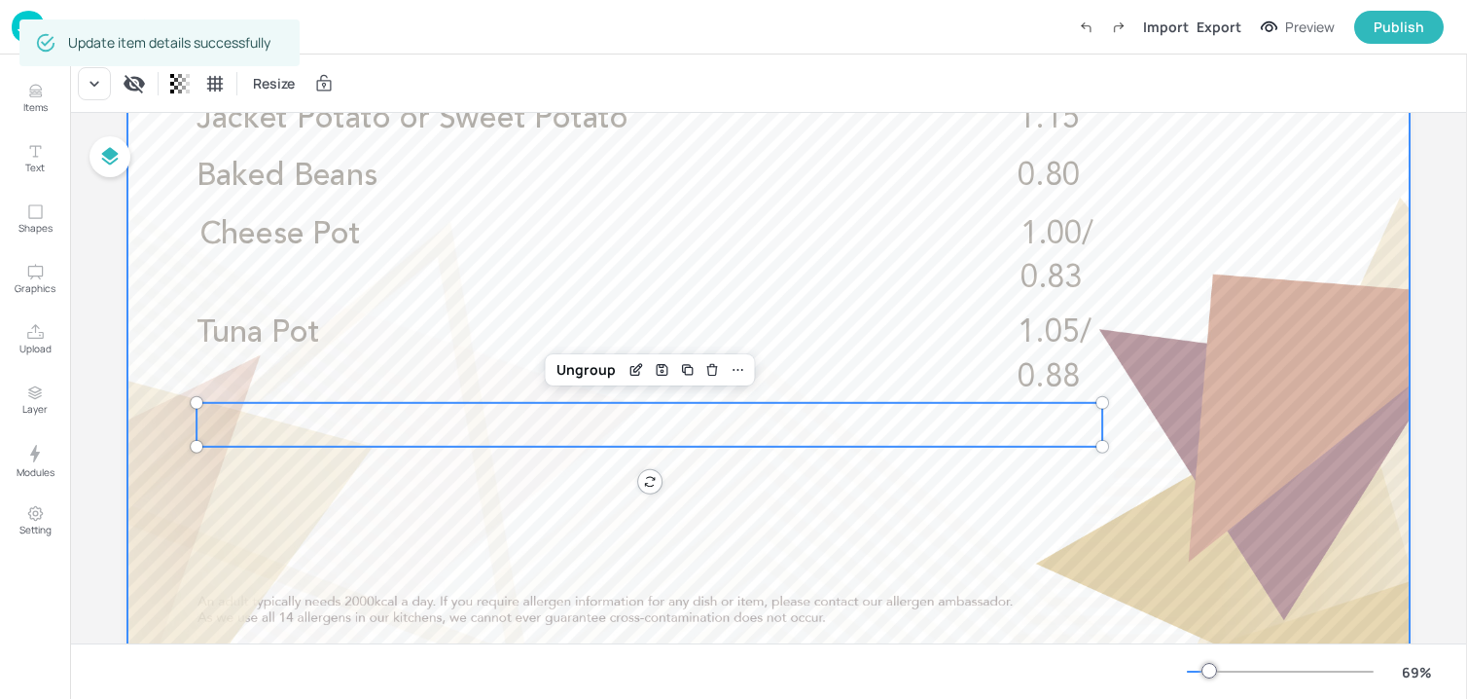
click at [163, 253] on div at bounding box center [768, 297] width 1282 height 721
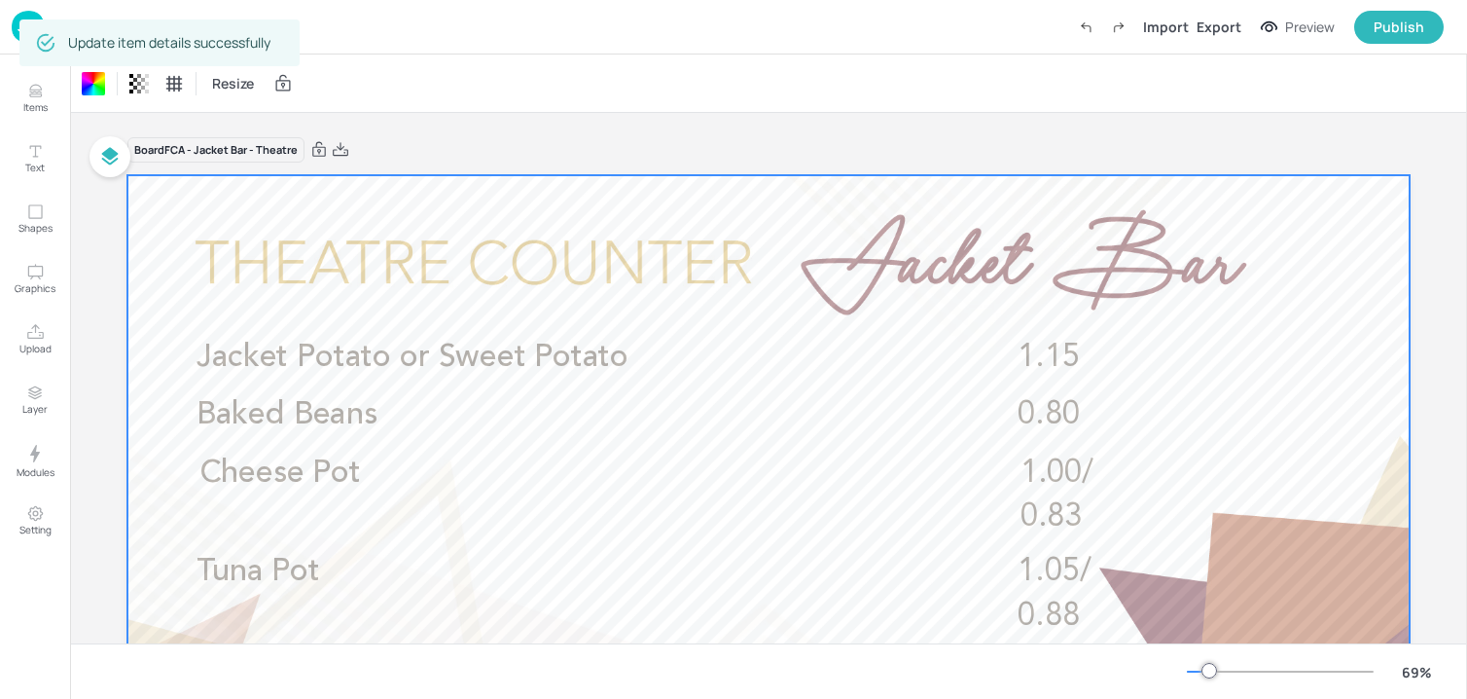
click at [17, 33] on img at bounding box center [28, 27] width 33 height 32
click at [15, 30] on img at bounding box center [28, 27] width 33 height 32
click at [14, 21] on img at bounding box center [28, 27] width 33 height 32
